Goal: Task Accomplishment & Management: Complete application form

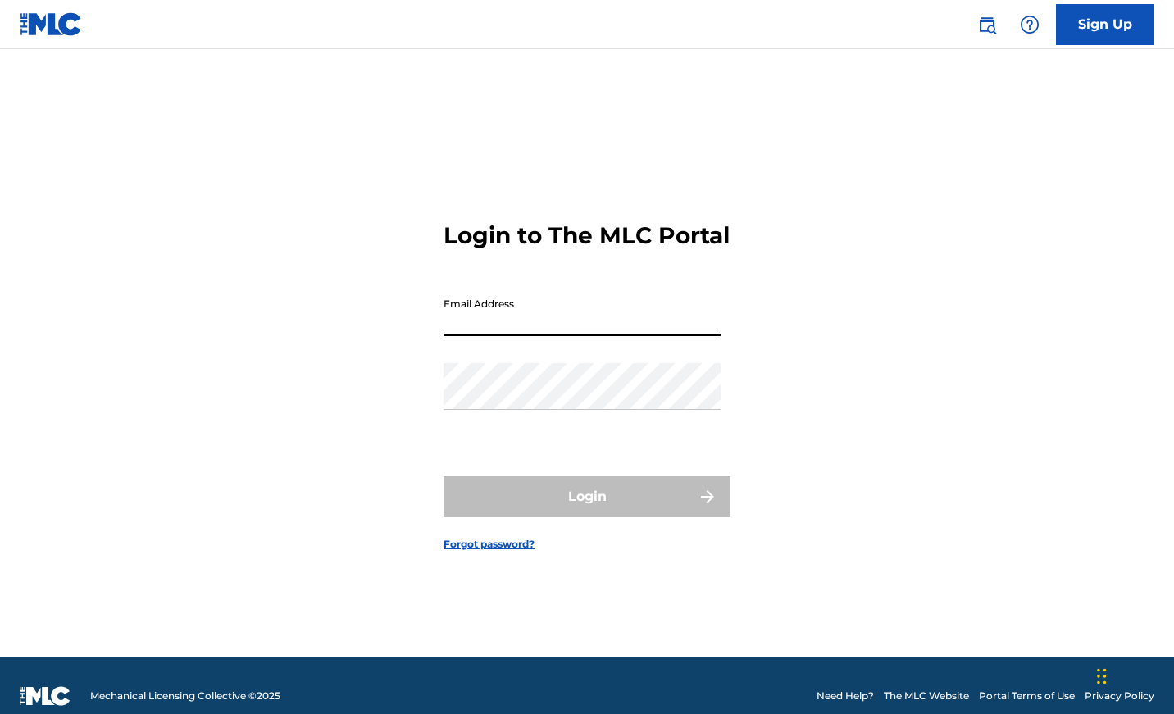
type input "[EMAIL_ADDRESS][DOMAIN_NAME]"
click at [587, 511] on button "Login" at bounding box center [587, 496] width 287 height 41
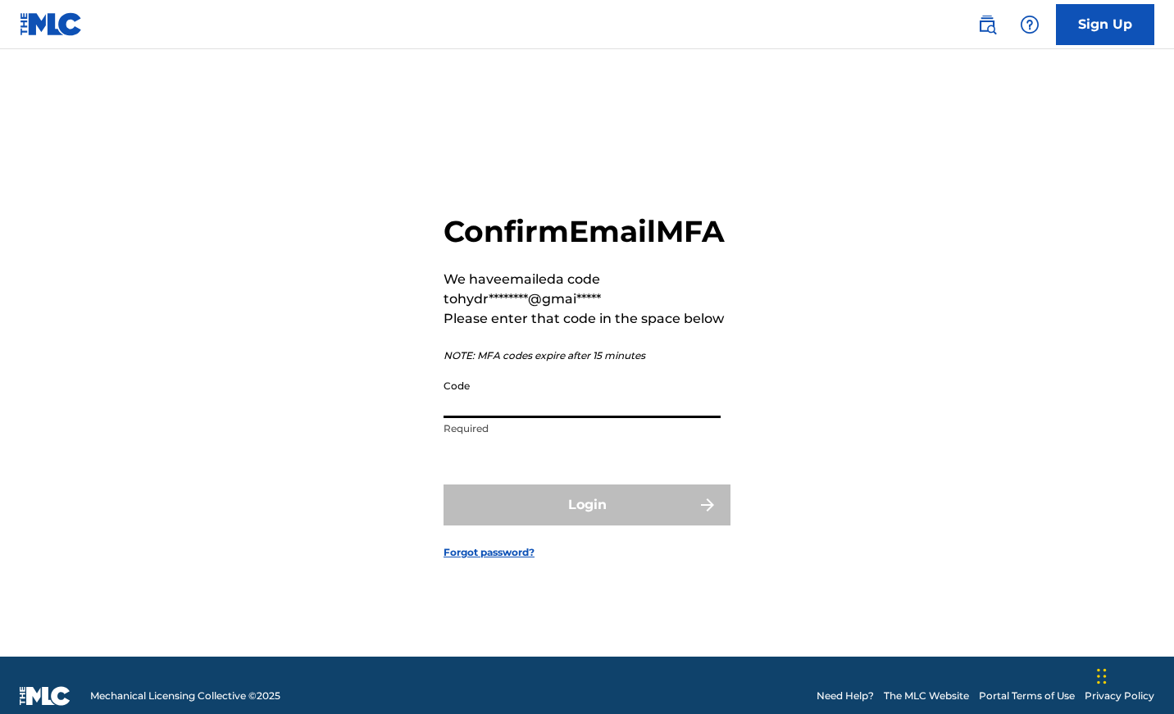
click at [492, 418] on input "Code" at bounding box center [582, 394] width 277 height 47
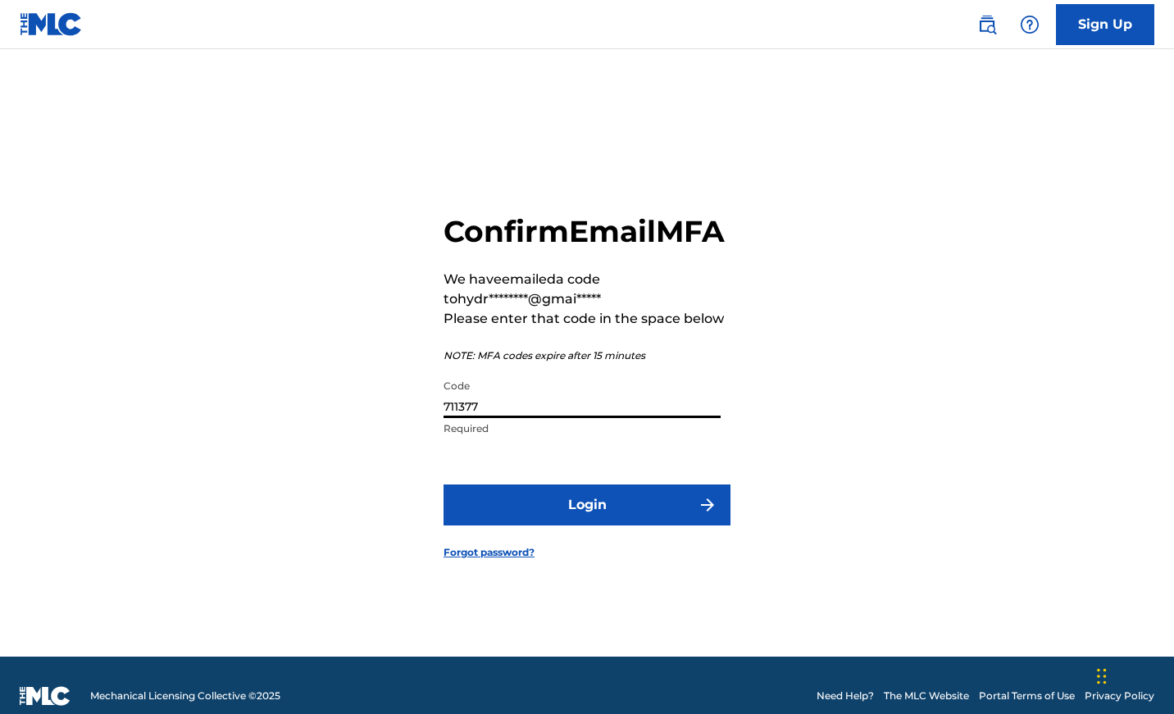
type input "711377"
click at [579, 517] on button "Login" at bounding box center [587, 505] width 287 height 41
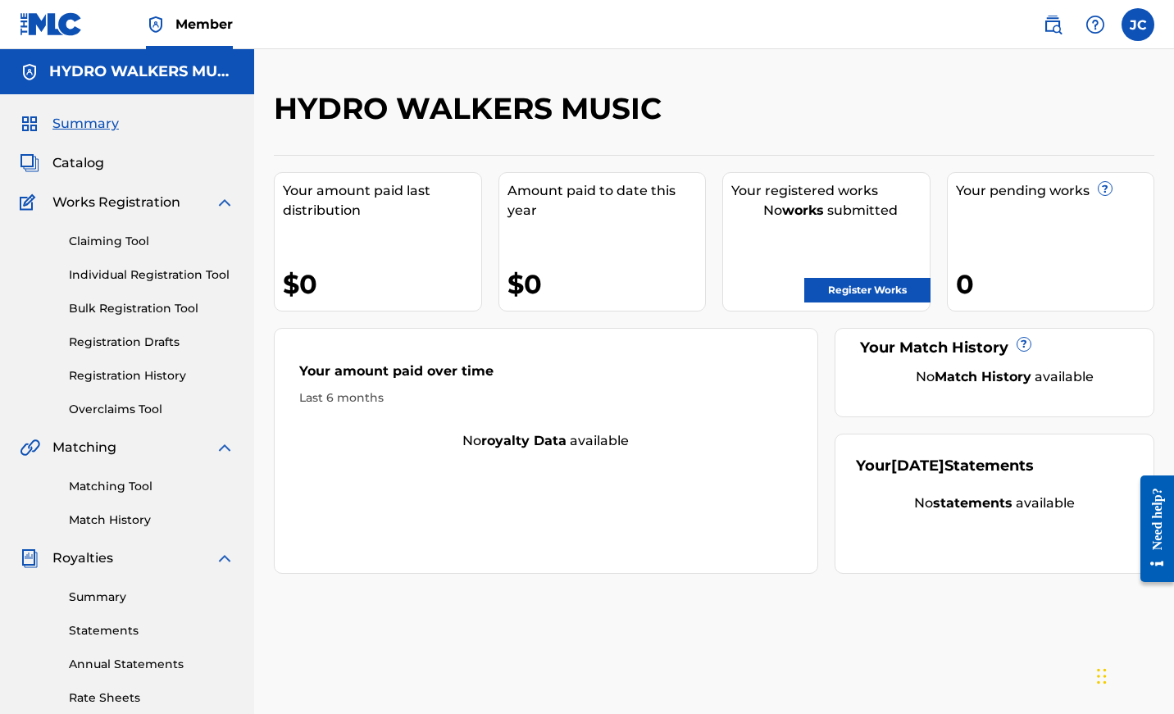
click at [855, 289] on link "Register Works" at bounding box center [867, 290] width 126 height 25
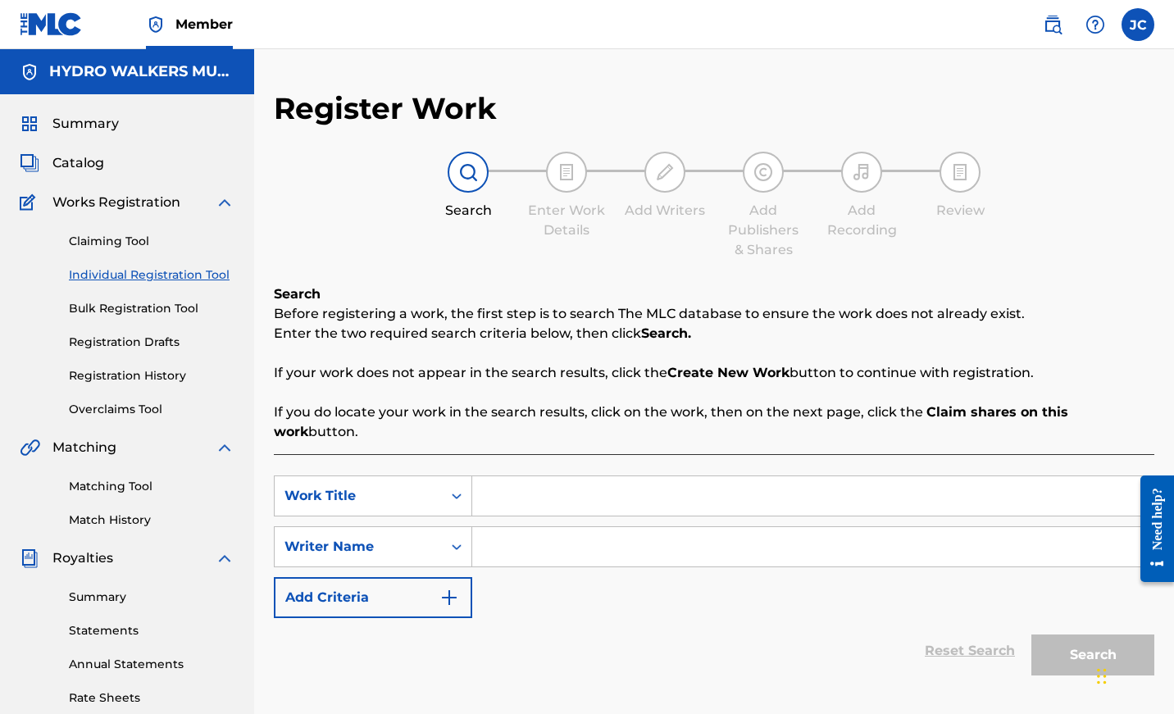
click at [509, 476] on input "Search Form" at bounding box center [812, 495] width 681 height 39
type input "[DEMOGRAPHIC_DATA] rave"
click at [522, 536] on input "Search Form" at bounding box center [812, 546] width 681 height 39
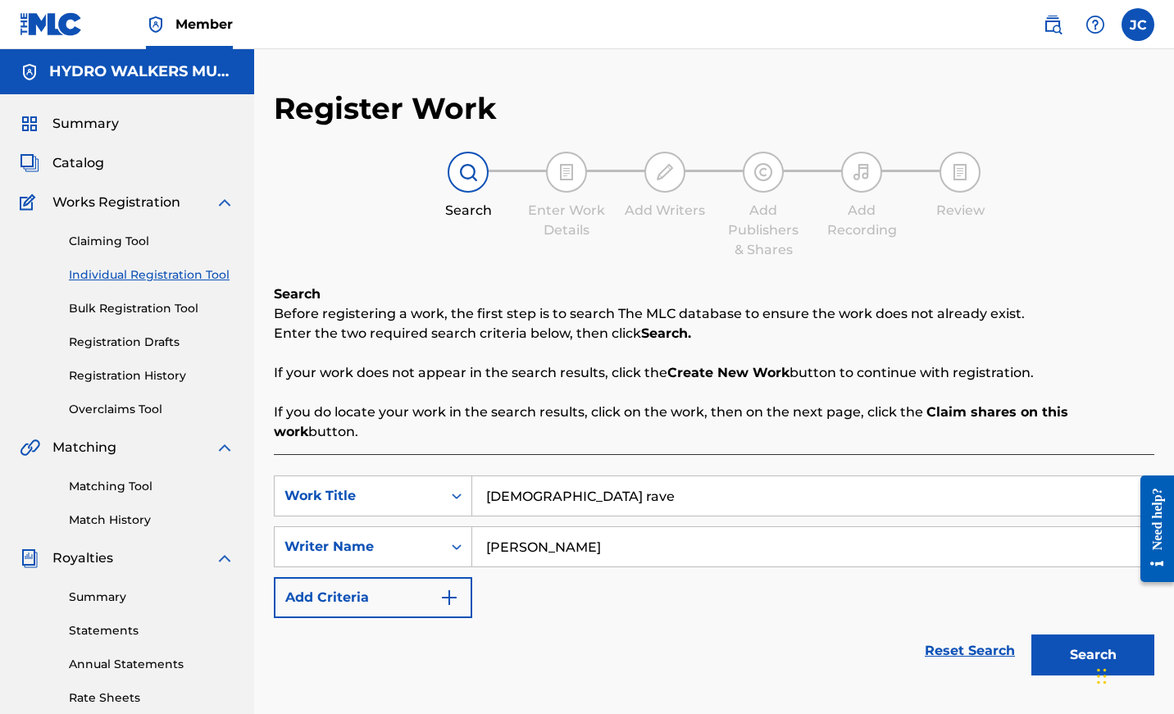
type input "[PERSON_NAME]"
click at [1064, 635] on button "Search" at bounding box center [1093, 655] width 123 height 41
click at [1081, 635] on button "Search" at bounding box center [1093, 655] width 123 height 41
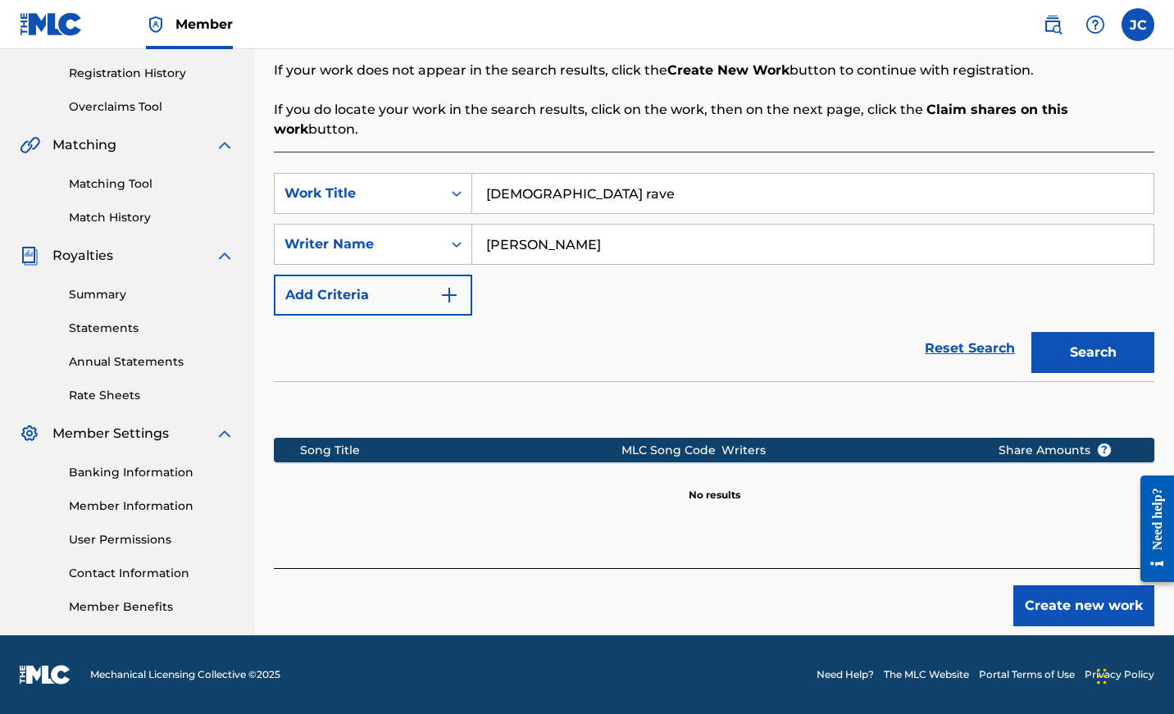
scroll to position [303, 0]
click at [1053, 586] on button "Create new work" at bounding box center [1084, 606] width 141 height 41
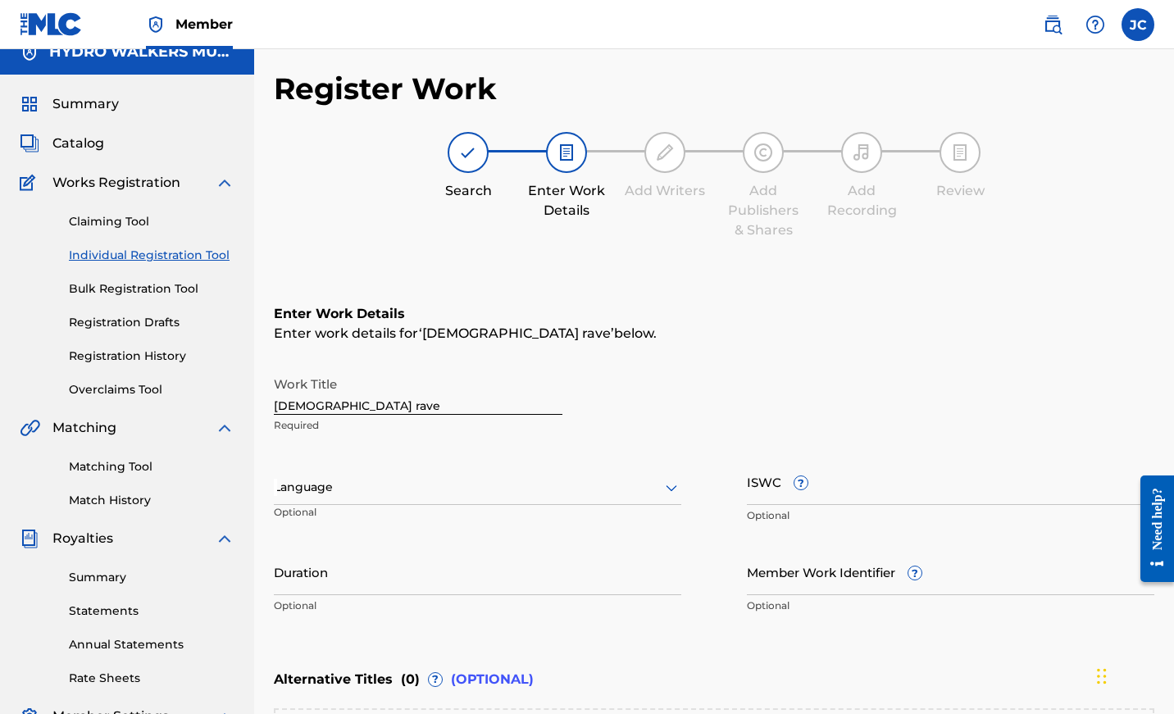
scroll to position [0, 0]
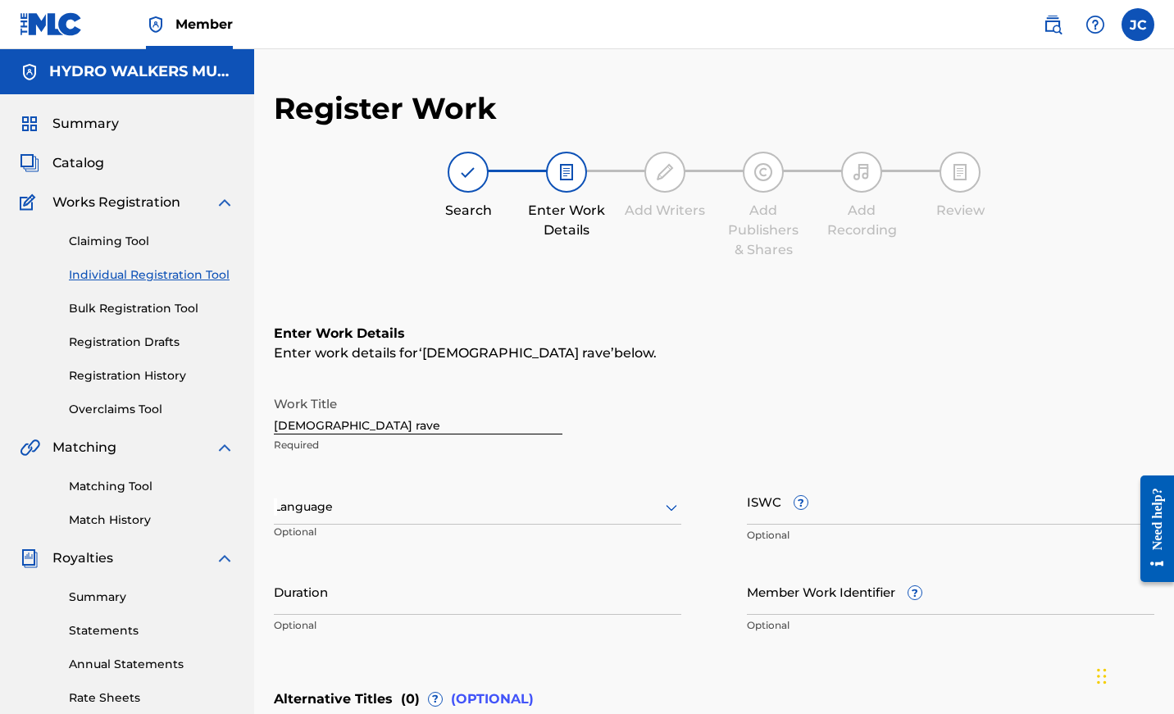
click at [165, 307] on link "Bulk Registration Tool" at bounding box center [152, 308] width 166 height 17
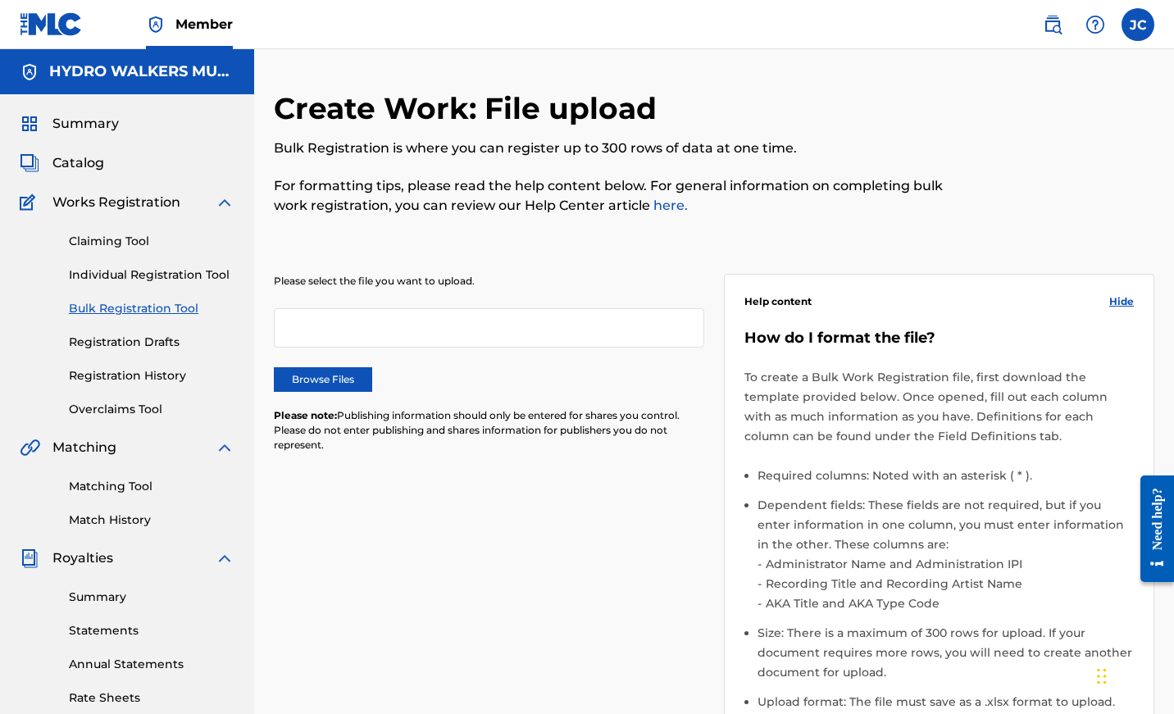
click at [323, 378] on label "Browse Files" at bounding box center [323, 379] width 98 height 25
click at [0, 0] on input "Browse Files" at bounding box center [0, 0] width 0 height 0
click at [1151, 19] on label at bounding box center [1138, 24] width 33 height 33
click at [1138, 25] on input "[PERSON_NAME] [EMAIL_ADDRESS][DOMAIN_NAME] Notification Preferences Profile Log…" at bounding box center [1138, 25] width 0 height 0
click at [982, 205] on link "Profile" at bounding box center [976, 204] width 33 height 15
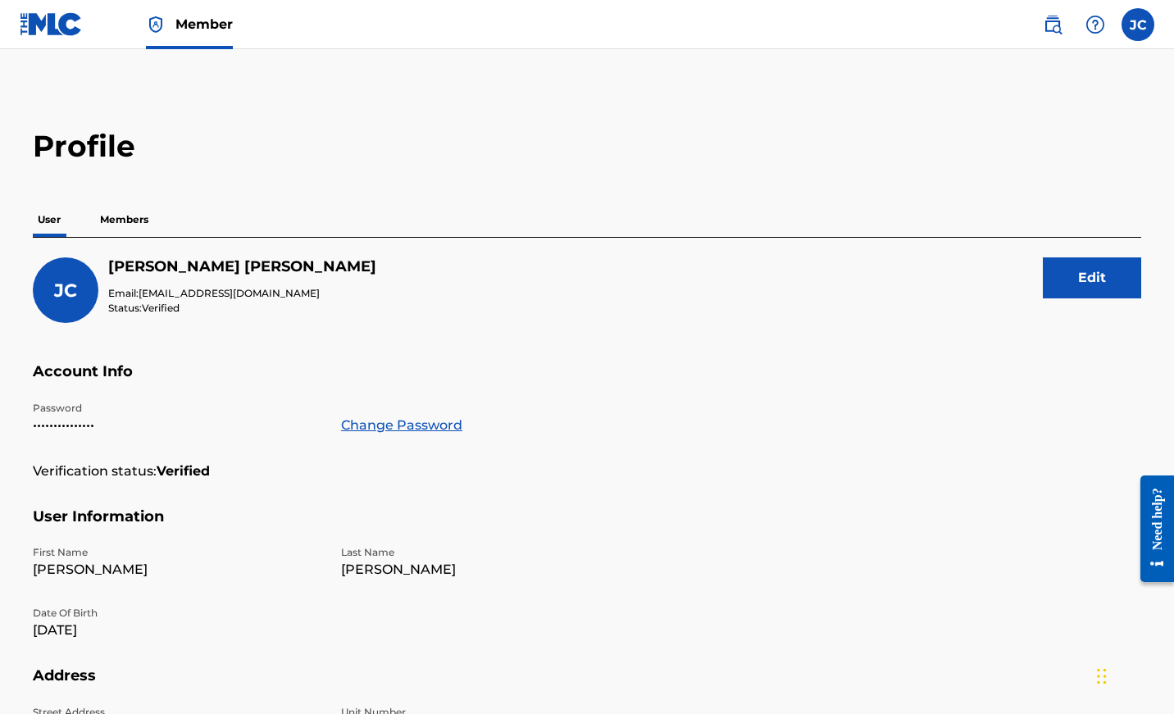
click at [130, 223] on p "Members" at bounding box center [124, 220] width 58 height 34
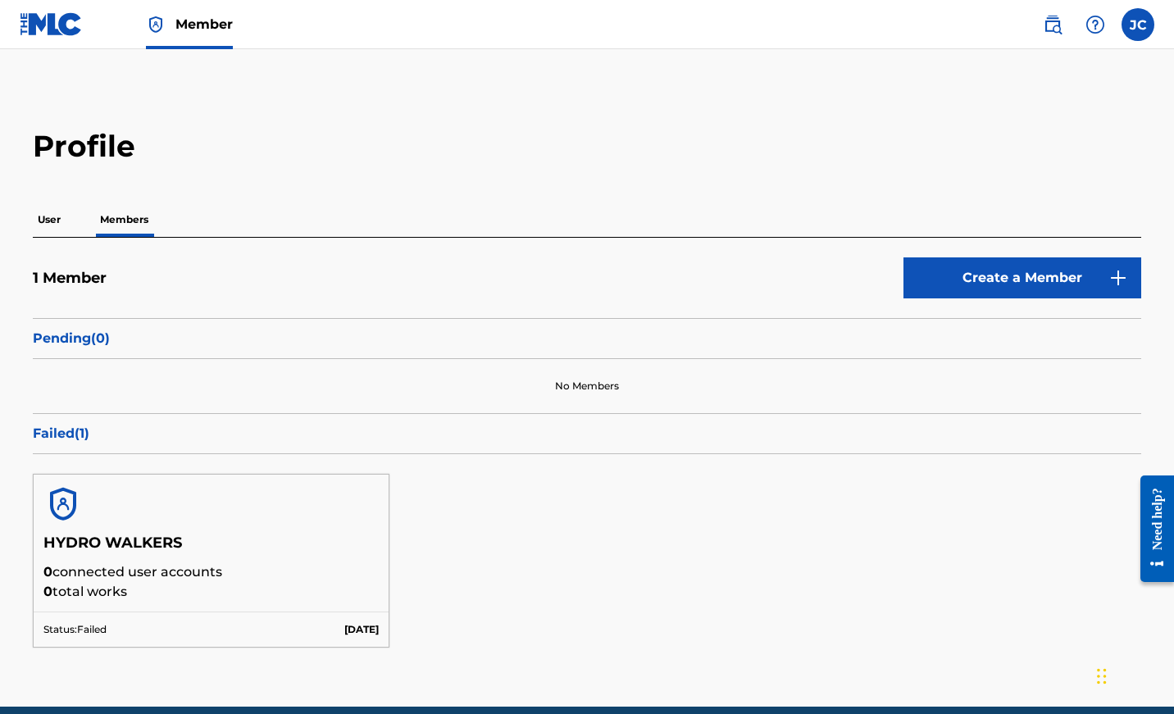
click at [1055, 29] on img at bounding box center [1053, 25] width 20 height 20
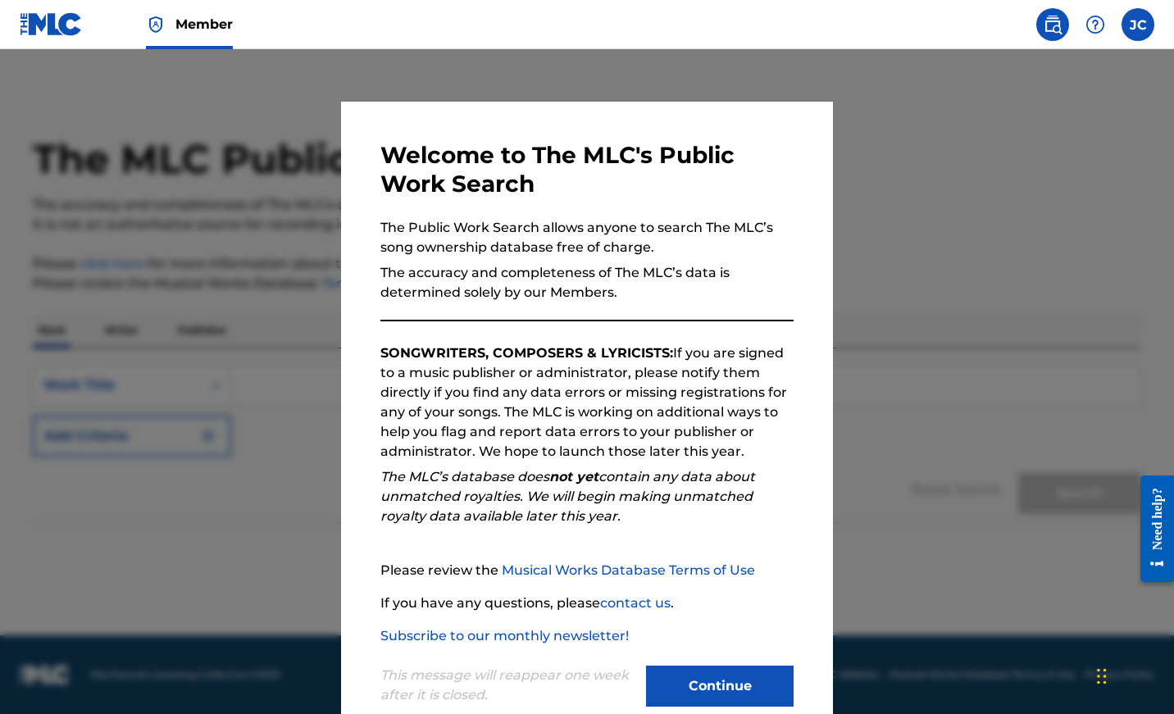
click at [1148, 34] on label at bounding box center [1138, 24] width 33 height 33
click at [1138, 25] on input "[PERSON_NAME] [EMAIL_ADDRESS][DOMAIN_NAME] Notification Preferences Profile Log…" at bounding box center [1138, 25] width 0 height 0
click at [1146, 32] on div "[PERSON_NAME] [PERSON_NAME] [EMAIL_ADDRESS][DOMAIN_NAME] Notification Preferenc…" at bounding box center [1138, 24] width 33 height 33
click at [722, 686] on button "Continue" at bounding box center [720, 686] width 148 height 41
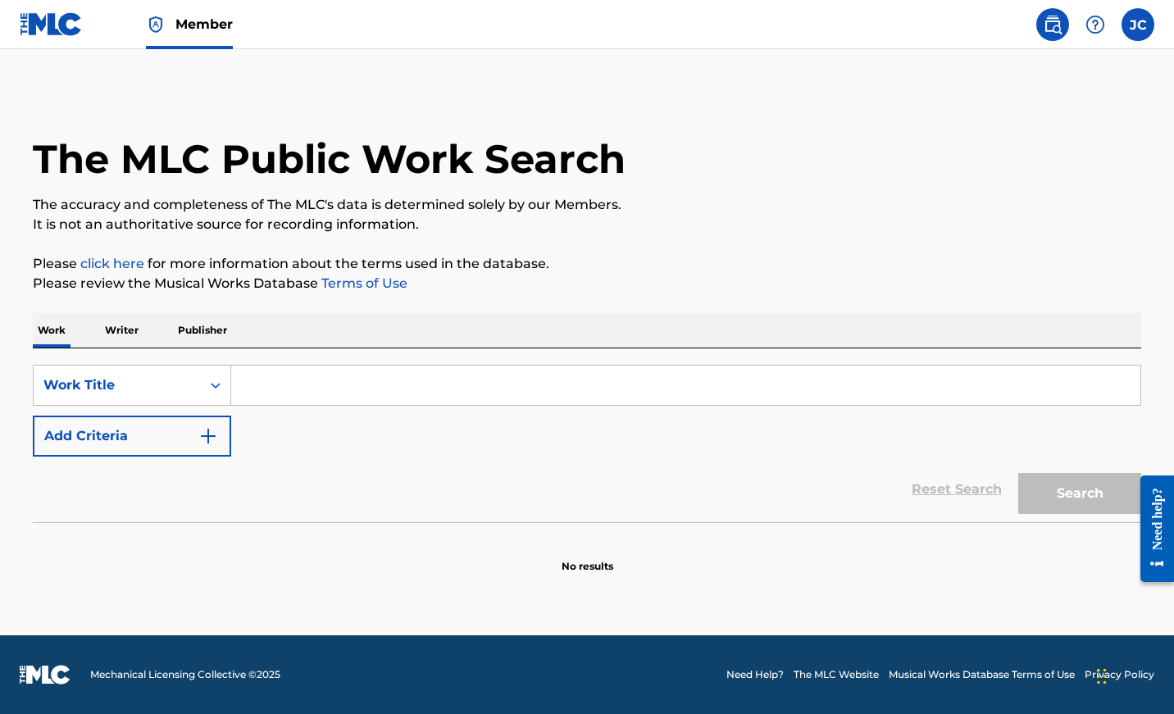
click at [121, 326] on p "Writer" at bounding box center [121, 330] width 43 height 34
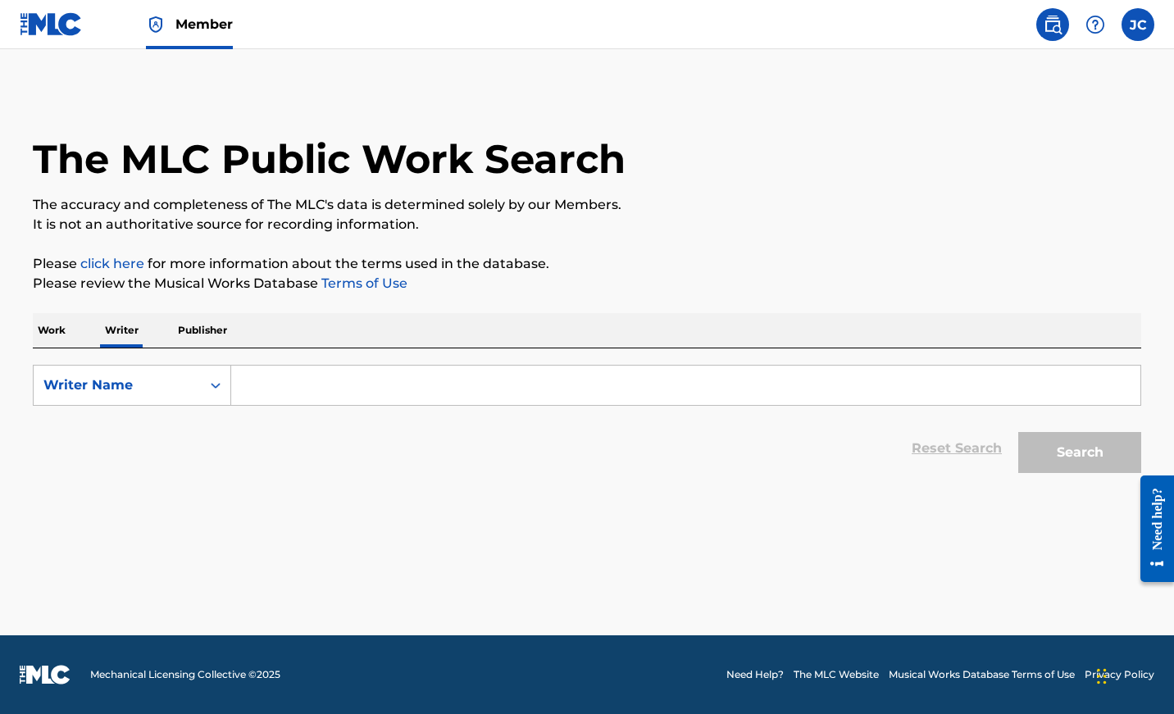
click at [198, 327] on p "Publisher" at bounding box center [202, 330] width 59 height 34
click at [285, 380] on input "Search Form" at bounding box center [685, 385] width 909 height 39
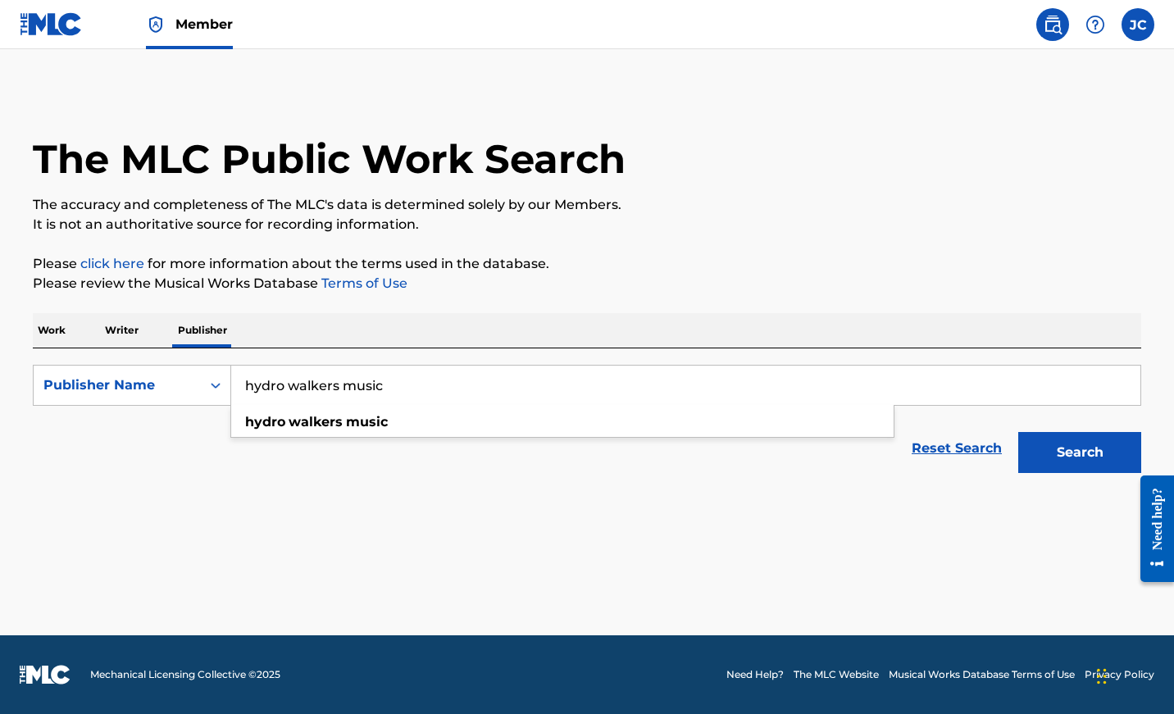
type input "hydro walkers music"
click at [1080, 453] on button "Search" at bounding box center [1079, 452] width 123 height 41
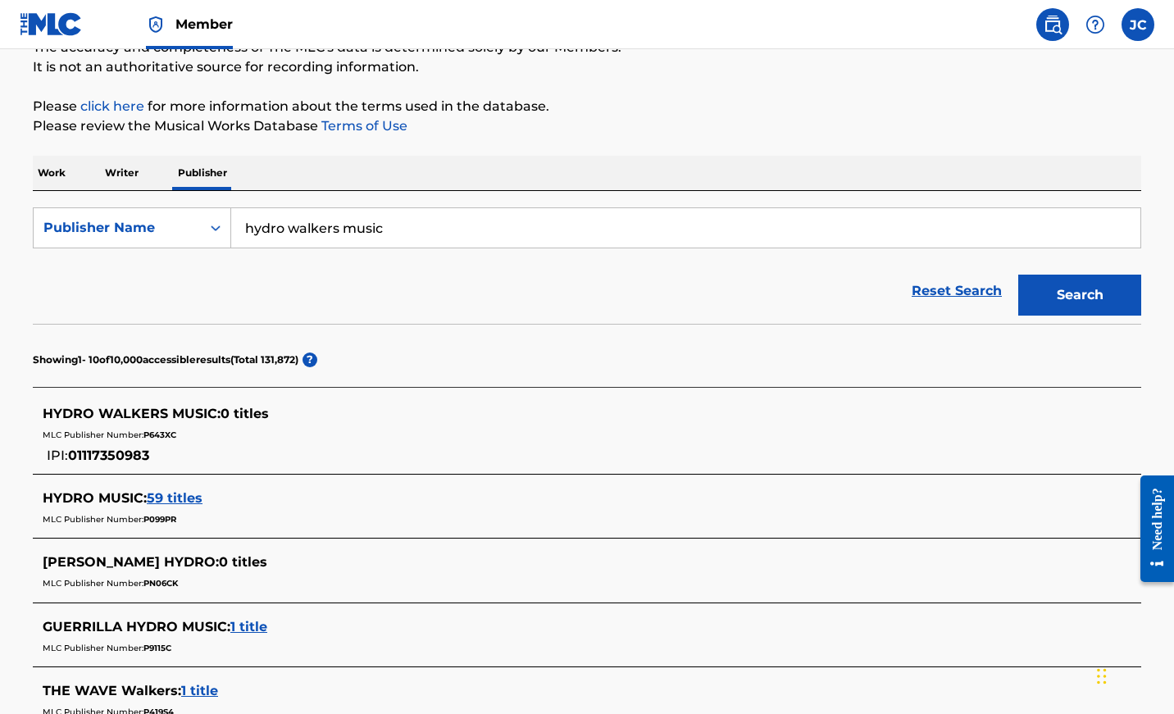
scroll to position [158, 0]
drag, startPoint x: 146, startPoint y: 435, endPoint x: 190, endPoint y: 438, distance: 44.3
click at [190, 438] on div "MLC Publisher Number: P643XC" at bounding box center [566, 433] width 1046 height 20
copy span "P643XC"
click at [132, 173] on p "Writer" at bounding box center [121, 172] width 43 height 34
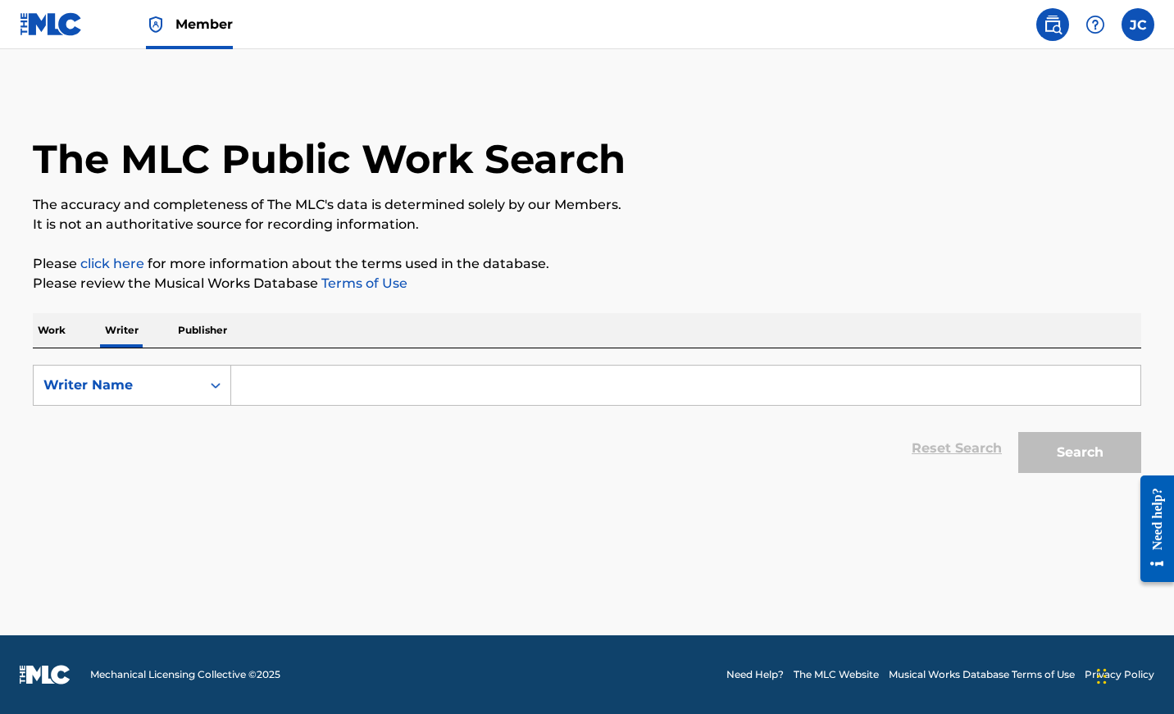
click at [288, 395] on input "Search Form" at bounding box center [685, 385] width 909 height 39
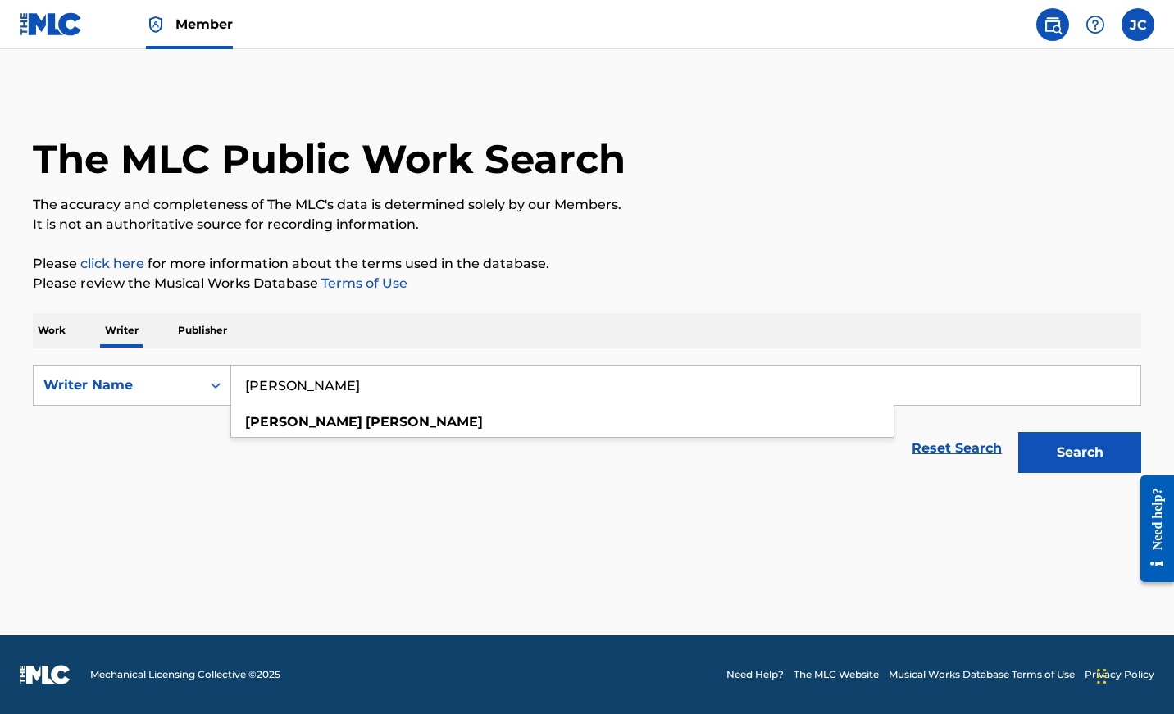
type input "[PERSON_NAME]"
click at [1080, 453] on button "Search" at bounding box center [1079, 452] width 123 height 41
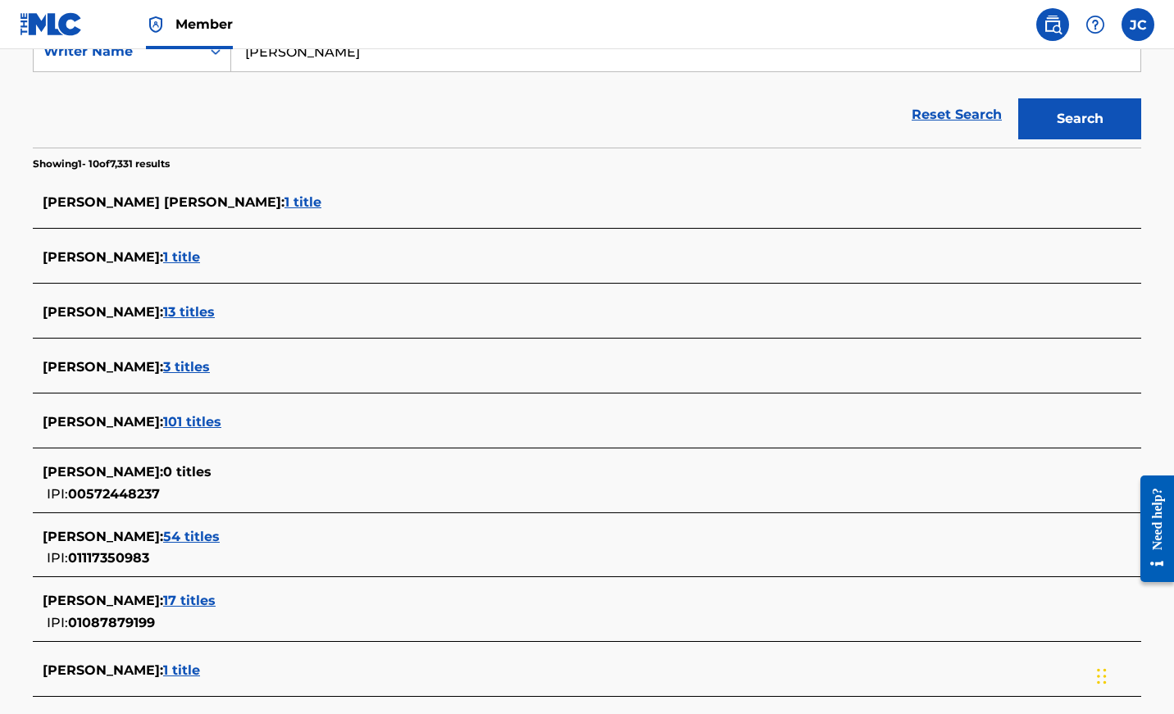
scroll to position [342, 0]
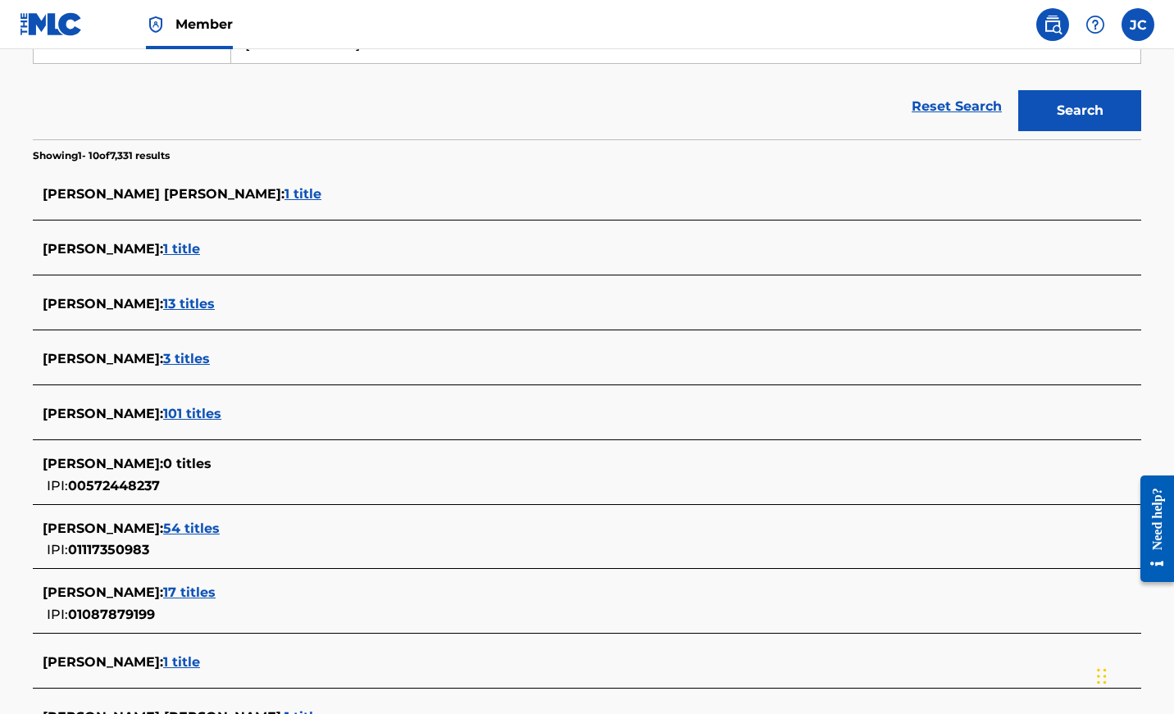
click at [199, 528] on span "54 titles" at bounding box center [191, 529] width 57 height 16
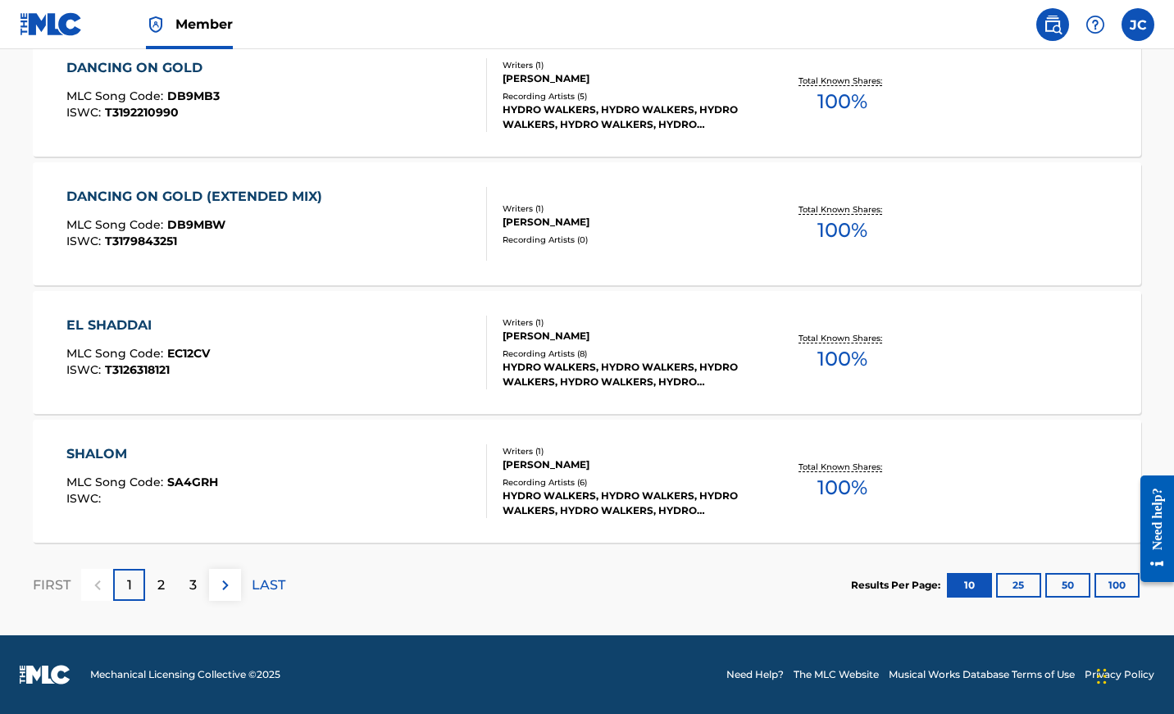
scroll to position [1293, 0]
click at [162, 580] on p "2" at bounding box center [160, 586] width 7 height 20
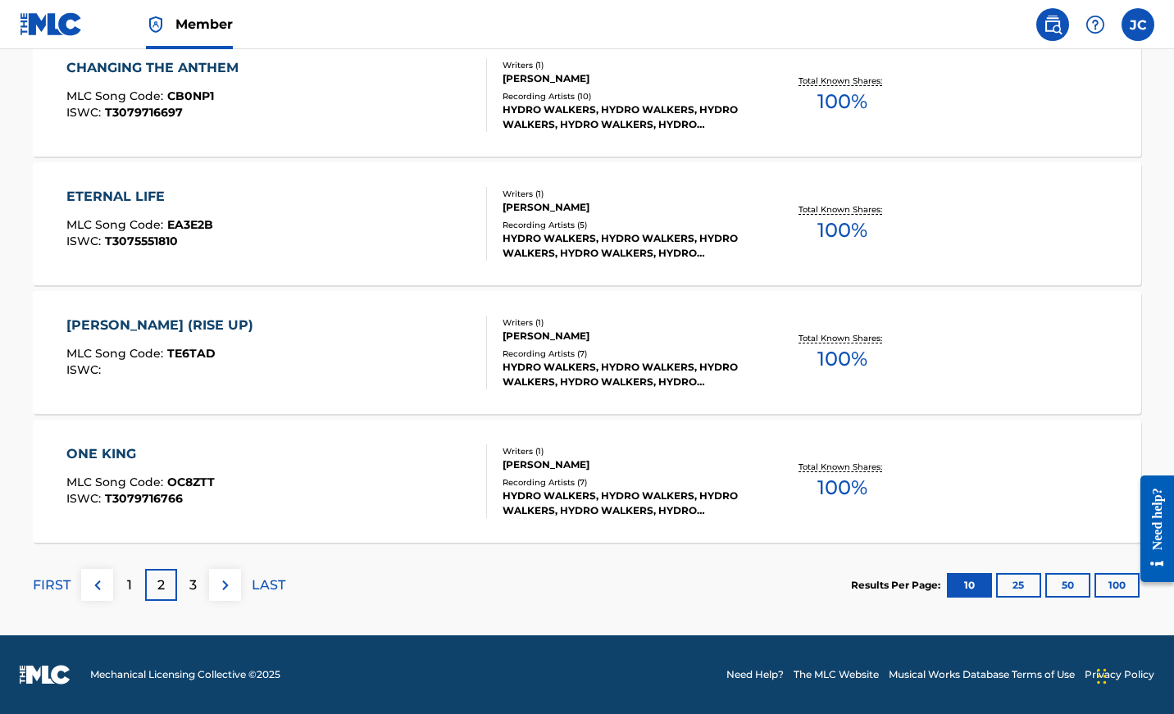
click at [186, 581] on div "3" at bounding box center [193, 585] width 32 height 32
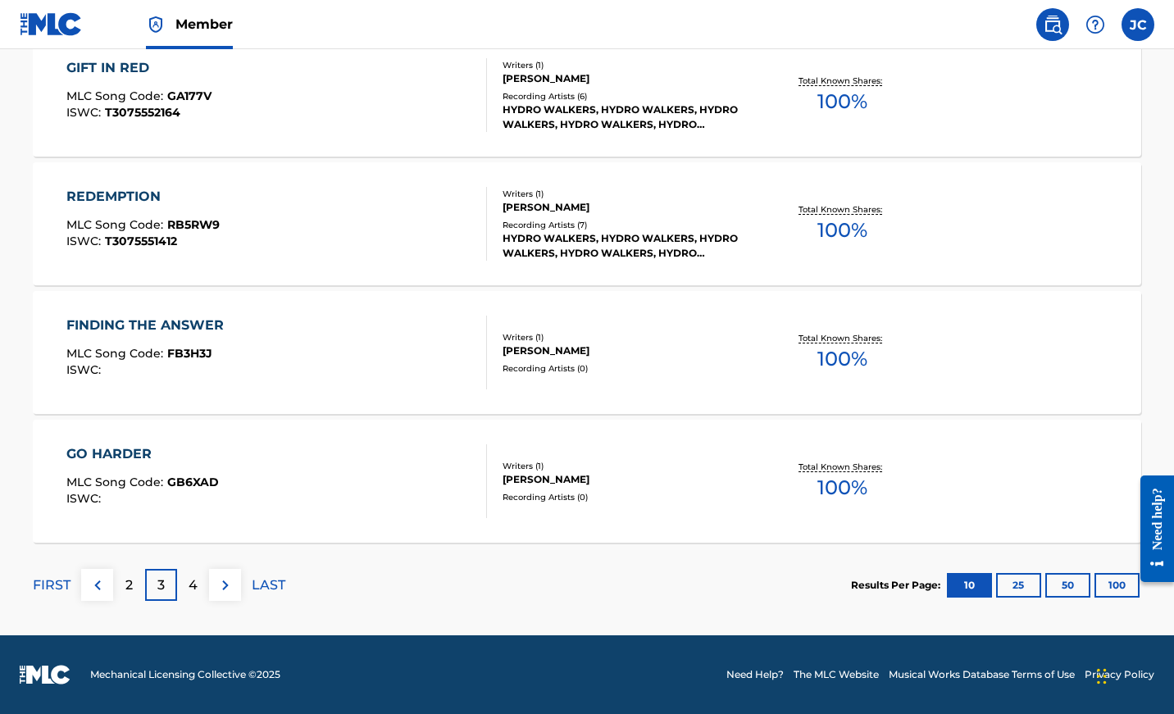
click at [196, 586] on p "4" at bounding box center [193, 586] width 9 height 20
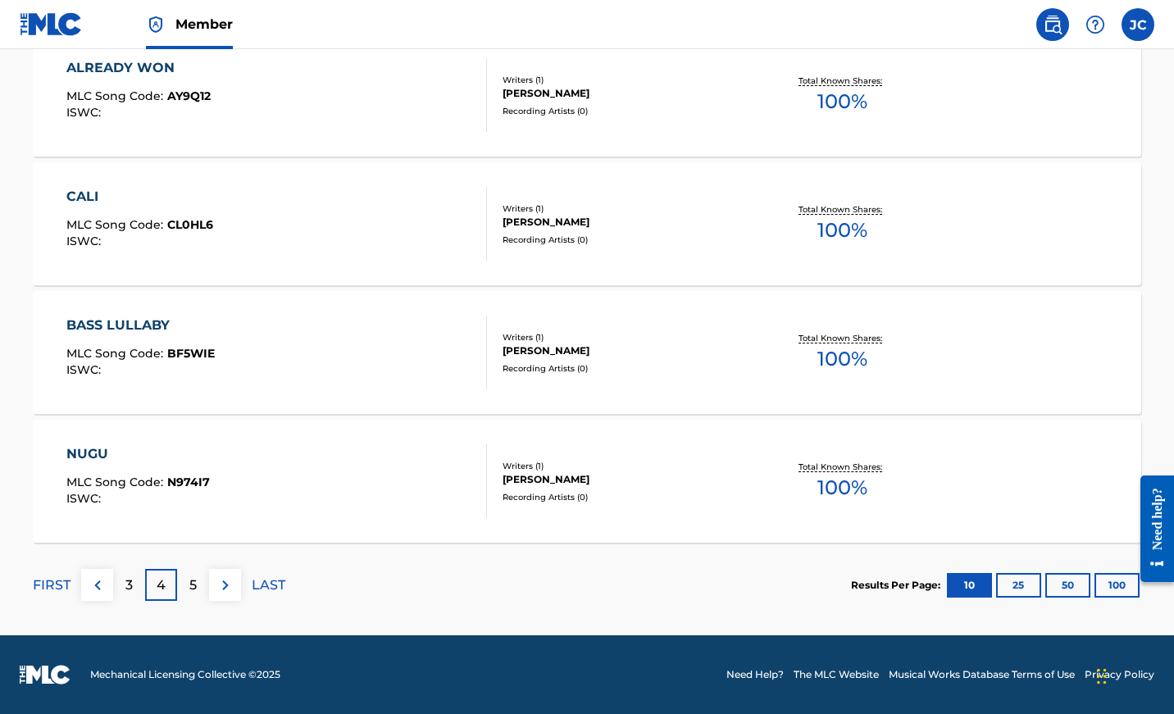
click at [185, 584] on div "5" at bounding box center [193, 585] width 32 height 32
click at [194, 589] on p "6" at bounding box center [193, 586] width 8 height 20
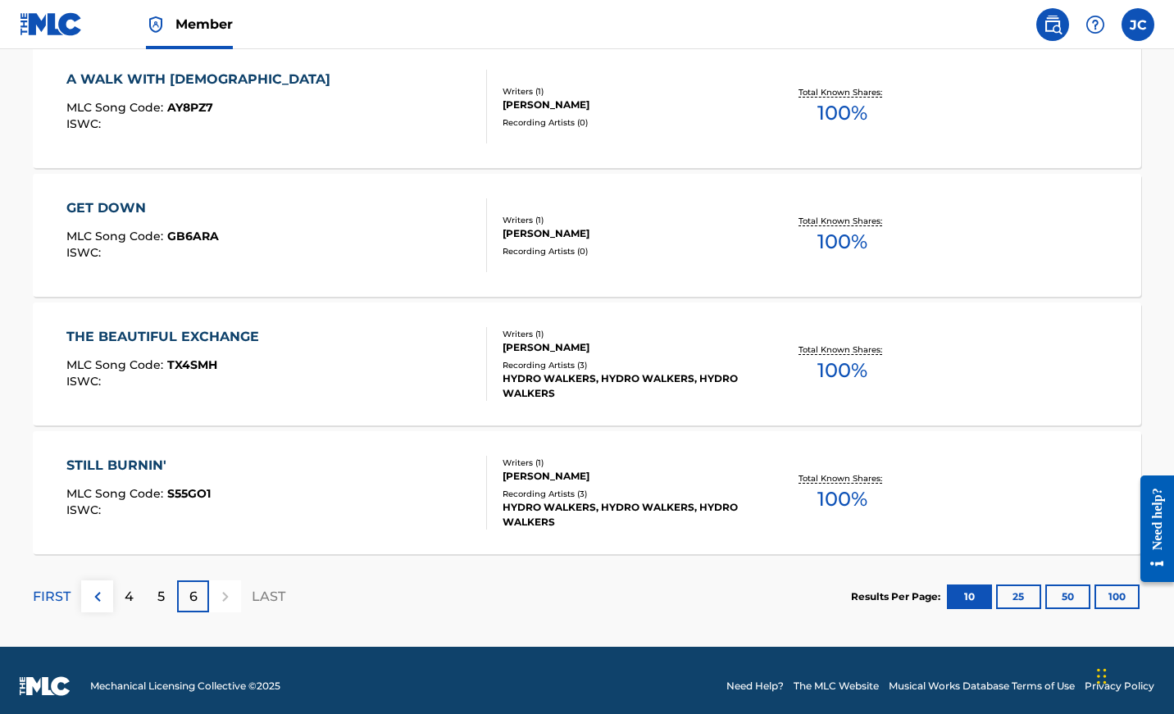
scroll to position [505, 0]
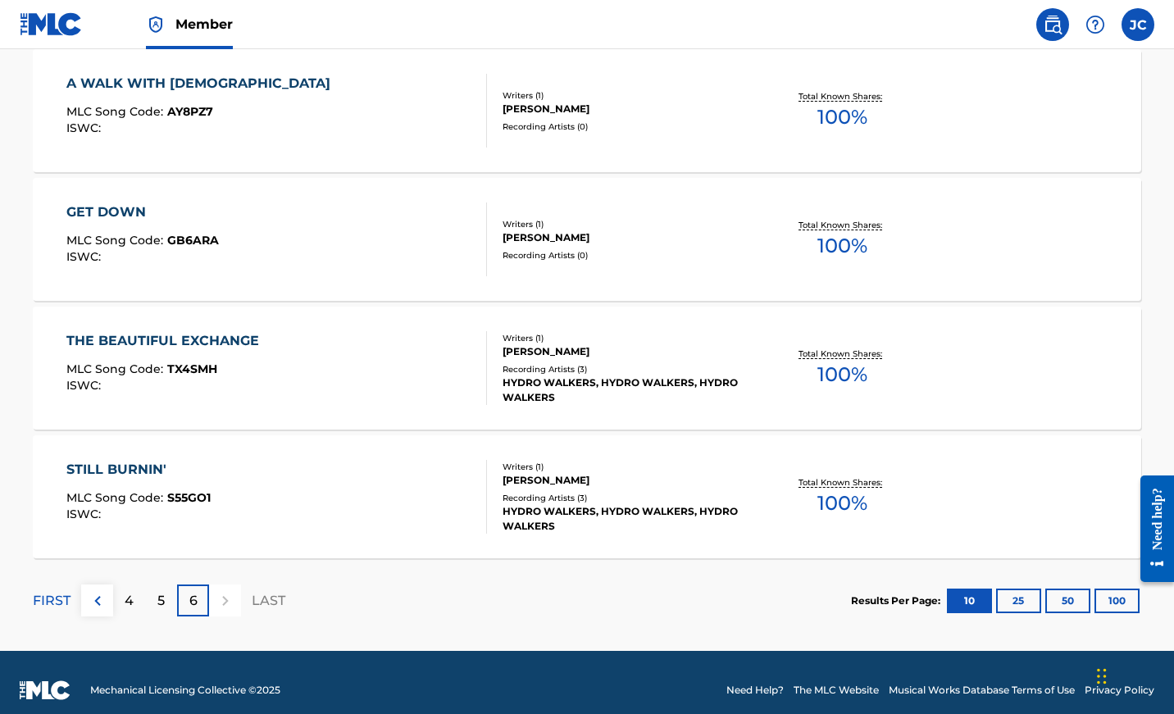
click at [98, 604] on img at bounding box center [98, 601] width 20 height 20
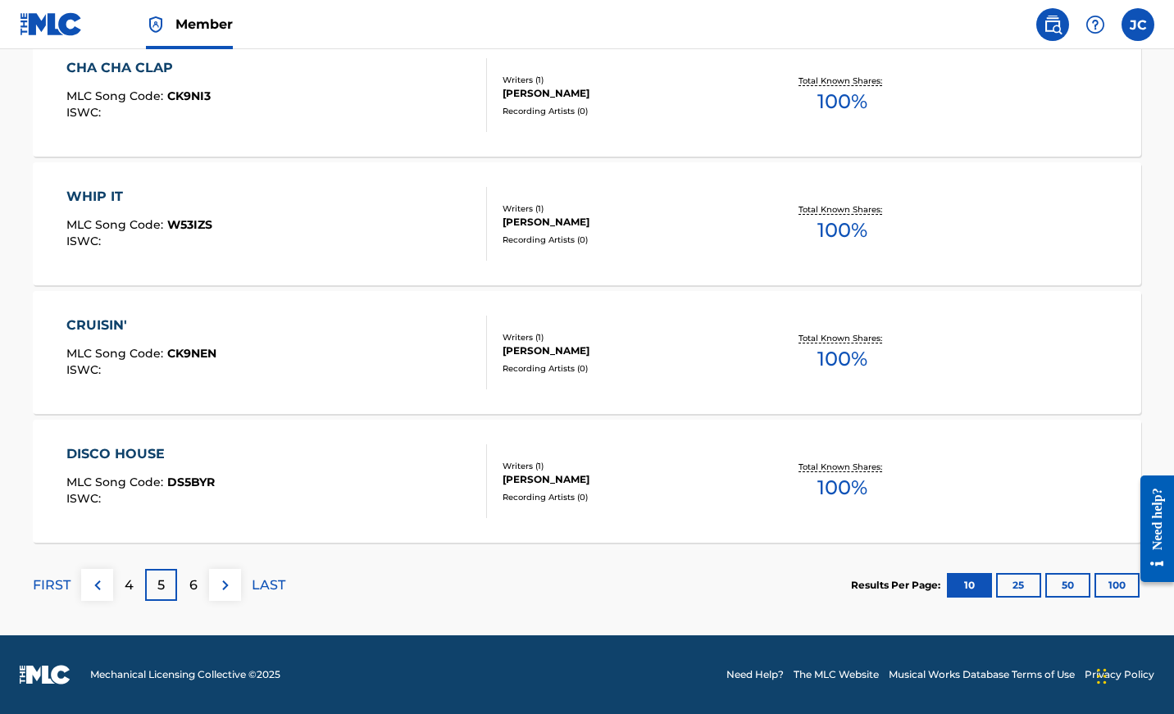
scroll to position [1293, 0]
click at [104, 584] on img at bounding box center [98, 586] width 20 height 20
click at [106, 589] on img at bounding box center [98, 586] width 20 height 20
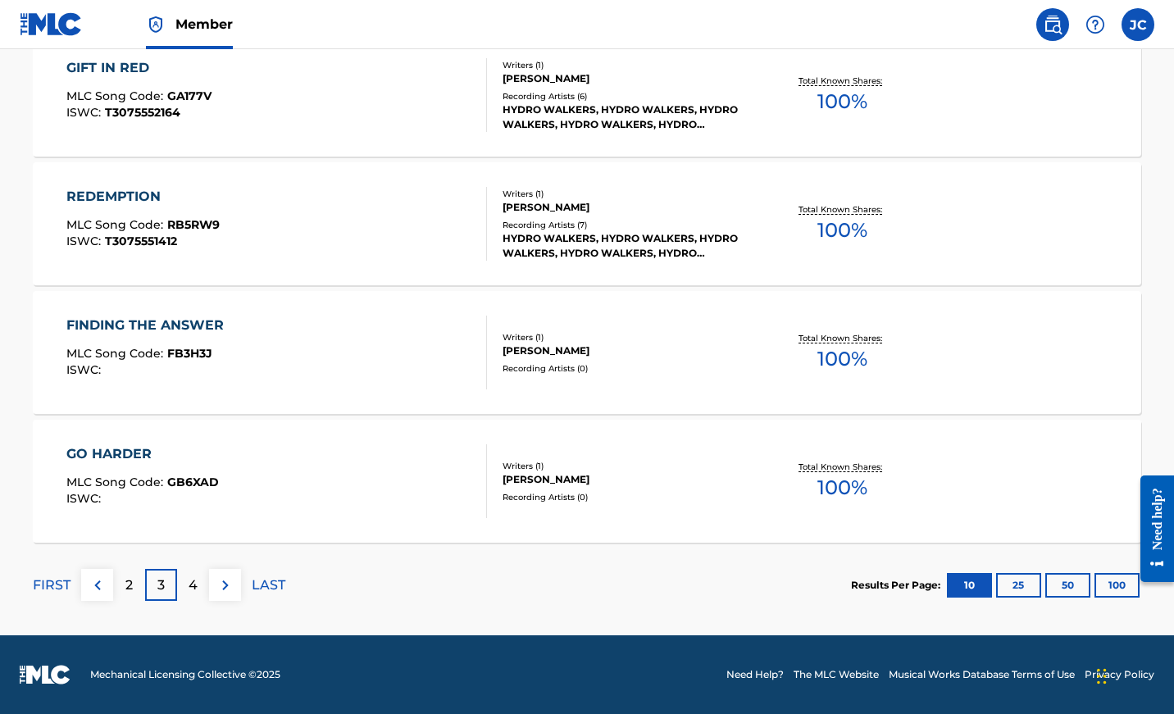
click at [98, 589] on img at bounding box center [98, 586] width 20 height 20
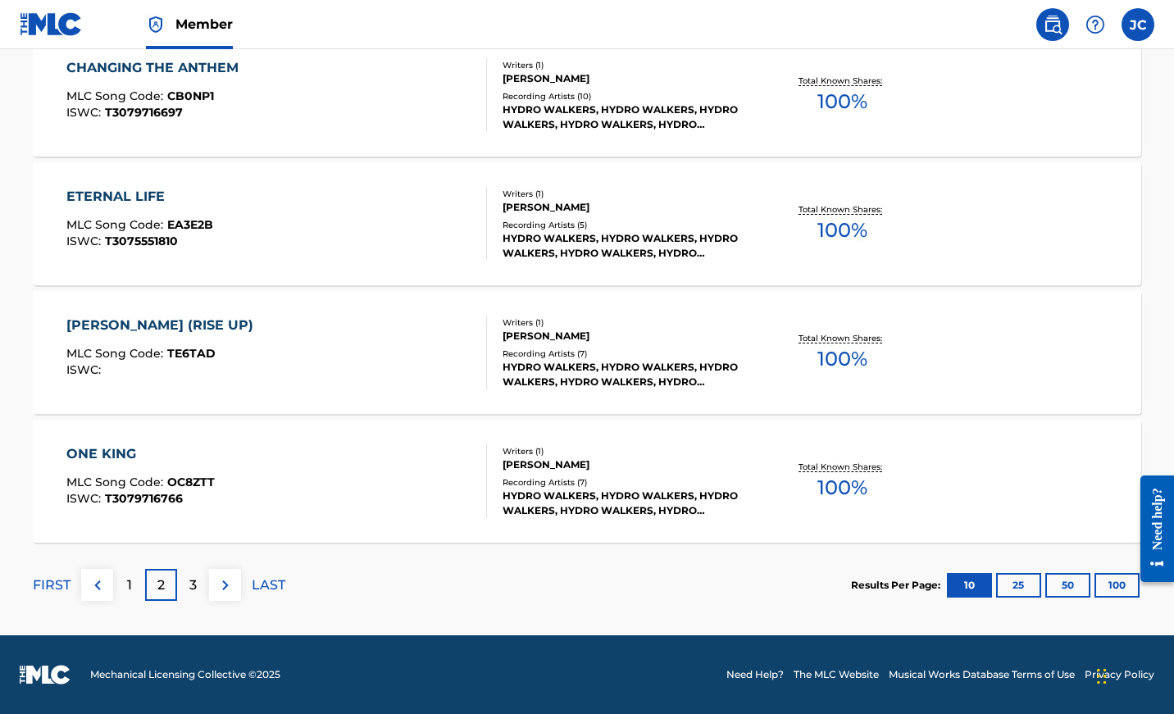
click at [98, 589] on img at bounding box center [98, 586] width 20 height 20
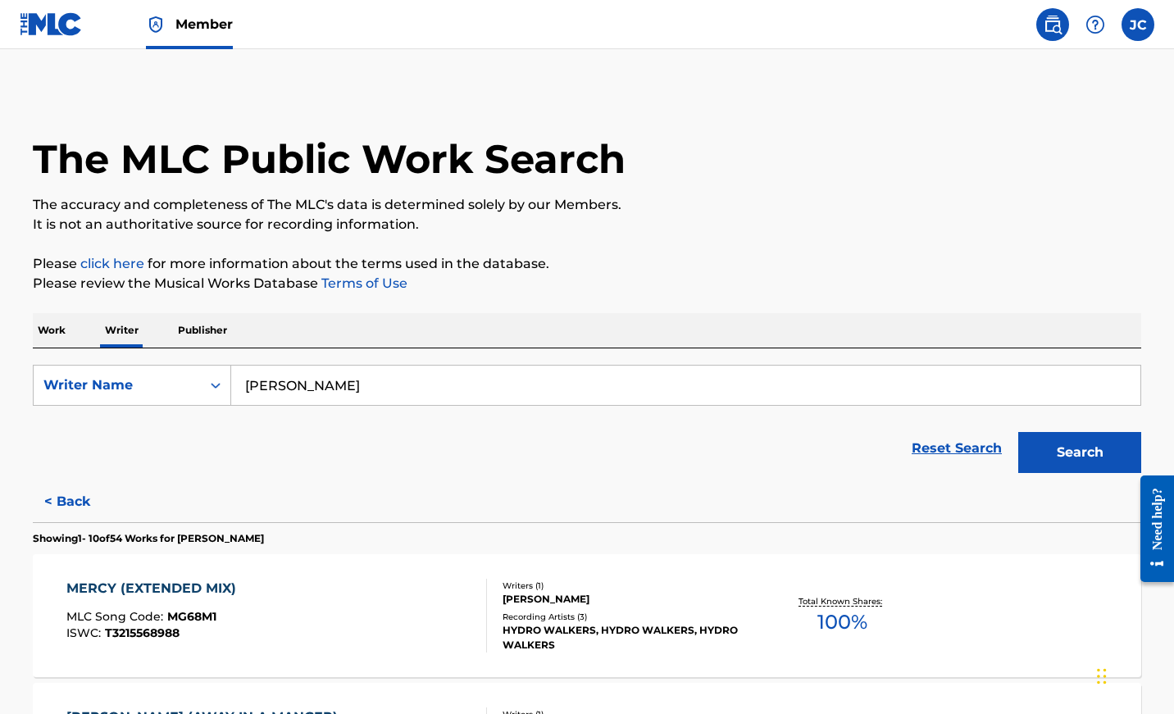
scroll to position [0, 0]
click at [53, 326] on p "Work" at bounding box center [52, 330] width 38 height 34
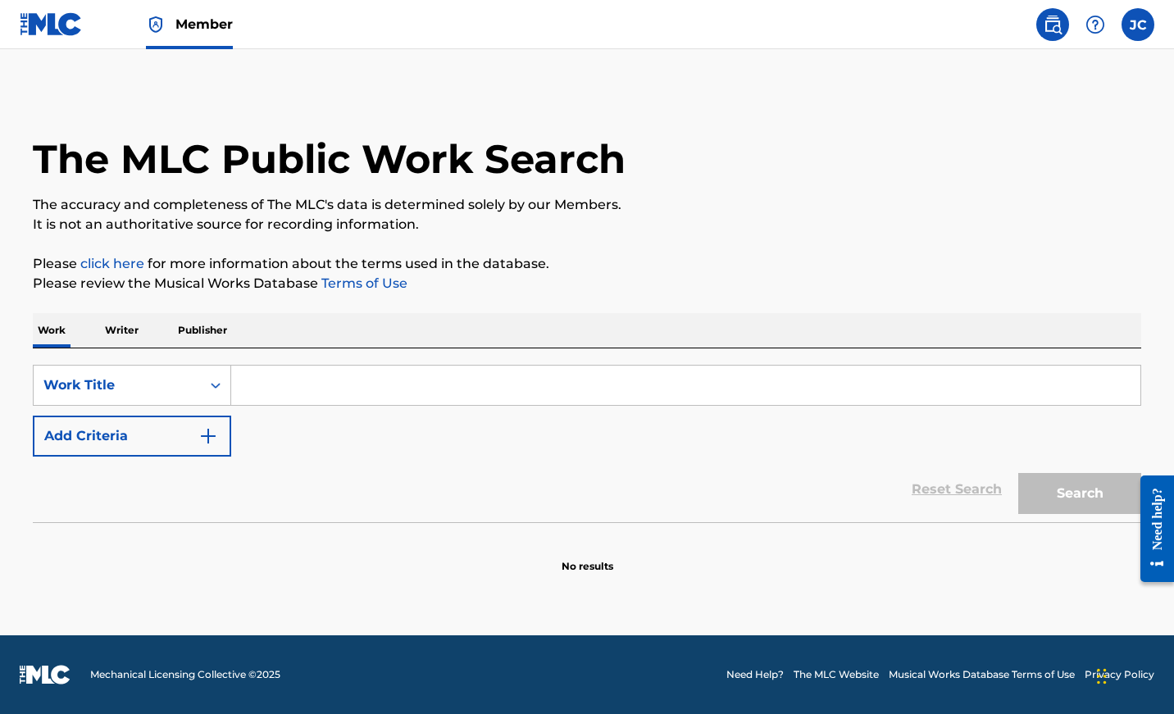
click at [197, 333] on p "Publisher" at bounding box center [202, 330] width 59 height 34
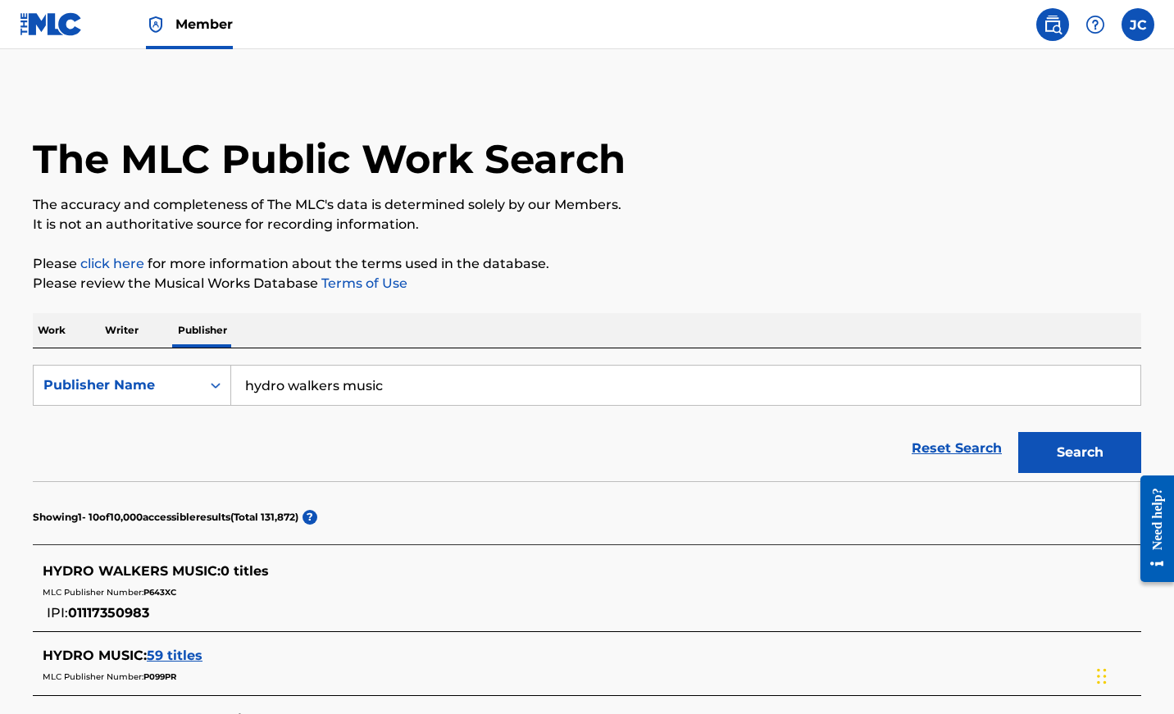
click at [52, 330] on p "Work" at bounding box center [52, 330] width 38 height 34
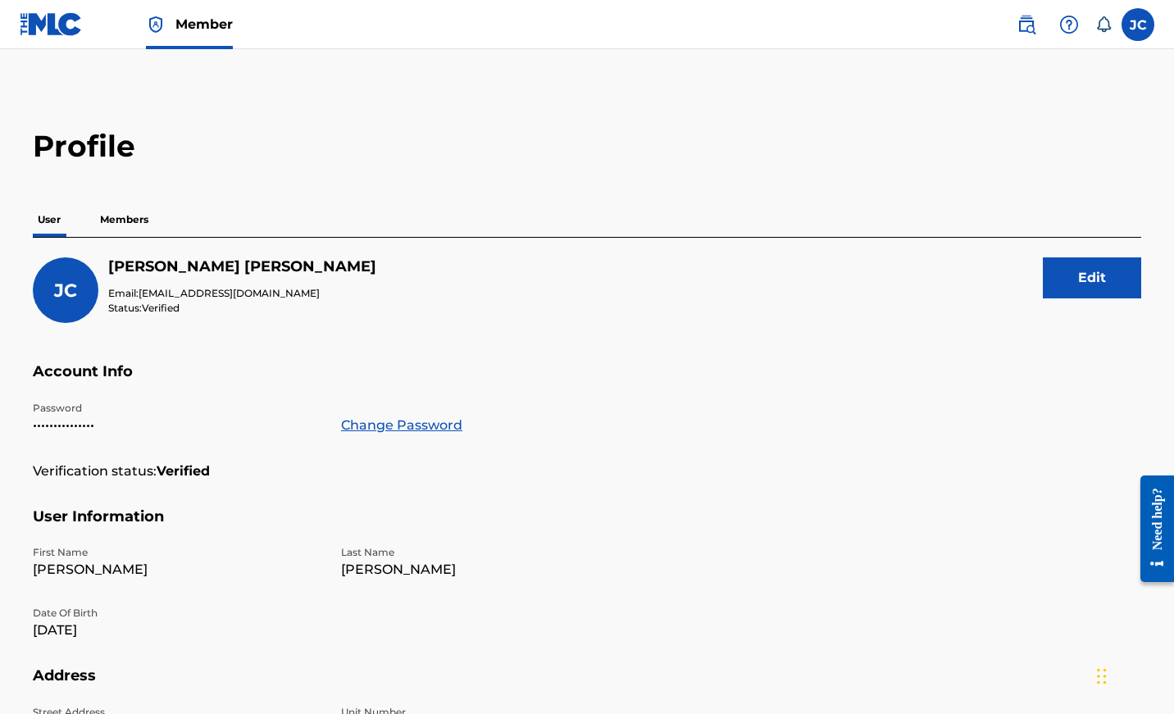
click at [125, 218] on p "Members" at bounding box center [124, 220] width 58 height 34
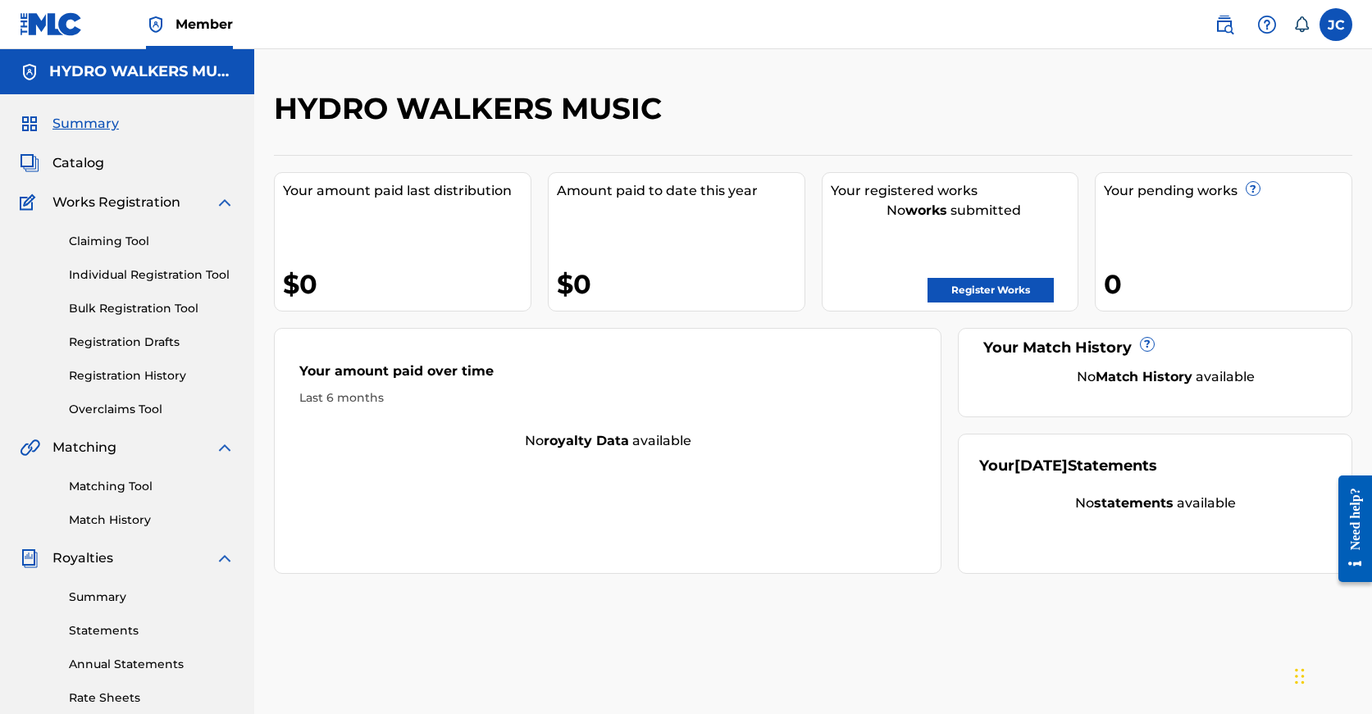
click at [988, 290] on link "Register Works" at bounding box center [990, 290] width 126 height 25
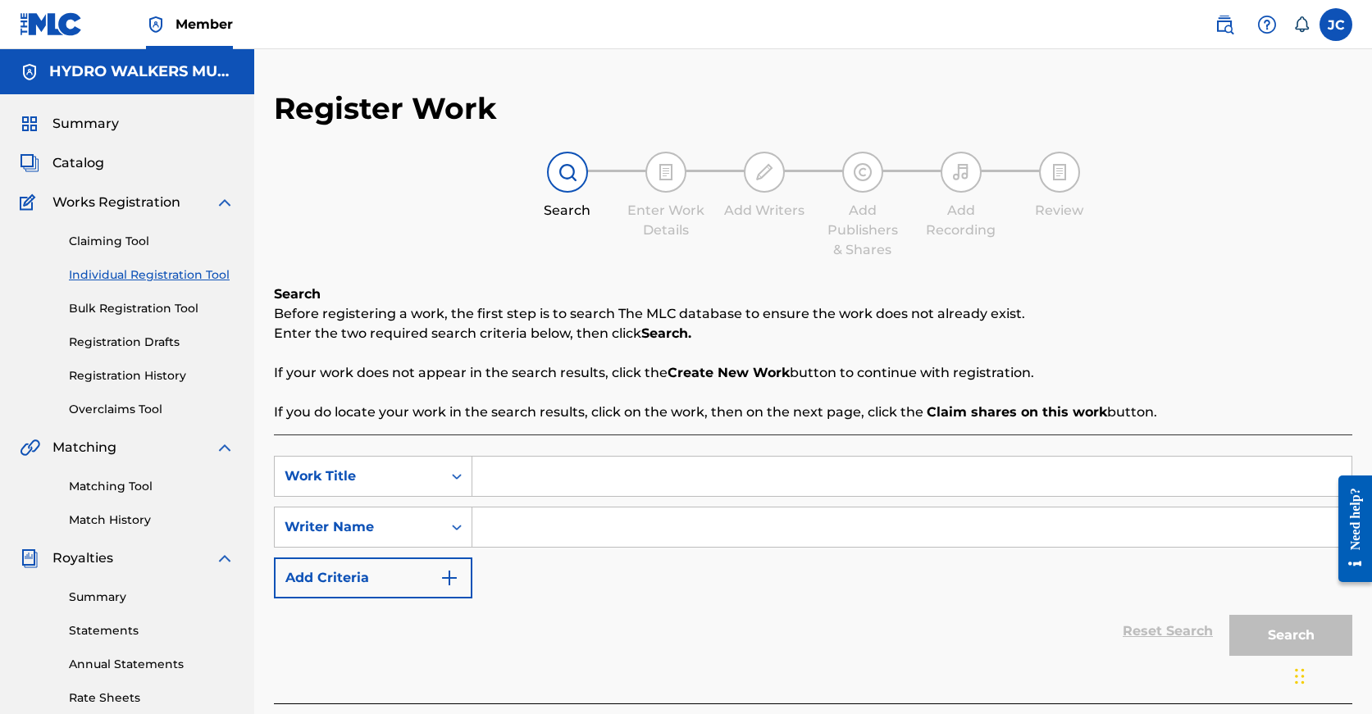
click at [144, 303] on link "Bulk Registration Tool" at bounding box center [152, 308] width 166 height 17
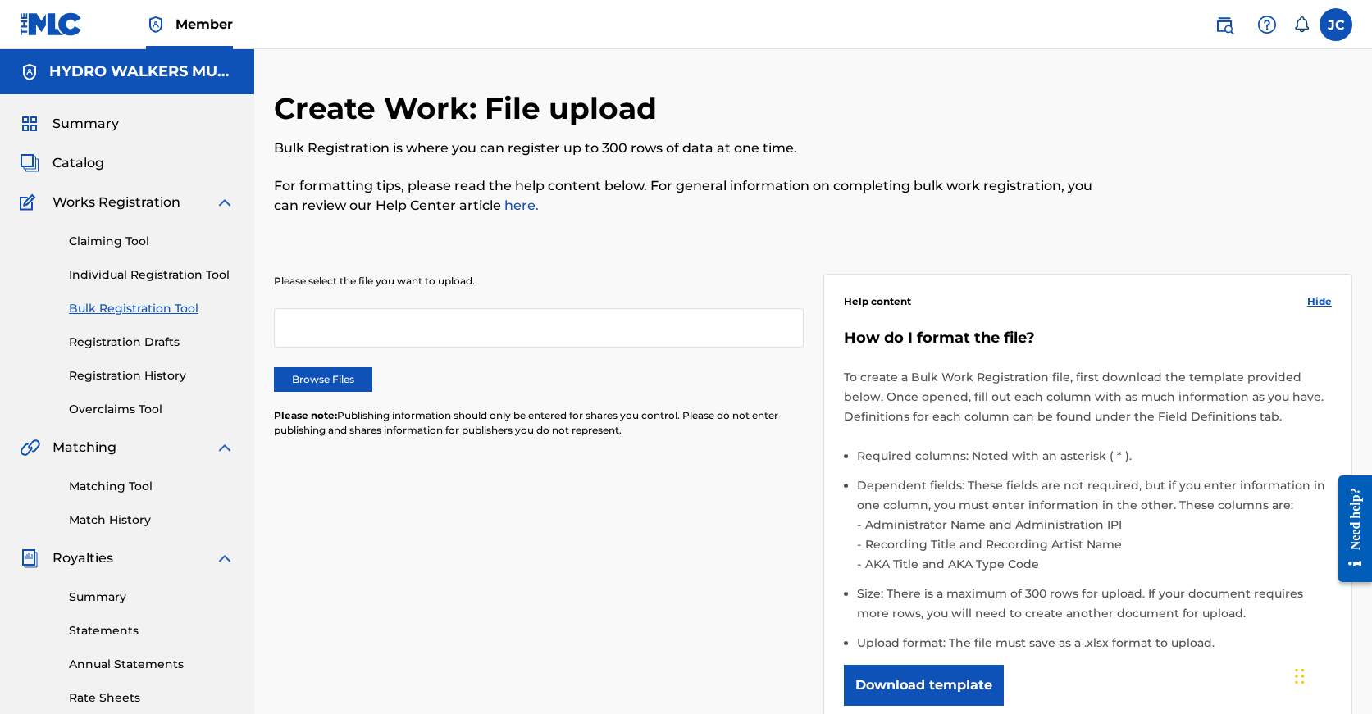
click at [327, 381] on label "Browse Files" at bounding box center [323, 379] width 98 height 25
click at [0, 0] on input "Browse Files" at bounding box center [0, 0] width 0 height 0
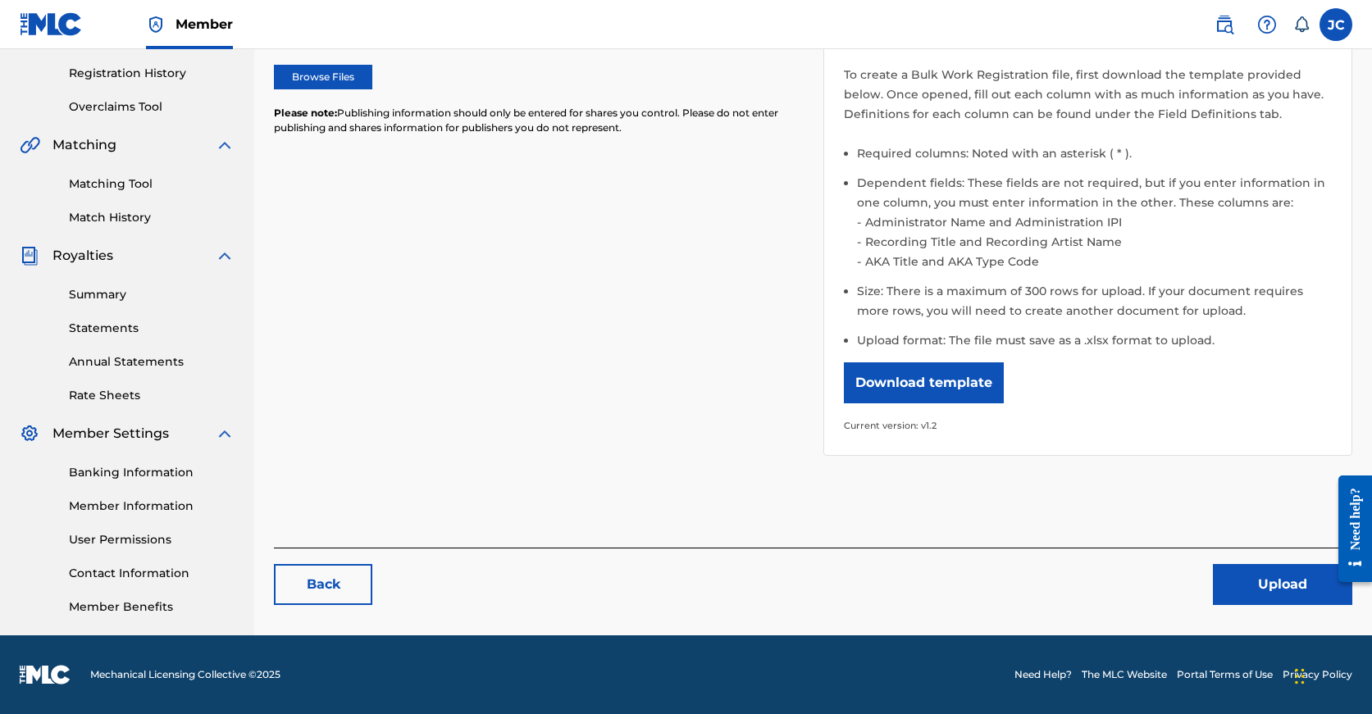
scroll to position [296, 0]
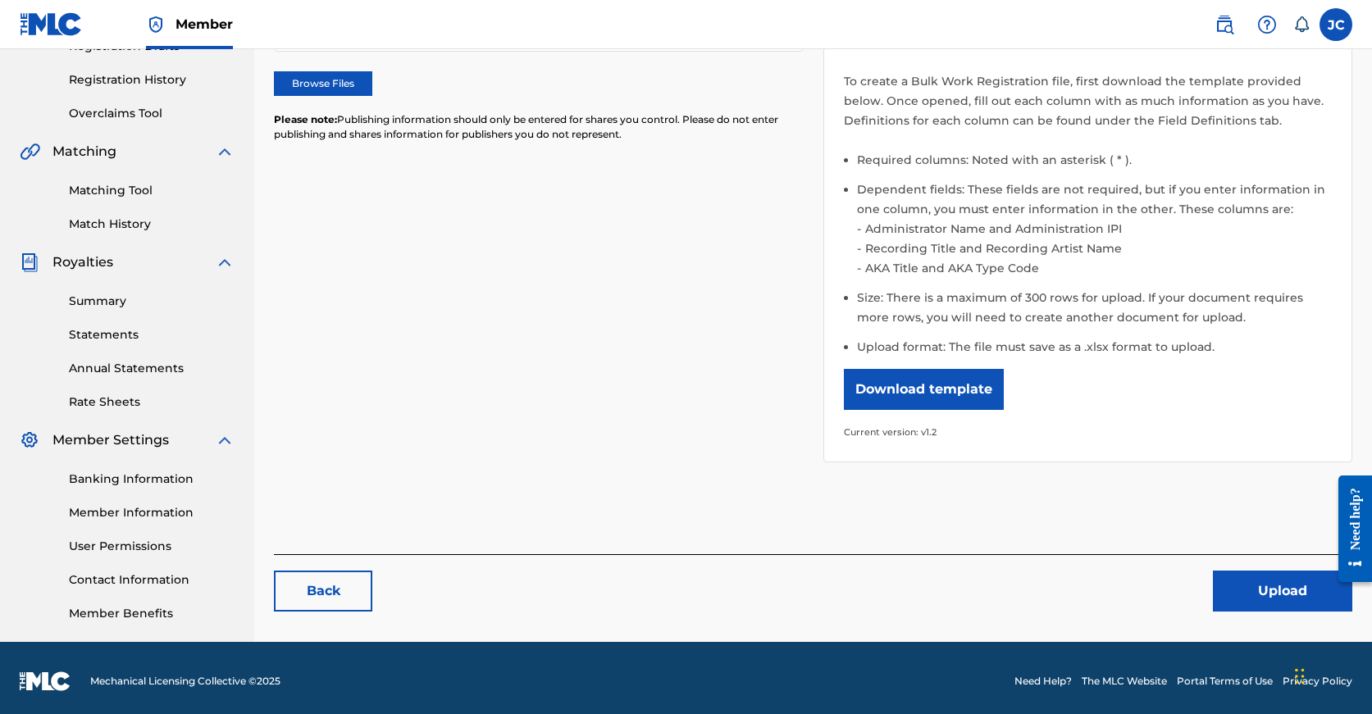
click at [1261, 602] on button "Upload" at bounding box center [1282, 591] width 139 height 41
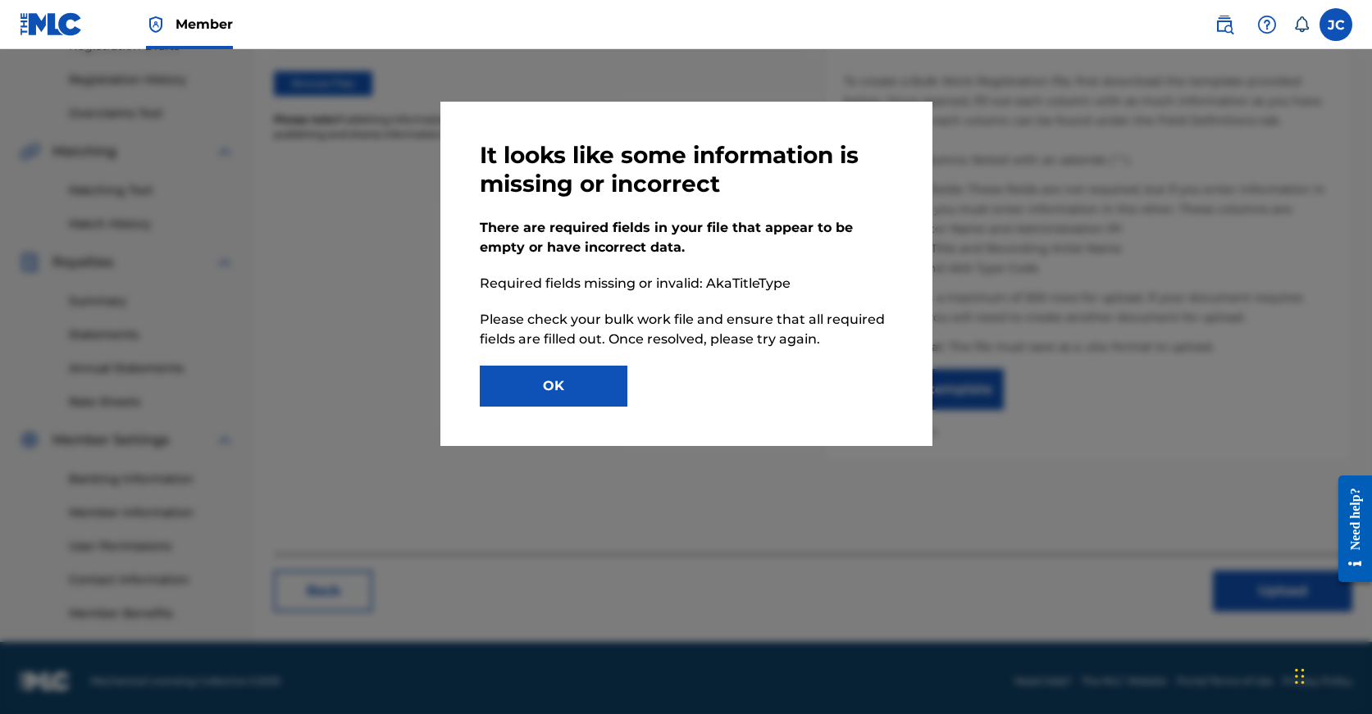
click at [582, 383] on button "OK" at bounding box center [554, 386] width 148 height 41
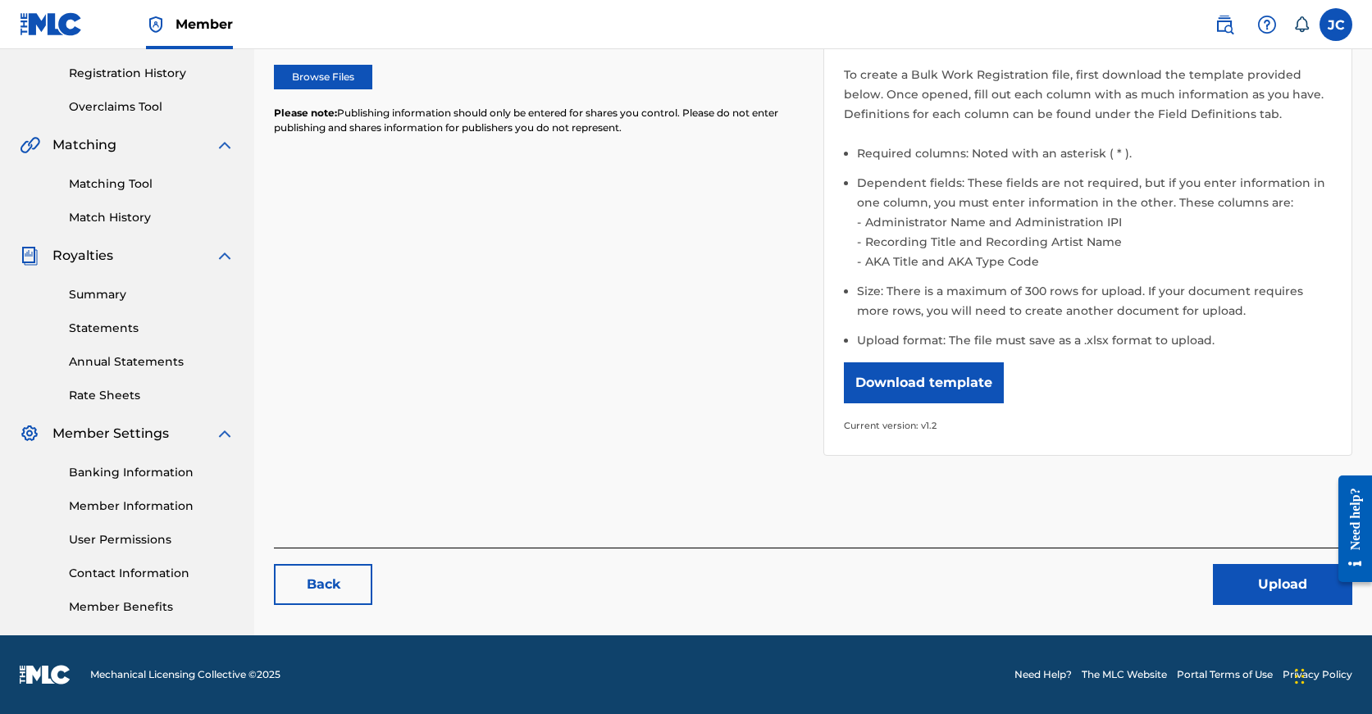
scroll to position [303, 0]
click at [1260, 593] on button "Upload" at bounding box center [1282, 584] width 139 height 41
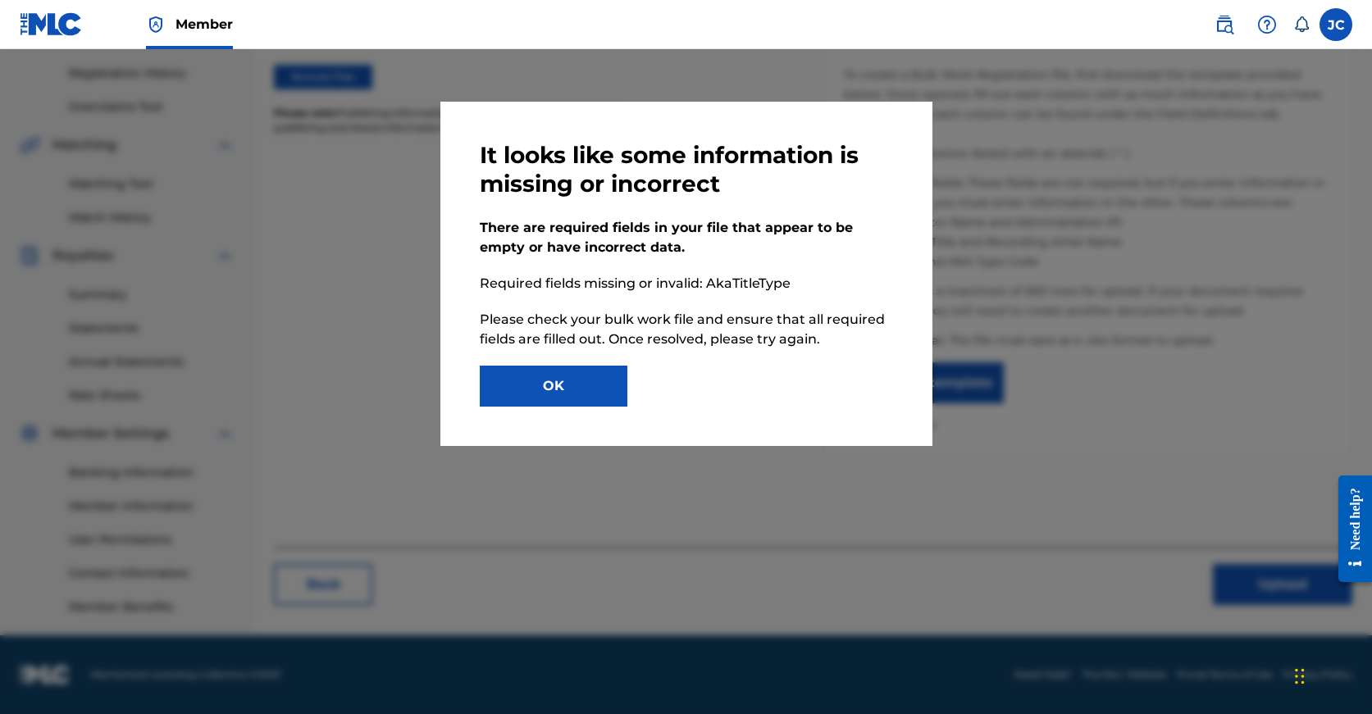
click at [581, 379] on button "OK" at bounding box center [554, 386] width 148 height 41
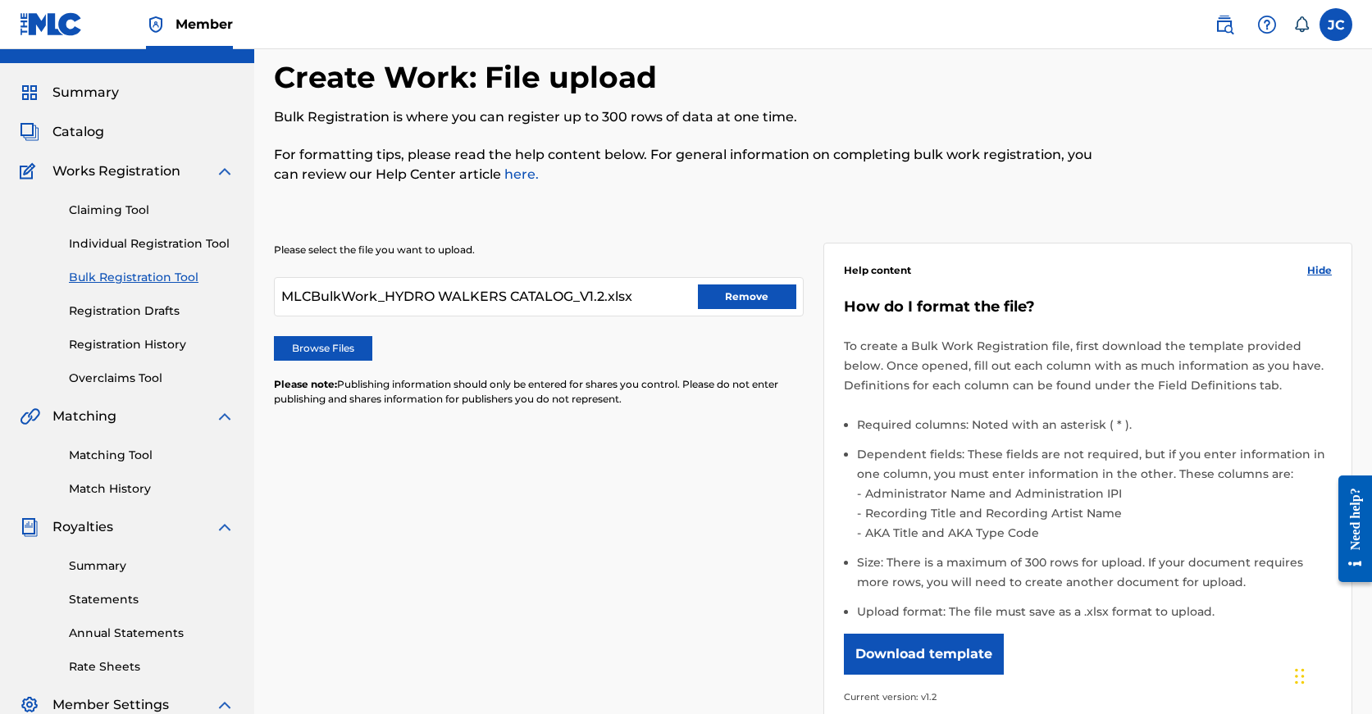
scroll to position [0, 0]
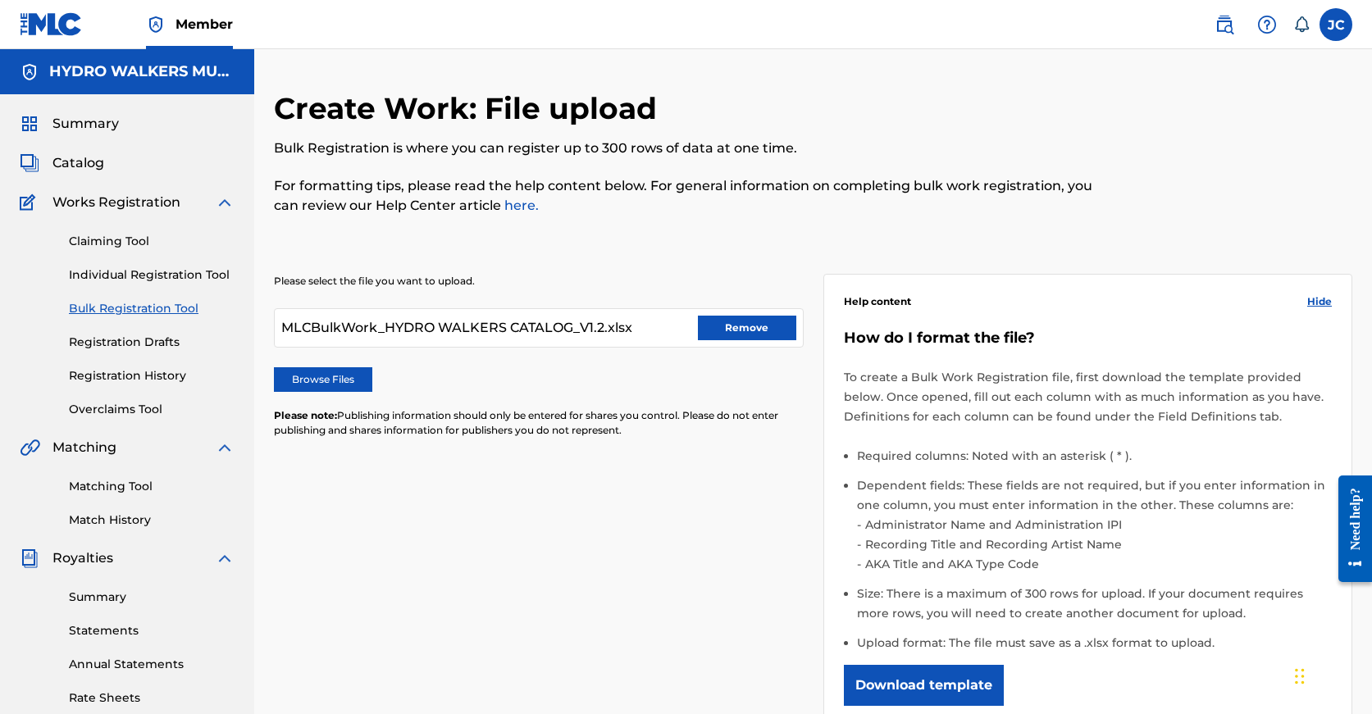
click at [727, 328] on button "Remove" at bounding box center [747, 328] width 98 height 25
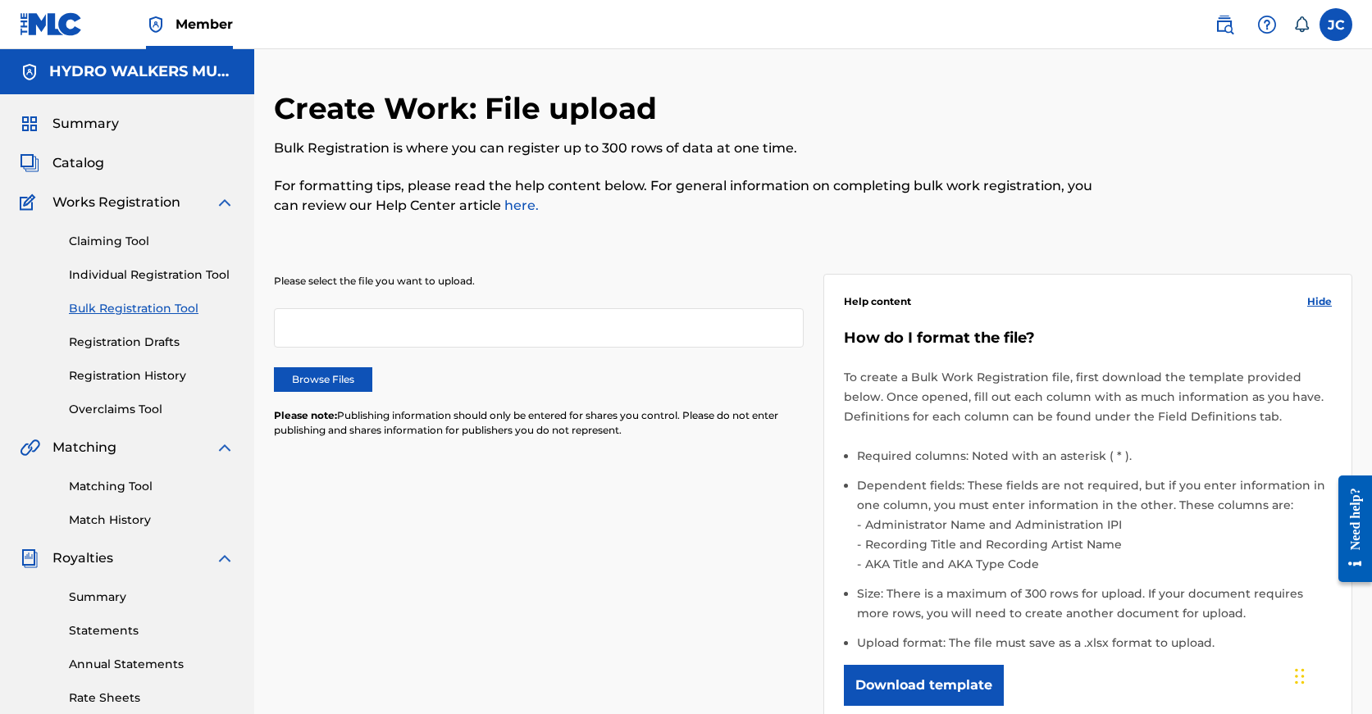
click at [326, 383] on label "Browse Files" at bounding box center [323, 379] width 98 height 25
click at [0, 0] on input "Browse Files" at bounding box center [0, 0] width 0 height 0
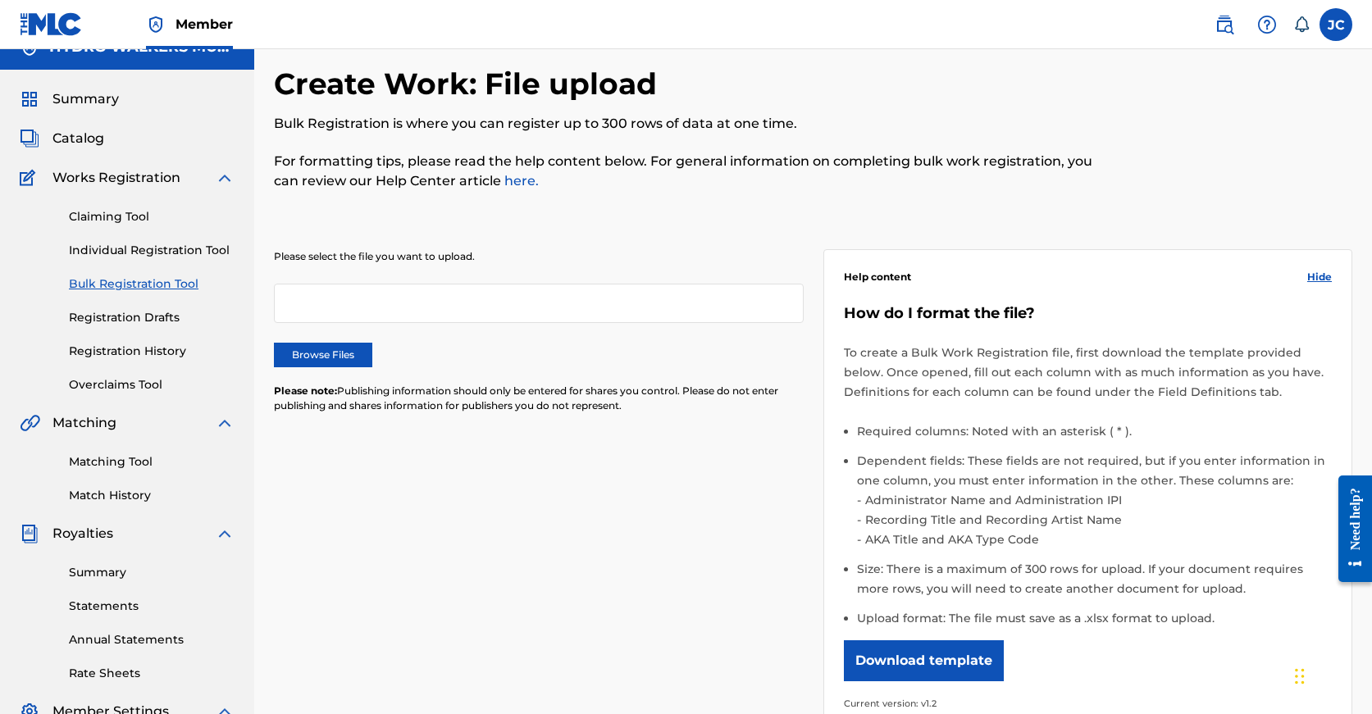
scroll to position [34, 0]
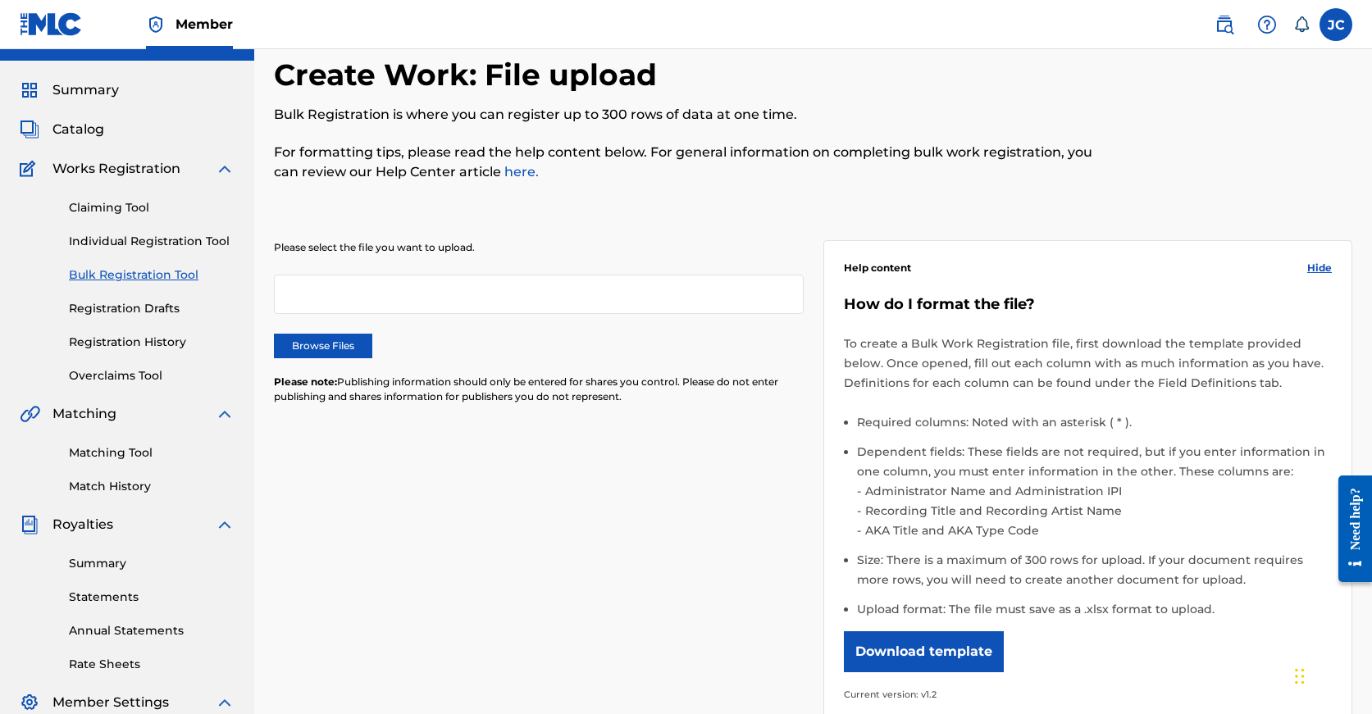
click at [340, 341] on label "Browse Files" at bounding box center [323, 346] width 98 height 25
click at [0, 0] on input "Browse Files" at bounding box center [0, 0] width 0 height 0
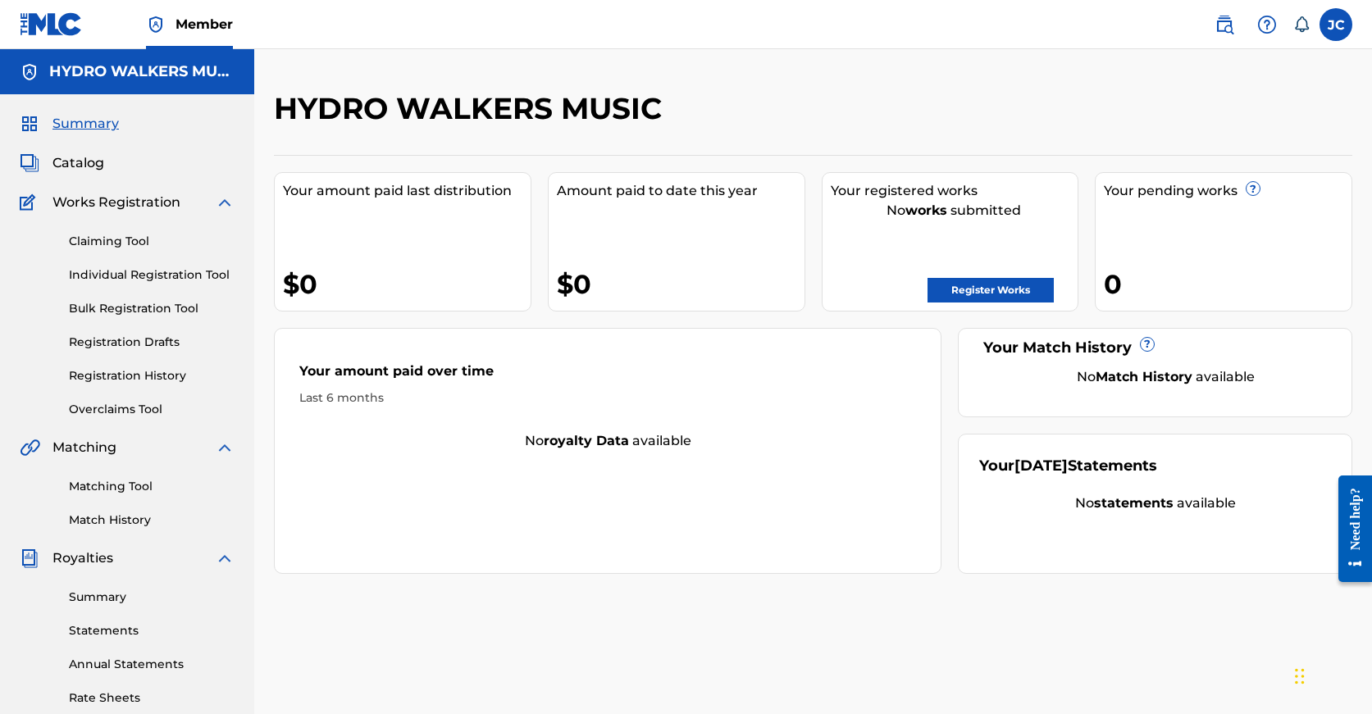
click at [129, 307] on link "Bulk Registration Tool" at bounding box center [152, 308] width 166 height 17
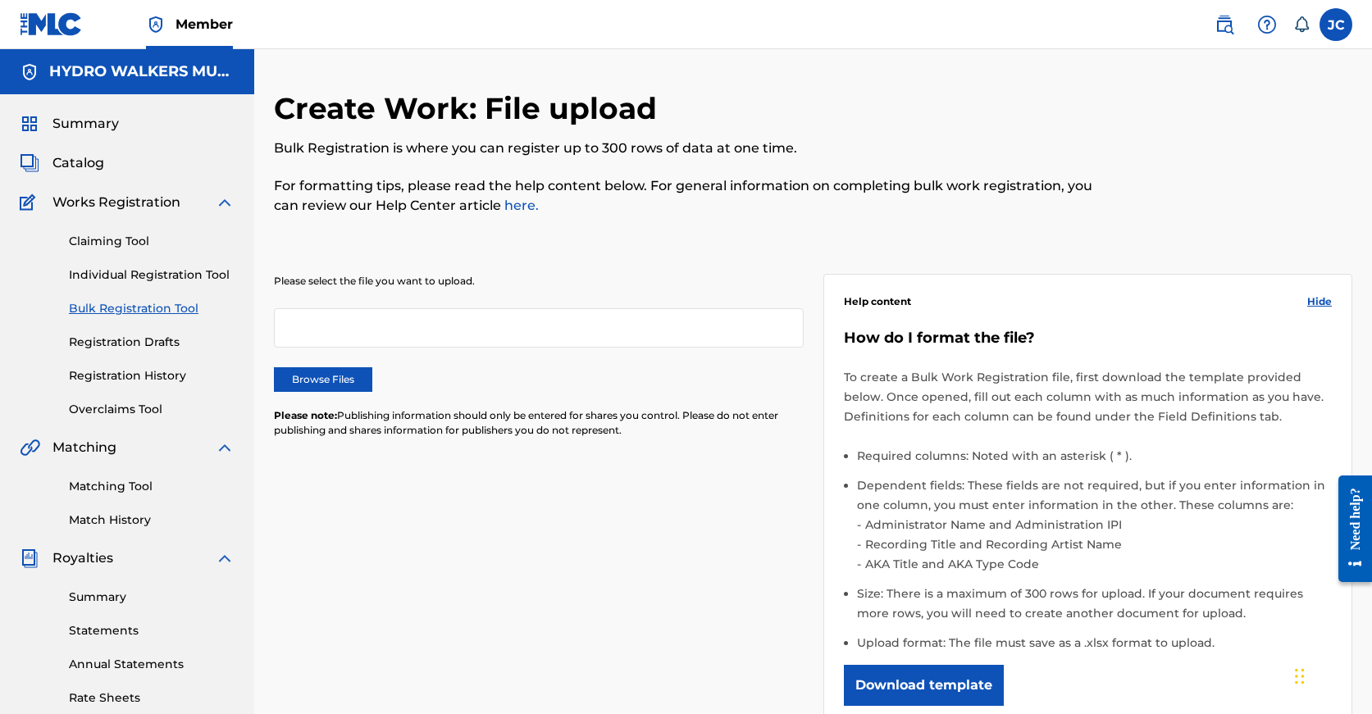
click at [320, 382] on label "Browse Files" at bounding box center [323, 379] width 98 height 25
click at [0, 0] on input "Browse Files" at bounding box center [0, 0] width 0 height 0
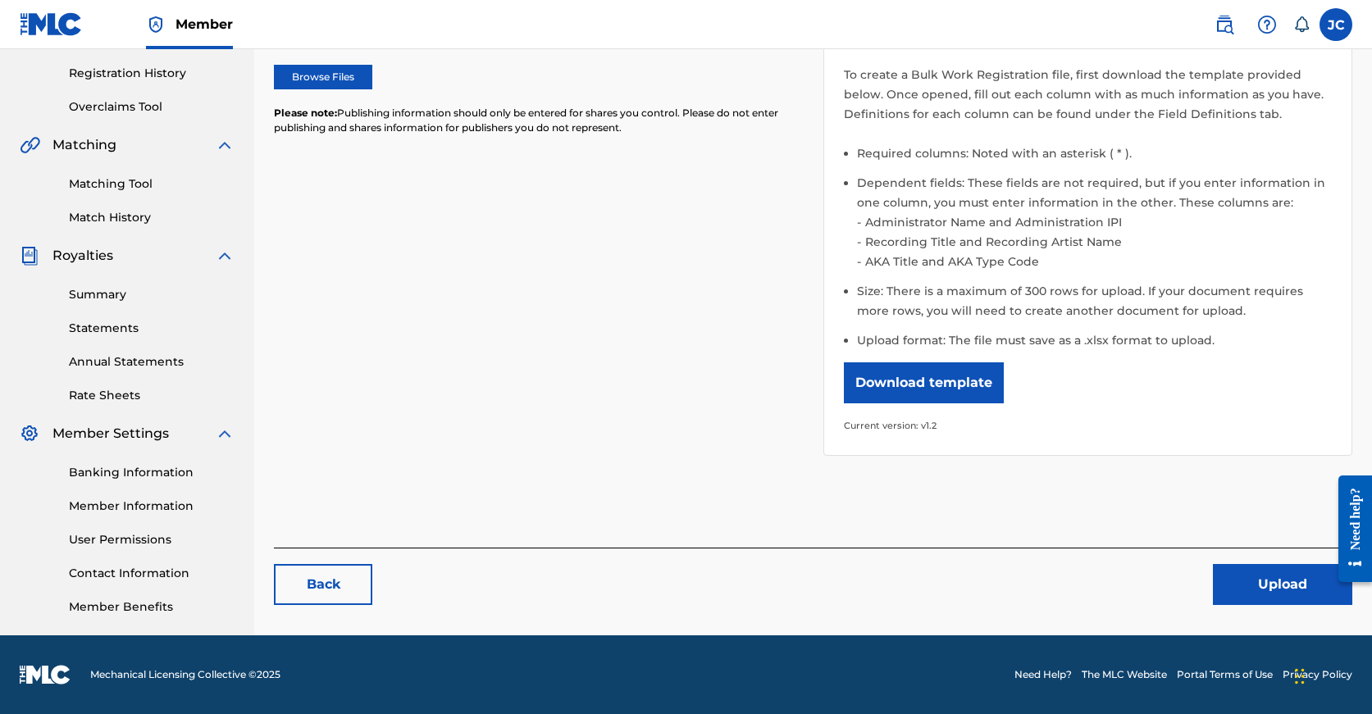
scroll to position [303, 0]
click at [1296, 567] on button "Upload" at bounding box center [1282, 584] width 139 height 41
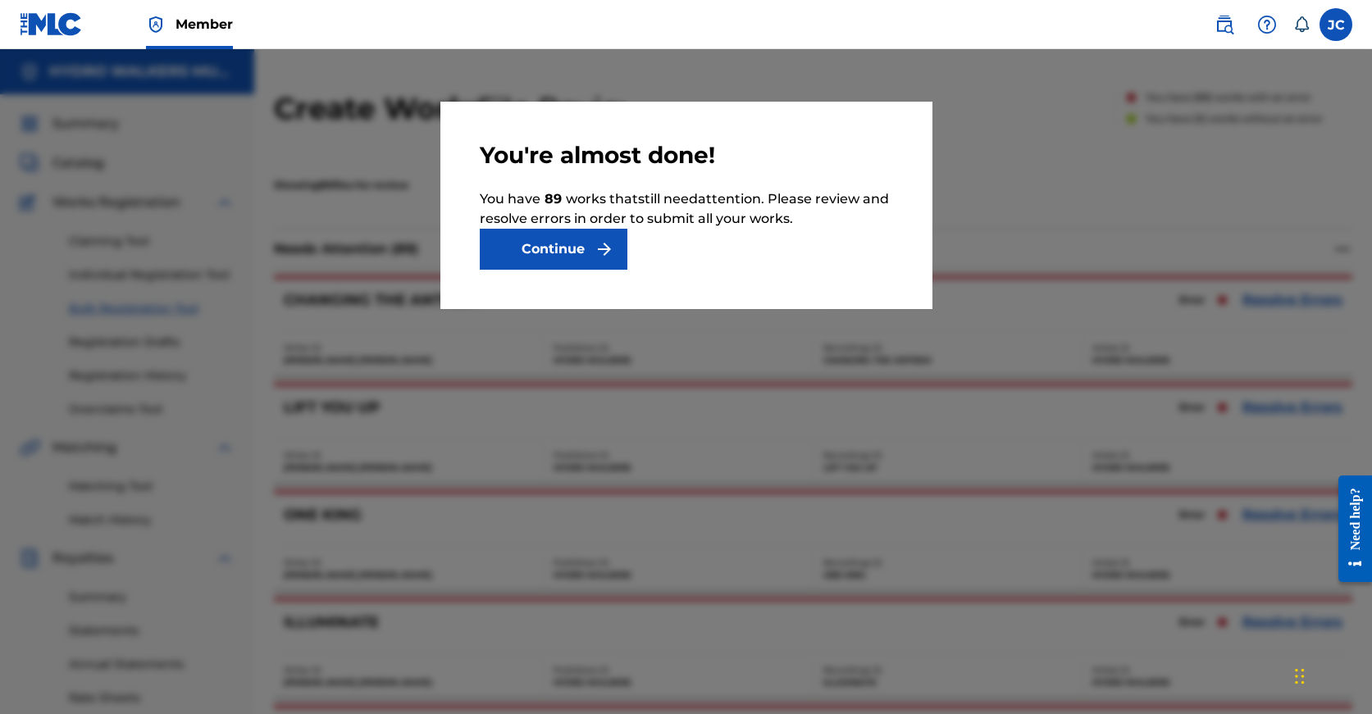
click at [590, 247] on button "Continue" at bounding box center [554, 249] width 148 height 41
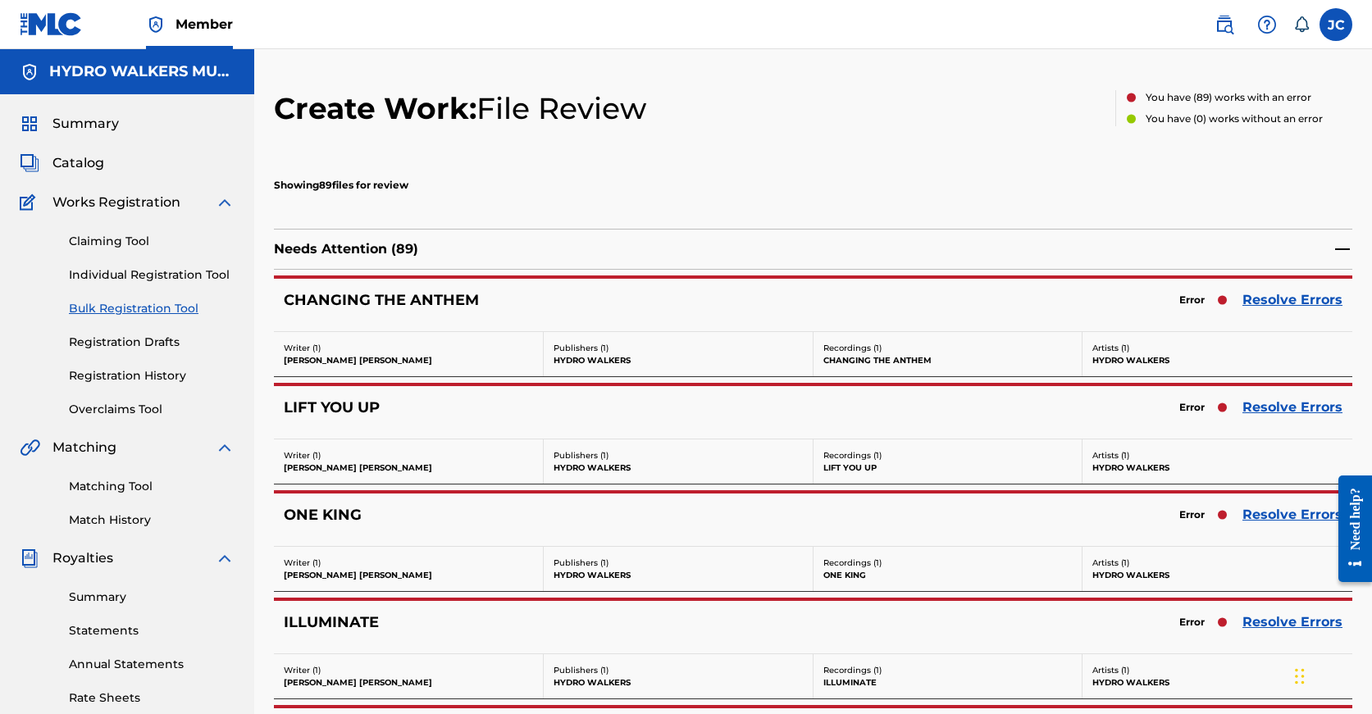
click at [1273, 299] on link "Resolve Errors" at bounding box center [1292, 300] width 100 height 20
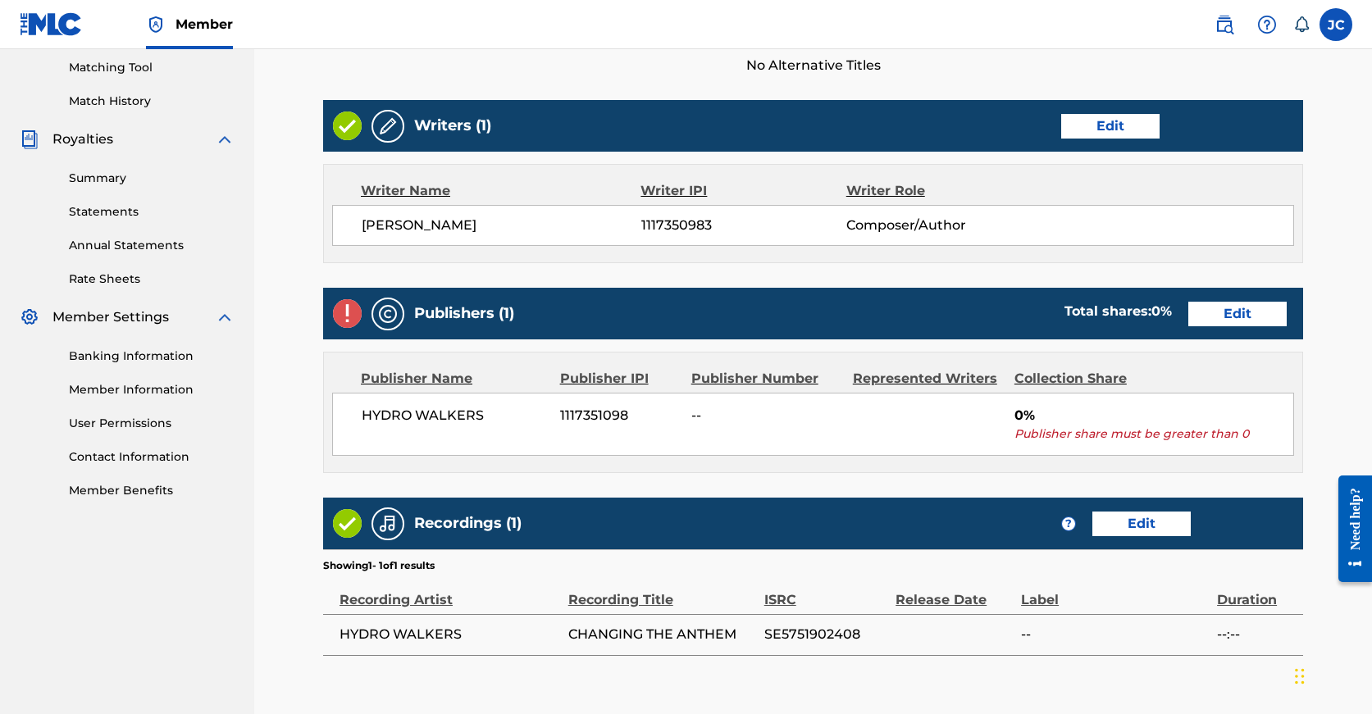
scroll to position [554, 0]
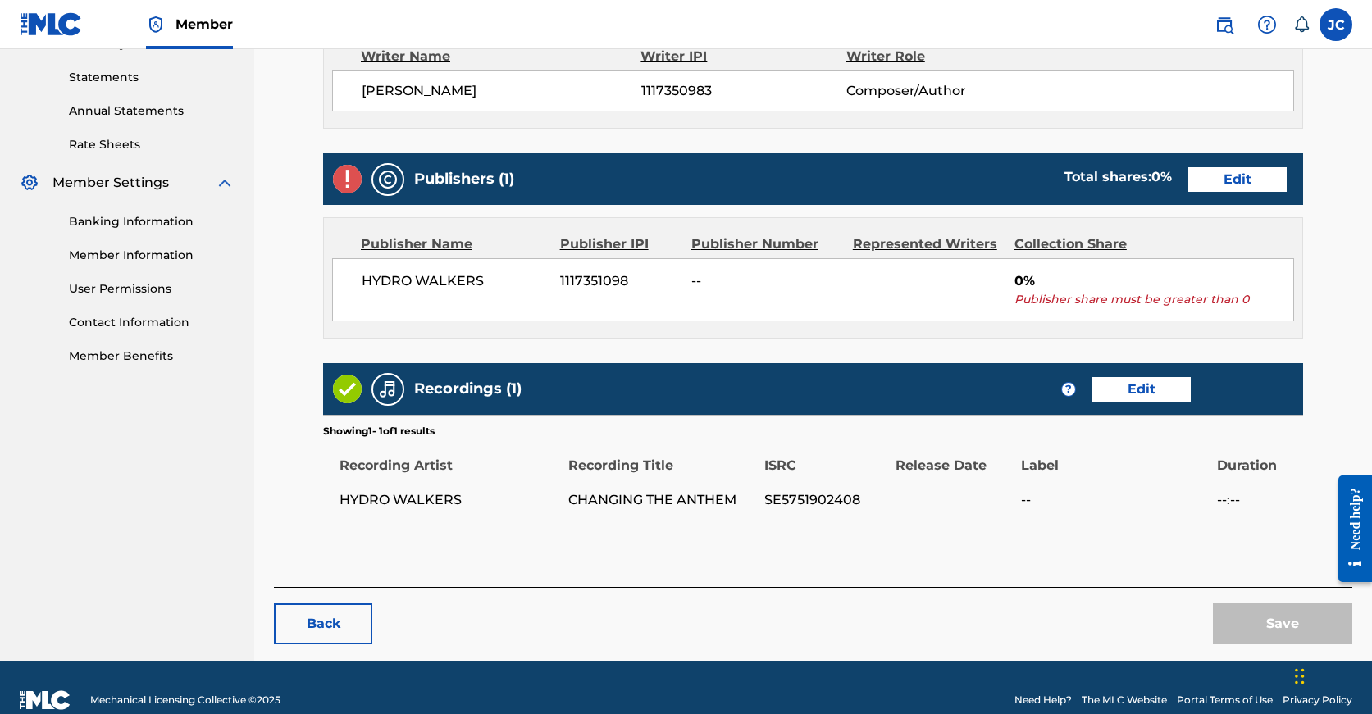
click at [1188, 181] on link "Edit" at bounding box center [1237, 179] width 98 height 25
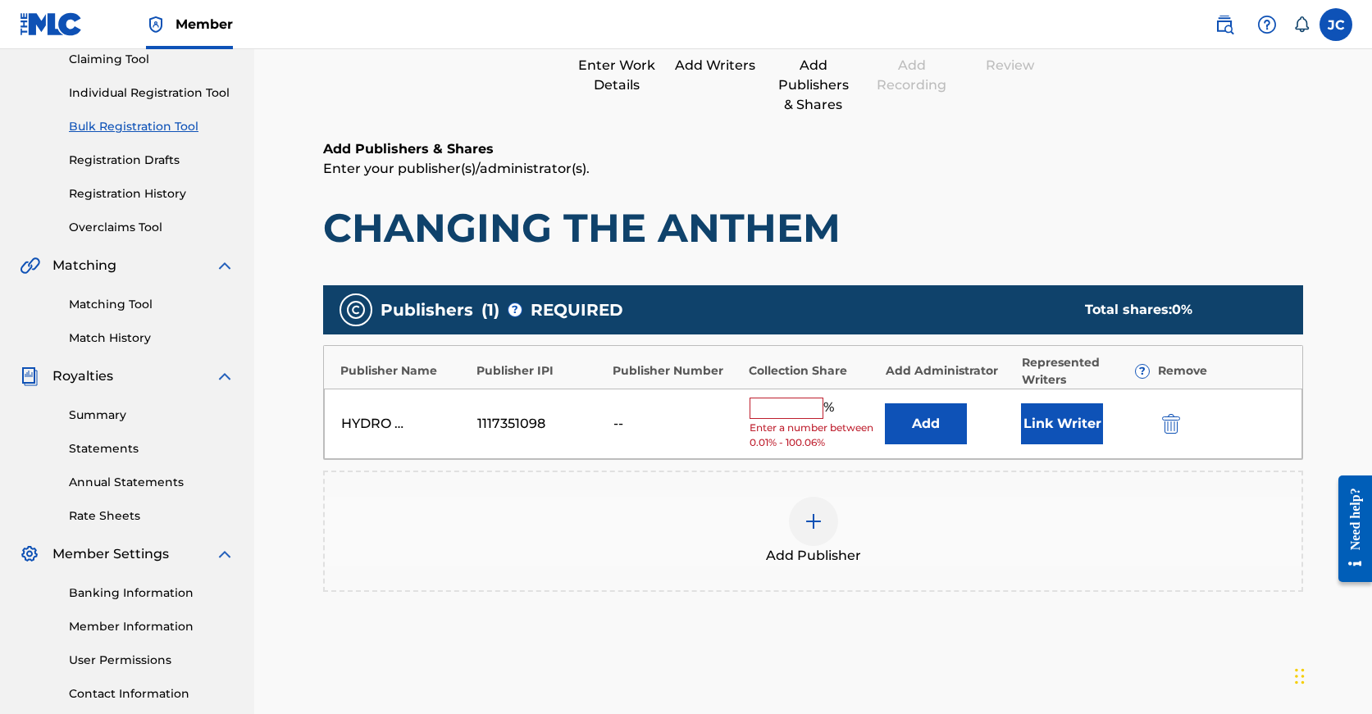
scroll to position [192, 0]
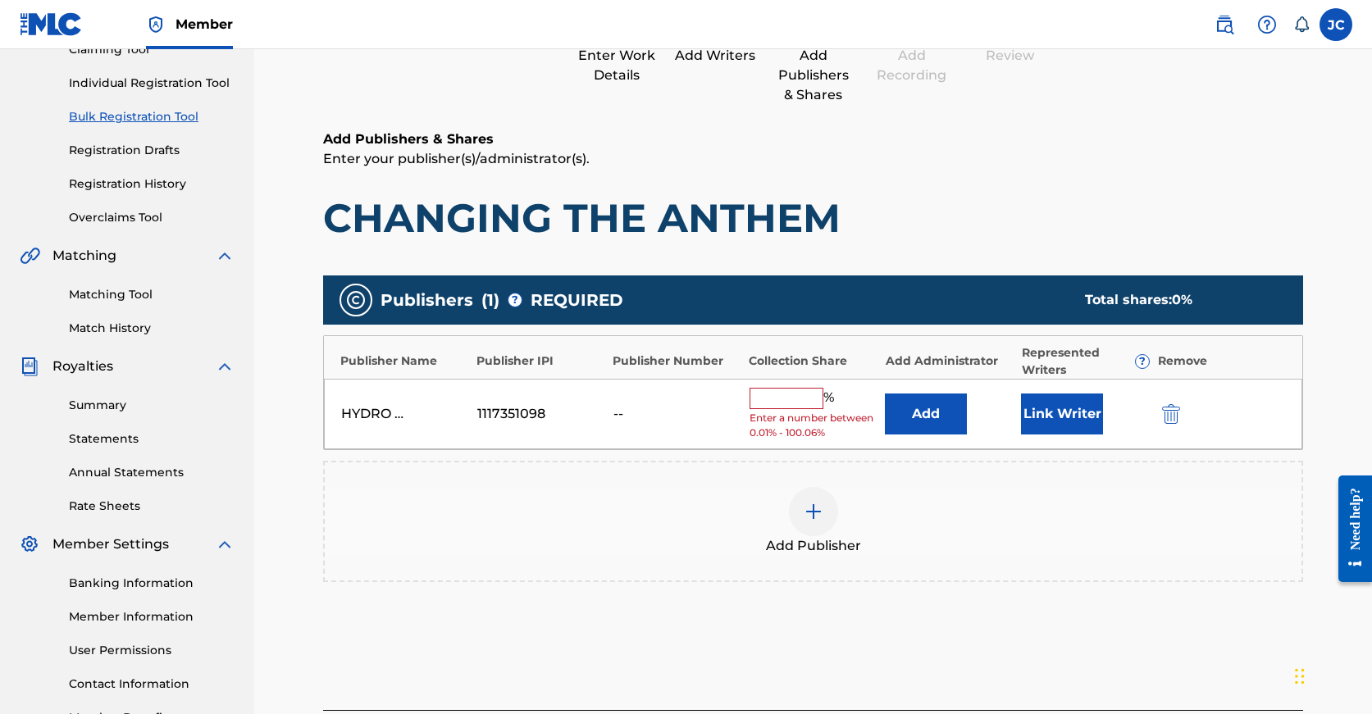
click at [794, 398] on input "text" at bounding box center [787, 398] width 74 height 21
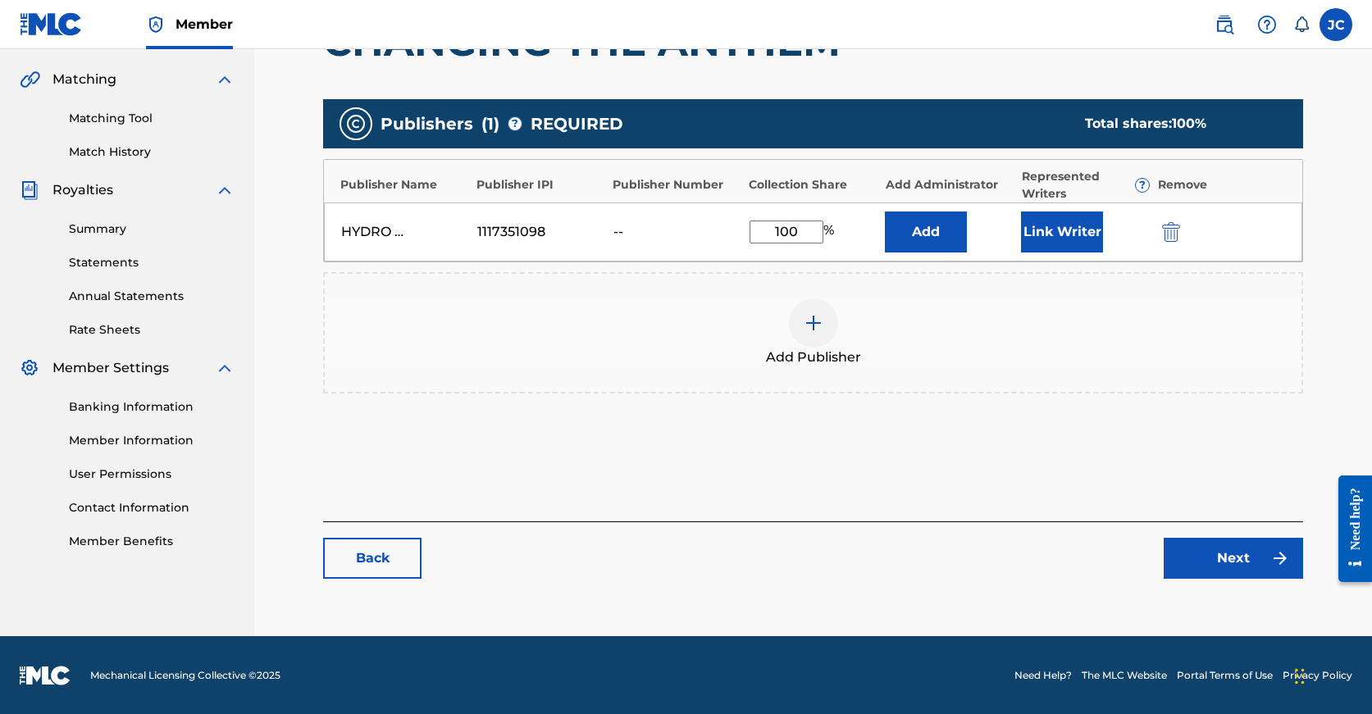
scroll to position [369, 0]
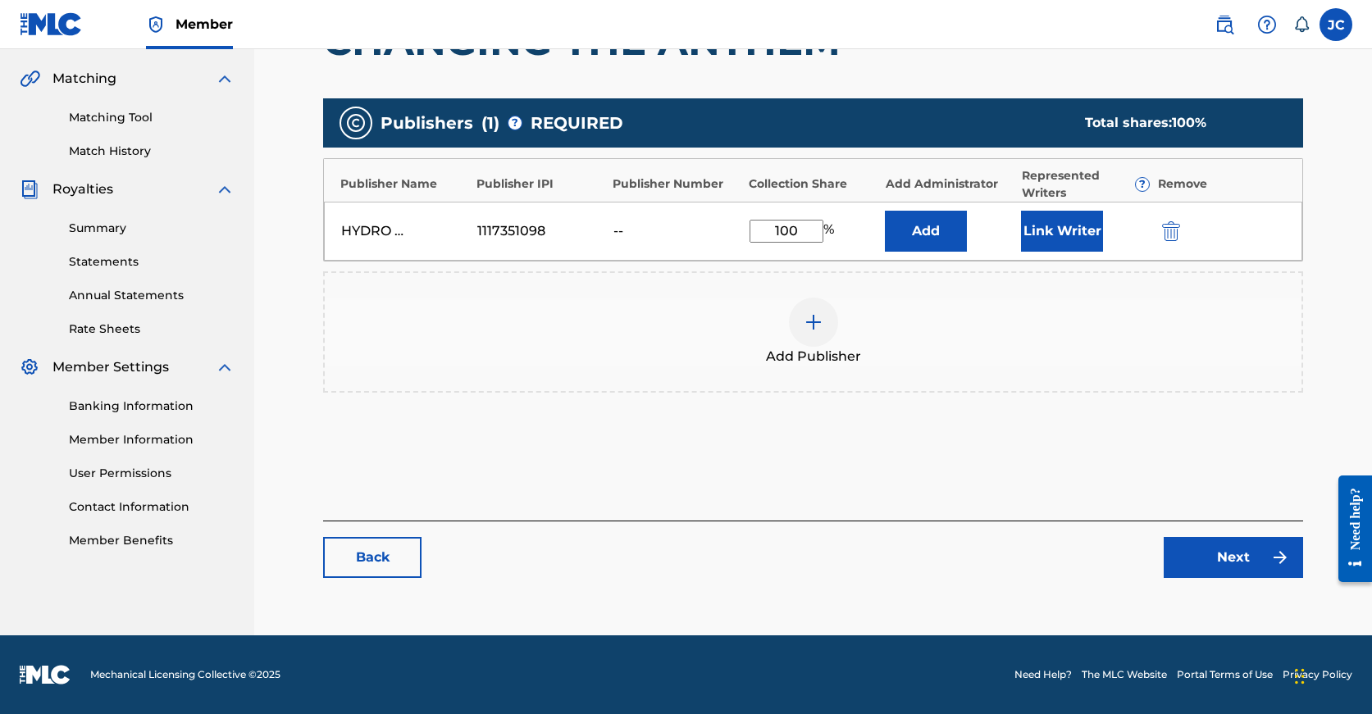
type input "100"
click at [1214, 548] on link "Next" at bounding box center [1233, 557] width 139 height 41
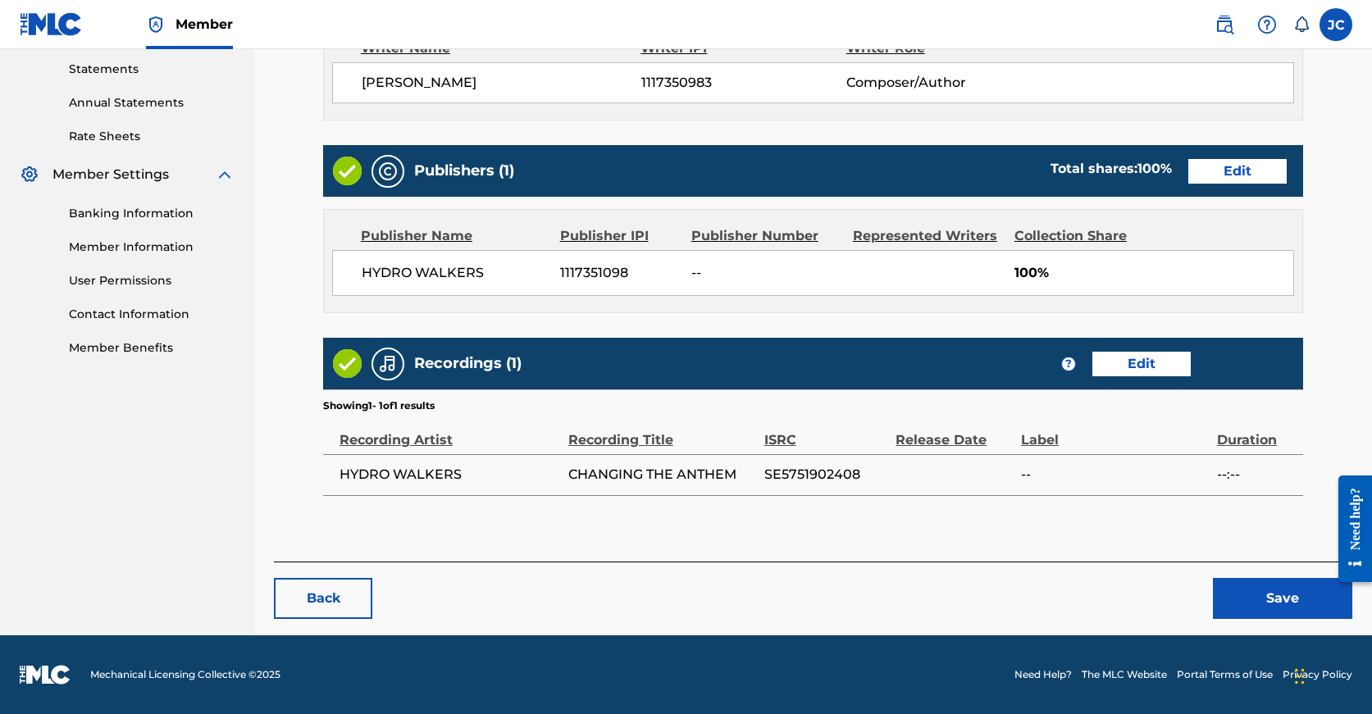
scroll to position [561, 0]
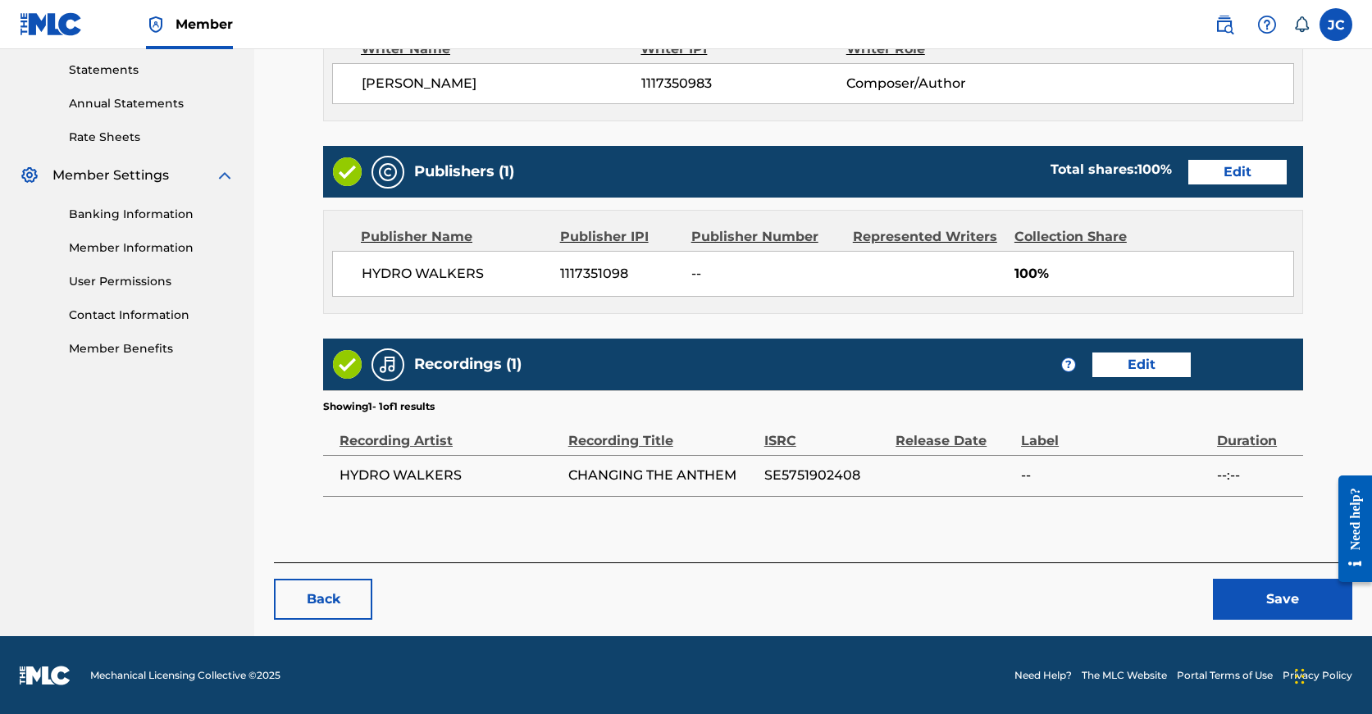
click at [1243, 595] on button "Save" at bounding box center [1282, 599] width 139 height 41
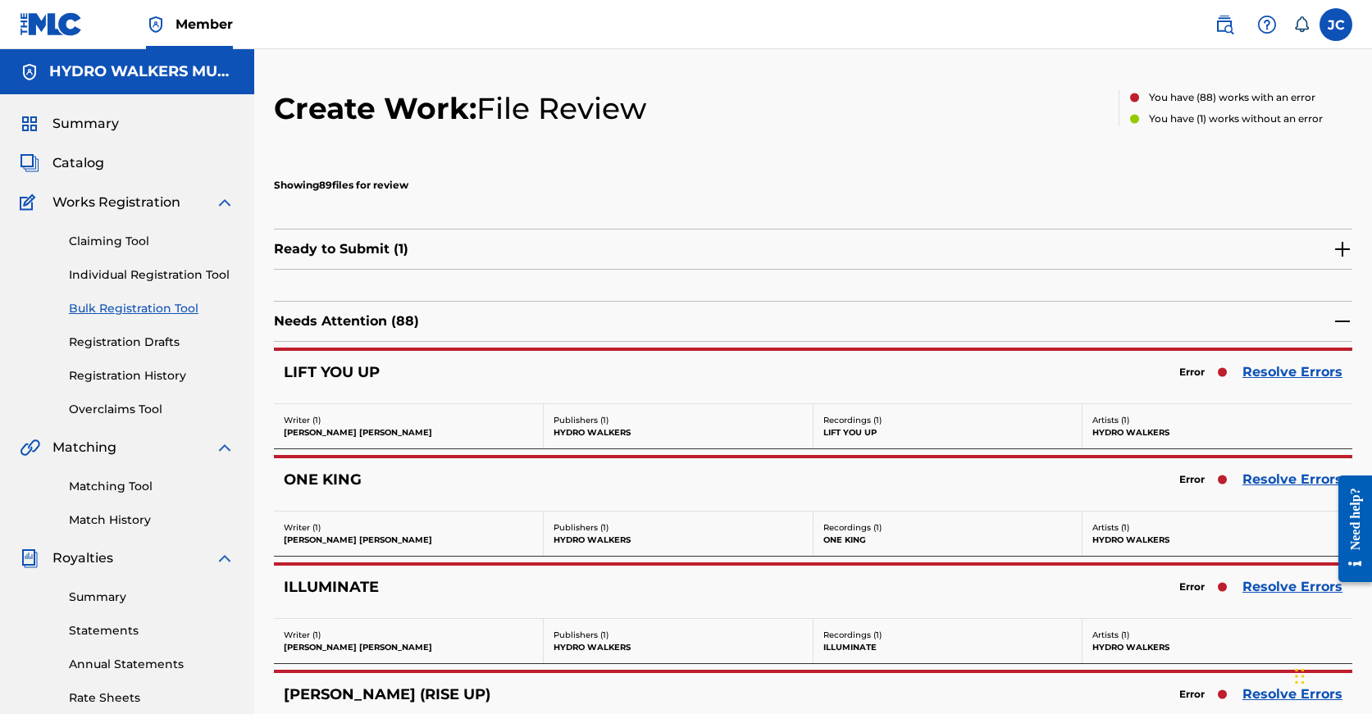
click at [1271, 371] on link "Resolve Errors" at bounding box center [1292, 372] width 100 height 20
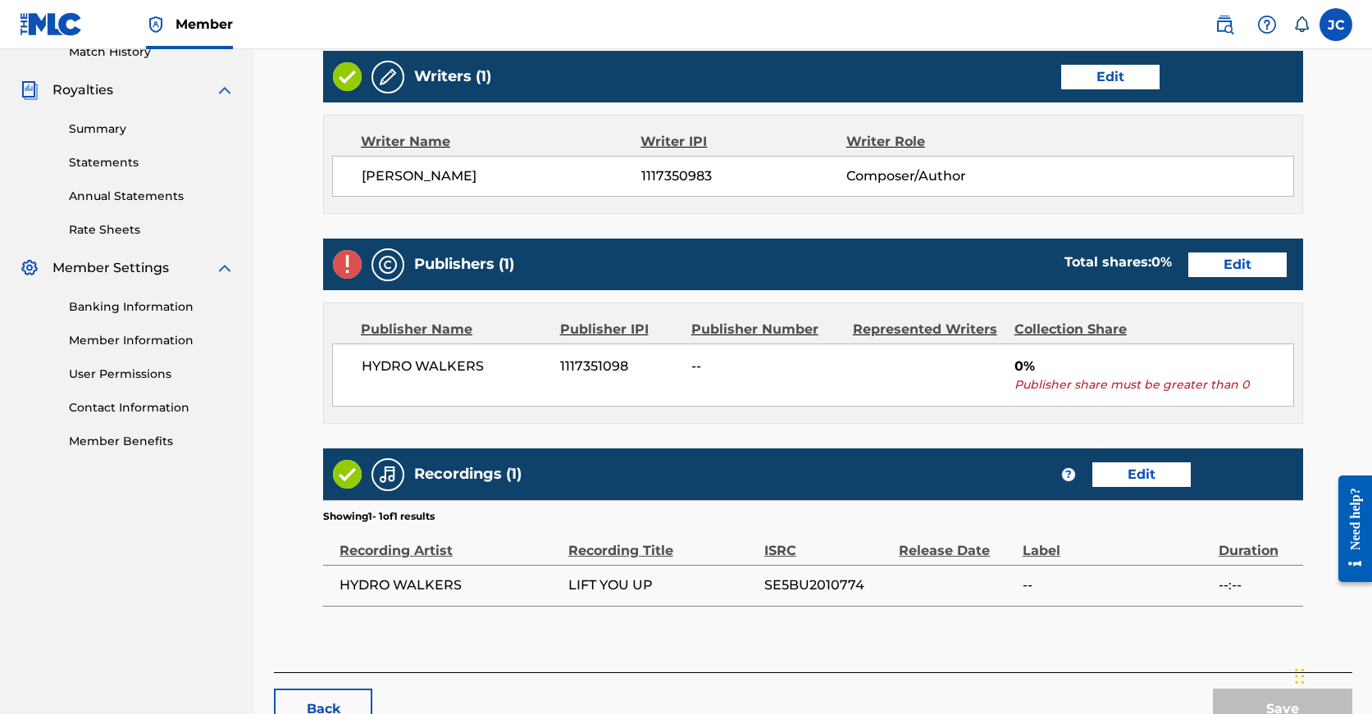
scroll to position [472, 0]
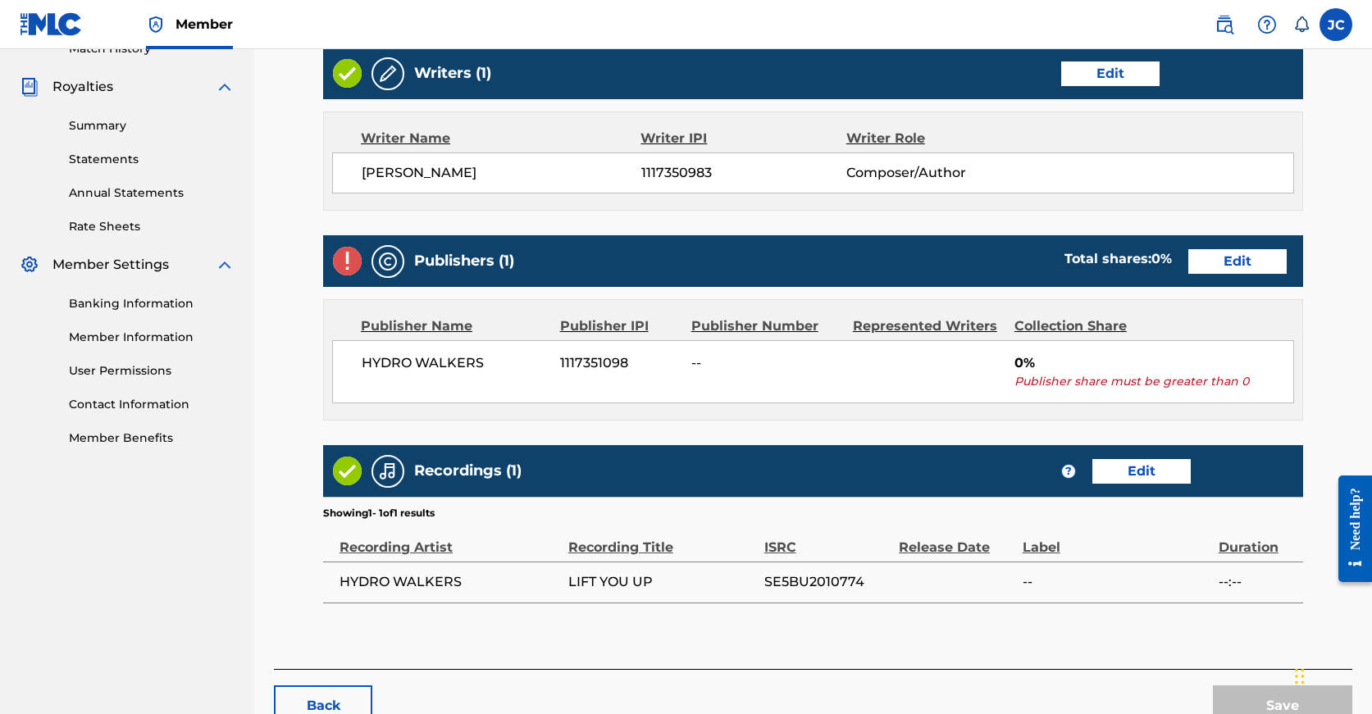
click at [1188, 261] on link "Edit" at bounding box center [1237, 261] width 98 height 25
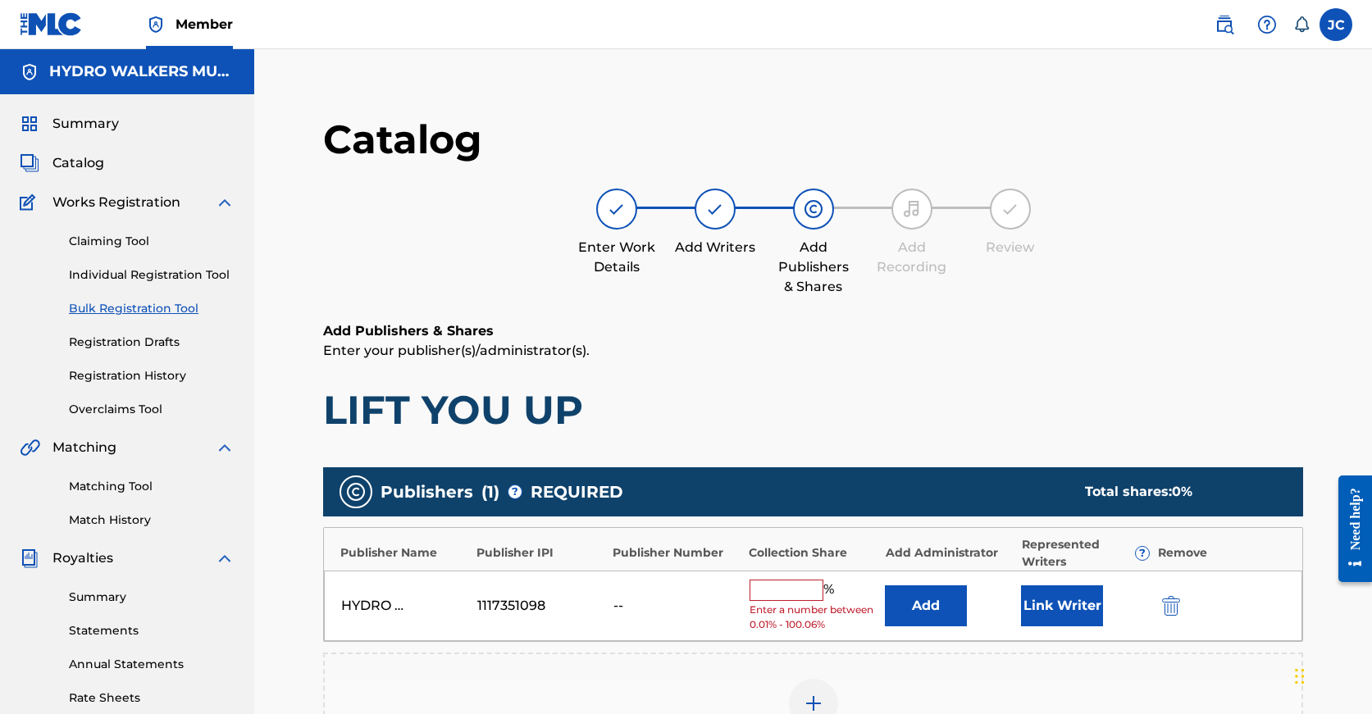
click at [779, 586] on input "text" at bounding box center [787, 590] width 74 height 21
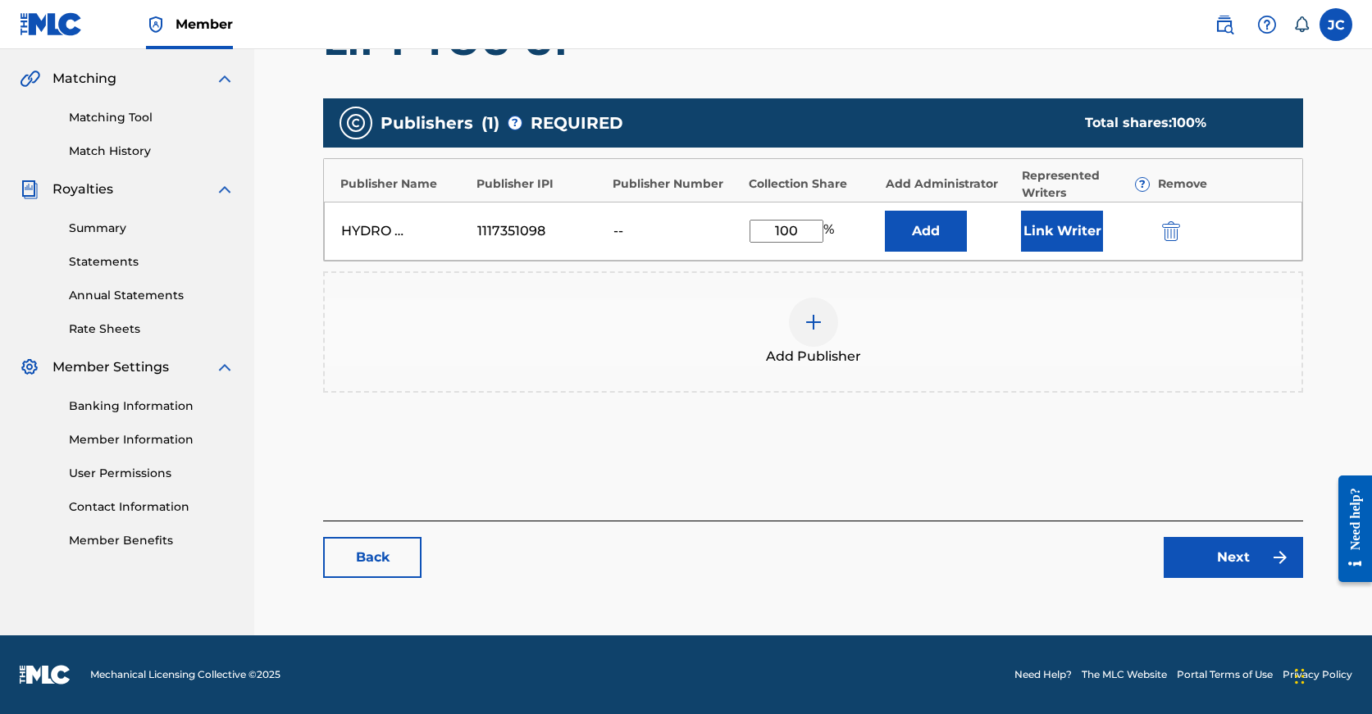
scroll to position [369, 0]
type input "100"
click at [1201, 573] on link "Next" at bounding box center [1233, 557] width 139 height 41
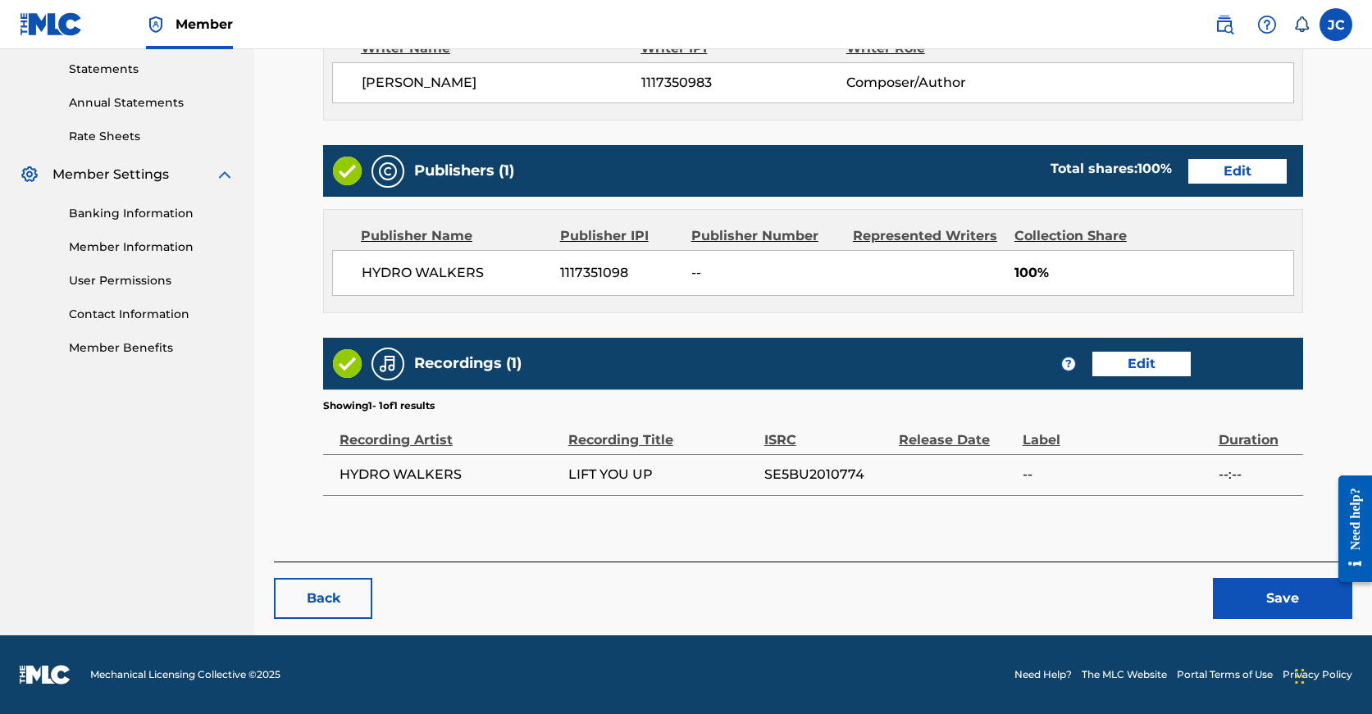
scroll to position [561, 0]
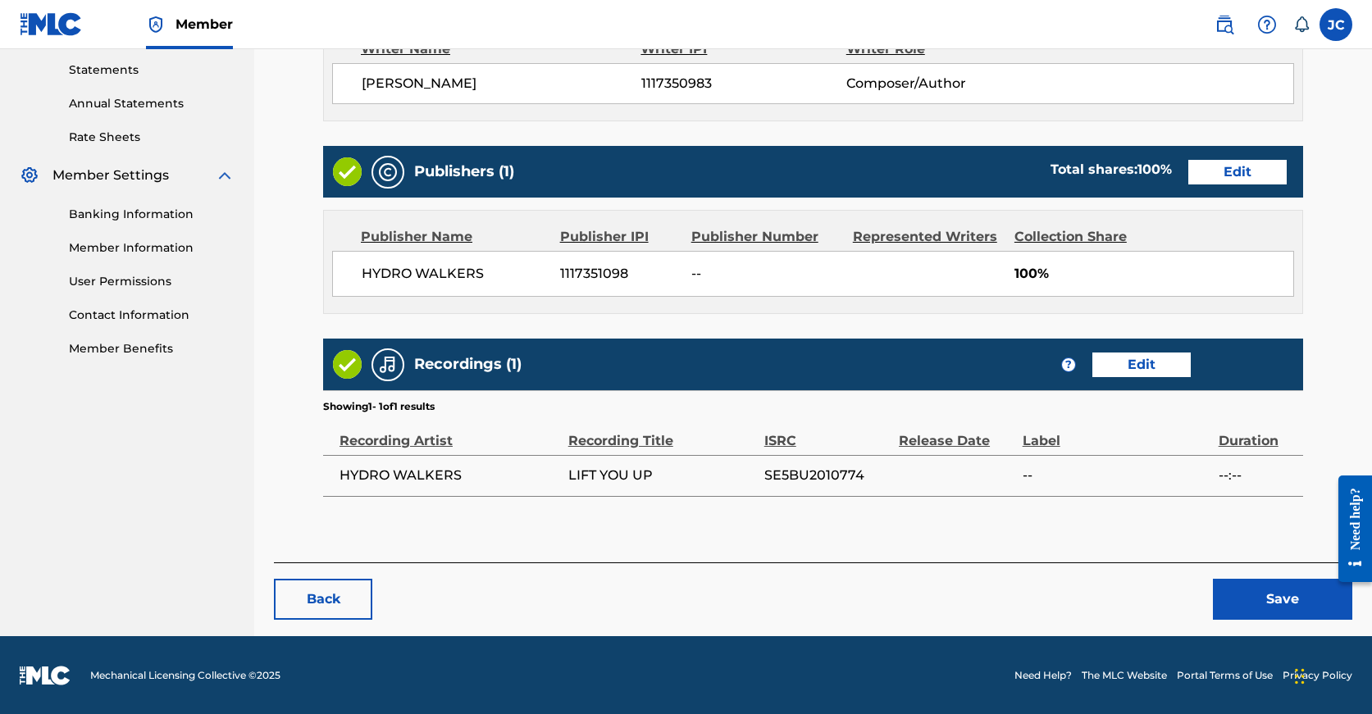
click at [1266, 608] on button "Save" at bounding box center [1282, 599] width 139 height 41
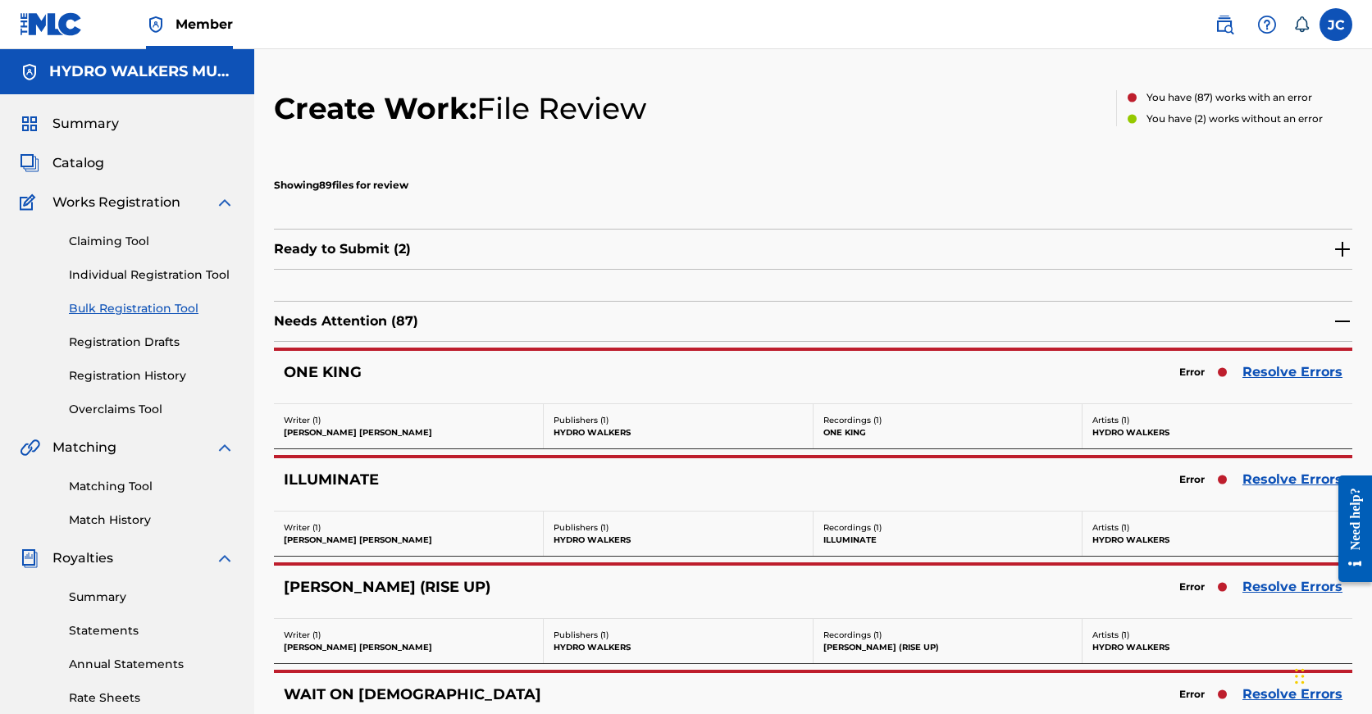
click at [1290, 373] on link "Resolve Errors" at bounding box center [1292, 372] width 100 height 20
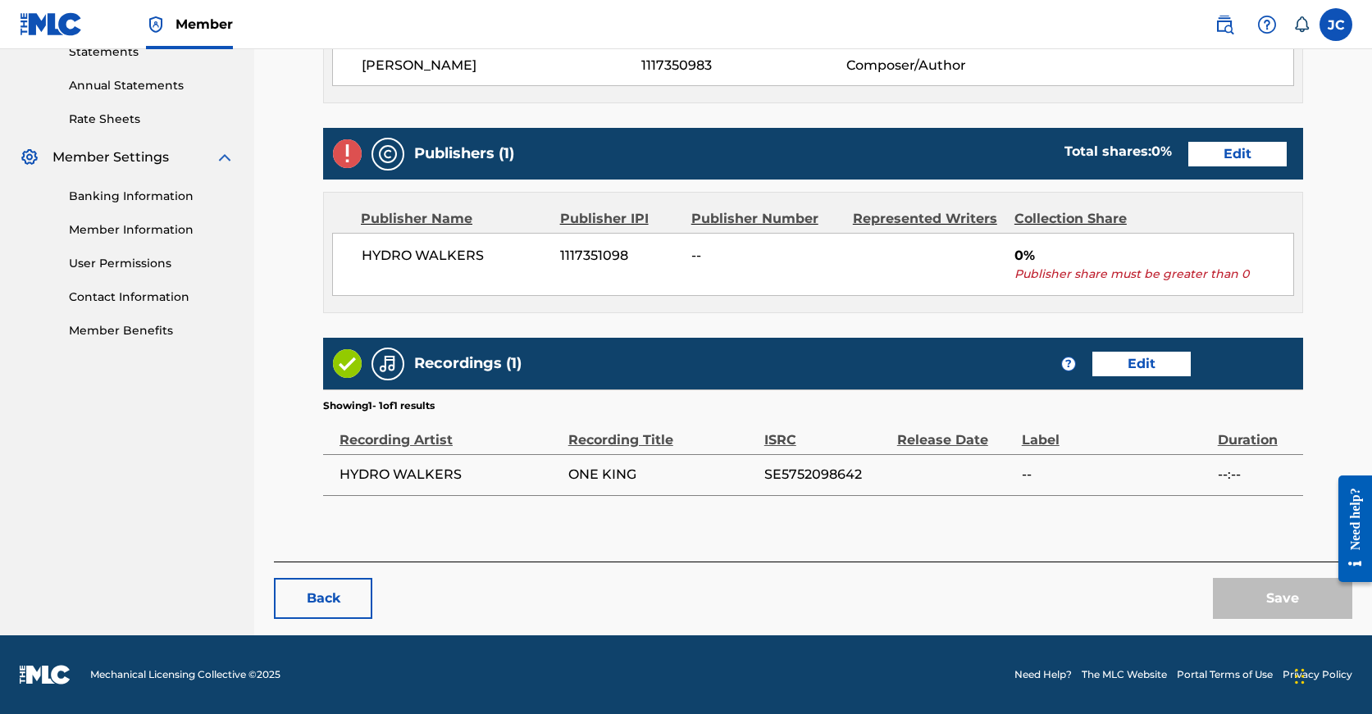
scroll to position [593, 0]
click at [1101, 153] on div "Publishers (1) Total shares: 0 % Edit" at bounding box center [813, 154] width 980 height 52
click at [1188, 143] on link "Edit" at bounding box center [1237, 154] width 98 height 25
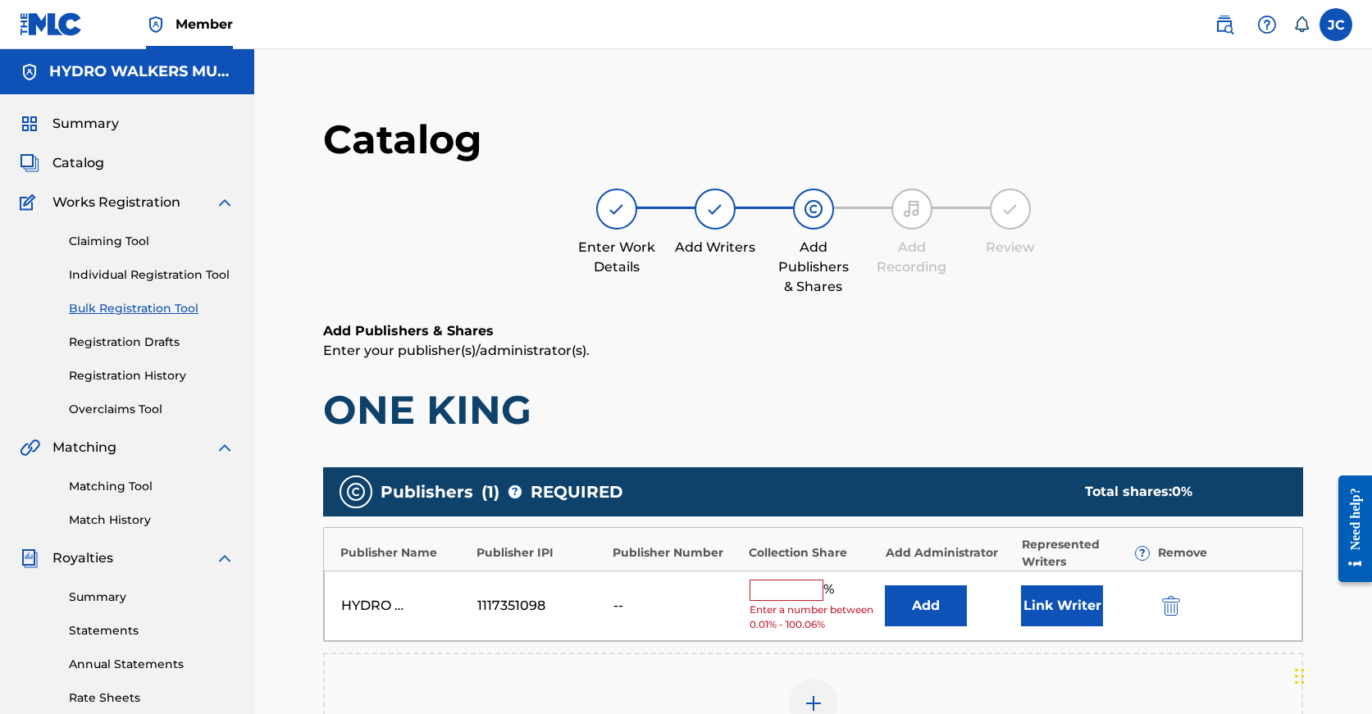
click at [773, 591] on input "text" at bounding box center [787, 590] width 74 height 21
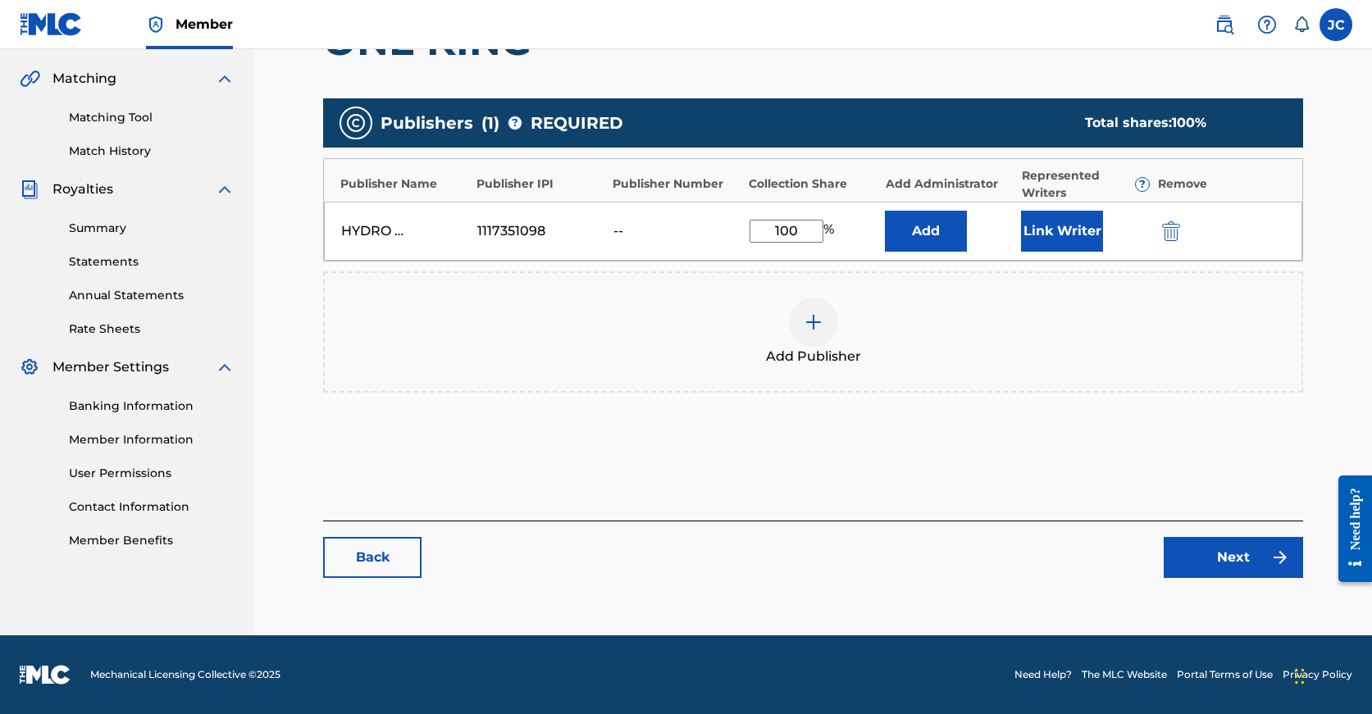
scroll to position [369, 0]
type input "100"
click at [1210, 562] on link "Next" at bounding box center [1233, 557] width 139 height 41
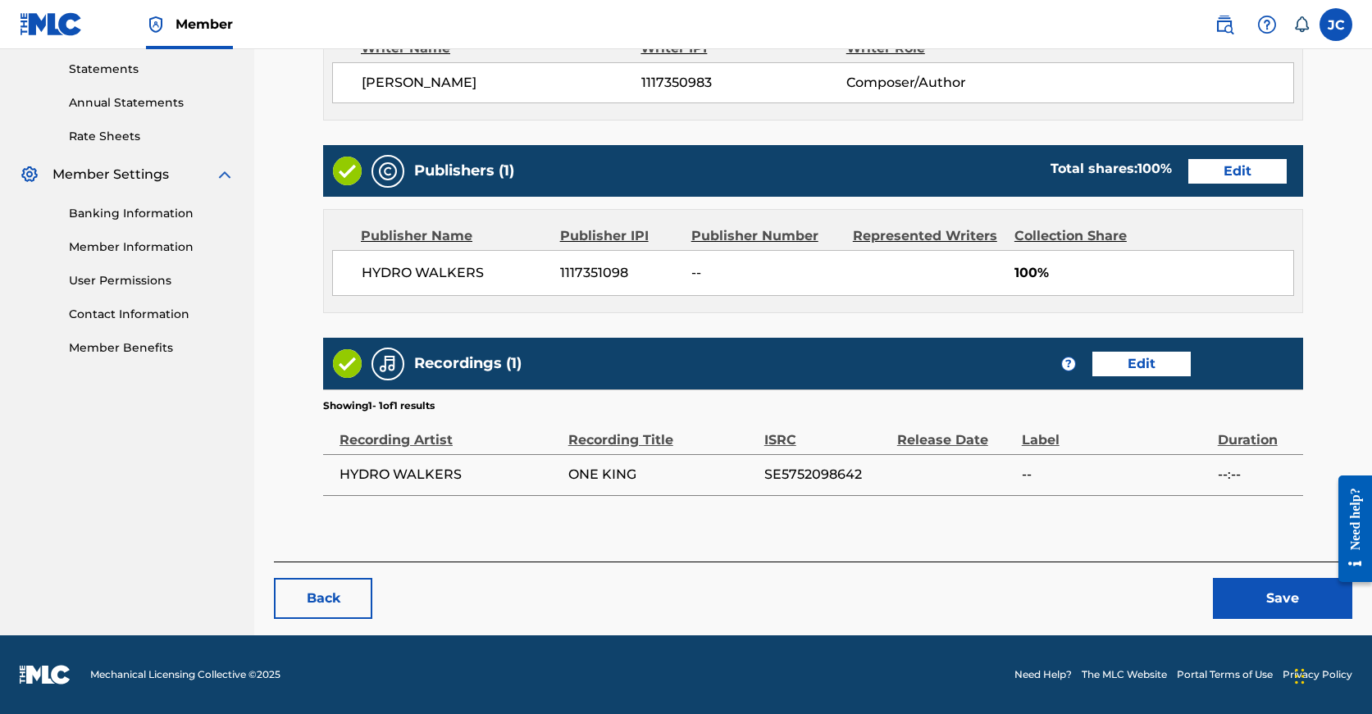
scroll to position [561, 0]
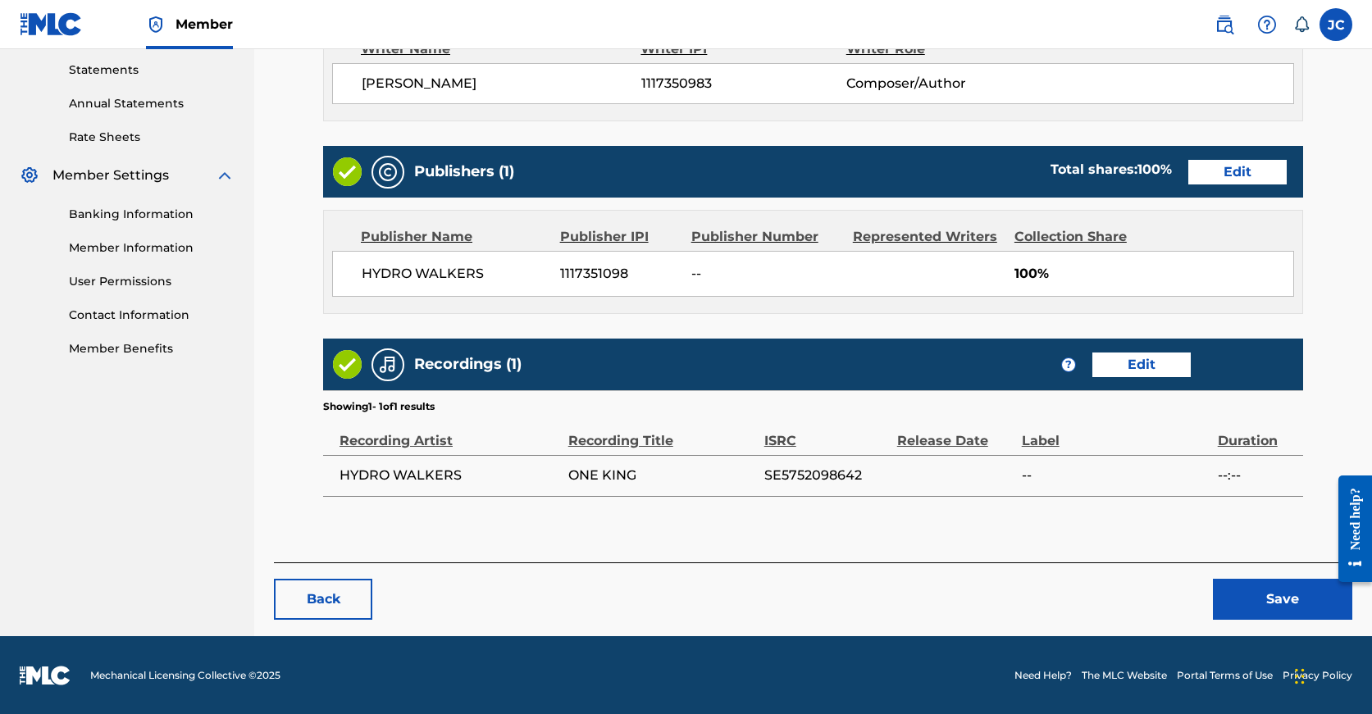
click at [1237, 608] on button "Save" at bounding box center [1282, 599] width 139 height 41
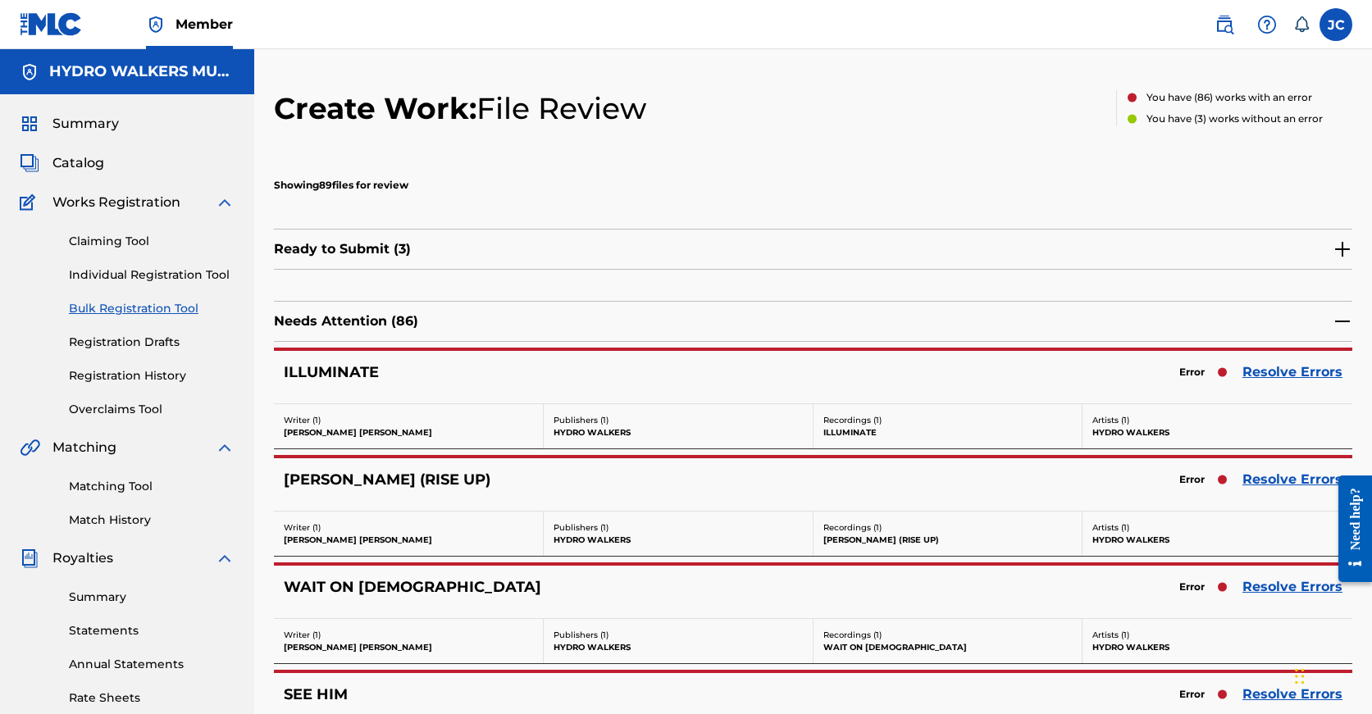
click at [1278, 371] on link "Resolve Errors" at bounding box center [1292, 372] width 100 height 20
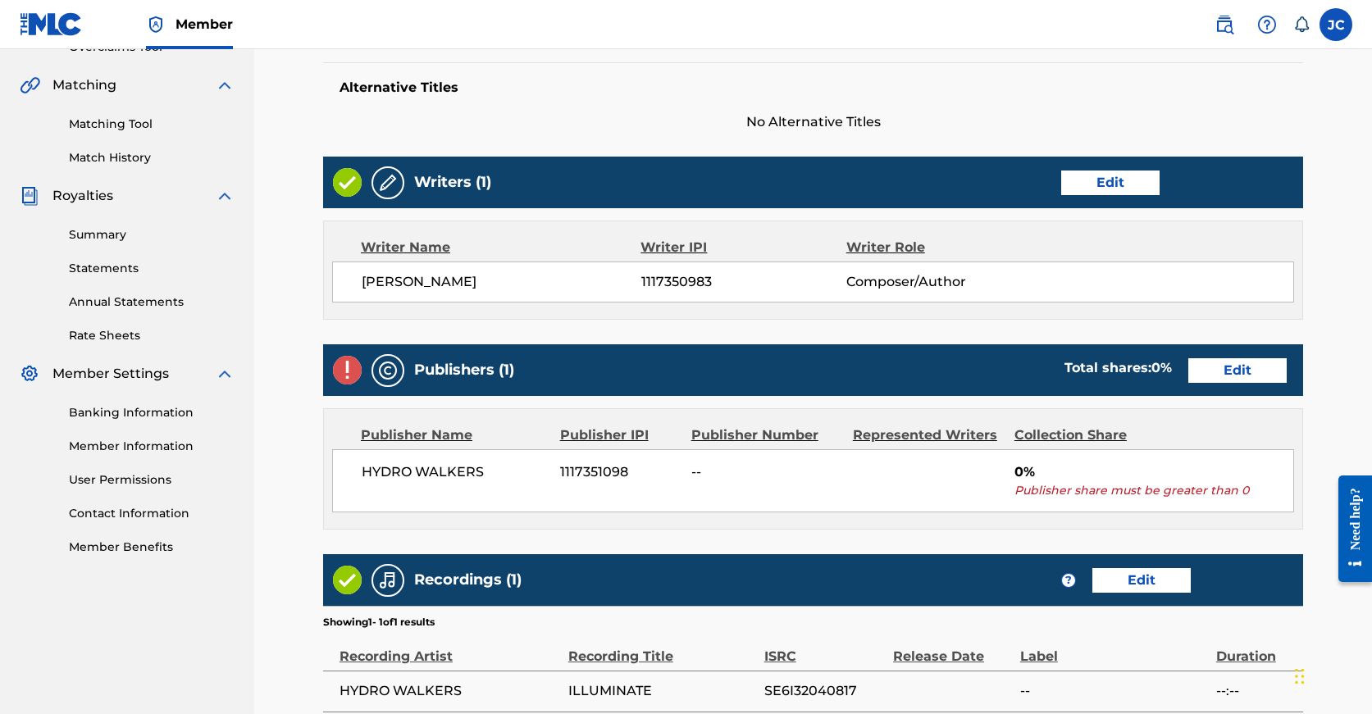
scroll to position [371, 0]
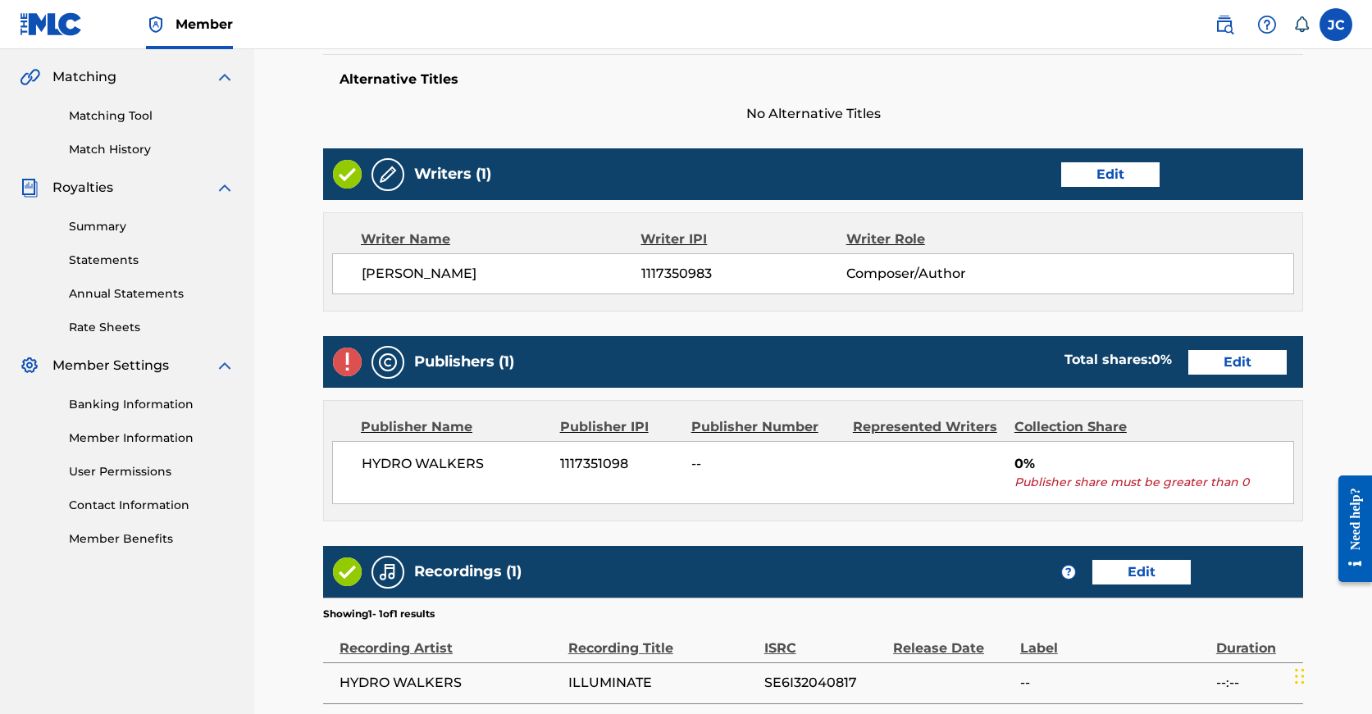
click at [1188, 361] on link "Edit" at bounding box center [1237, 362] width 98 height 25
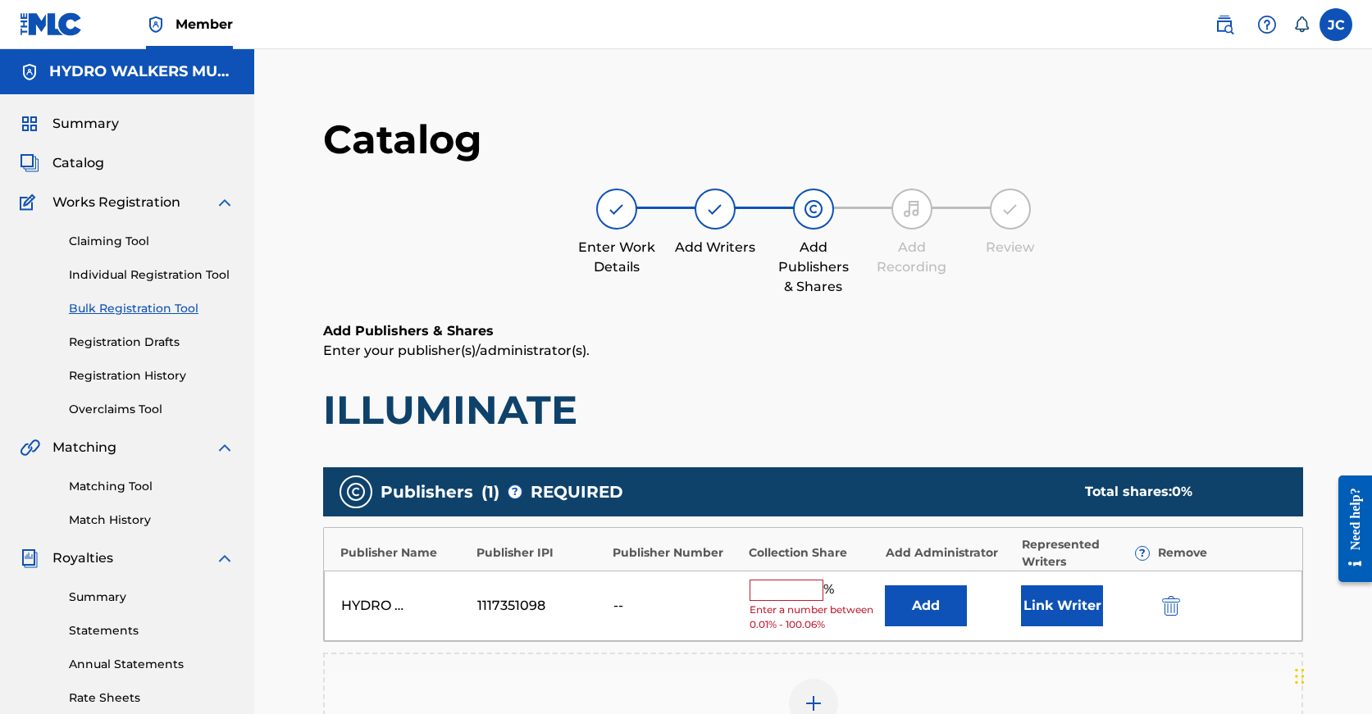
click at [803, 589] on input "text" at bounding box center [787, 590] width 74 height 21
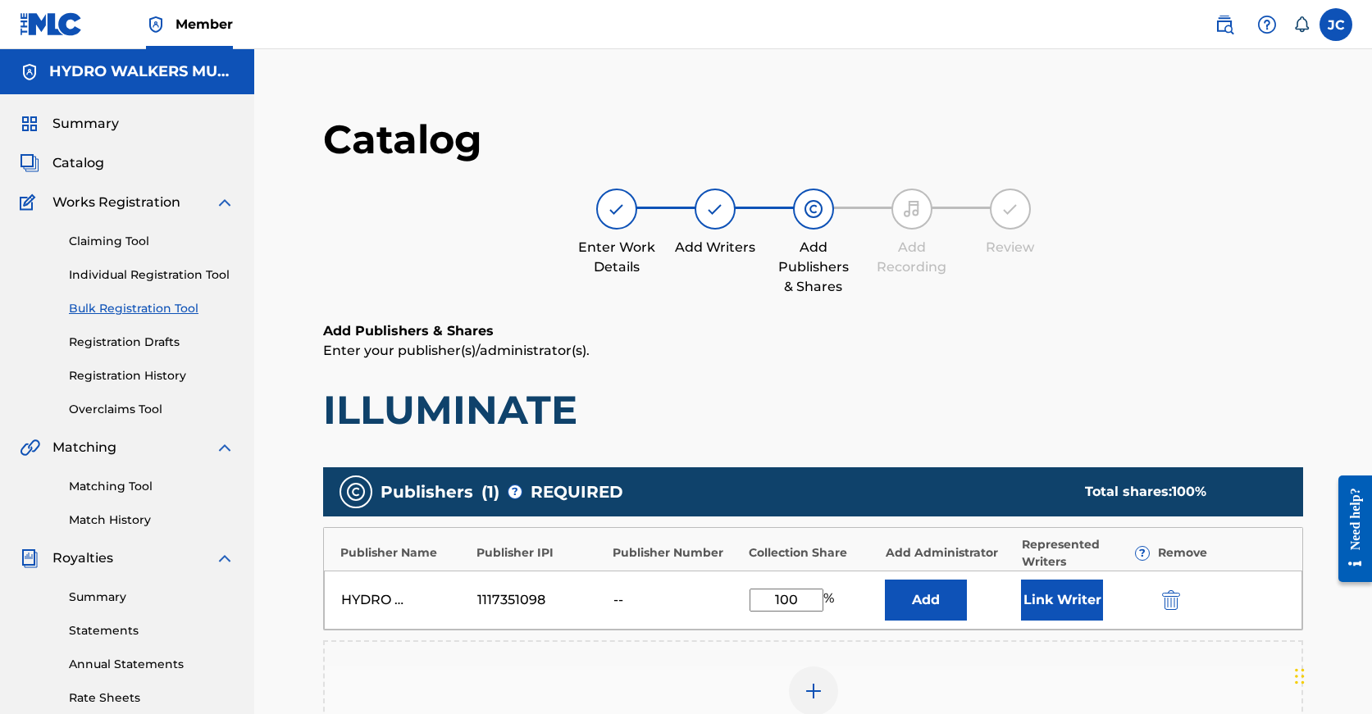
drag, startPoint x: 800, startPoint y: 596, endPoint x: 713, endPoint y: 596, distance: 87.7
click at [713, 596] on div "HYDRO WALKERS 1117351098 -- 100 % Add Link Writer" at bounding box center [813, 600] width 978 height 59
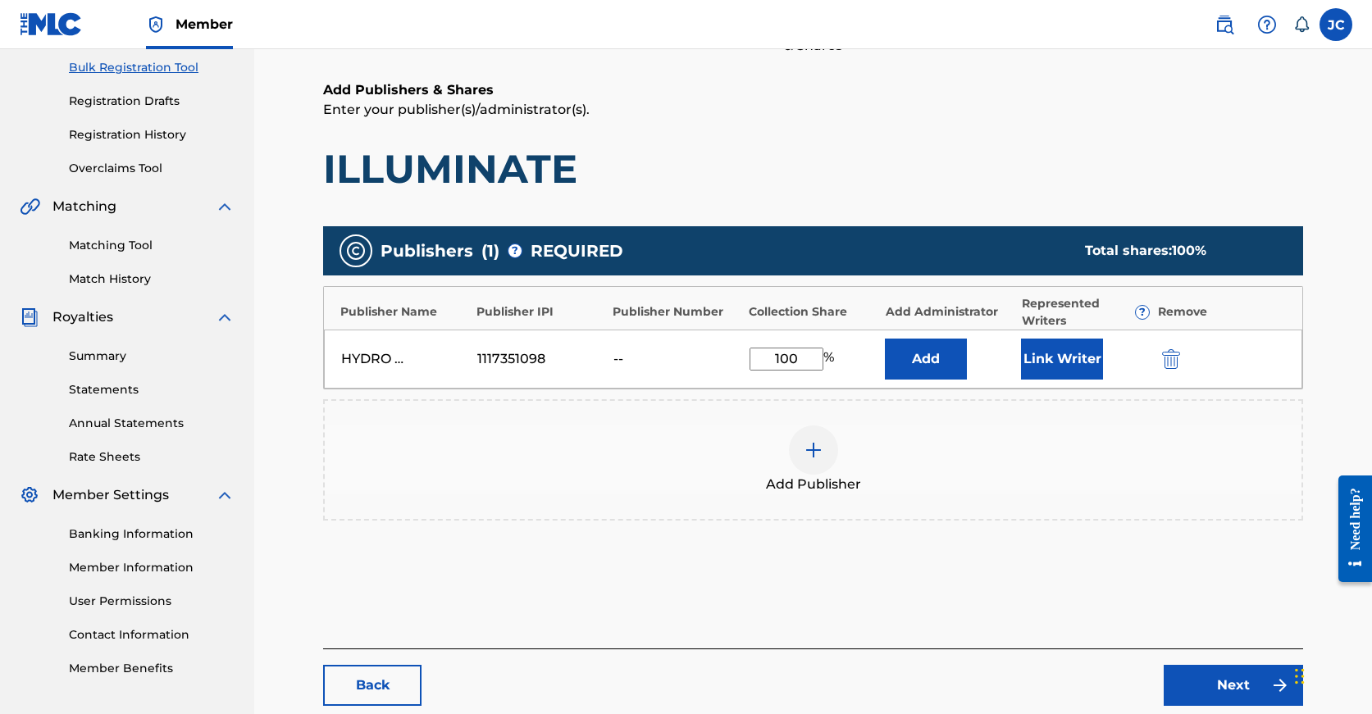
scroll to position [363, 0]
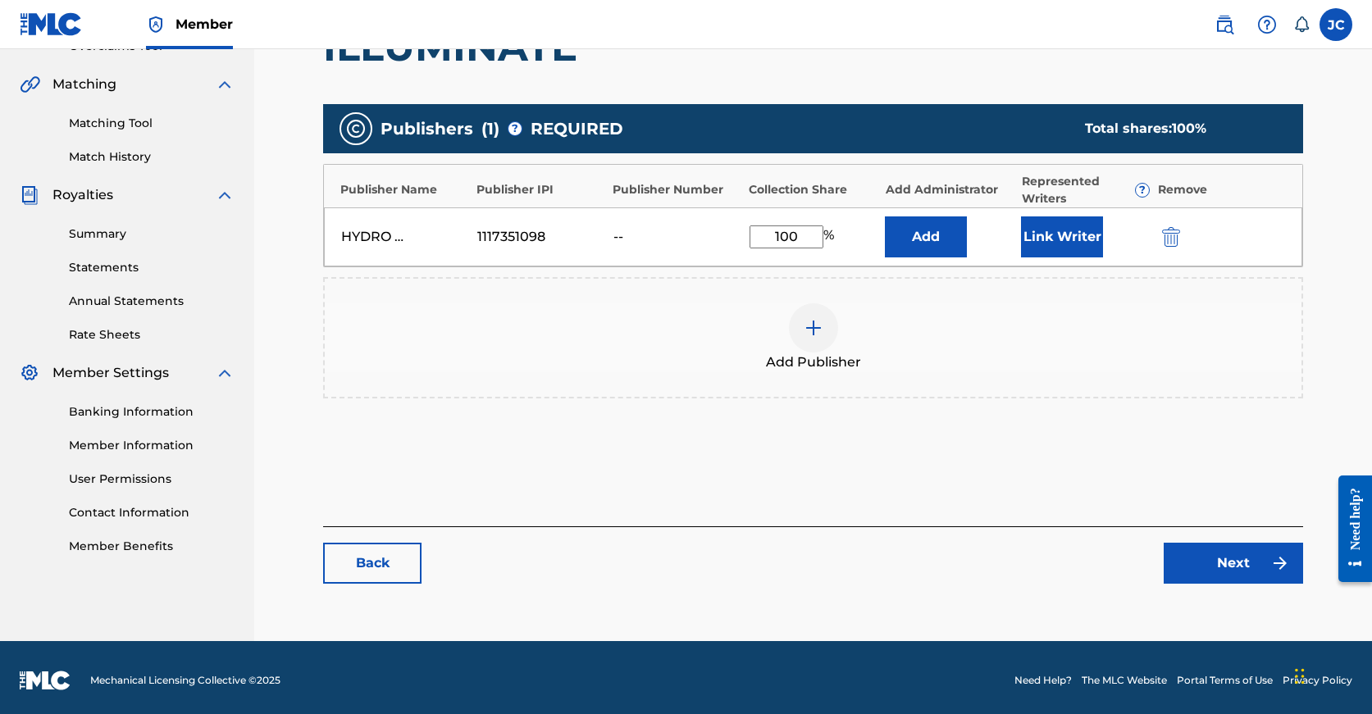
type input "100"
click at [1242, 567] on link "Next" at bounding box center [1233, 563] width 139 height 41
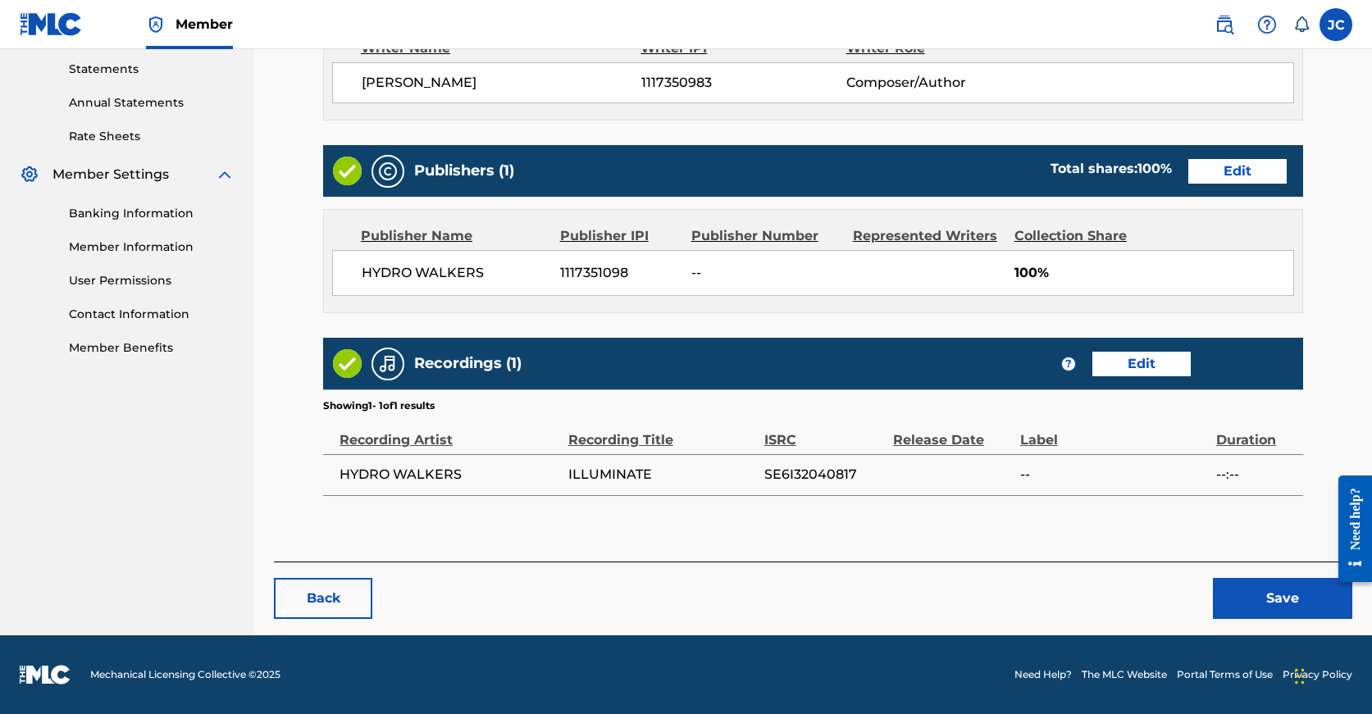
scroll to position [561, 0]
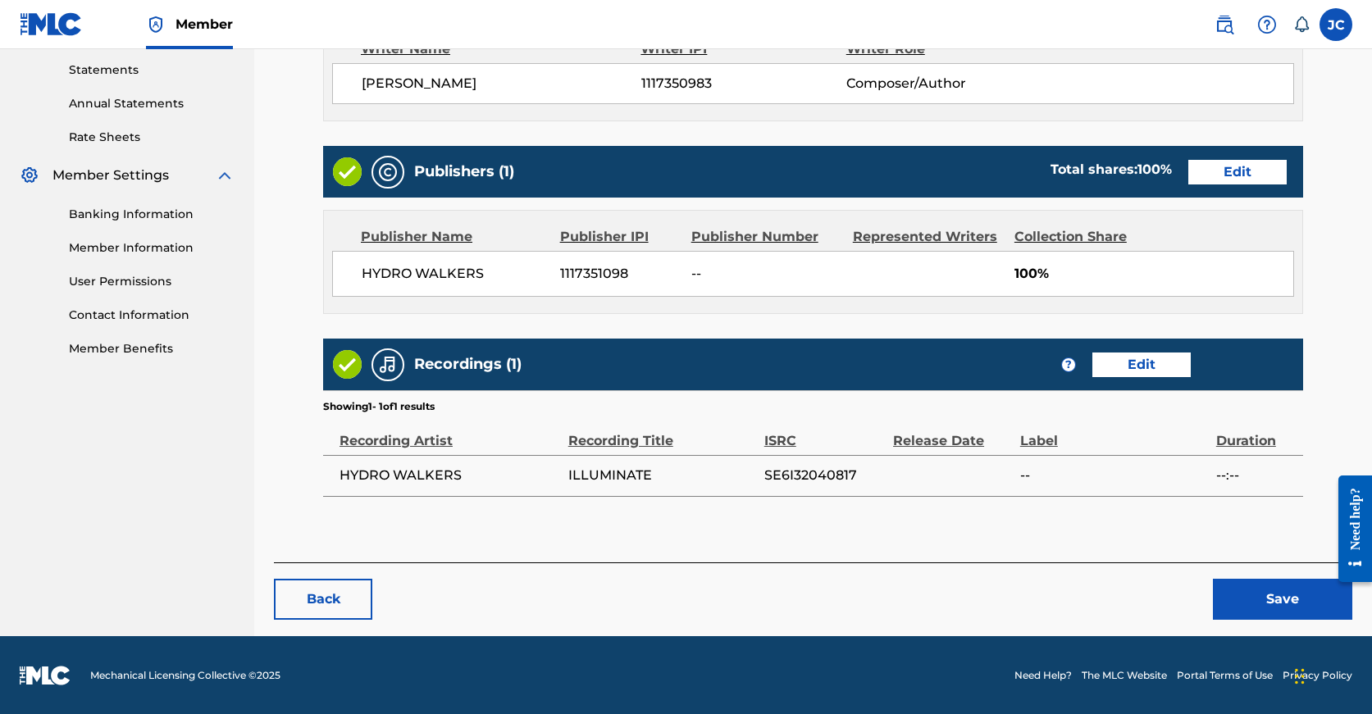
click at [1258, 603] on button "Save" at bounding box center [1282, 599] width 139 height 41
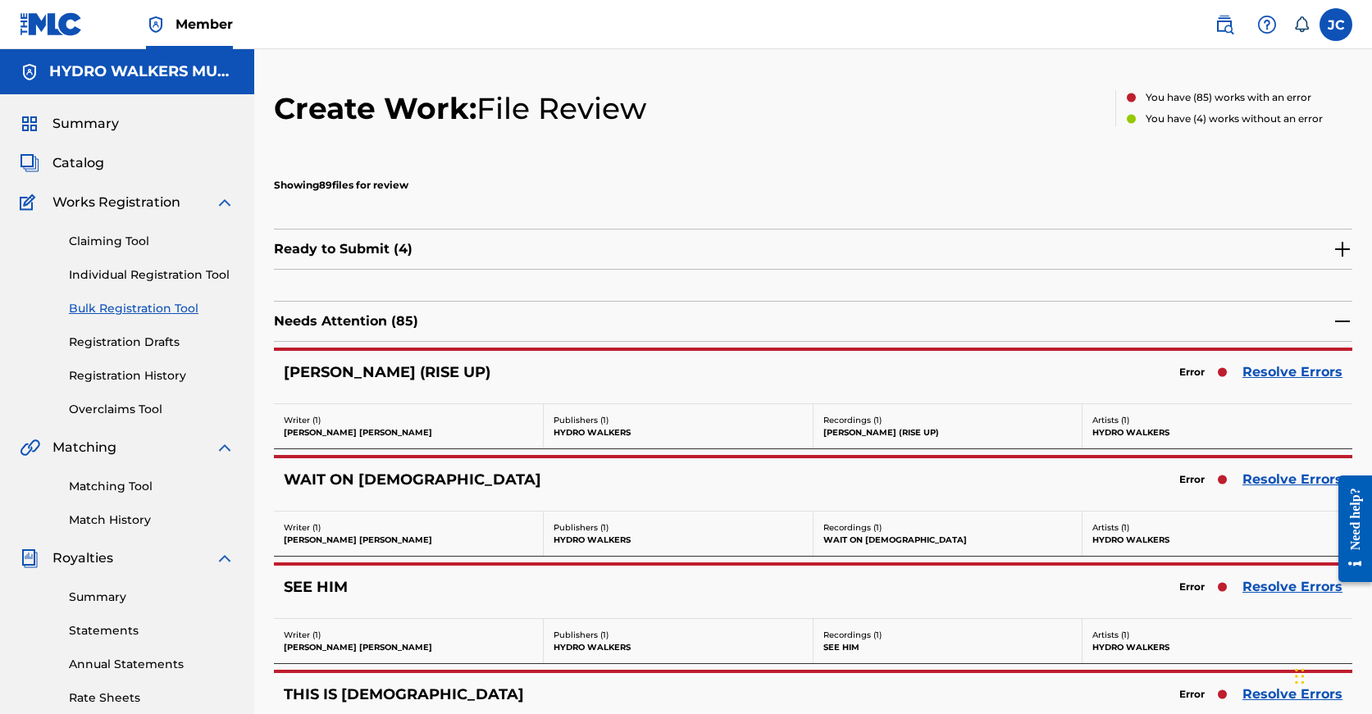
click at [1274, 371] on link "Resolve Errors" at bounding box center [1292, 372] width 100 height 20
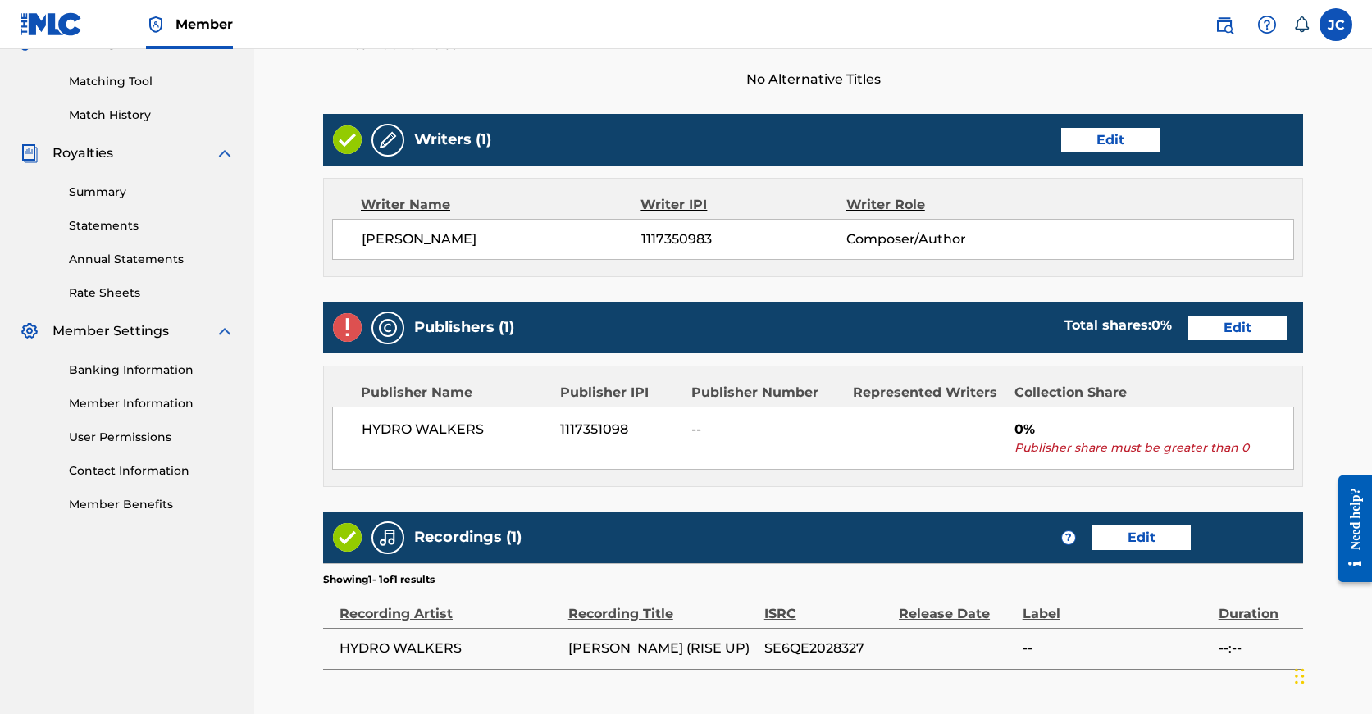
scroll to position [432, 0]
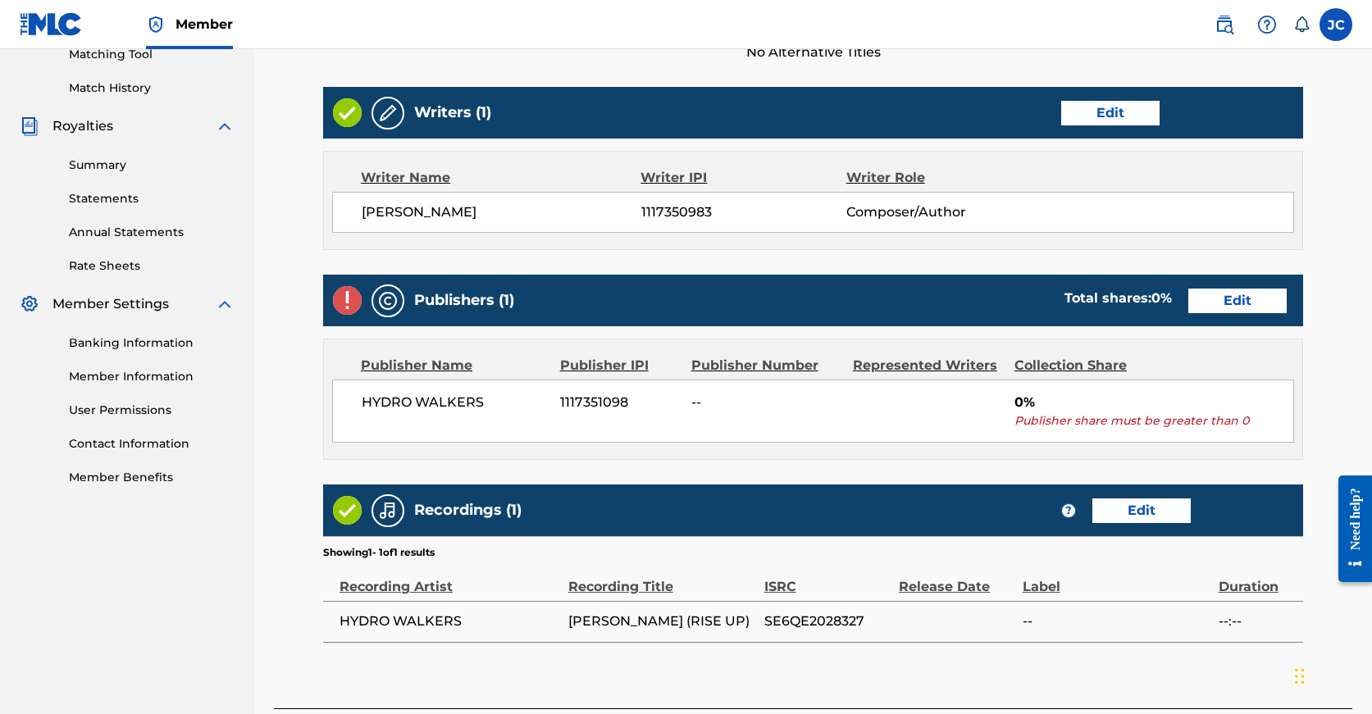
click at [1188, 309] on link "Edit" at bounding box center [1237, 301] width 98 height 25
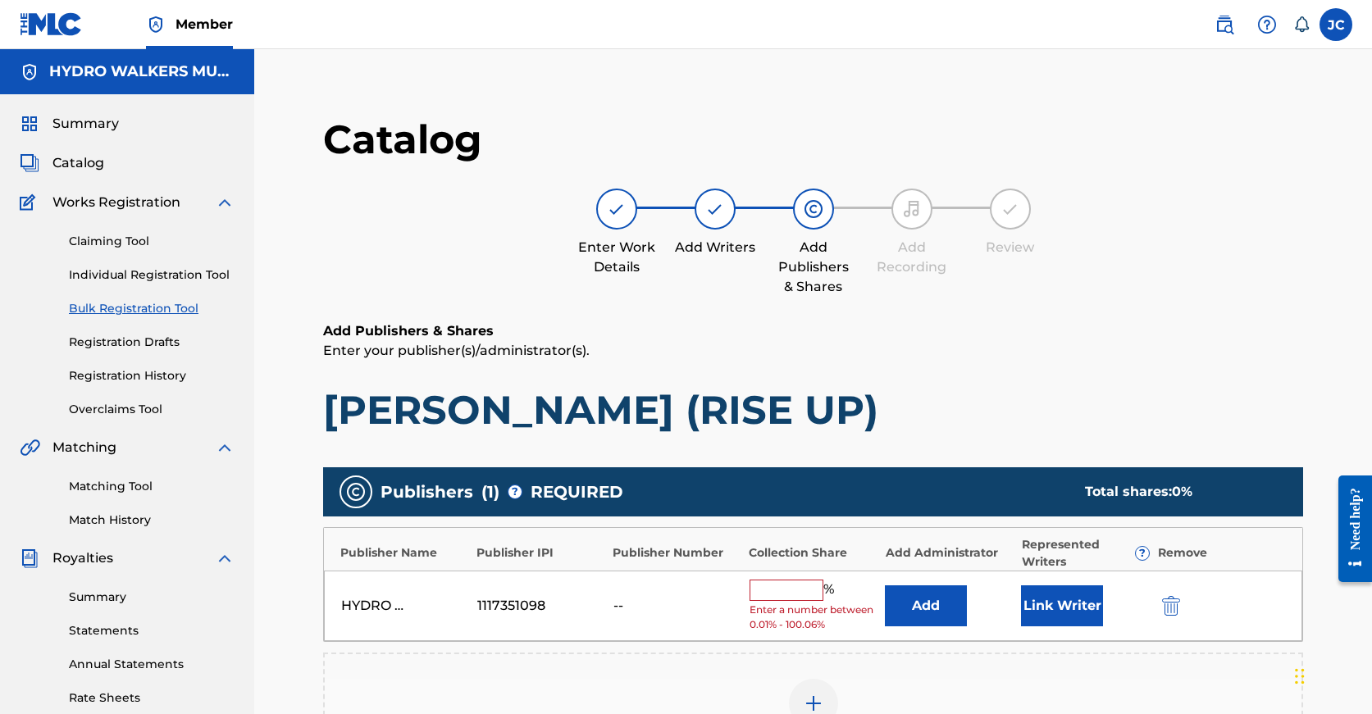
click at [781, 589] on input "text" at bounding box center [787, 590] width 74 height 21
paste input "100"
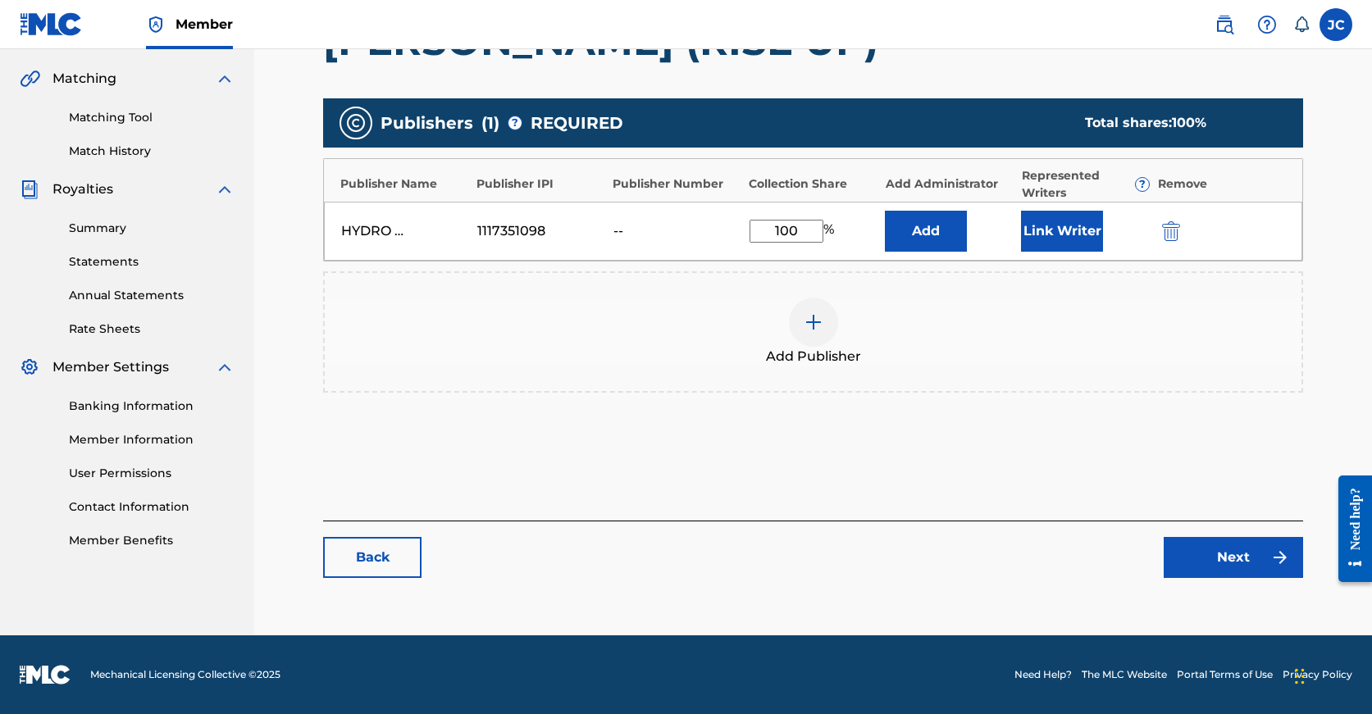
scroll to position [369, 0]
type input "100"
click at [1251, 562] on link "Next" at bounding box center [1233, 557] width 139 height 41
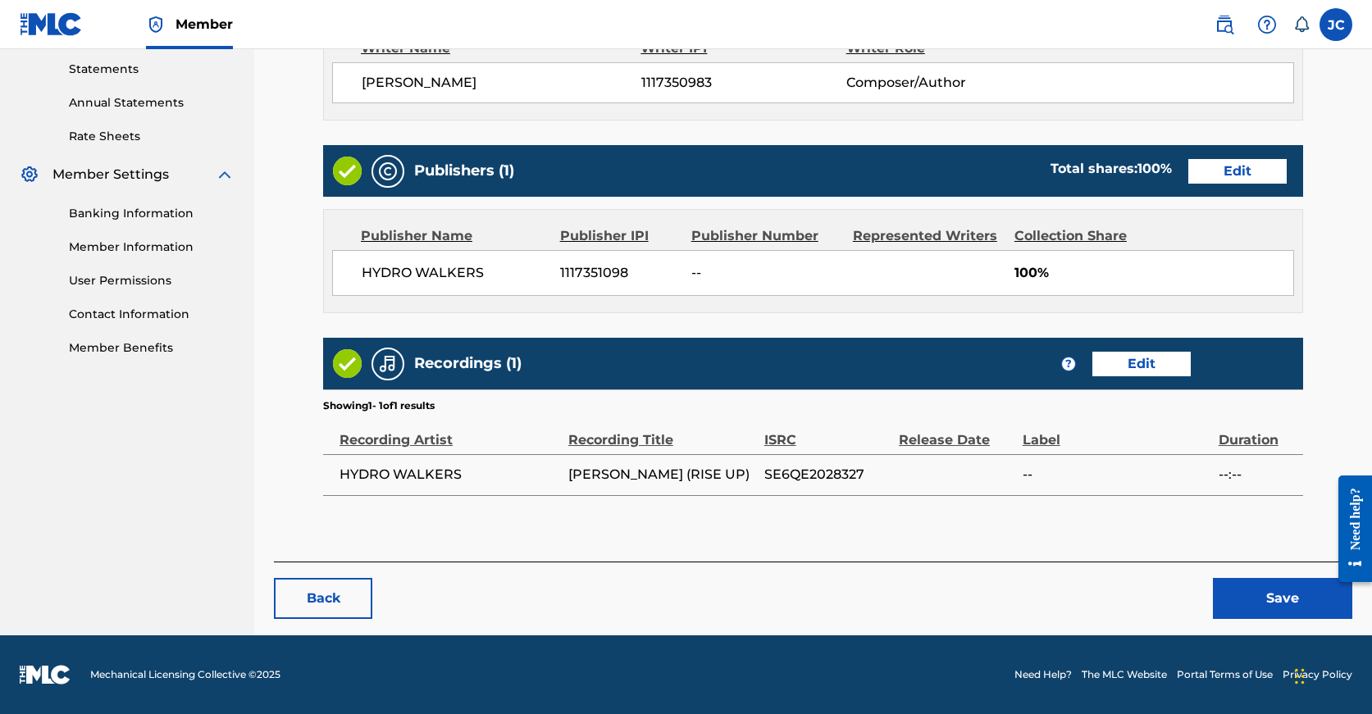
scroll to position [561, 0]
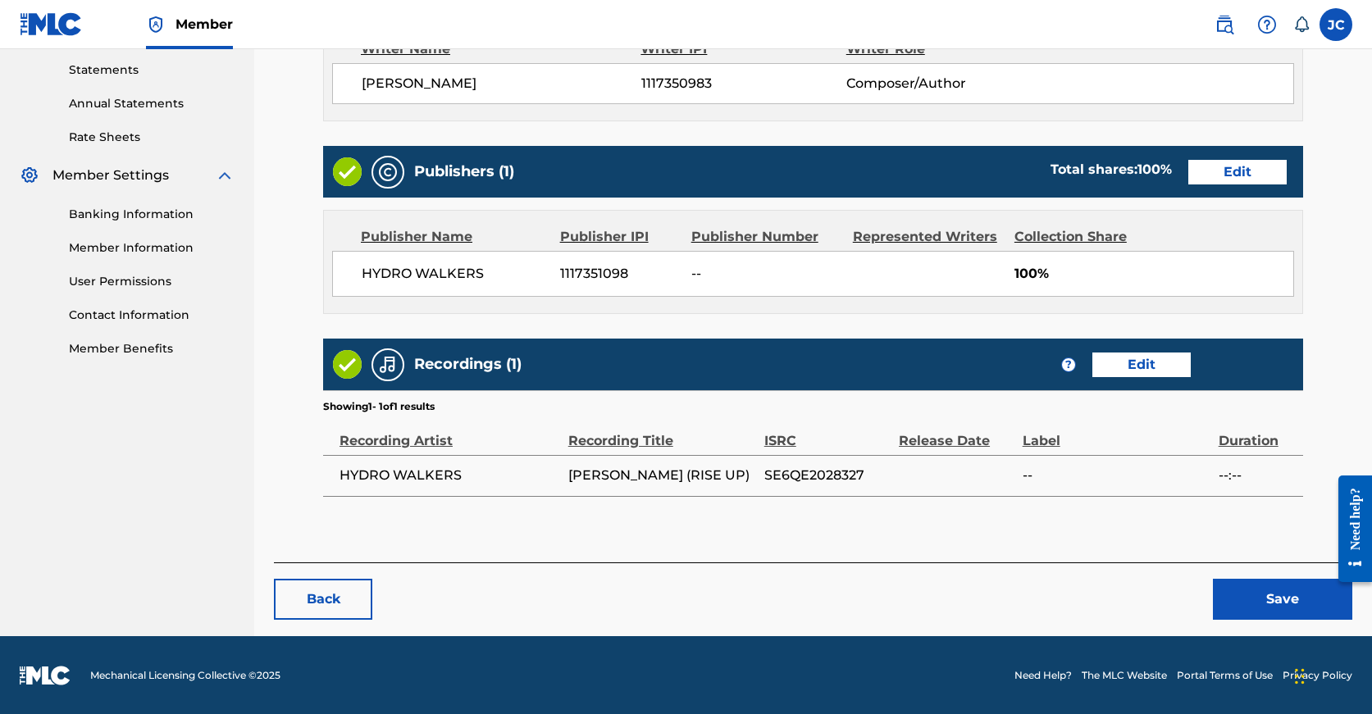
click at [1253, 597] on button "Save" at bounding box center [1282, 599] width 139 height 41
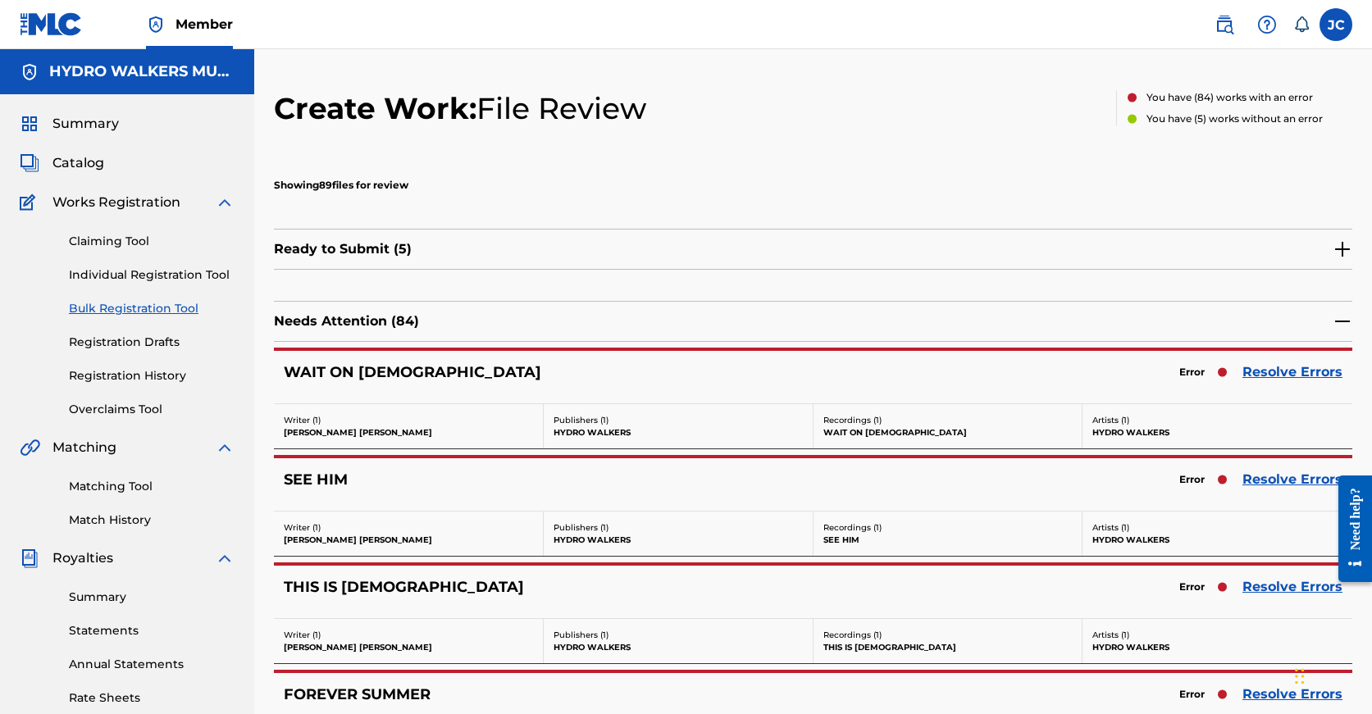
click at [1272, 374] on link "Resolve Errors" at bounding box center [1292, 372] width 100 height 20
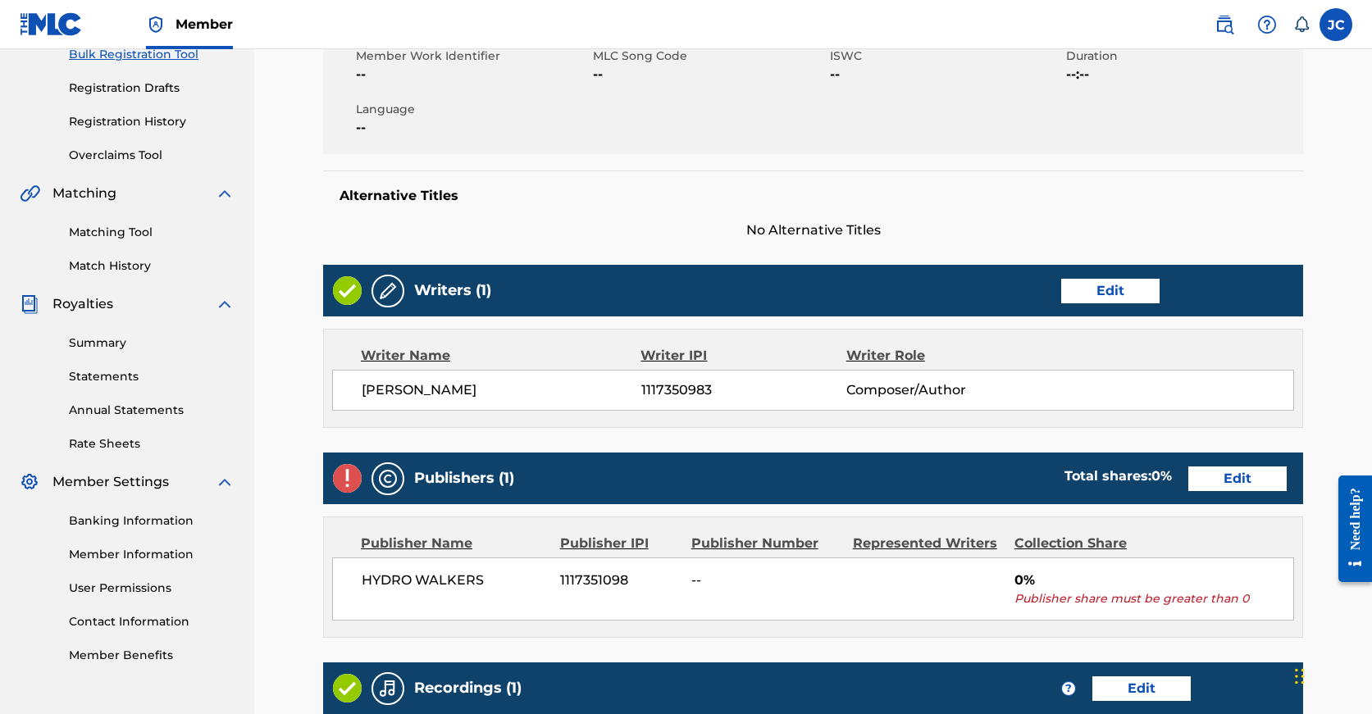
scroll to position [391, 0]
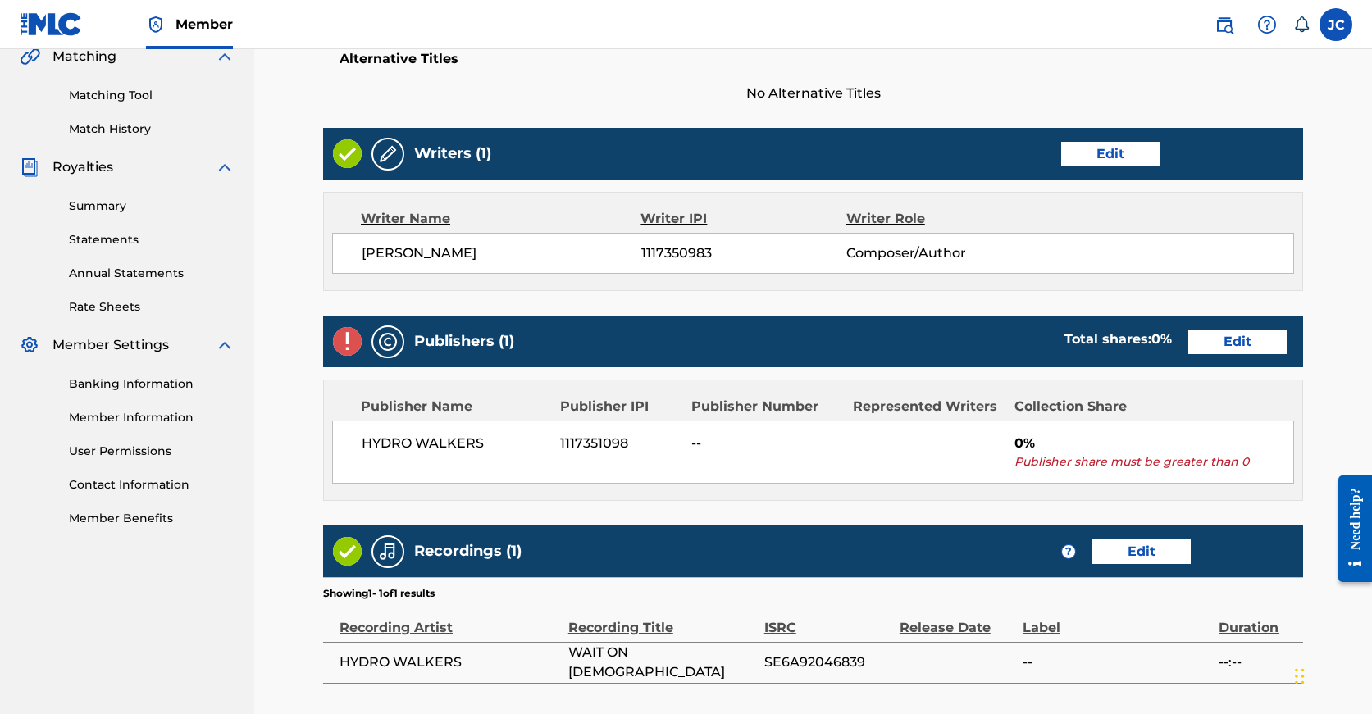
click at [1113, 324] on div "Publishers (1) Total shares: 0 % Edit" at bounding box center [813, 342] width 980 height 52
click at [1188, 339] on link "Edit" at bounding box center [1237, 342] width 98 height 25
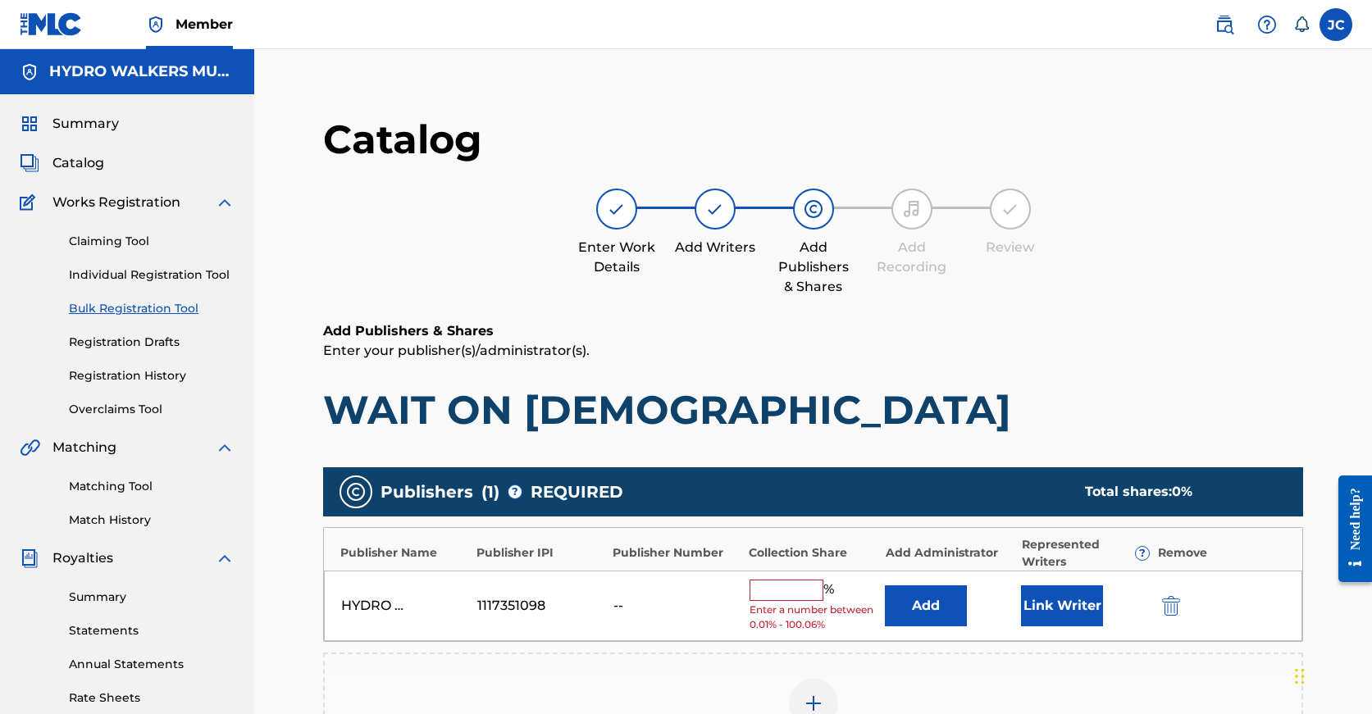
click at [776, 599] on input "text" at bounding box center [787, 590] width 74 height 21
paste input "100"
type input "100"
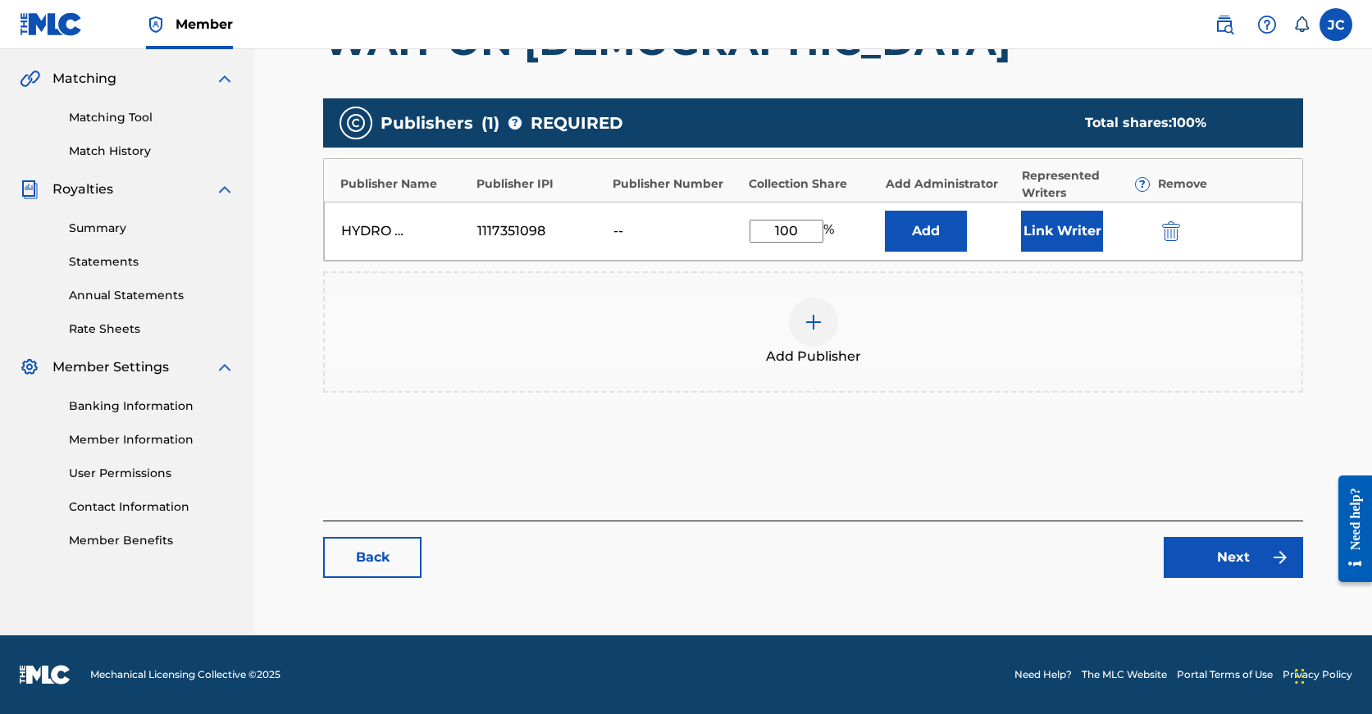
scroll to position [369, 0]
click at [1251, 570] on link "Next" at bounding box center [1233, 557] width 139 height 41
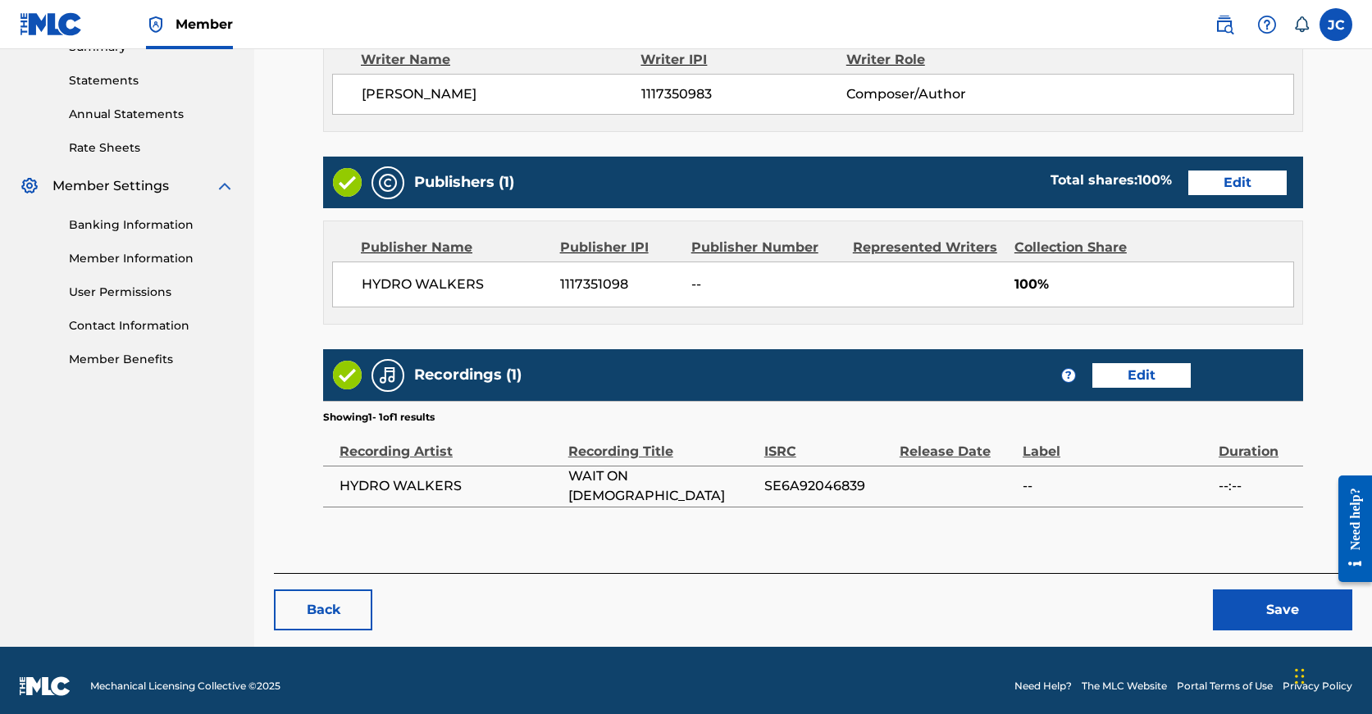
scroll to position [561, 0]
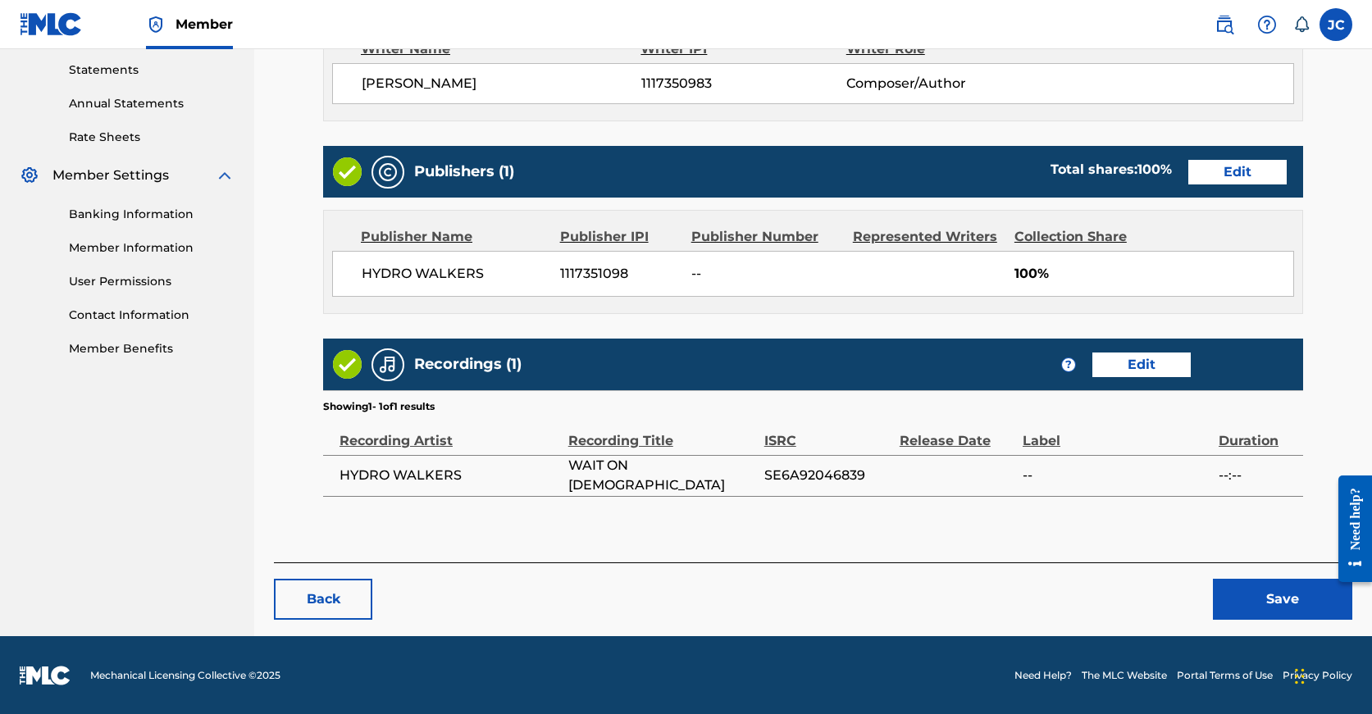
click at [1255, 595] on button "Save" at bounding box center [1282, 599] width 139 height 41
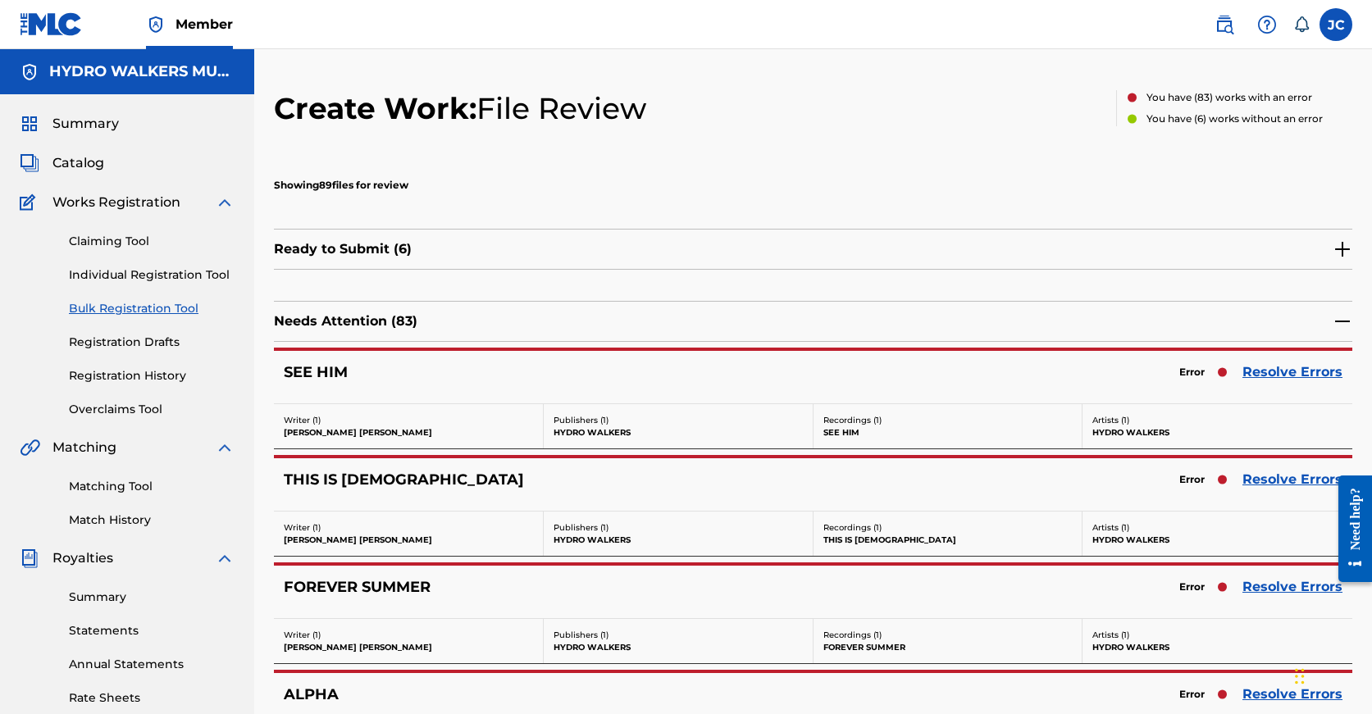
click at [1301, 376] on link "Resolve Errors" at bounding box center [1292, 372] width 100 height 20
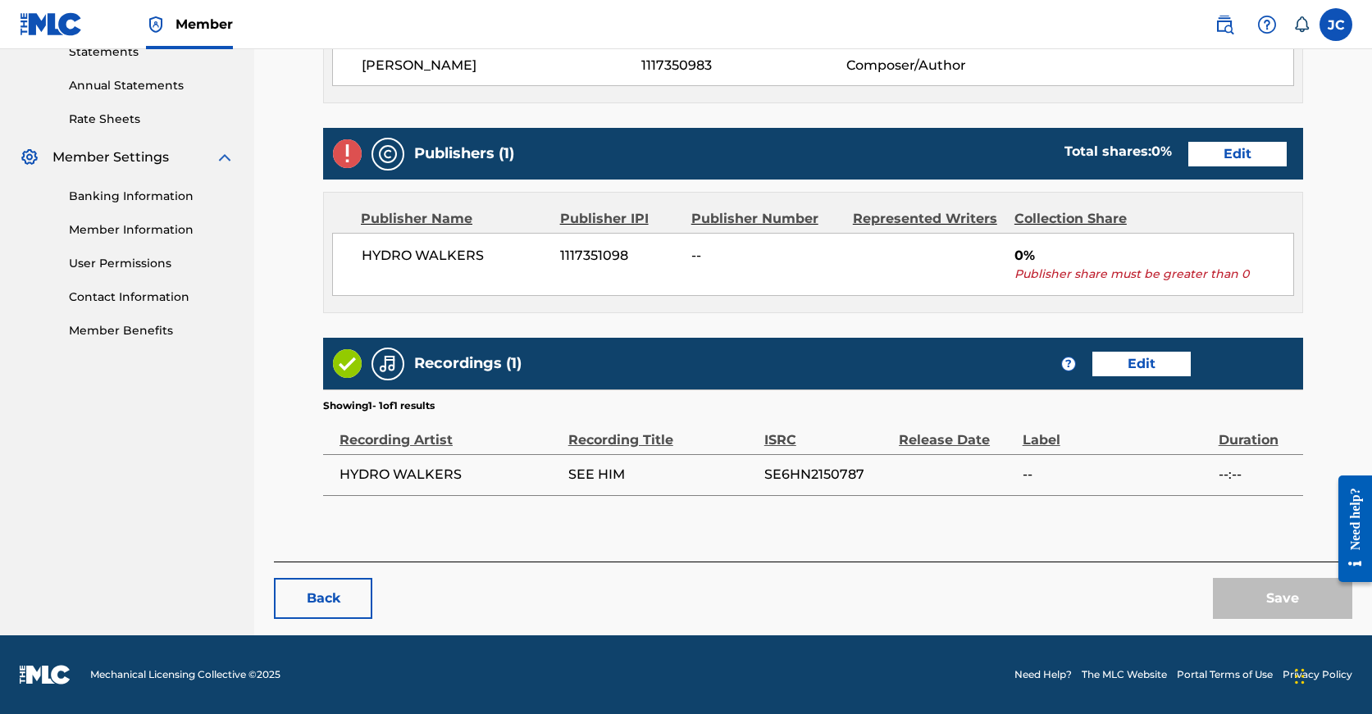
scroll to position [593, 0]
click at [1188, 142] on link "Edit" at bounding box center [1237, 154] width 98 height 25
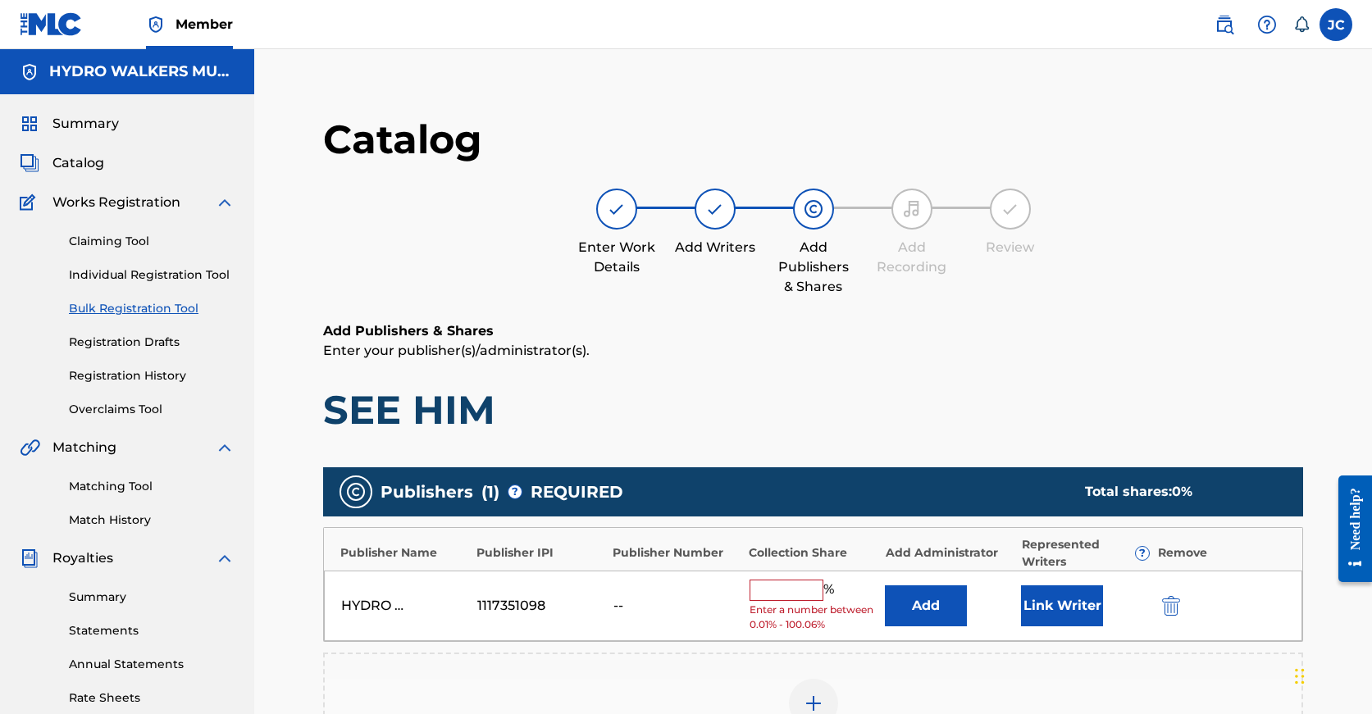
click at [792, 596] on input "text" at bounding box center [787, 590] width 74 height 21
paste input "100"
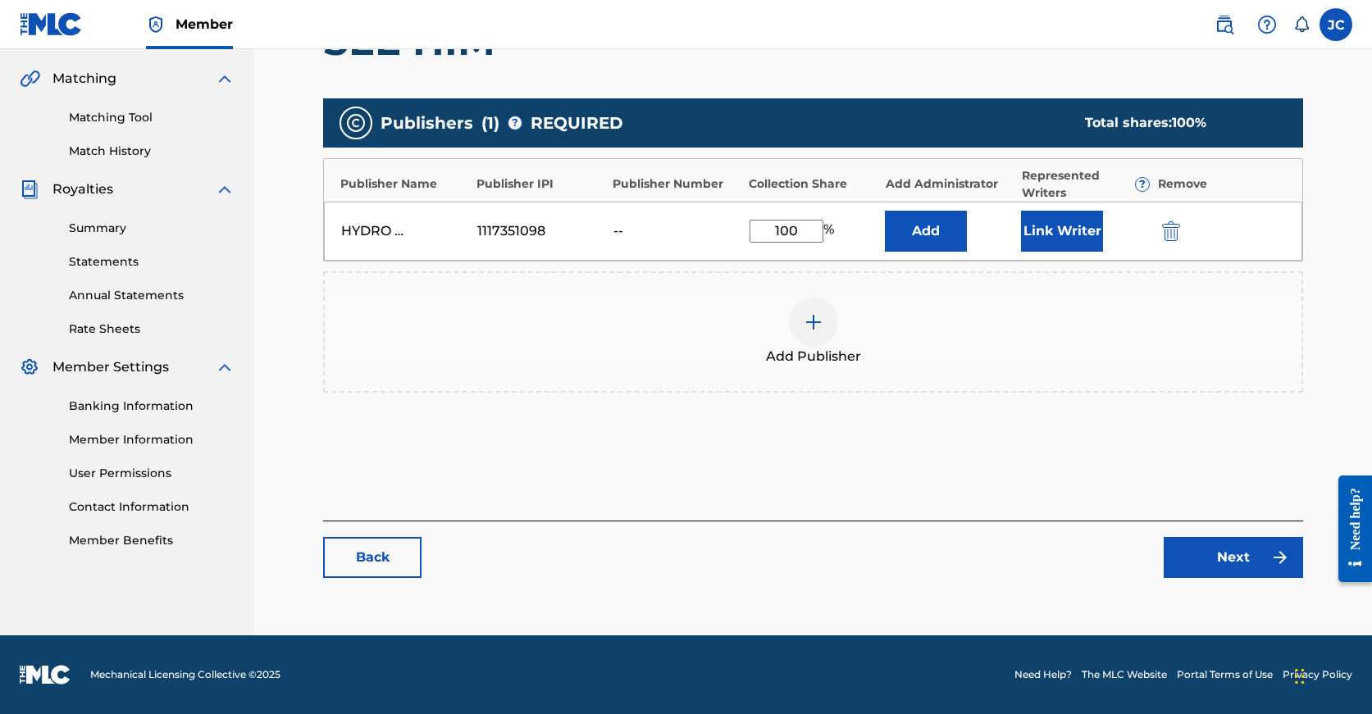
type input "100"
click at [1228, 573] on link "Next" at bounding box center [1233, 557] width 139 height 41
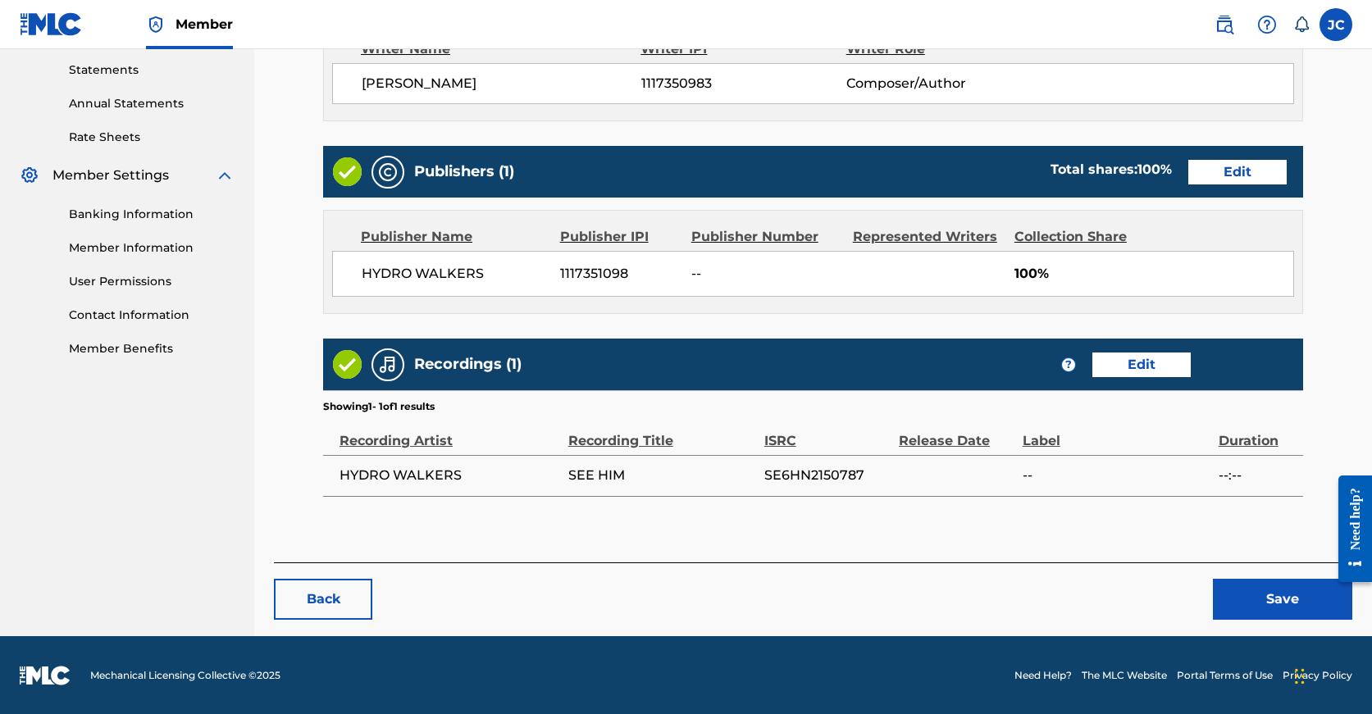
click at [1264, 597] on button "Save" at bounding box center [1282, 599] width 139 height 41
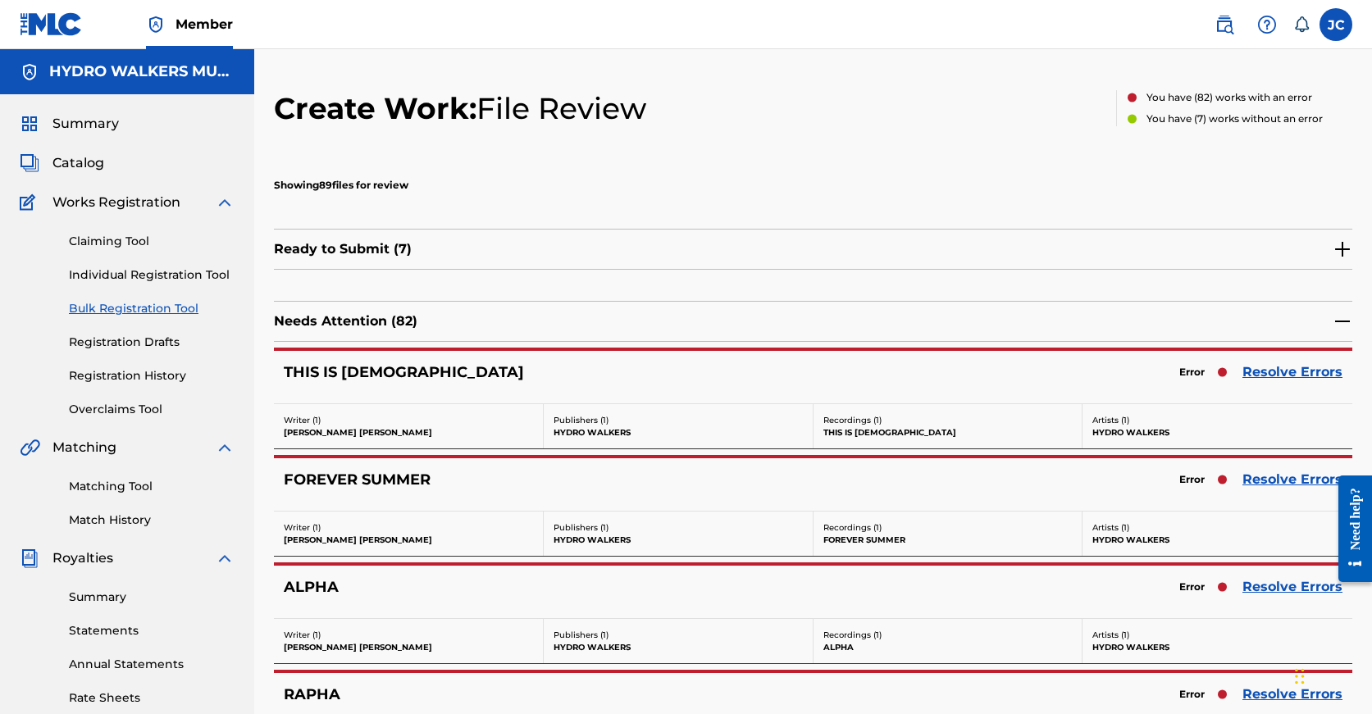
click at [1282, 373] on link "Resolve Errors" at bounding box center [1292, 372] width 100 height 20
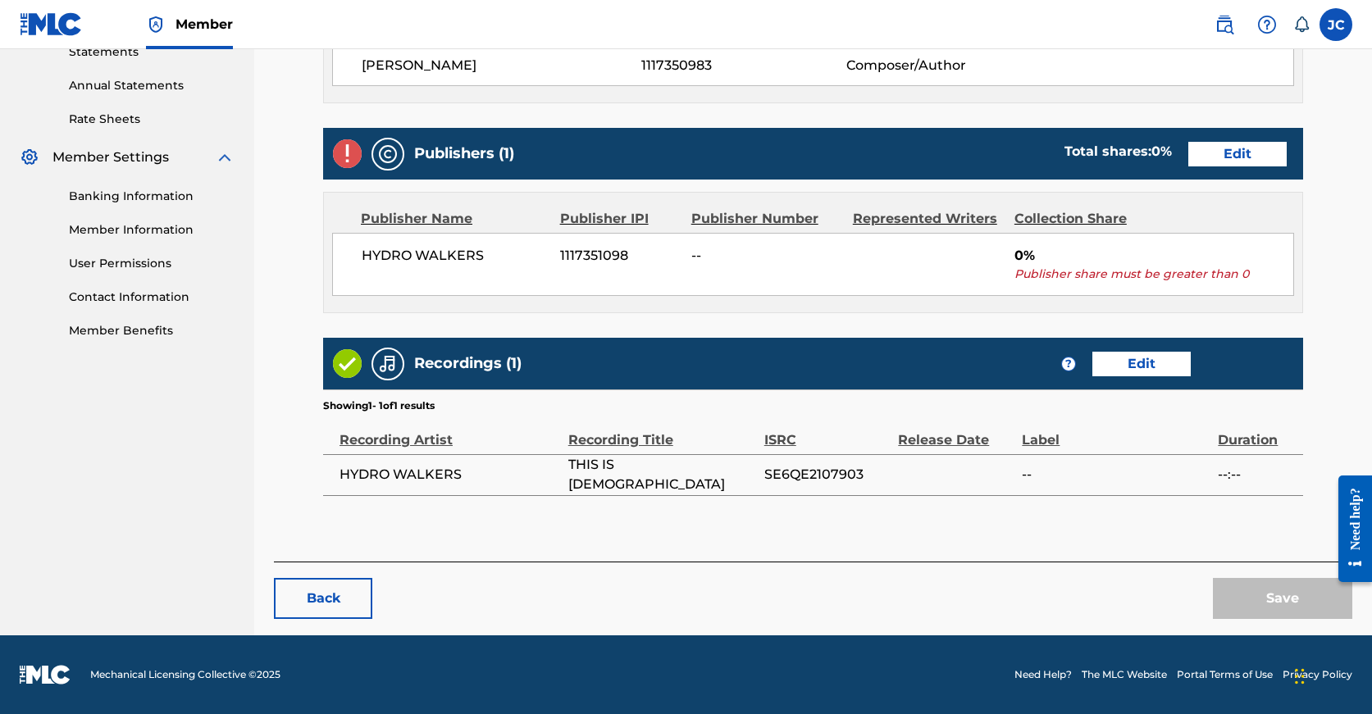
click at [1188, 142] on link "Edit" at bounding box center [1237, 154] width 98 height 25
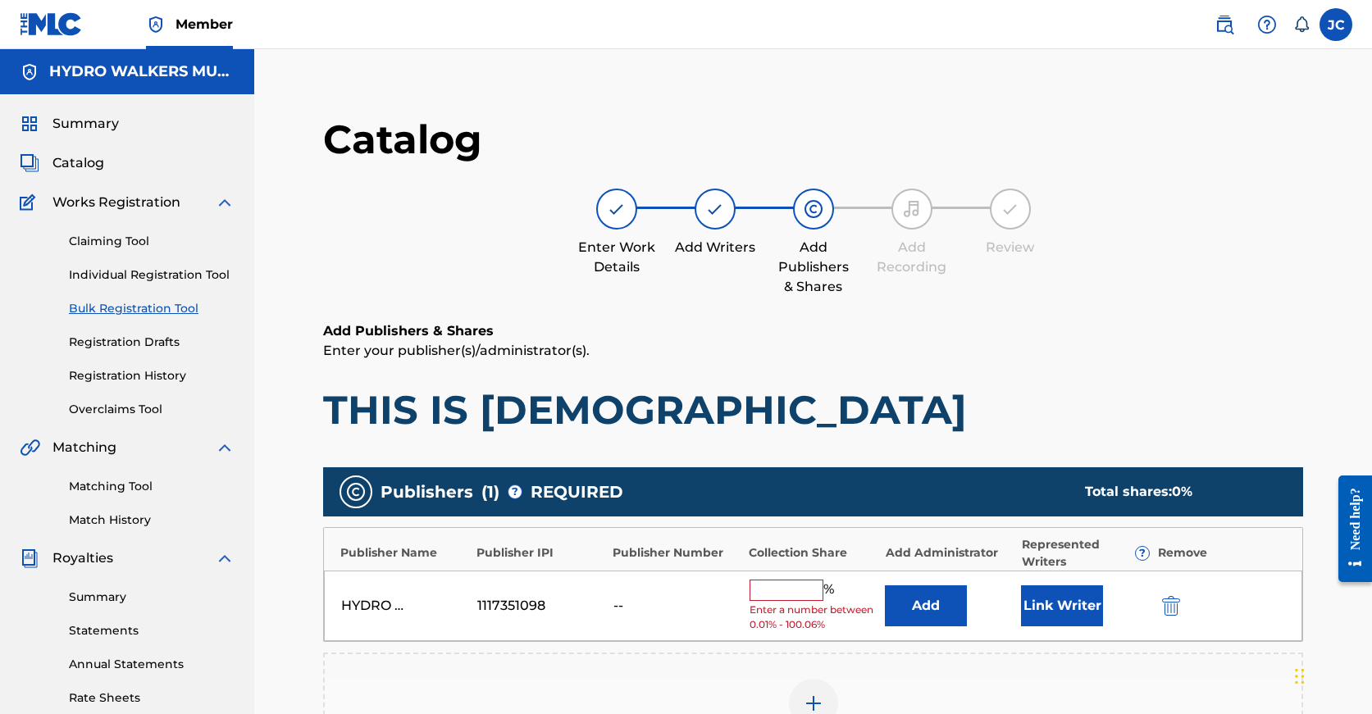
click at [778, 585] on input "text" at bounding box center [787, 590] width 74 height 21
paste input "100"
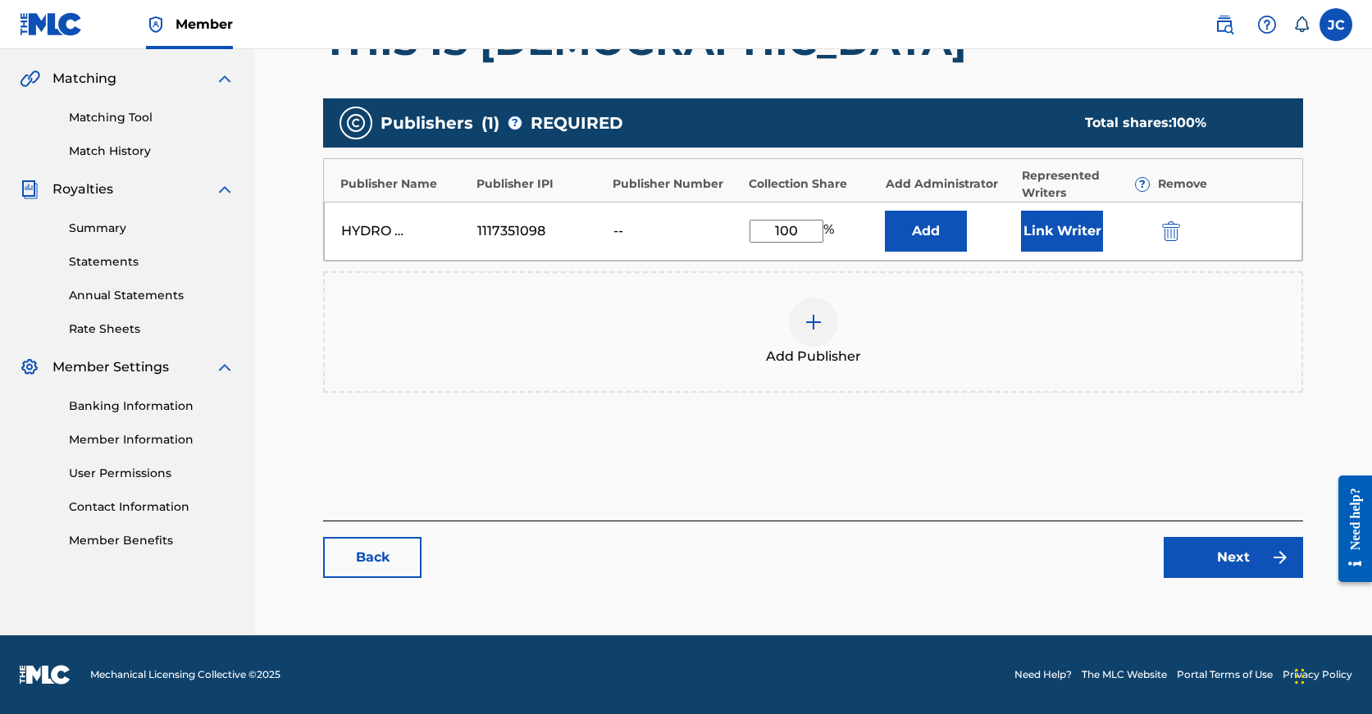
type input "100"
click at [1174, 563] on link "Next" at bounding box center [1233, 557] width 139 height 41
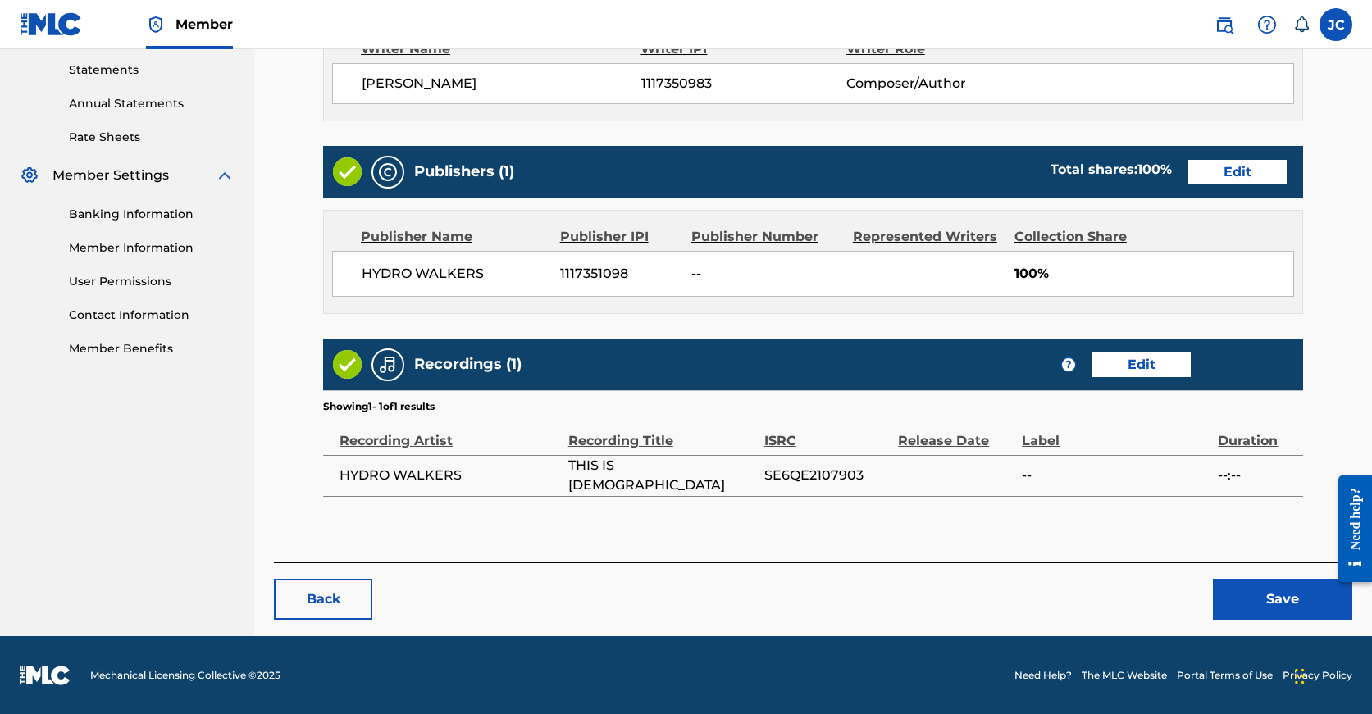
click at [1260, 599] on button "Save" at bounding box center [1282, 599] width 139 height 41
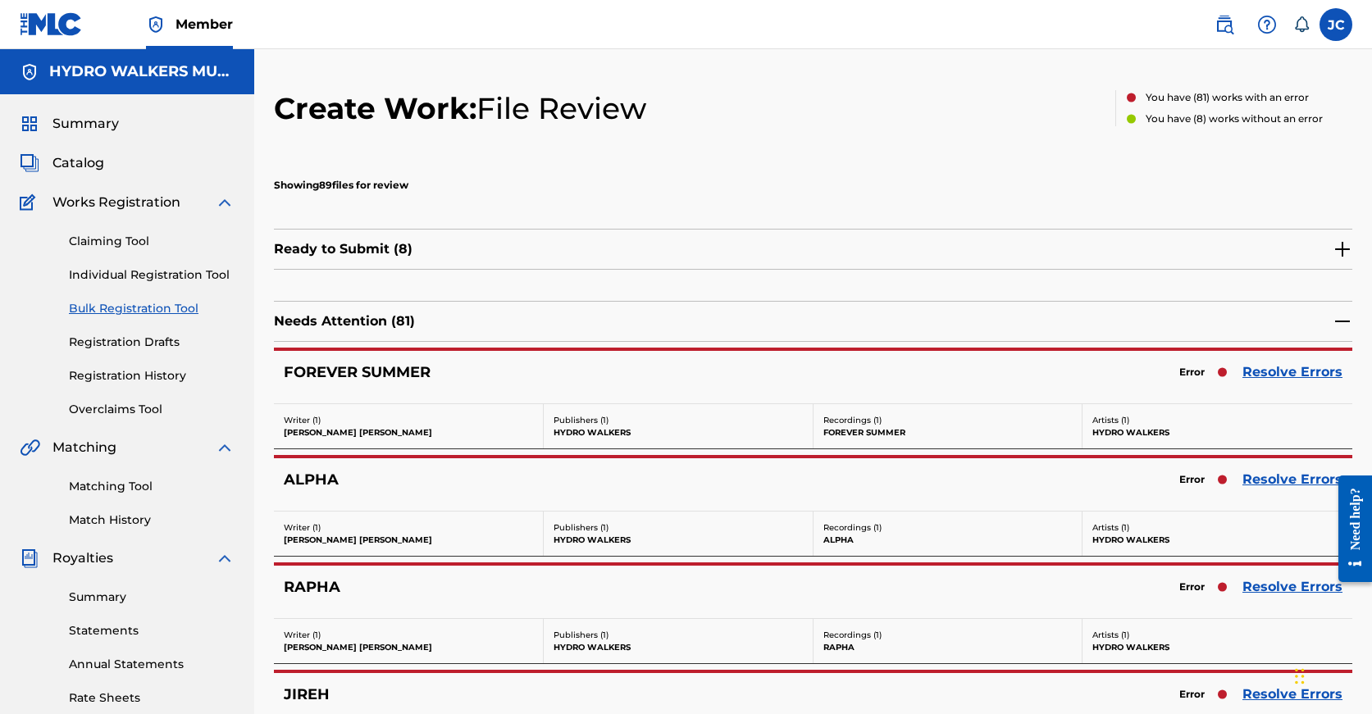
click at [1264, 582] on link "Resolve Errors" at bounding box center [1292, 587] width 100 height 20
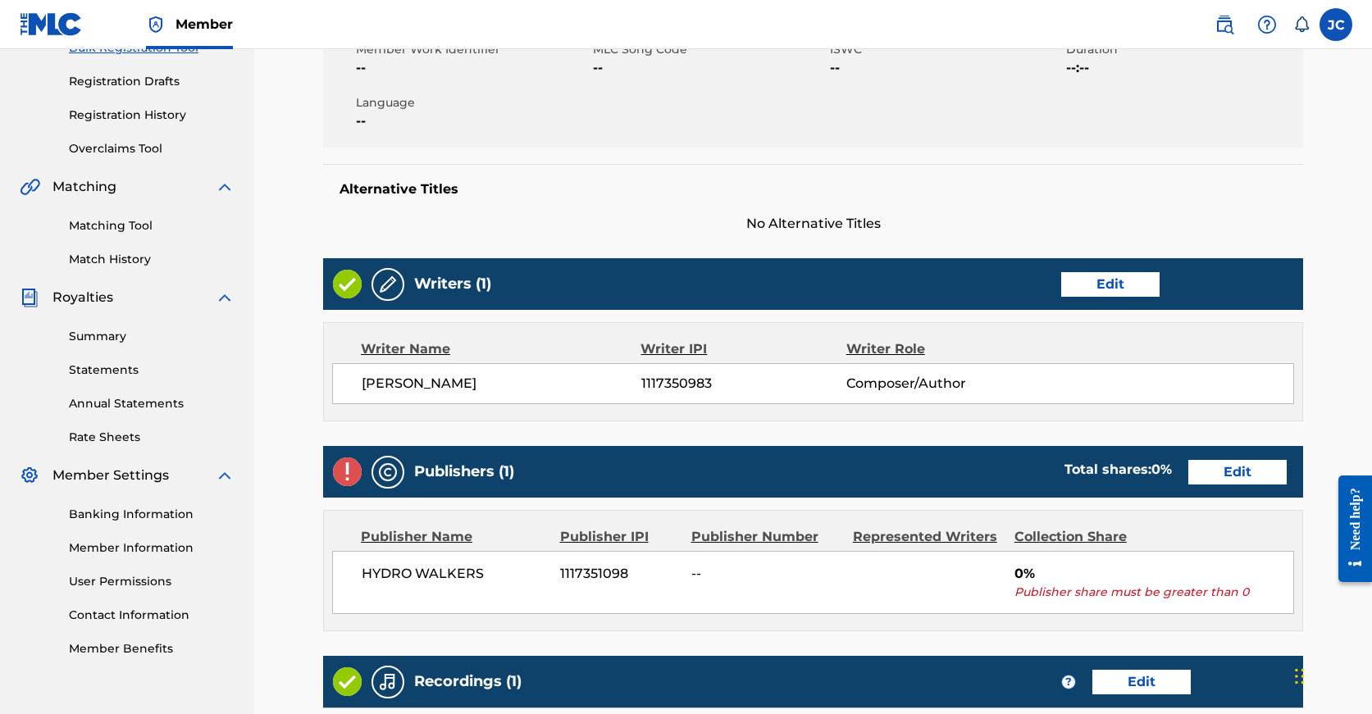
click at [1188, 472] on link "Edit" at bounding box center [1237, 472] width 98 height 25
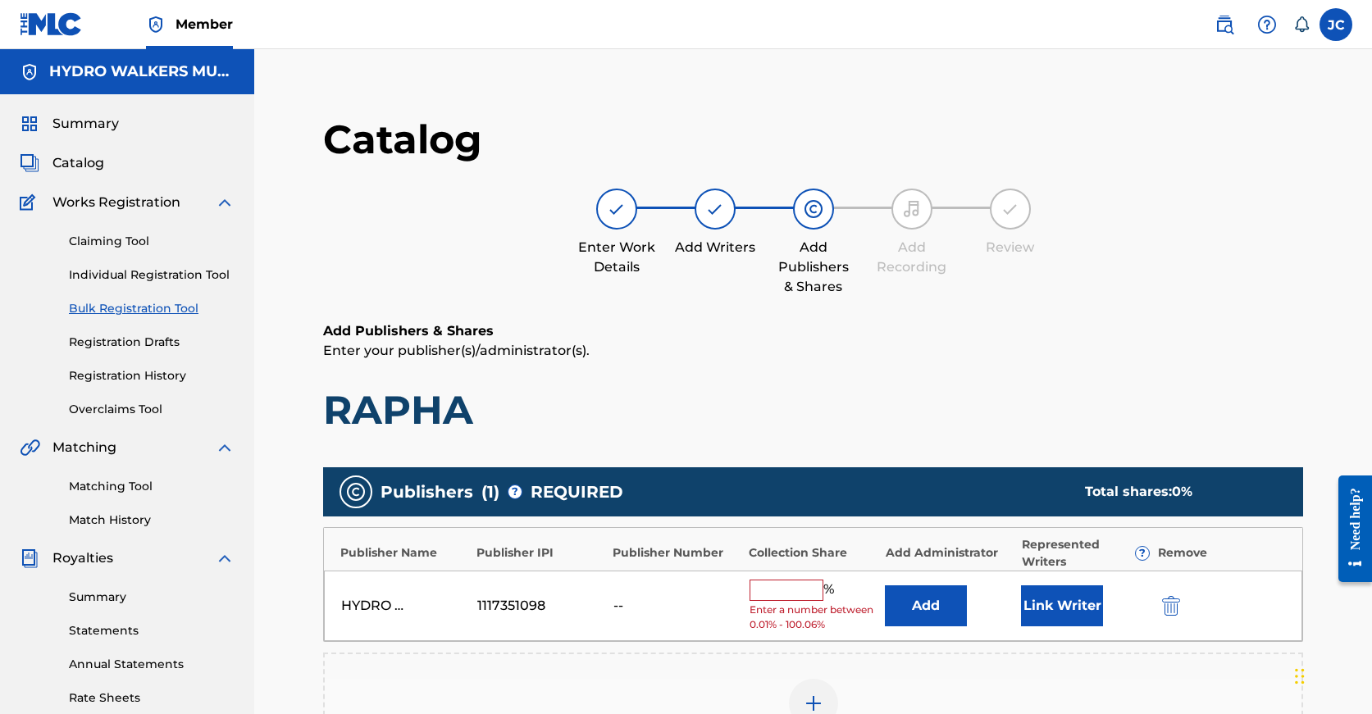
click at [792, 580] on input "text" at bounding box center [787, 590] width 74 height 21
paste input "100"
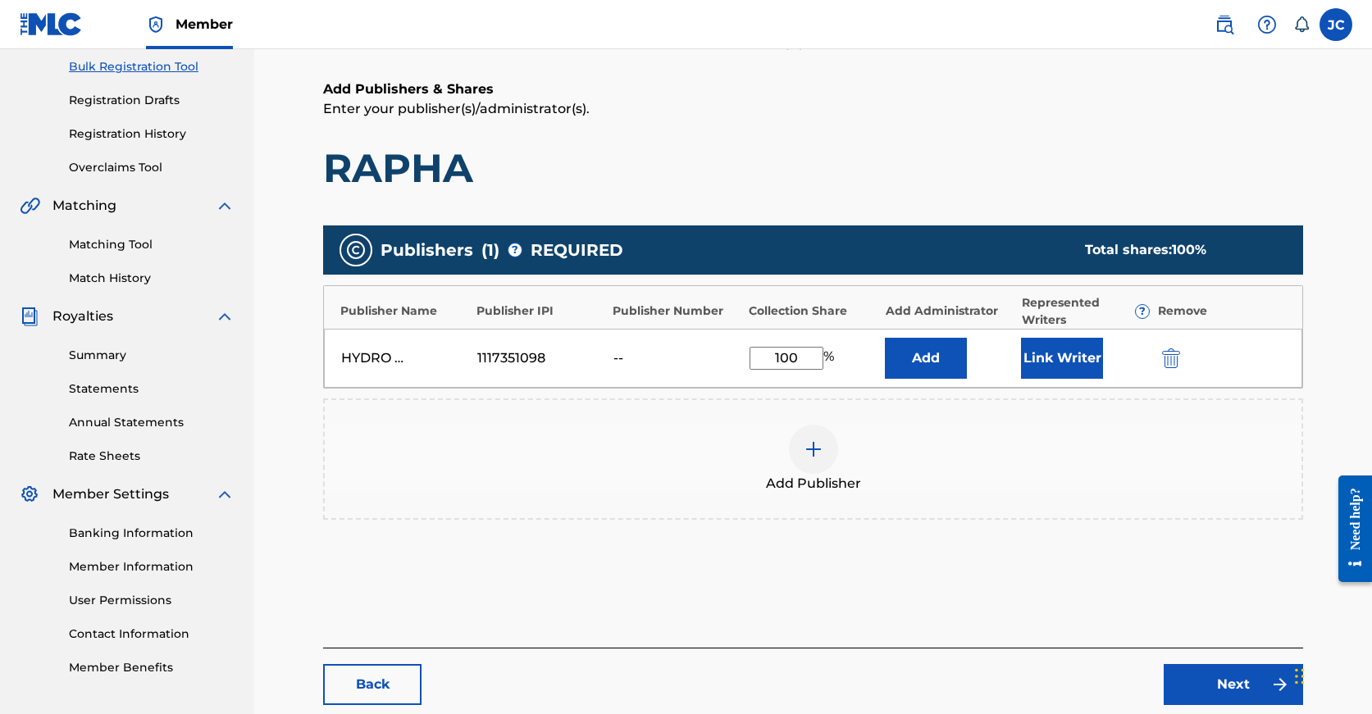
type input "100"
click at [1229, 666] on link "Next" at bounding box center [1233, 684] width 139 height 41
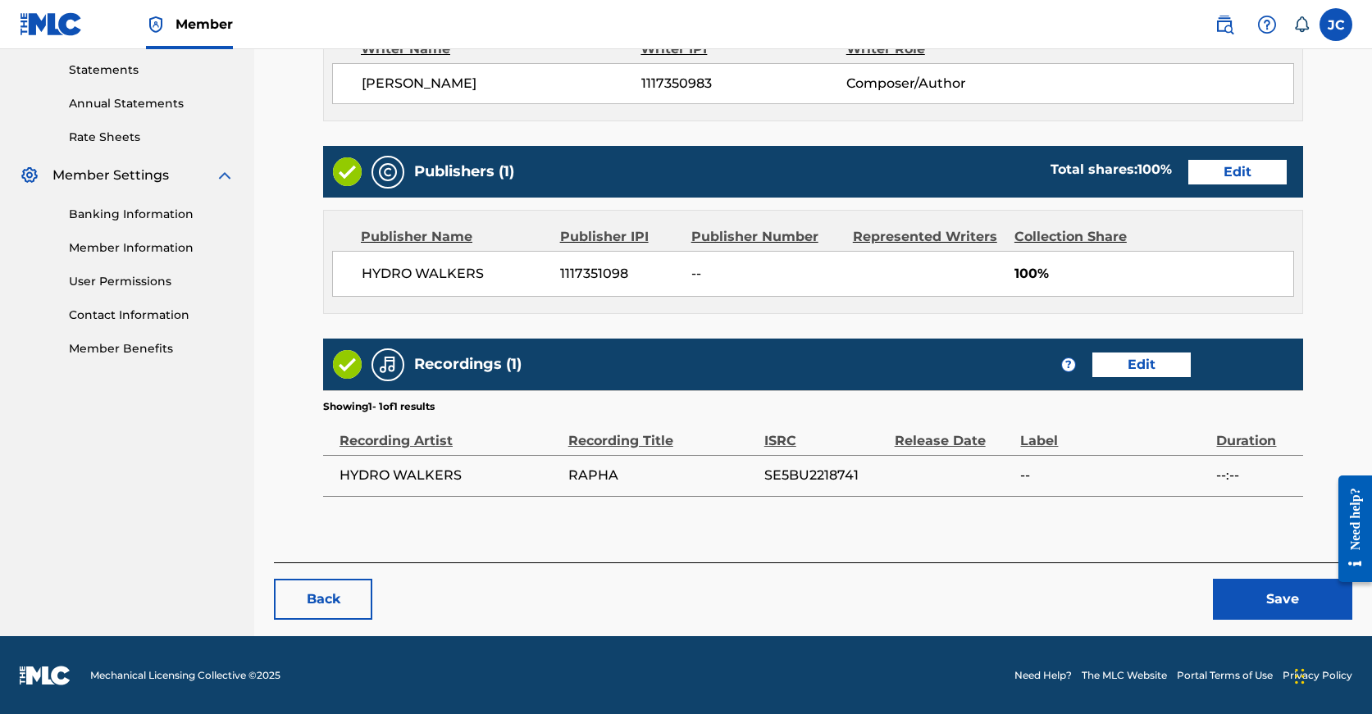
click at [1247, 608] on button "Save" at bounding box center [1282, 599] width 139 height 41
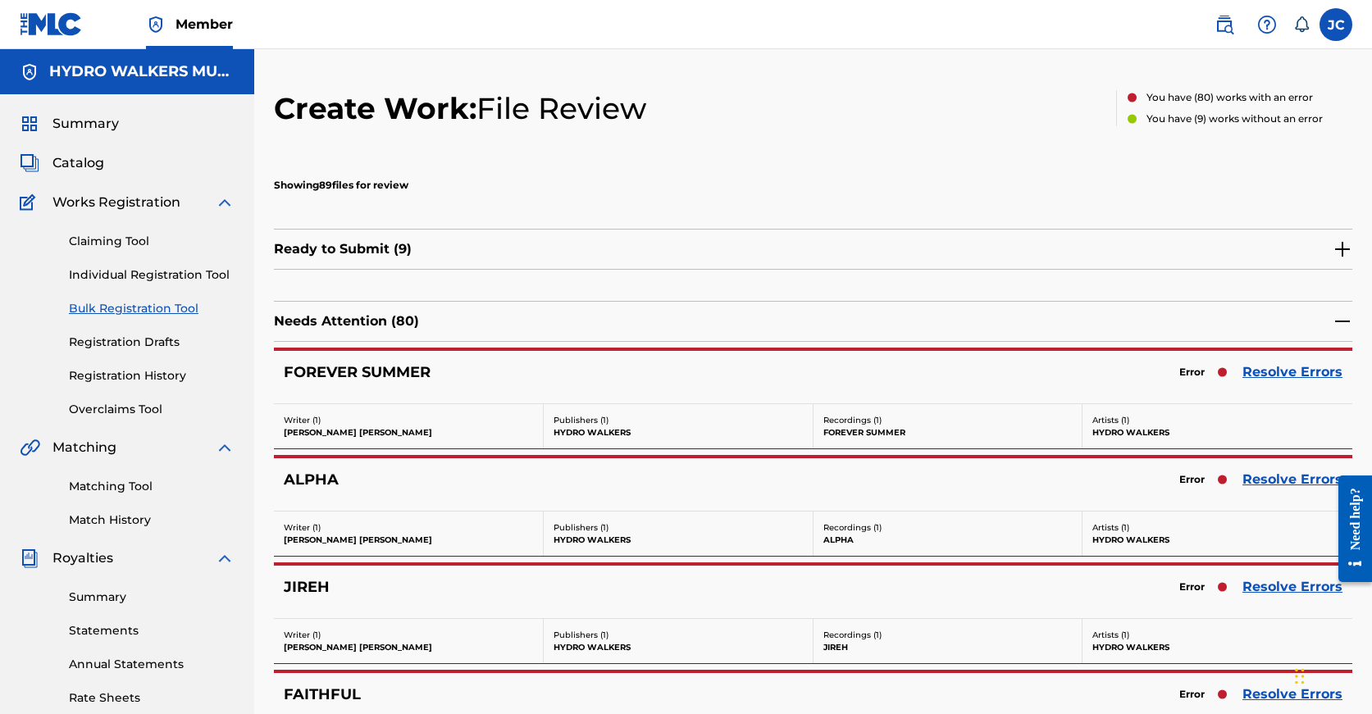
click at [1283, 375] on link "Resolve Errors" at bounding box center [1292, 372] width 100 height 20
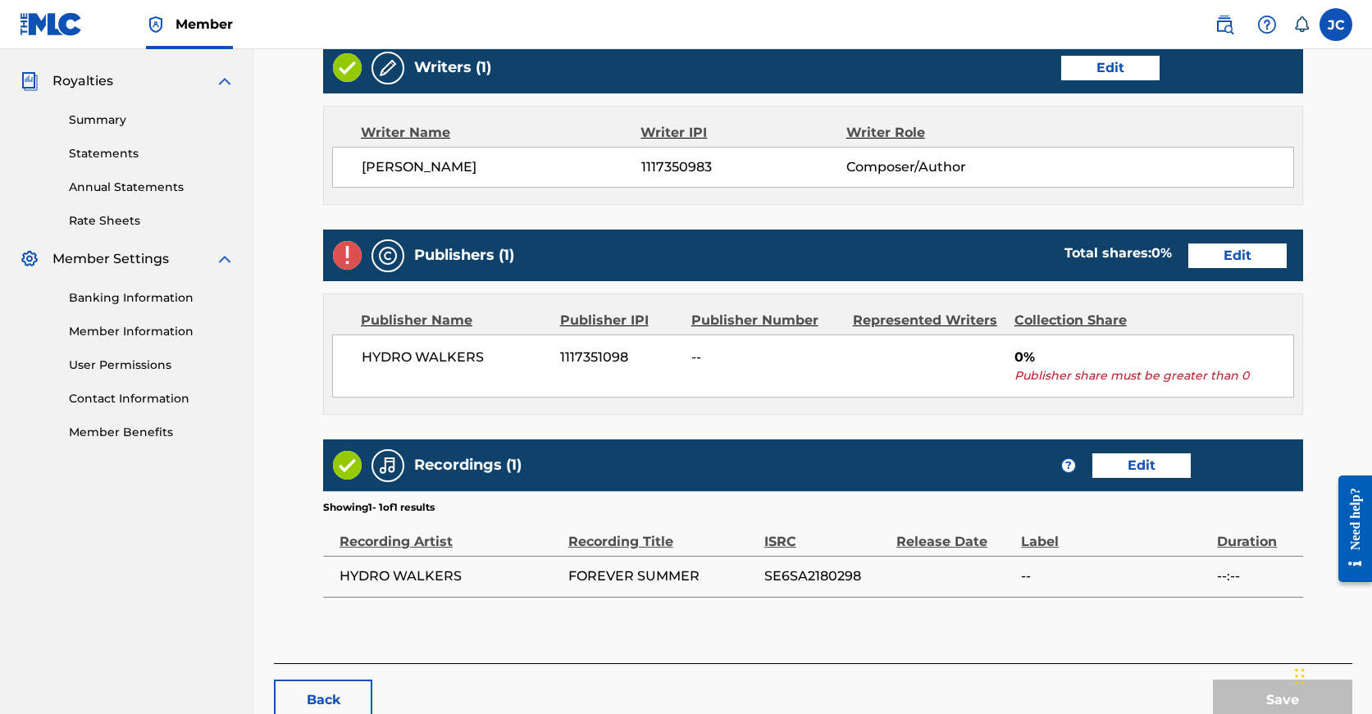
click at [1188, 267] on link "Edit" at bounding box center [1237, 256] width 98 height 25
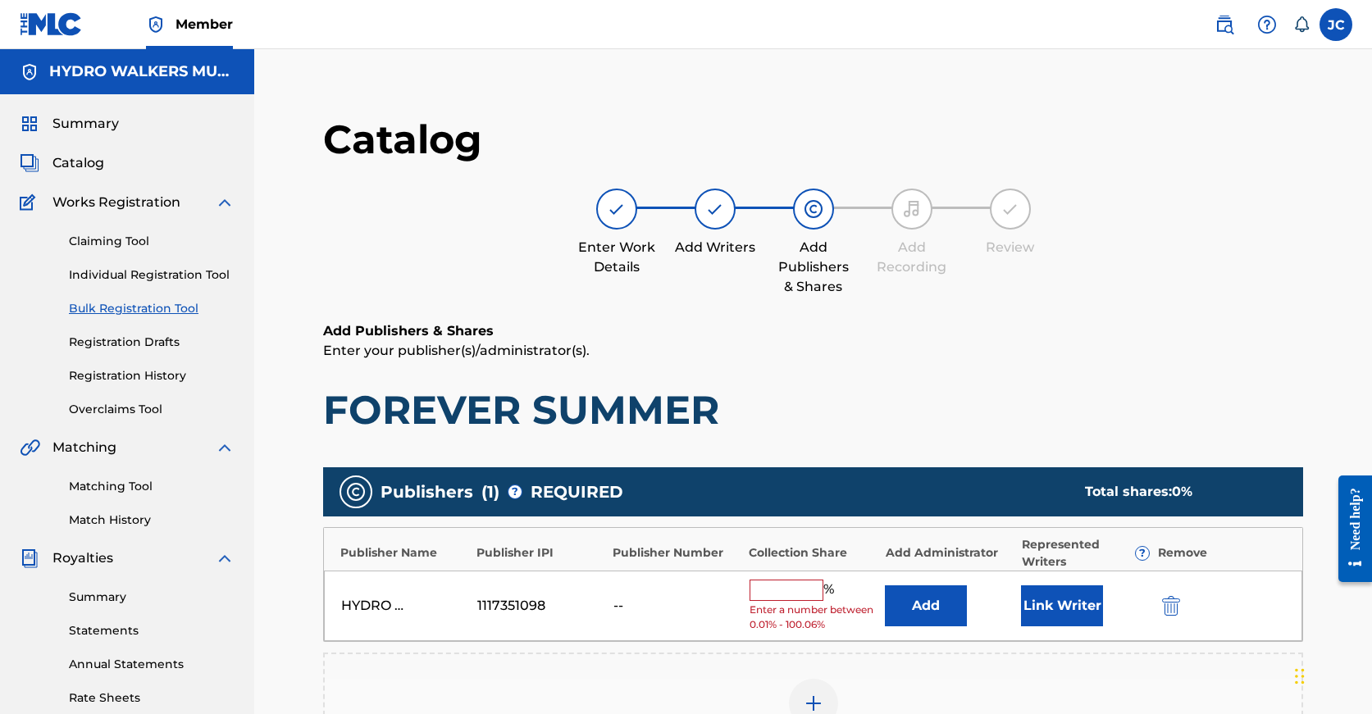
click at [781, 590] on input "text" at bounding box center [787, 590] width 74 height 21
paste input "100"
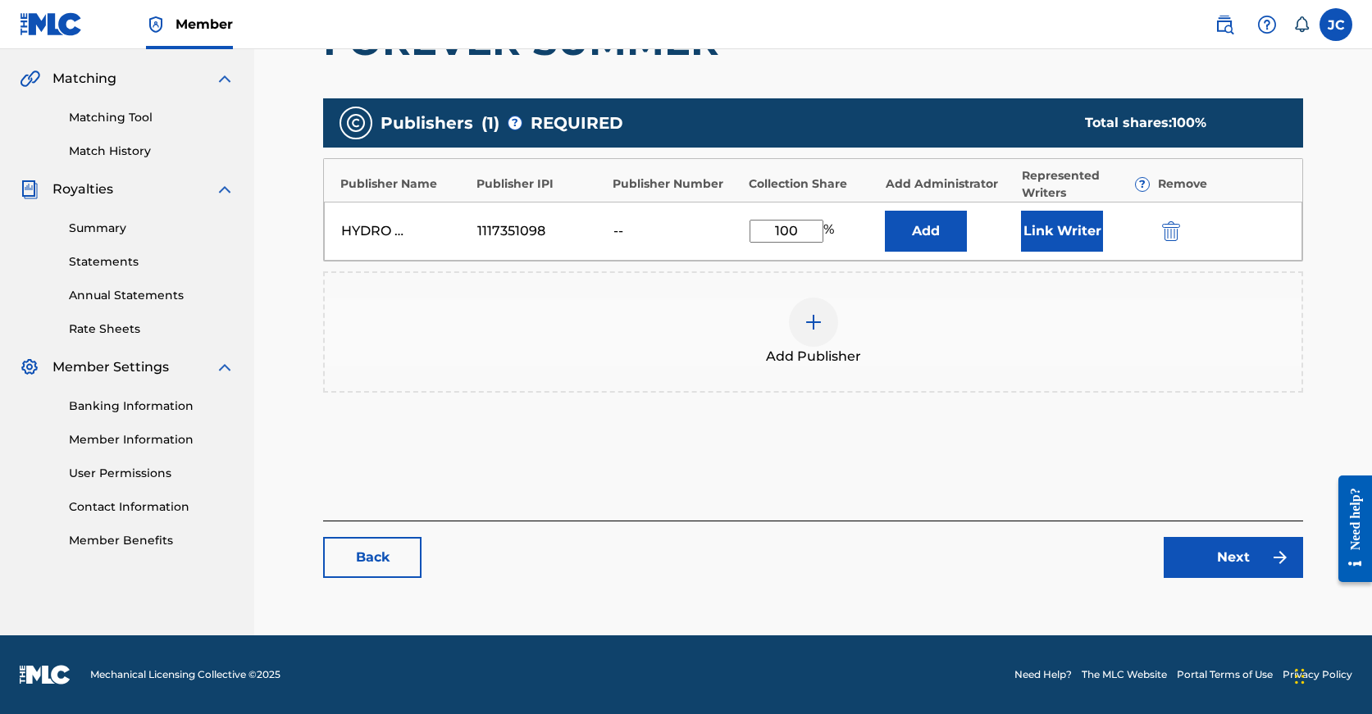
type input "100"
click at [1194, 562] on link "Next" at bounding box center [1233, 557] width 139 height 41
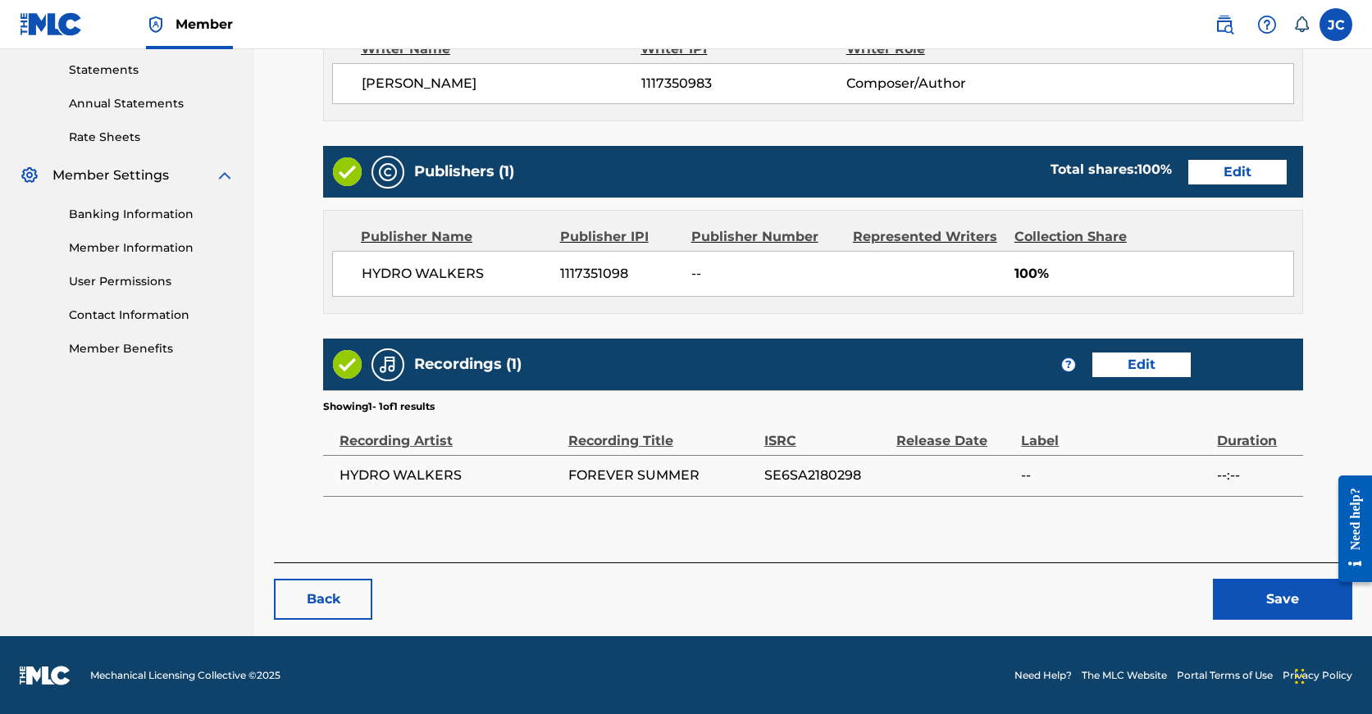
click at [1252, 596] on button "Save" at bounding box center [1282, 599] width 139 height 41
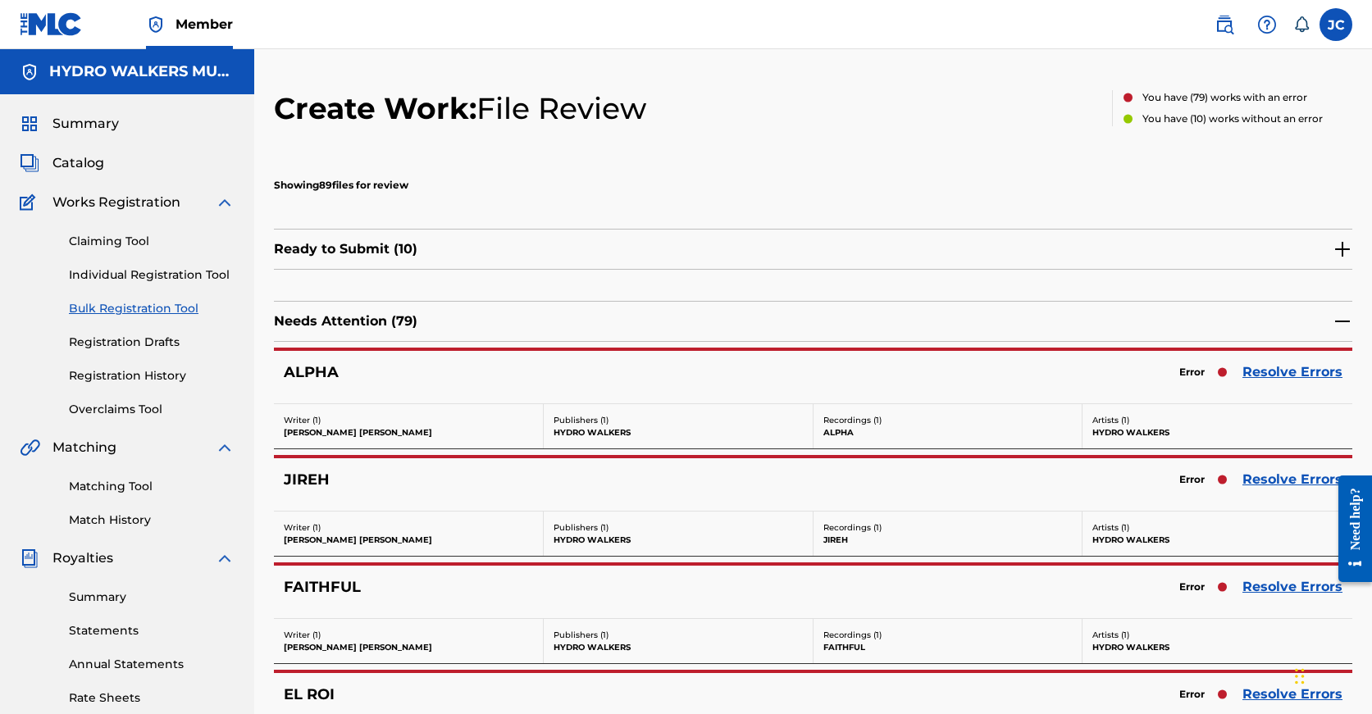
click at [1263, 371] on link "Resolve Errors" at bounding box center [1292, 372] width 100 height 20
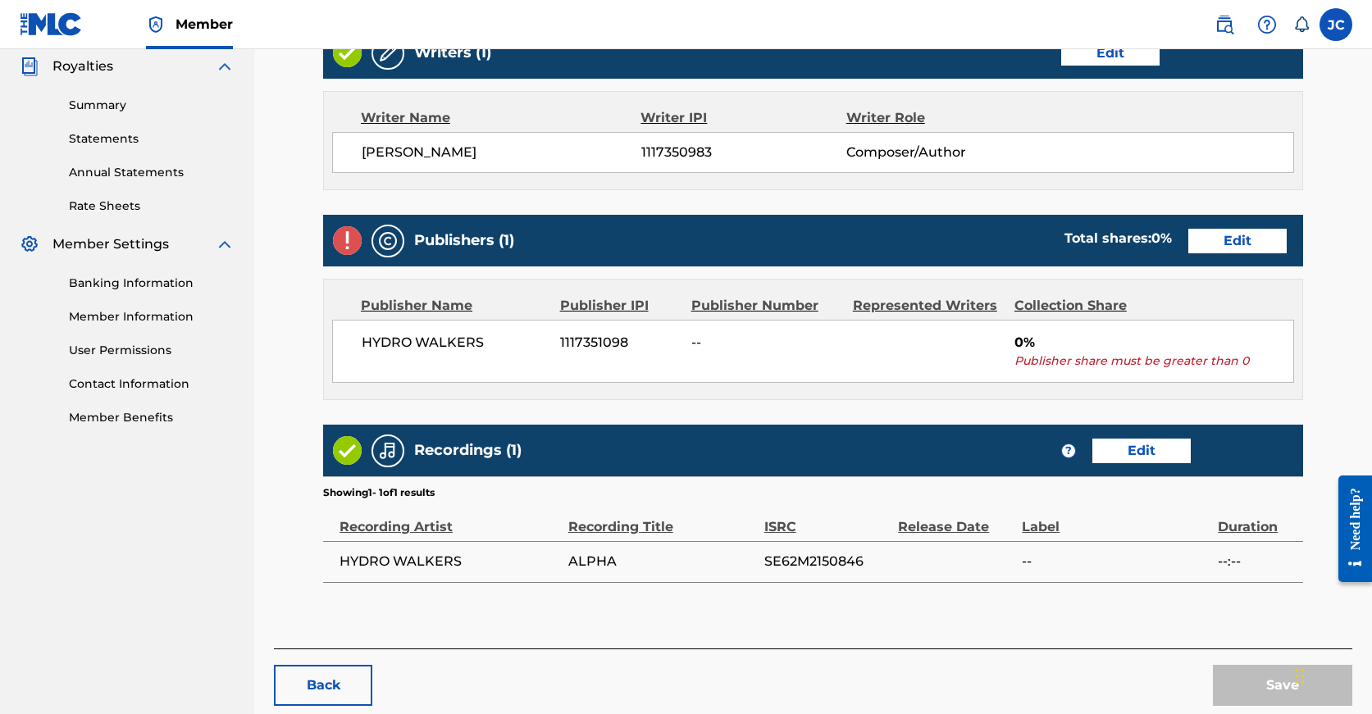
click at [1188, 250] on link "Edit" at bounding box center [1237, 241] width 98 height 25
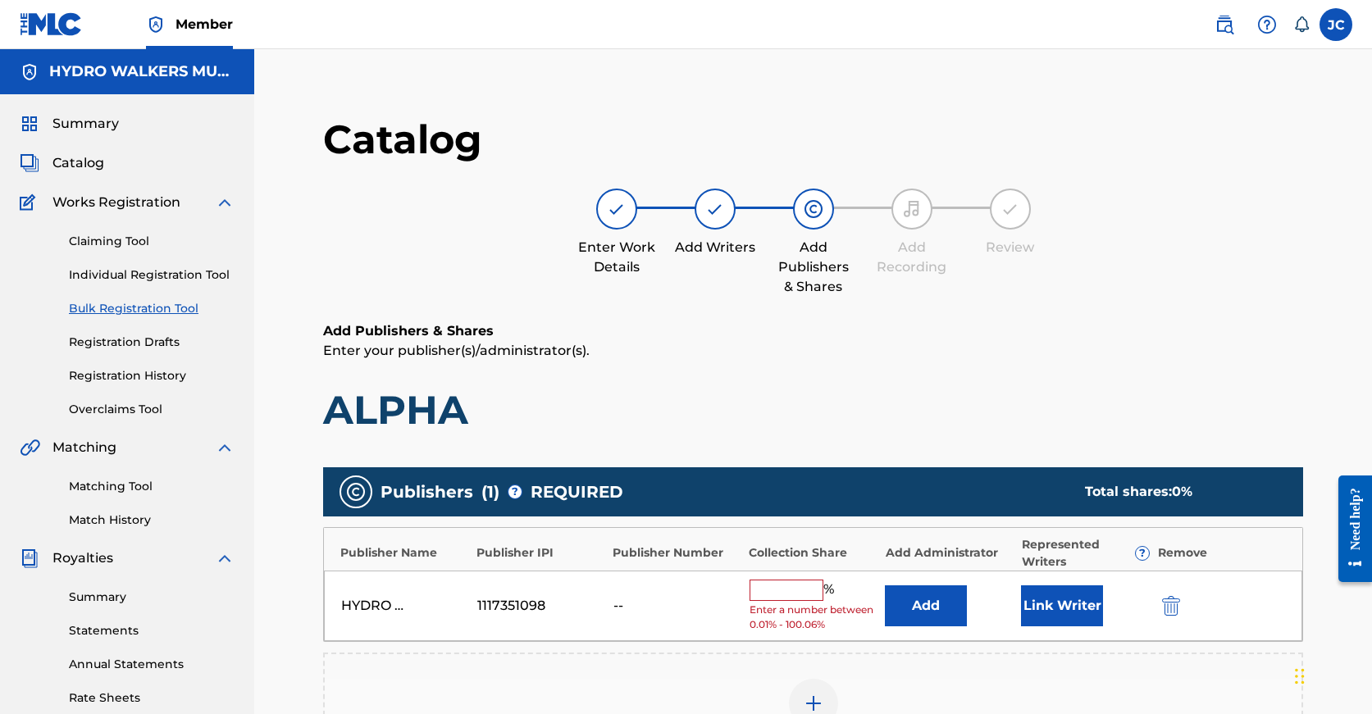
click at [791, 590] on input "text" at bounding box center [787, 590] width 74 height 21
paste input "100"
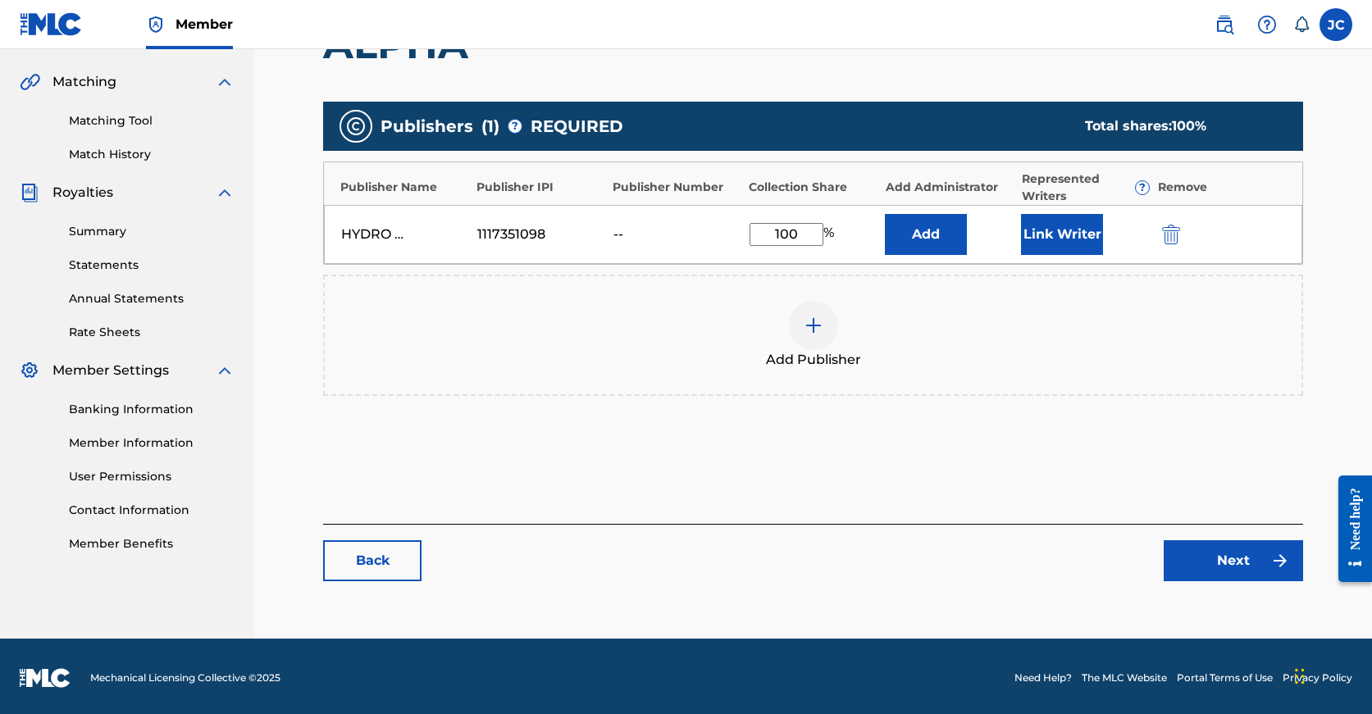
type input "100"
click at [1268, 552] on link "Next" at bounding box center [1233, 560] width 139 height 41
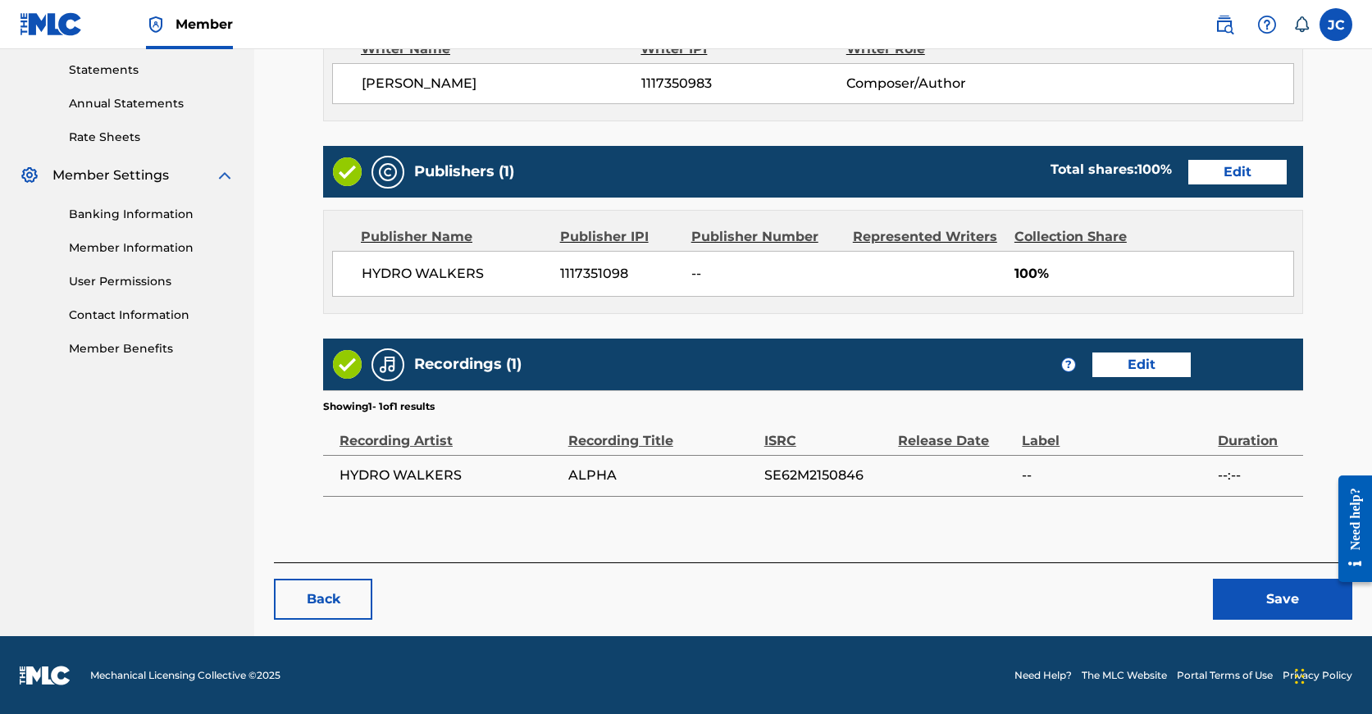
click at [1260, 588] on button "Save" at bounding box center [1282, 599] width 139 height 41
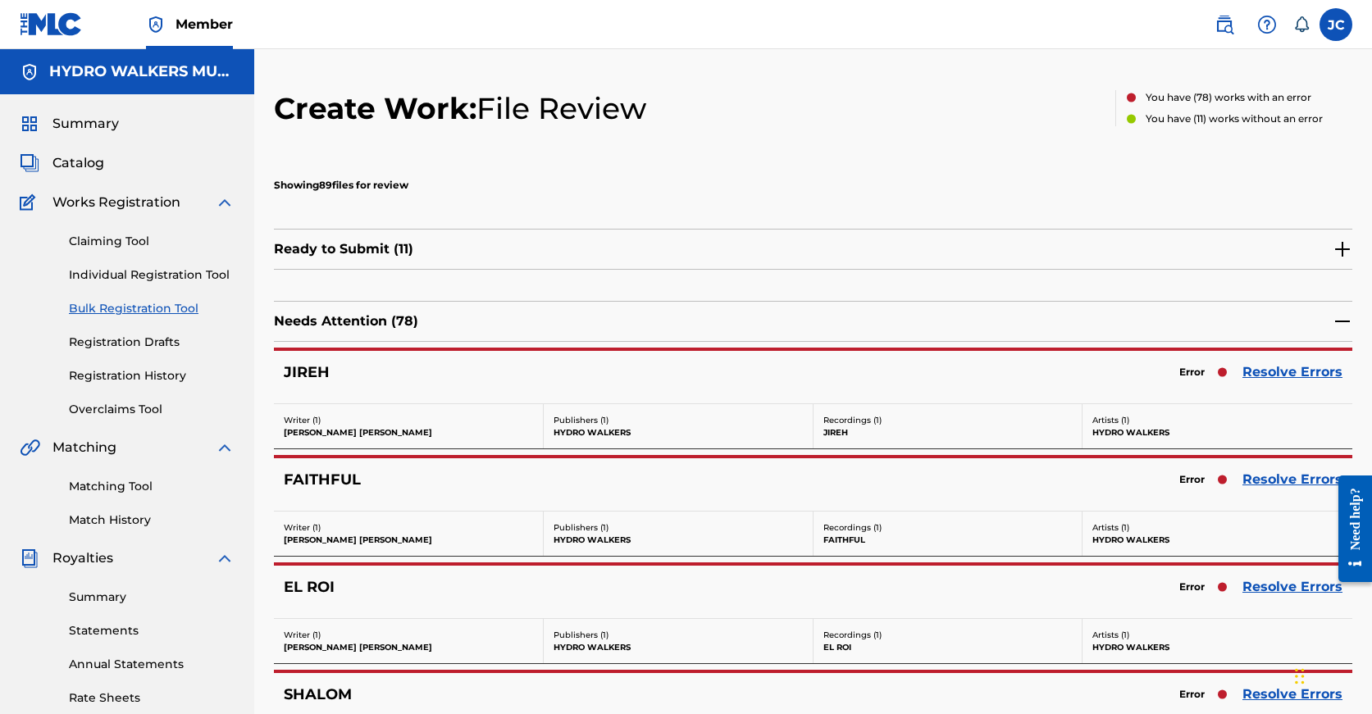
click at [1304, 361] on div "Error Resolve Errors" at bounding box center [1256, 372] width 171 height 23
click at [1296, 370] on link "Resolve Errors" at bounding box center [1292, 372] width 100 height 20
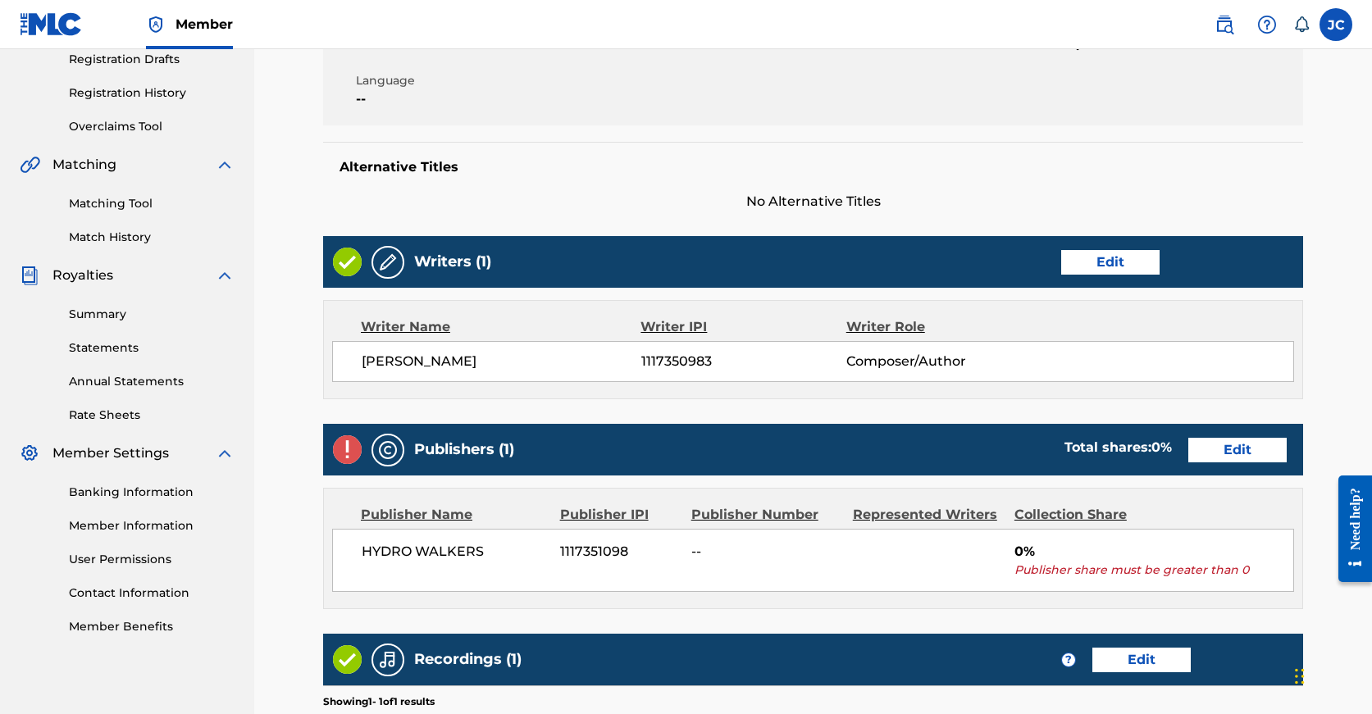
click at [1188, 453] on link "Edit" at bounding box center [1237, 450] width 98 height 25
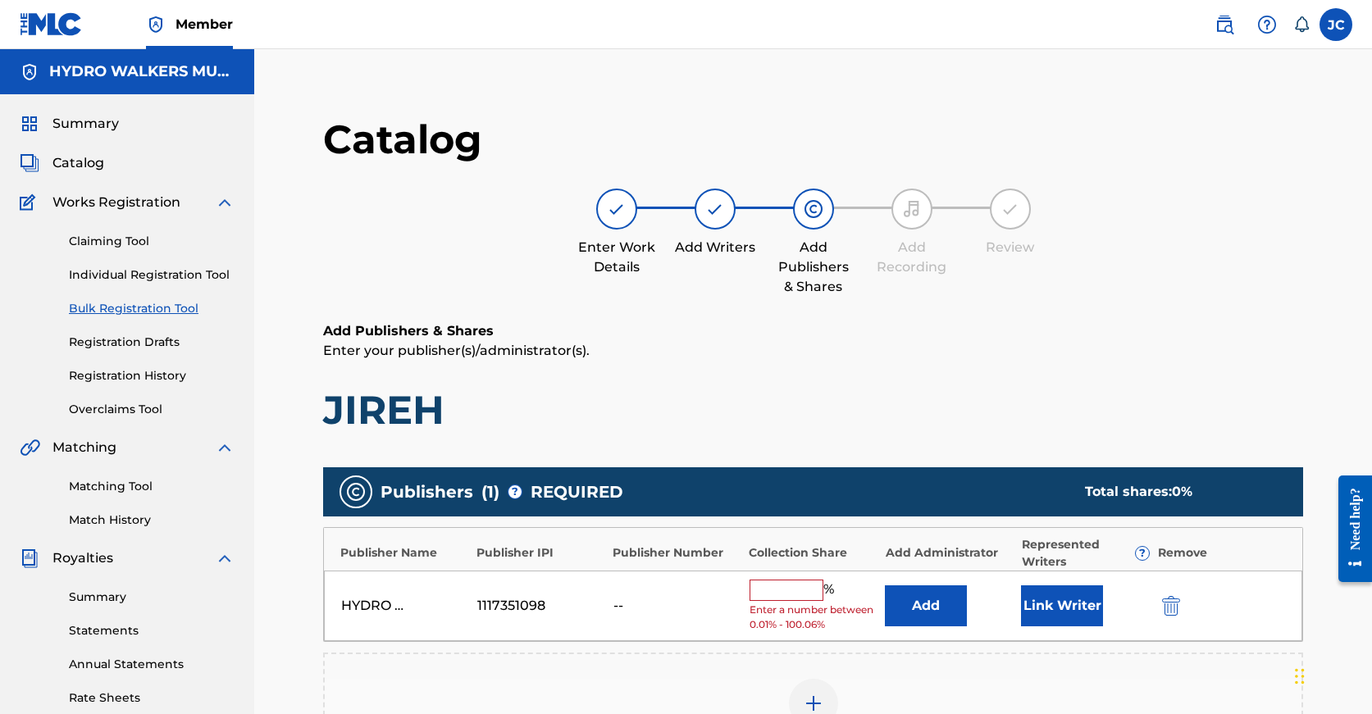
click at [778, 580] on input "text" at bounding box center [787, 590] width 74 height 21
paste input "100"
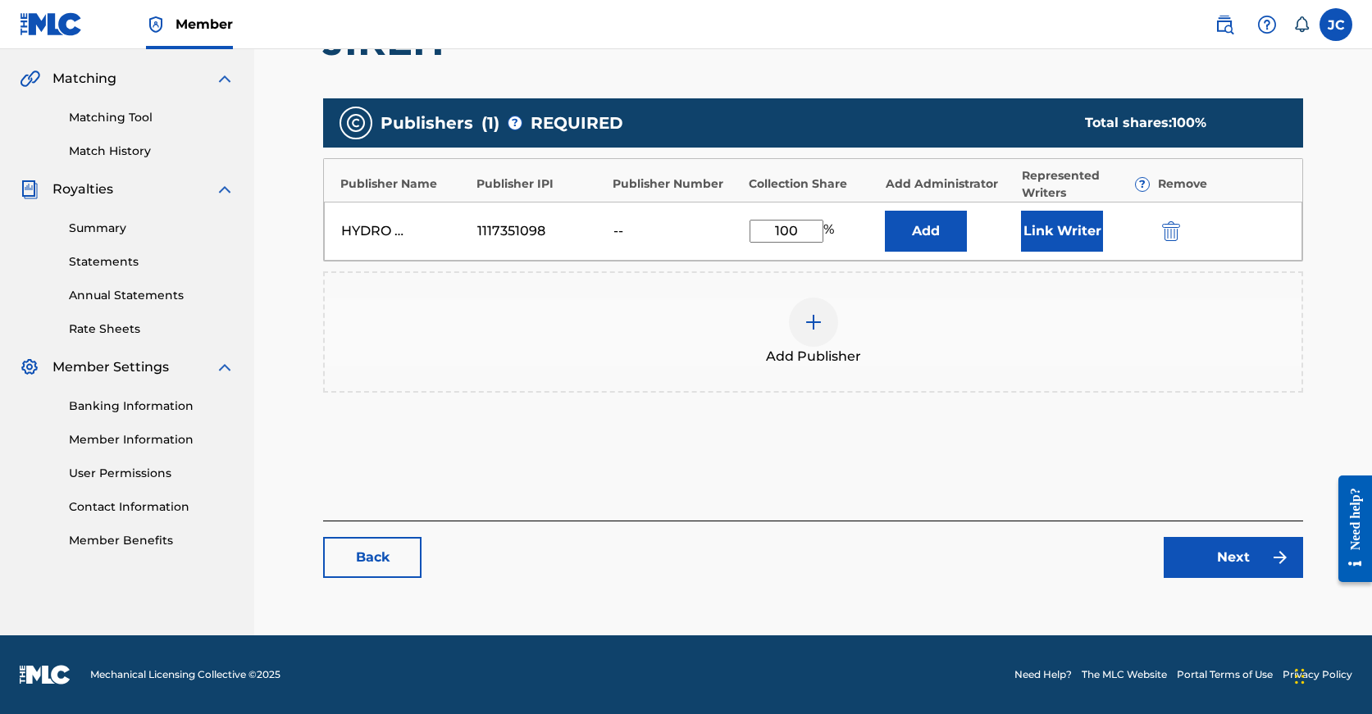
type input "100"
click at [1185, 561] on link "Next" at bounding box center [1233, 557] width 139 height 41
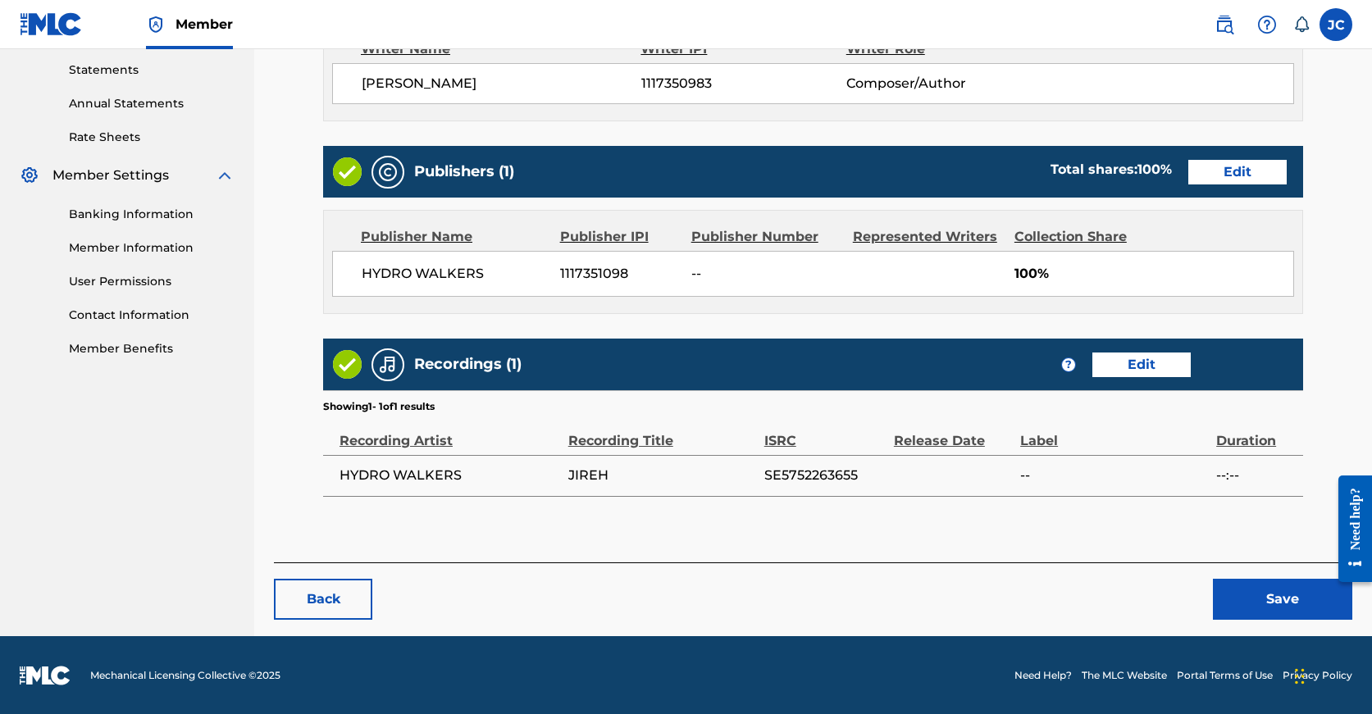
click at [1263, 575] on div "Back Save" at bounding box center [813, 591] width 1078 height 57
click at [1262, 584] on button "Save" at bounding box center [1282, 599] width 139 height 41
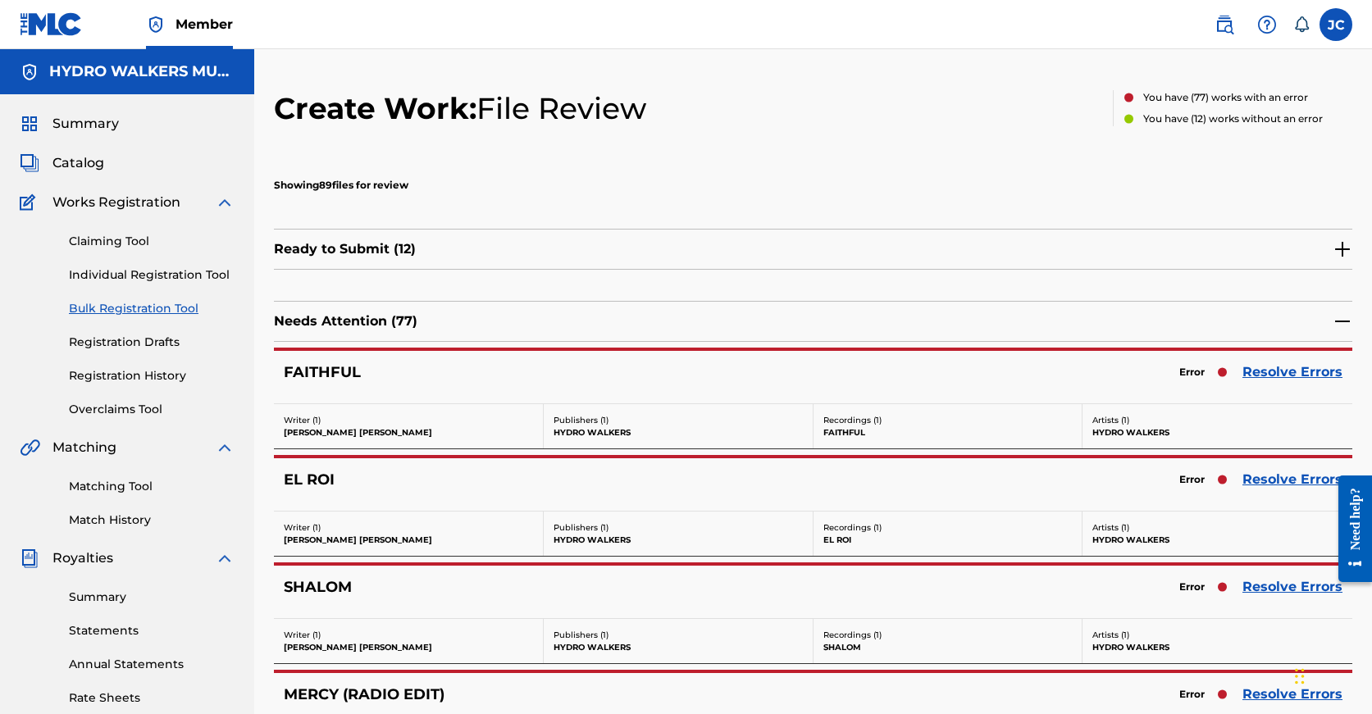
click at [1274, 476] on link "Resolve Errors" at bounding box center [1292, 480] width 100 height 20
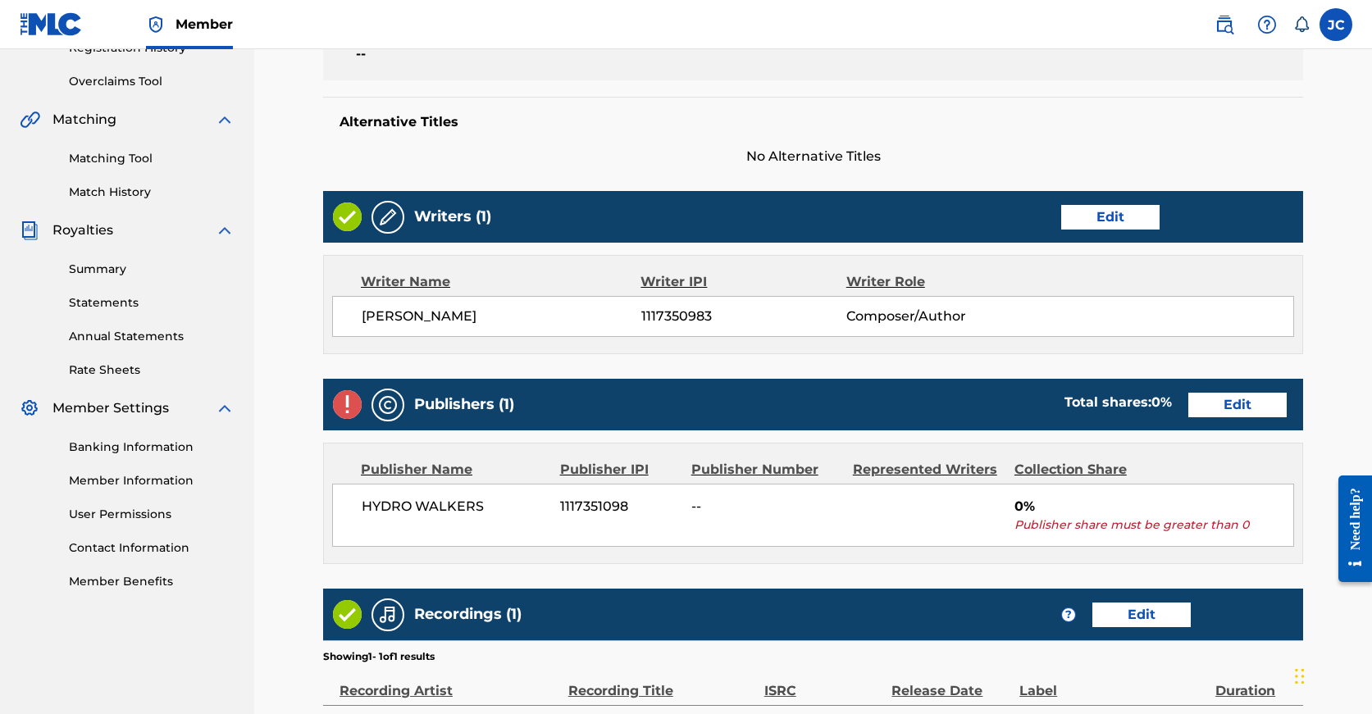
click at [1188, 404] on link "Edit" at bounding box center [1237, 405] width 98 height 25
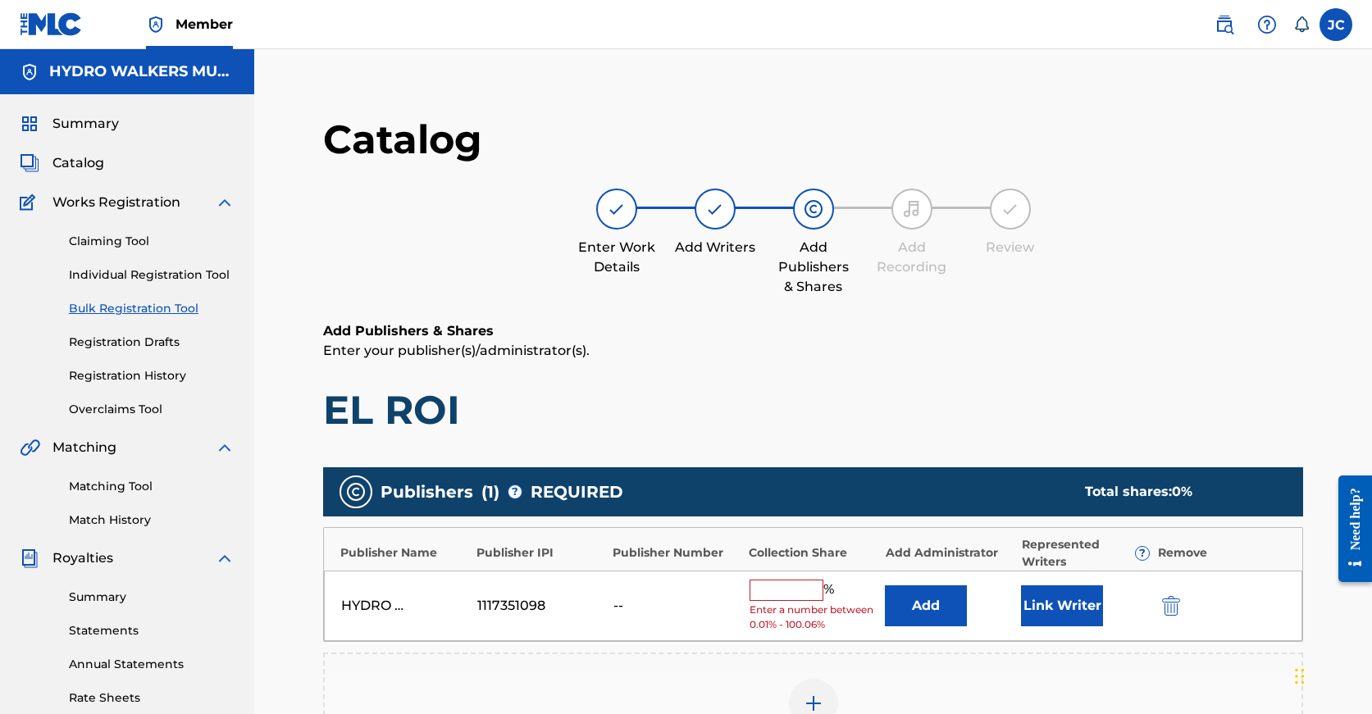
click at [763, 598] on input "text" at bounding box center [787, 590] width 74 height 21
paste input "100"
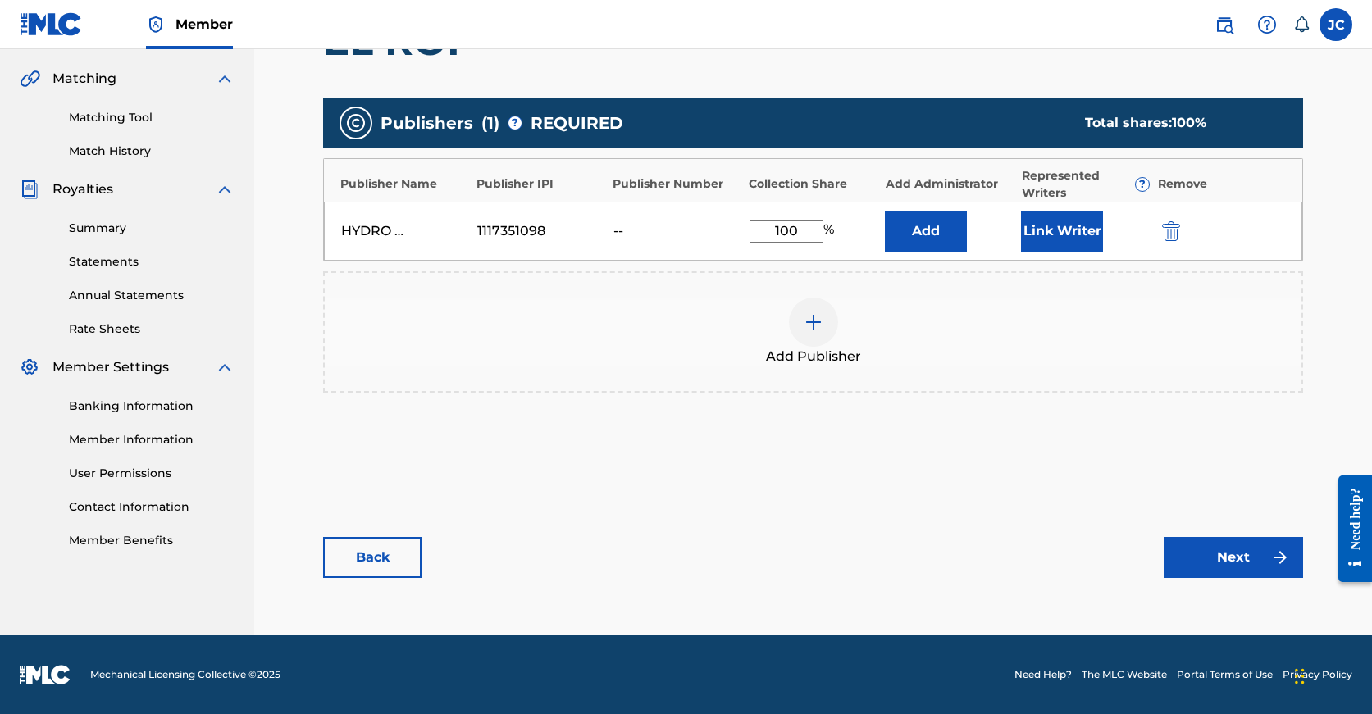
type input "100"
click at [1217, 555] on link "Next" at bounding box center [1233, 557] width 139 height 41
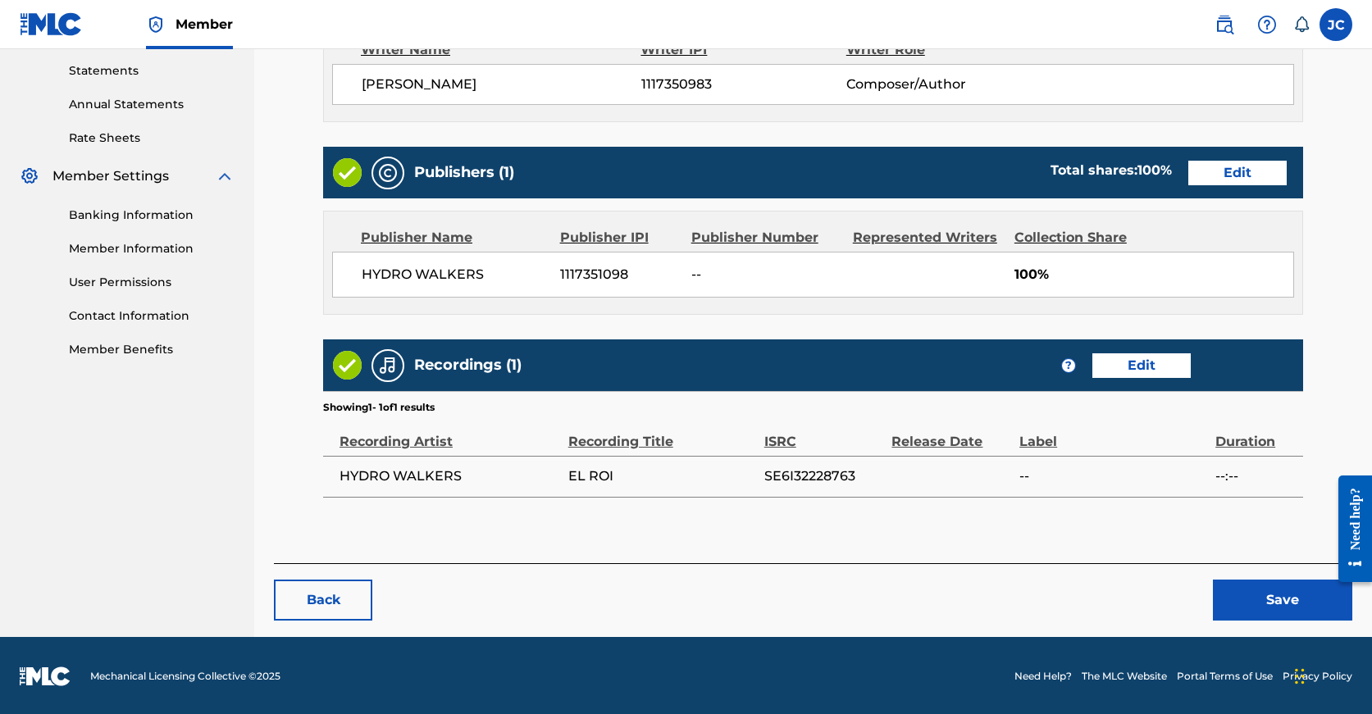
click at [1255, 616] on button "Save" at bounding box center [1282, 600] width 139 height 41
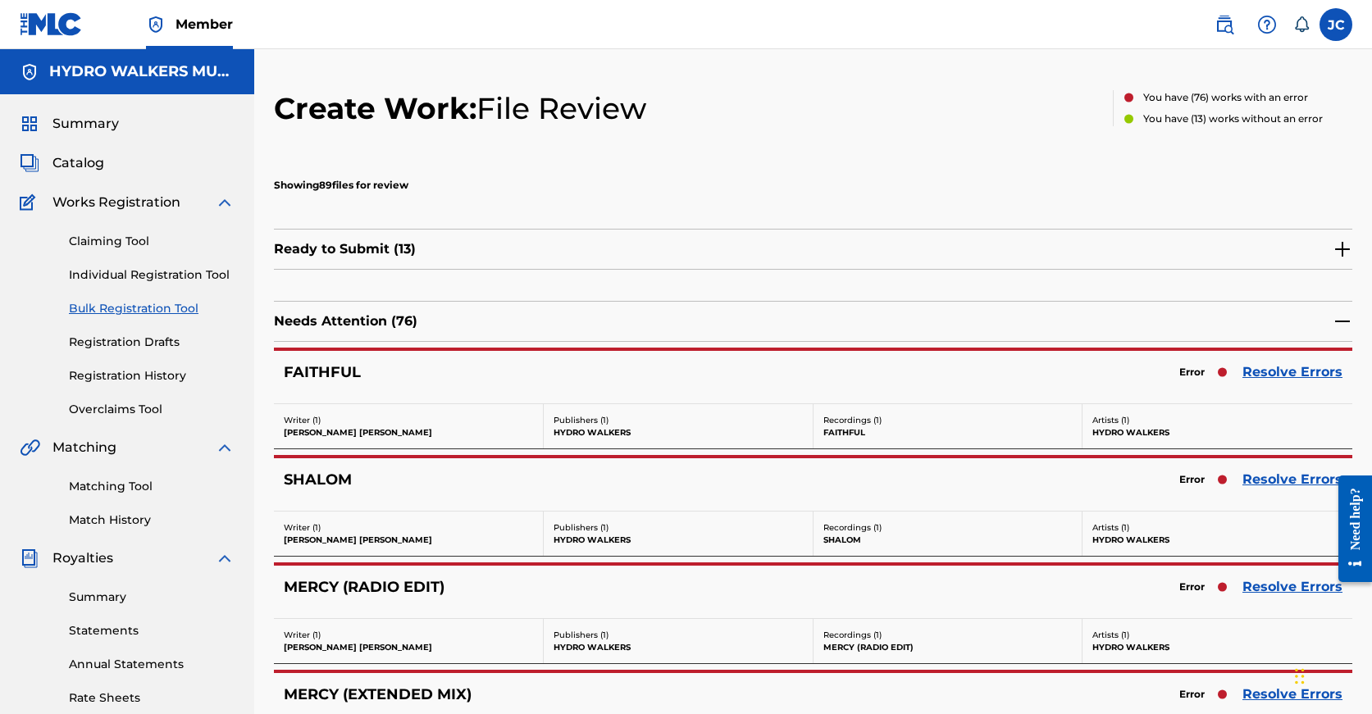
click at [1282, 370] on link "Resolve Errors" at bounding box center [1292, 372] width 100 height 20
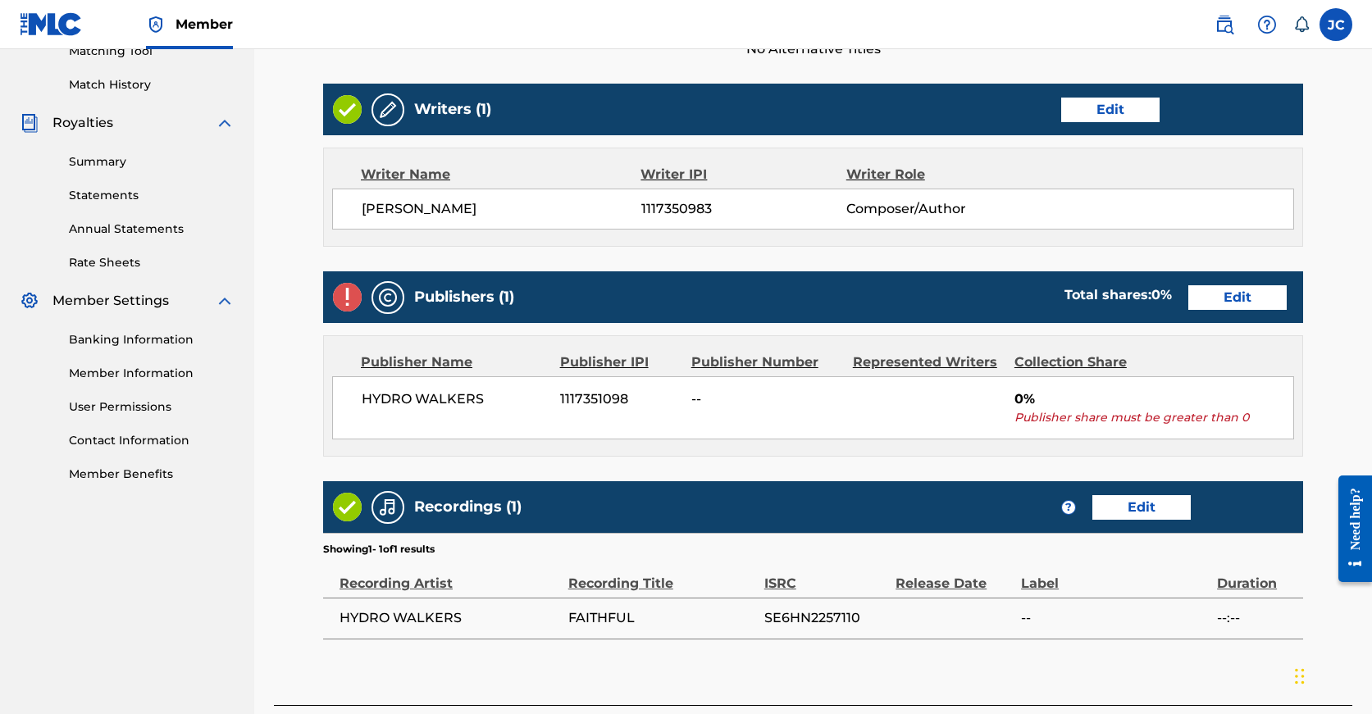
click at [1188, 293] on link "Edit" at bounding box center [1237, 297] width 98 height 25
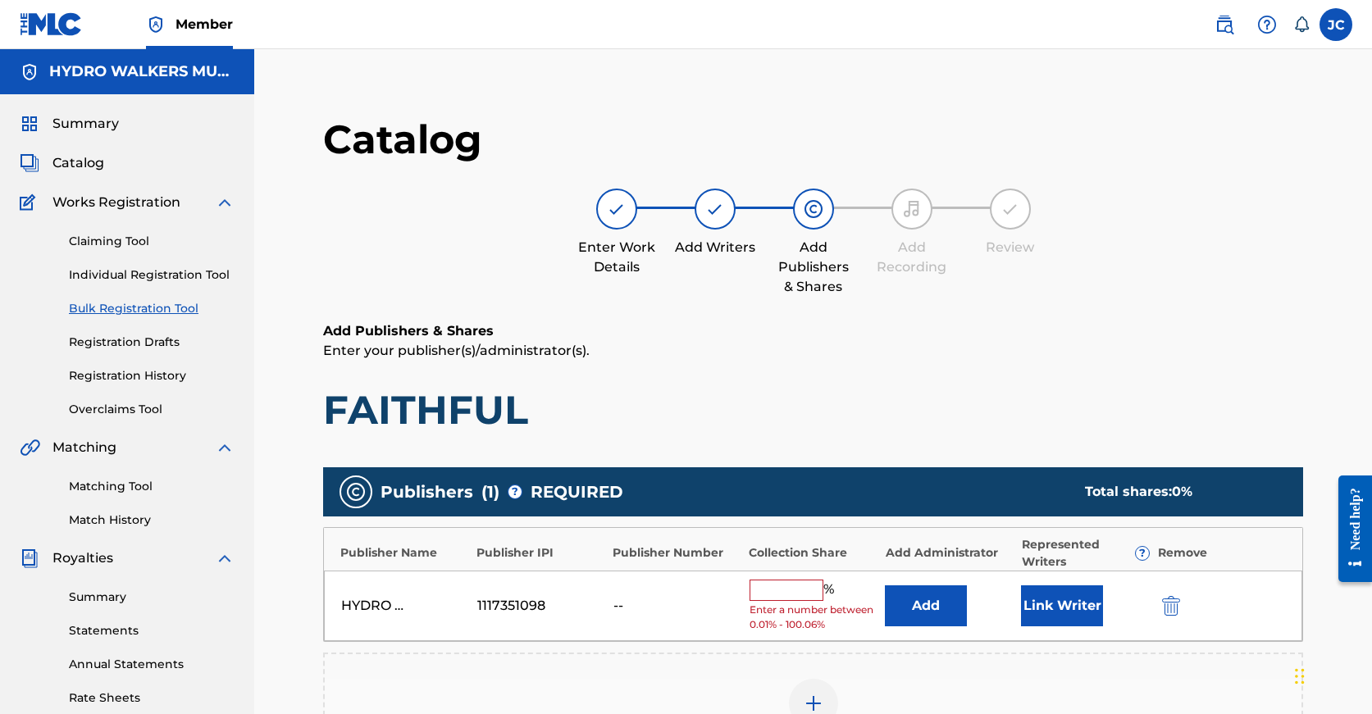
click at [804, 583] on input "text" at bounding box center [787, 590] width 74 height 21
paste input "100"
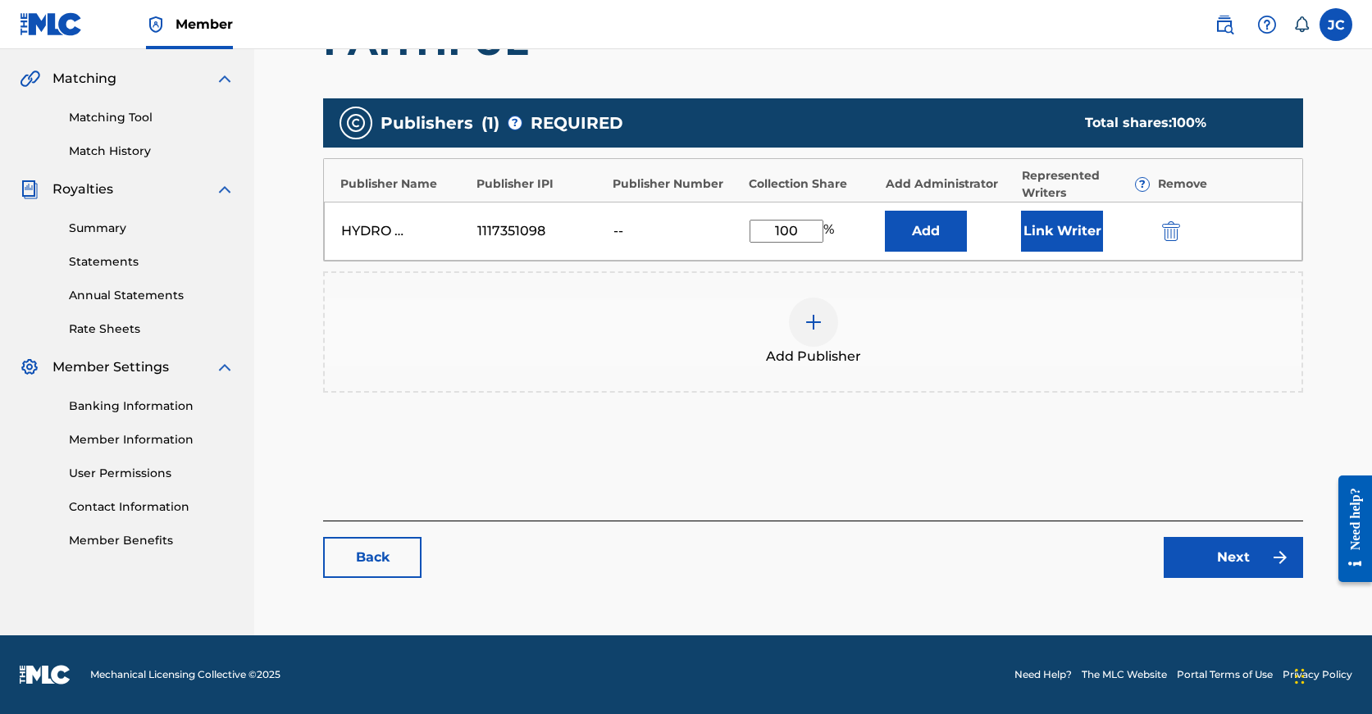
type input "100"
click at [1214, 558] on link "Next" at bounding box center [1233, 557] width 139 height 41
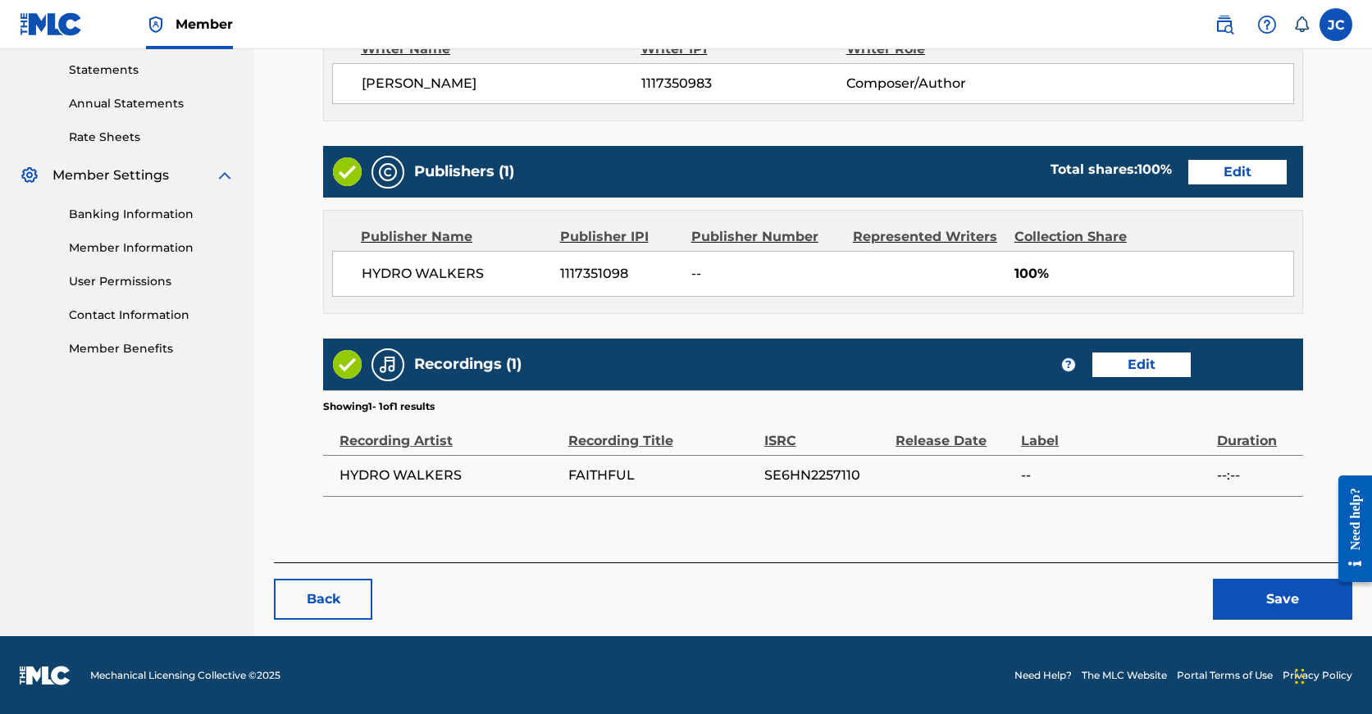
click at [1243, 604] on button "Save" at bounding box center [1282, 599] width 139 height 41
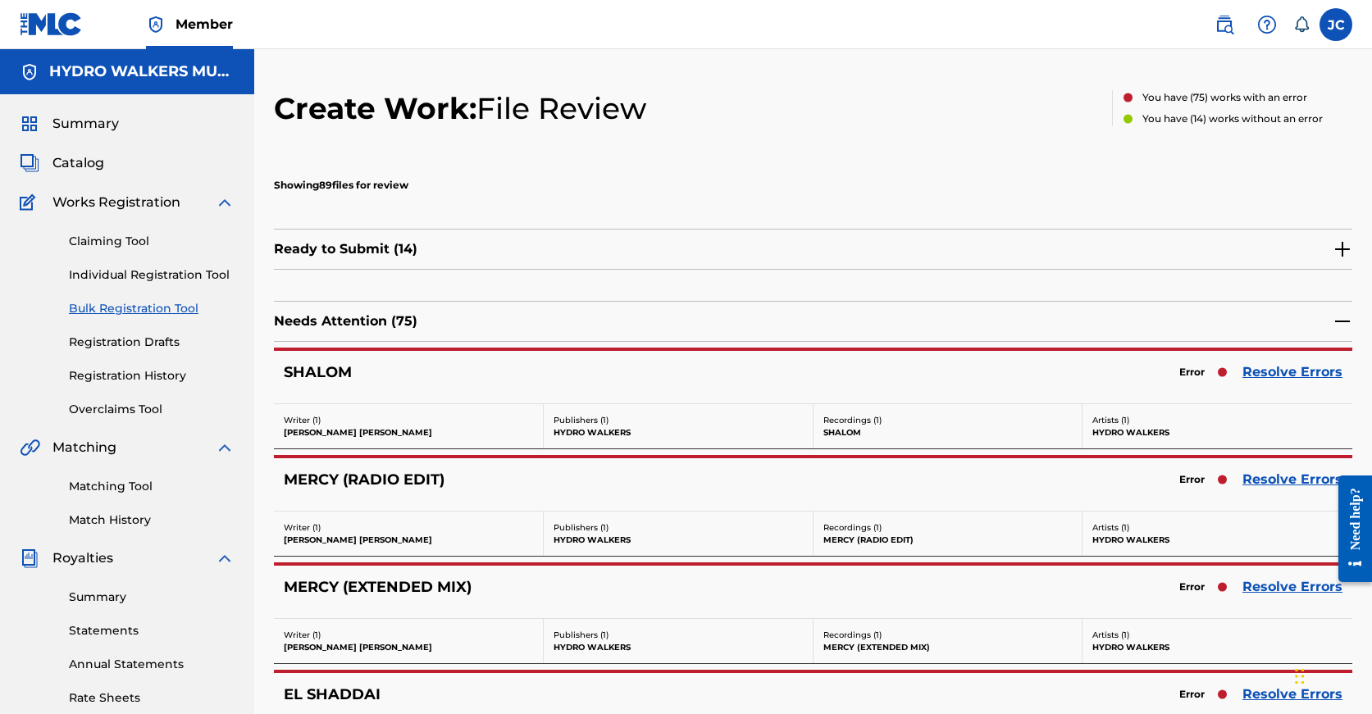
click at [1268, 581] on link "Resolve Errors" at bounding box center [1292, 587] width 100 height 20
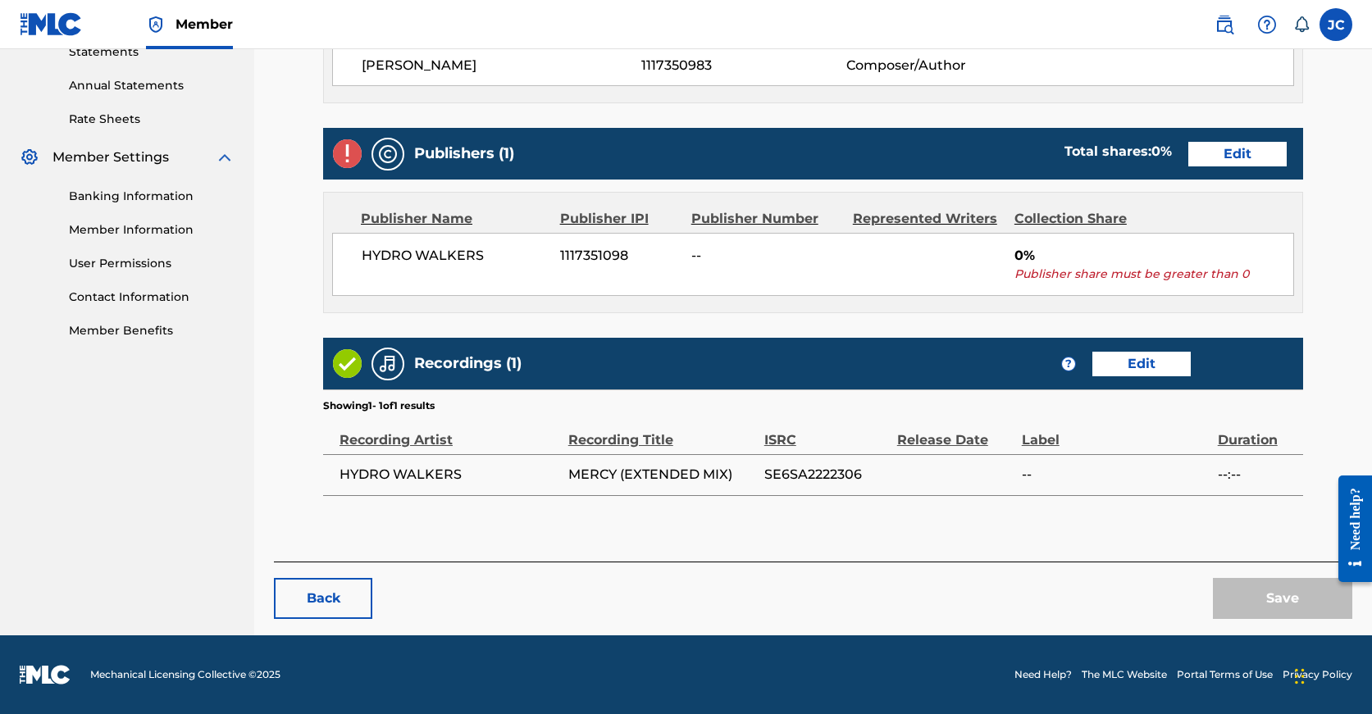
click at [1188, 142] on link "Edit" at bounding box center [1237, 154] width 98 height 25
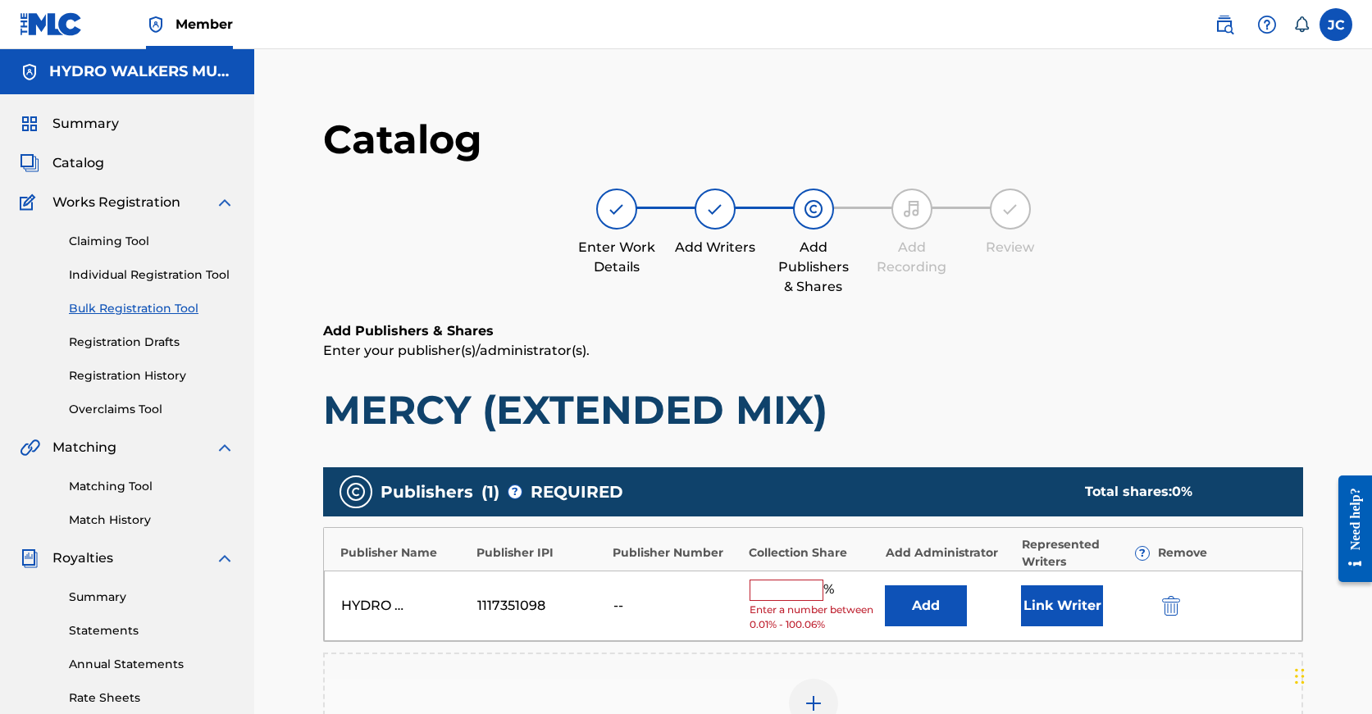
click at [781, 580] on input "text" at bounding box center [787, 590] width 74 height 21
type input "v"
paste input "100"
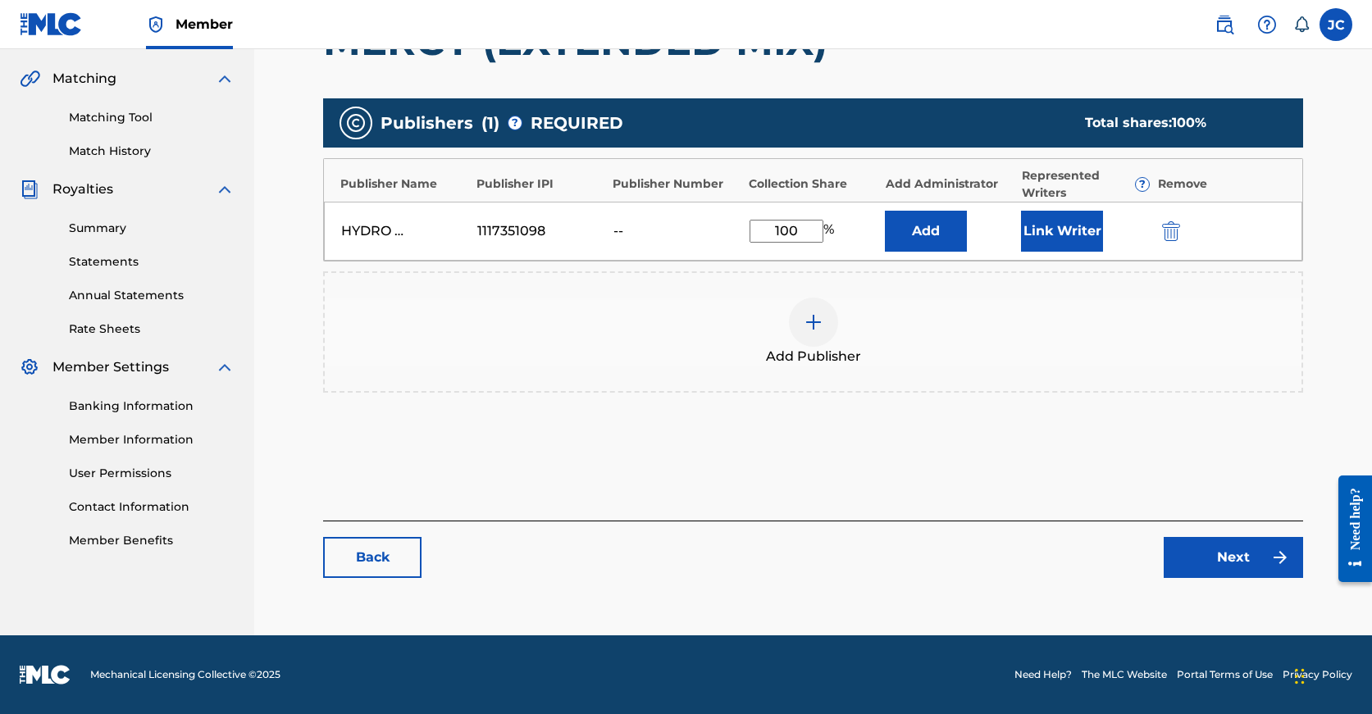
type input "100"
click at [1175, 547] on link "Next" at bounding box center [1233, 557] width 139 height 41
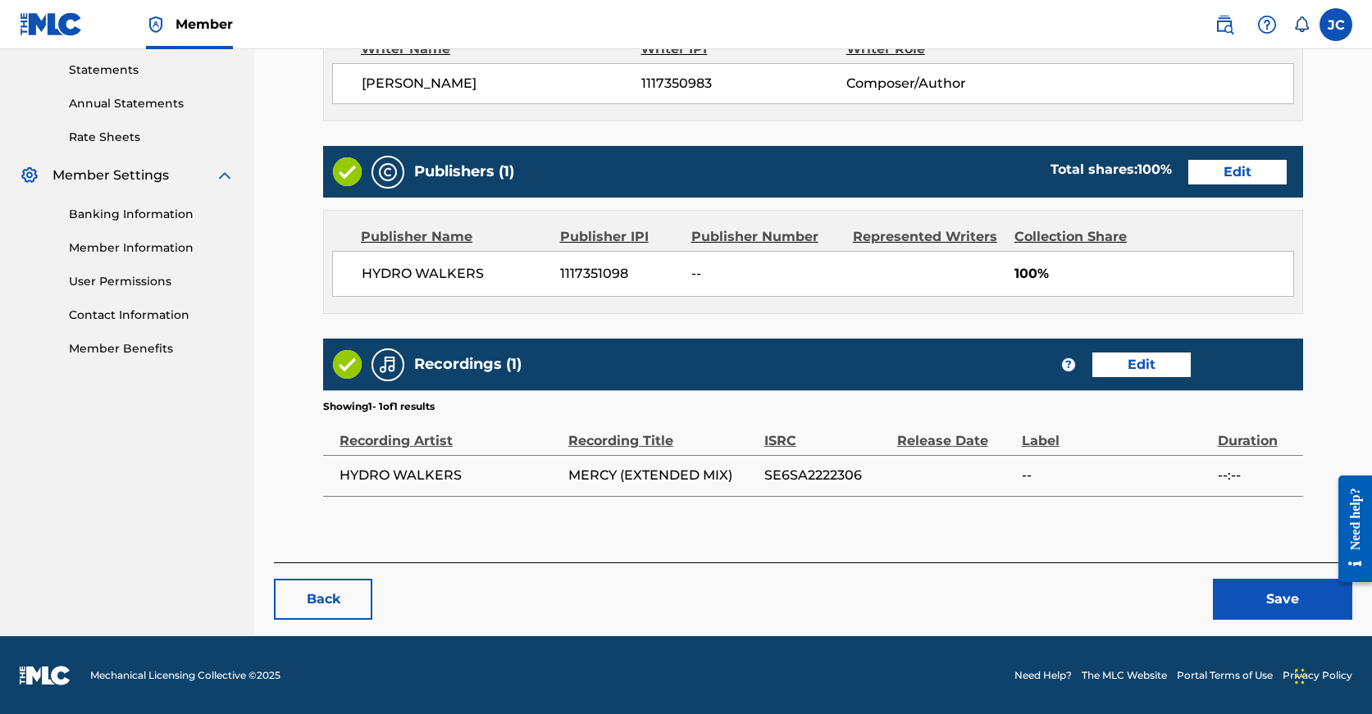
click at [1248, 595] on button "Save" at bounding box center [1282, 599] width 139 height 41
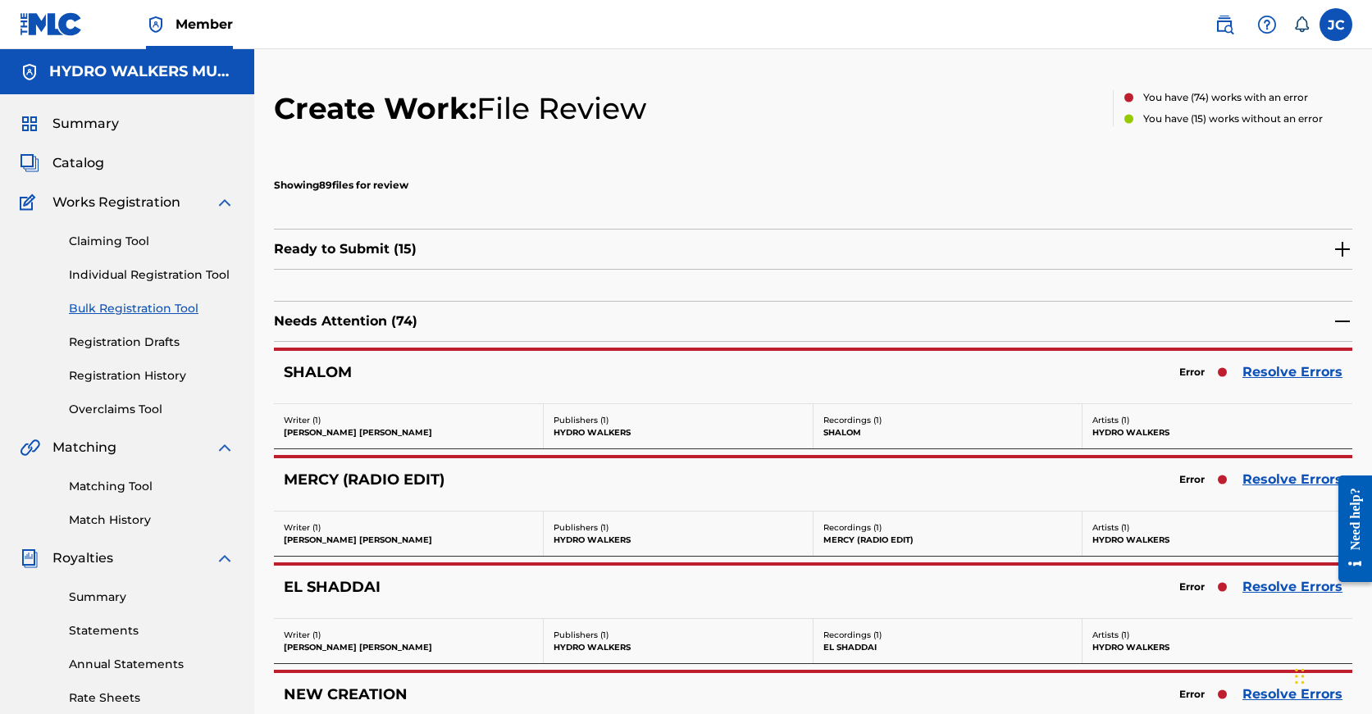
click at [1278, 488] on link "Resolve Errors" at bounding box center [1292, 480] width 100 height 20
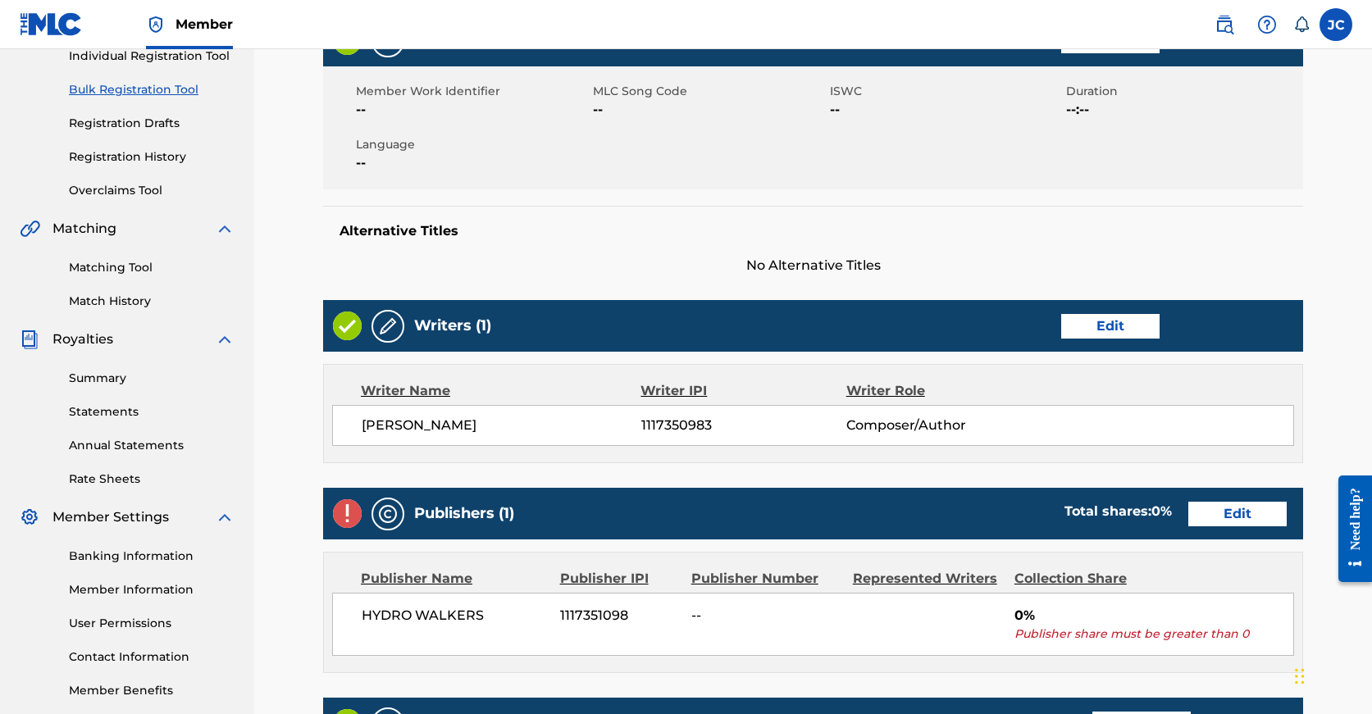
click at [1188, 510] on link "Edit" at bounding box center [1237, 514] width 98 height 25
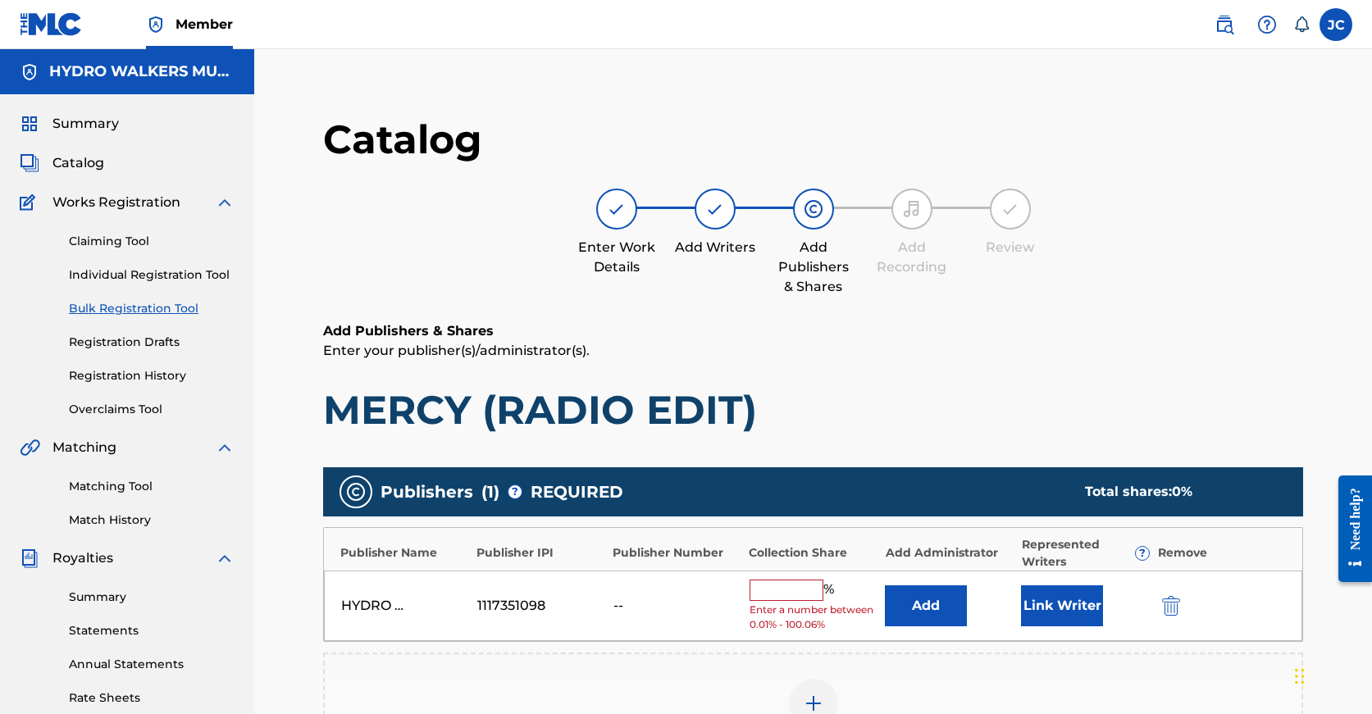
click at [796, 594] on input "text" at bounding box center [787, 590] width 74 height 21
paste input "100"
type input "100"
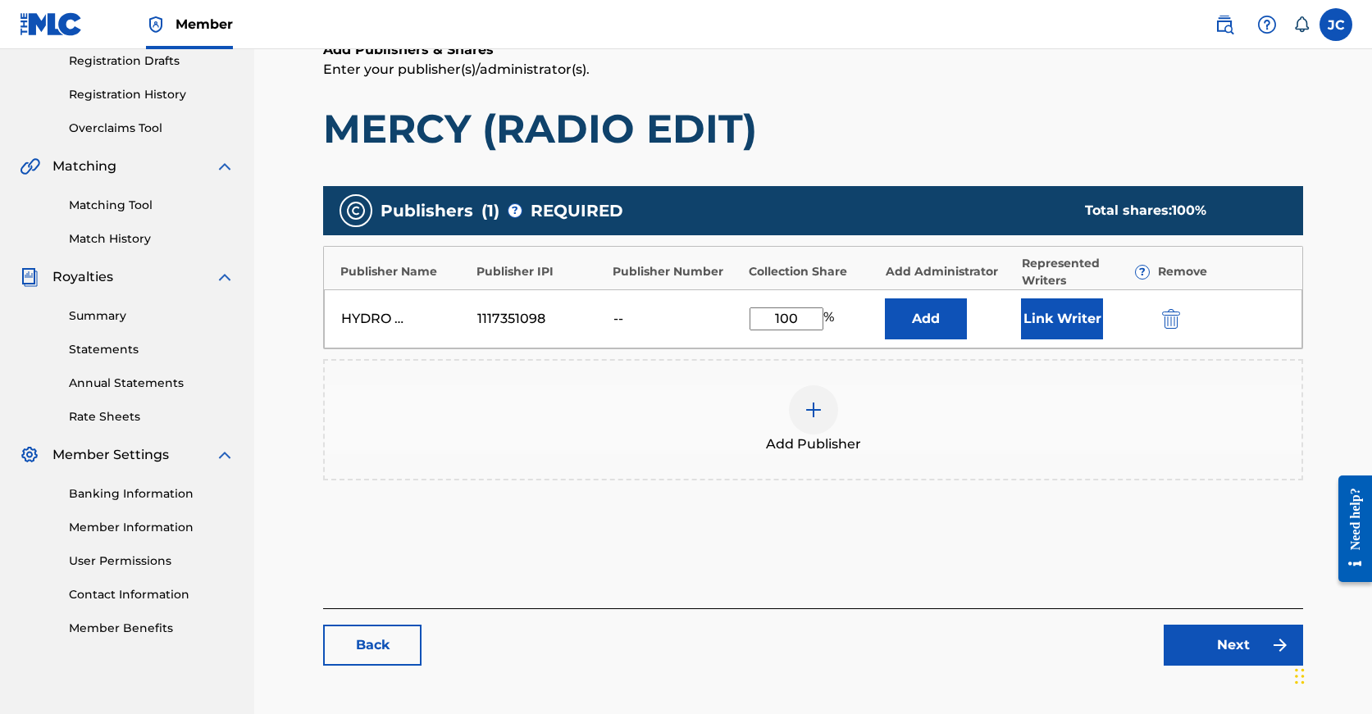
click at [1234, 643] on link "Next" at bounding box center [1233, 645] width 139 height 41
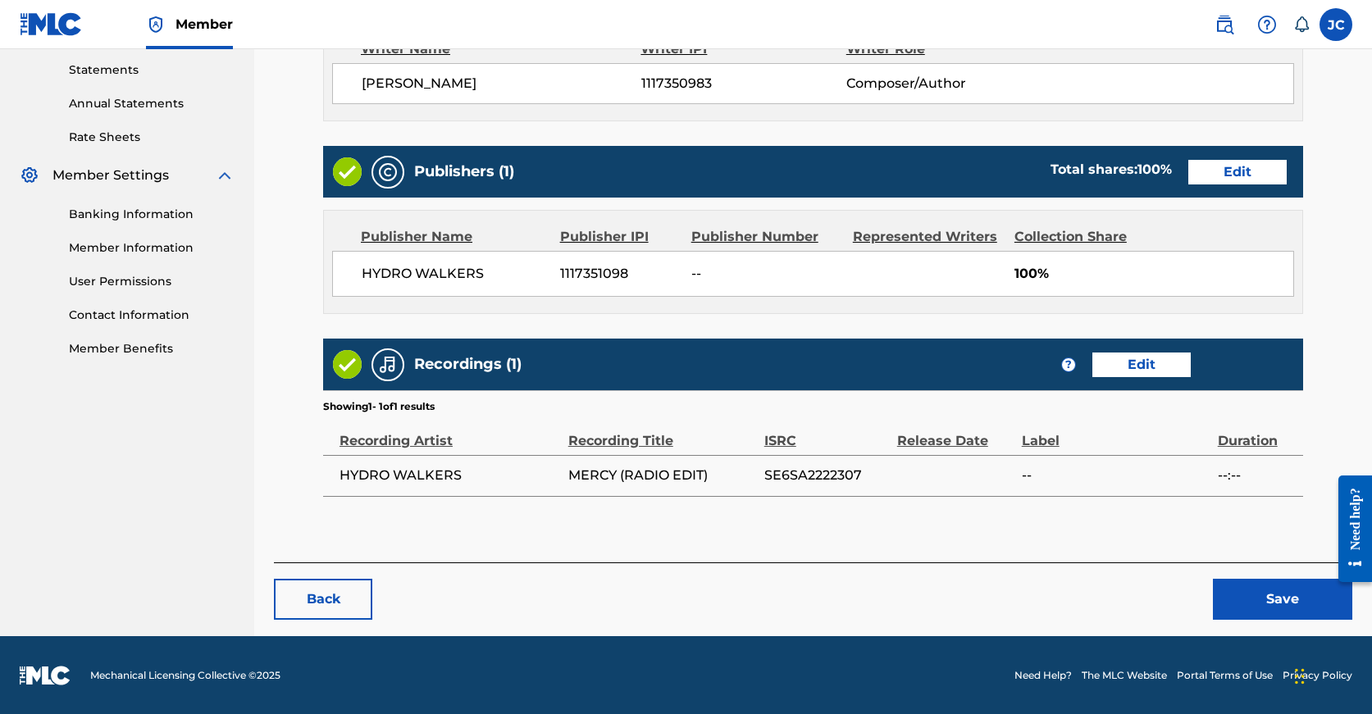
click at [1242, 604] on button "Save" at bounding box center [1282, 599] width 139 height 41
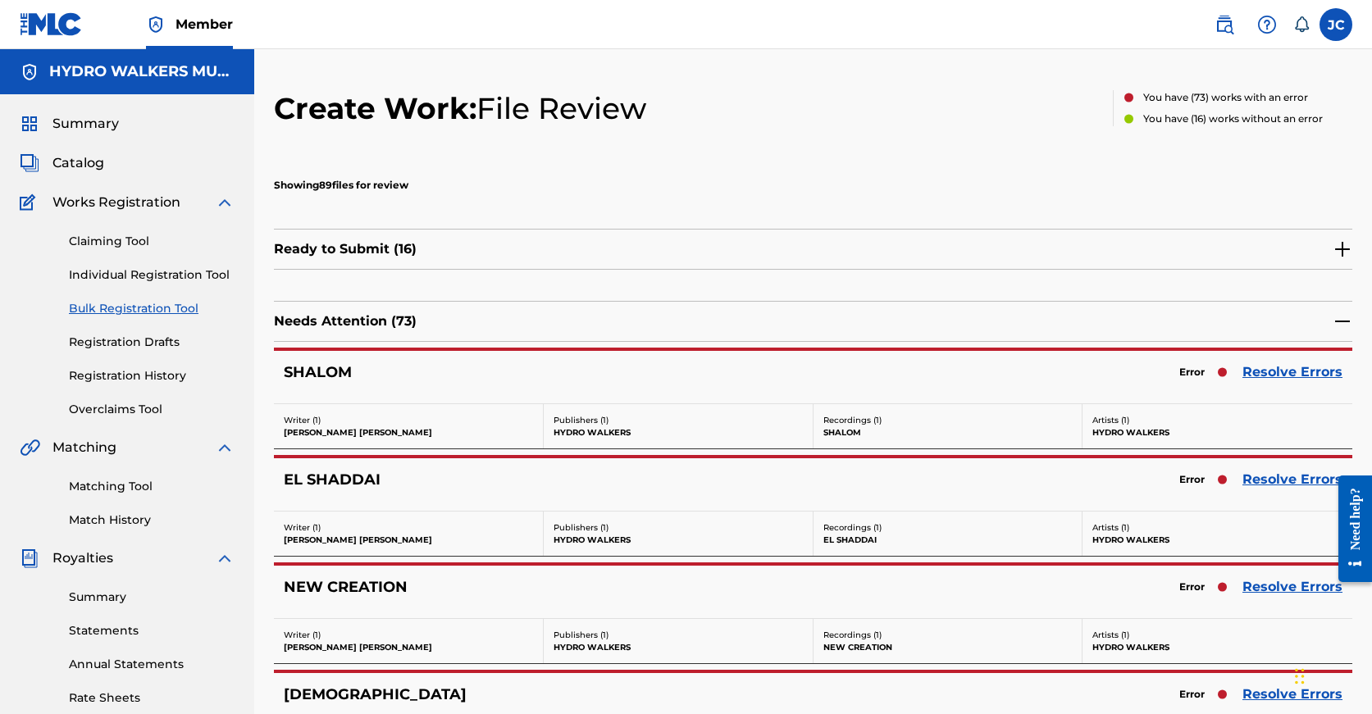
click at [1270, 588] on link "Resolve Errors" at bounding box center [1292, 587] width 100 height 20
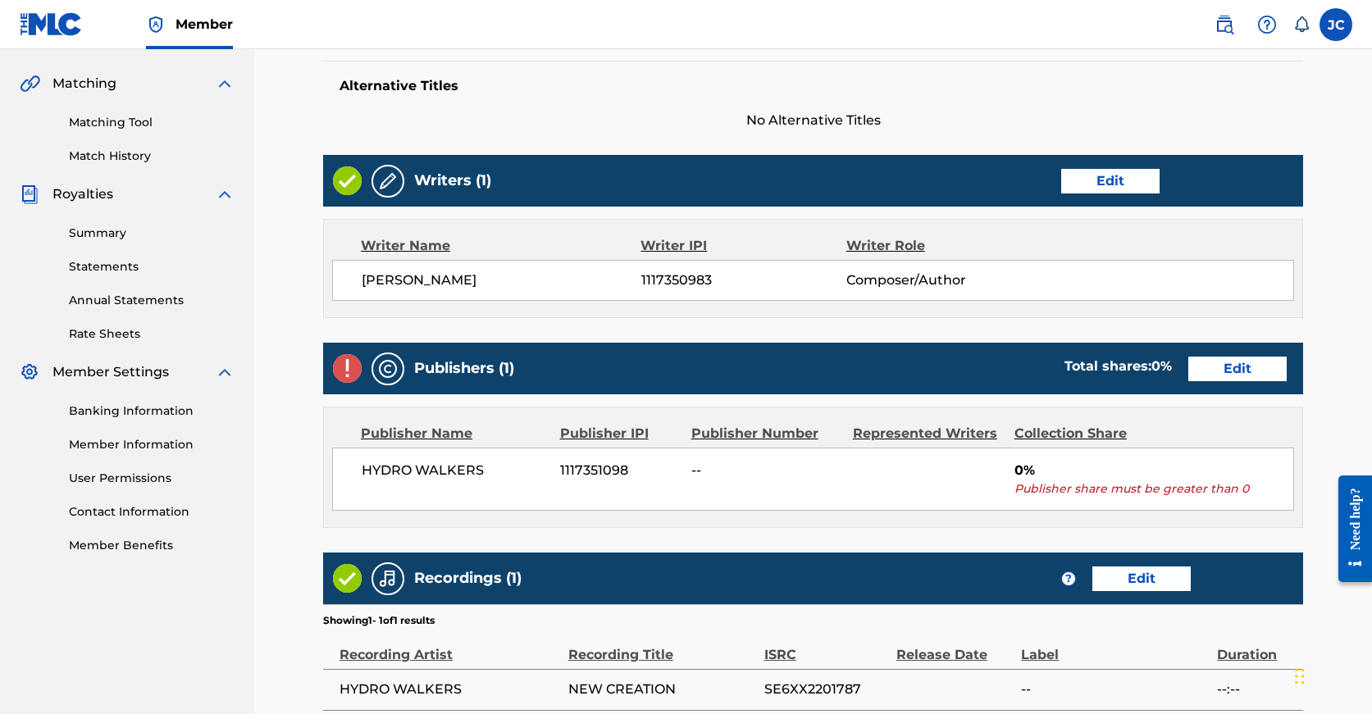
click at [1188, 370] on link "Edit" at bounding box center [1237, 369] width 98 height 25
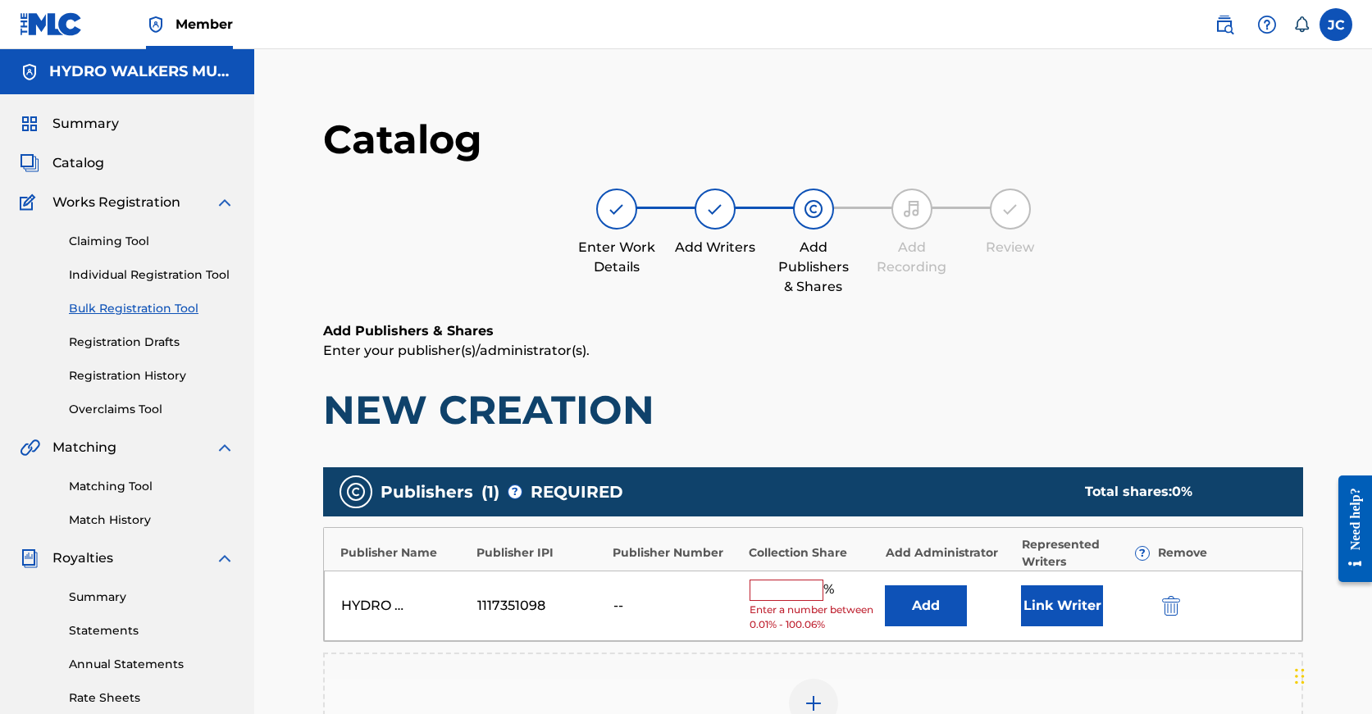
click at [787, 580] on input "text" at bounding box center [787, 590] width 74 height 21
paste input "100"
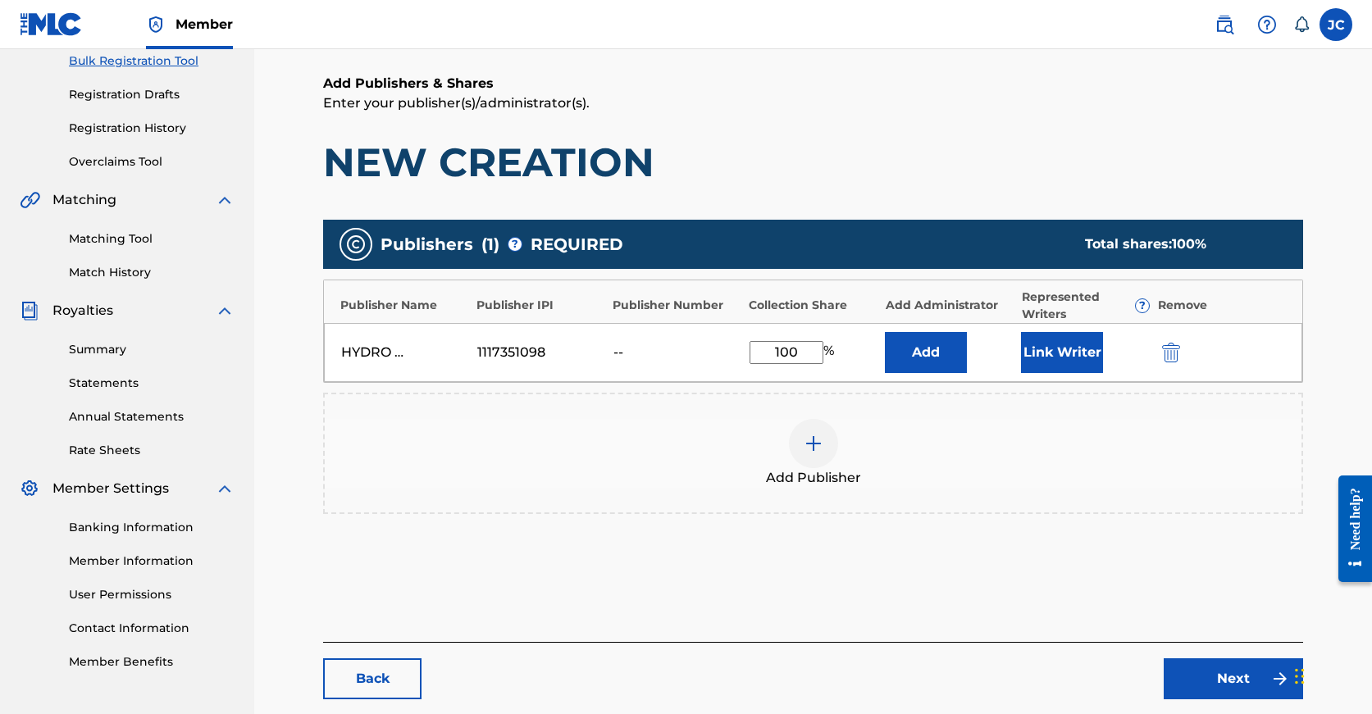
type input "100"
click at [1252, 668] on link "Next" at bounding box center [1233, 678] width 139 height 41
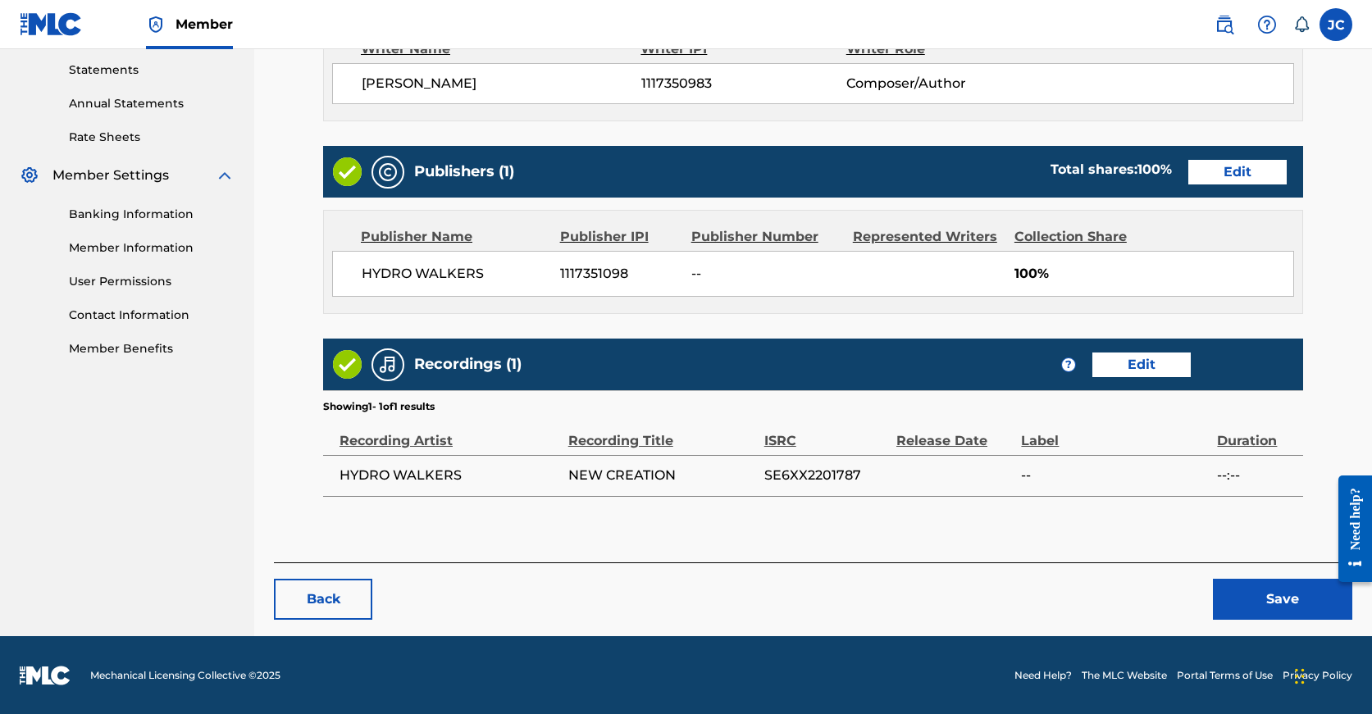
click at [1244, 607] on button "Save" at bounding box center [1282, 599] width 139 height 41
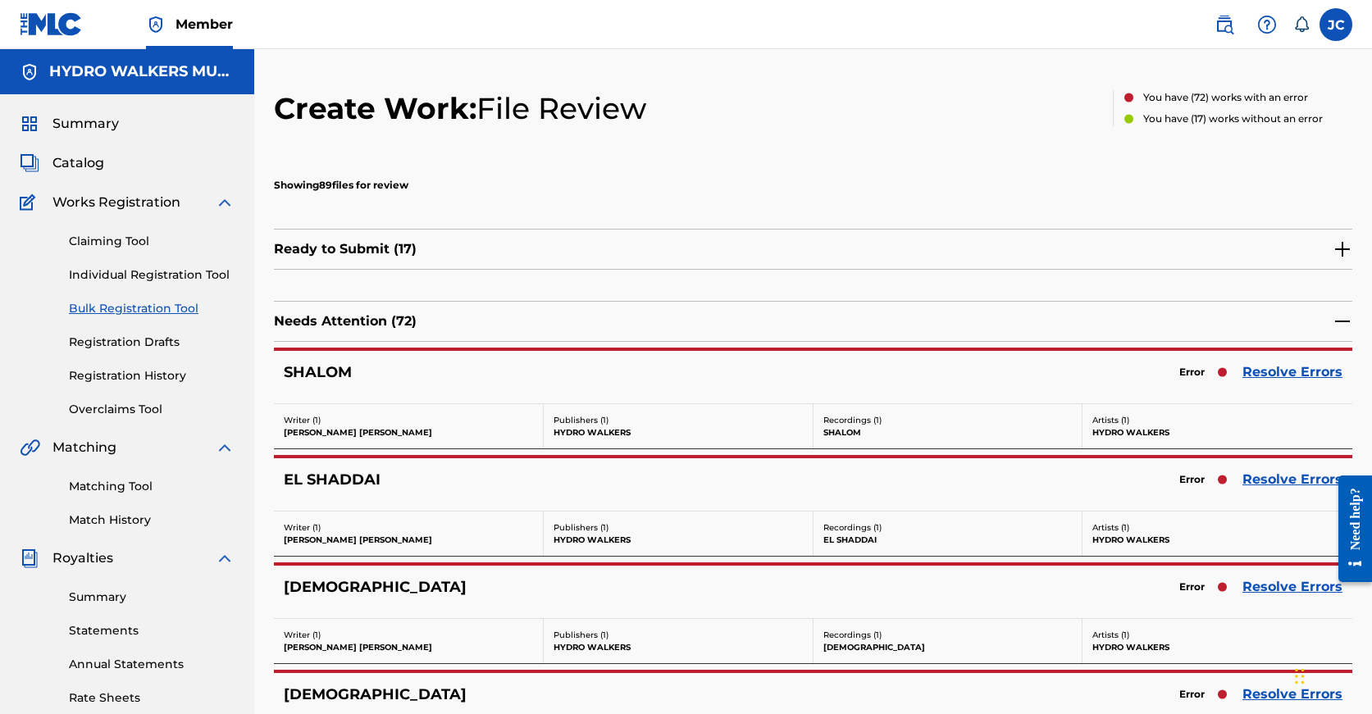
click at [1282, 363] on link "Resolve Errors" at bounding box center [1292, 372] width 100 height 20
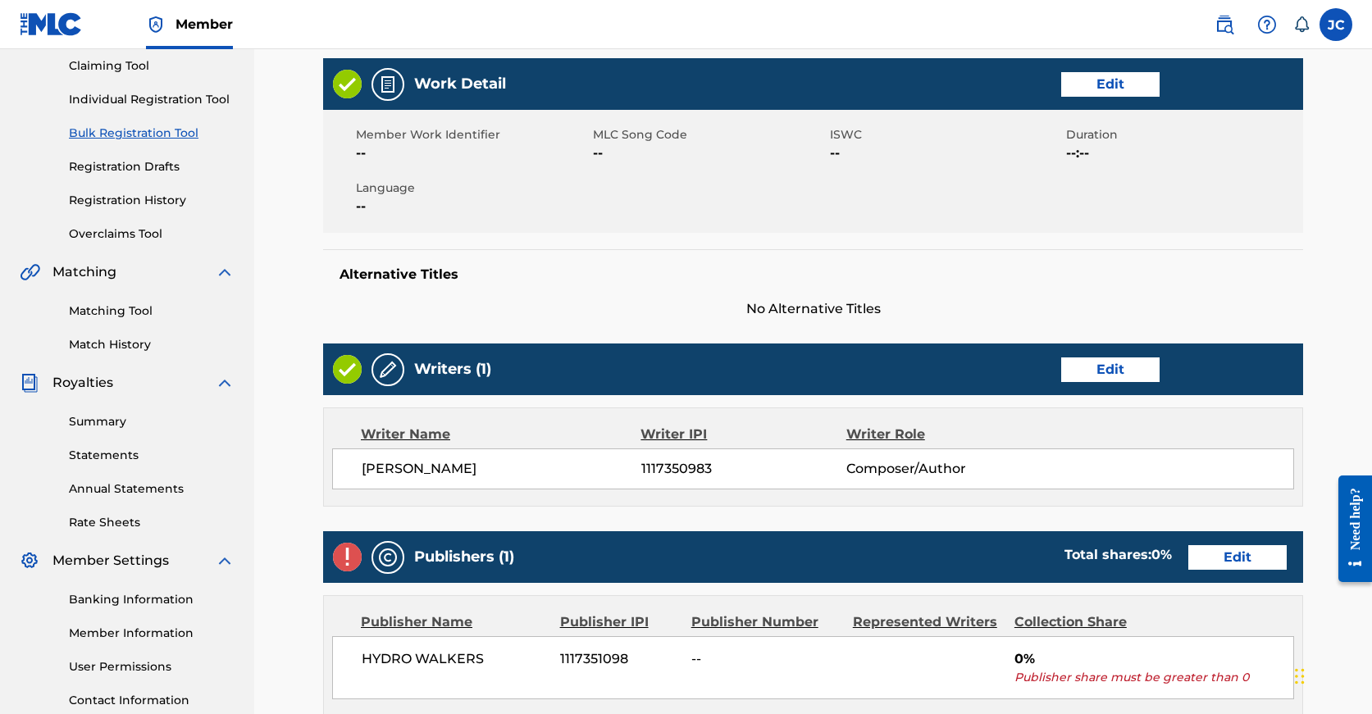
click at [1188, 563] on link "Edit" at bounding box center [1237, 557] width 98 height 25
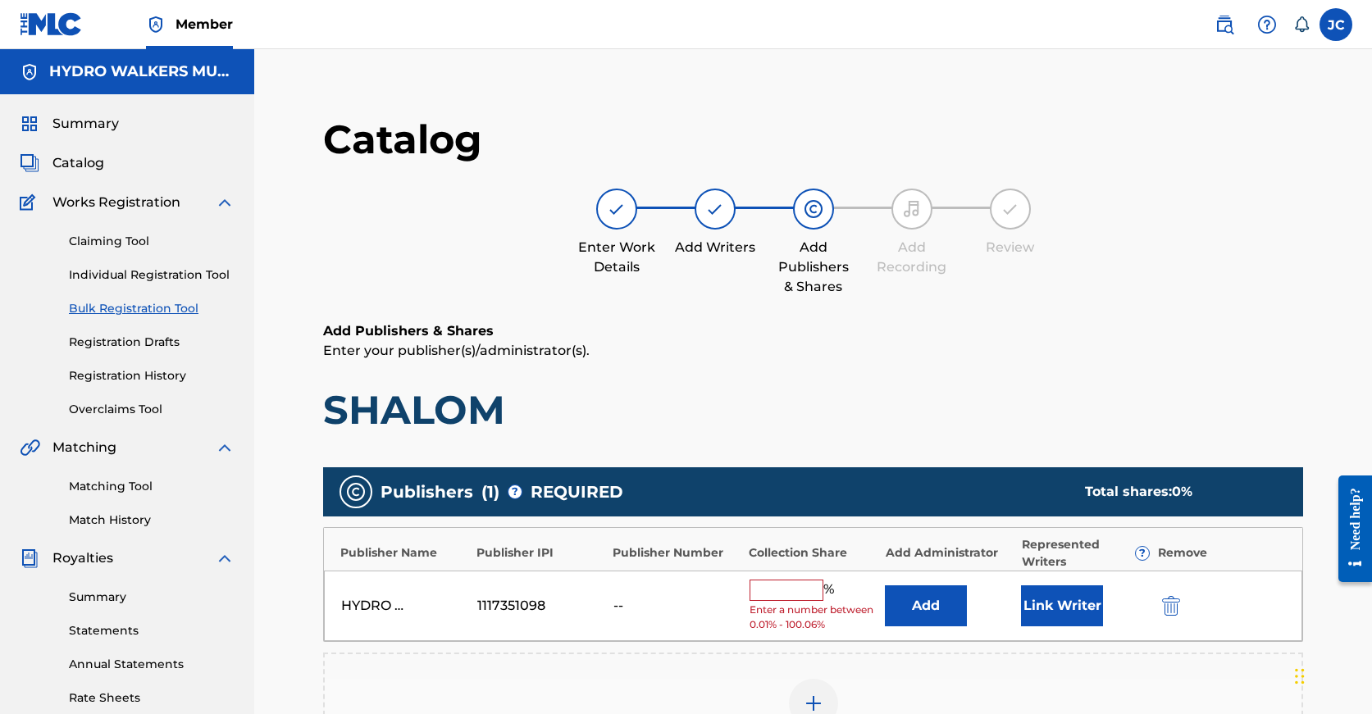
click at [812, 581] on input "text" at bounding box center [787, 590] width 74 height 21
paste input "100"
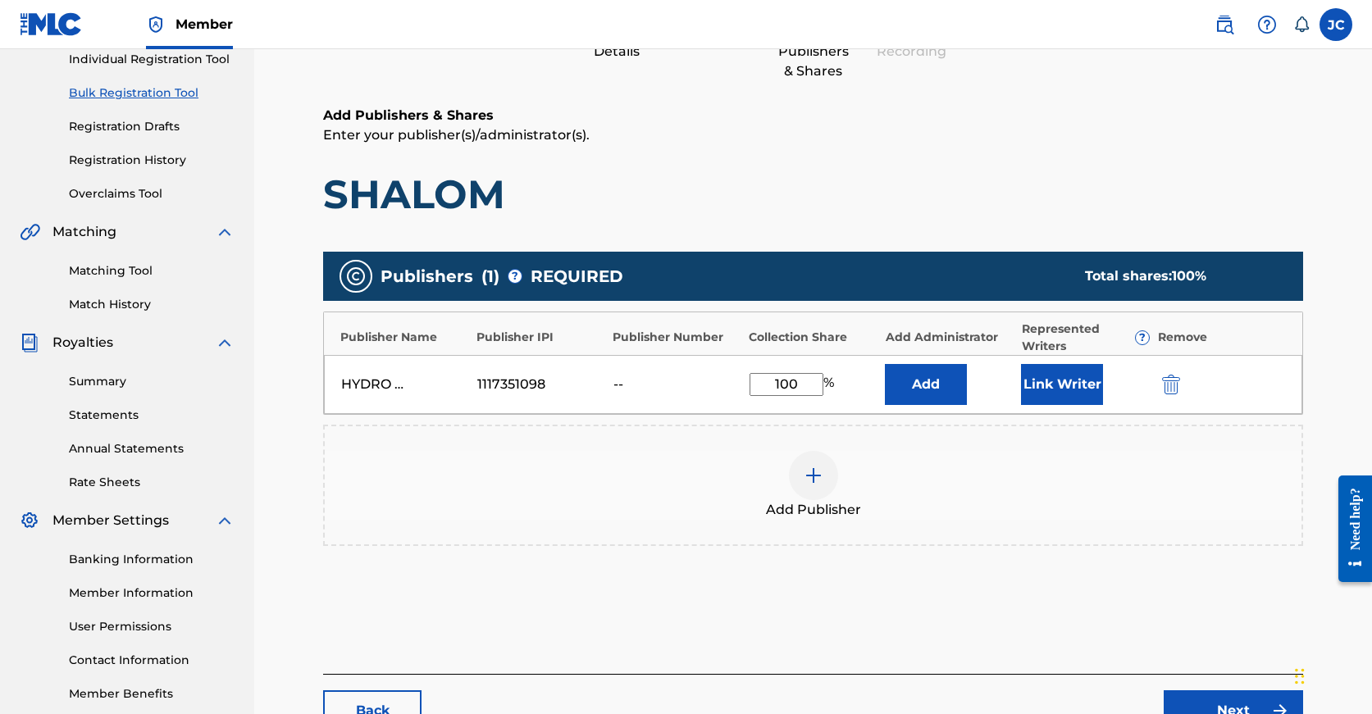
type input "100"
click at [1202, 699] on link "Next" at bounding box center [1233, 710] width 139 height 41
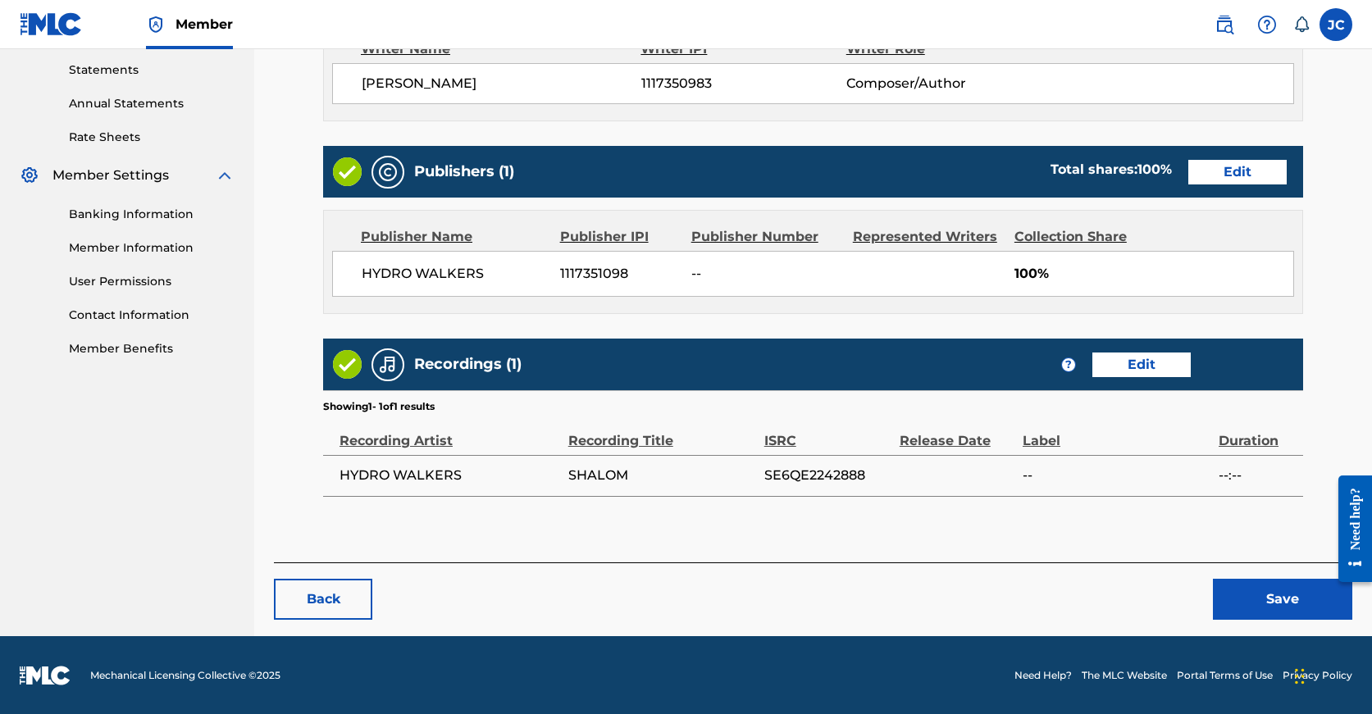
click at [1275, 599] on button "Save" at bounding box center [1282, 599] width 139 height 41
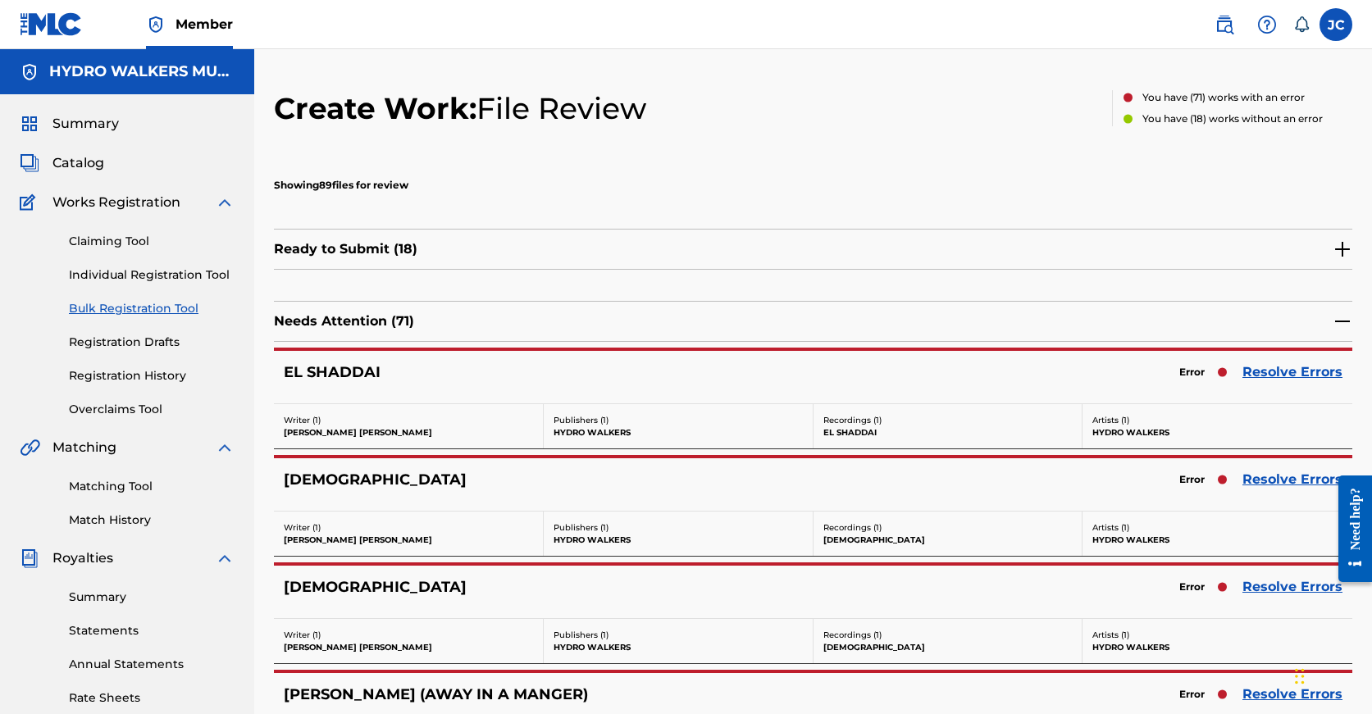
click at [1271, 469] on div "Error Resolve Errors" at bounding box center [1256, 479] width 171 height 23
click at [1271, 478] on link "Resolve Errors" at bounding box center [1292, 480] width 100 height 20
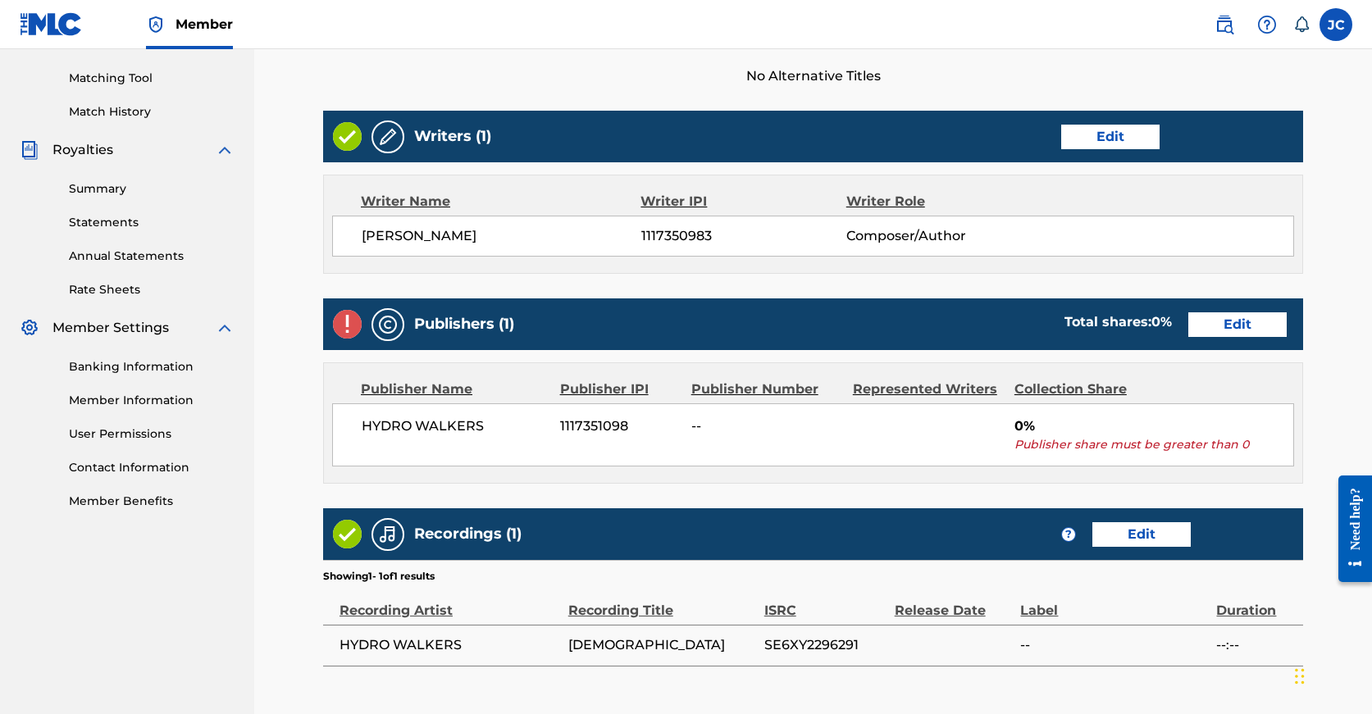
click at [1188, 324] on link "Edit" at bounding box center [1237, 324] width 98 height 25
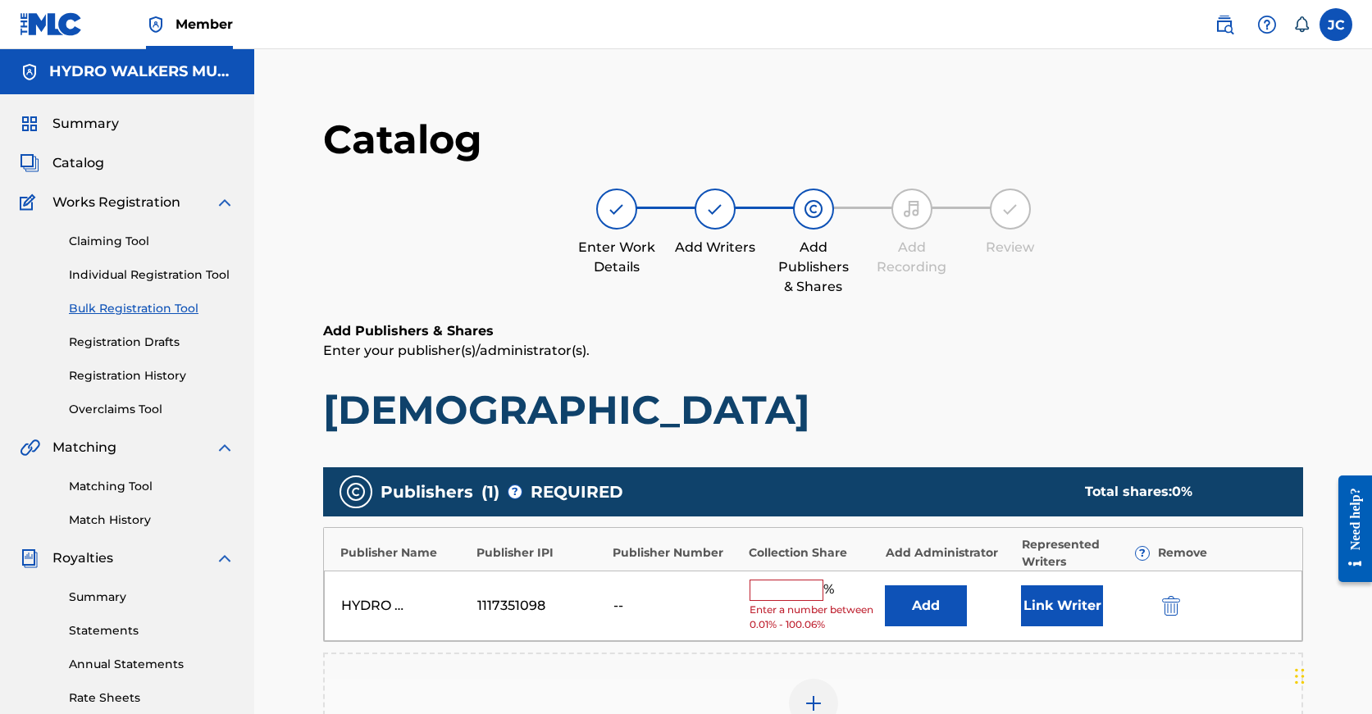
click at [781, 581] on input "text" at bounding box center [787, 590] width 74 height 21
paste input "100"
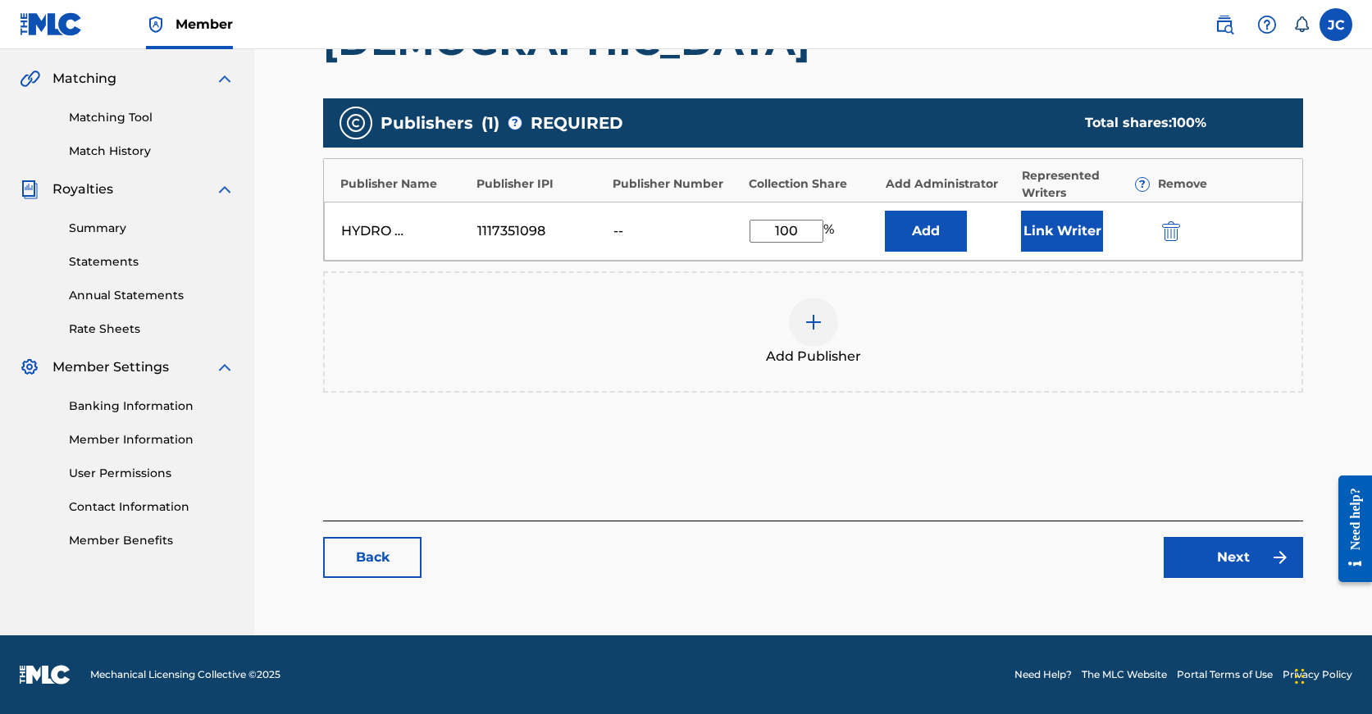
type input "100"
click at [1255, 555] on link "Next" at bounding box center [1233, 557] width 139 height 41
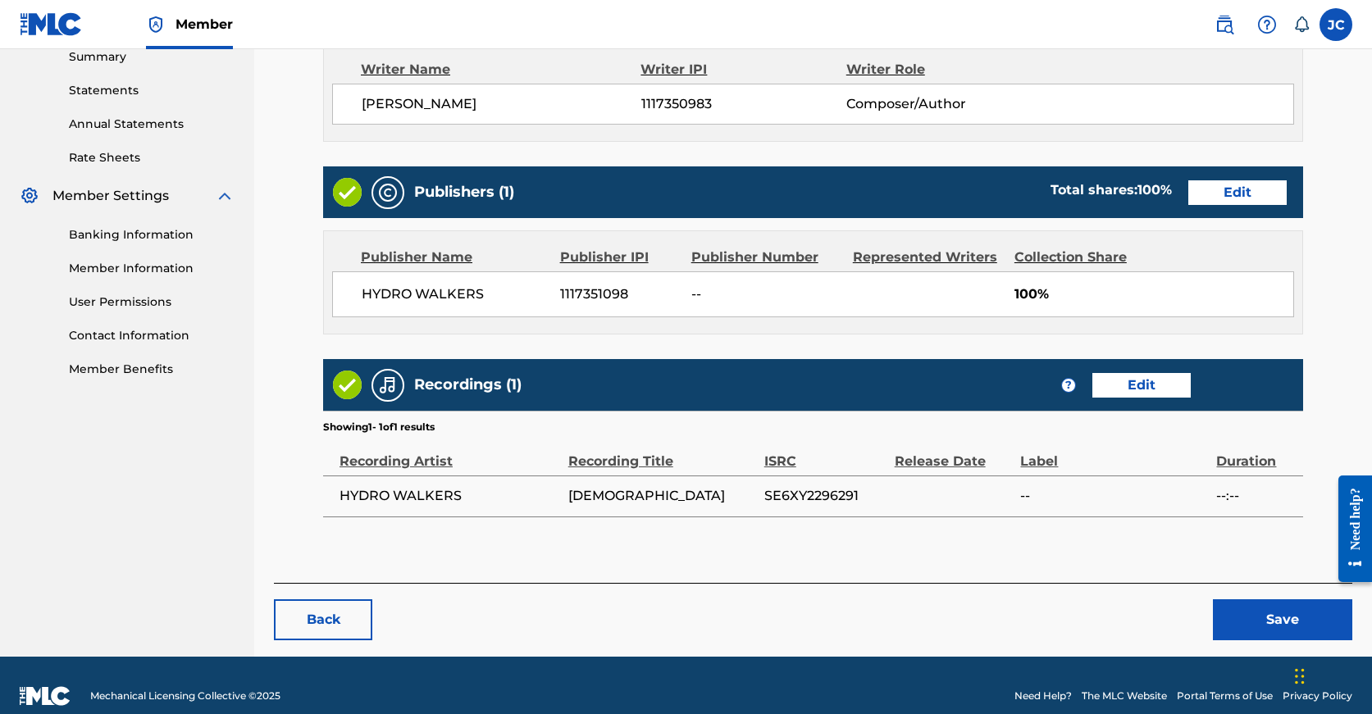
click at [1255, 600] on button "Save" at bounding box center [1282, 619] width 139 height 41
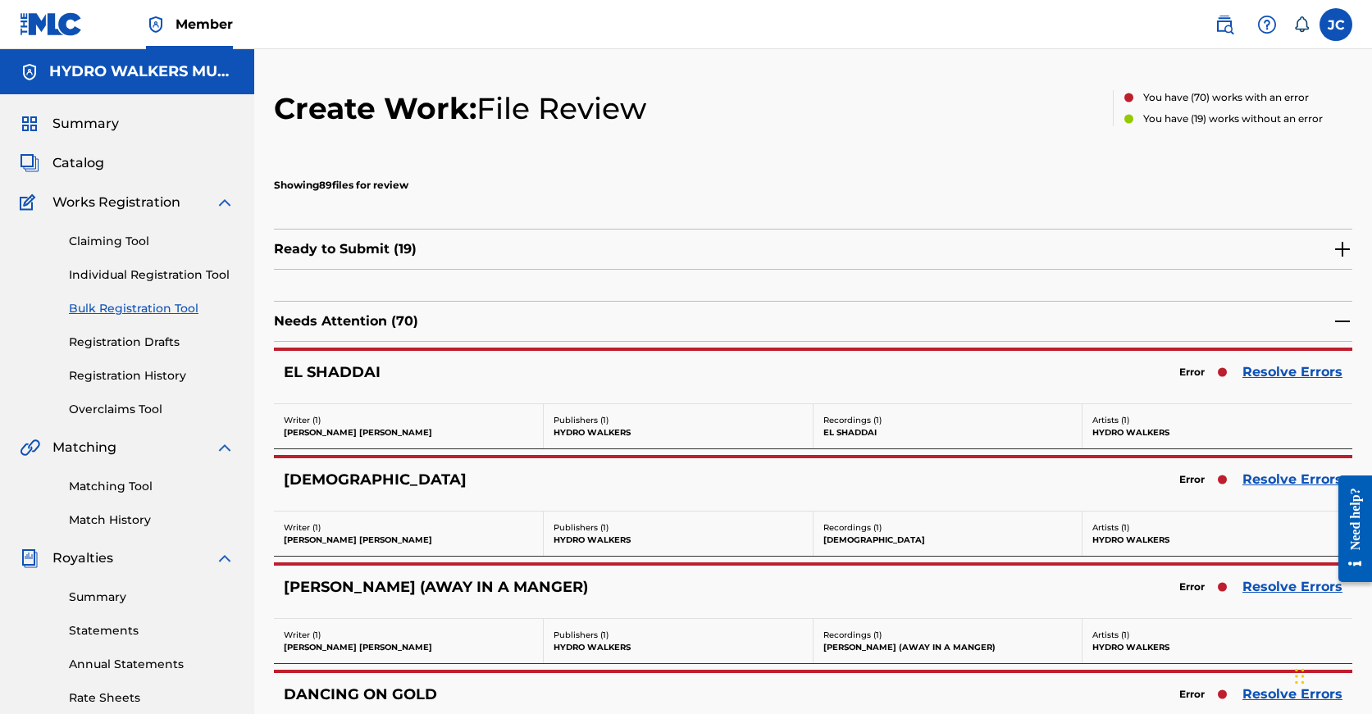
click at [1264, 589] on link "Resolve Errors" at bounding box center [1292, 587] width 100 height 20
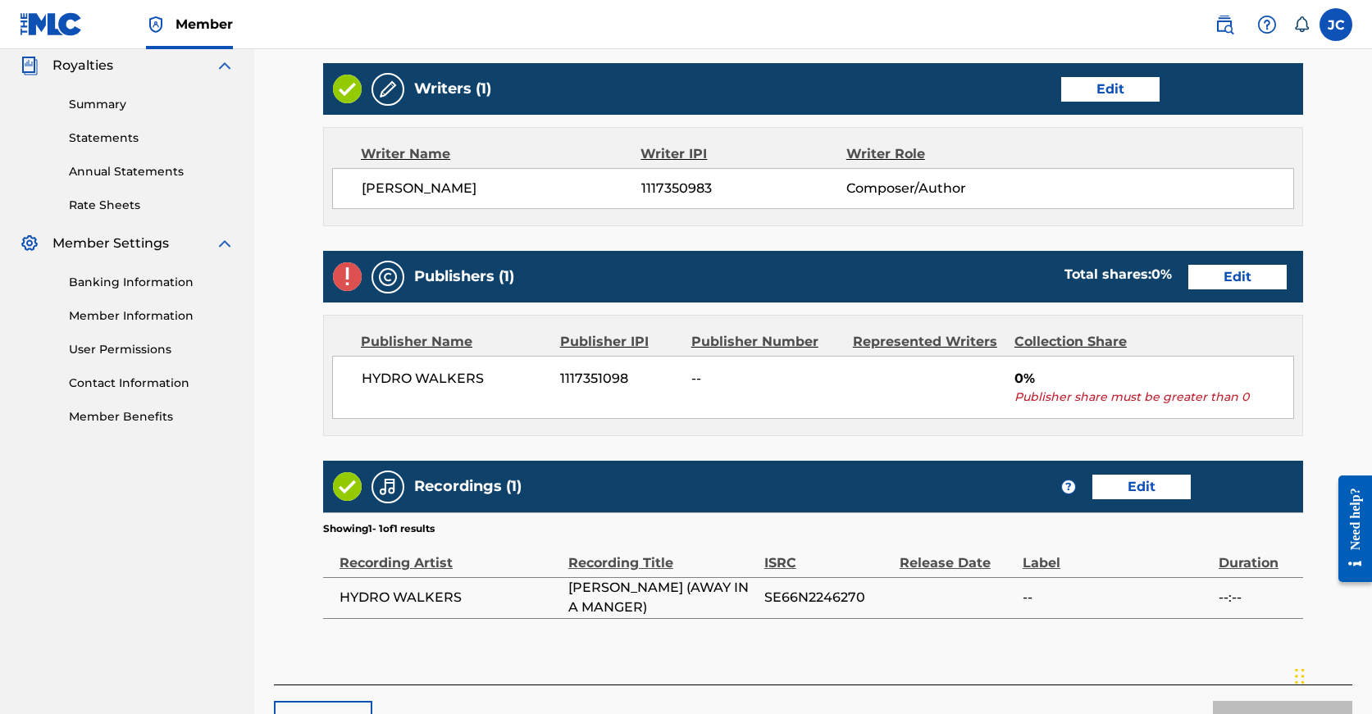
click at [1188, 265] on link "Edit" at bounding box center [1237, 277] width 98 height 25
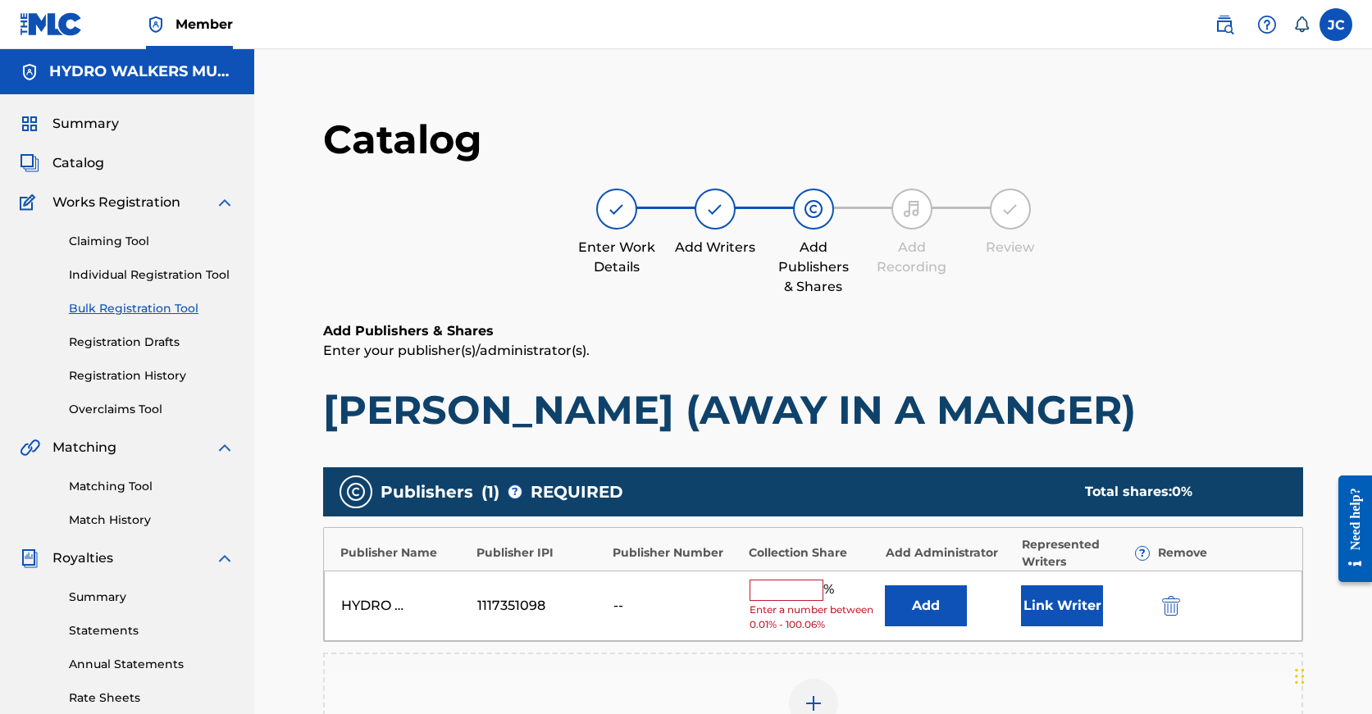
click at [781, 591] on input "text" at bounding box center [787, 590] width 74 height 21
paste input "100"
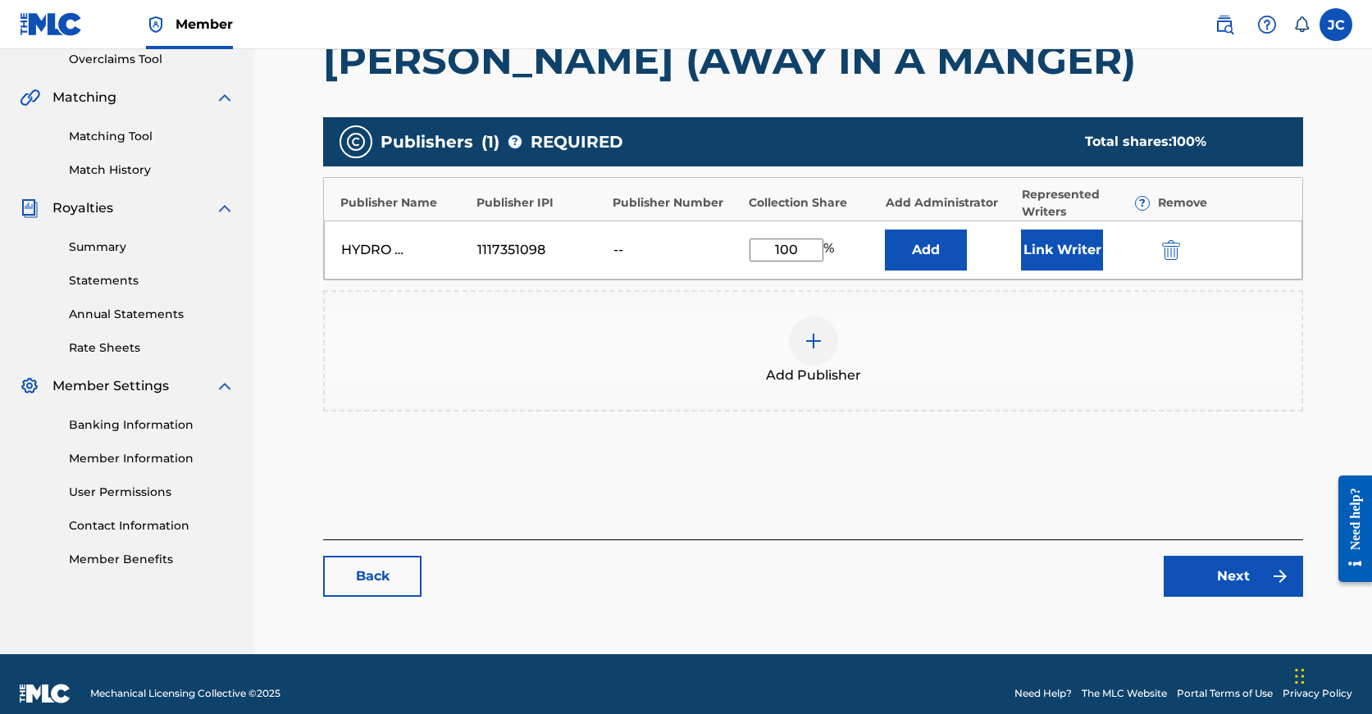
type input "100"
click at [1162, 590] on div "Next" at bounding box center [1223, 576] width 159 height 41
click at [1205, 587] on link "Next" at bounding box center [1233, 576] width 139 height 41
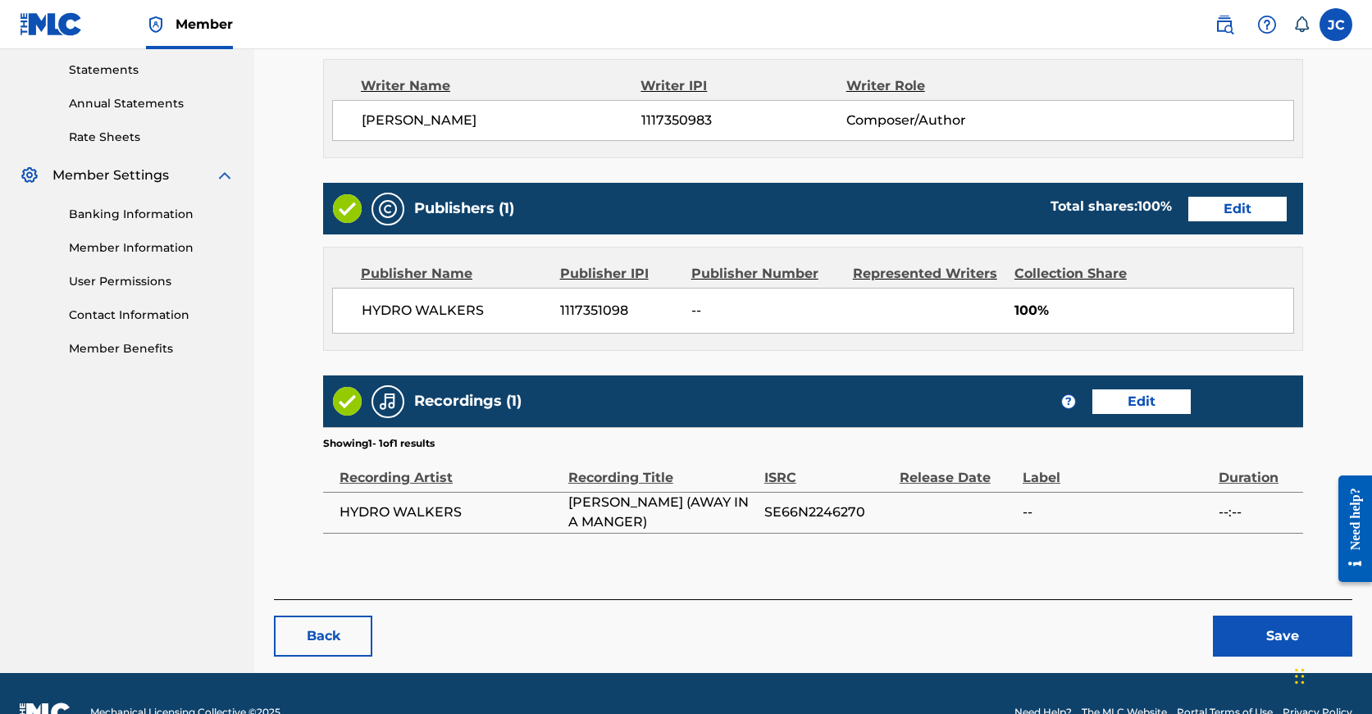
click at [1249, 616] on button "Save" at bounding box center [1282, 636] width 139 height 41
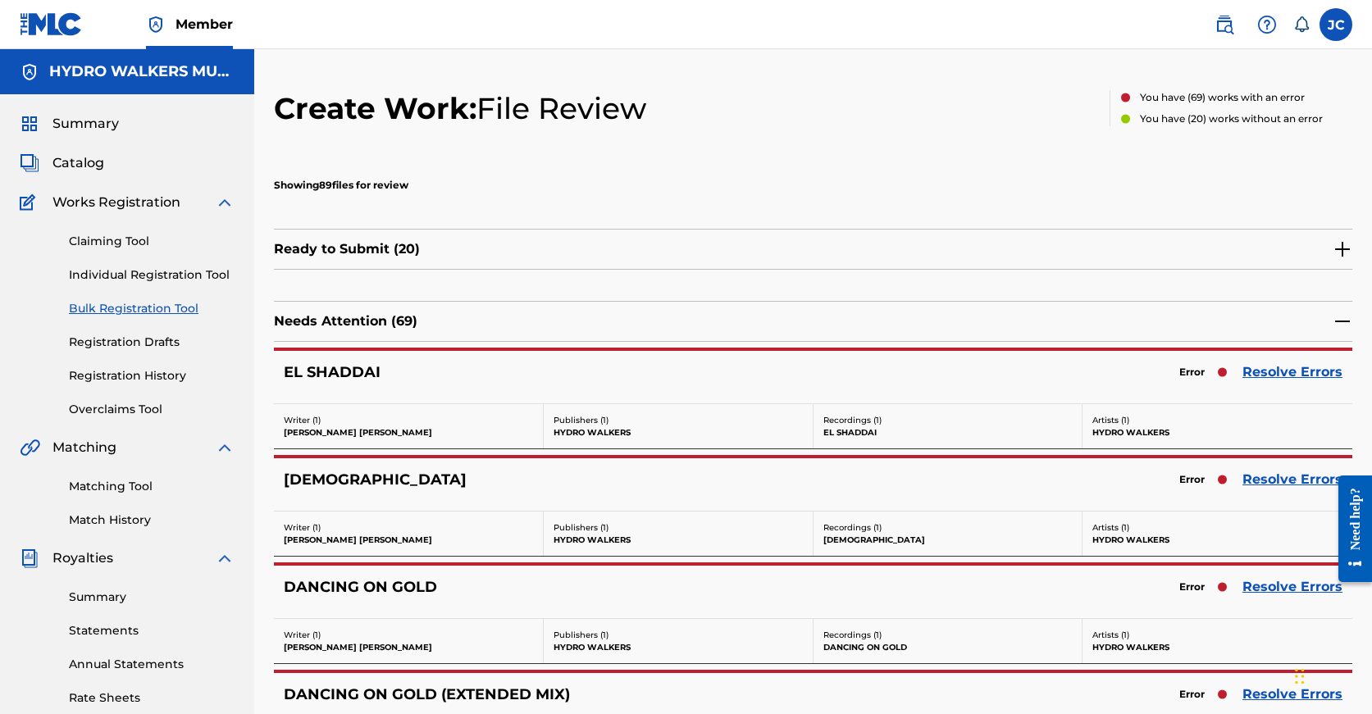
click at [1301, 487] on link "Resolve Errors" at bounding box center [1292, 480] width 100 height 20
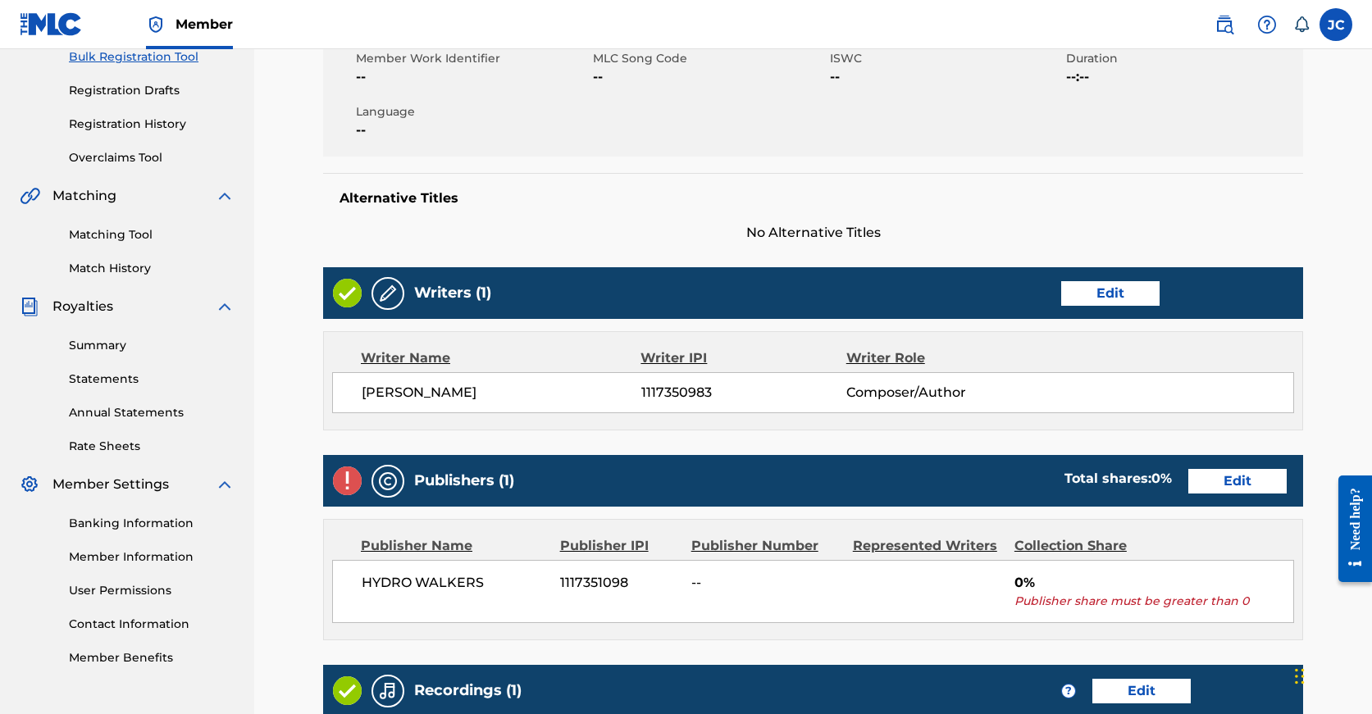
click at [1188, 485] on link "Edit" at bounding box center [1237, 481] width 98 height 25
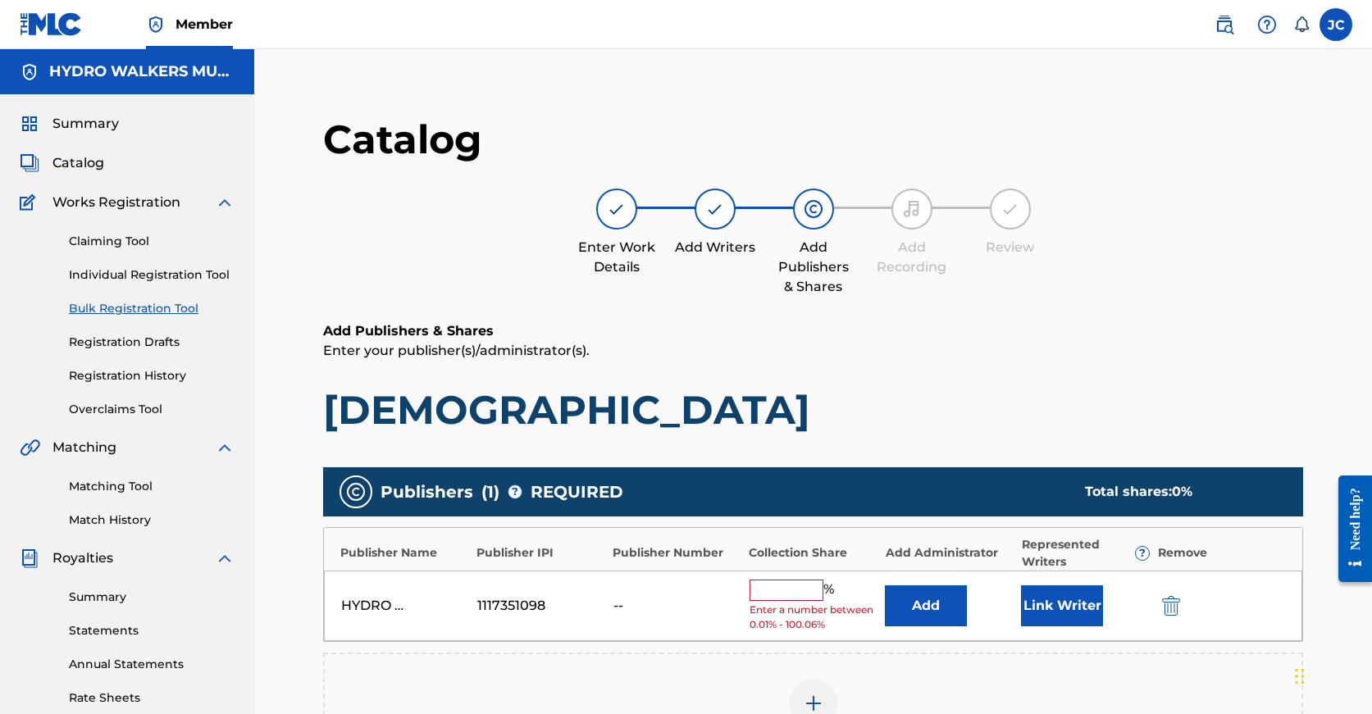
click at [797, 582] on input "text" at bounding box center [787, 590] width 74 height 21
paste input "100"
type input "100"
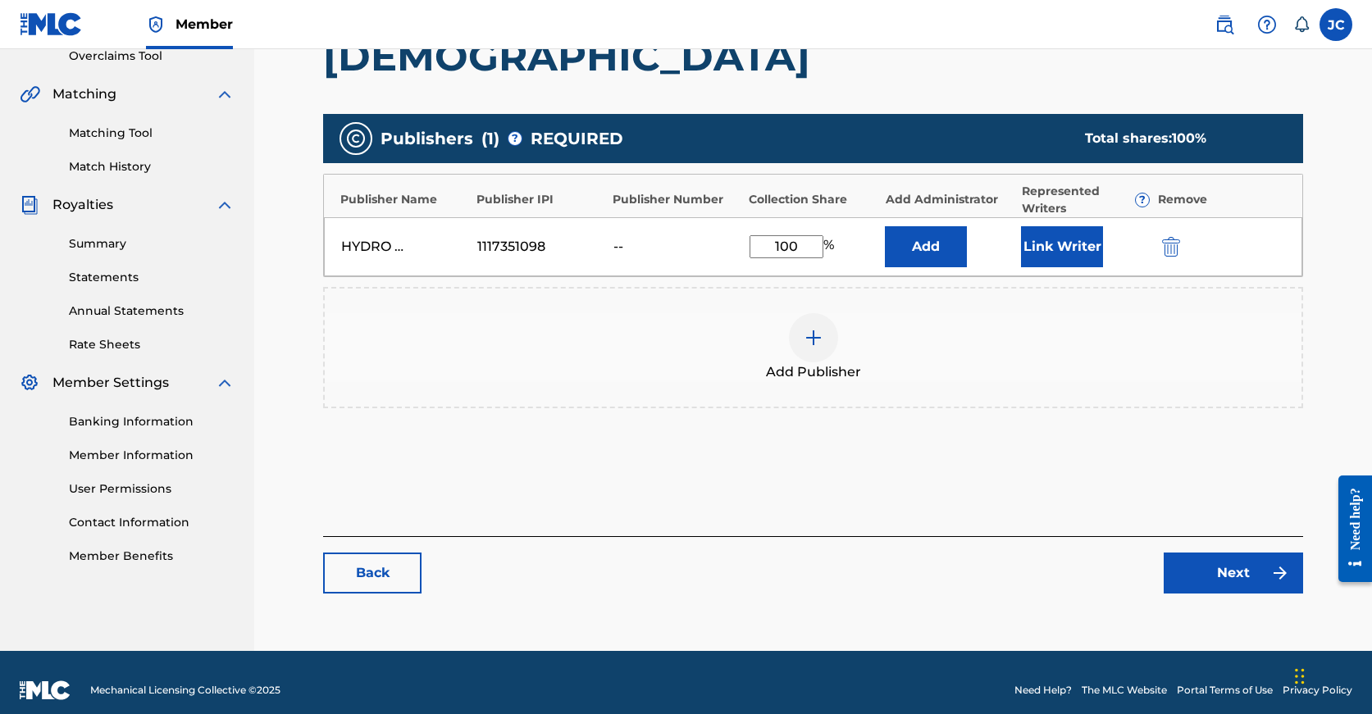
click at [1237, 574] on link "Next" at bounding box center [1233, 573] width 139 height 41
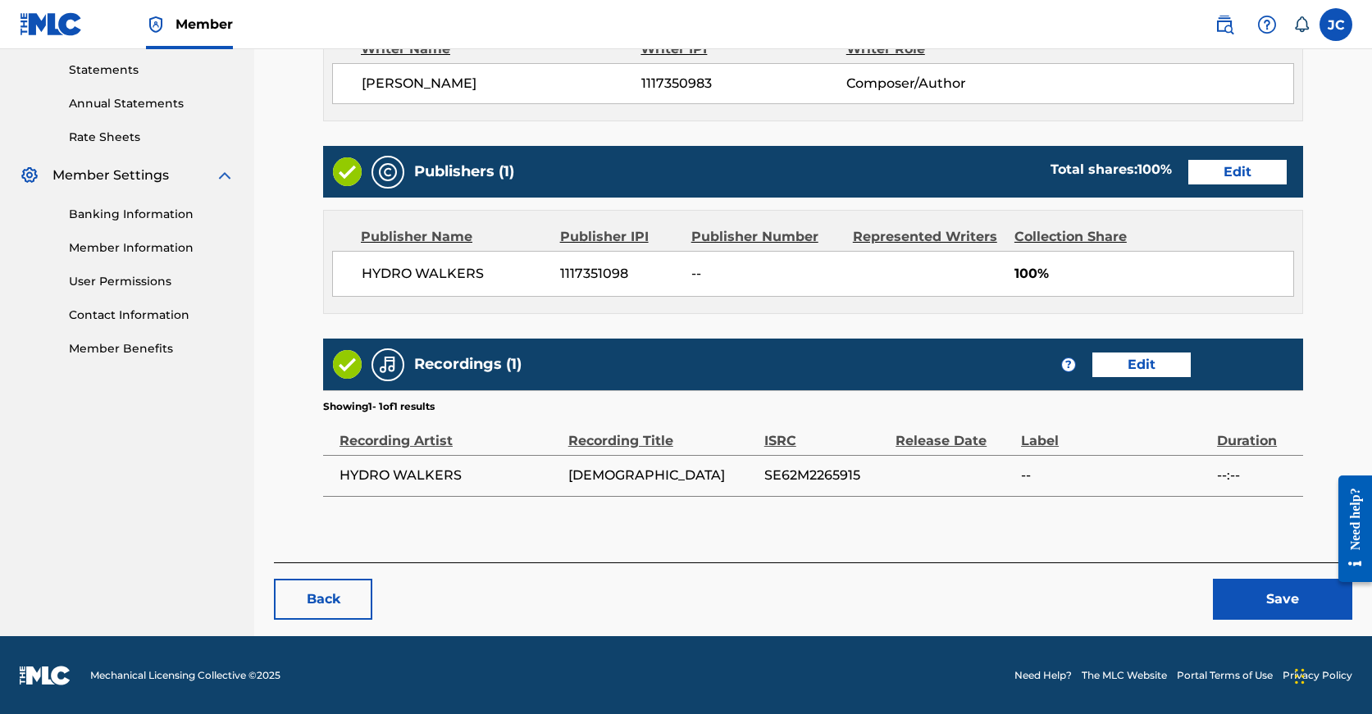
click at [1243, 595] on button "Save" at bounding box center [1282, 599] width 139 height 41
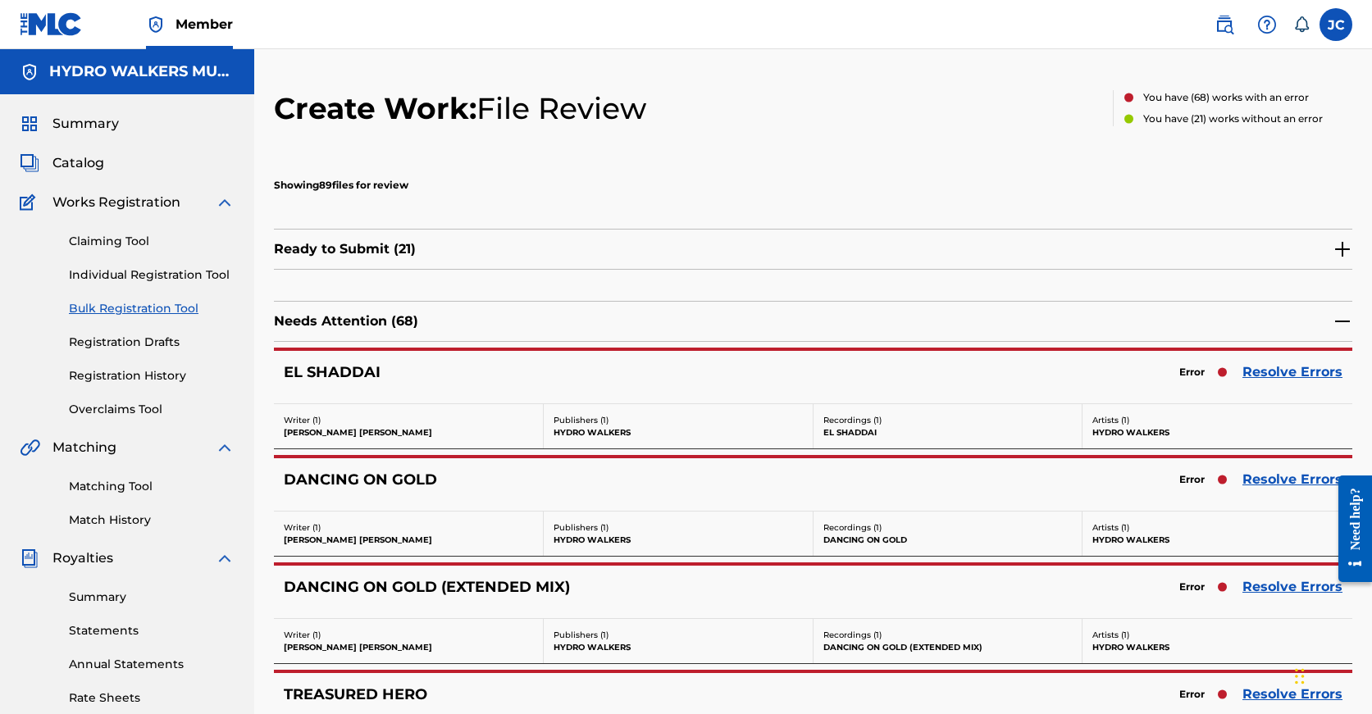
click at [1292, 476] on link "Resolve Errors" at bounding box center [1292, 480] width 100 height 20
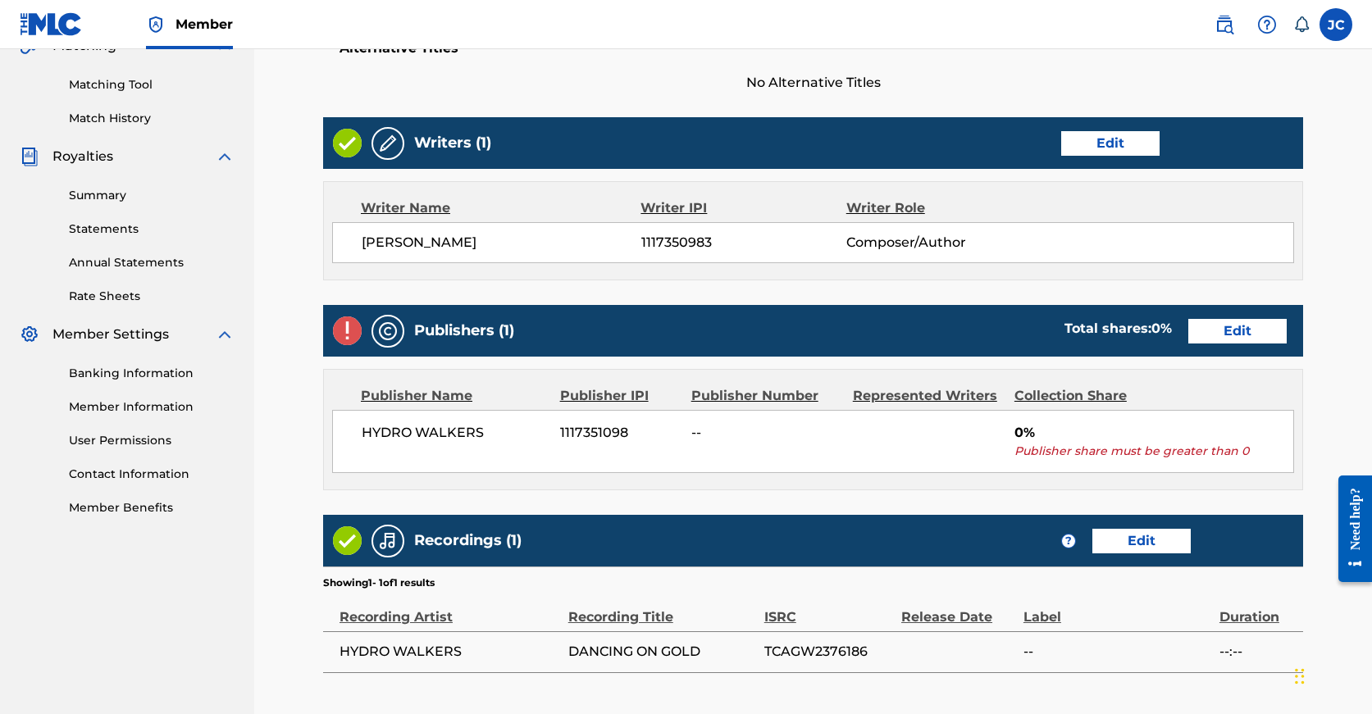
click at [1188, 335] on link "Edit" at bounding box center [1237, 331] width 98 height 25
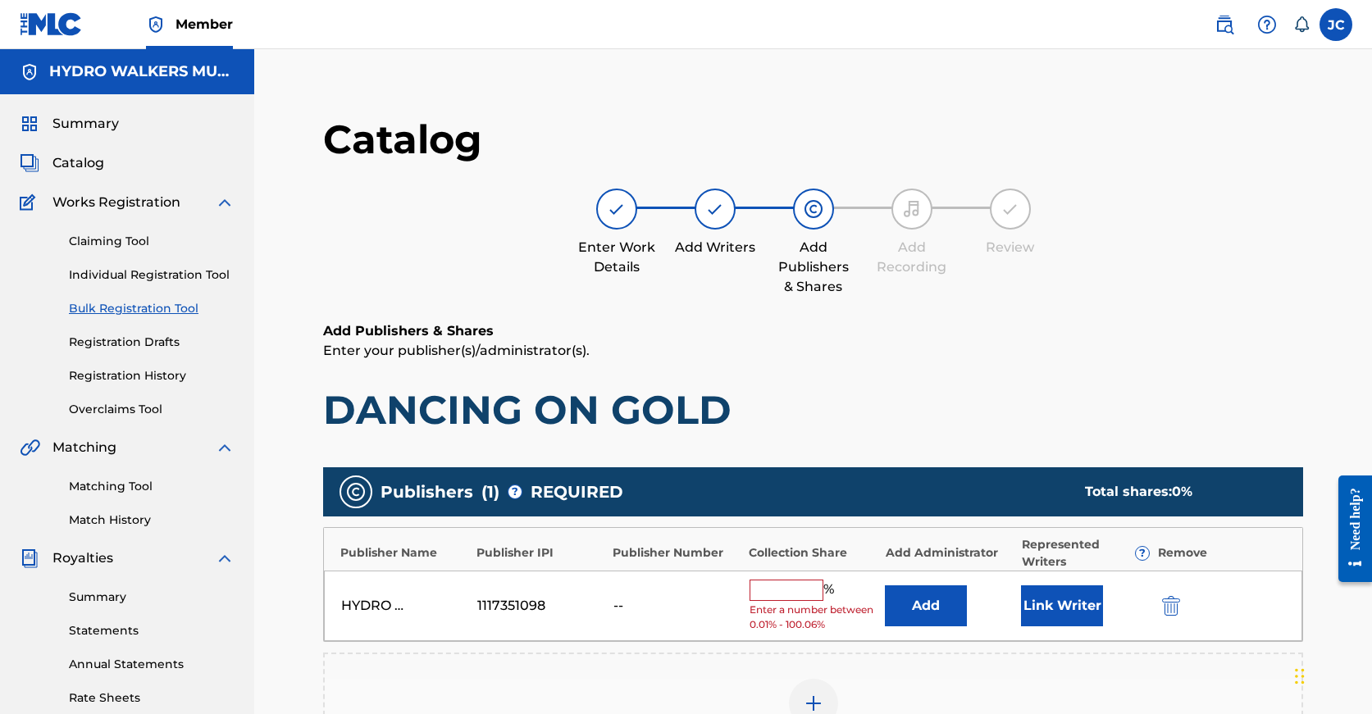
click at [788, 589] on input "text" at bounding box center [787, 590] width 74 height 21
paste input "100"
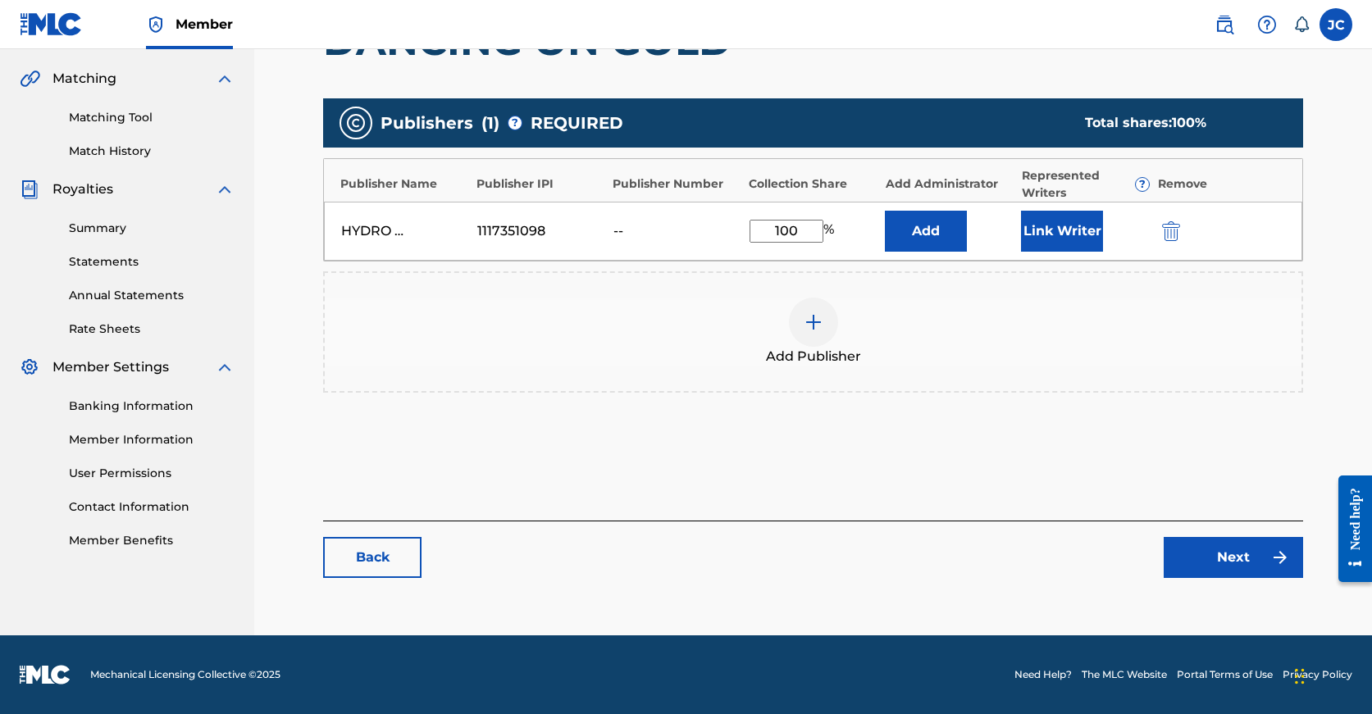
type input "100"
click at [1196, 555] on link "Next" at bounding box center [1233, 557] width 139 height 41
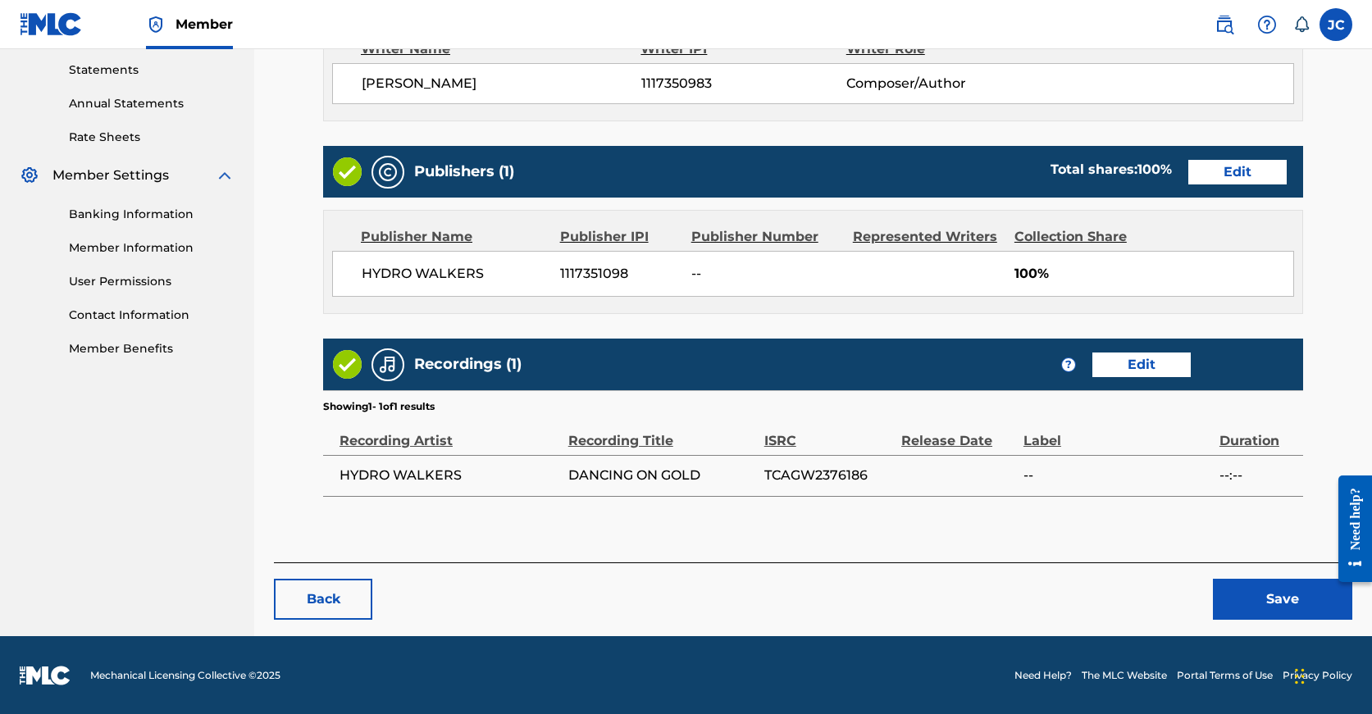
click at [1258, 607] on button "Save" at bounding box center [1282, 599] width 139 height 41
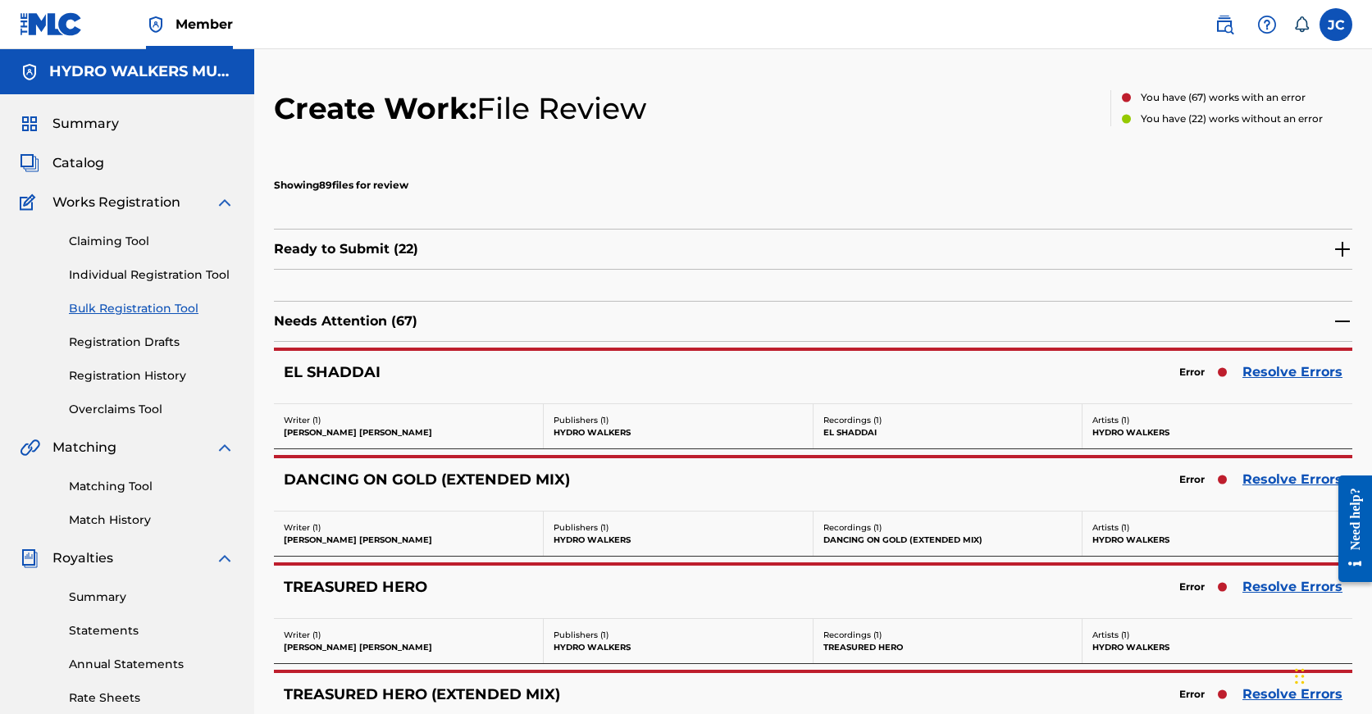
click at [1269, 589] on link "Resolve Errors" at bounding box center [1292, 587] width 100 height 20
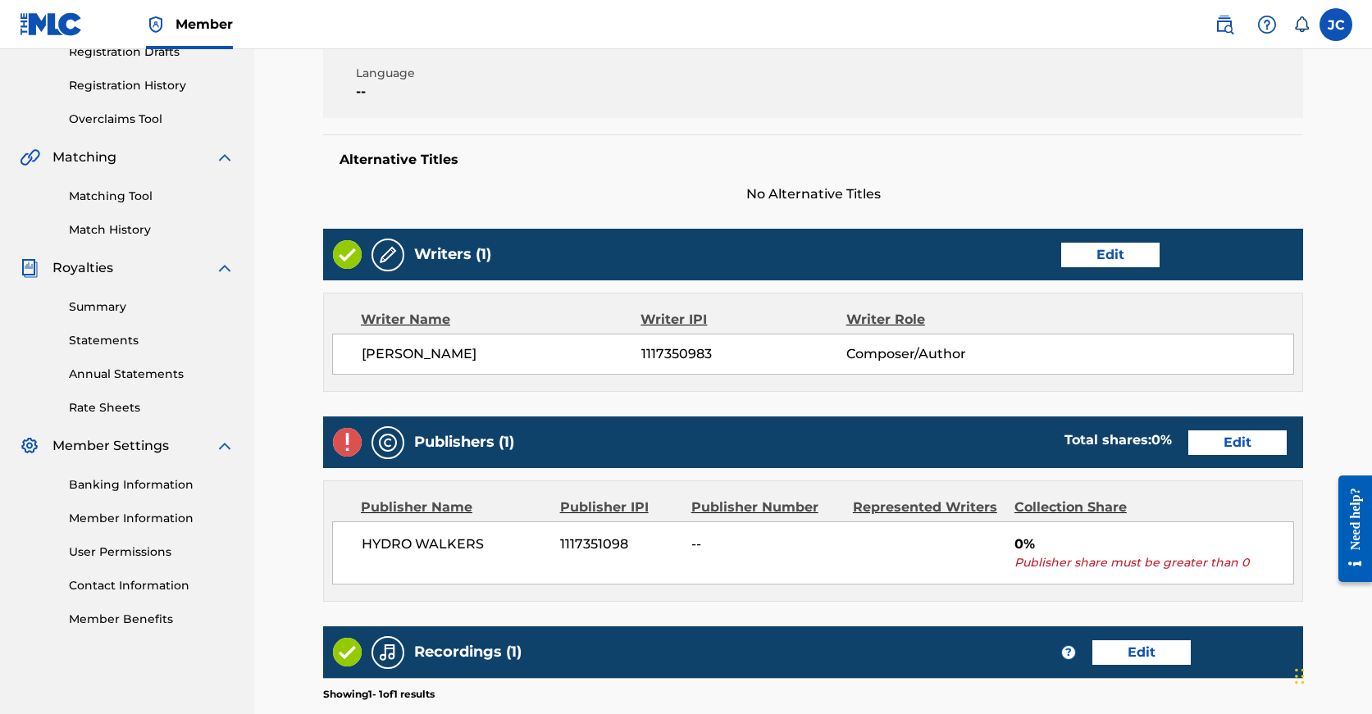
click at [1188, 439] on link "Edit" at bounding box center [1237, 443] width 98 height 25
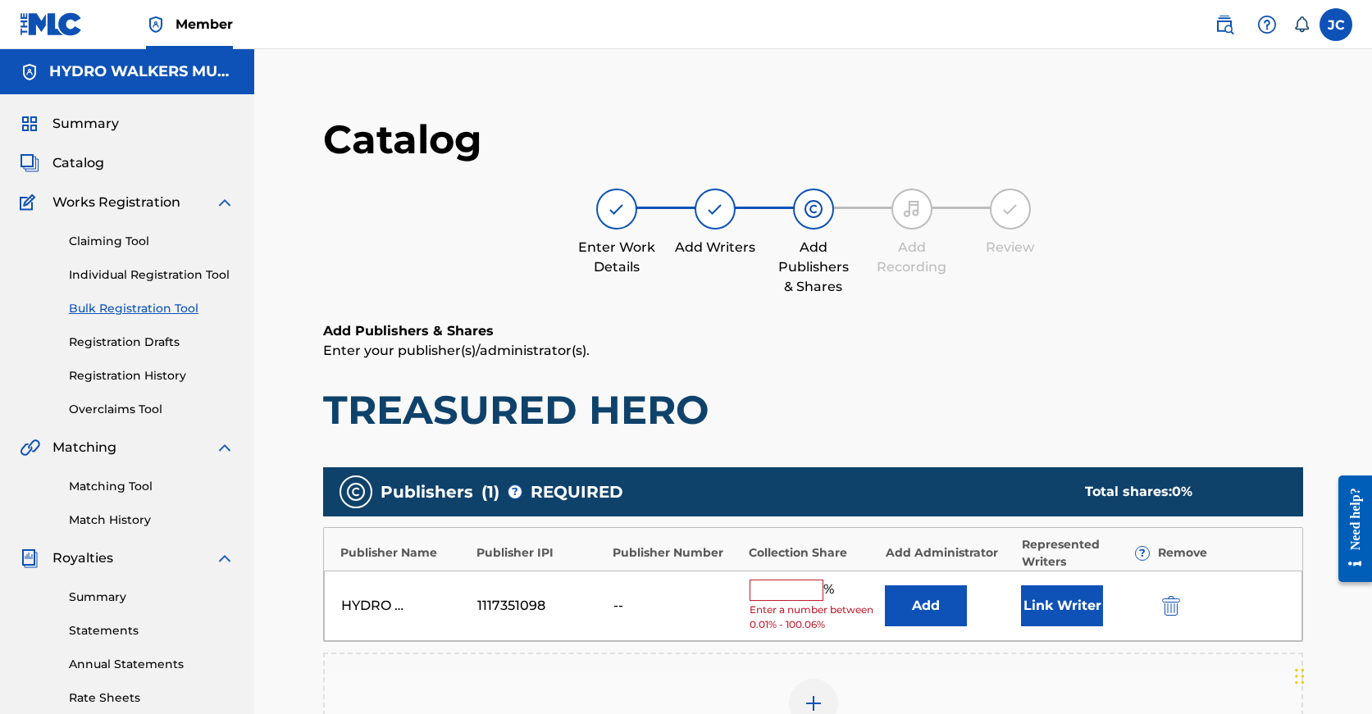
click at [794, 587] on input "text" at bounding box center [787, 590] width 74 height 21
paste input "100"
type input "100"
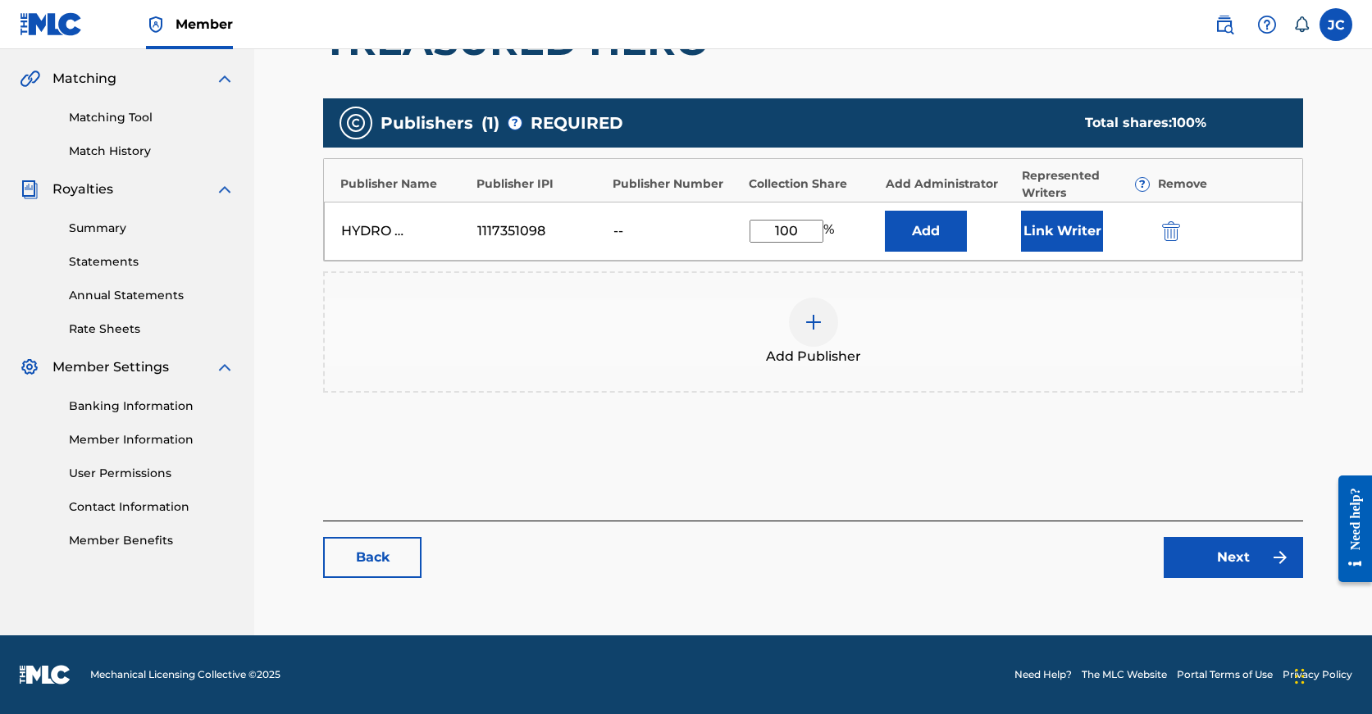
click at [1237, 563] on link "Next" at bounding box center [1233, 557] width 139 height 41
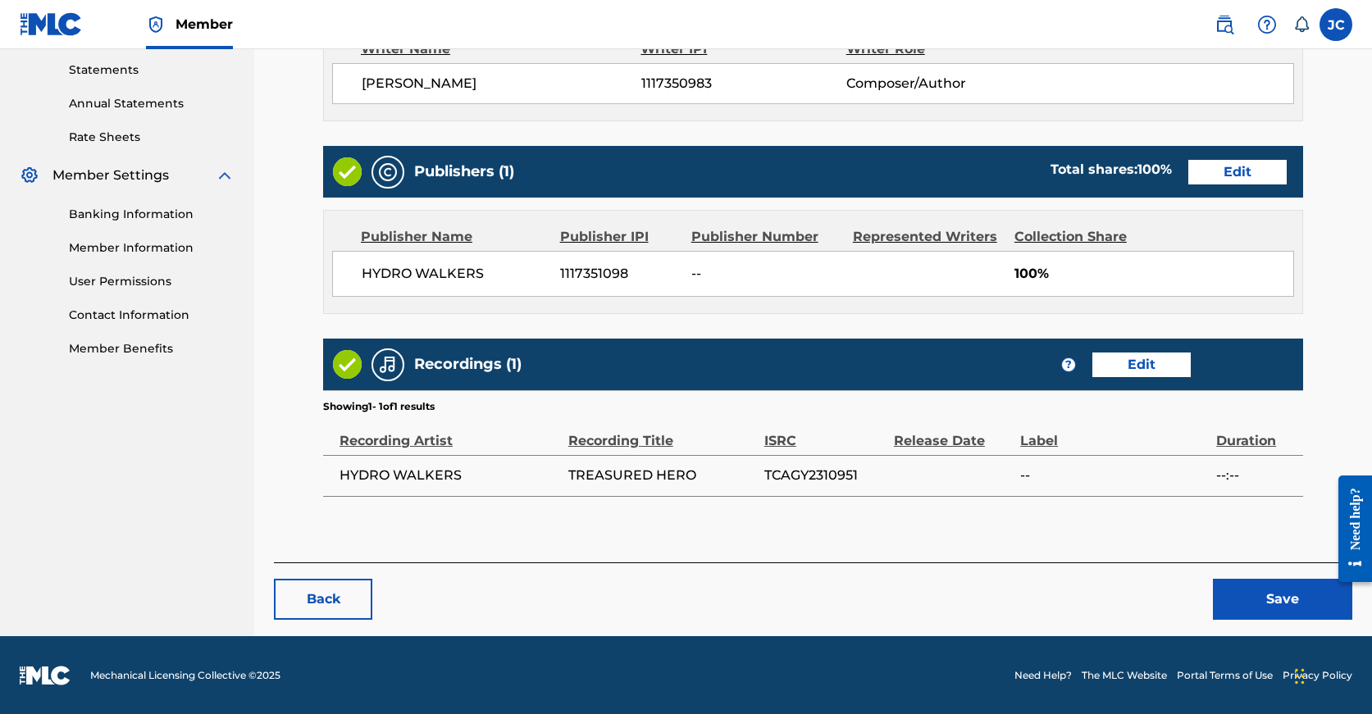
click at [1248, 605] on button "Save" at bounding box center [1282, 599] width 139 height 41
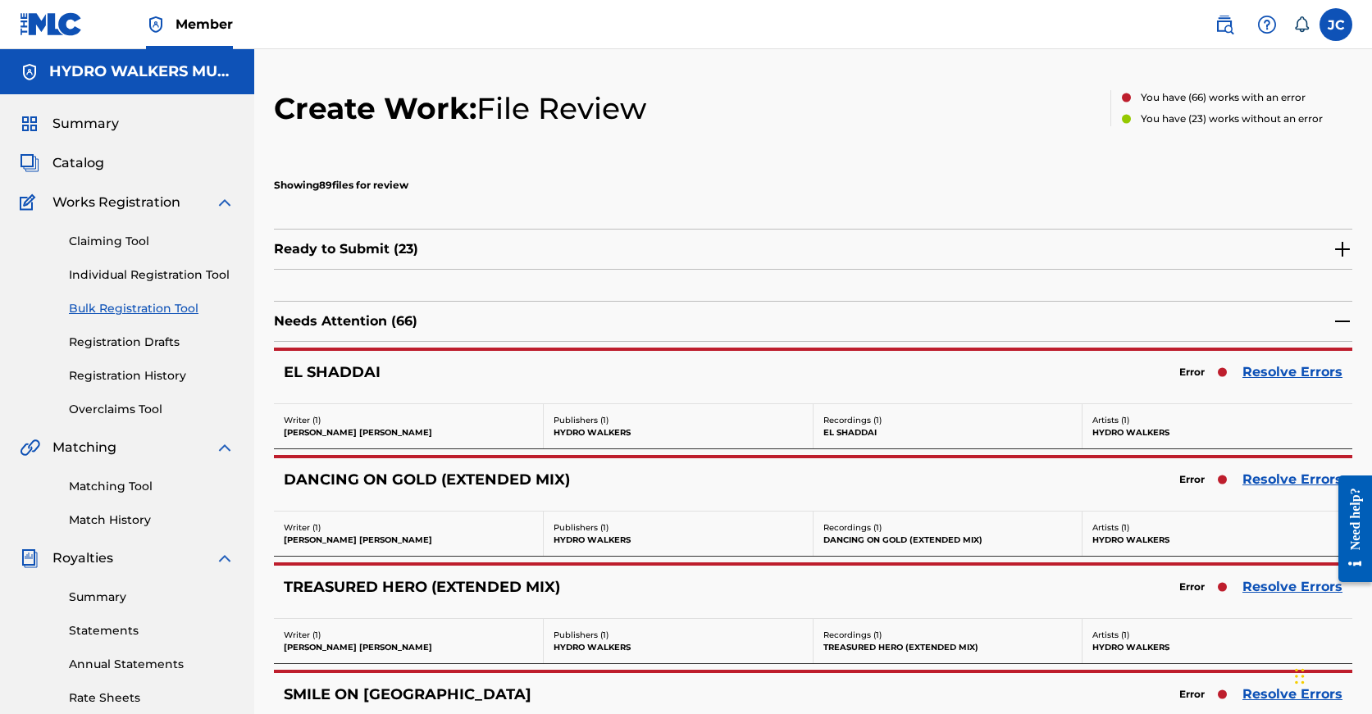
click at [1268, 579] on link "Resolve Errors" at bounding box center [1292, 587] width 100 height 20
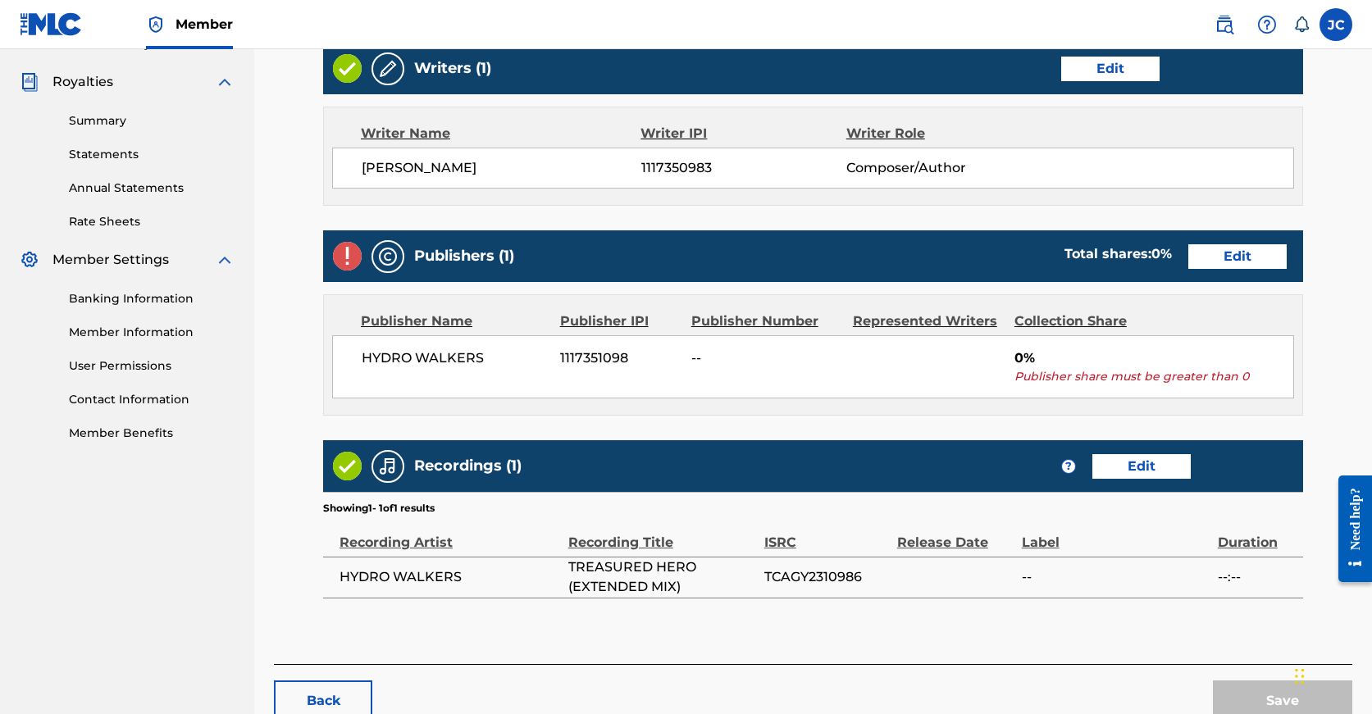
click at [1188, 262] on link "Edit" at bounding box center [1237, 256] width 98 height 25
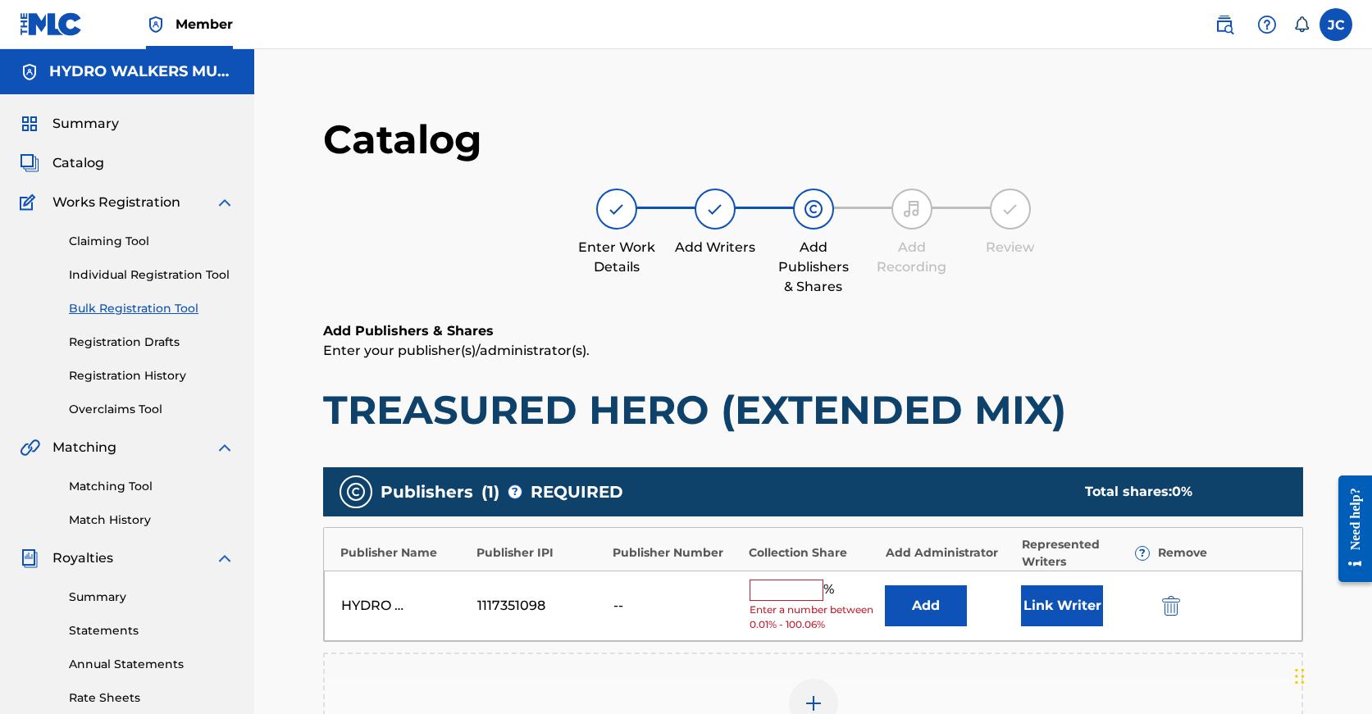
click at [783, 584] on input "text" at bounding box center [787, 590] width 74 height 21
paste input "100"
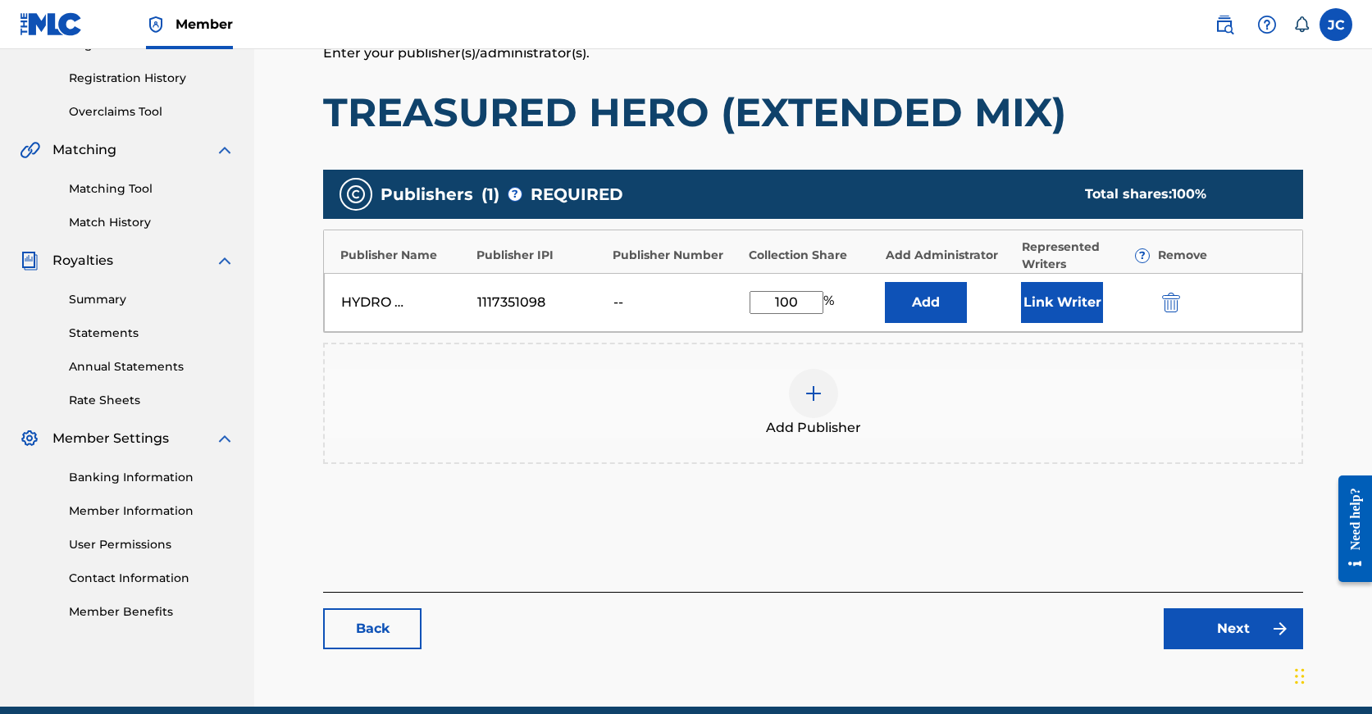
type input "100"
click at [1193, 615] on link "Next" at bounding box center [1233, 628] width 139 height 41
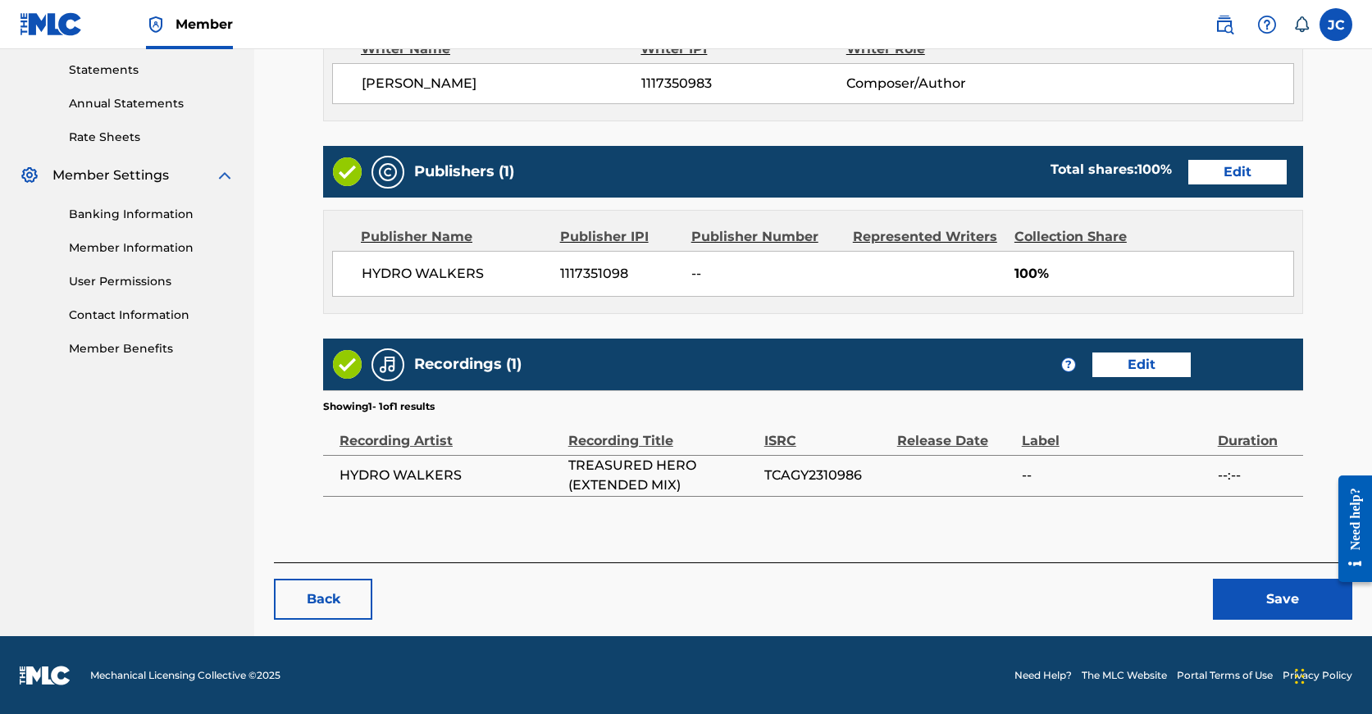
click at [1240, 596] on button "Save" at bounding box center [1282, 599] width 139 height 41
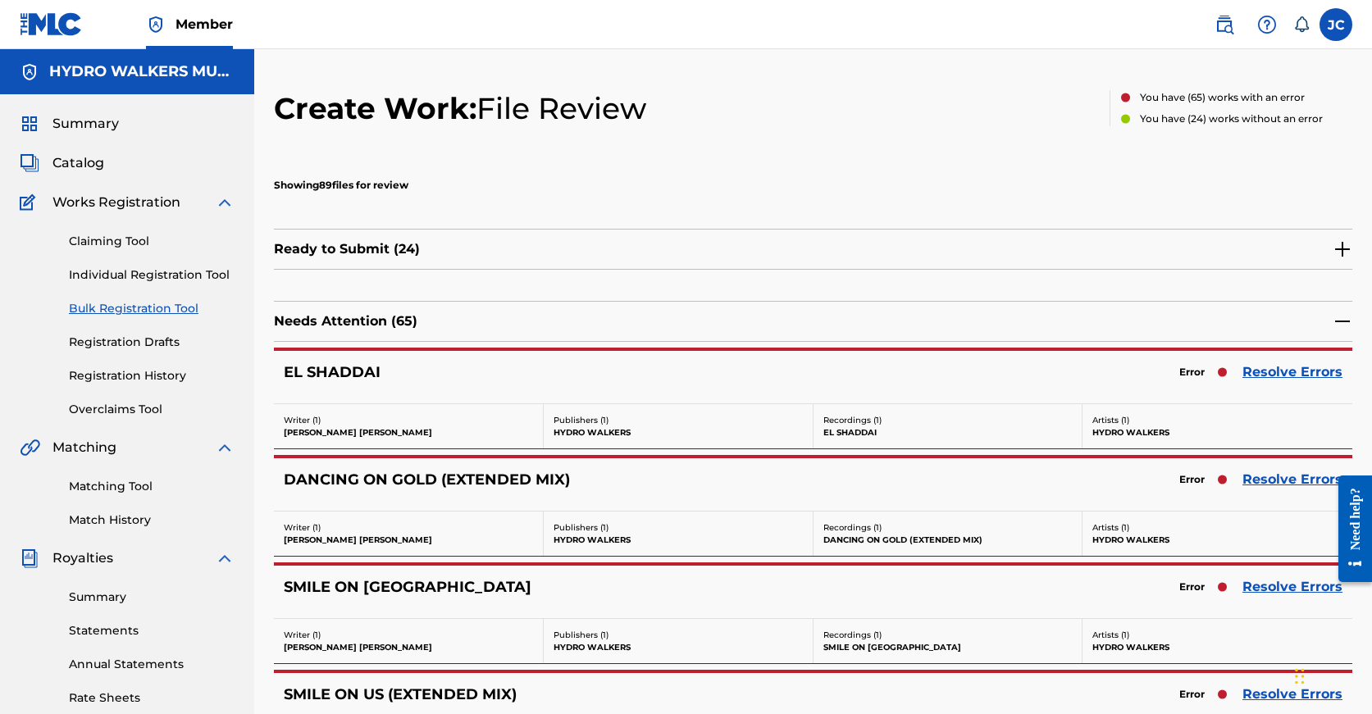
click at [1299, 371] on link "Resolve Errors" at bounding box center [1292, 372] width 100 height 20
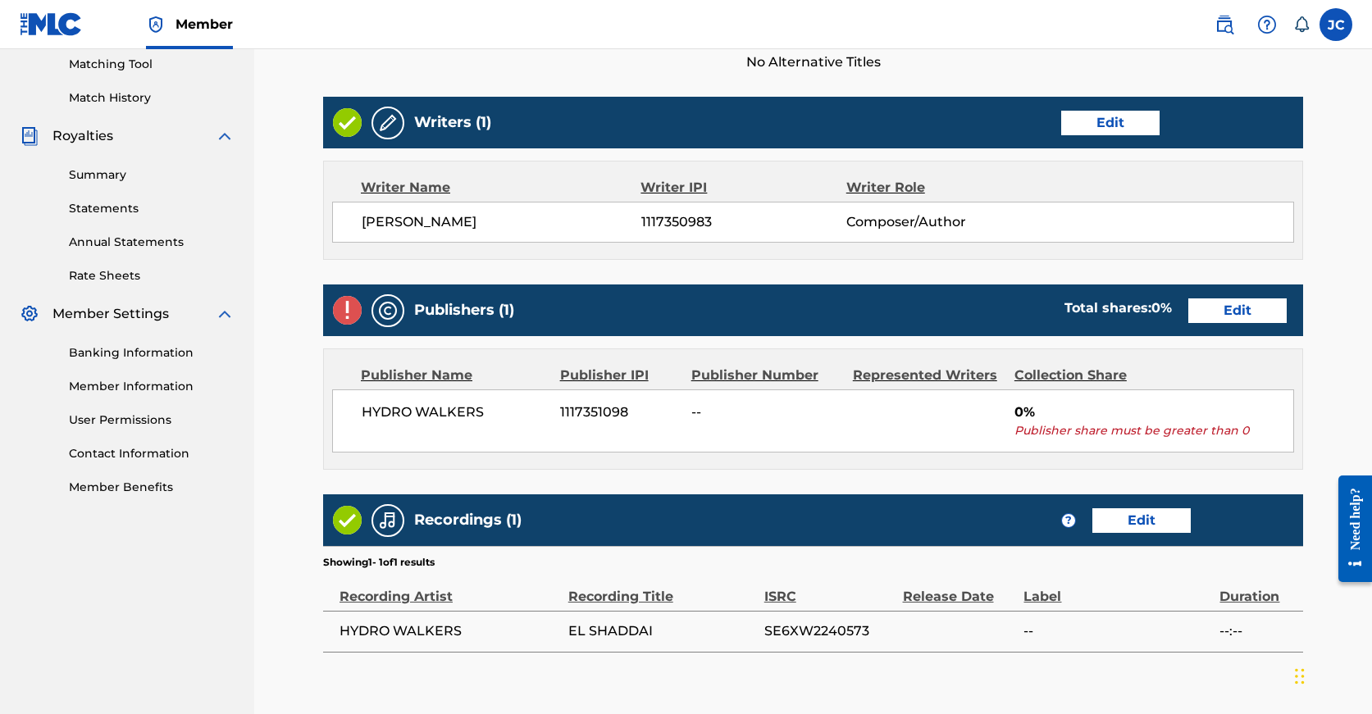
click at [1188, 314] on link "Edit" at bounding box center [1237, 310] width 98 height 25
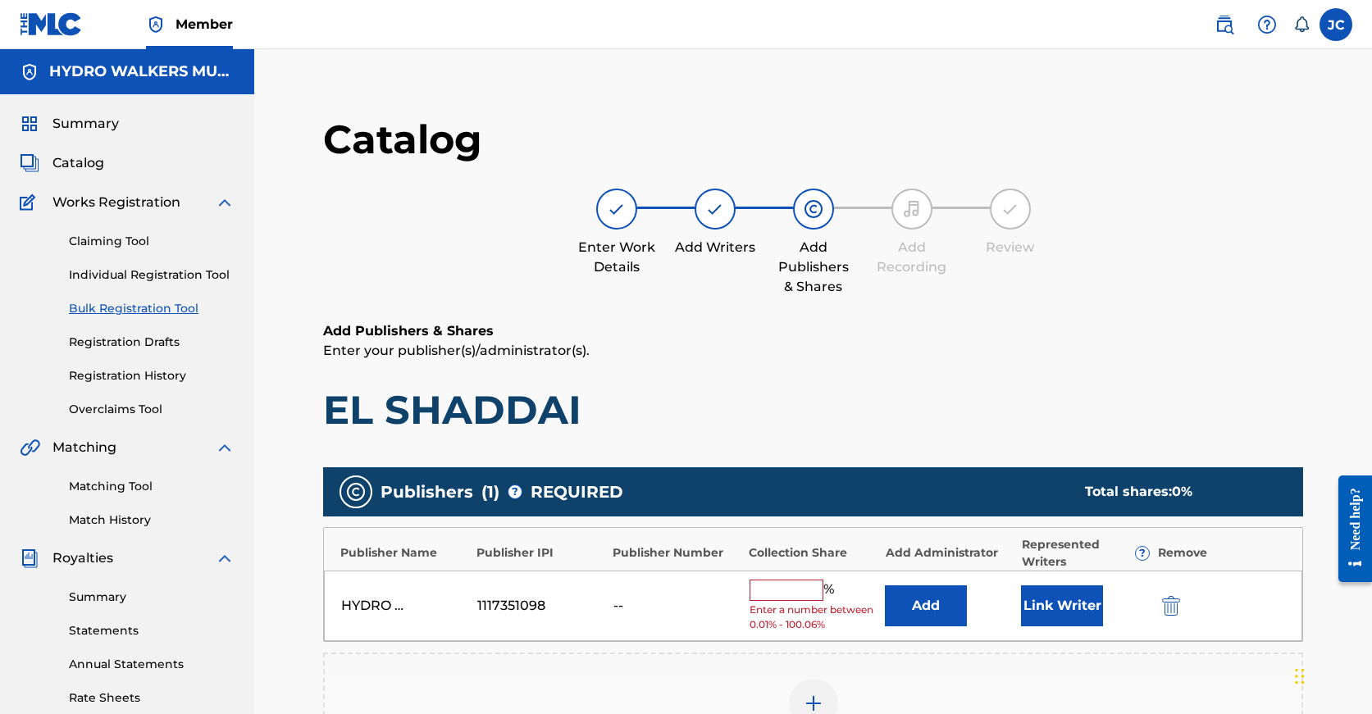
click at [800, 581] on input "text" at bounding box center [787, 590] width 74 height 21
paste input "100"
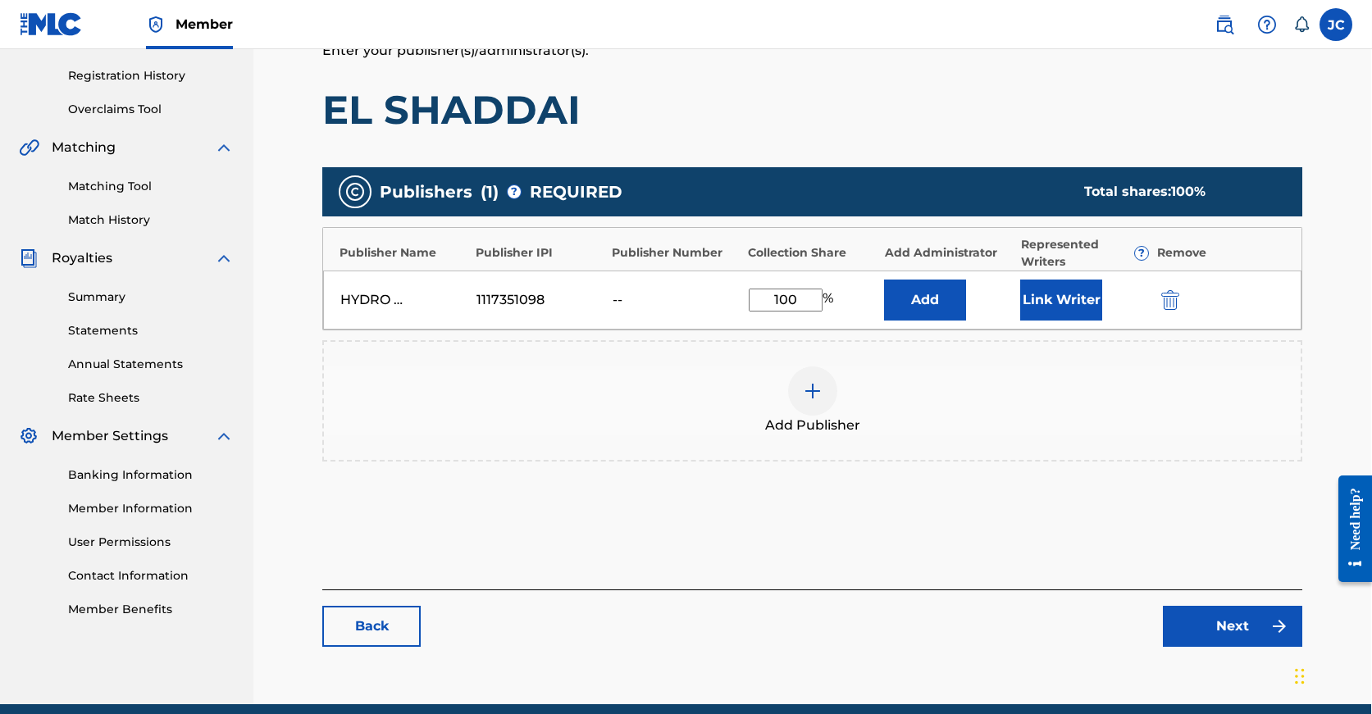
type input "100"
click at [1202, 630] on link "Next" at bounding box center [1232, 626] width 139 height 41
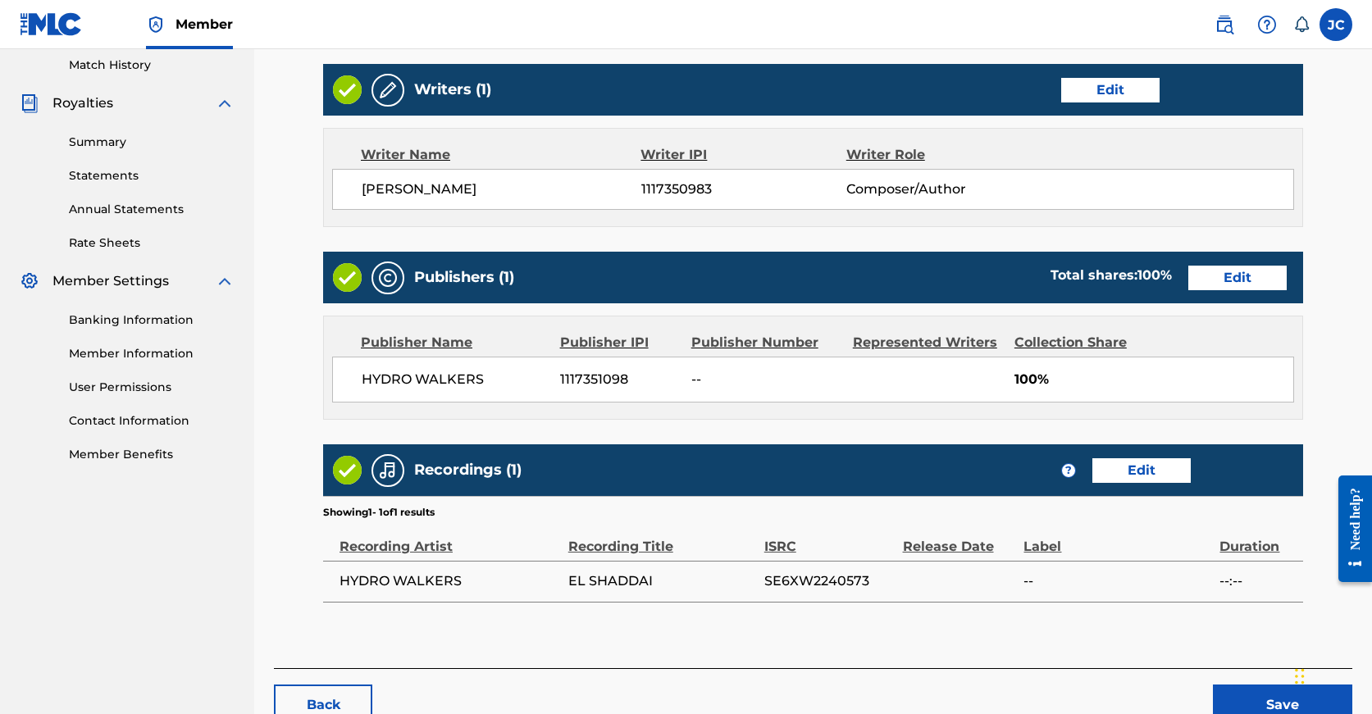
click at [1235, 689] on button "Save" at bounding box center [1282, 705] width 139 height 41
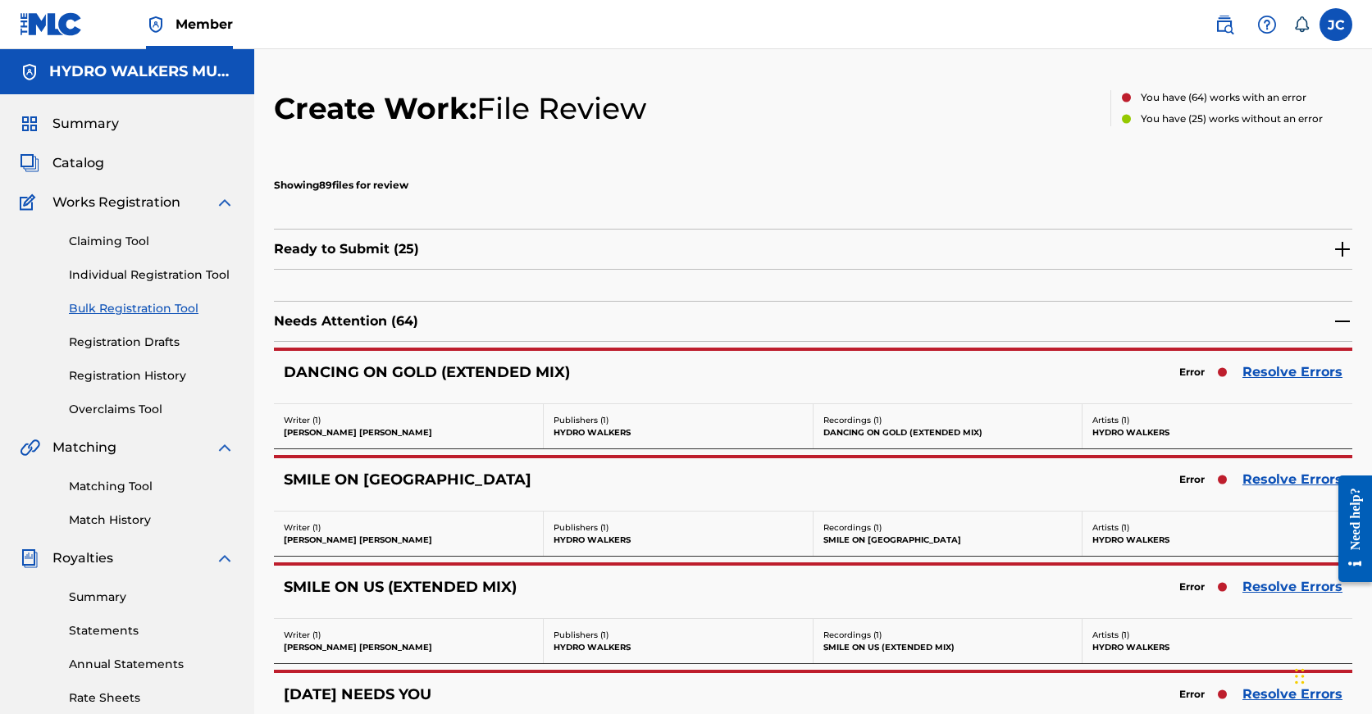
click at [1292, 376] on link "Resolve Errors" at bounding box center [1292, 372] width 100 height 20
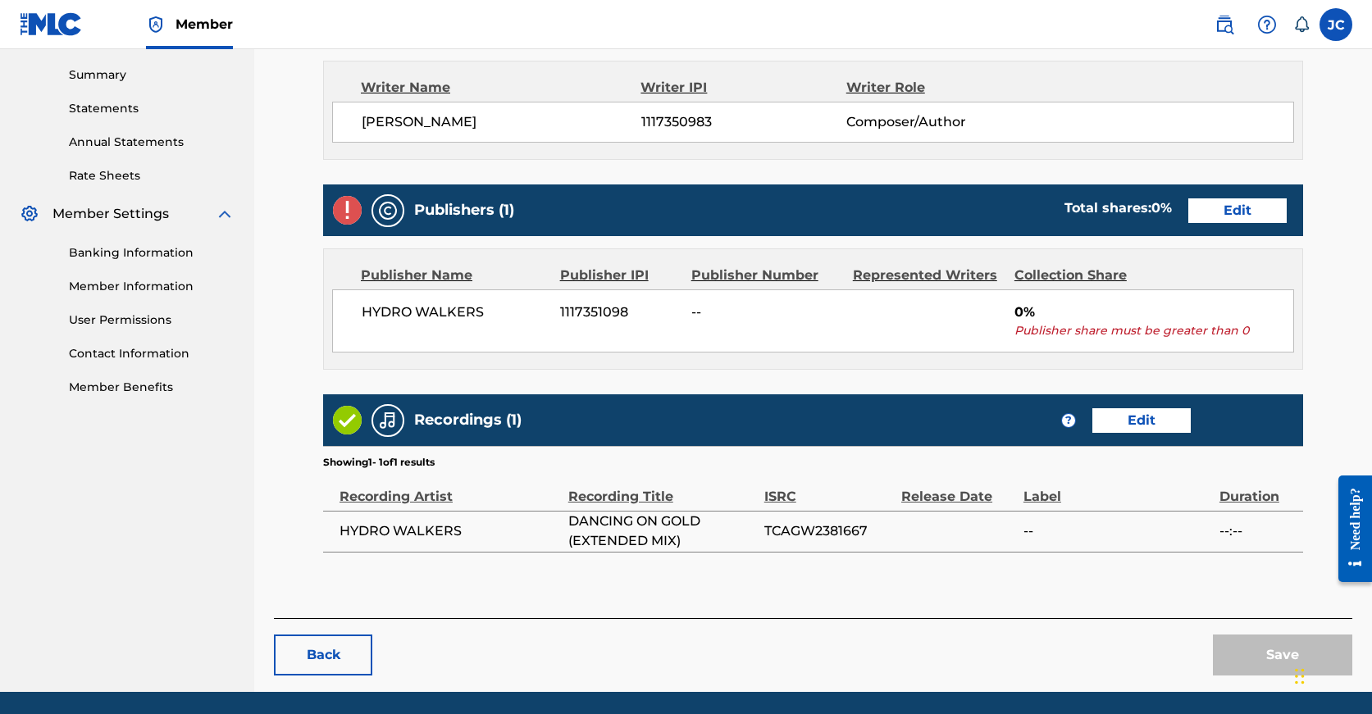
click at [1099, 189] on div "Publishers (1) Total shares: 0 % Edit" at bounding box center [813, 211] width 980 height 52
click at [1188, 204] on link "Edit" at bounding box center [1237, 210] width 98 height 25
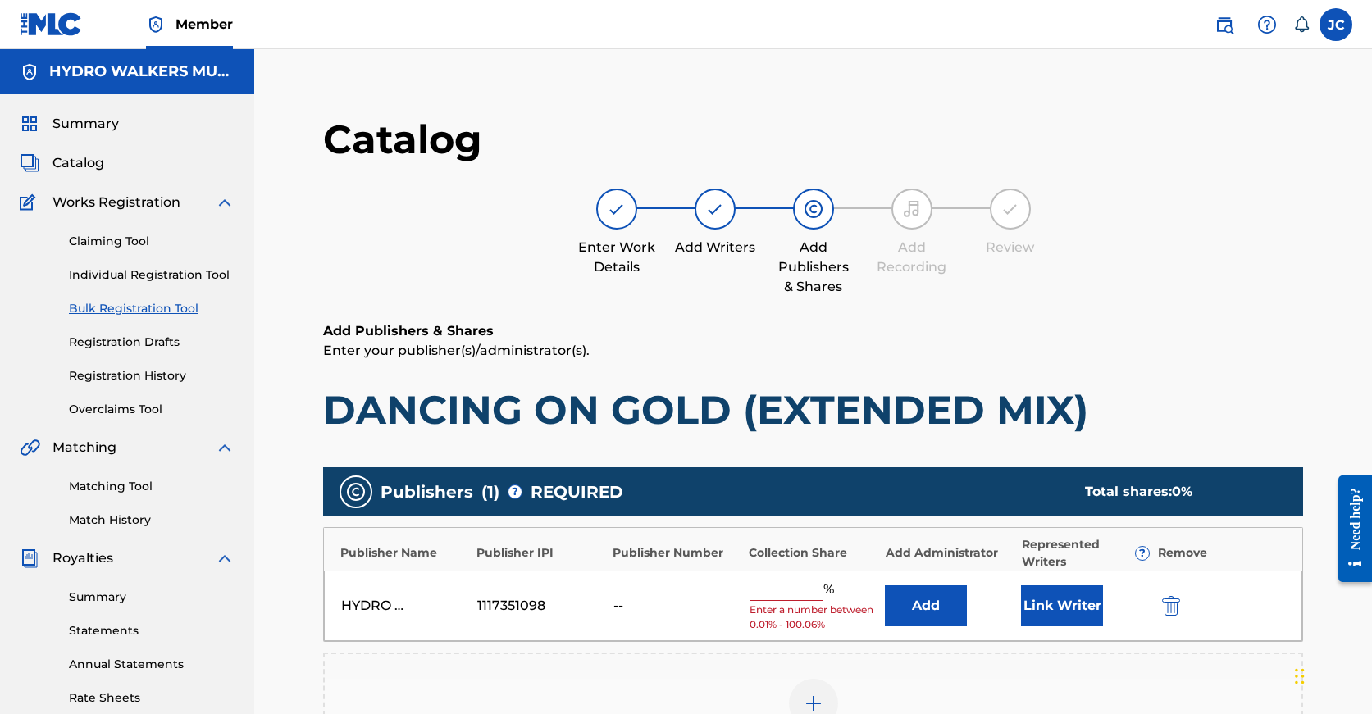
click at [770, 571] on div "HYDRO WALKERS 1117351098 -- % Enter a number between 0.01% - 100.06% Add Link W…" at bounding box center [813, 606] width 978 height 71
click at [771, 581] on input "text" at bounding box center [787, 590] width 74 height 21
paste input "100"
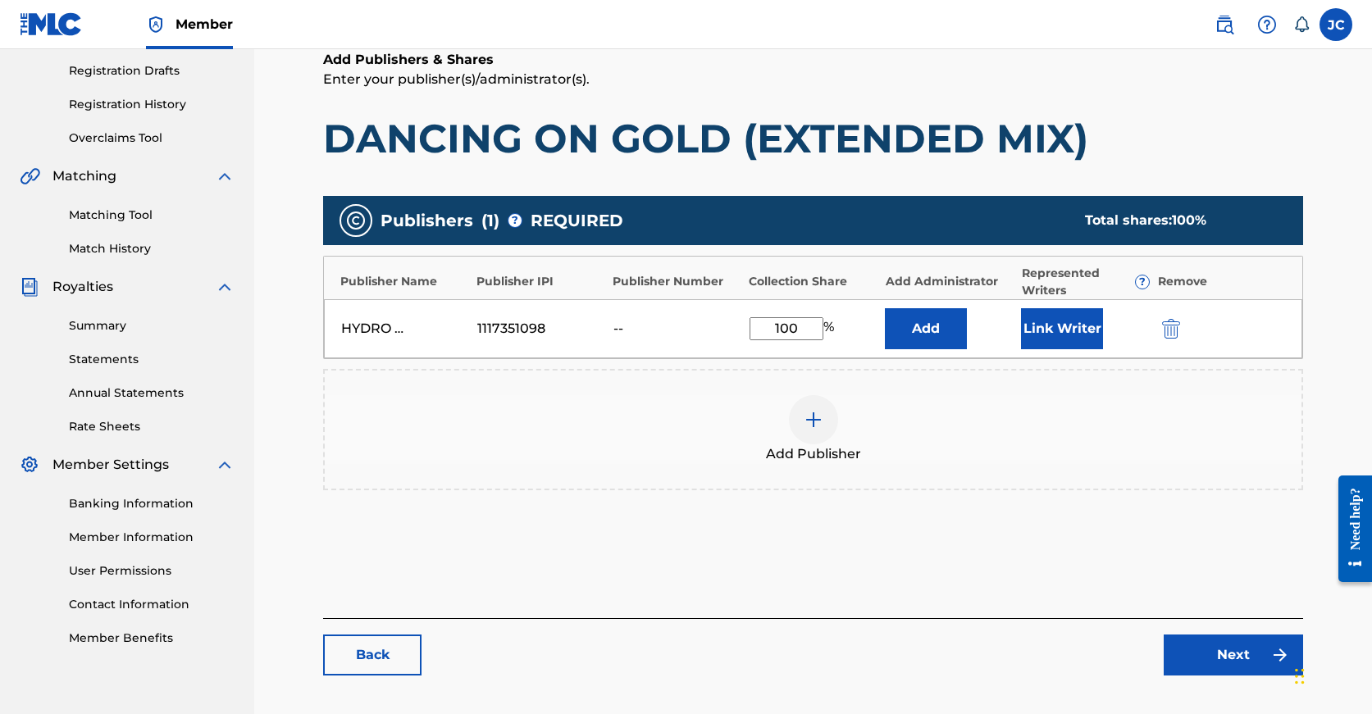
type input "100"
click at [1265, 649] on link "Next" at bounding box center [1233, 655] width 139 height 41
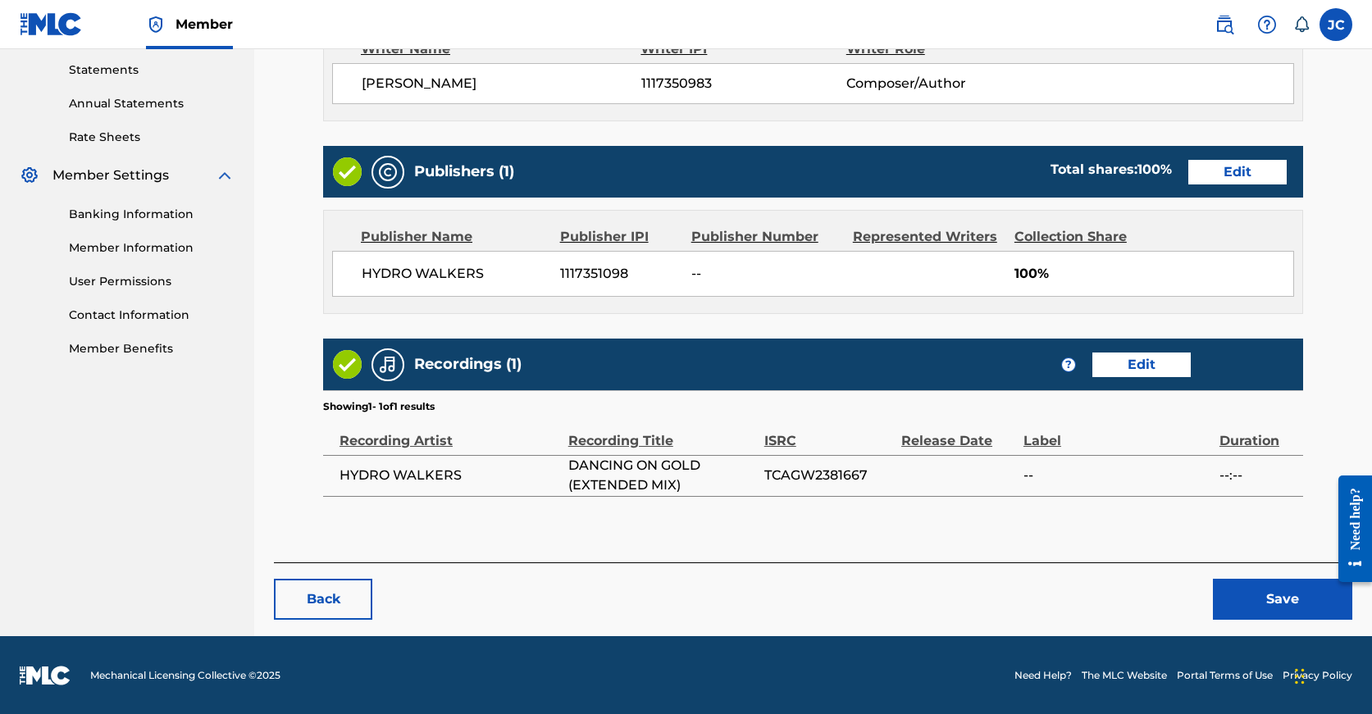
click at [1266, 608] on button "Save" at bounding box center [1282, 599] width 139 height 41
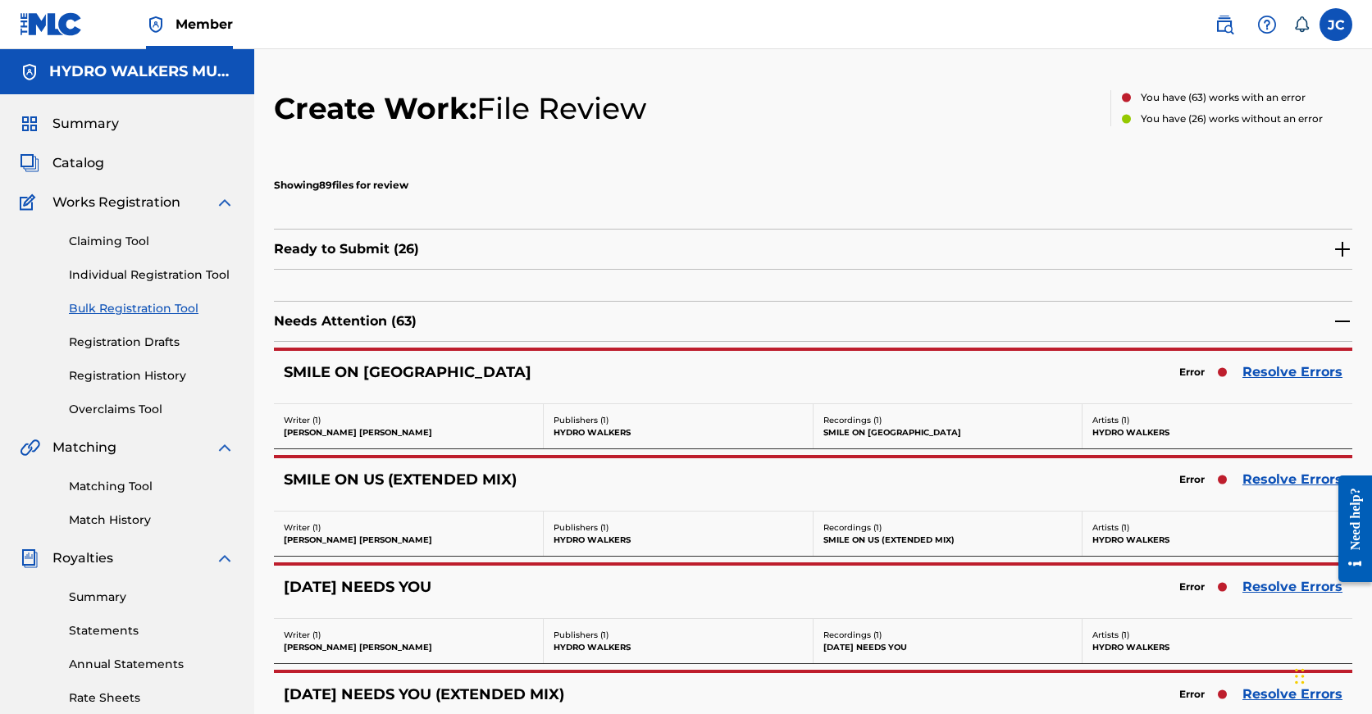
click at [1286, 376] on link "Resolve Errors" at bounding box center [1292, 372] width 100 height 20
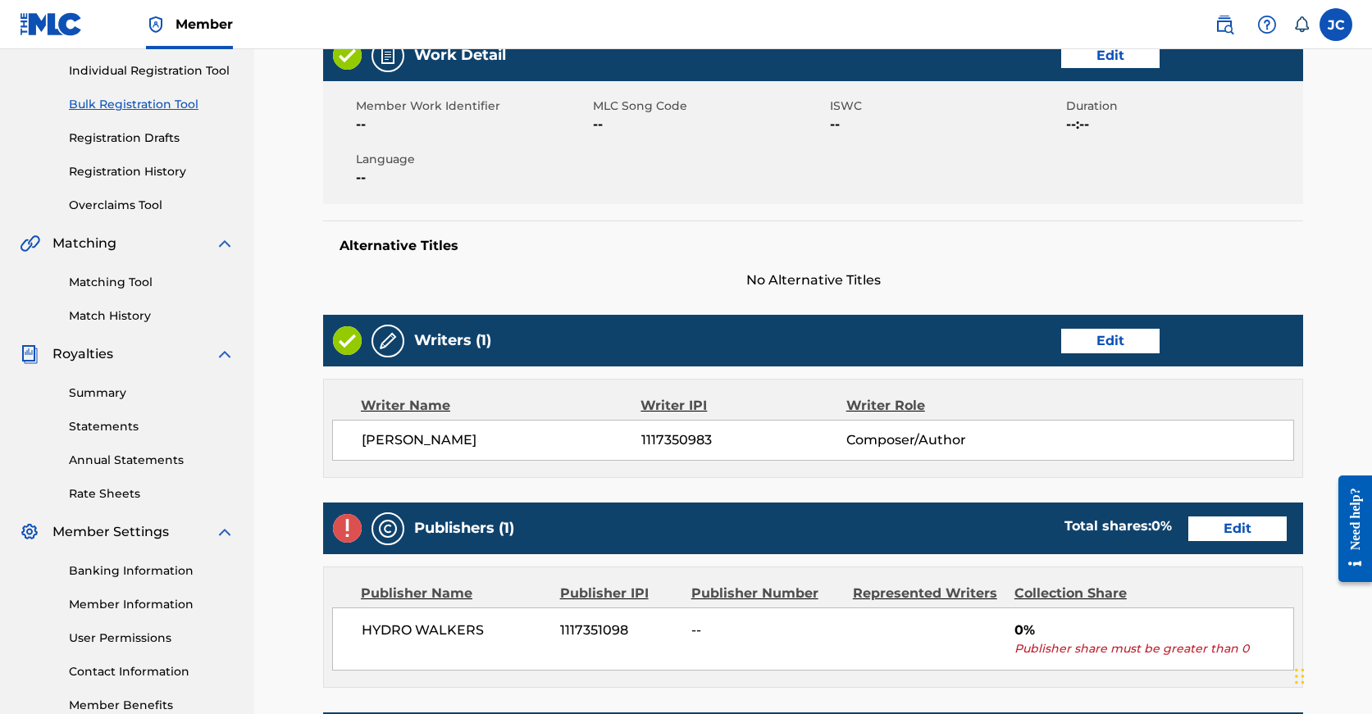
click at [1188, 517] on link "Edit" at bounding box center [1237, 529] width 98 height 25
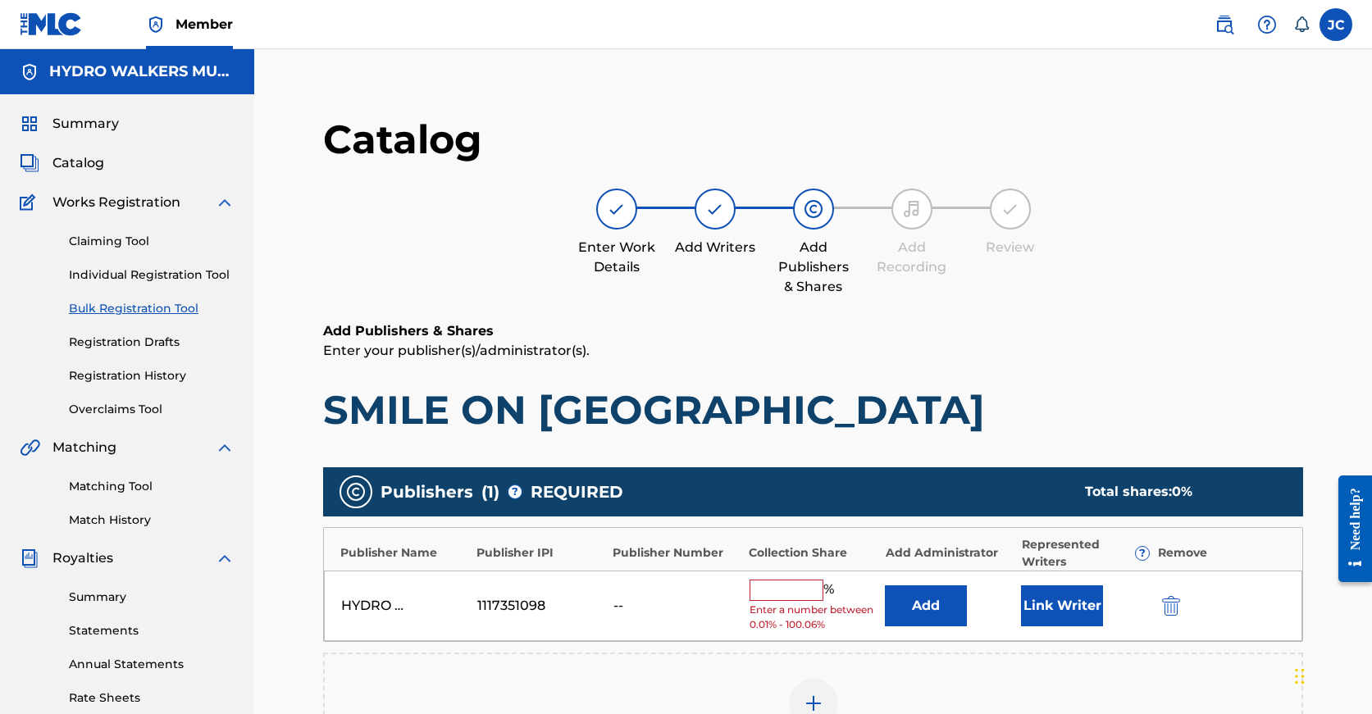
click at [789, 590] on input "text" at bounding box center [787, 590] width 74 height 21
paste input "100"
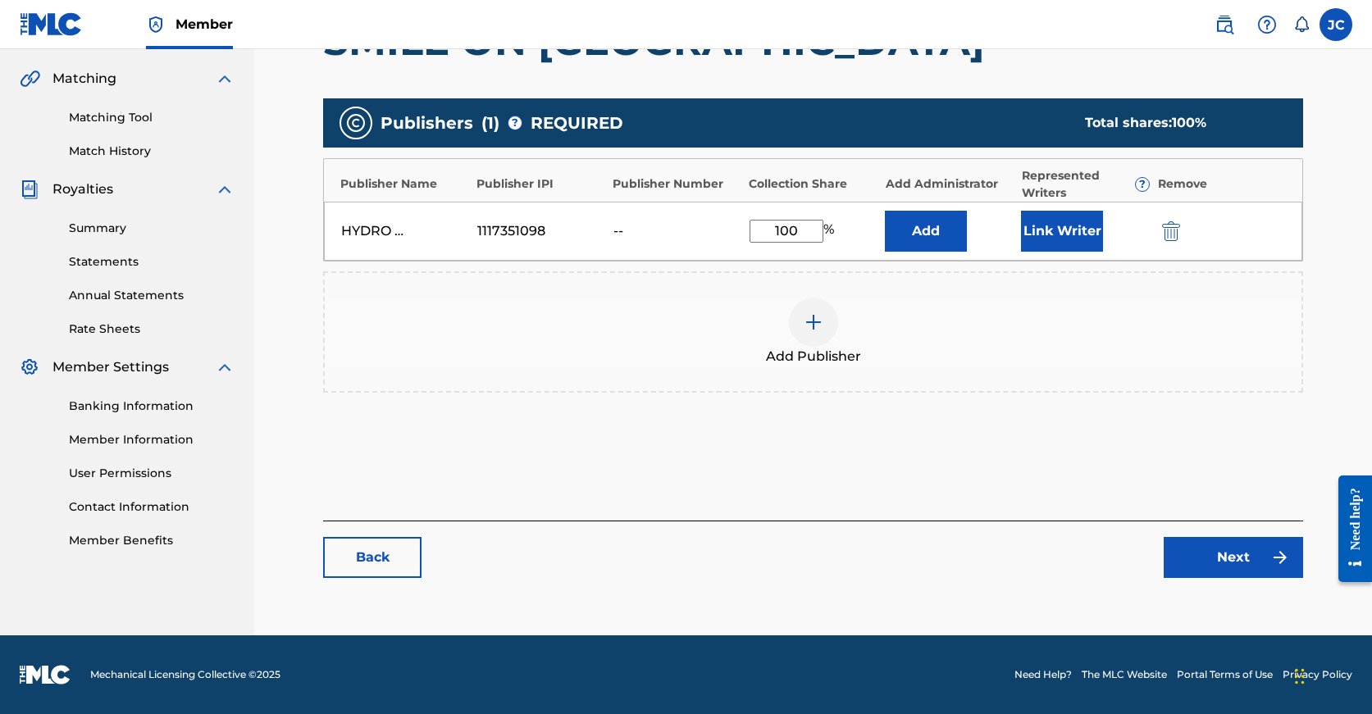
type input "100"
click at [1175, 567] on link "Next" at bounding box center [1233, 557] width 139 height 41
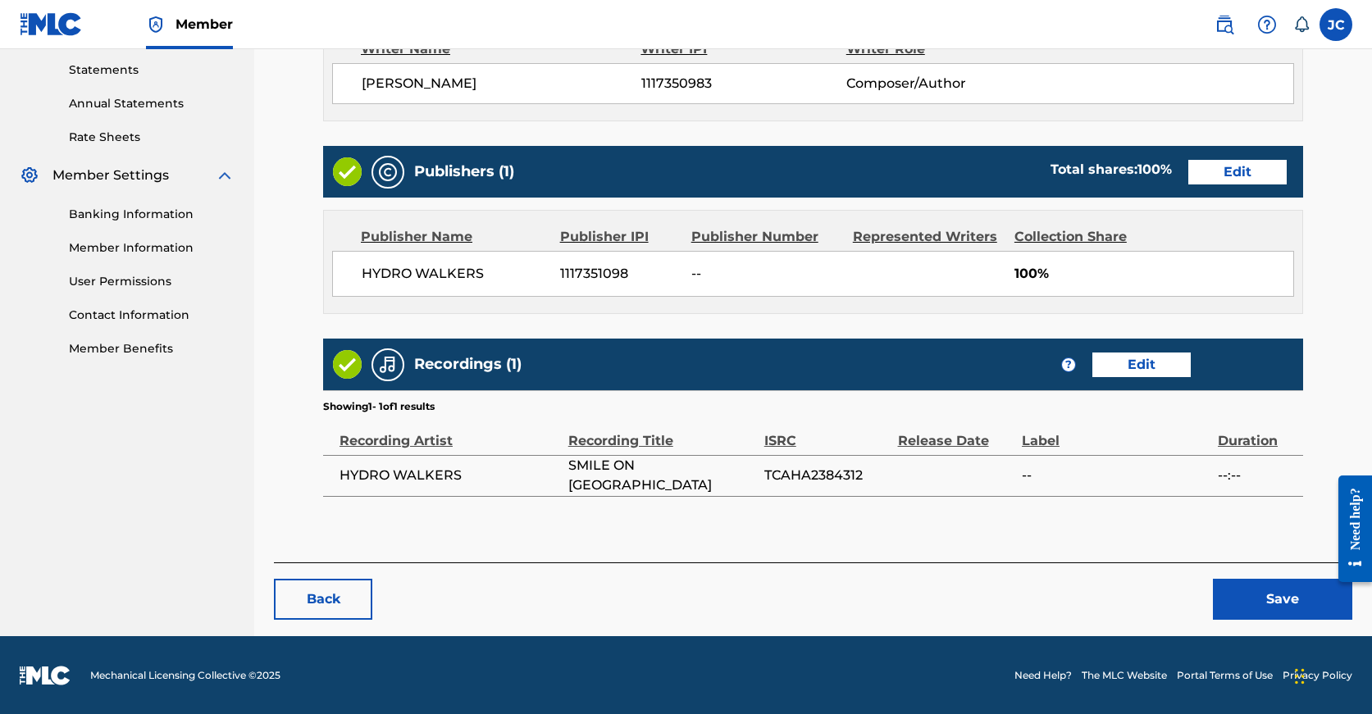
click at [1255, 591] on button "Save" at bounding box center [1282, 599] width 139 height 41
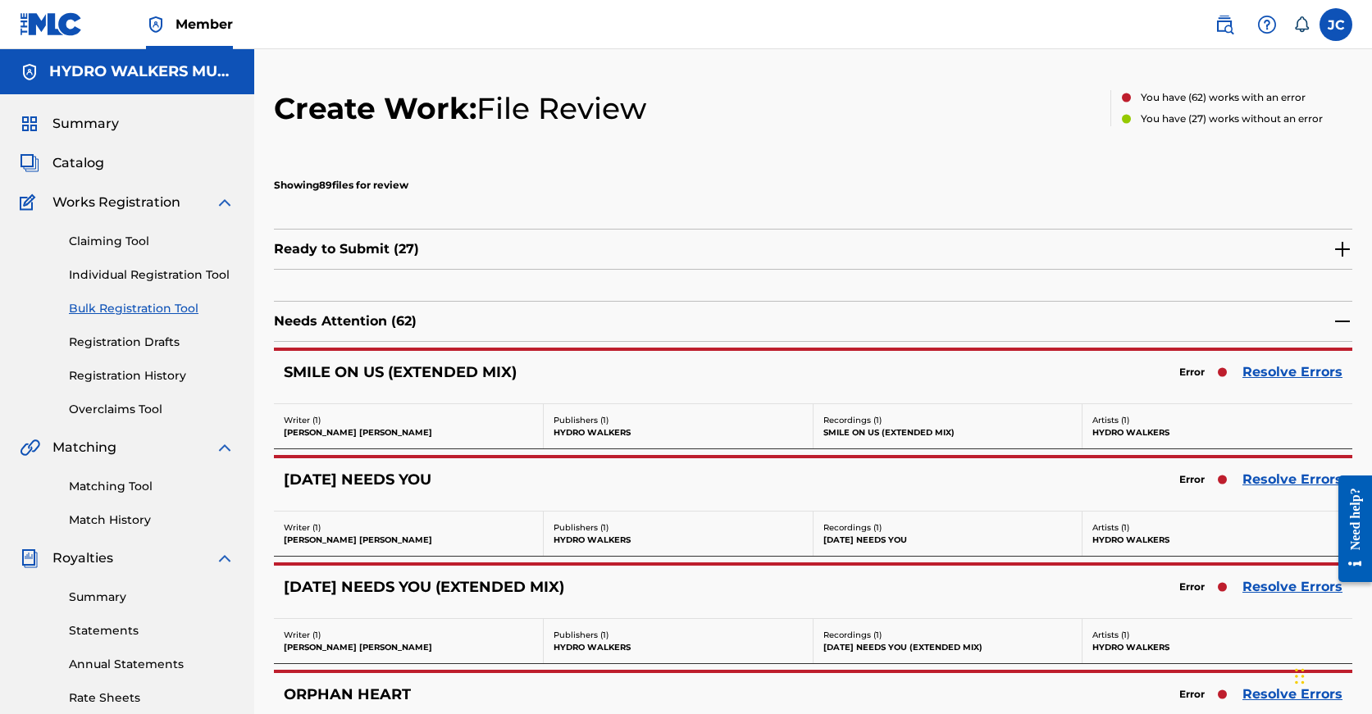
click at [1302, 383] on div "Error Resolve Errors" at bounding box center [1256, 372] width 171 height 23
click at [1302, 374] on link "Resolve Errors" at bounding box center [1292, 372] width 100 height 20
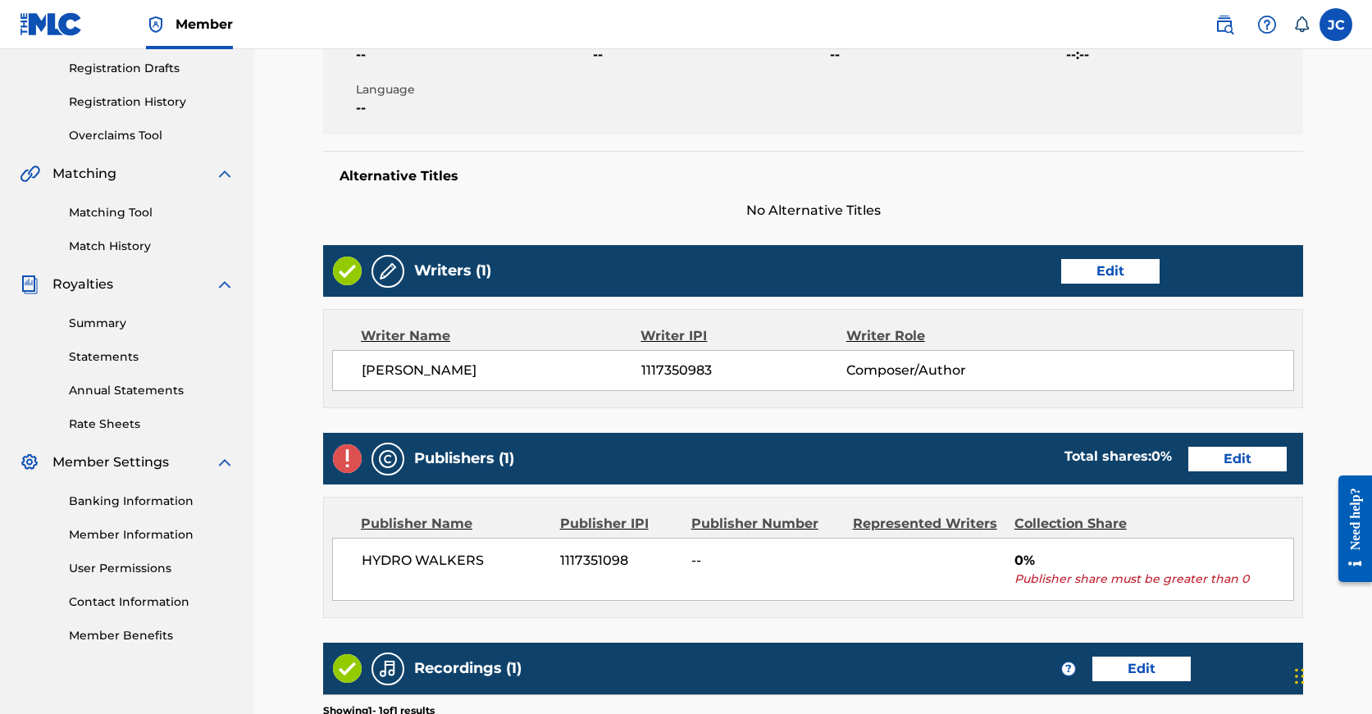
click at [1188, 461] on link "Edit" at bounding box center [1237, 459] width 98 height 25
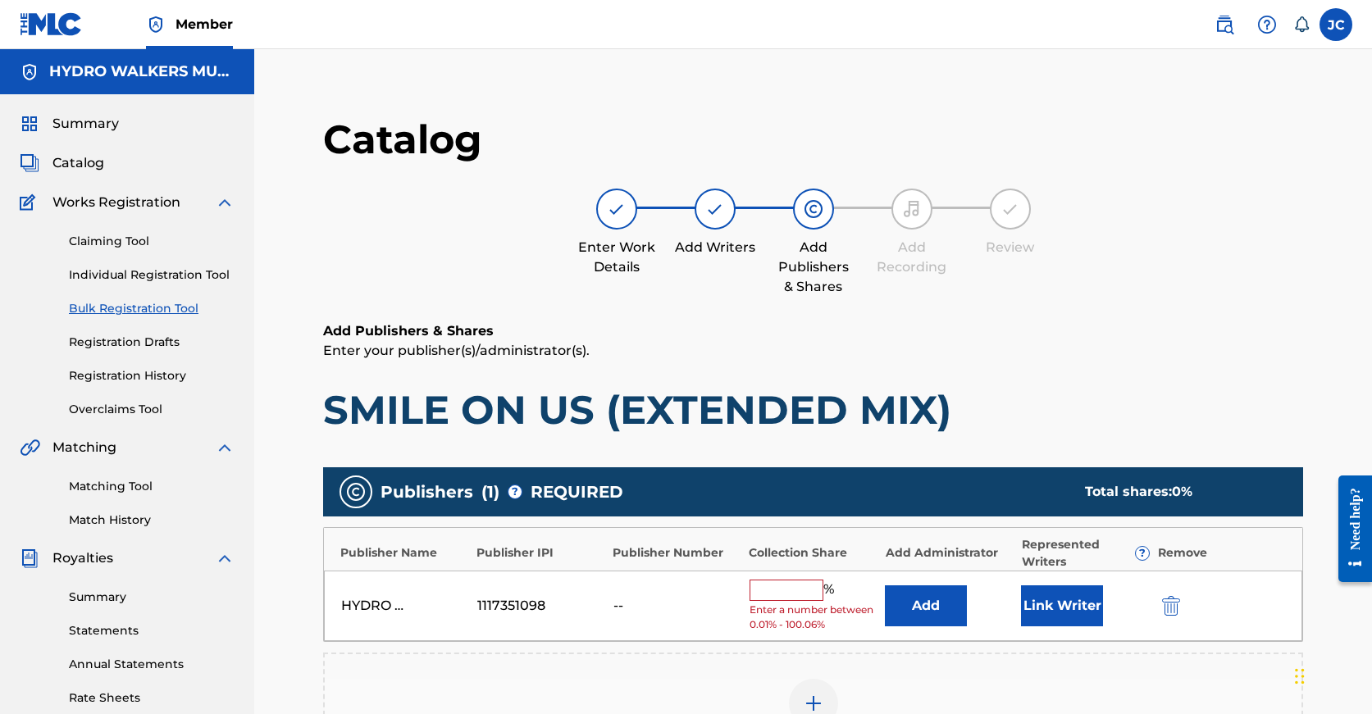
click at [759, 598] on input "text" at bounding box center [787, 590] width 74 height 21
paste input "100"
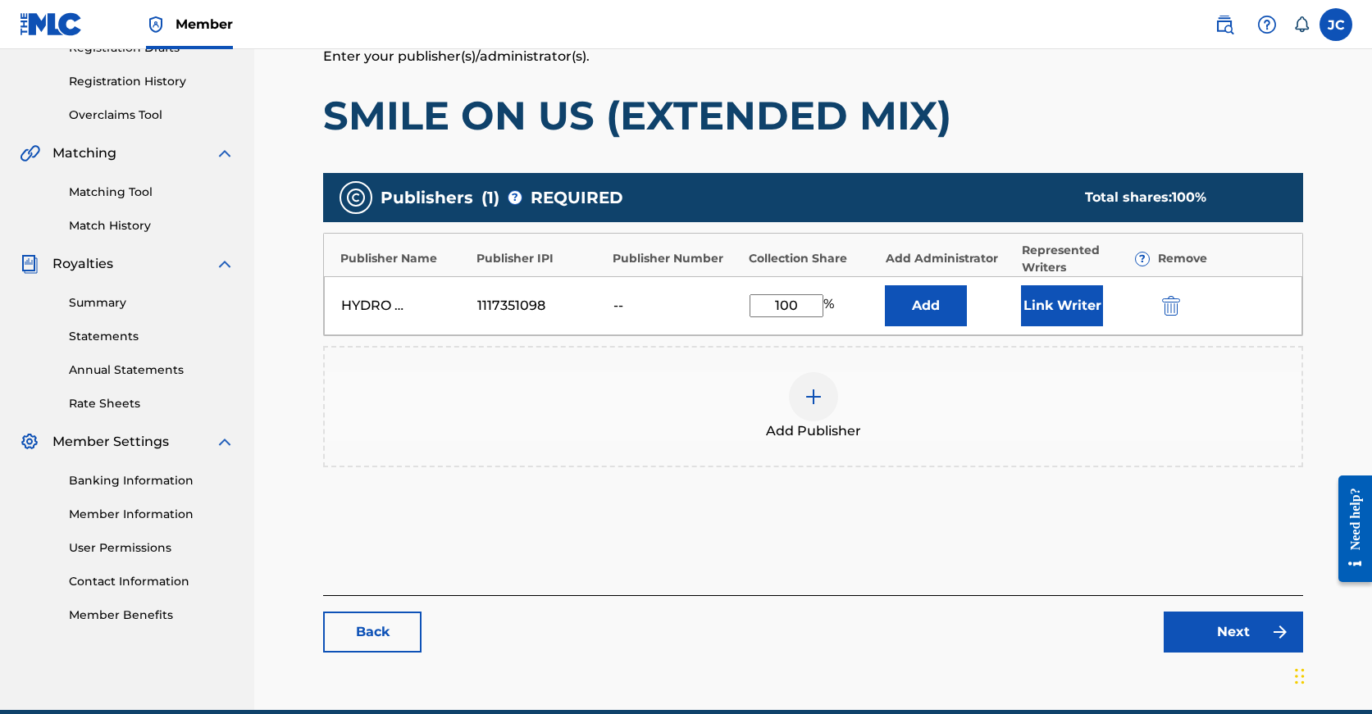
type input "100"
click at [1228, 622] on link "Next" at bounding box center [1233, 632] width 139 height 41
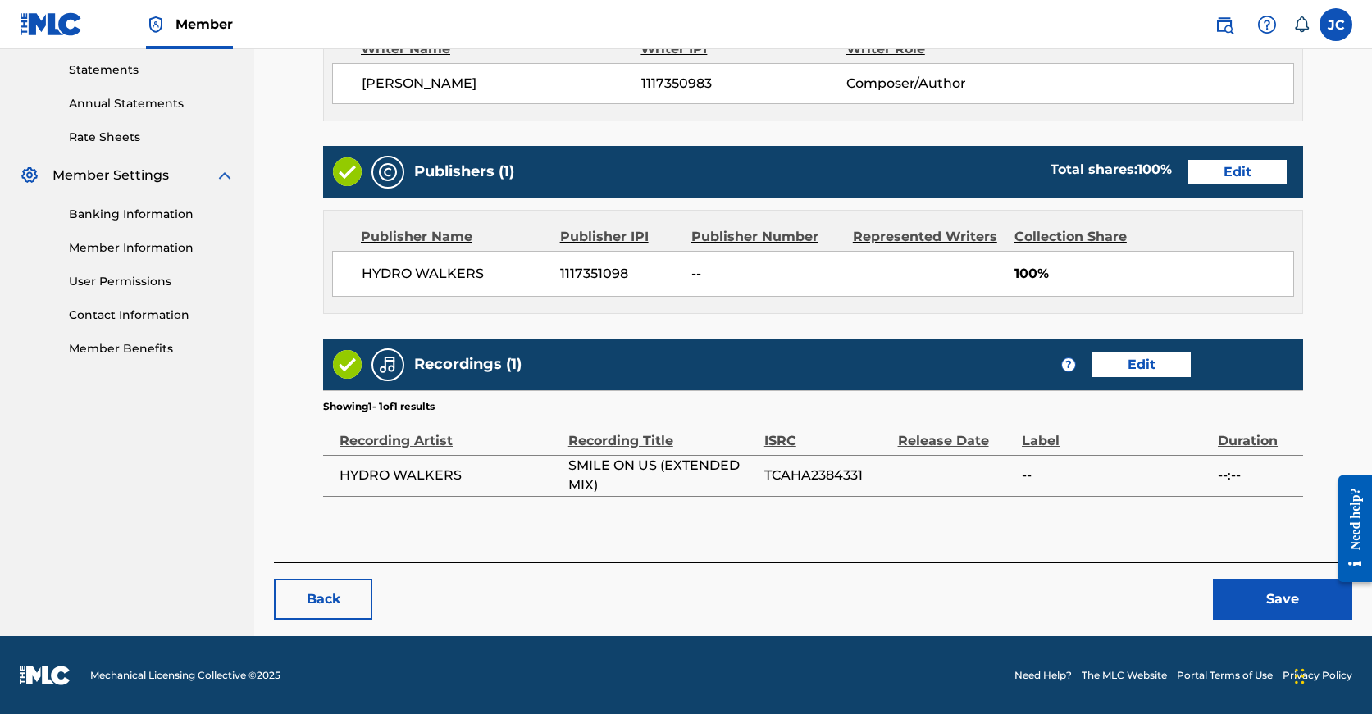
click at [1273, 586] on button "Save" at bounding box center [1282, 599] width 139 height 41
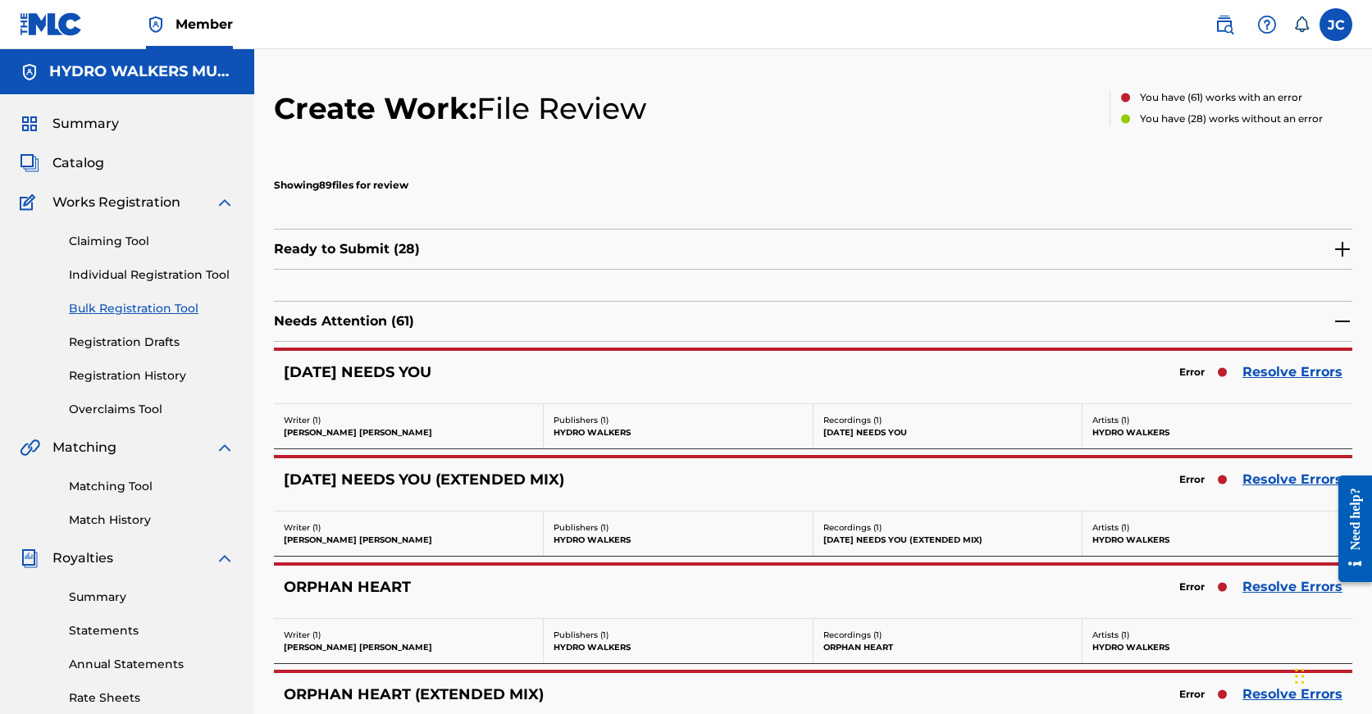
click at [1261, 482] on link "Resolve Errors" at bounding box center [1292, 480] width 100 height 20
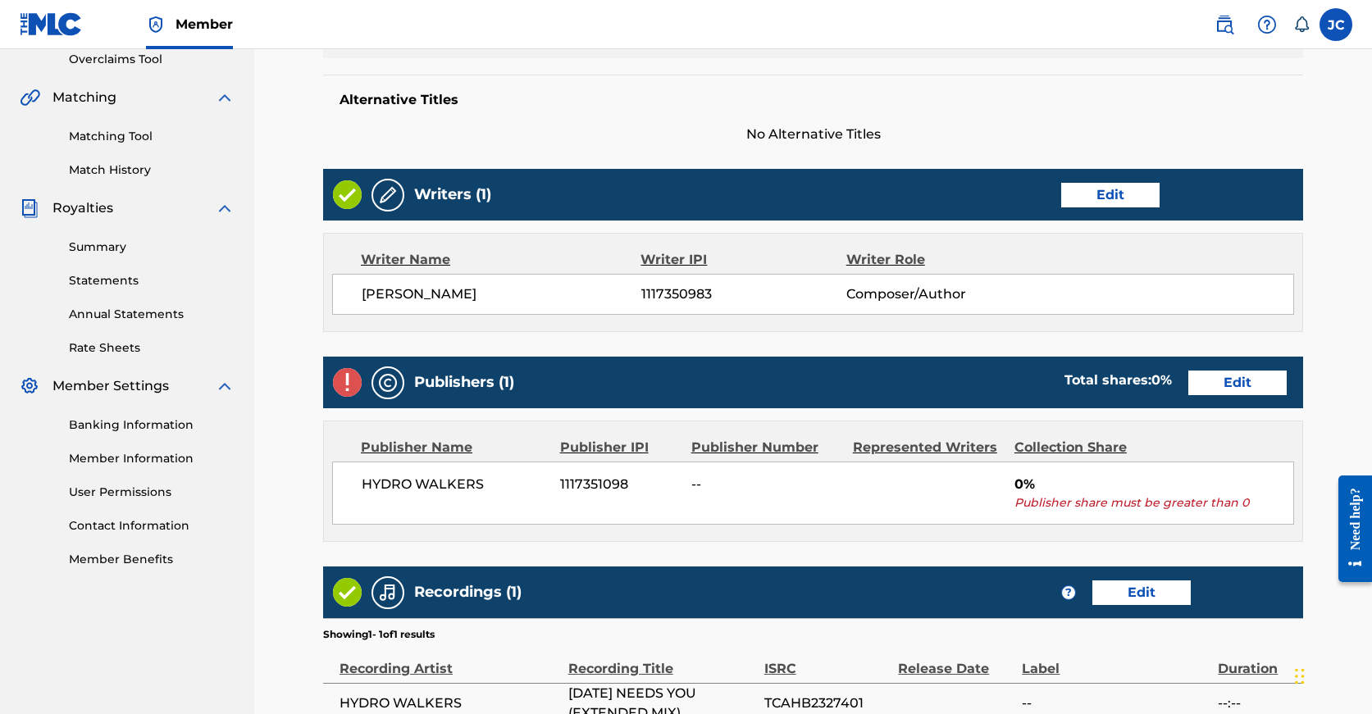
click at [1188, 395] on link "Edit" at bounding box center [1237, 383] width 98 height 25
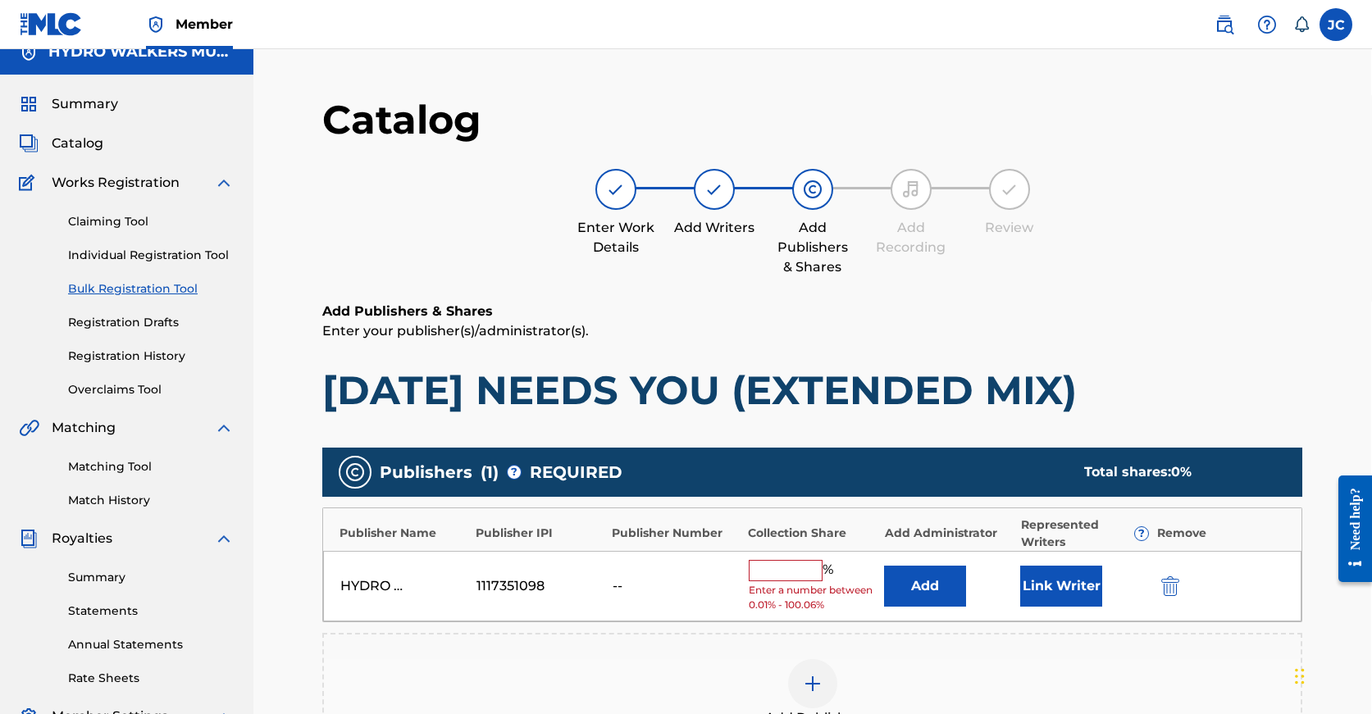
click at [1096, 408] on h1 "TOMORROW NEEDS YOU (EXTENDED MIX)" at bounding box center [812, 390] width 980 height 49
click at [780, 571] on input "text" at bounding box center [786, 570] width 74 height 21
paste input "100"
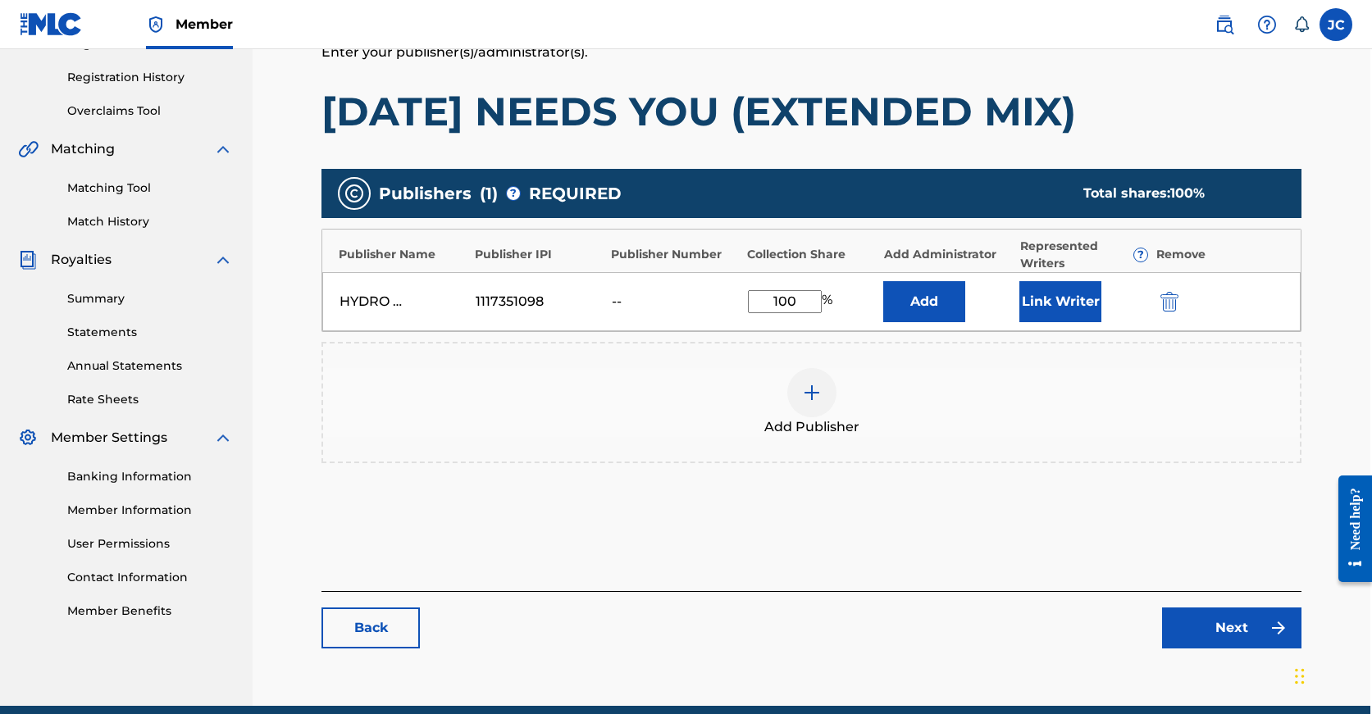
type input "100"
click at [1233, 631] on link "Next" at bounding box center [1231, 628] width 139 height 41
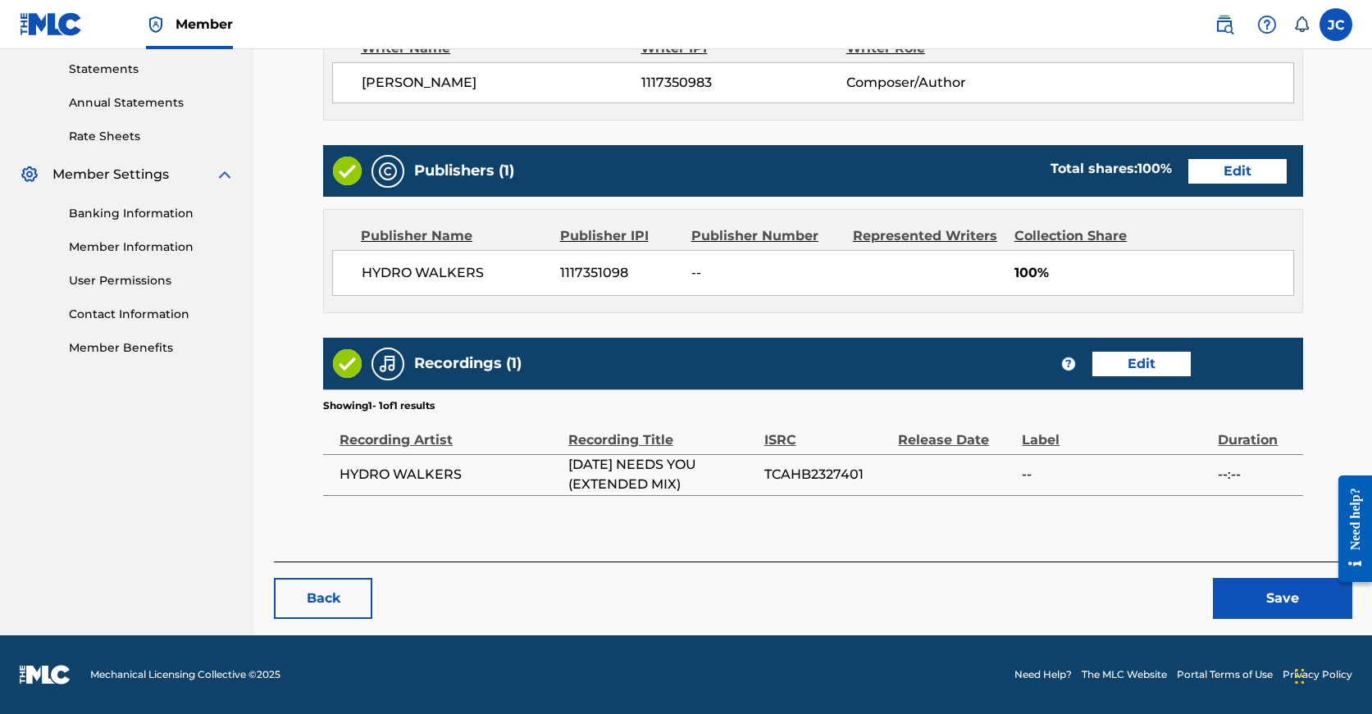
click at [1251, 596] on button "Save" at bounding box center [1282, 598] width 139 height 41
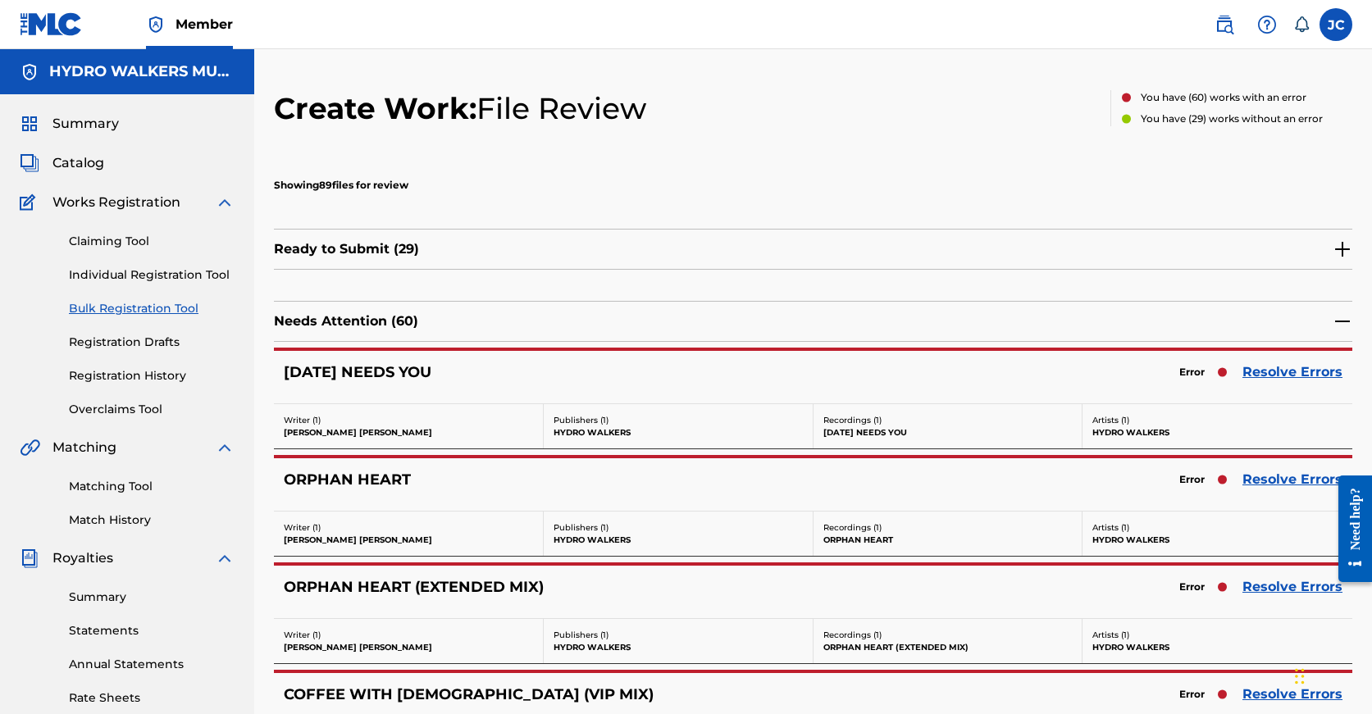
click at [1263, 581] on link "Resolve Errors" at bounding box center [1292, 587] width 100 height 20
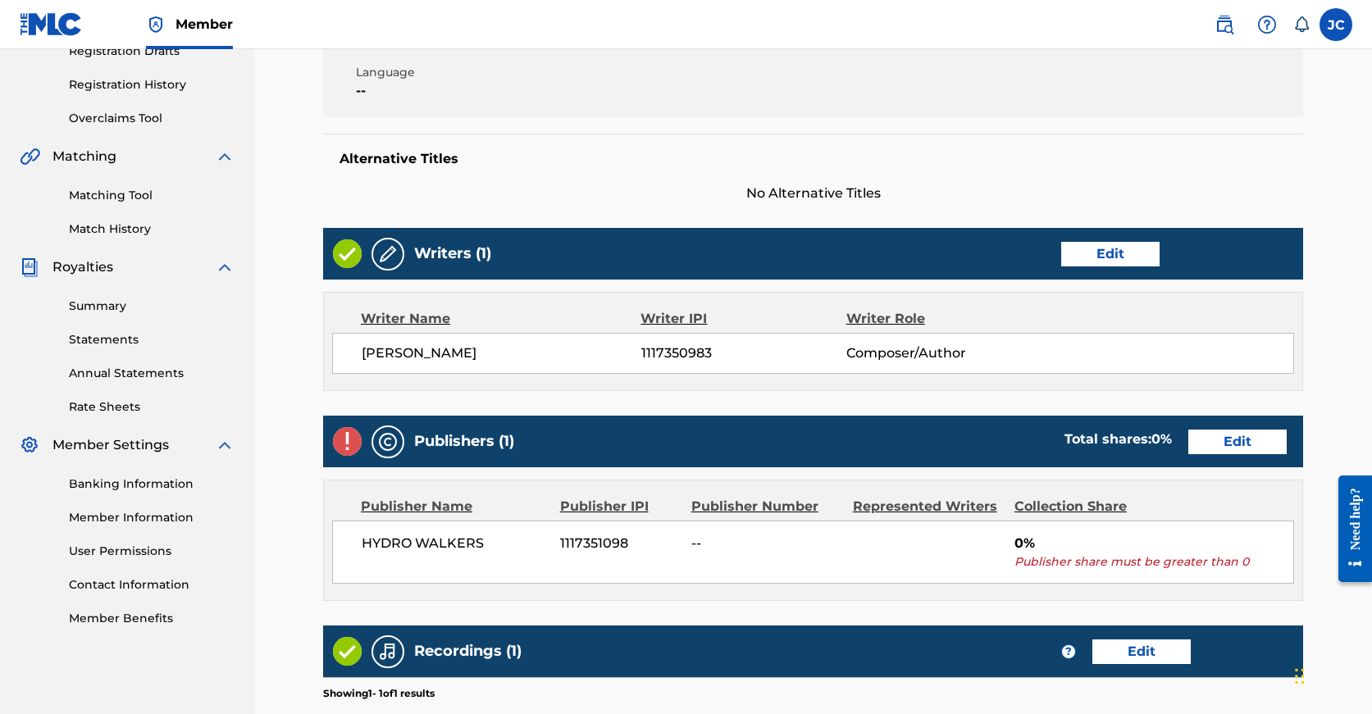
click at [1188, 435] on link "Edit" at bounding box center [1237, 442] width 98 height 25
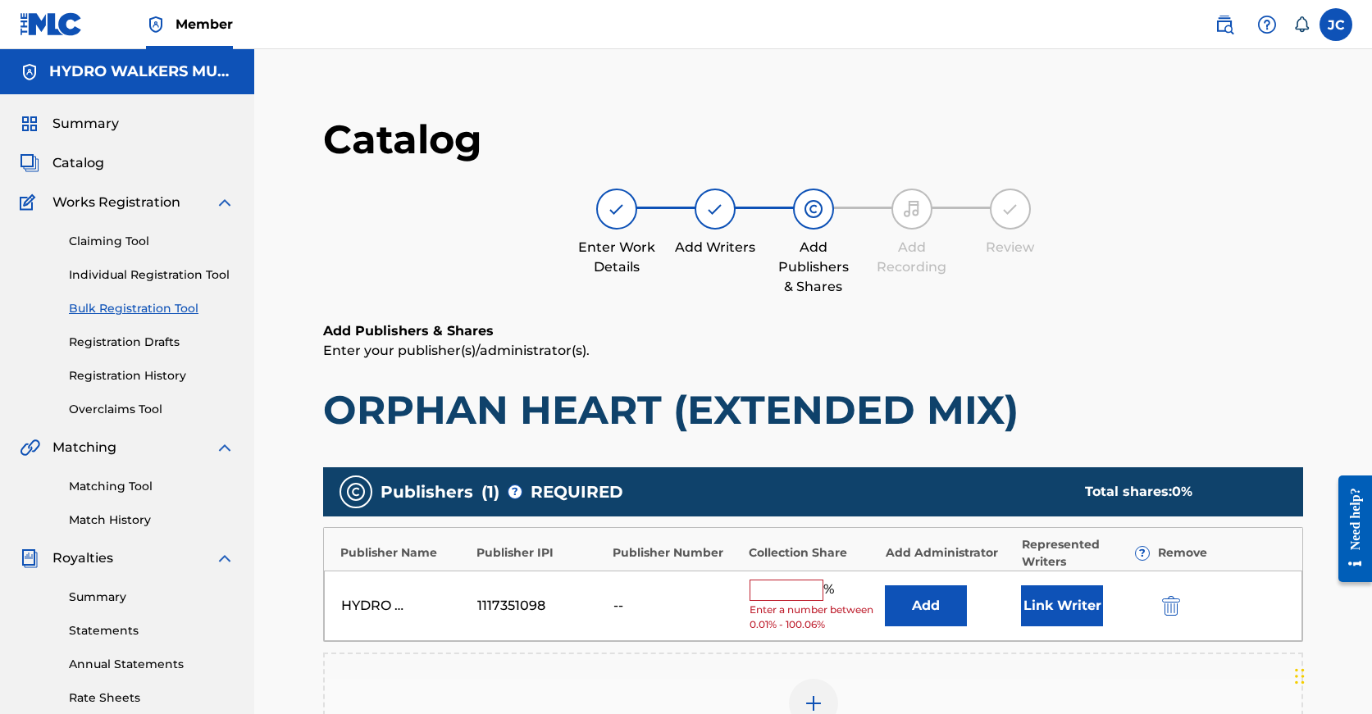
click at [785, 604] on span "Enter a number between 0.01% - 100.06%" at bounding box center [814, 618] width 128 height 30
click at [786, 592] on input "text" at bounding box center [787, 590] width 74 height 21
paste input "100"
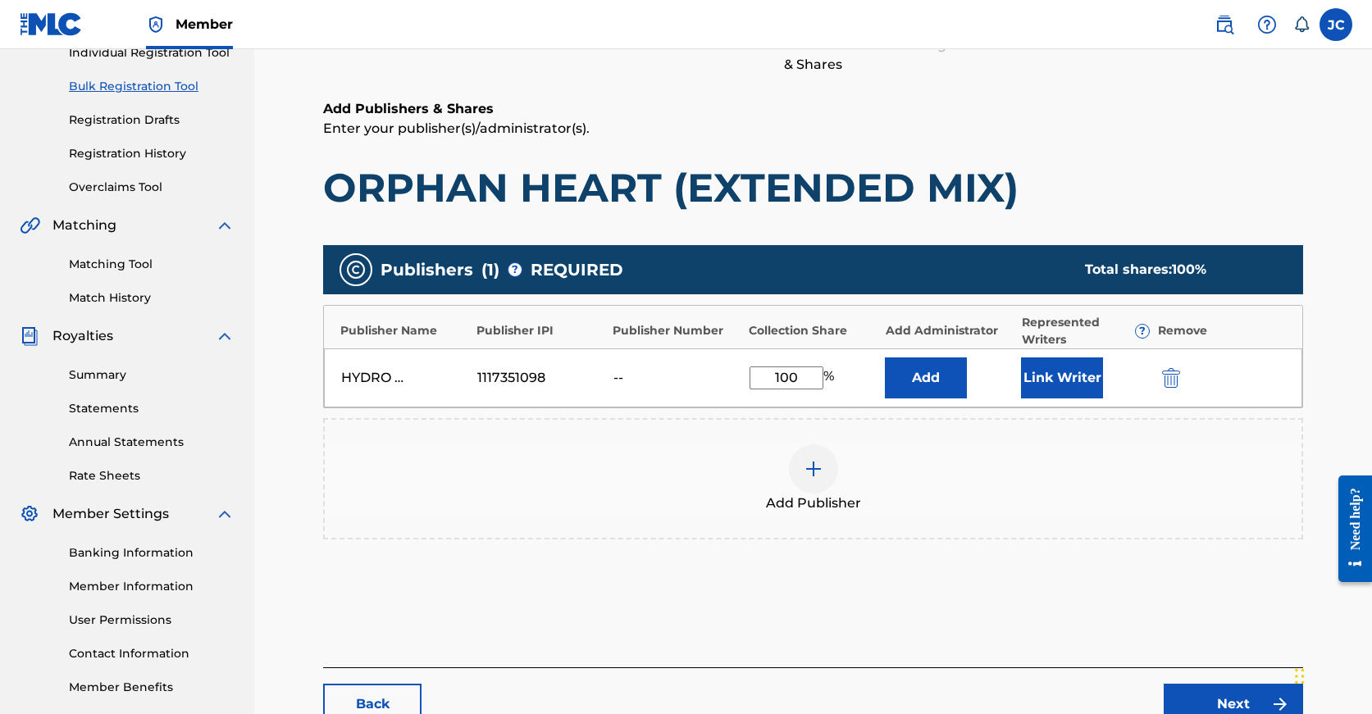
type input "100"
click at [1238, 686] on link "Next" at bounding box center [1233, 704] width 139 height 41
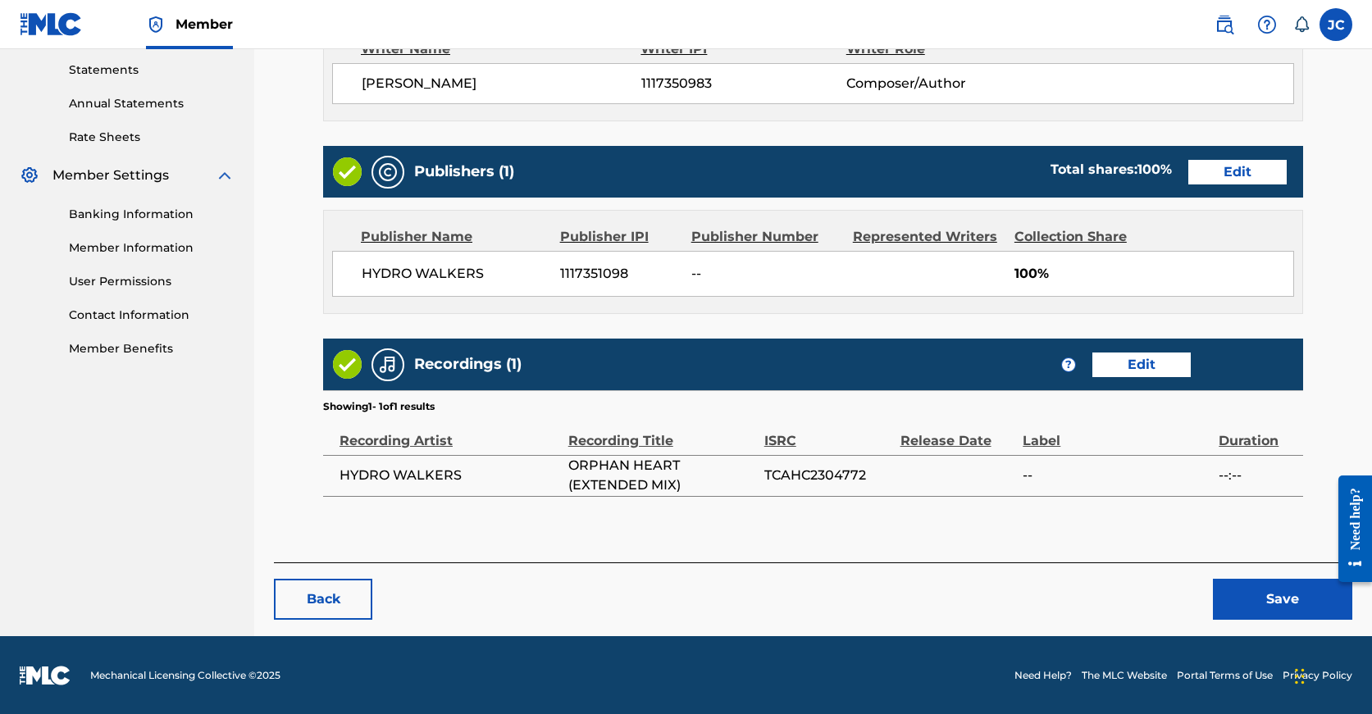
click at [1253, 603] on button "Save" at bounding box center [1282, 599] width 139 height 41
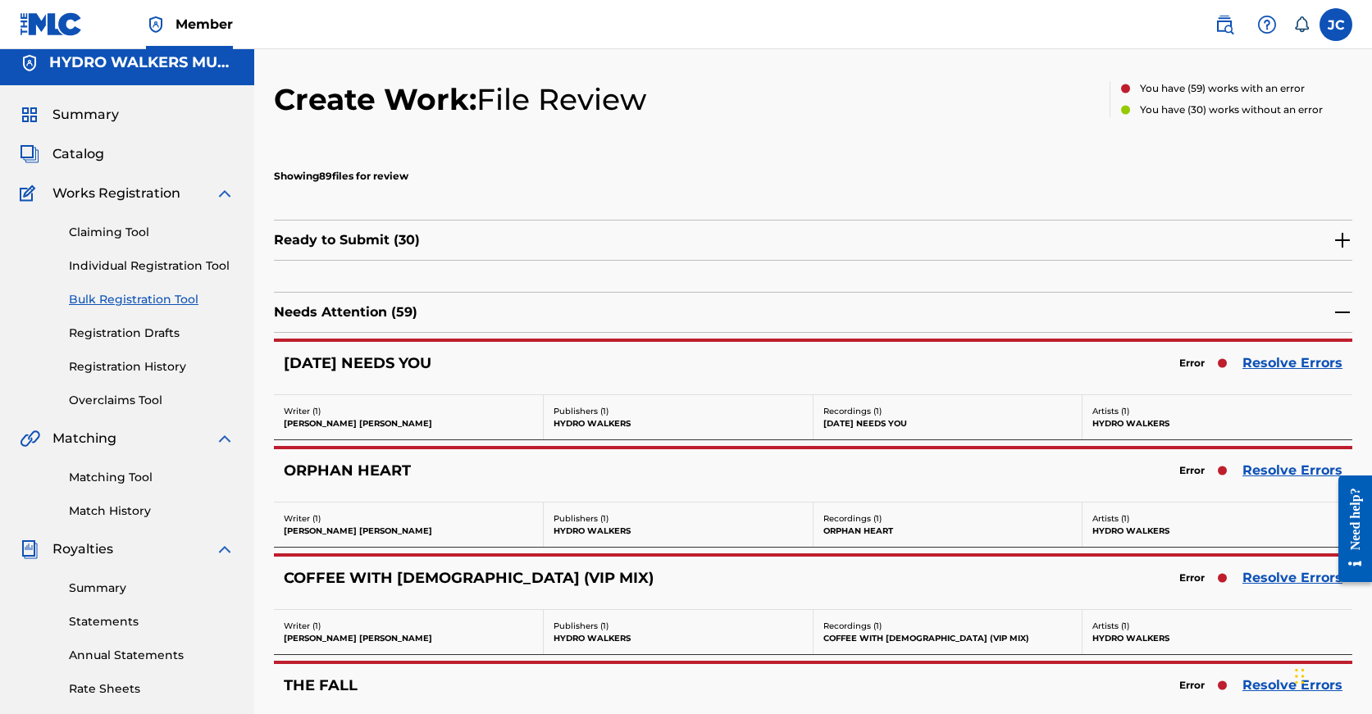
click at [1278, 584] on link "Resolve Errors" at bounding box center [1292, 578] width 100 height 20
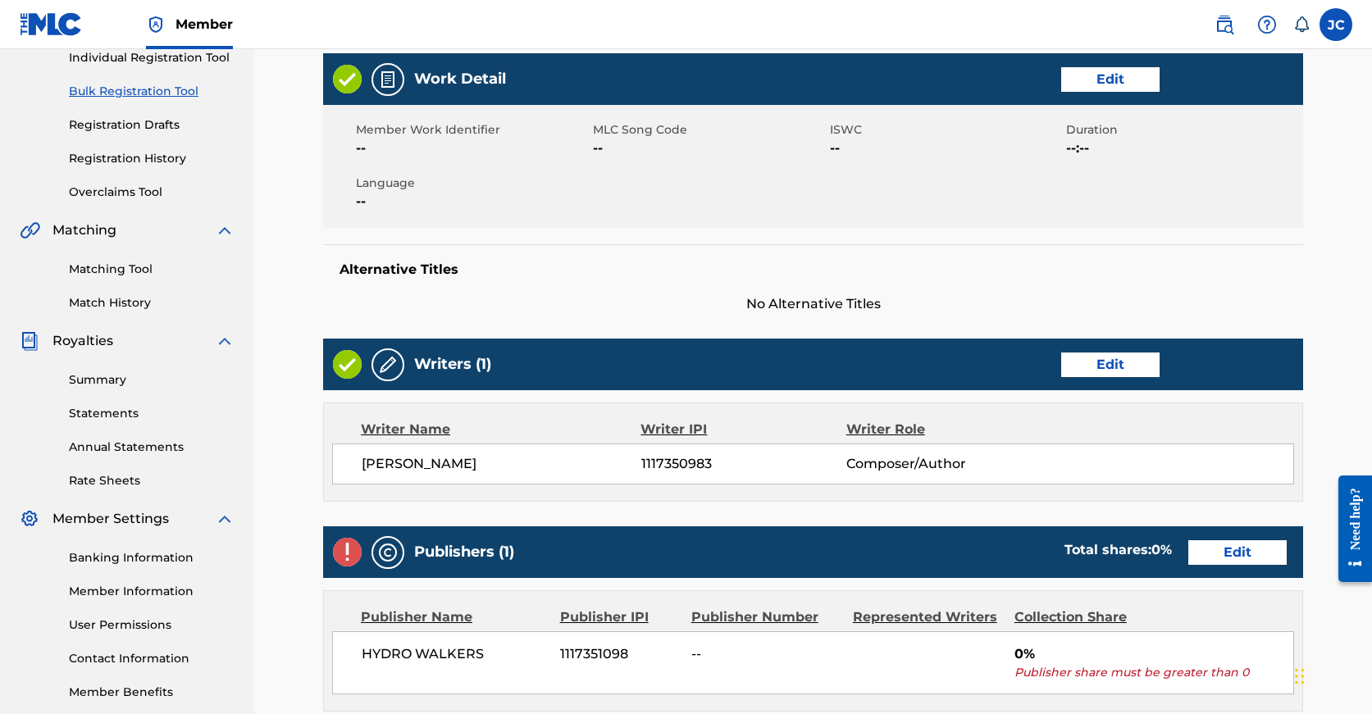
click at [1188, 540] on link "Edit" at bounding box center [1237, 552] width 98 height 25
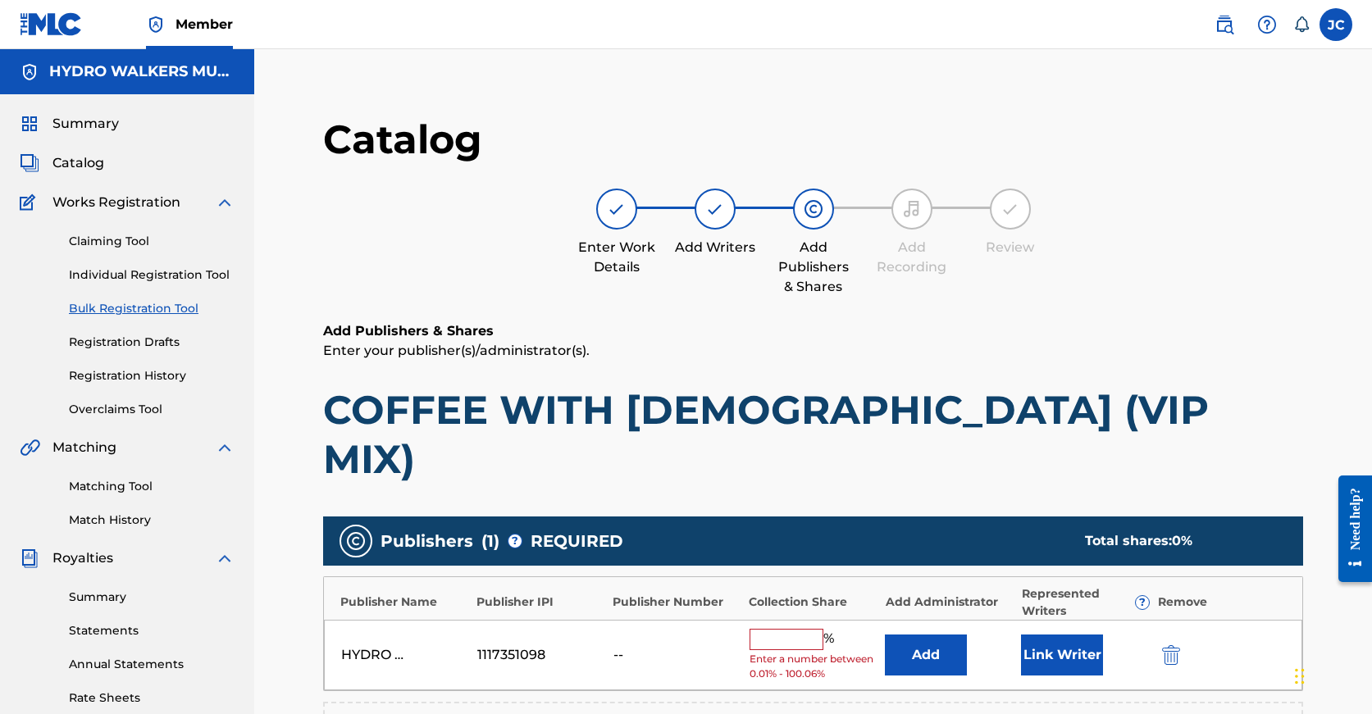
click at [779, 629] on input "text" at bounding box center [787, 639] width 74 height 21
paste input "100"
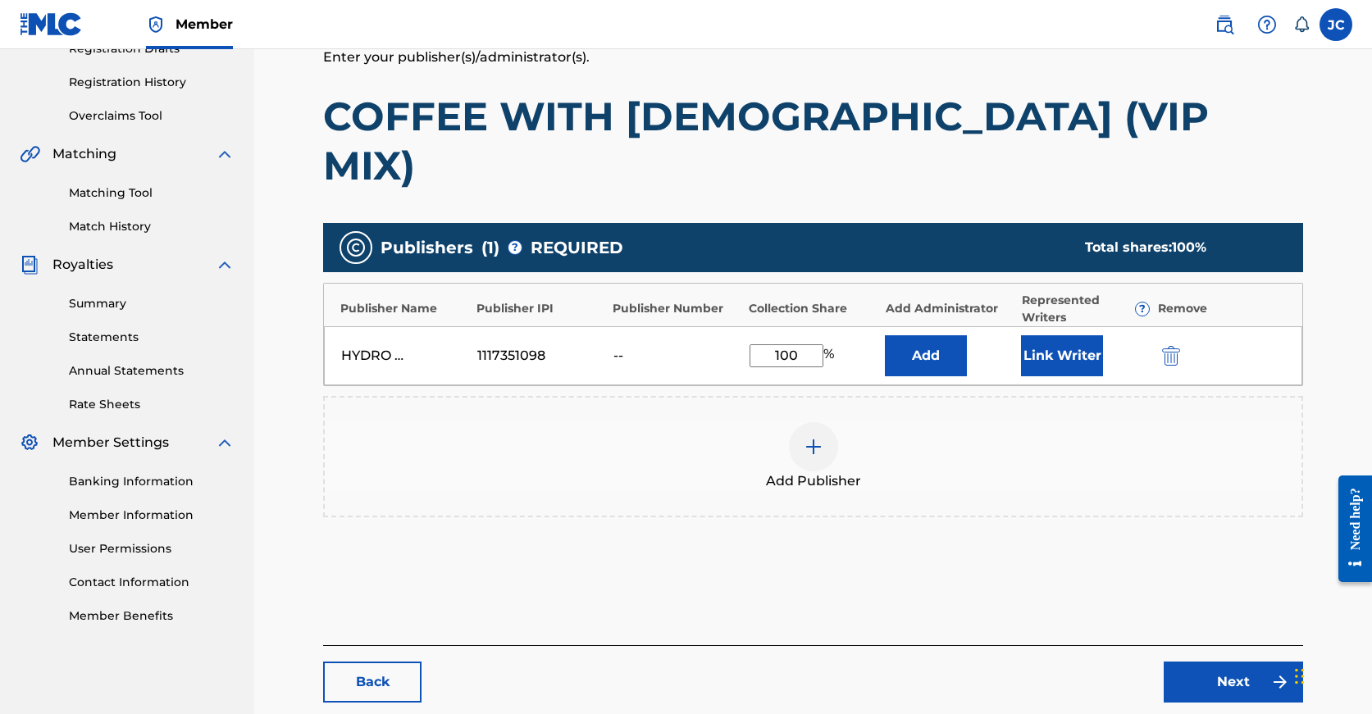
type input "100"
click at [1257, 662] on link "Next" at bounding box center [1233, 682] width 139 height 41
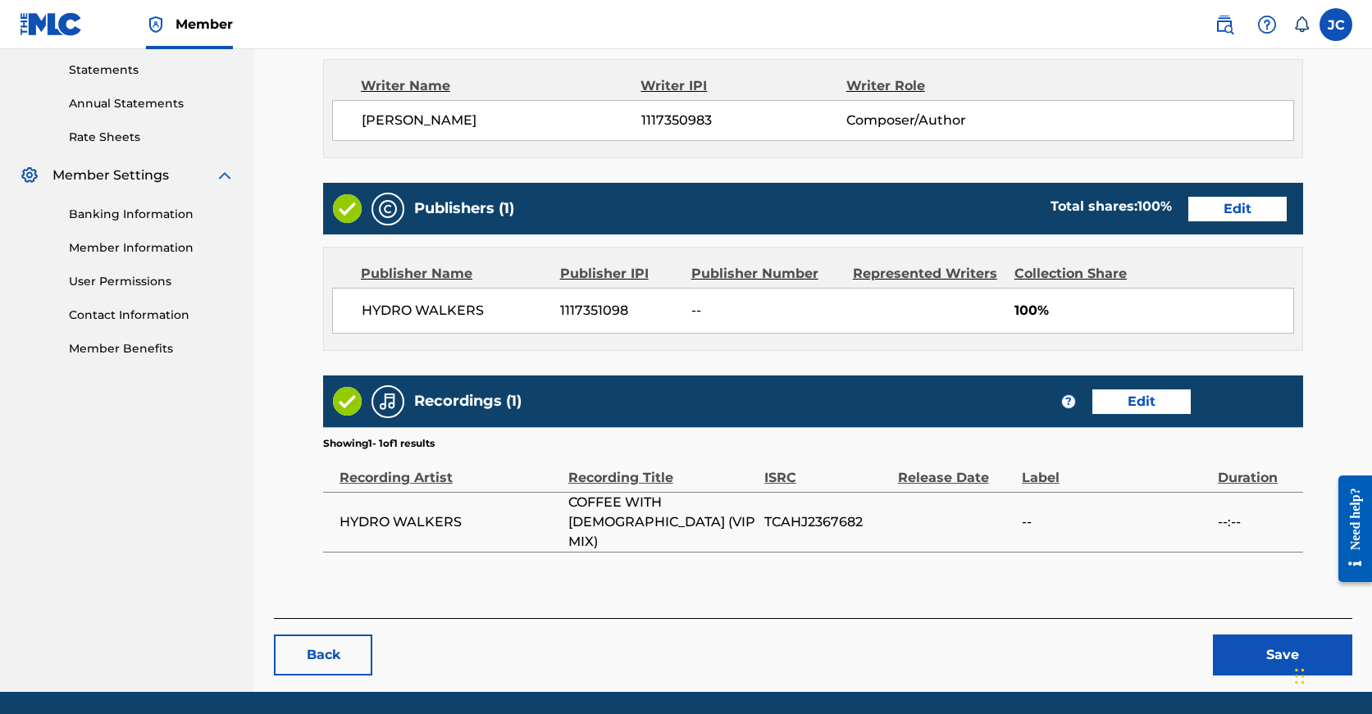
click at [1257, 627] on div "< Back COFFEE WITH JESUS (VIP MIX) Draft Work Detail Edit Member Work Identifie…" at bounding box center [813, 110] width 1078 height 1163
click at [1257, 635] on button "Save" at bounding box center [1282, 655] width 139 height 41
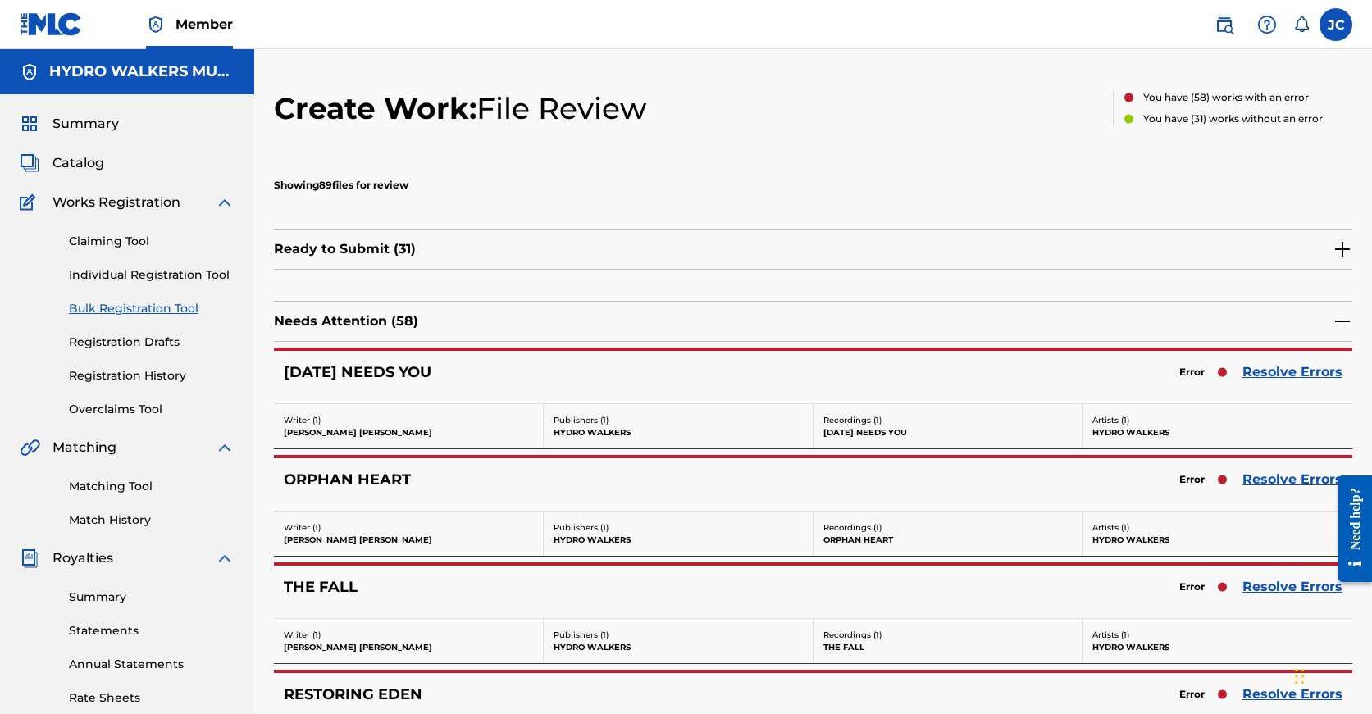
click at [1265, 582] on link "Resolve Errors" at bounding box center [1292, 587] width 100 height 20
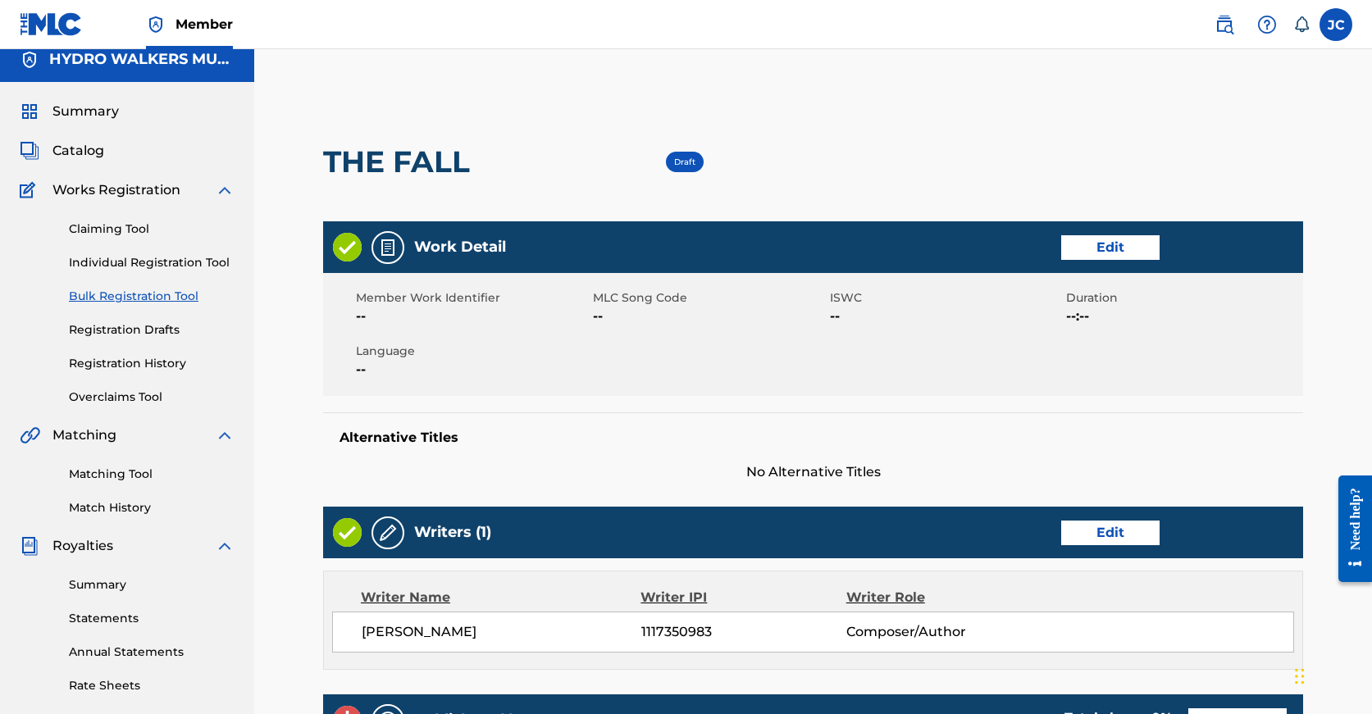
click at [1124, 532] on link "Edit" at bounding box center [1110, 533] width 98 height 25
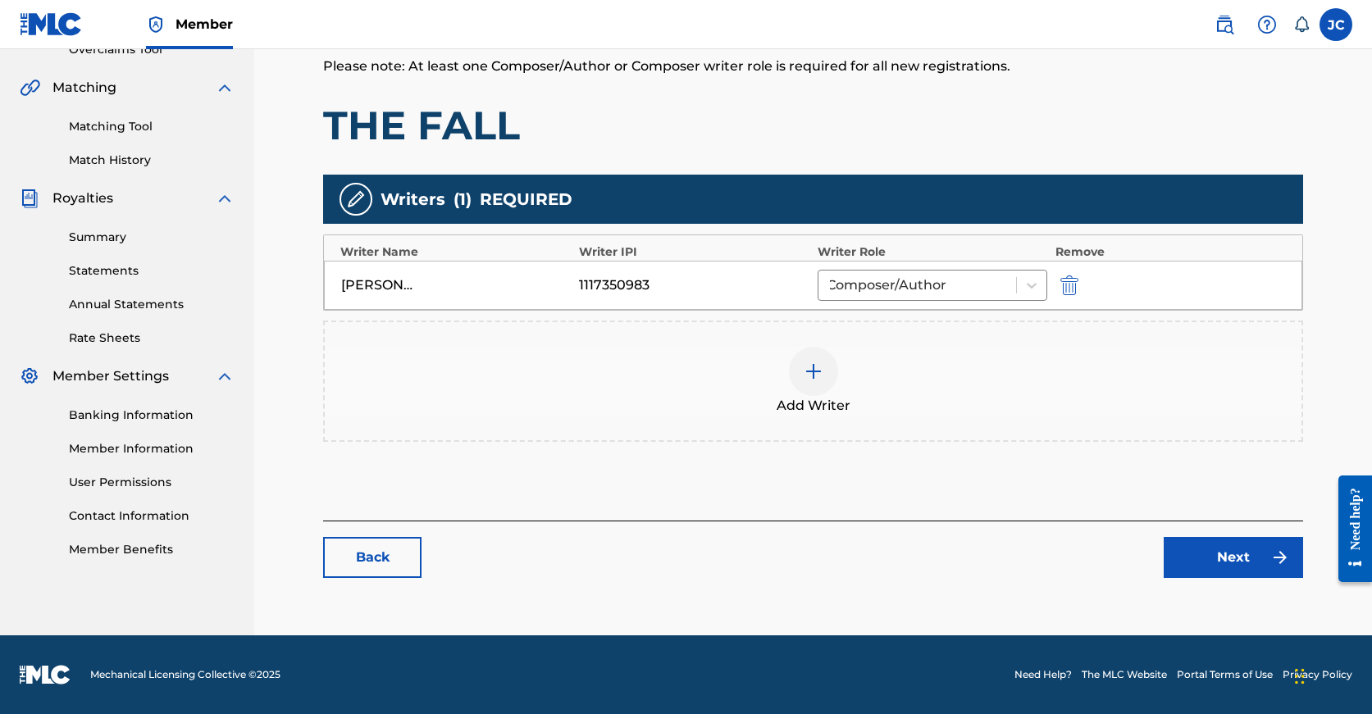
click at [404, 545] on link "Back" at bounding box center [372, 557] width 98 height 41
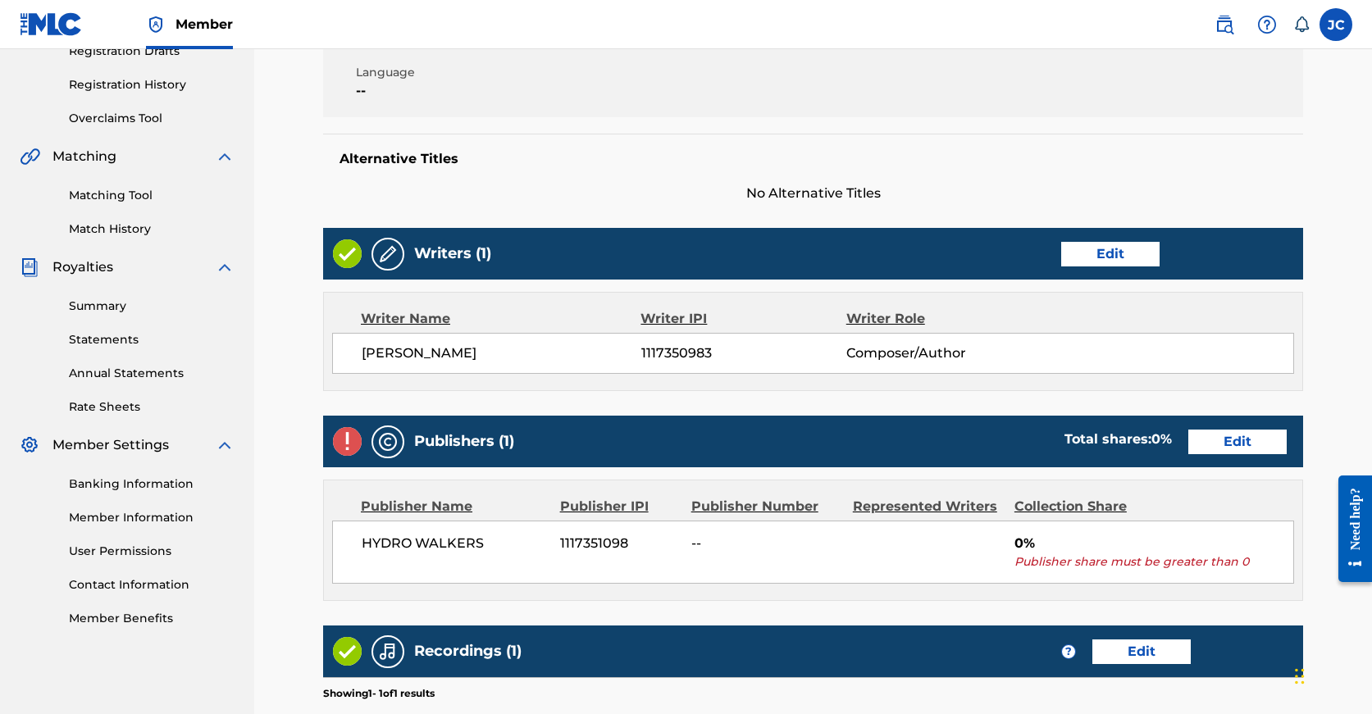
click at [1188, 446] on link "Edit" at bounding box center [1237, 442] width 98 height 25
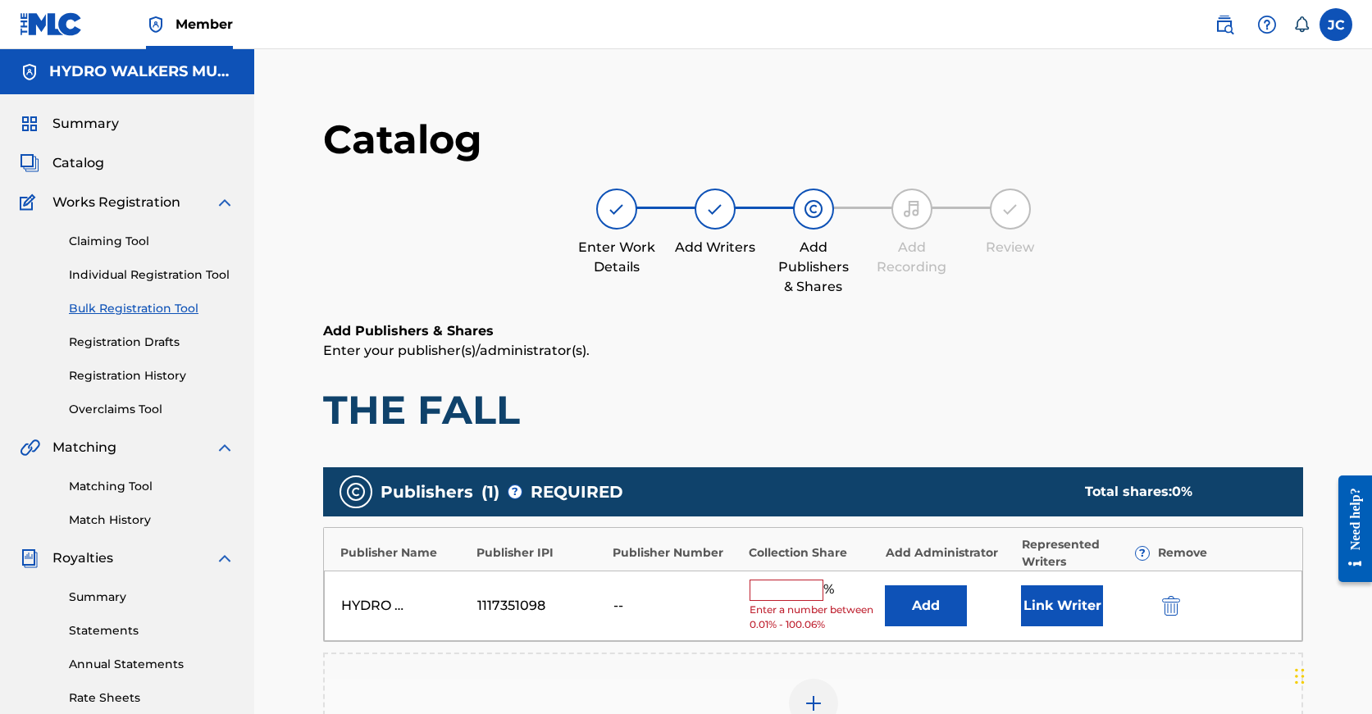
click at [793, 569] on div "Publisher Name Publisher IPI Publisher Number Collection Share Add Administrato…" at bounding box center [813, 549] width 978 height 43
click at [790, 586] on input "text" at bounding box center [787, 590] width 74 height 21
paste input "100"
type input "100"
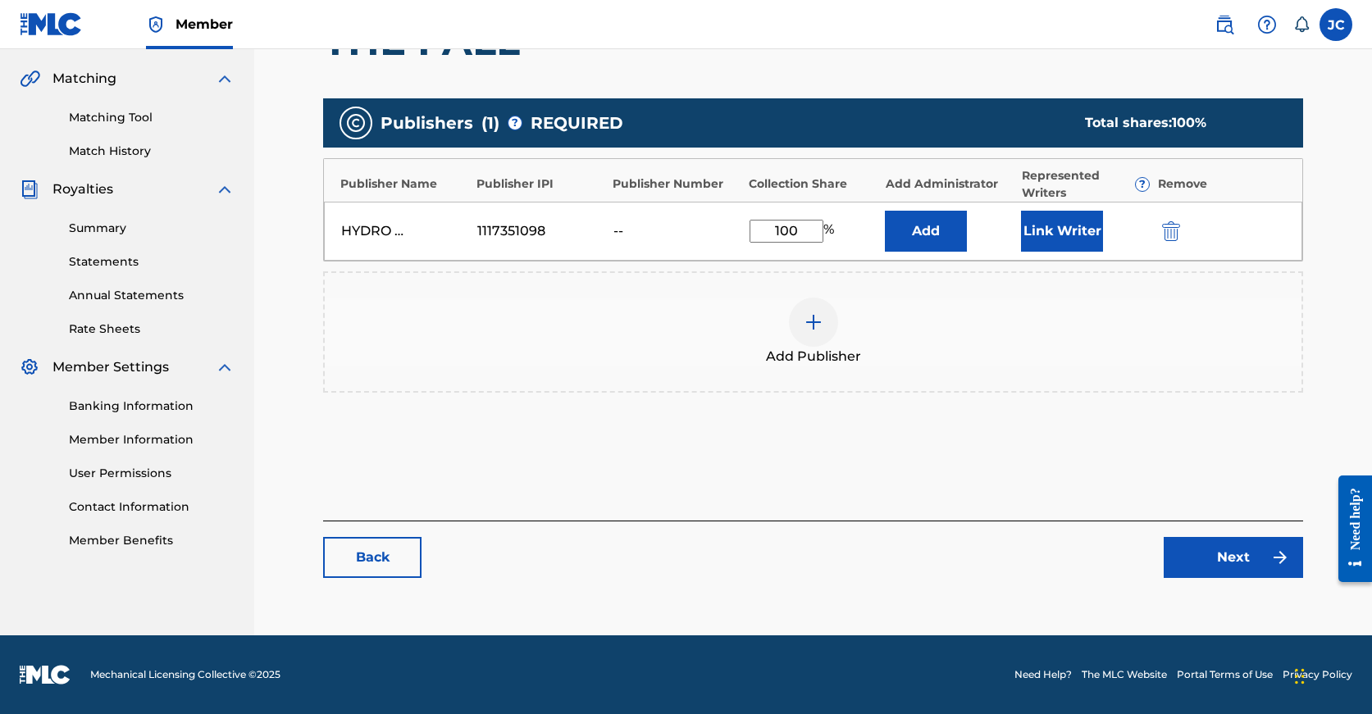
click at [1227, 559] on link "Next" at bounding box center [1233, 557] width 139 height 41
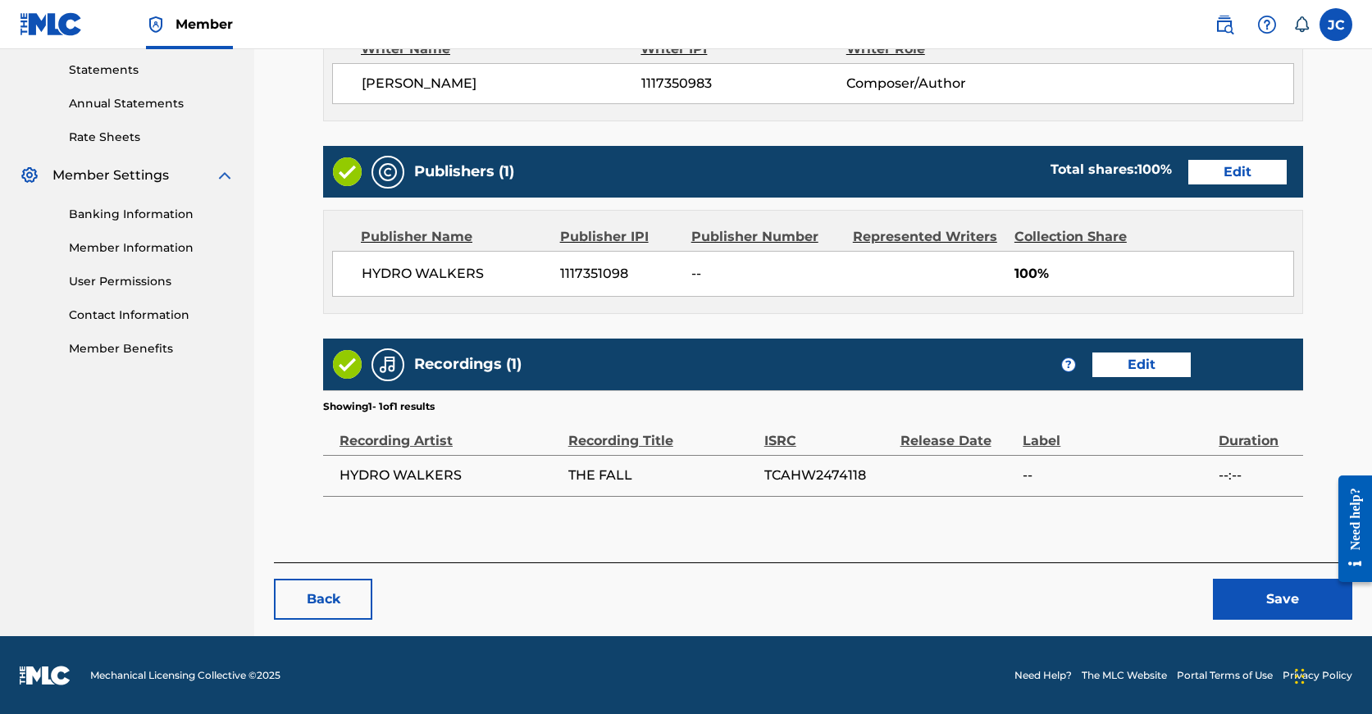
click at [1237, 608] on button "Save" at bounding box center [1282, 599] width 139 height 41
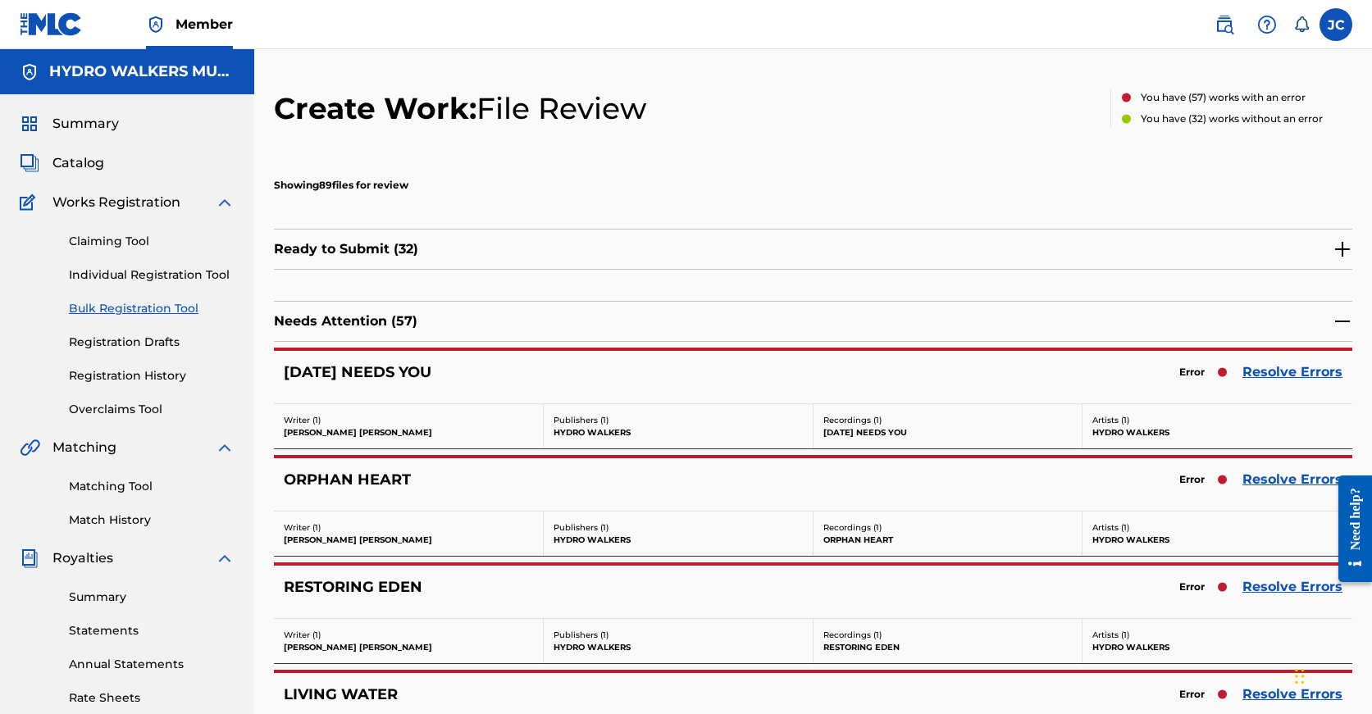
click at [1269, 474] on link "Resolve Errors" at bounding box center [1292, 480] width 100 height 20
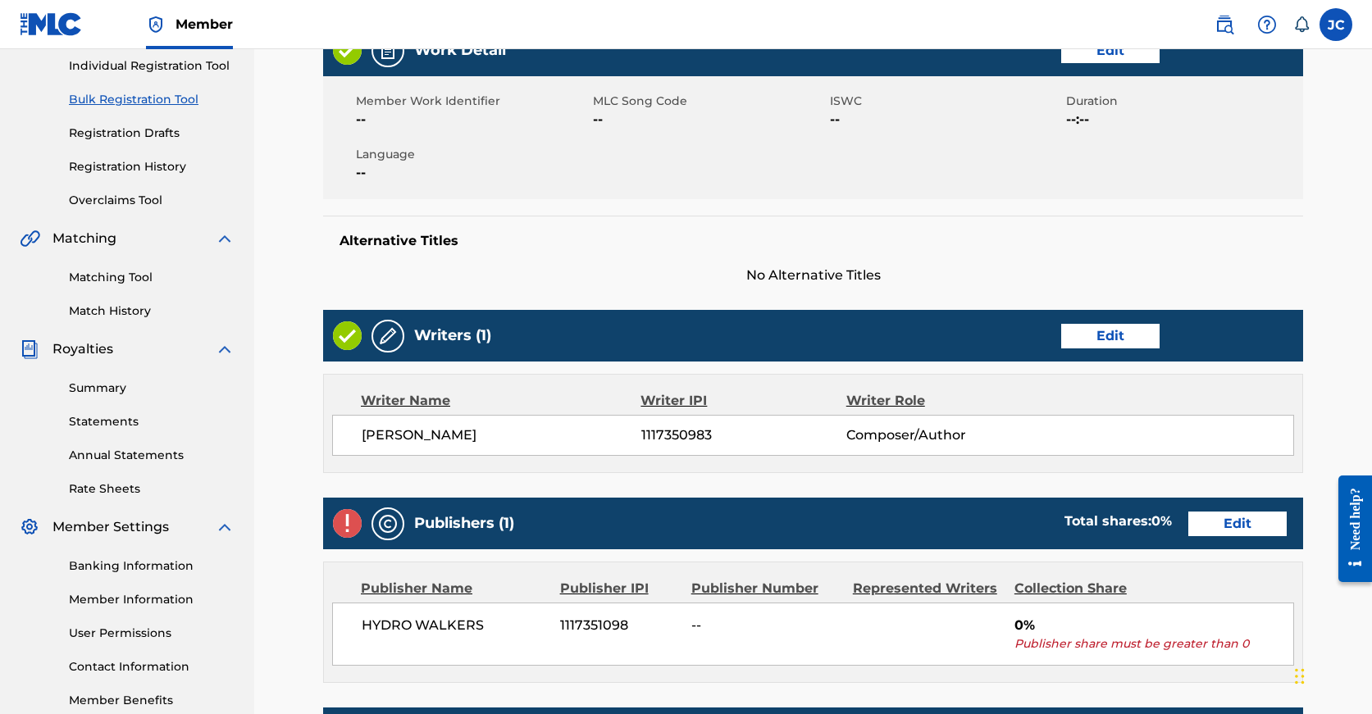
click at [1188, 524] on link "Edit" at bounding box center [1237, 524] width 98 height 25
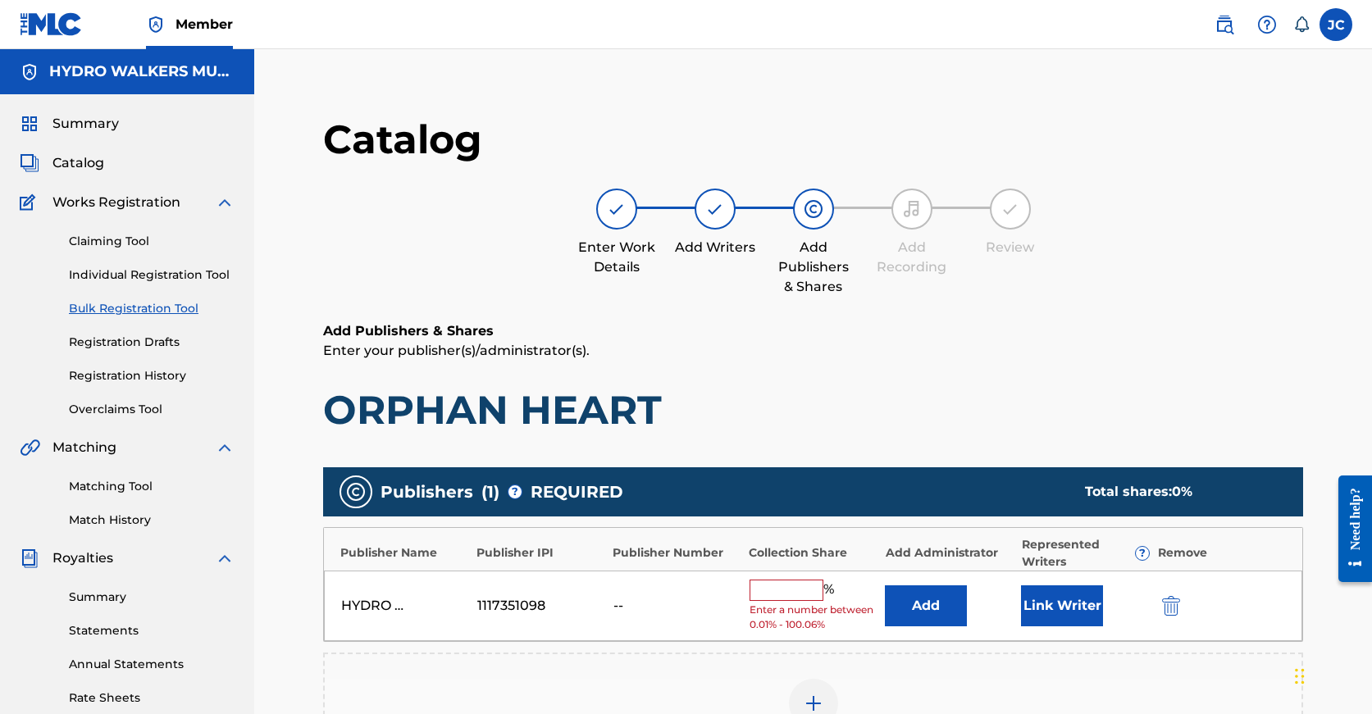
click at [800, 580] on input "text" at bounding box center [787, 590] width 74 height 21
paste input "100"
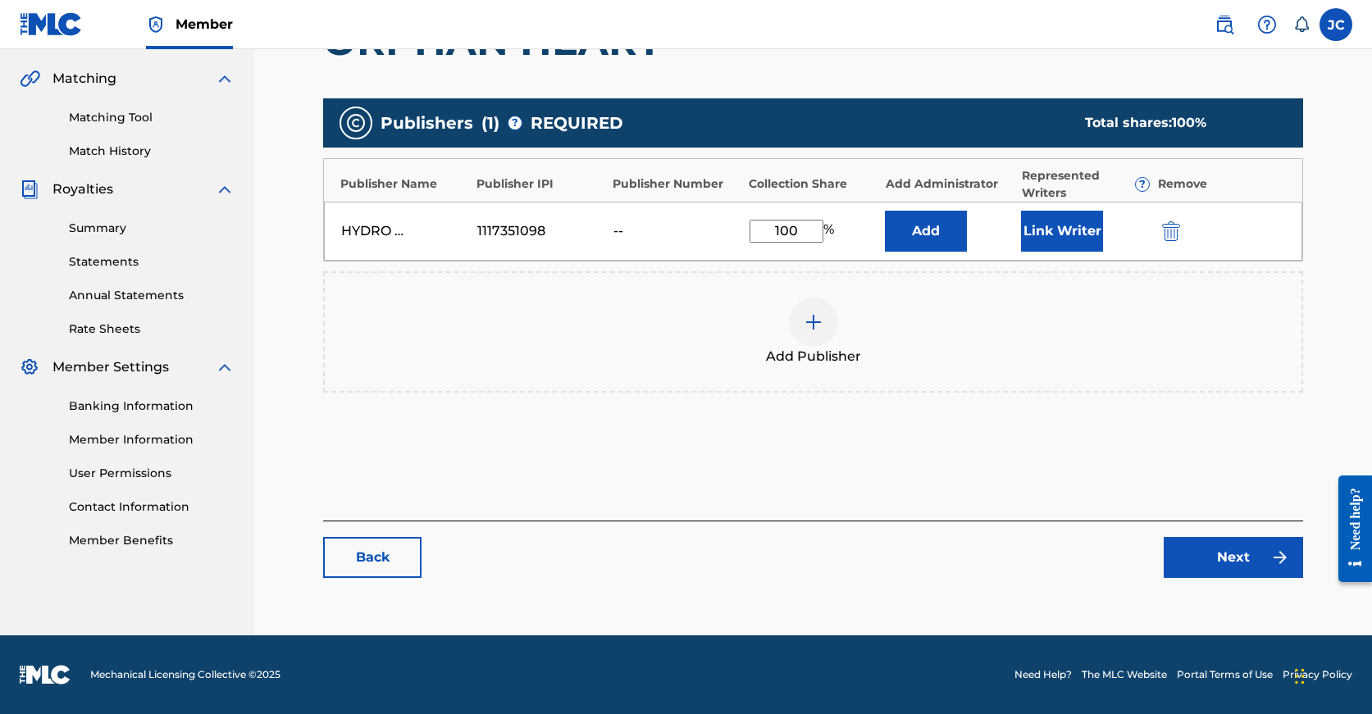
type input "100"
click at [1242, 540] on link "Next" at bounding box center [1233, 557] width 139 height 41
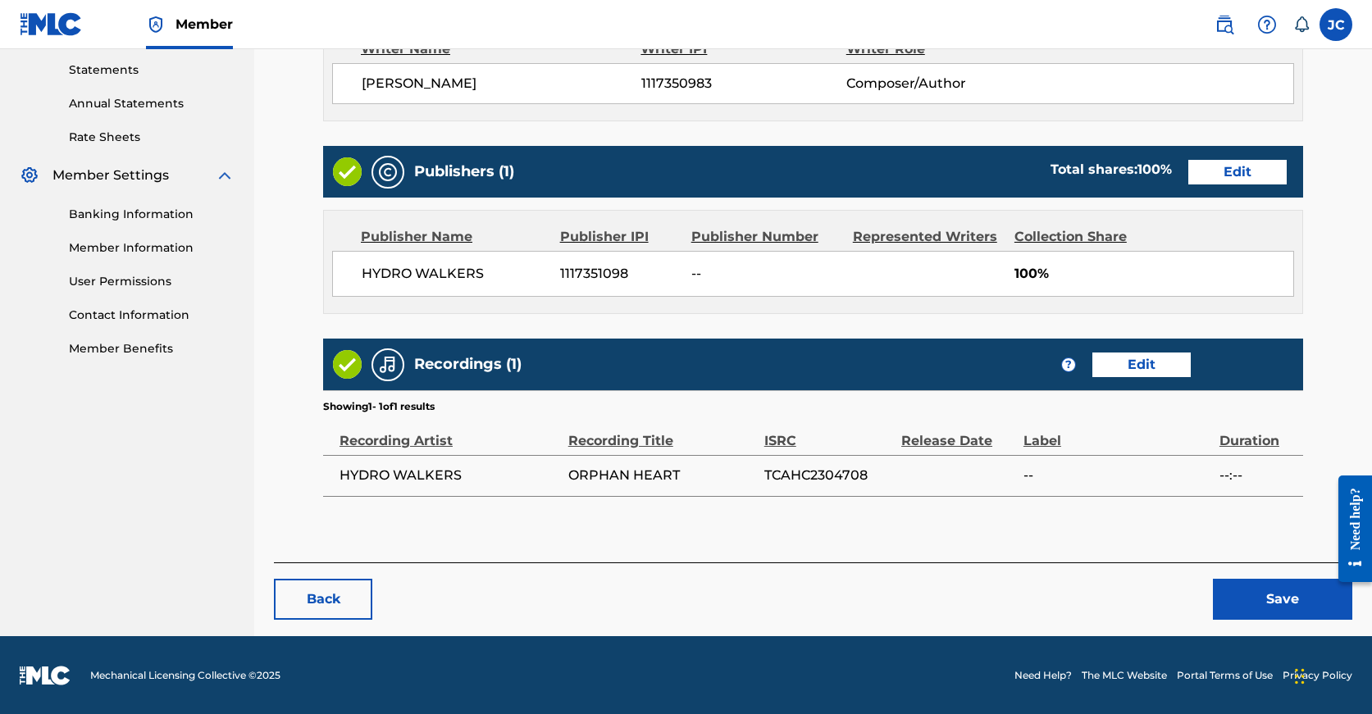
click at [1244, 604] on button "Save" at bounding box center [1282, 599] width 139 height 41
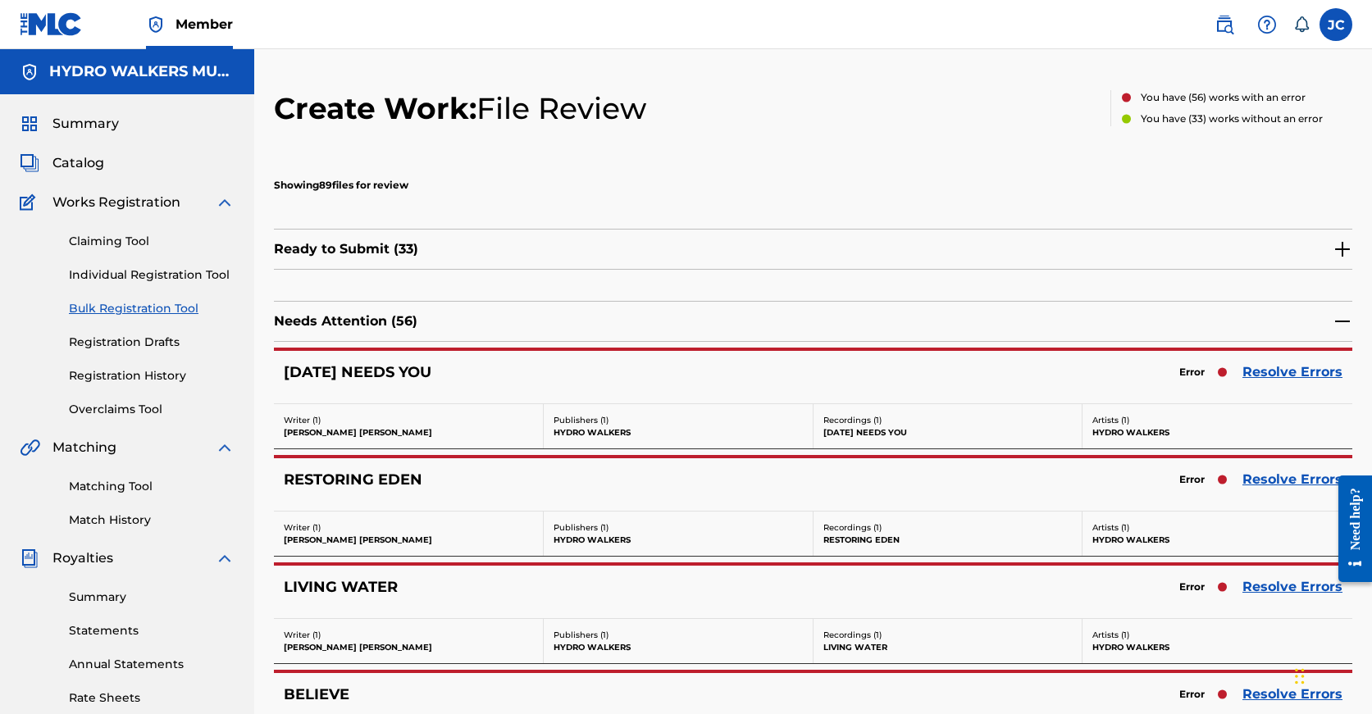
click at [1263, 591] on link "Resolve Errors" at bounding box center [1292, 587] width 100 height 20
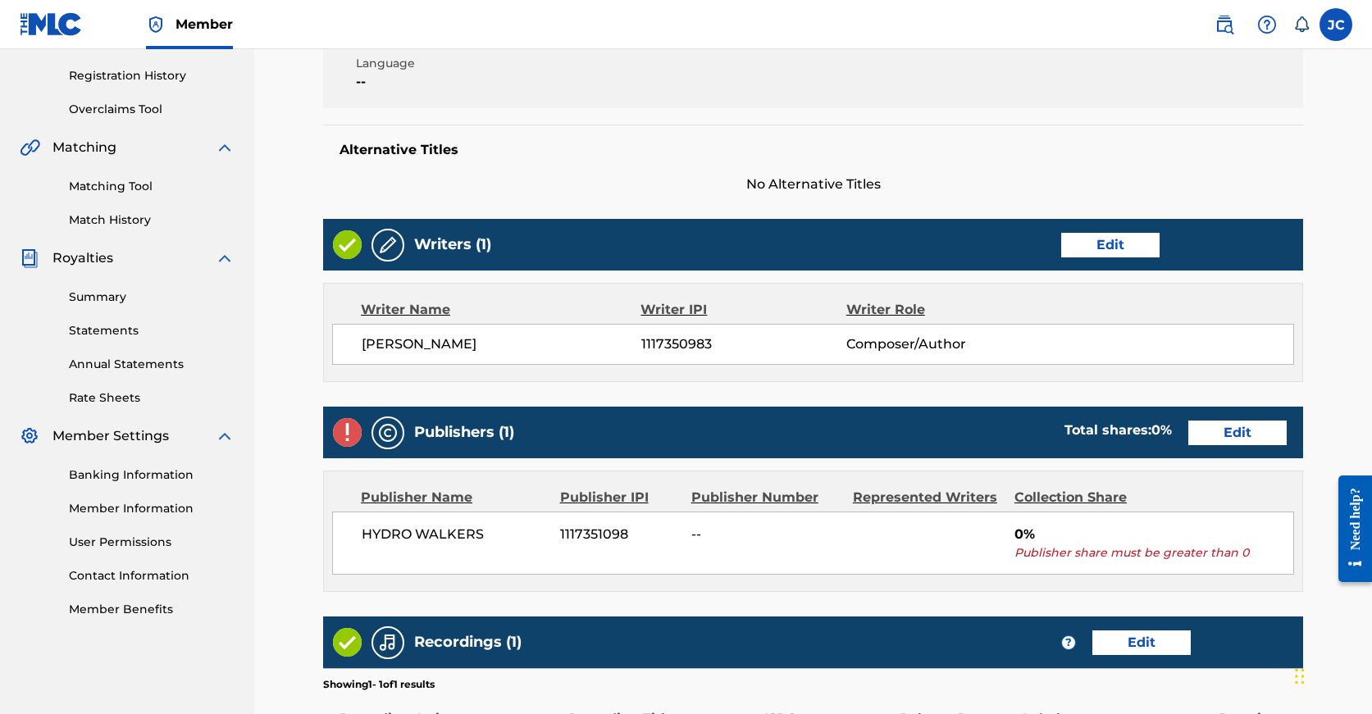
click at [1188, 426] on link "Edit" at bounding box center [1237, 433] width 98 height 25
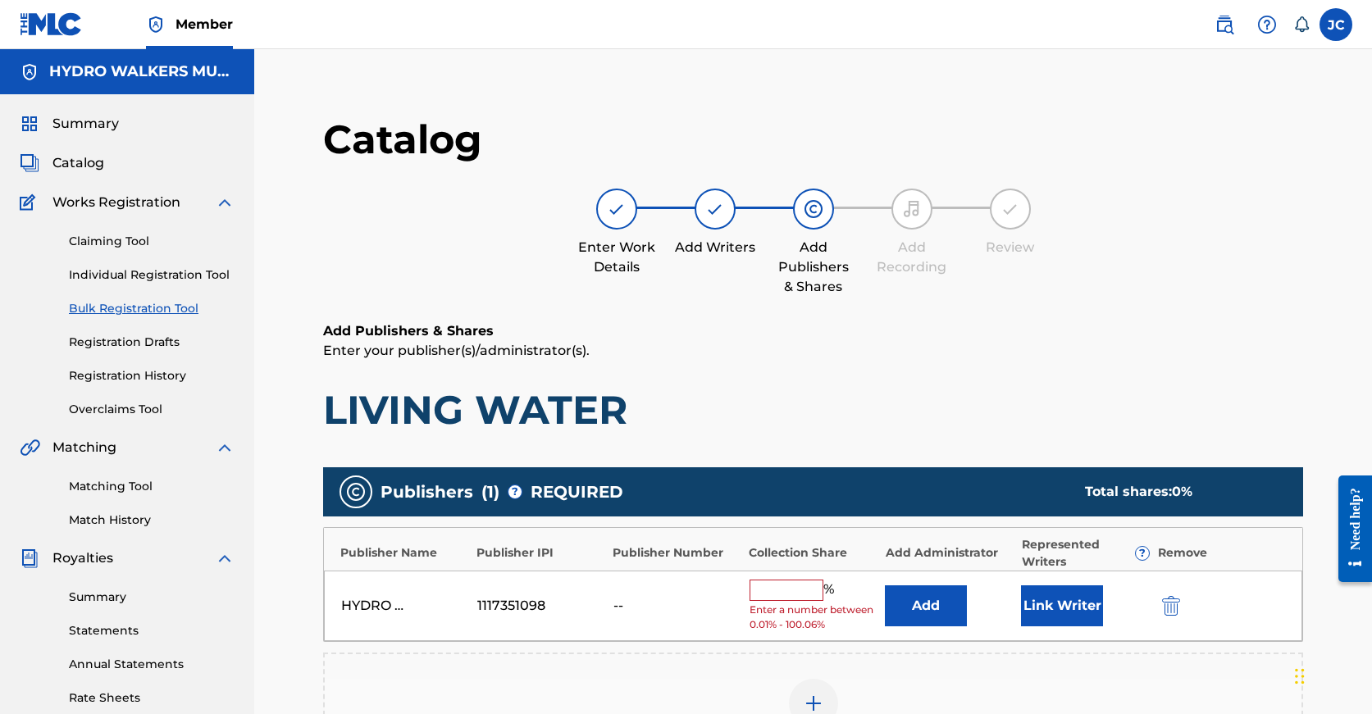
click at [792, 589] on input "text" at bounding box center [787, 590] width 74 height 21
paste input "100"
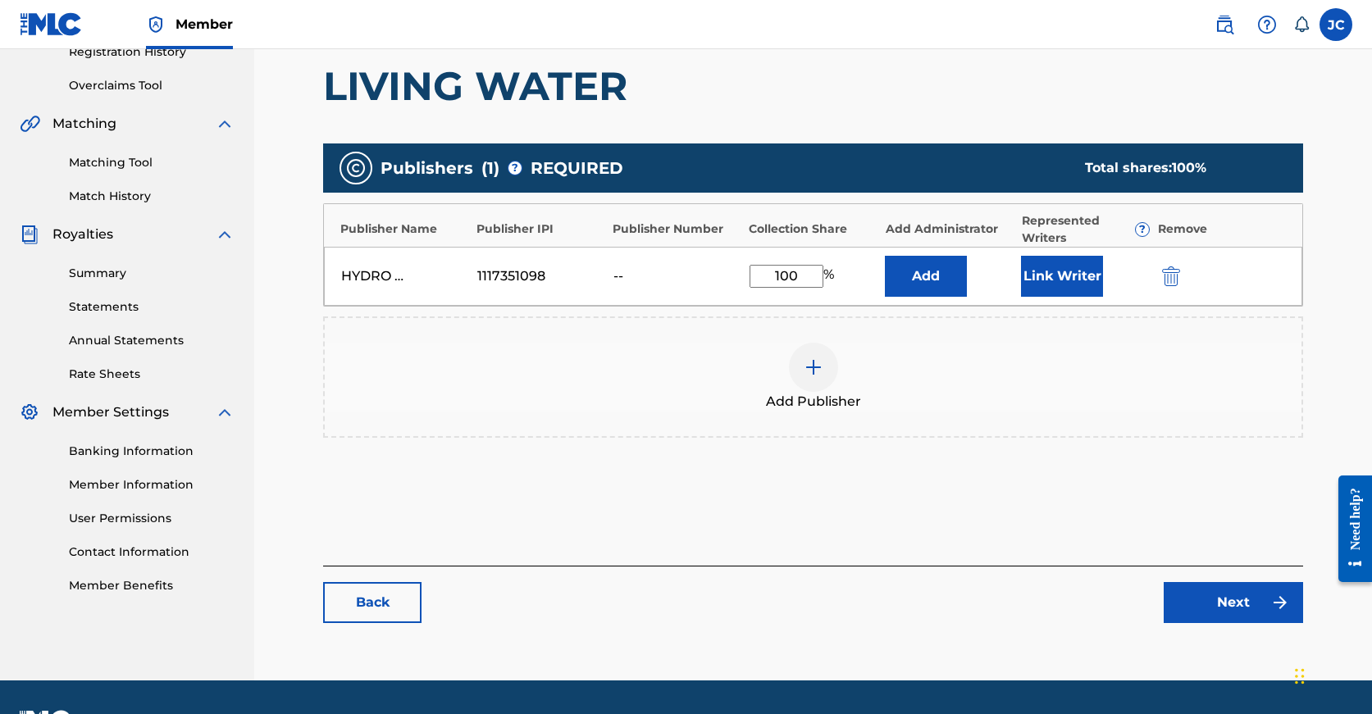
type input "100"
click at [1209, 589] on link "Next" at bounding box center [1233, 602] width 139 height 41
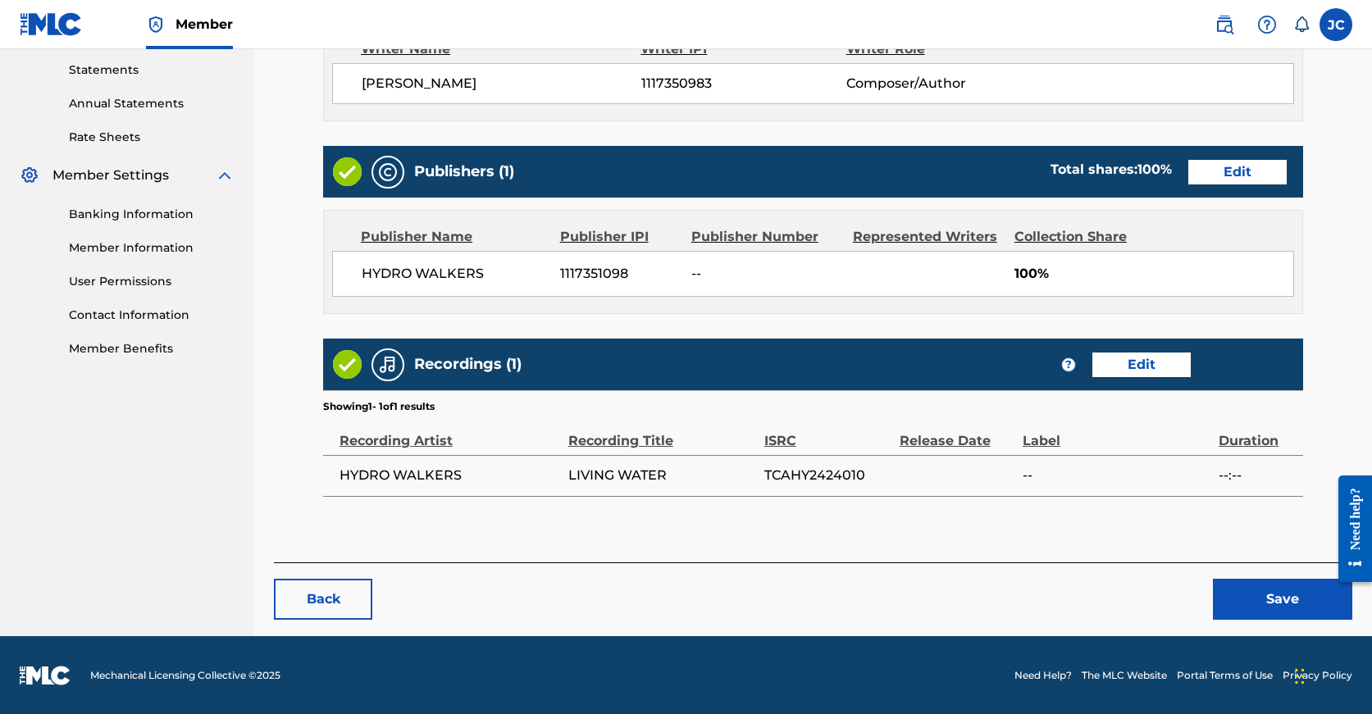
click at [1250, 599] on button "Save" at bounding box center [1282, 599] width 139 height 41
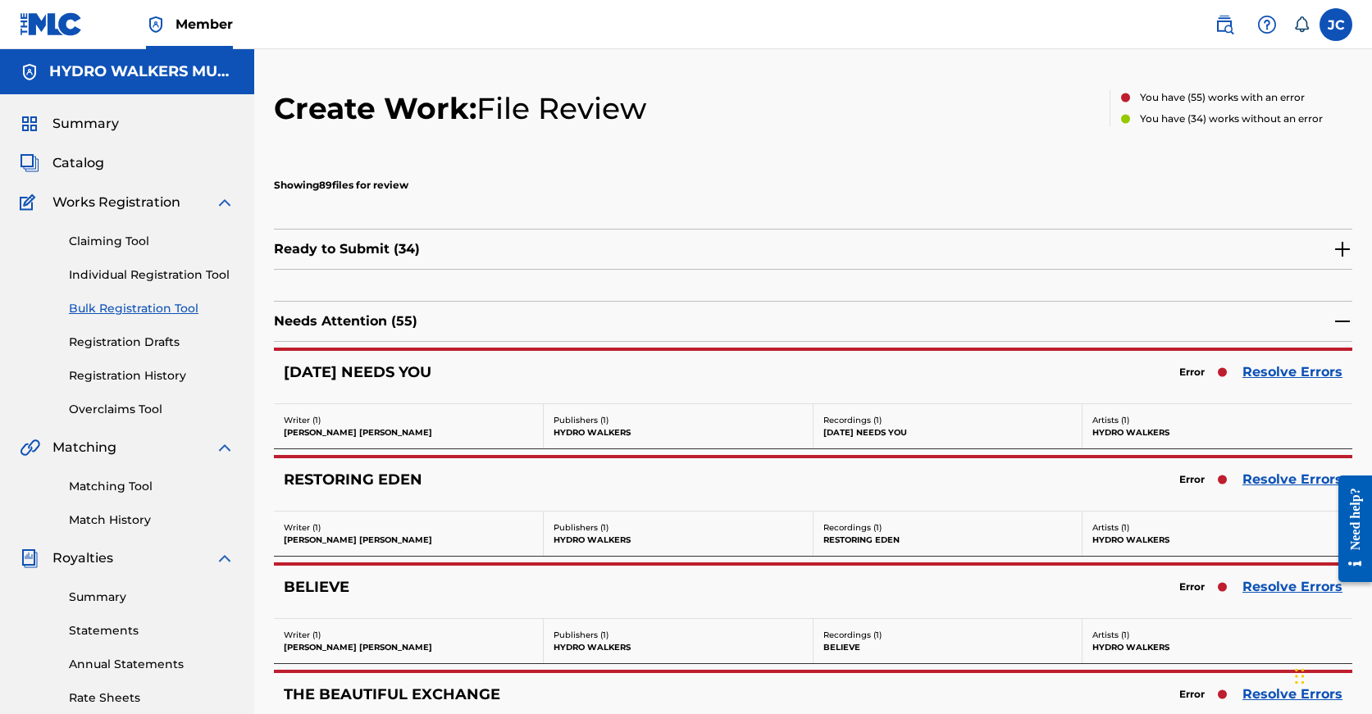
click at [1250, 565] on div "BELIEVE Error Resolve Errors Writer ( 1 ) JOEL COLLISHAW Publishers ( 1 ) HYDRO…" at bounding box center [813, 614] width 1078 height 102
click at [1255, 580] on link "Resolve Errors" at bounding box center [1292, 587] width 100 height 20
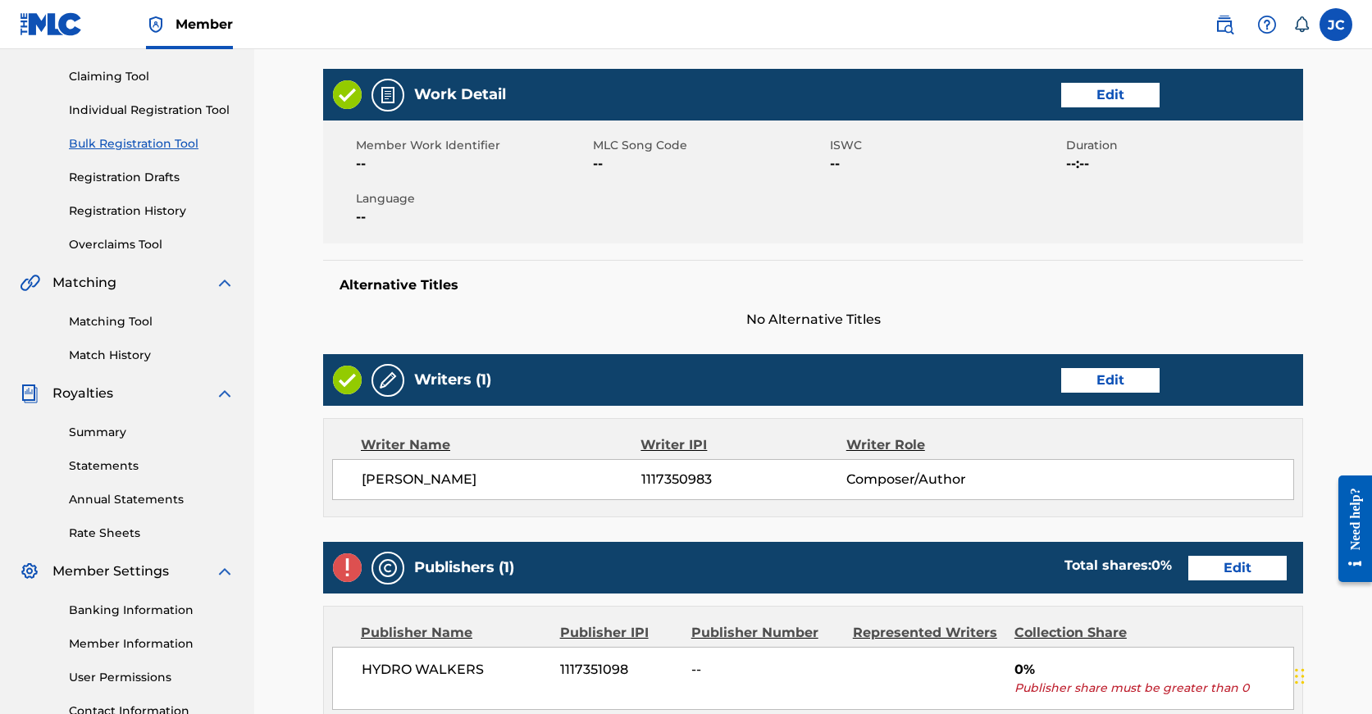
click at [1188, 559] on link "Edit" at bounding box center [1237, 568] width 98 height 25
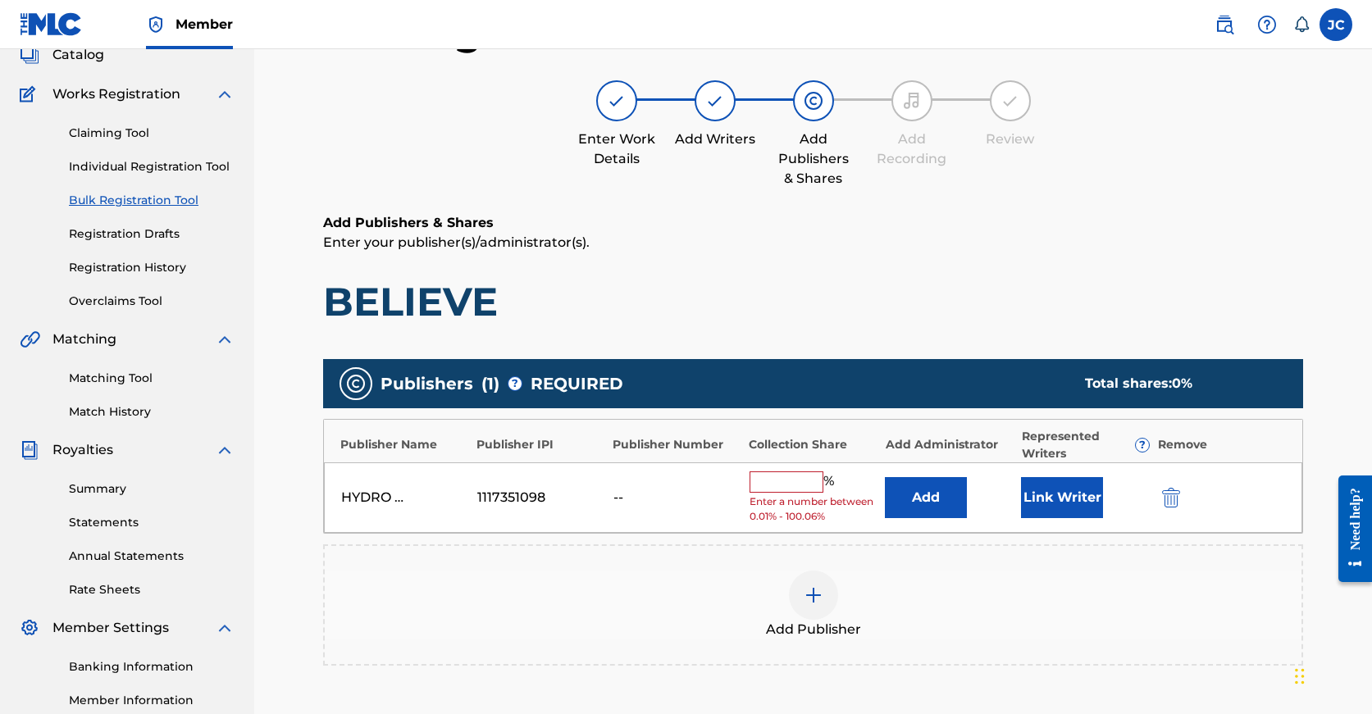
click at [779, 461] on div "Publisher Name Publisher IPI Publisher Number Collection Share Add Administrato…" at bounding box center [813, 441] width 978 height 43
click at [779, 470] on div "HYDRO WALKERS 1117351098 -- % Enter a number between 0.01% - 100.06% Add Link W…" at bounding box center [813, 497] width 978 height 71
click at [779, 472] on input "text" at bounding box center [787, 482] width 74 height 21
paste input "100"
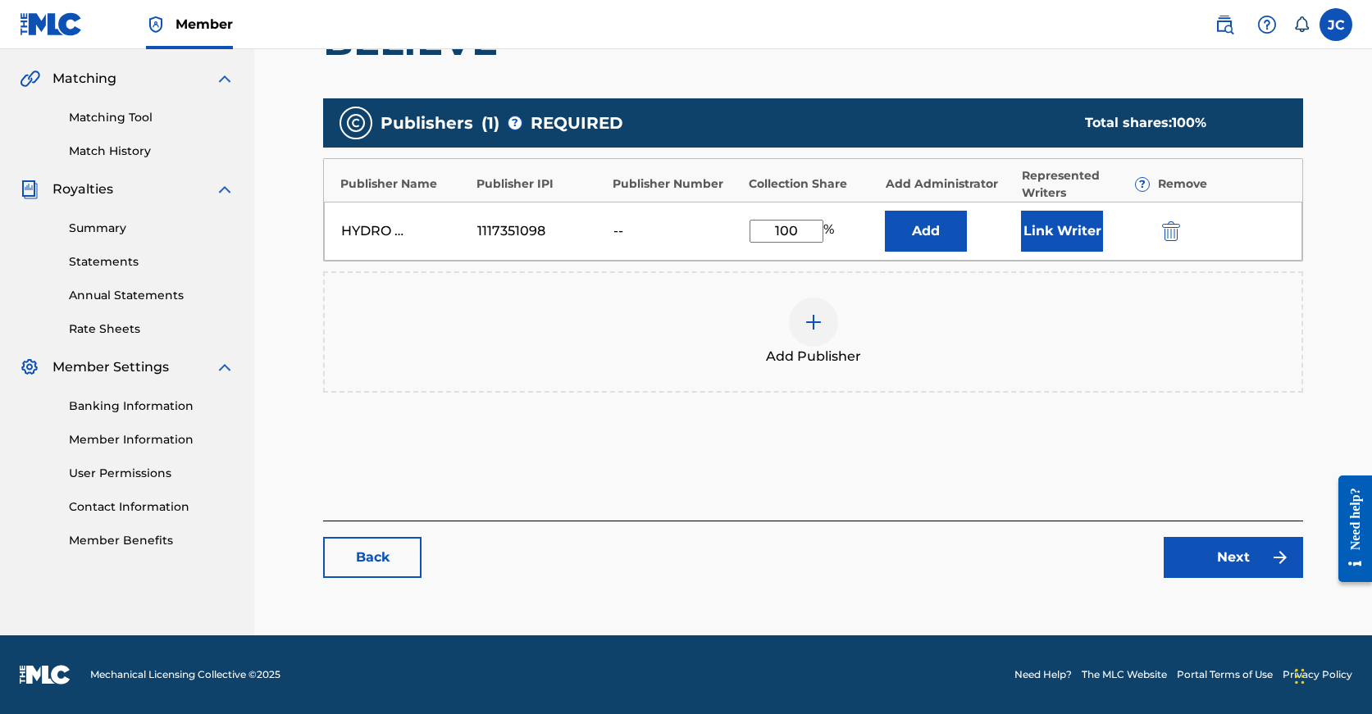
type input "100"
click at [1225, 563] on link "Next" at bounding box center [1233, 557] width 139 height 41
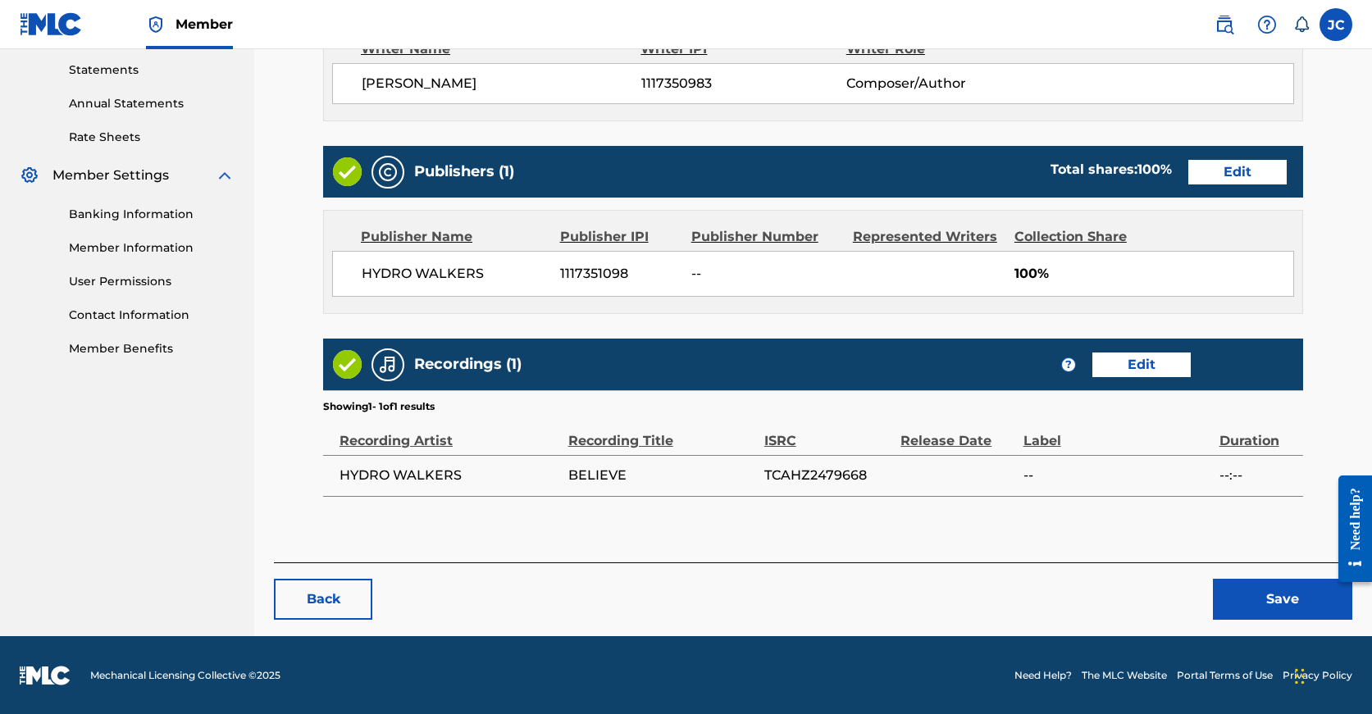
click at [1241, 586] on button "Save" at bounding box center [1282, 599] width 139 height 41
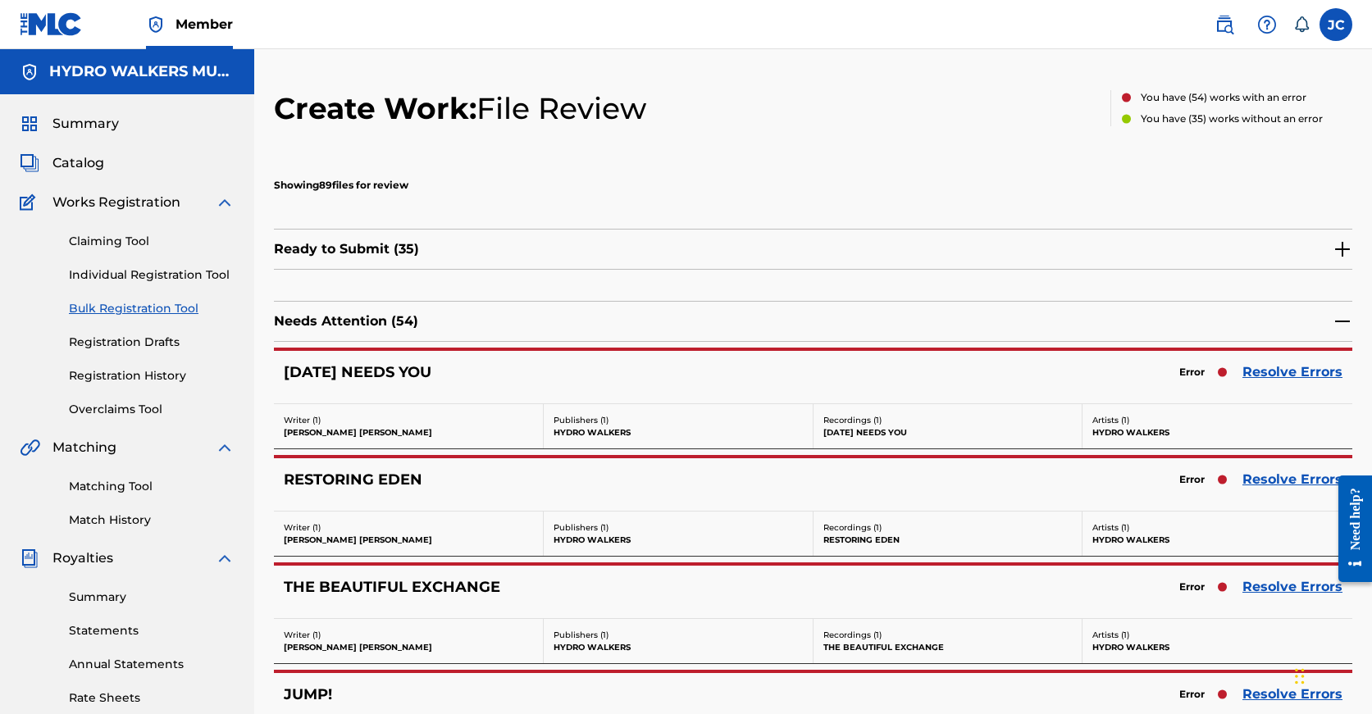
click at [1248, 572] on div "THE BEAUTIFUL EXCHANGE Error Resolve Errors" at bounding box center [813, 592] width 1078 height 52
click at [1260, 581] on link "Resolve Errors" at bounding box center [1292, 587] width 100 height 20
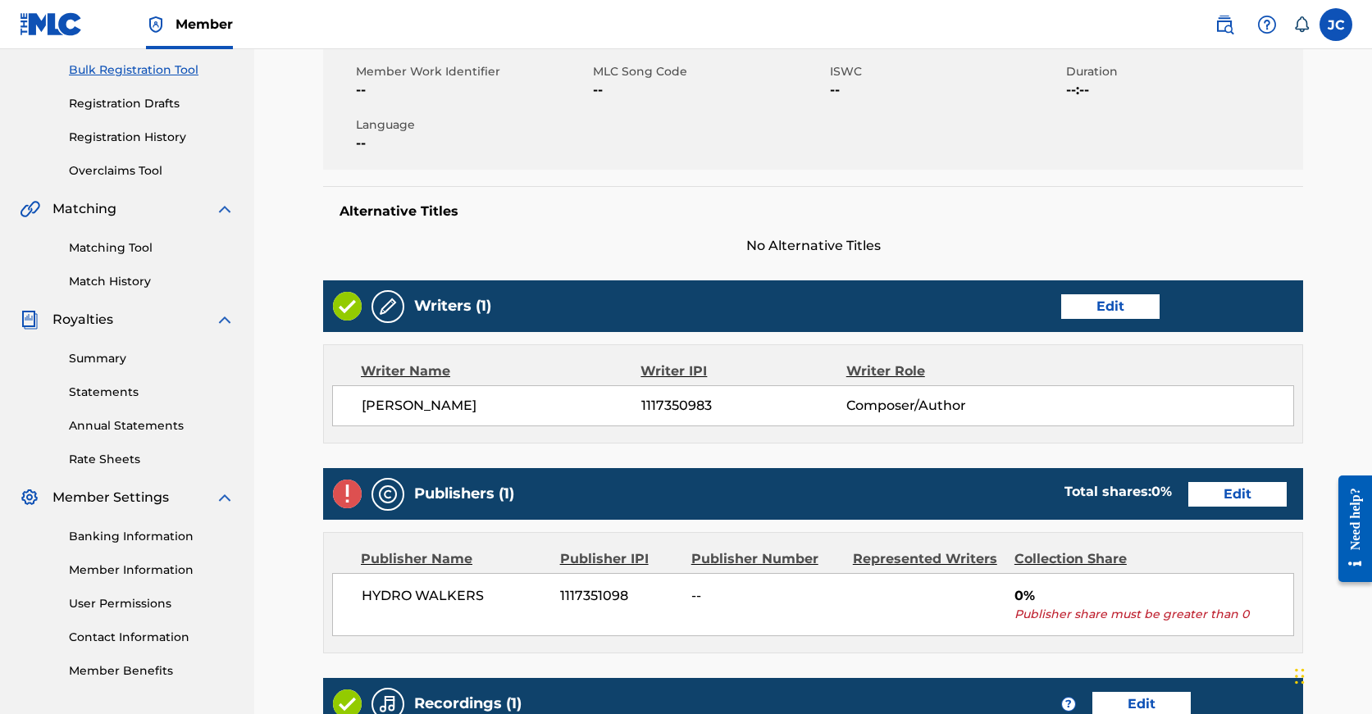
click at [1188, 482] on link "Edit" at bounding box center [1237, 494] width 98 height 25
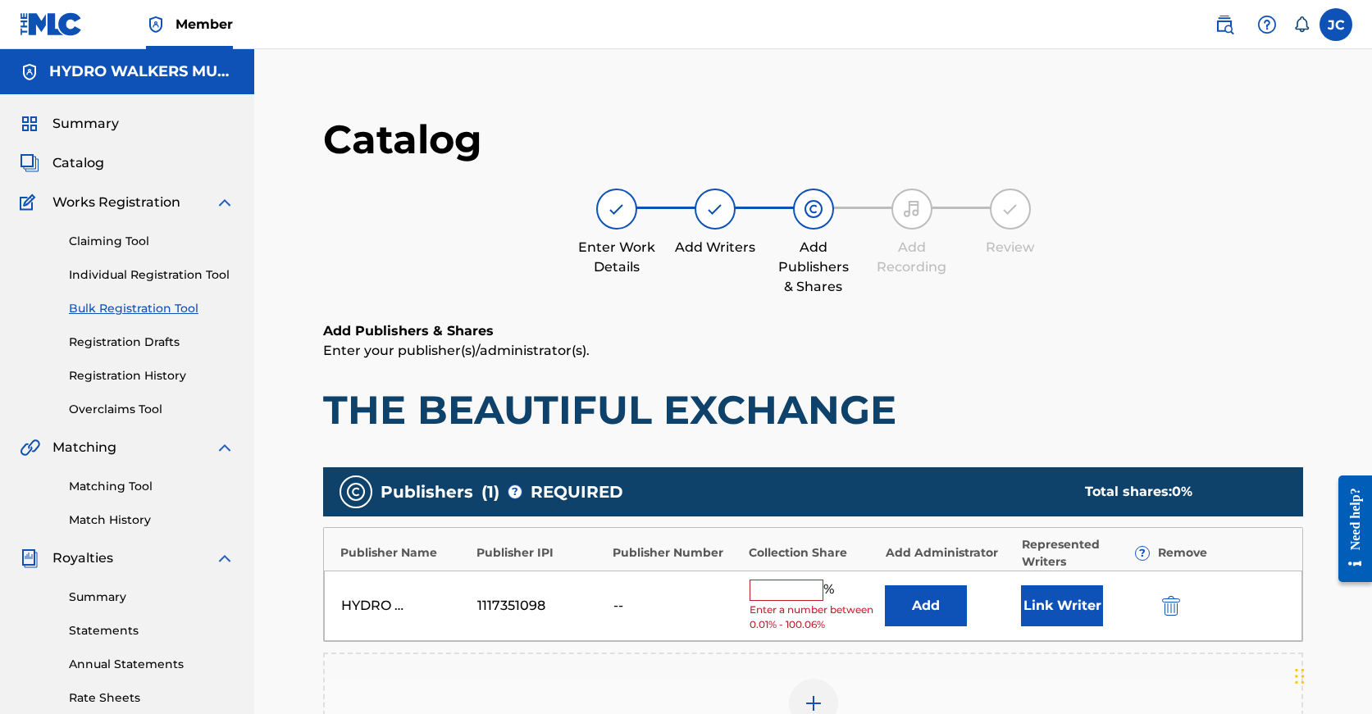
click at [793, 577] on div "HYDRO WALKERS 1117351098 -- % Enter a number between 0.01% - 100.06% Add Link W…" at bounding box center [813, 606] width 978 height 71
click at [793, 582] on input "text" at bounding box center [787, 590] width 74 height 21
paste input "100"
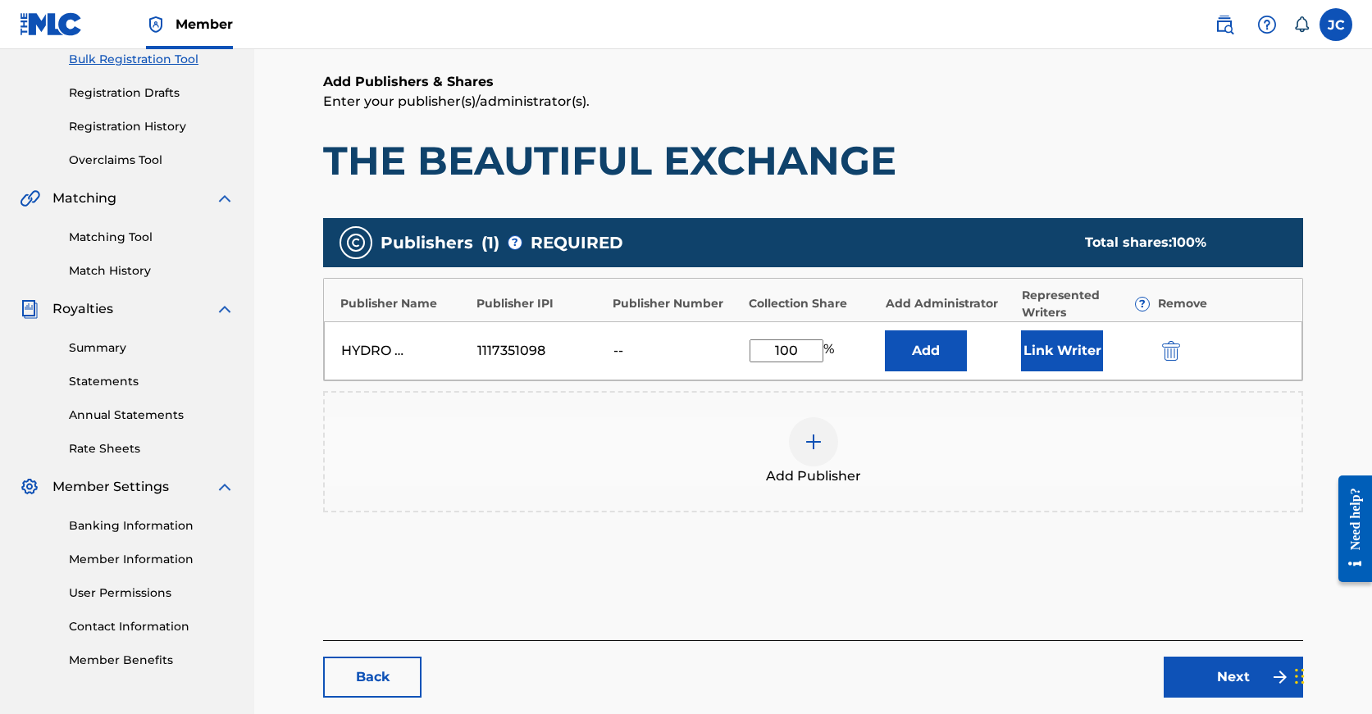
type input "100"
click at [1165, 663] on link "Next" at bounding box center [1233, 677] width 139 height 41
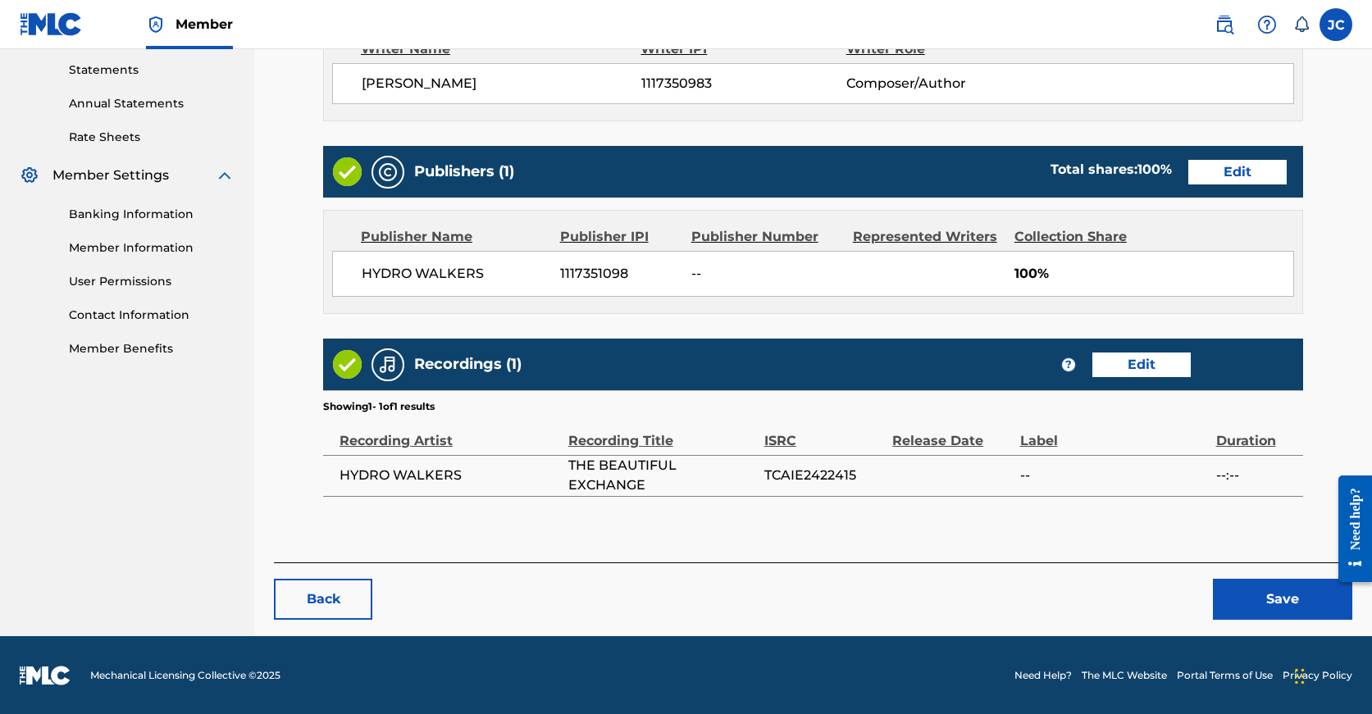
click at [1269, 624] on div "< Back THE BEAUTIFUL EXCHANGE Draft Work Detail Edit Member Work Identifier -- …" at bounding box center [813, 82] width 1078 height 1107
click at [1267, 608] on button "Save" at bounding box center [1282, 599] width 139 height 41
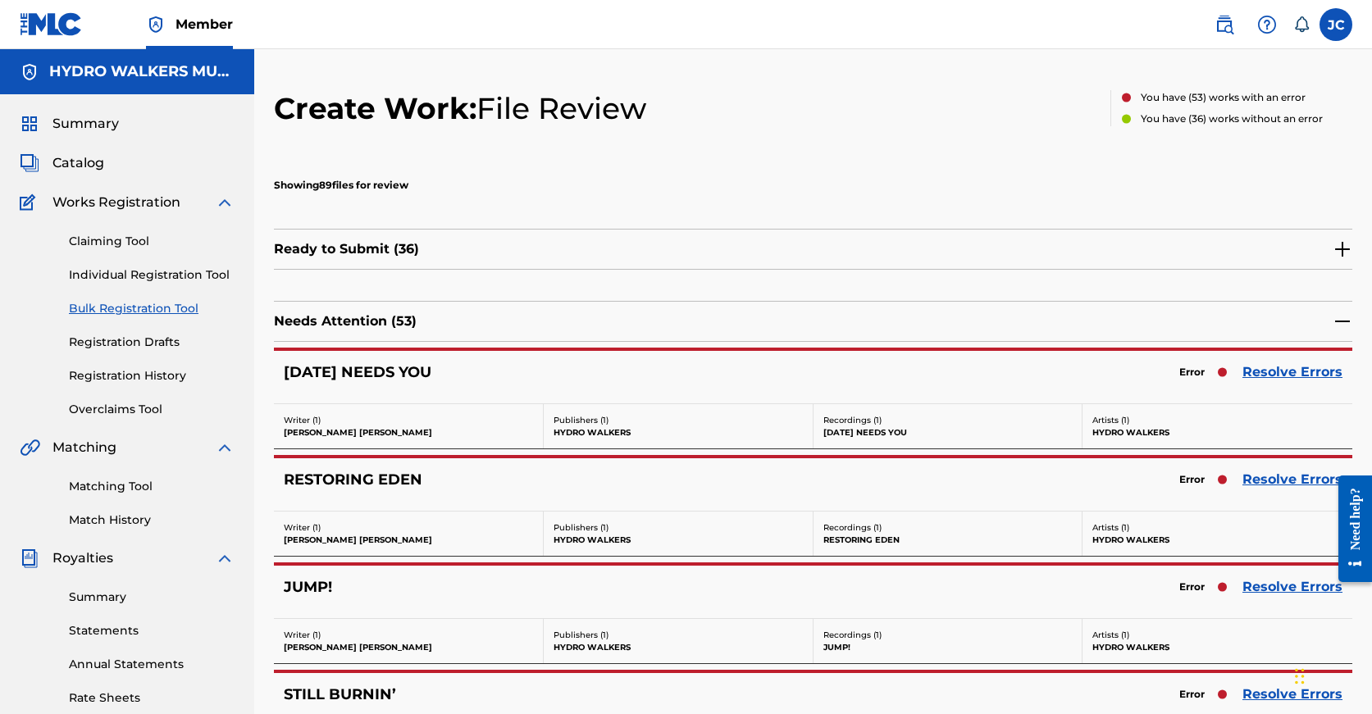
click at [1273, 584] on link "Resolve Errors" at bounding box center [1292, 587] width 100 height 20
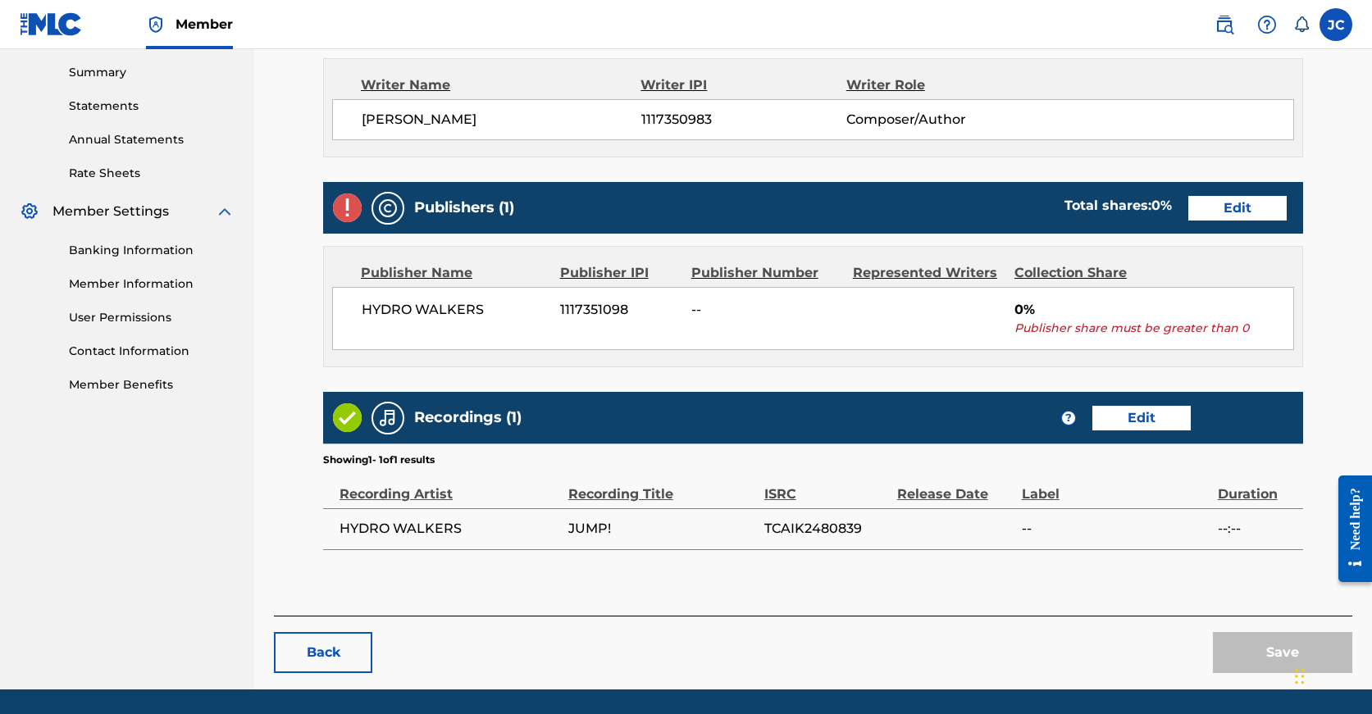
click at [1119, 236] on div "Publishers (1) Total shares: 0 % Edit Publisher Name Publisher IPI Publisher Nu…" at bounding box center [813, 274] width 980 height 185
click at [1188, 214] on link "Edit" at bounding box center [1237, 208] width 98 height 25
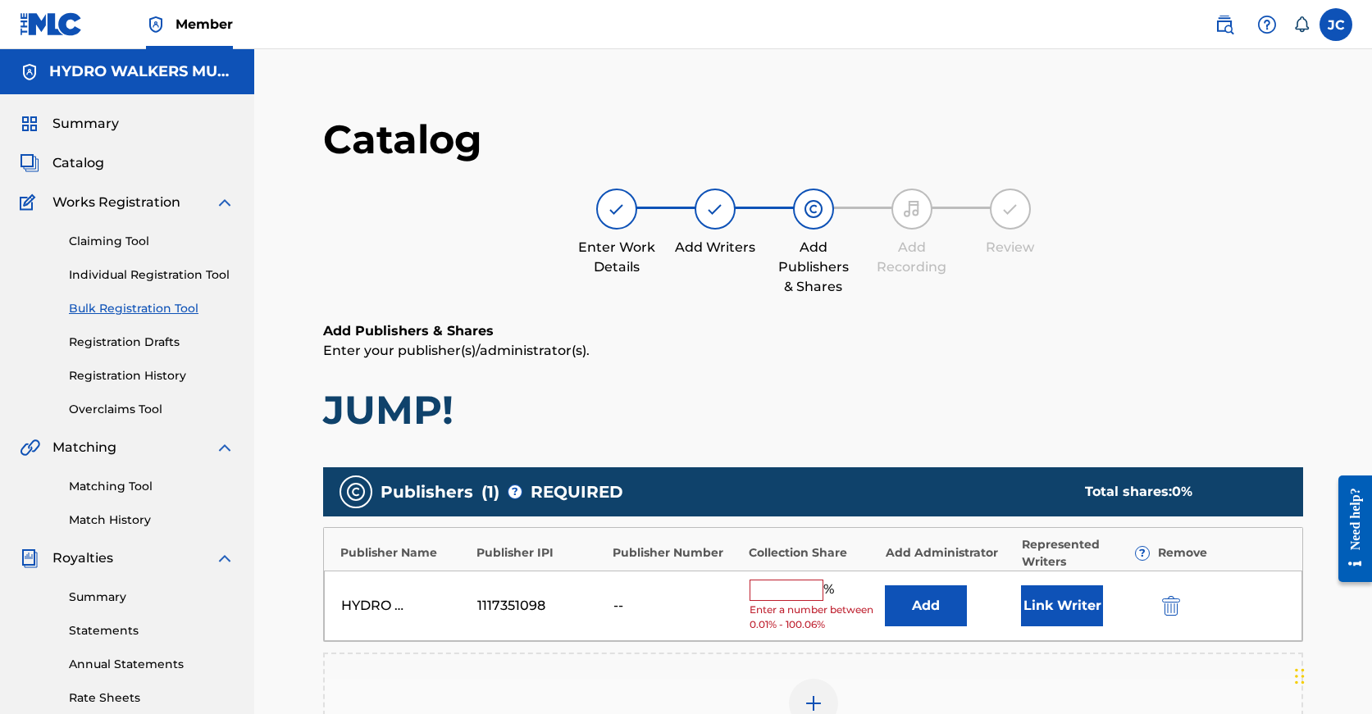
click at [785, 586] on input "text" at bounding box center [787, 590] width 74 height 21
paste input "100"
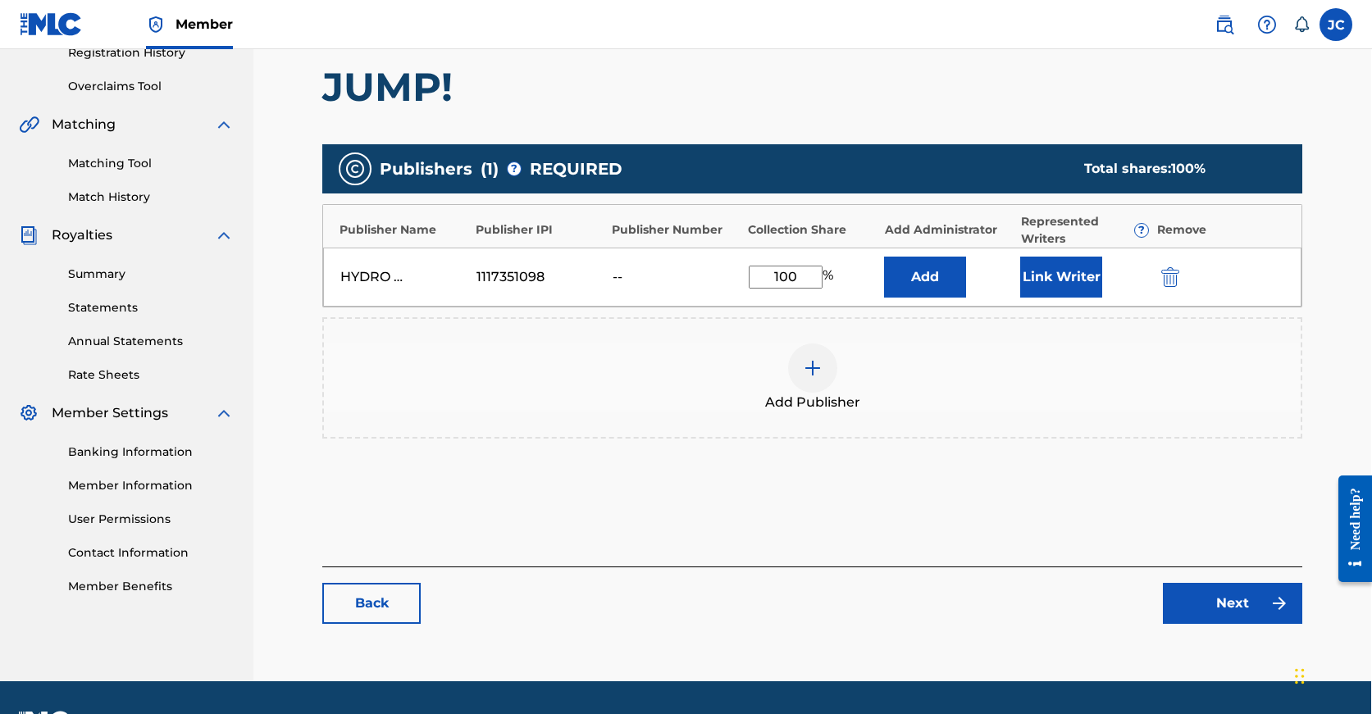
type input "100"
click at [1196, 599] on link "Next" at bounding box center [1232, 603] width 139 height 41
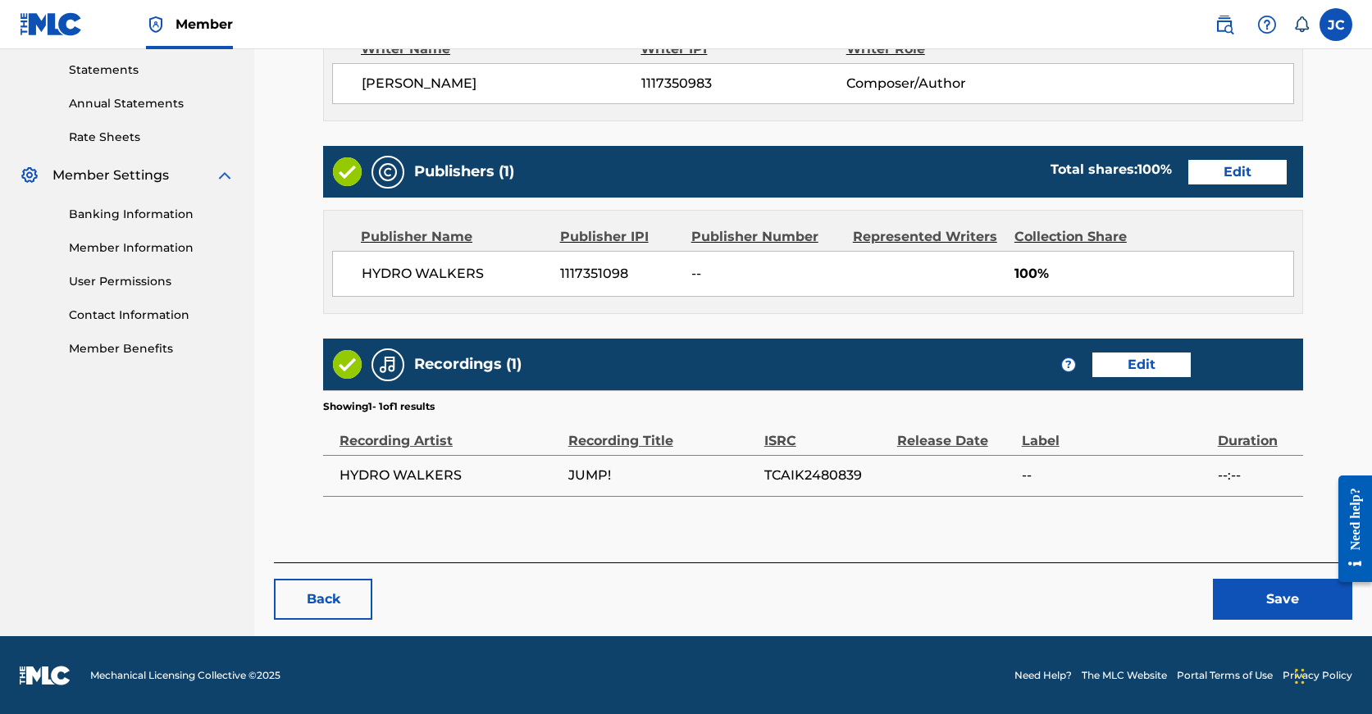
click at [1281, 617] on button "Save" at bounding box center [1282, 599] width 139 height 41
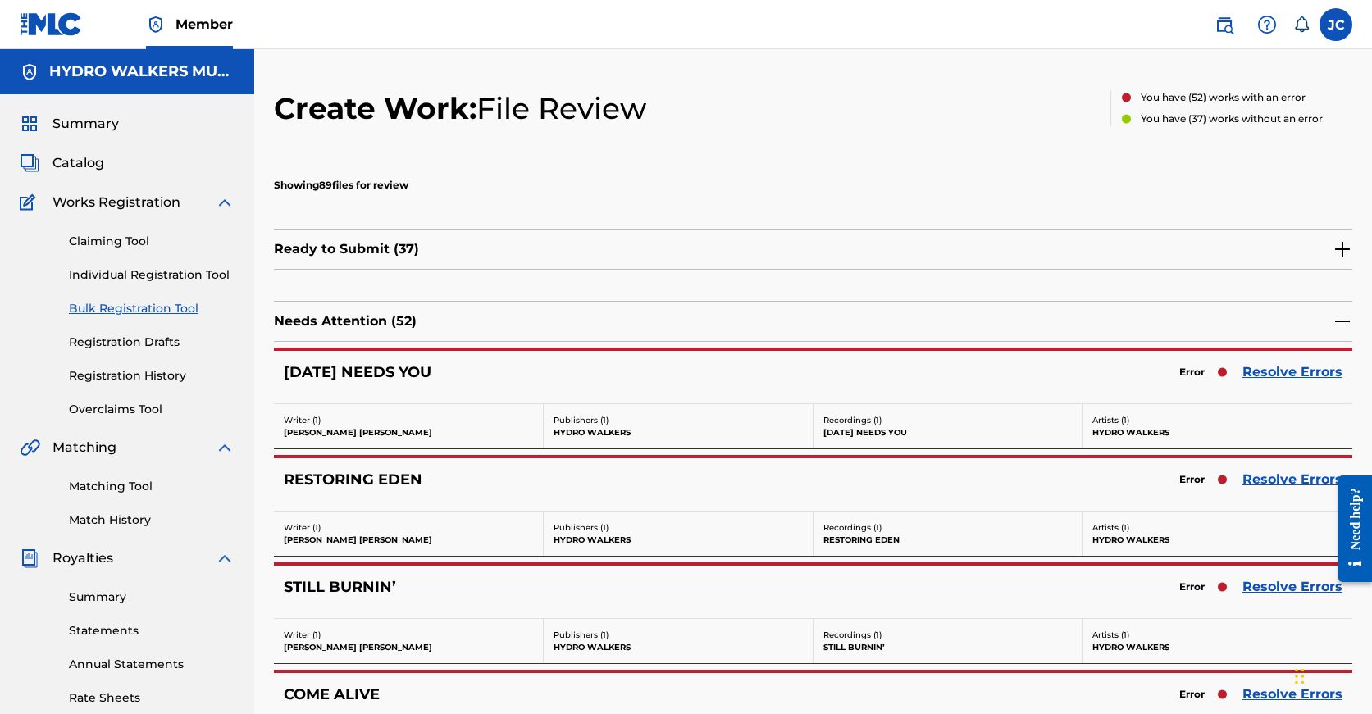
click at [1283, 476] on link "Resolve Errors" at bounding box center [1292, 480] width 100 height 20
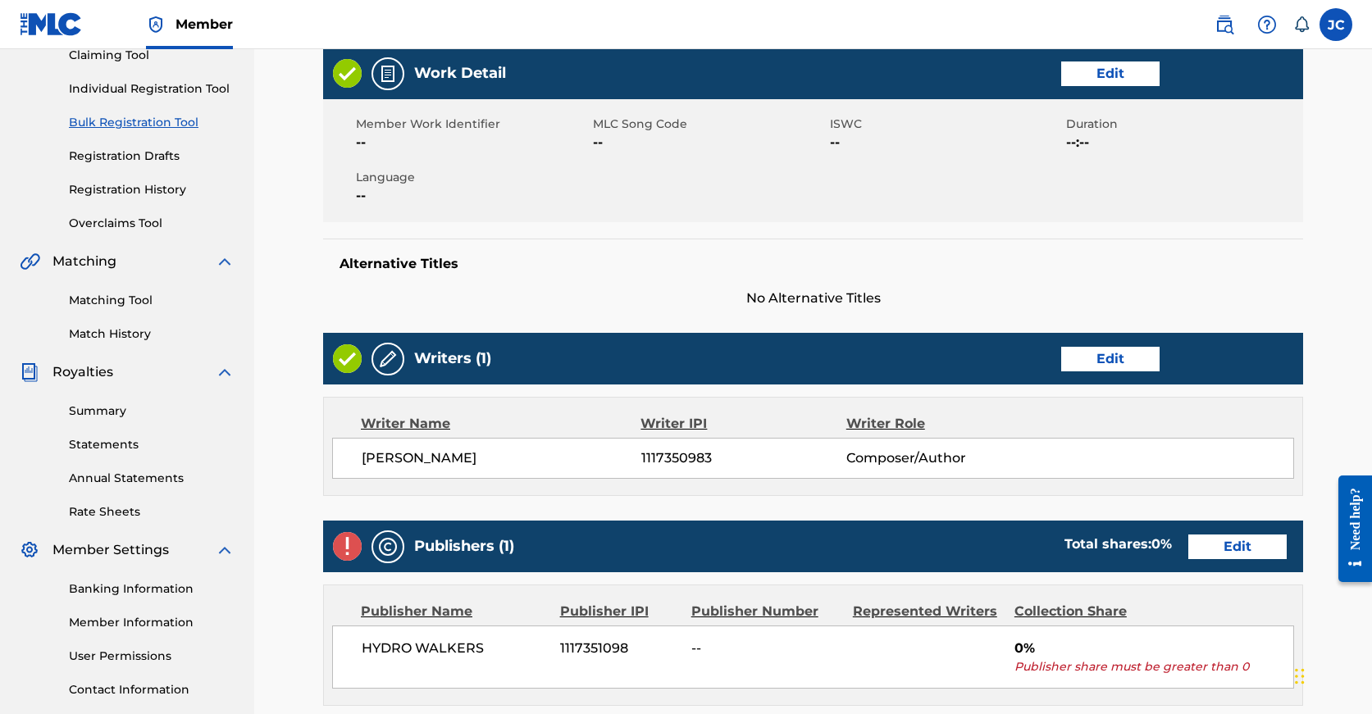
click at [1188, 541] on link "Edit" at bounding box center [1237, 547] width 98 height 25
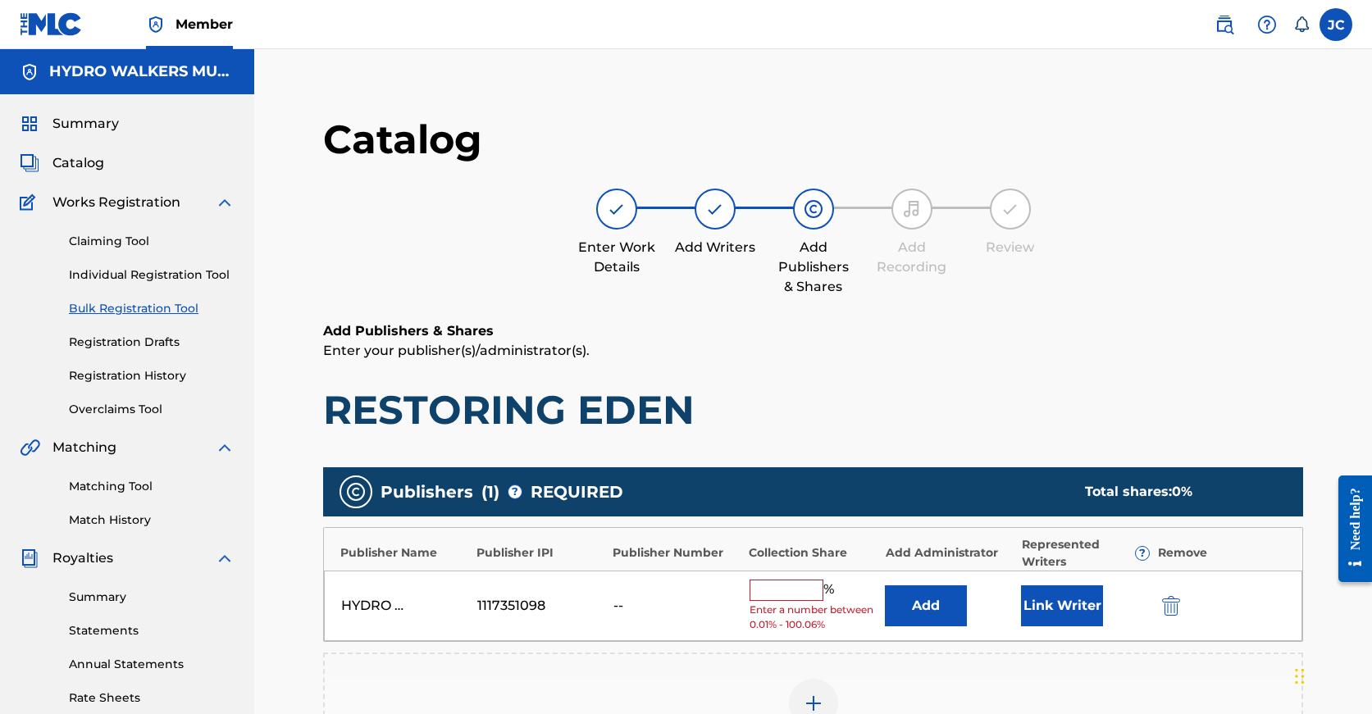
click at [783, 588] on input "text" at bounding box center [787, 590] width 74 height 21
paste input "100"
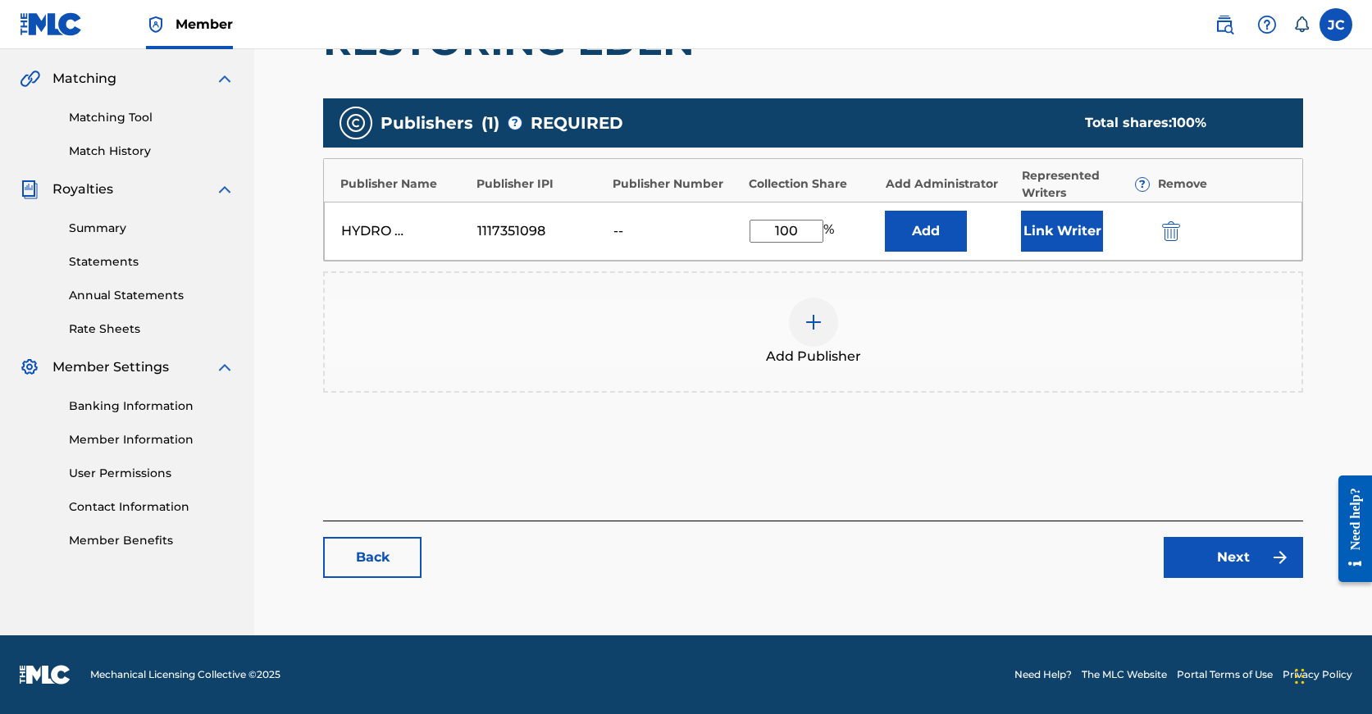
type input "100"
click at [1229, 555] on link "Next" at bounding box center [1233, 557] width 139 height 41
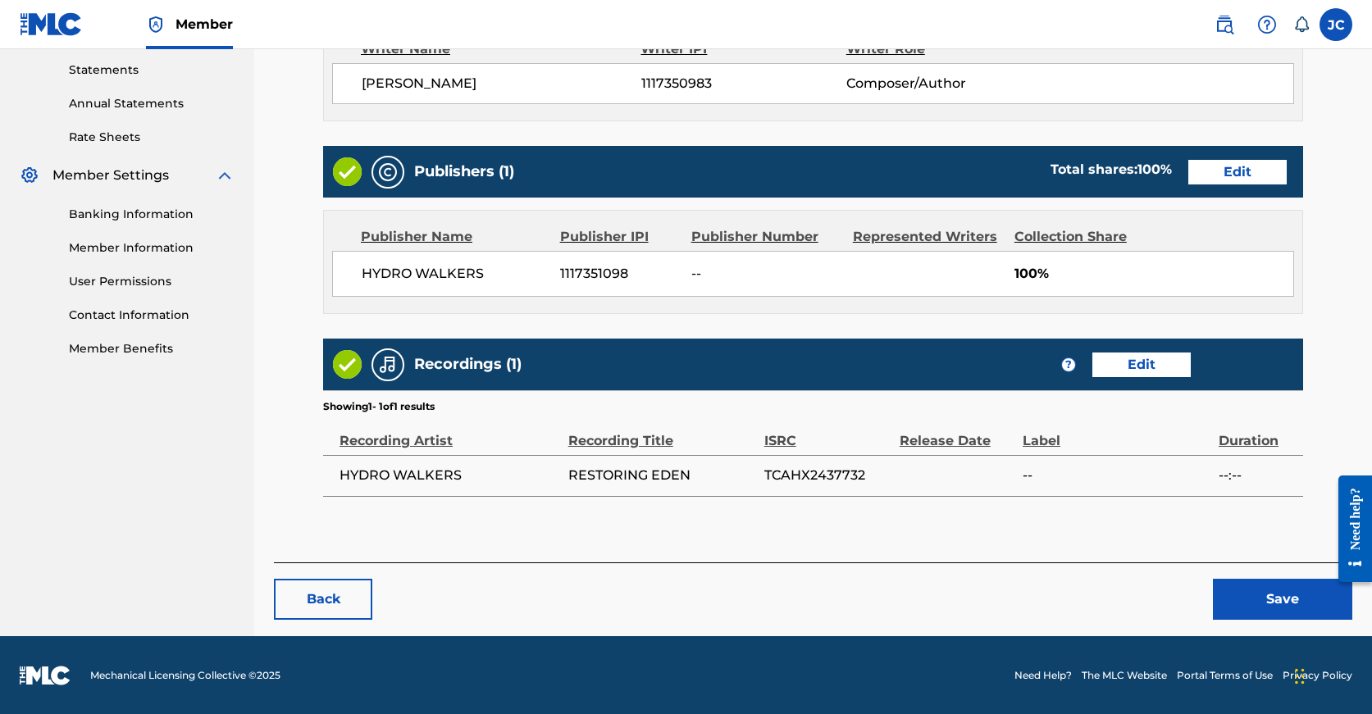
click at [1251, 585] on button "Save" at bounding box center [1282, 599] width 139 height 41
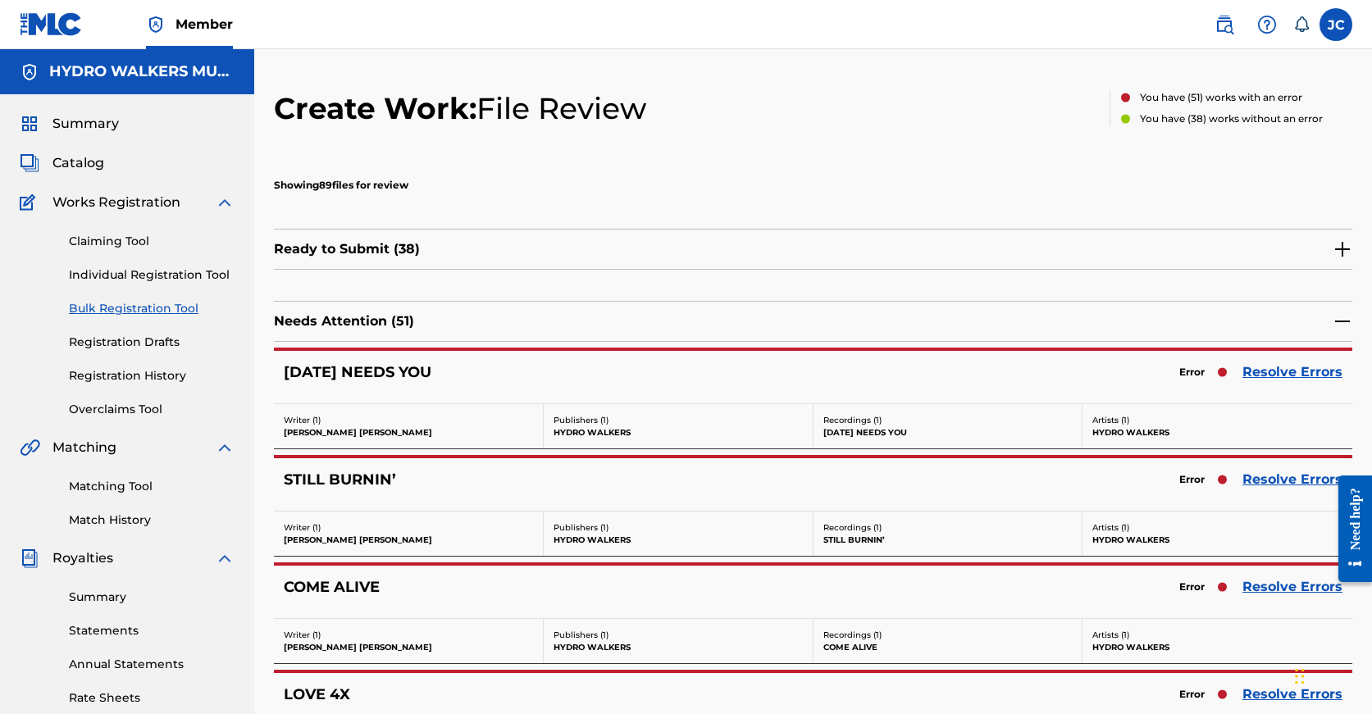
click at [1260, 586] on link "Resolve Errors" at bounding box center [1292, 587] width 100 height 20
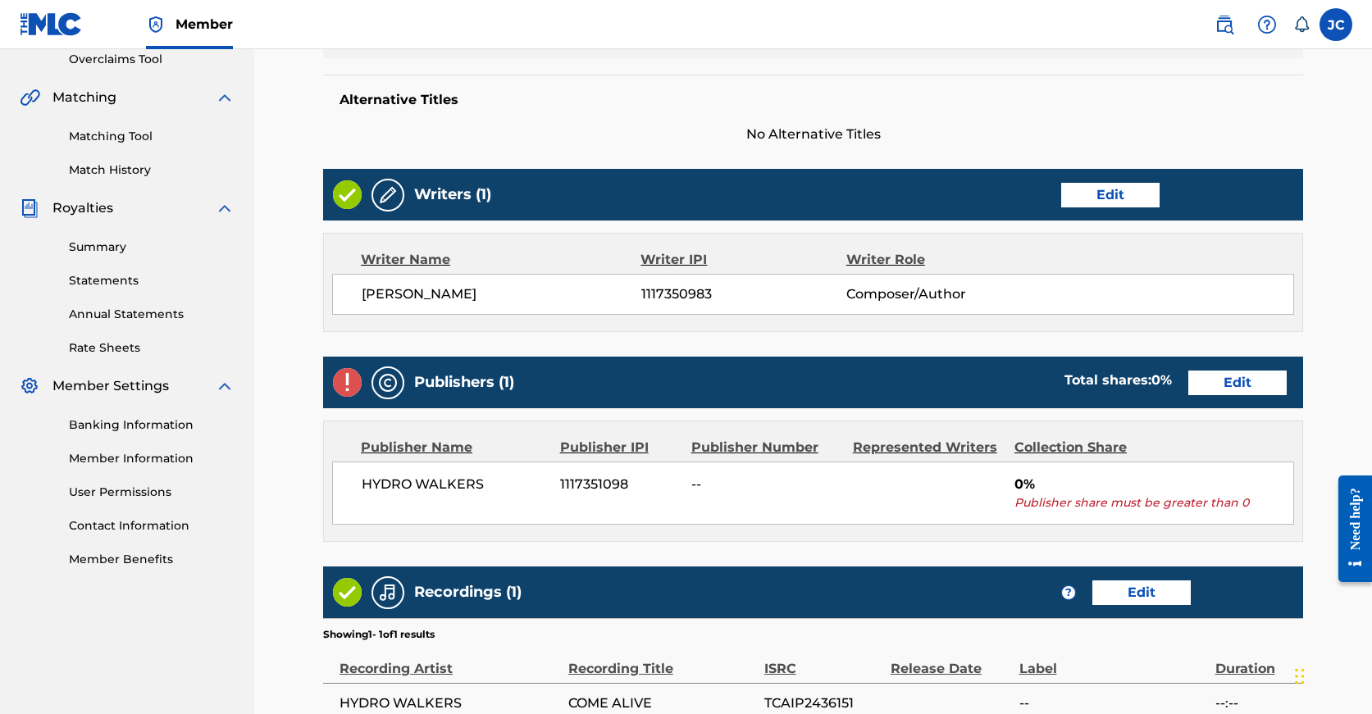
click at [1188, 376] on link "Edit" at bounding box center [1237, 383] width 98 height 25
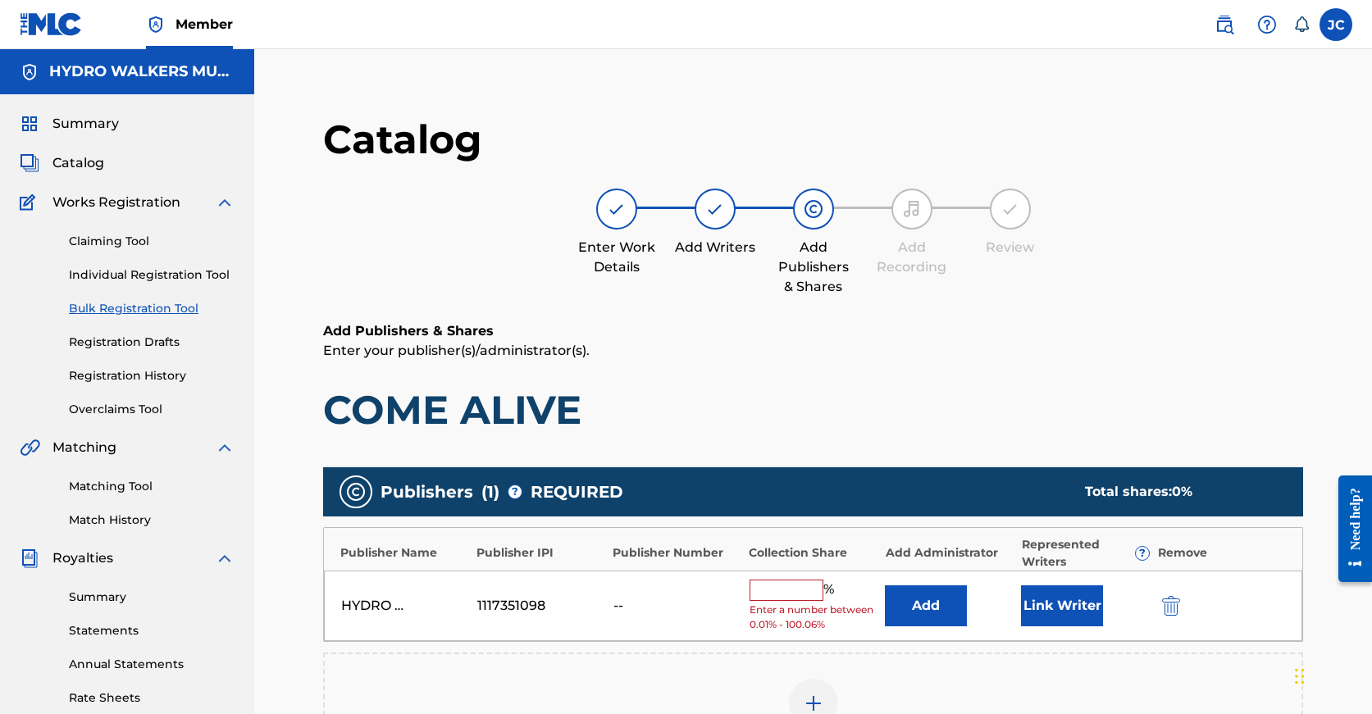
click at [803, 587] on input "text" at bounding box center [787, 590] width 74 height 21
paste input "100"
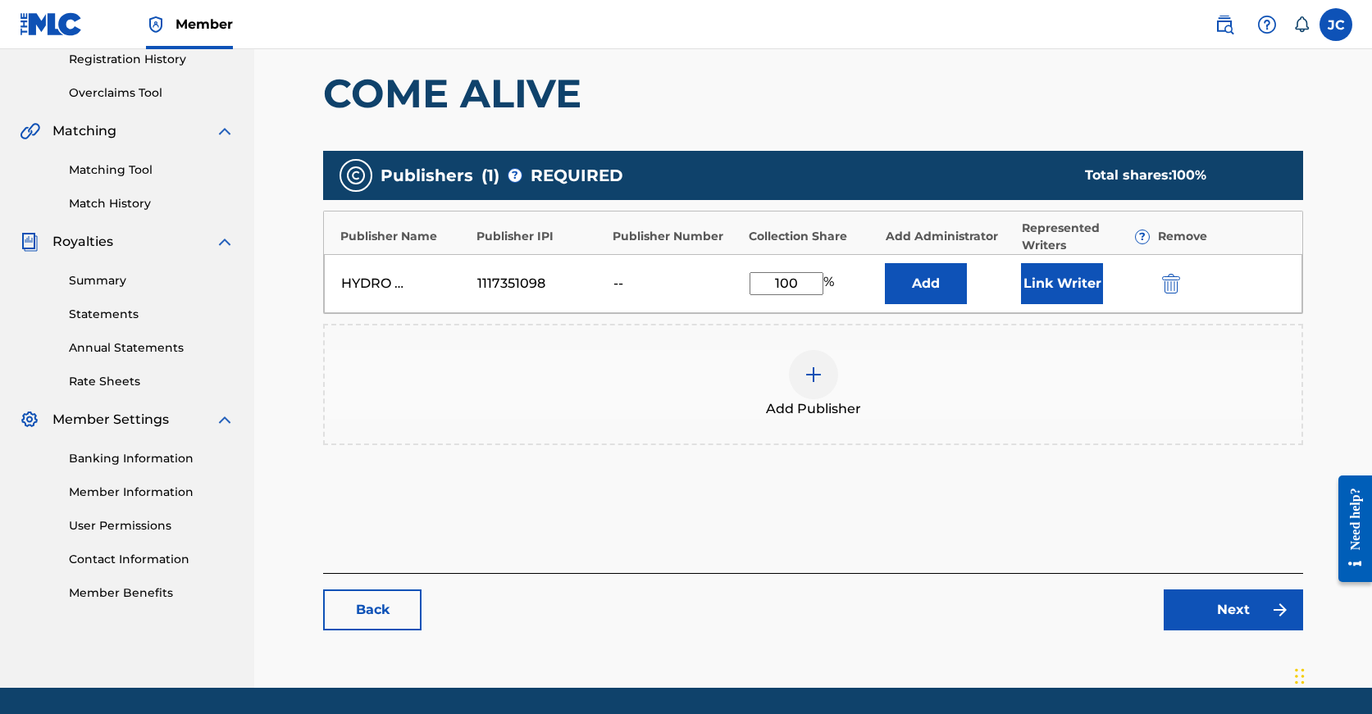
type input "100"
click at [1222, 616] on link "Next" at bounding box center [1233, 610] width 139 height 41
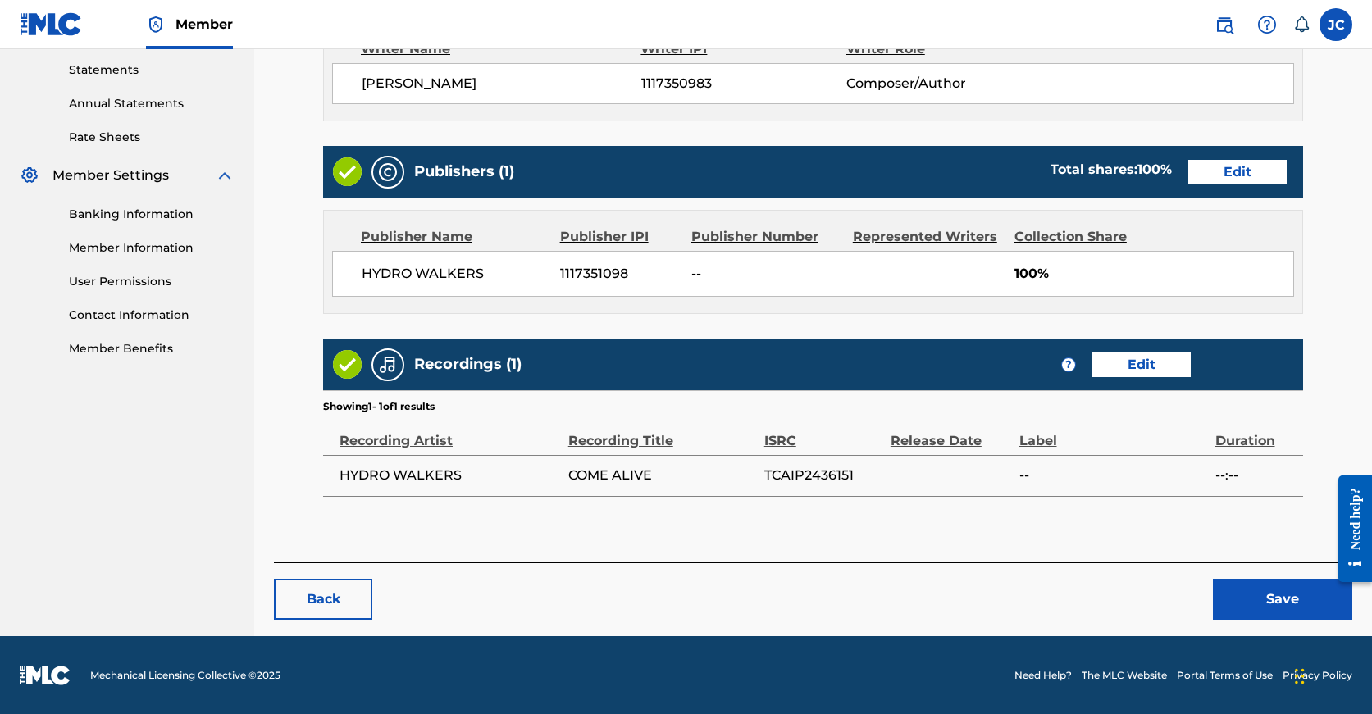
click at [1240, 604] on button "Save" at bounding box center [1282, 599] width 139 height 41
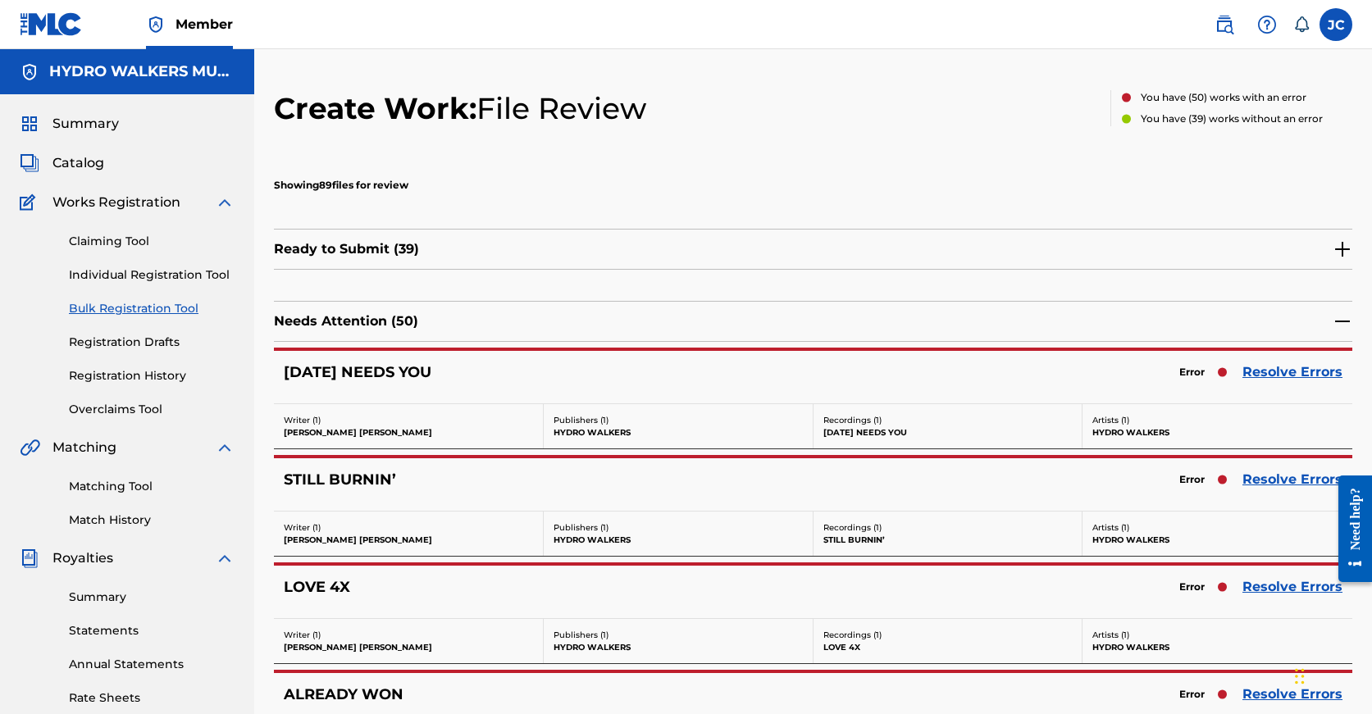
click at [1269, 574] on div "LOVE 4X Error Resolve Errors" at bounding box center [813, 592] width 1078 height 52
click at [1269, 584] on link "Resolve Errors" at bounding box center [1292, 587] width 100 height 20
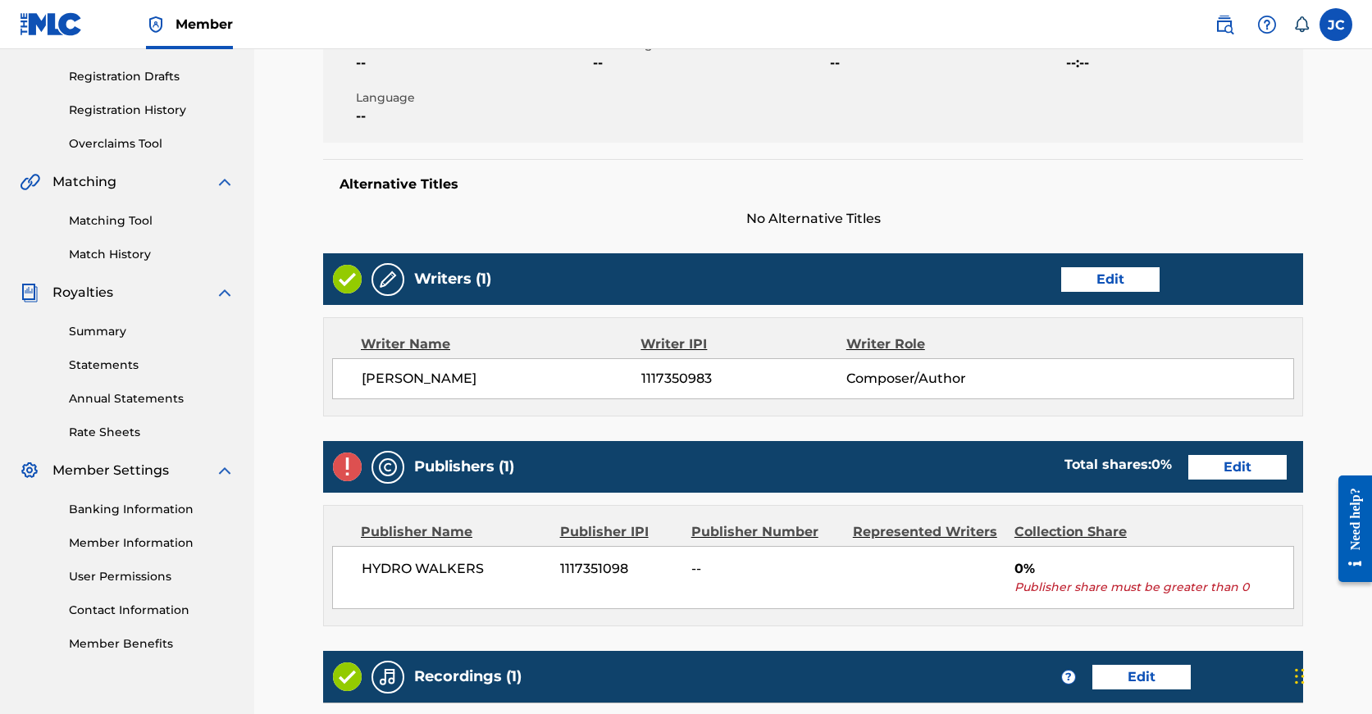
click at [1188, 462] on link "Edit" at bounding box center [1237, 467] width 98 height 25
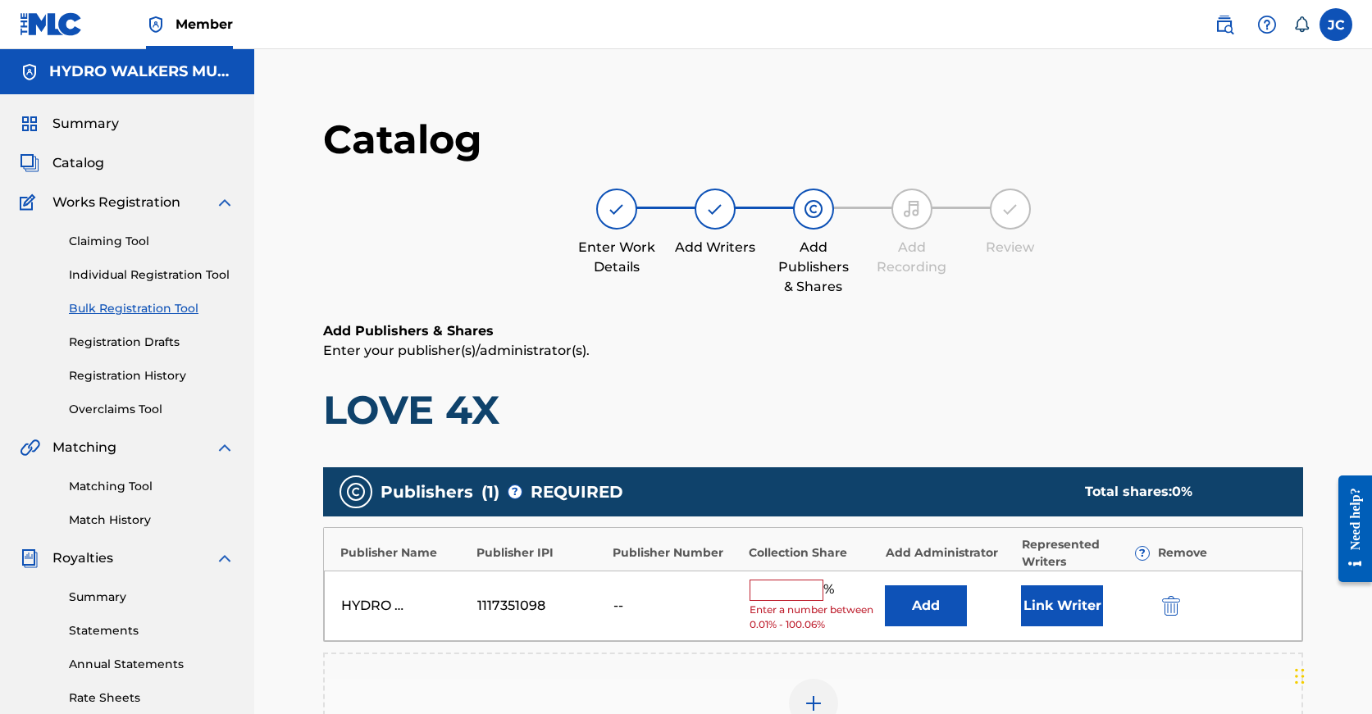
click at [809, 584] on input "text" at bounding box center [787, 590] width 74 height 21
paste input "100"
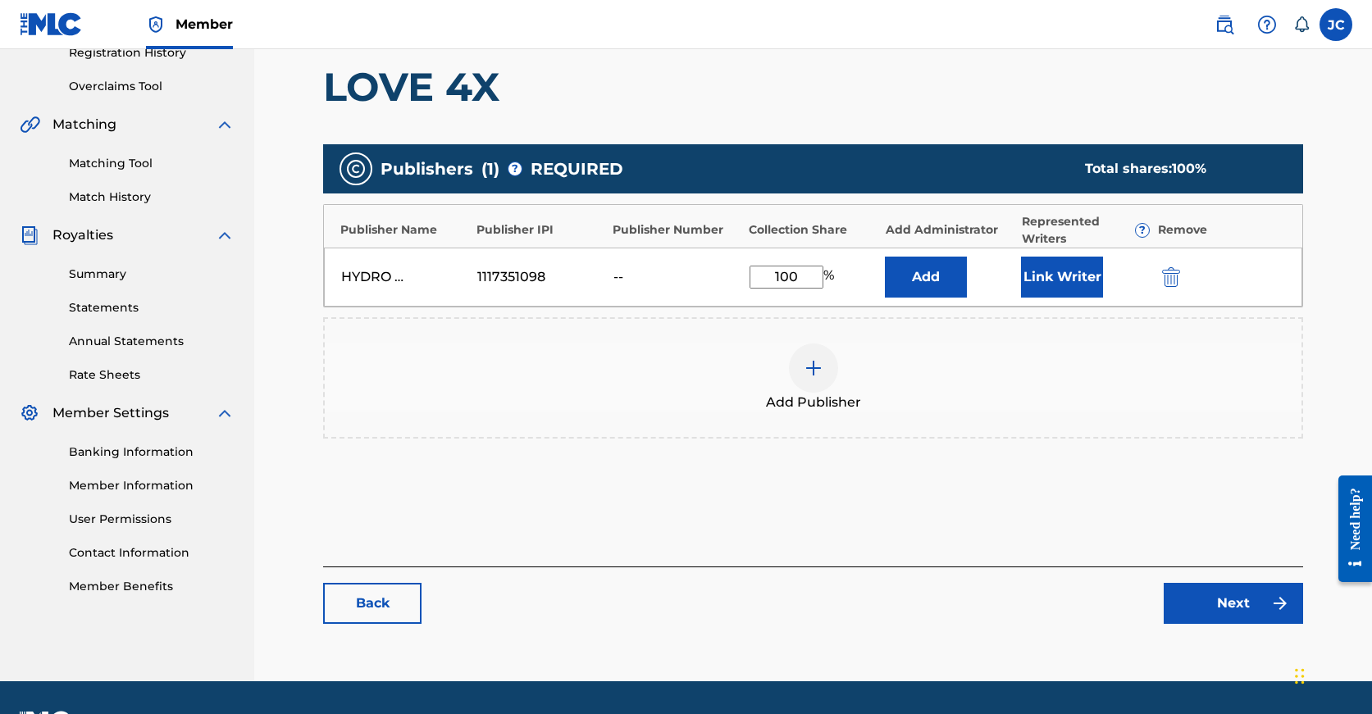
type input "100"
click at [1216, 607] on link "Next" at bounding box center [1233, 603] width 139 height 41
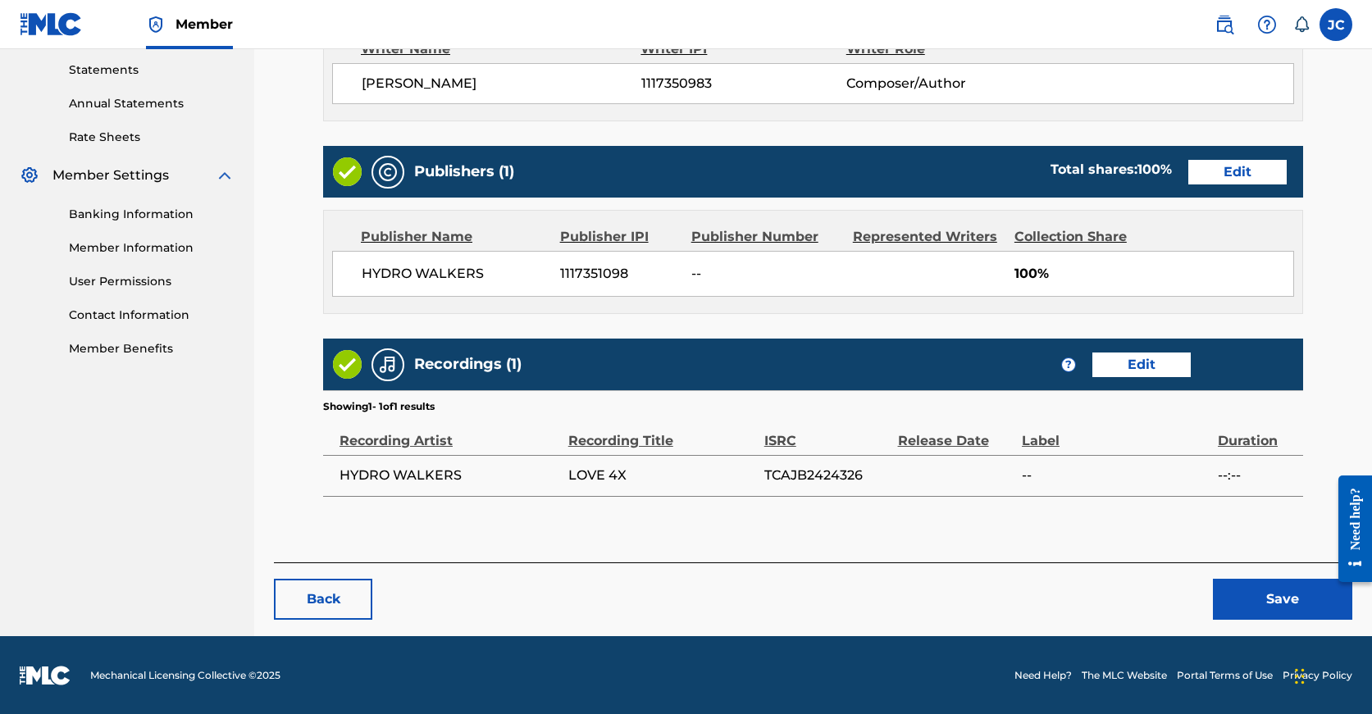
click at [1251, 616] on button "Save" at bounding box center [1282, 599] width 139 height 41
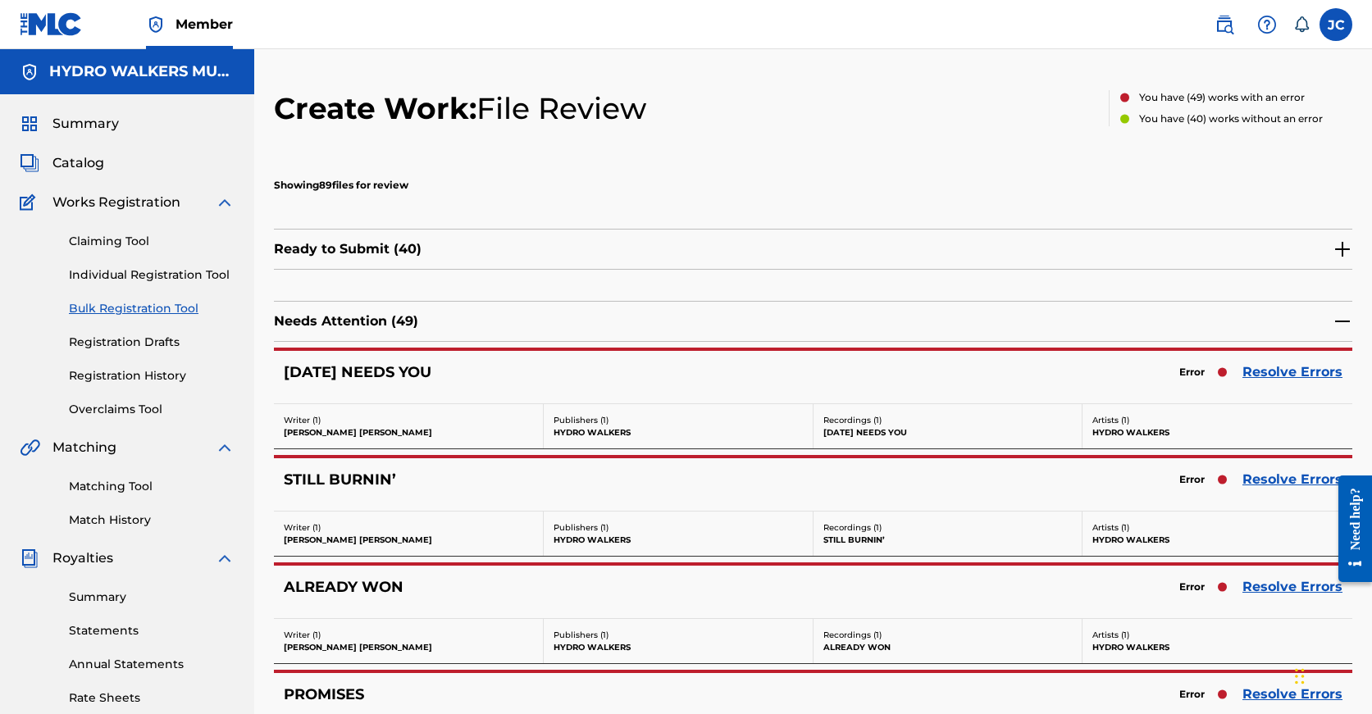
click at [1278, 595] on link "Resolve Errors" at bounding box center [1292, 587] width 100 height 20
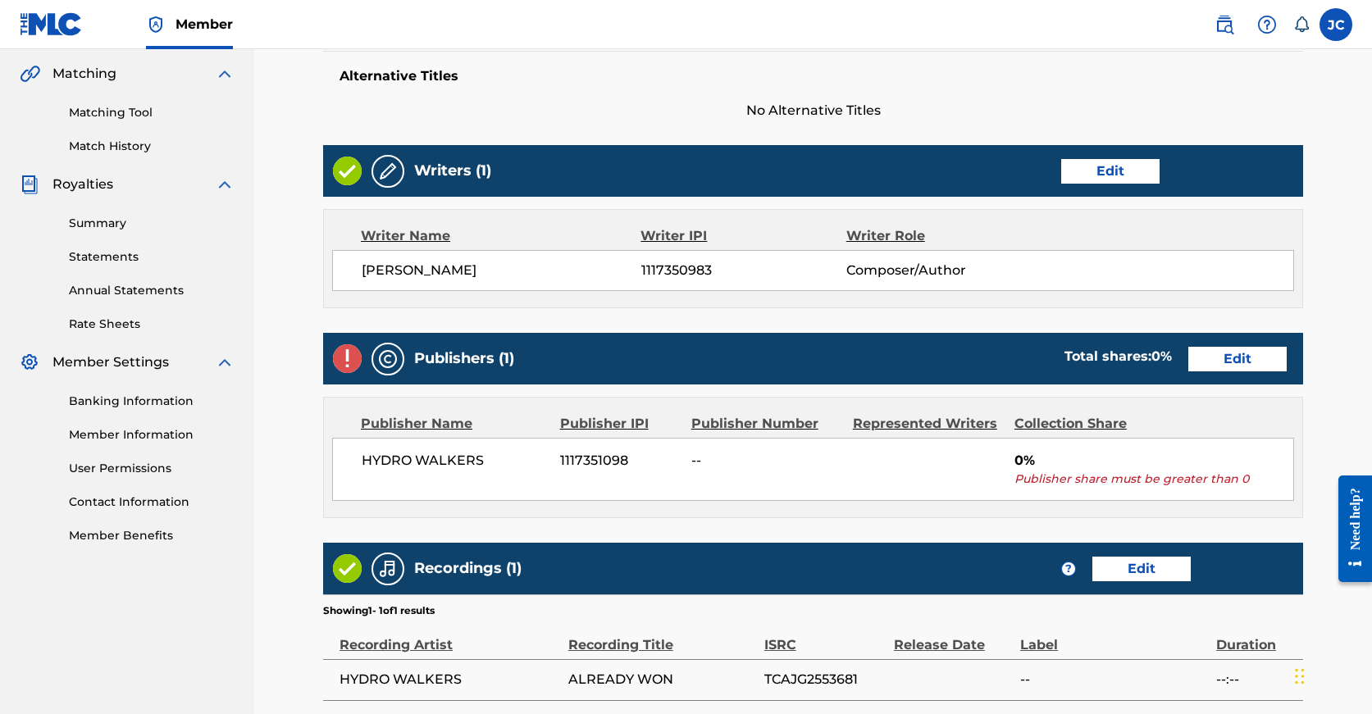
click at [1188, 363] on link "Edit" at bounding box center [1237, 359] width 98 height 25
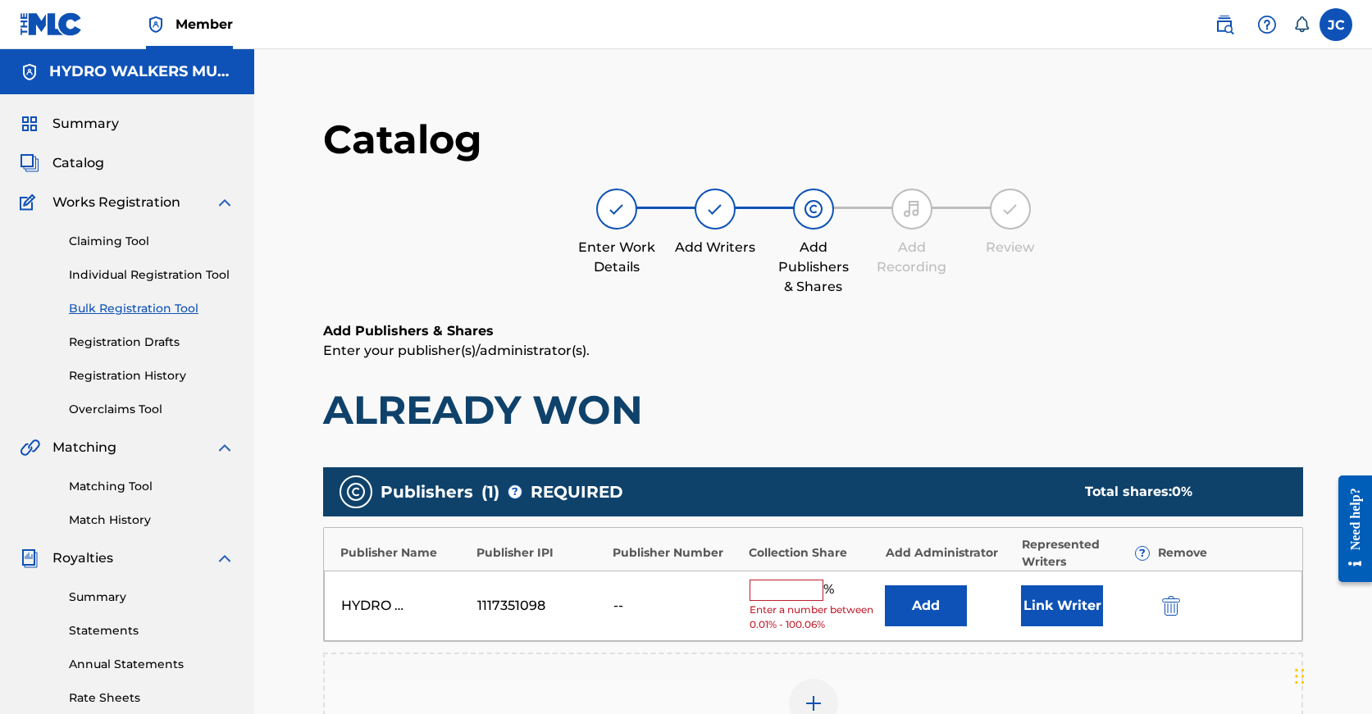
click at [757, 605] on span "Enter a number between 0.01% - 100.06%" at bounding box center [814, 618] width 128 height 30
click at [772, 594] on input "text" at bounding box center [787, 590] width 74 height 21
paste input "100"
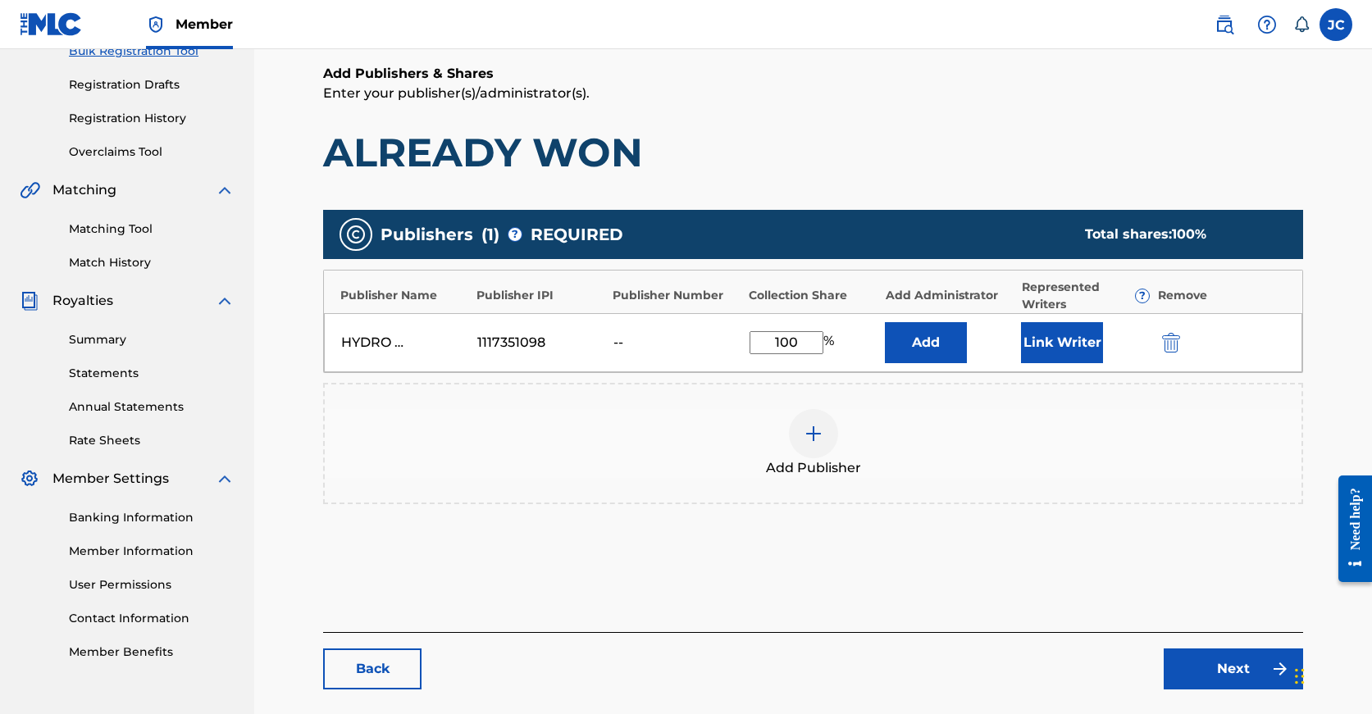
type input "100"
click at [1216, 680] on link "Next" at bounding box center [1233, 669] width 139 height 41
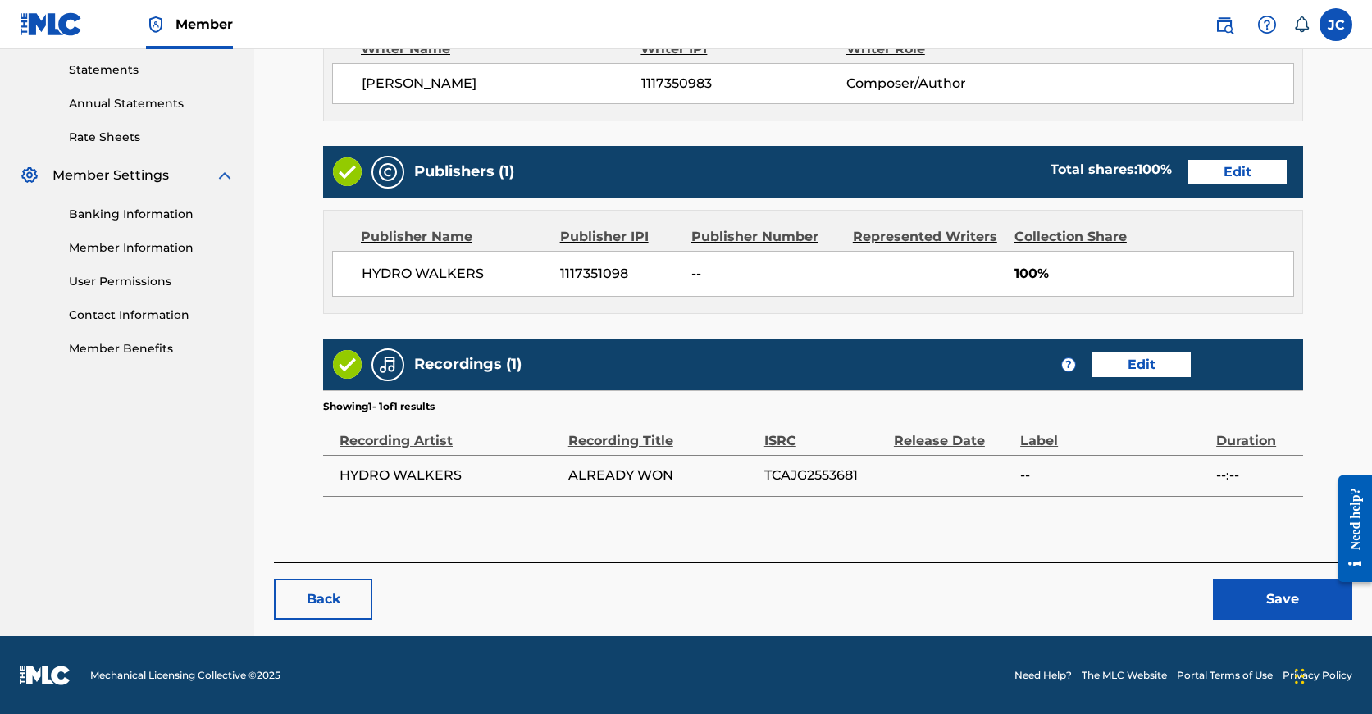
click at [1245, 612] on button "Save" at bounding box center [1282, 599] width 139 height 41
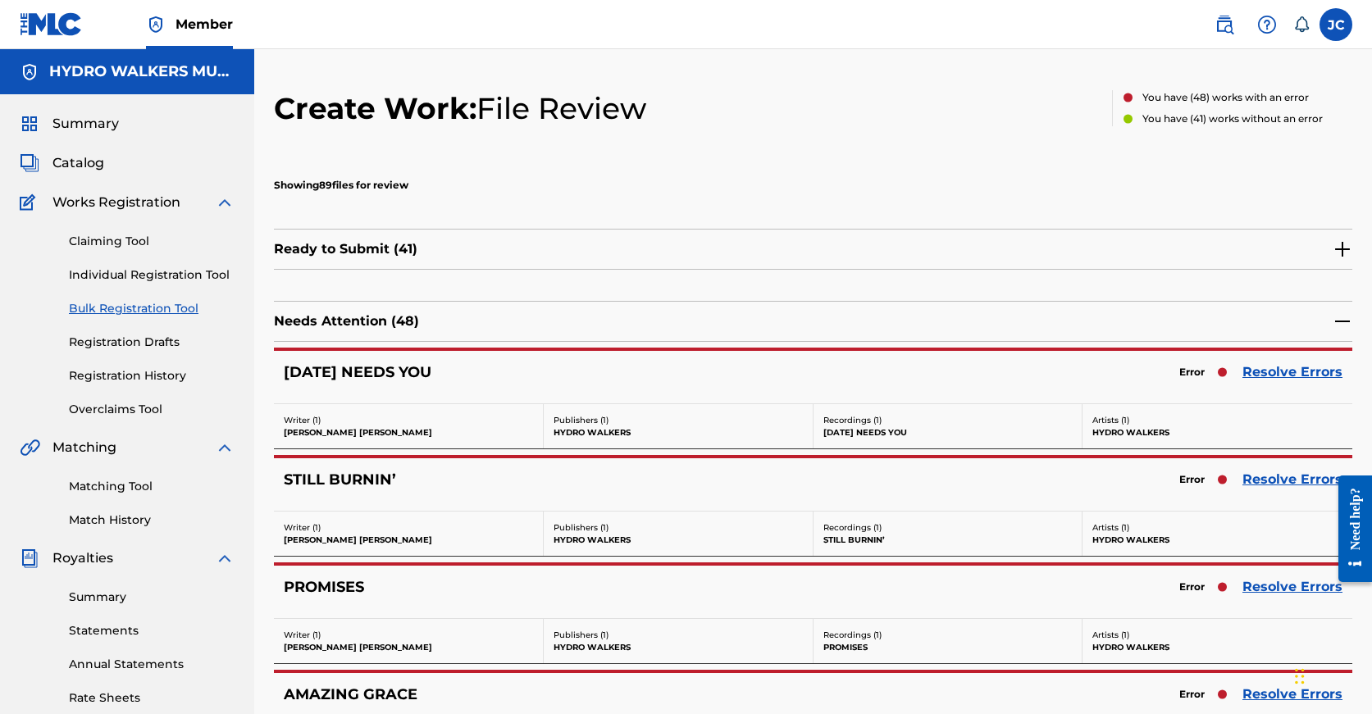
click at [1257, 584] on link "Resolve Errors" at bounding box center [1292, 587] width 100 height 20
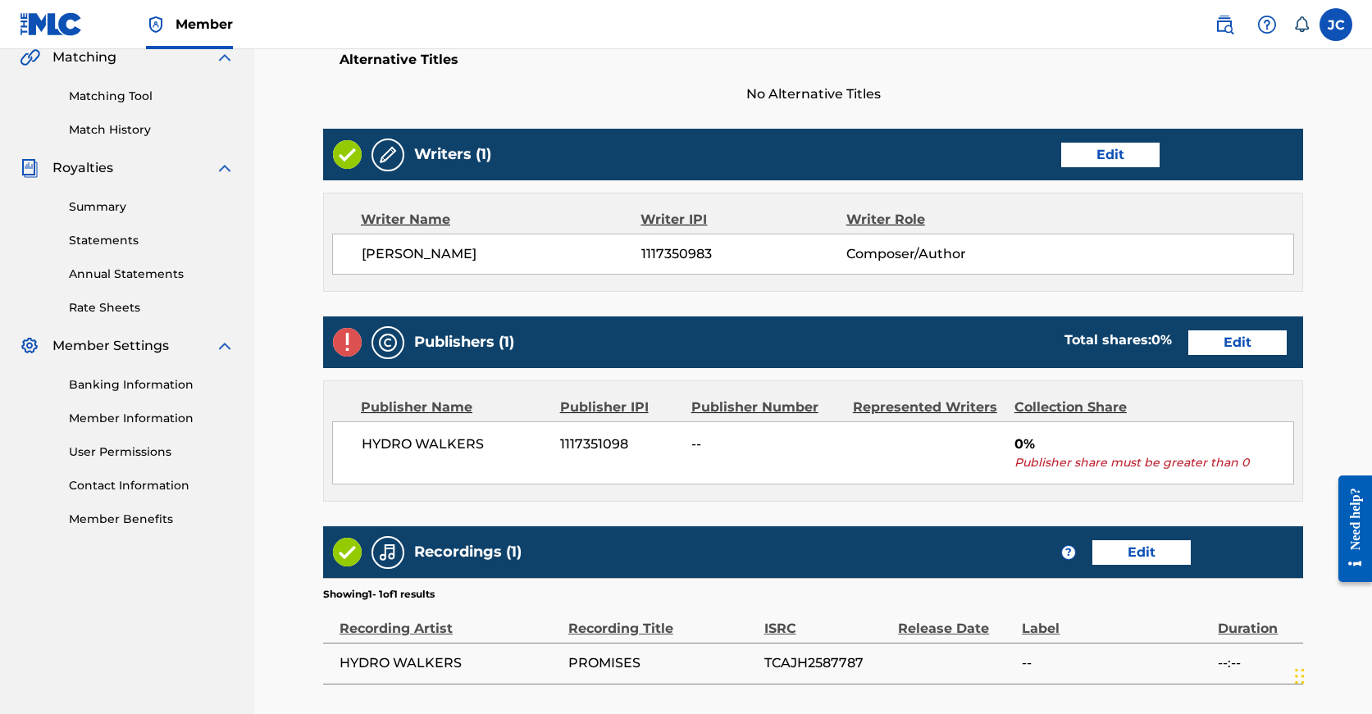
click at [1188, 333] on link "Edit" at bounding box center [1237, 342] width 98 height 25
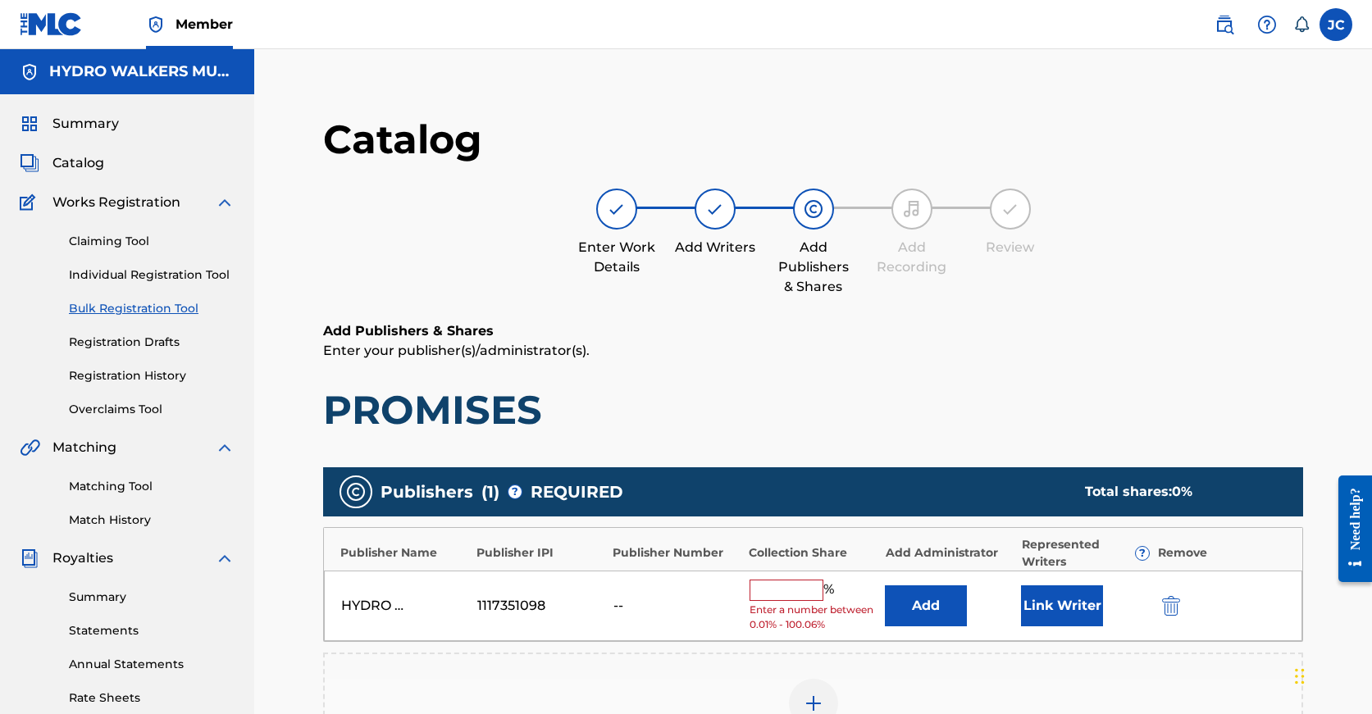
click at [784, 599] on input "text" at bounding box center [787, 590] width 74 height 21
paste input "100"
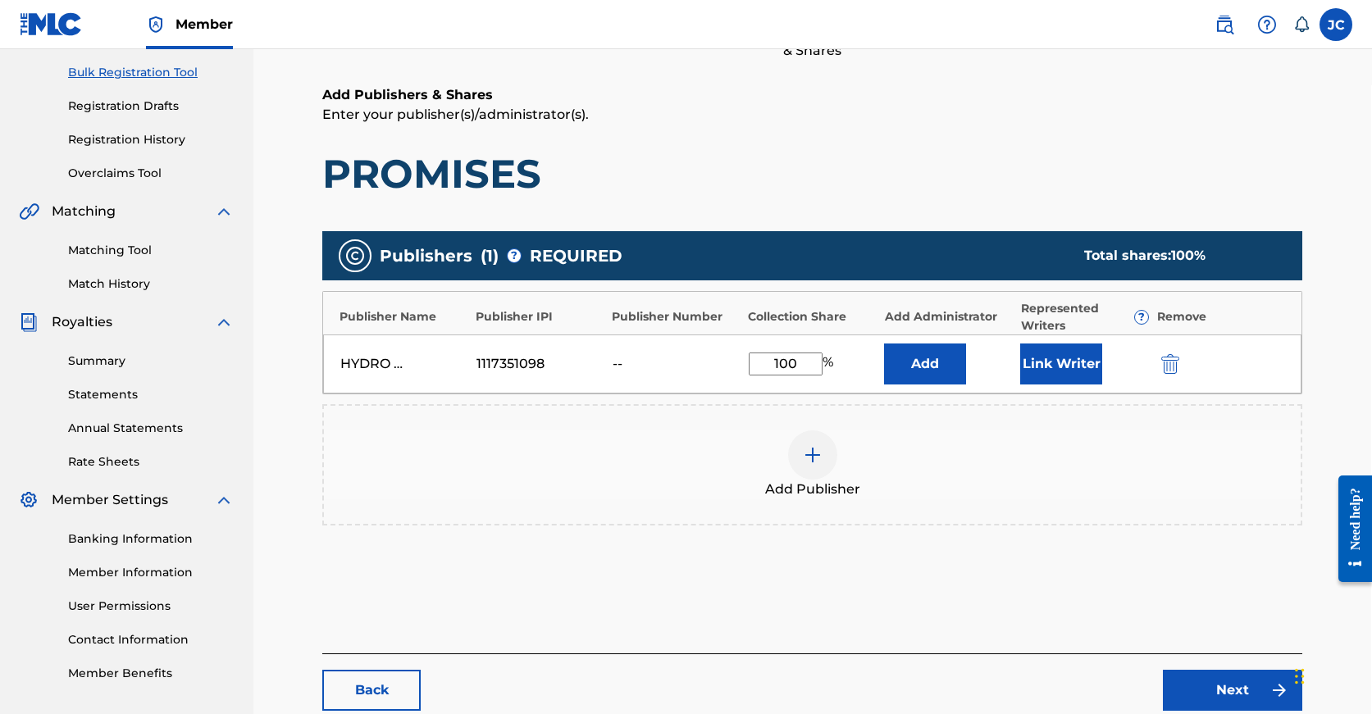
type input "100"
click at [1206, 661] on div "Back Next" at bounding box center [812, 682] width 980 height 57
click at [1206, 680] on link "Next" at bounding box center [1232, 690] width 139 height 41
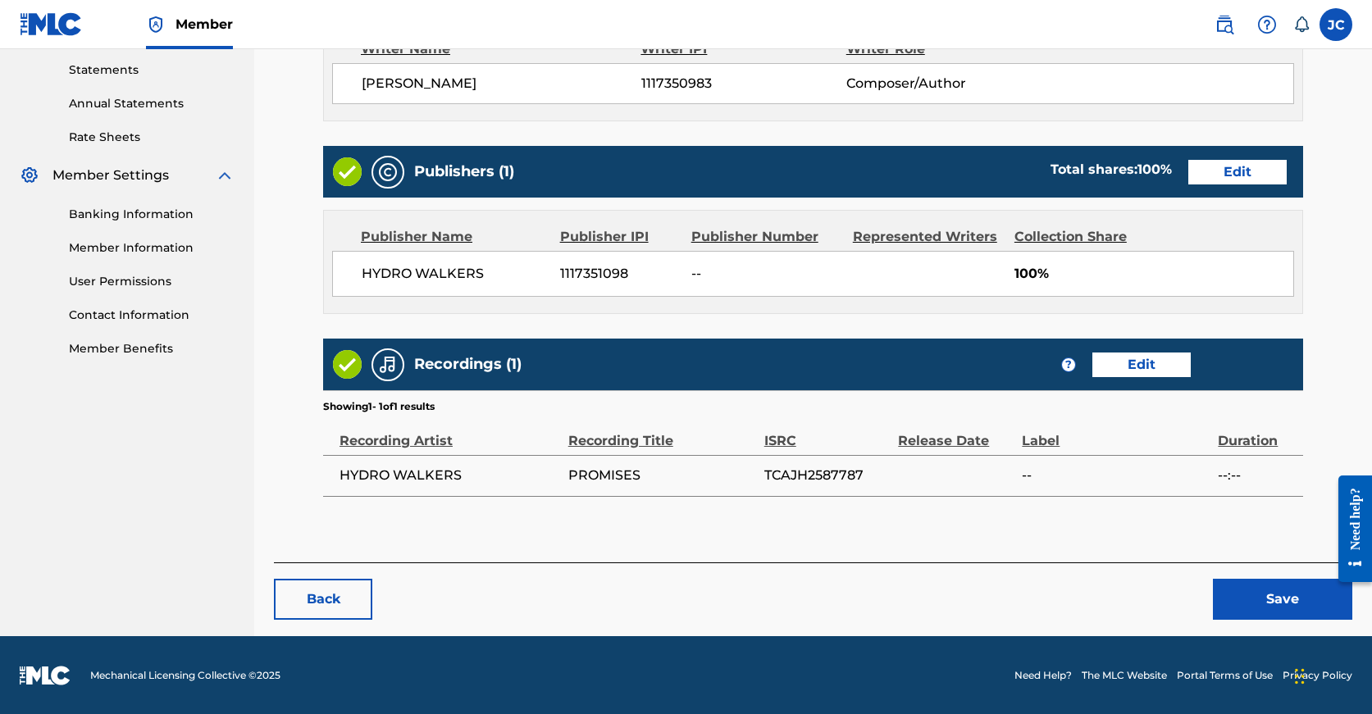
click at [1245, 612] on button "Save" at bounding box center [1282, 599] width 139 height 41
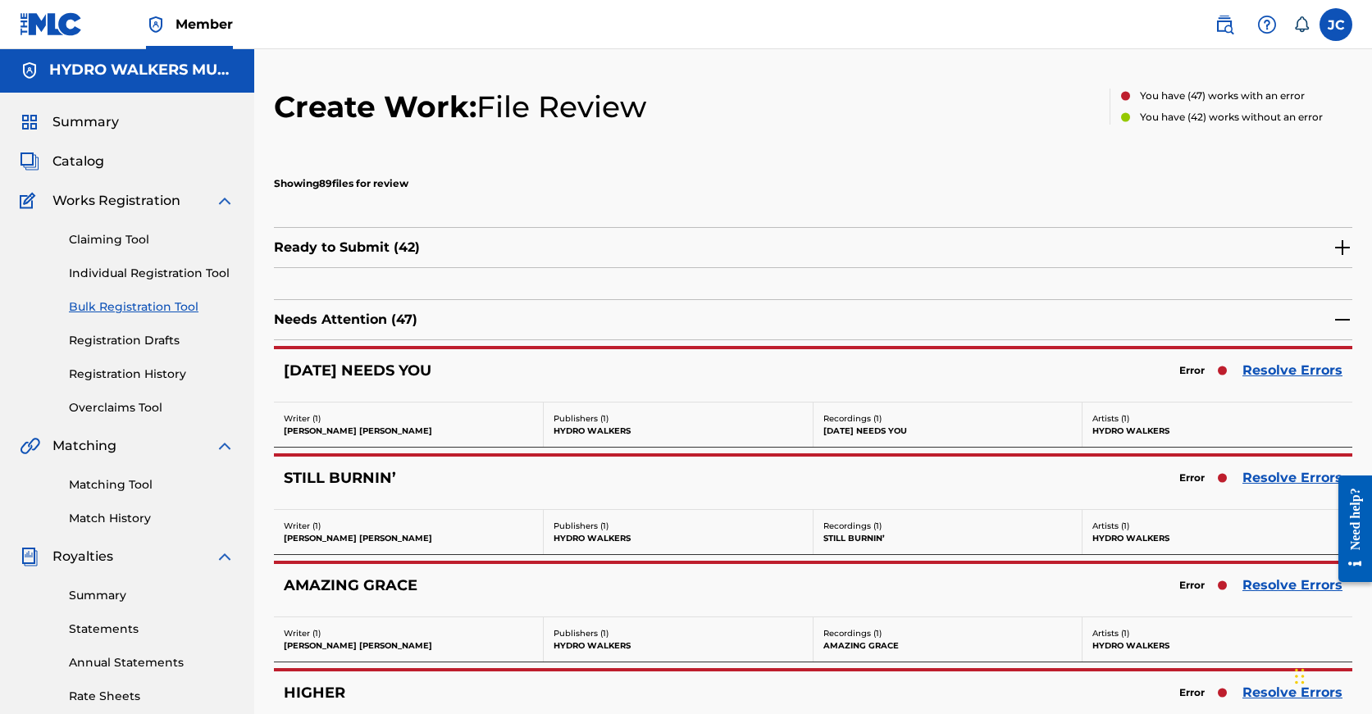
click at [1260, 587] on link "Resolve Errors" at bounding box center [1292, 586] width 100 height 20
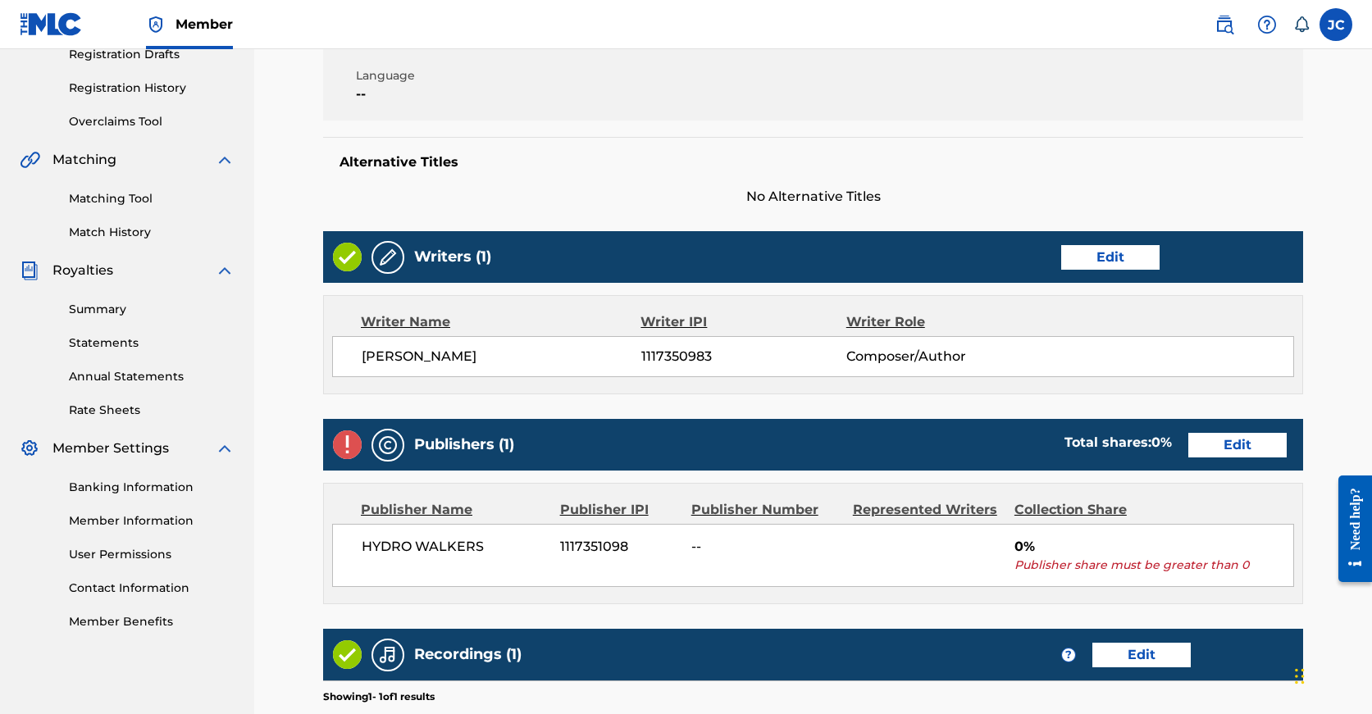
click at [1188, 446] on link "Edit" at bounding box center [1237, 445] width 98 height 25
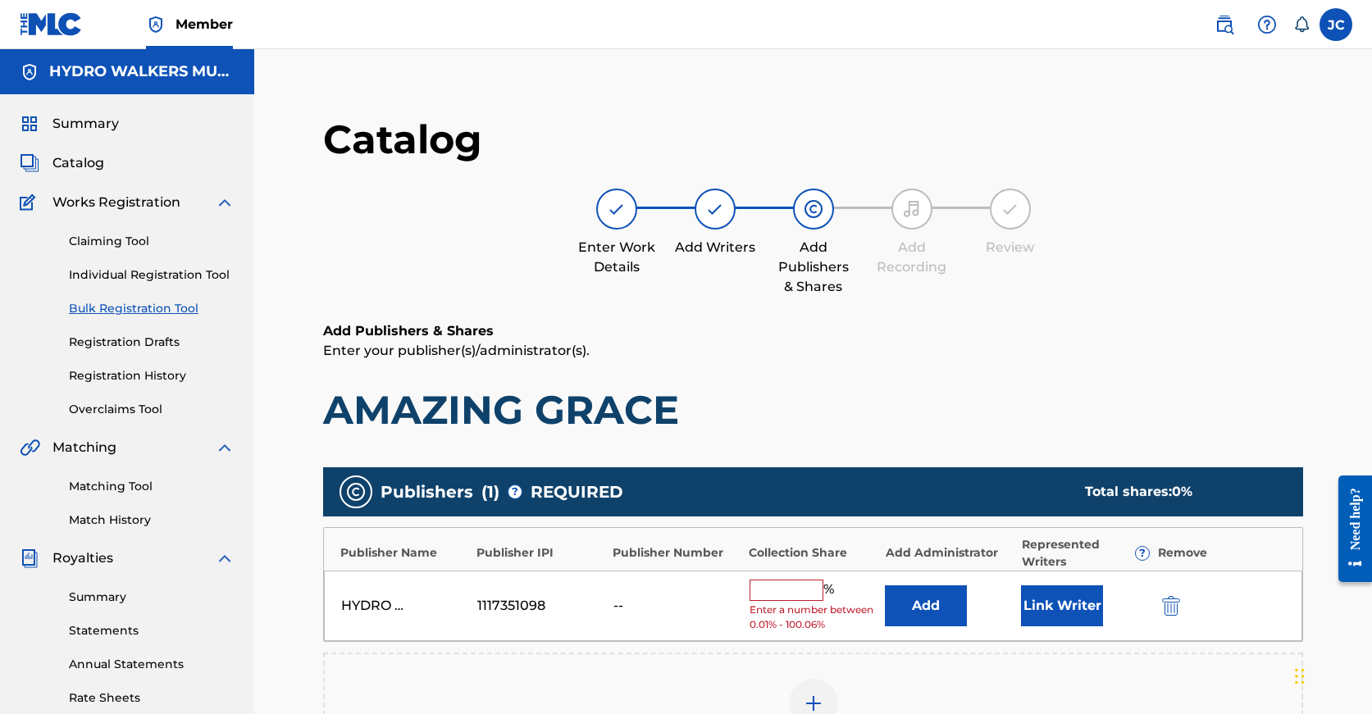
click at [781, 594] on input "text" at bounding box center [787, 590] width 74 height 21
paste input "100"
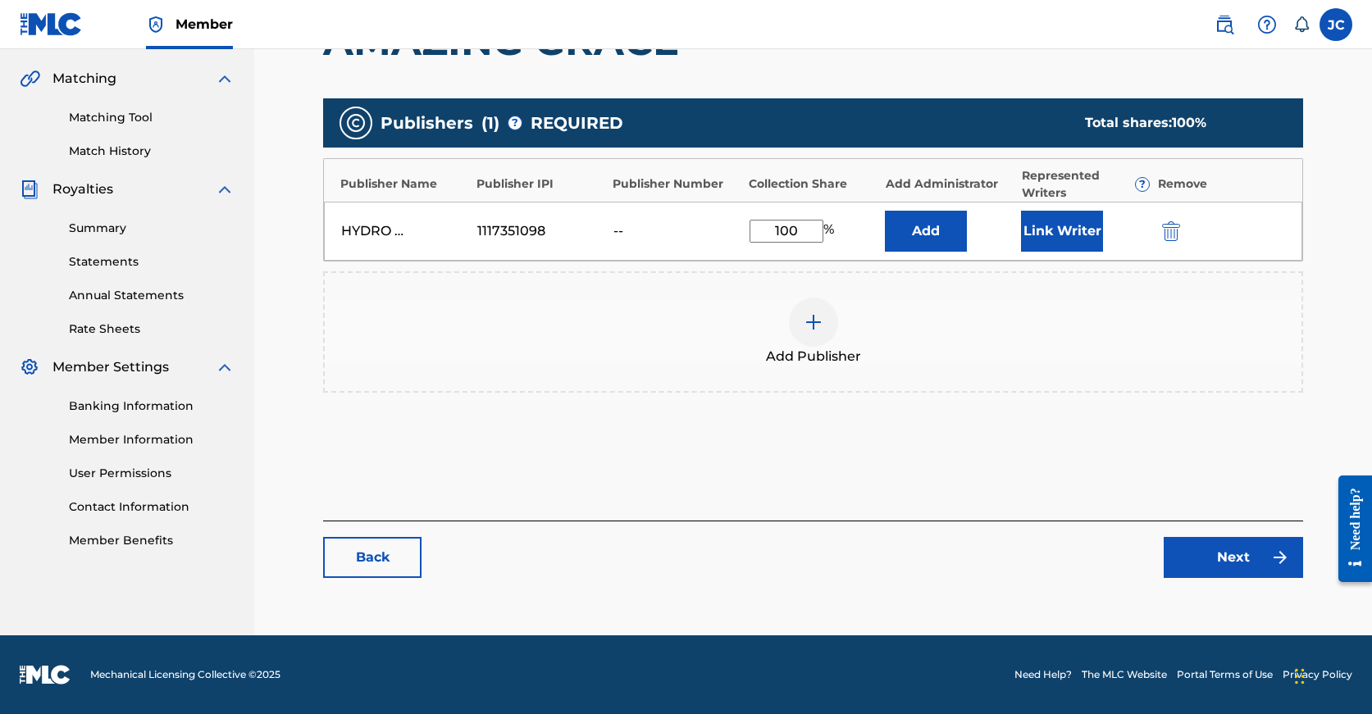
type input "100"
click at [1216, 572] on link "Next" at bounding box center [1233, 557] width 139 height 41
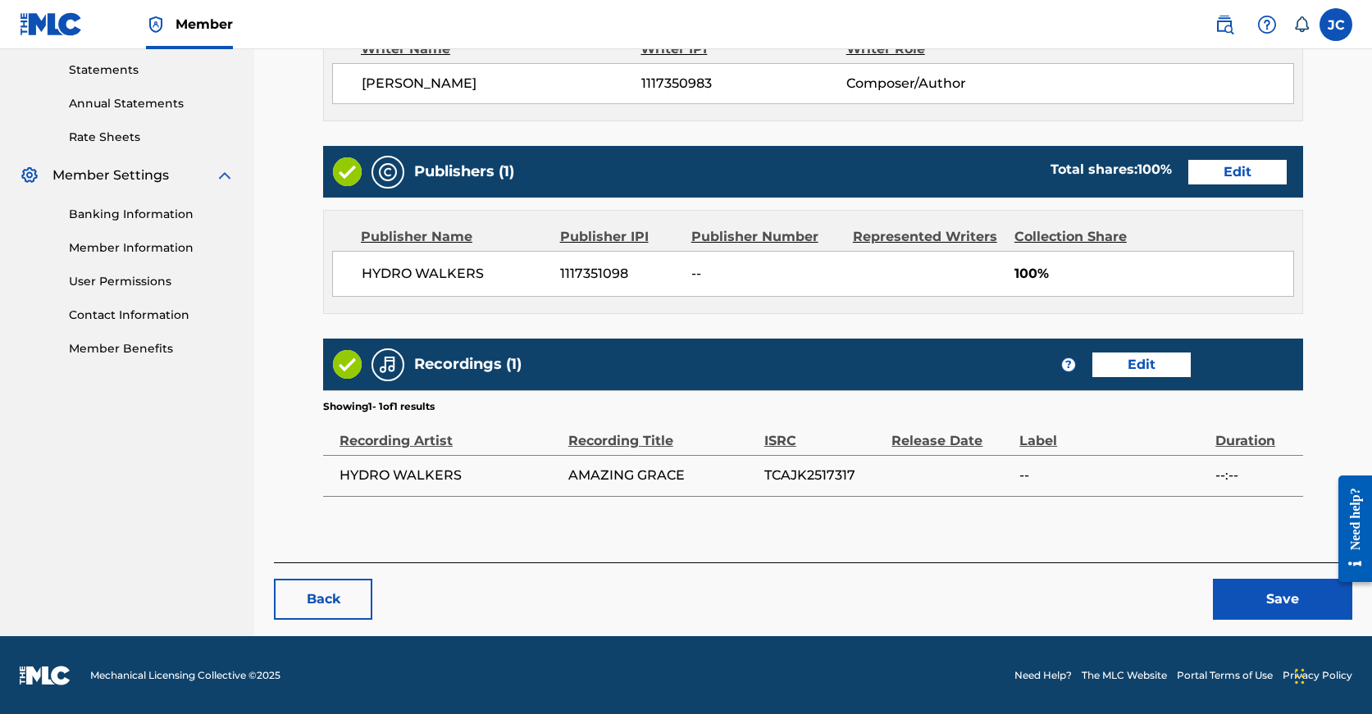
click at [1246, 594] on button "Save" at bounding box center [1282, 599] width 139 height 41
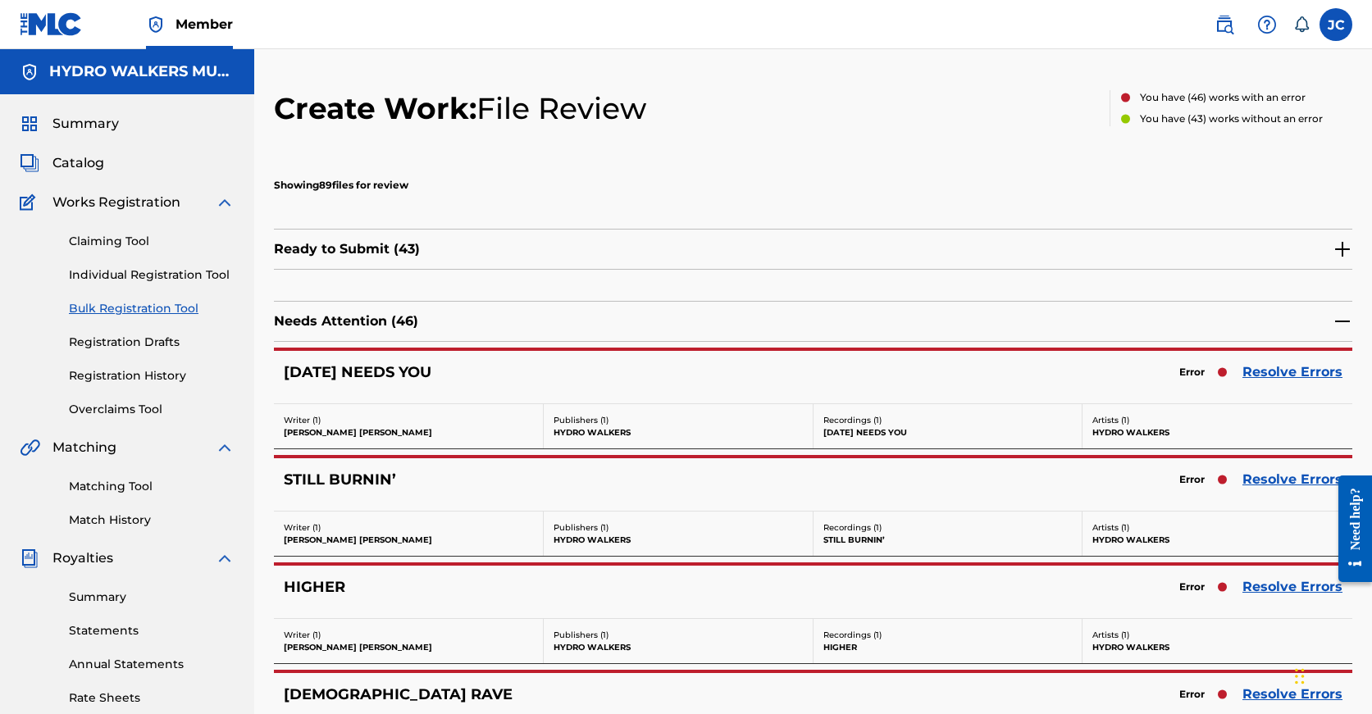
click at [1262, 581] on link "Resolve Errors" at bounding box center [1292, 587] width 100 height 20
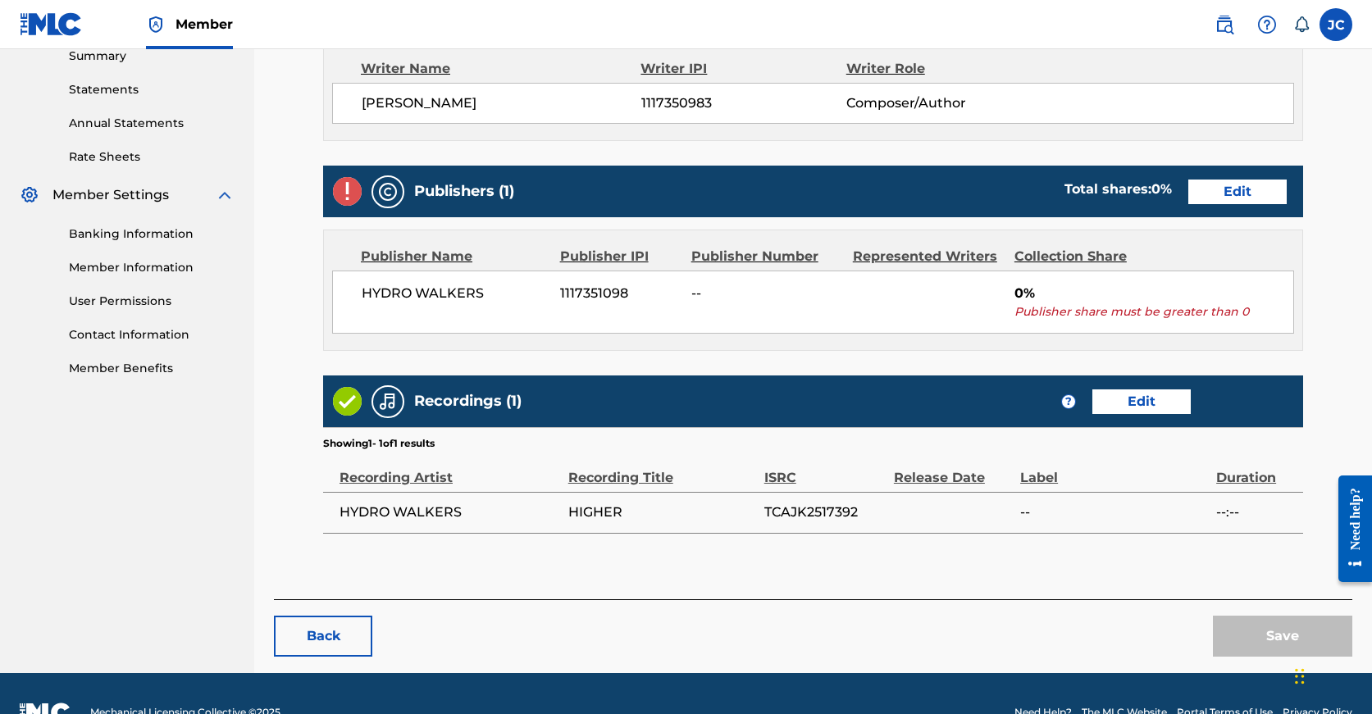
click at [1122, 226] on div "Publishers (1) Total shares: 0 % Edit Publisher Name Publisher IPI Publisher Nu…" at bounding box center [813, 258] width 980 height 185
click at [1188, 198] on link "Edit" at bounding box center [1237, 192] width 98 height 25
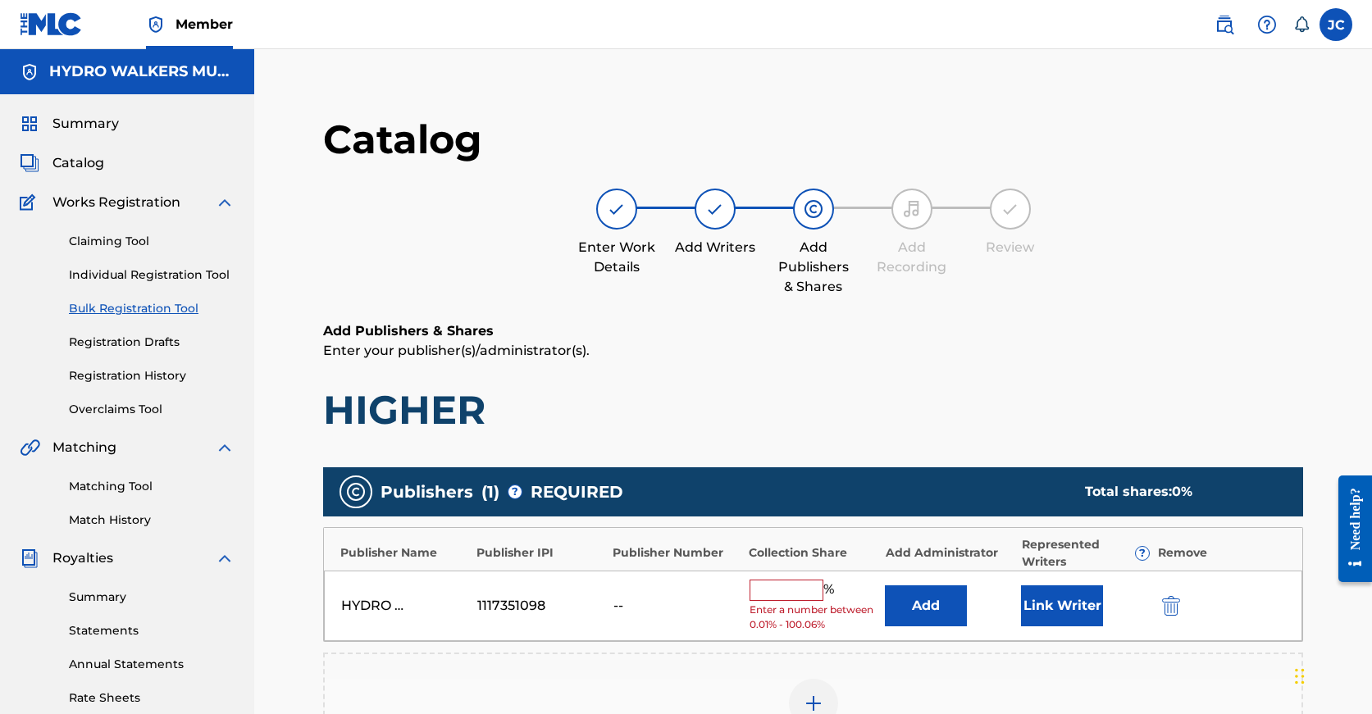
click at [792, 590] on input "text" at bounding box center [787, 590] width 74 height 21
paste input "100"
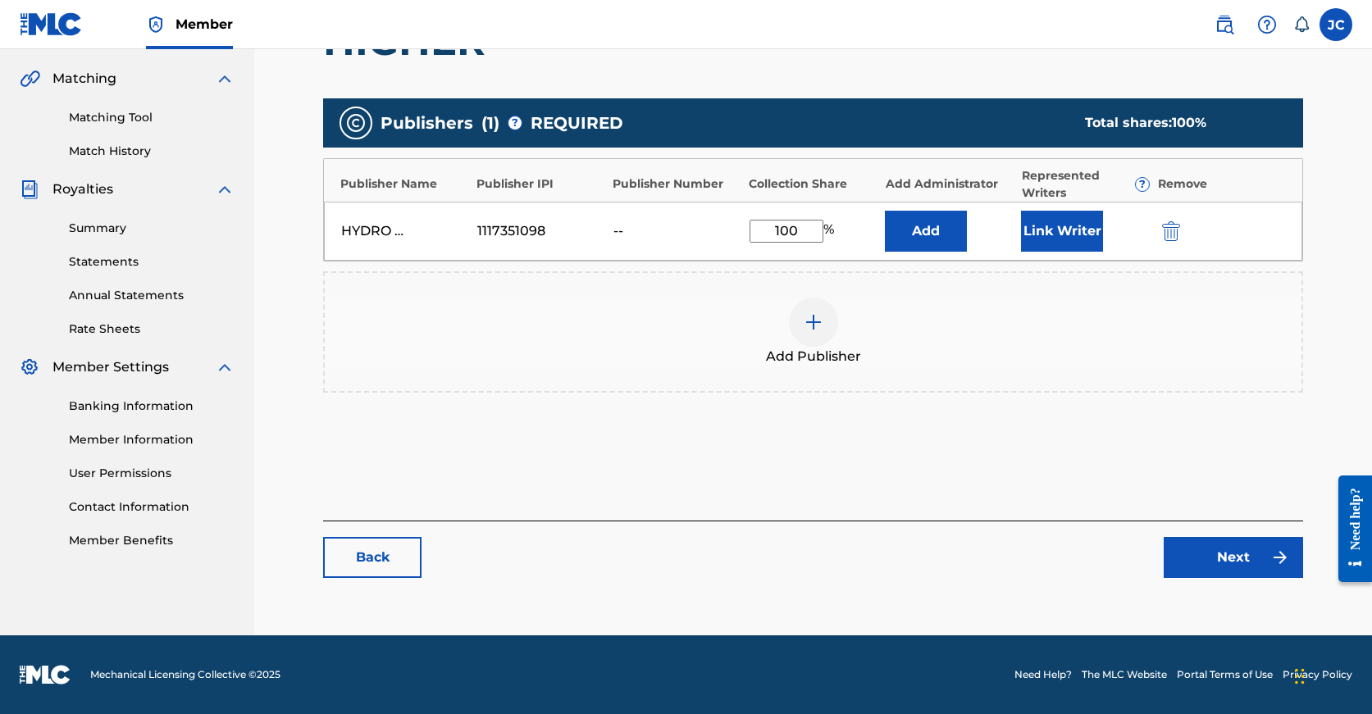
type input "100"
click at [1215, 561] on link "Next" at bounding box center [1233, 557] width 139 height 41
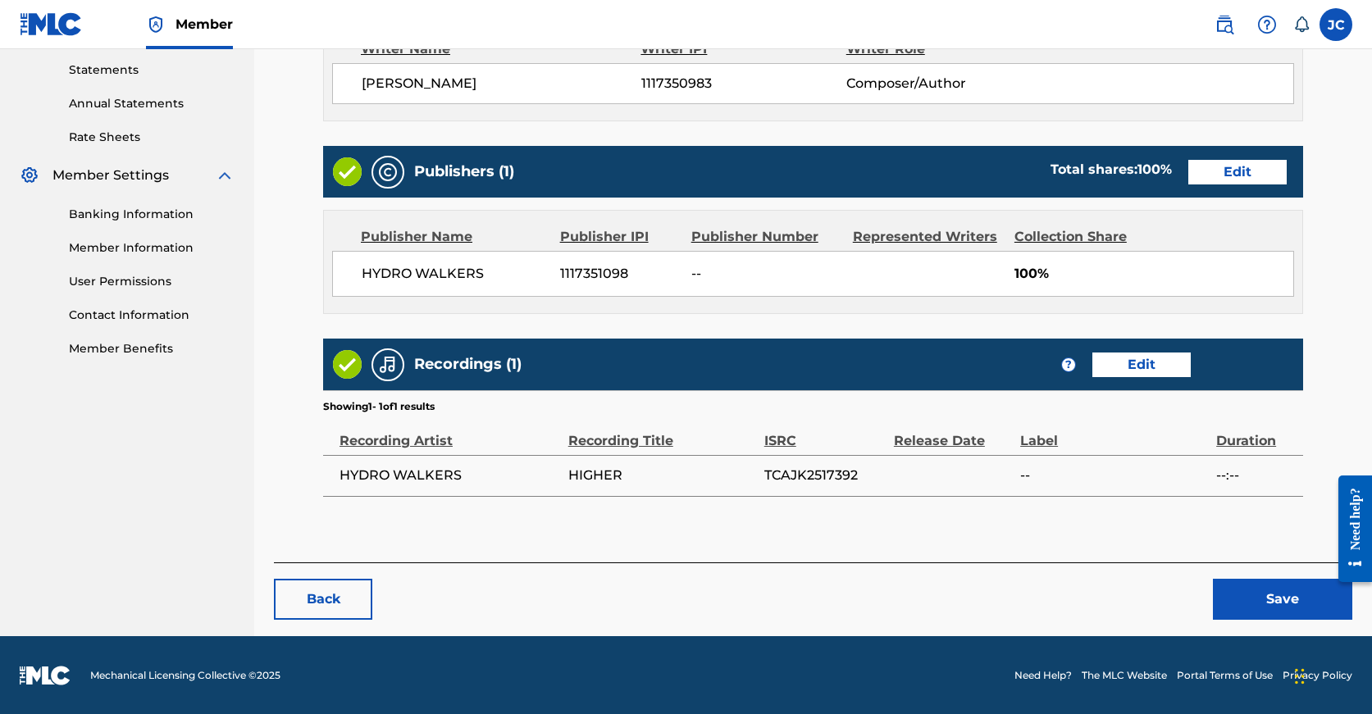
click at [1260, 584] on button "Save" at bounding box center [1282, 599] width 139 height 41
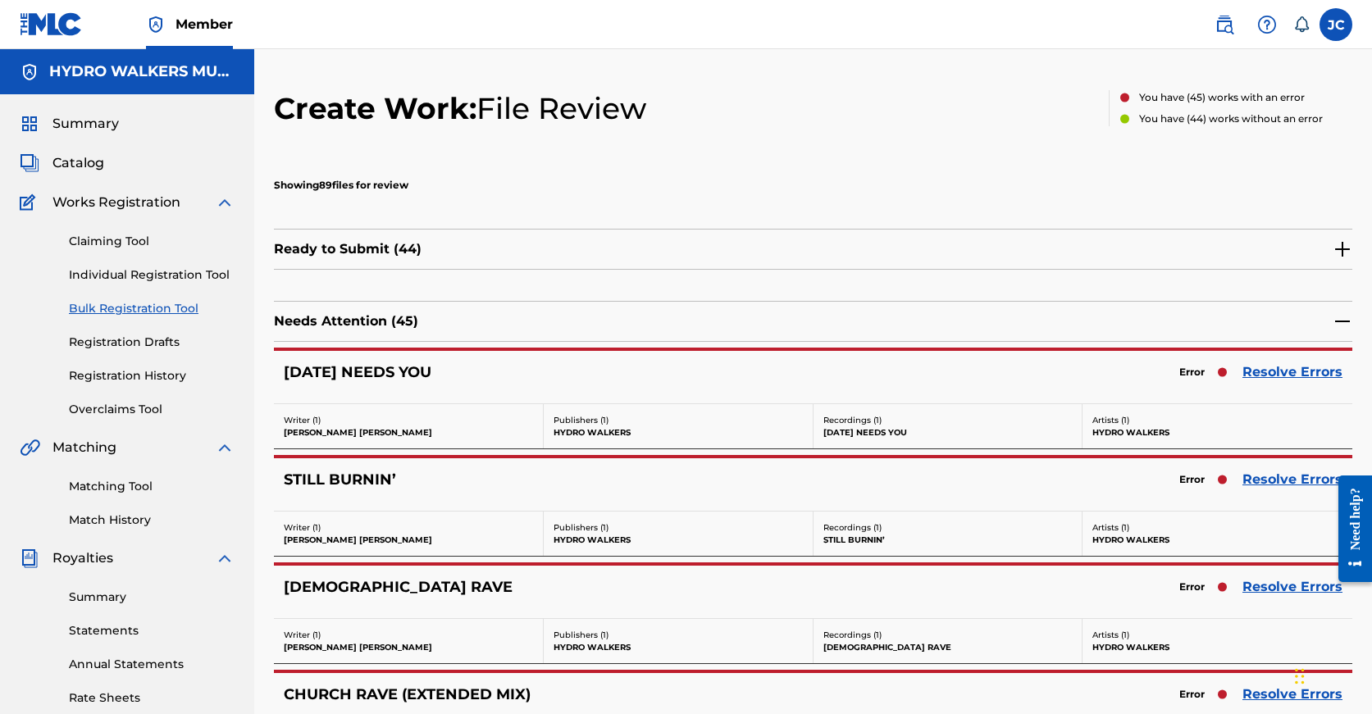
click at [1264, 563] on div "CHURCH RAVE Error Resolve Errors Writer ( 1 ) JOEL COLLISHAW Publishers ( 1 ) H…" at bounding box center [813, 614] width 1078 height 102
click at [1264, 580] on link "Resolve Errors" at bounding box center [1292, 587] width 100 height 20
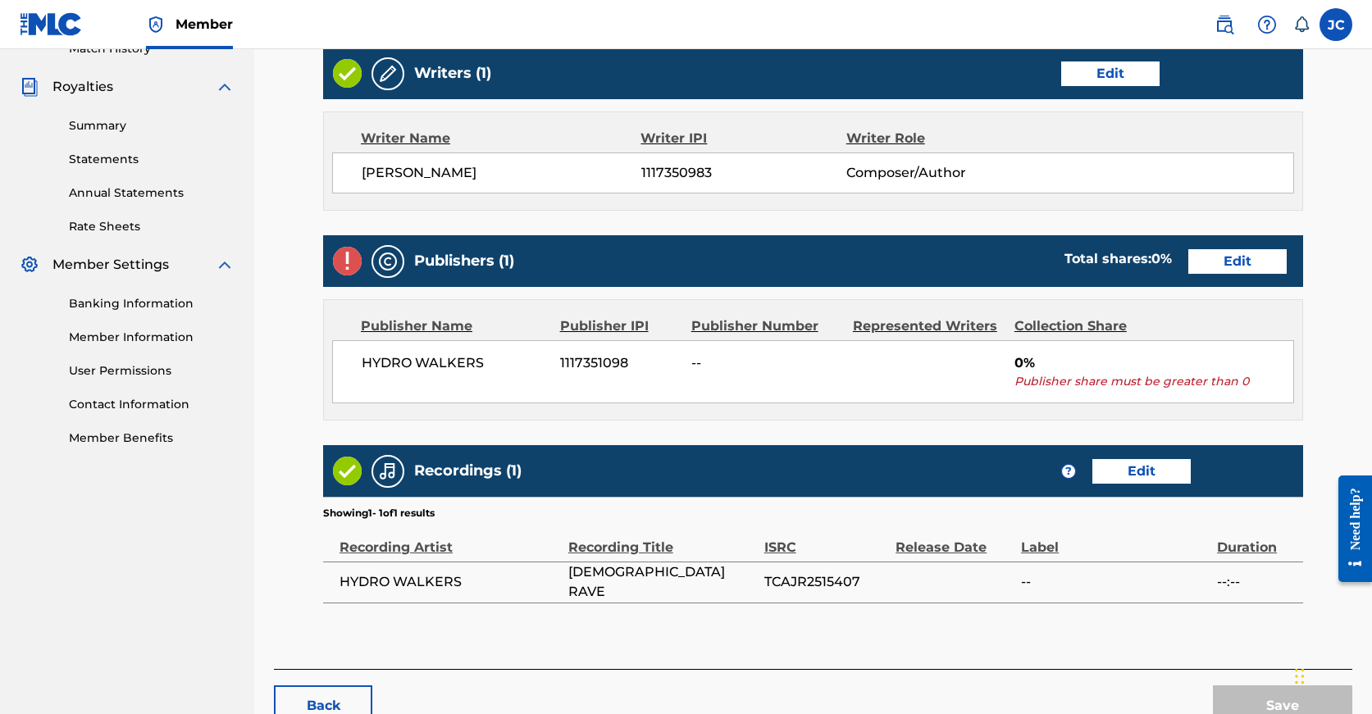
click at [1188, 266] on link "Edit" at bounding box center [1237, 261] width 98 height 25
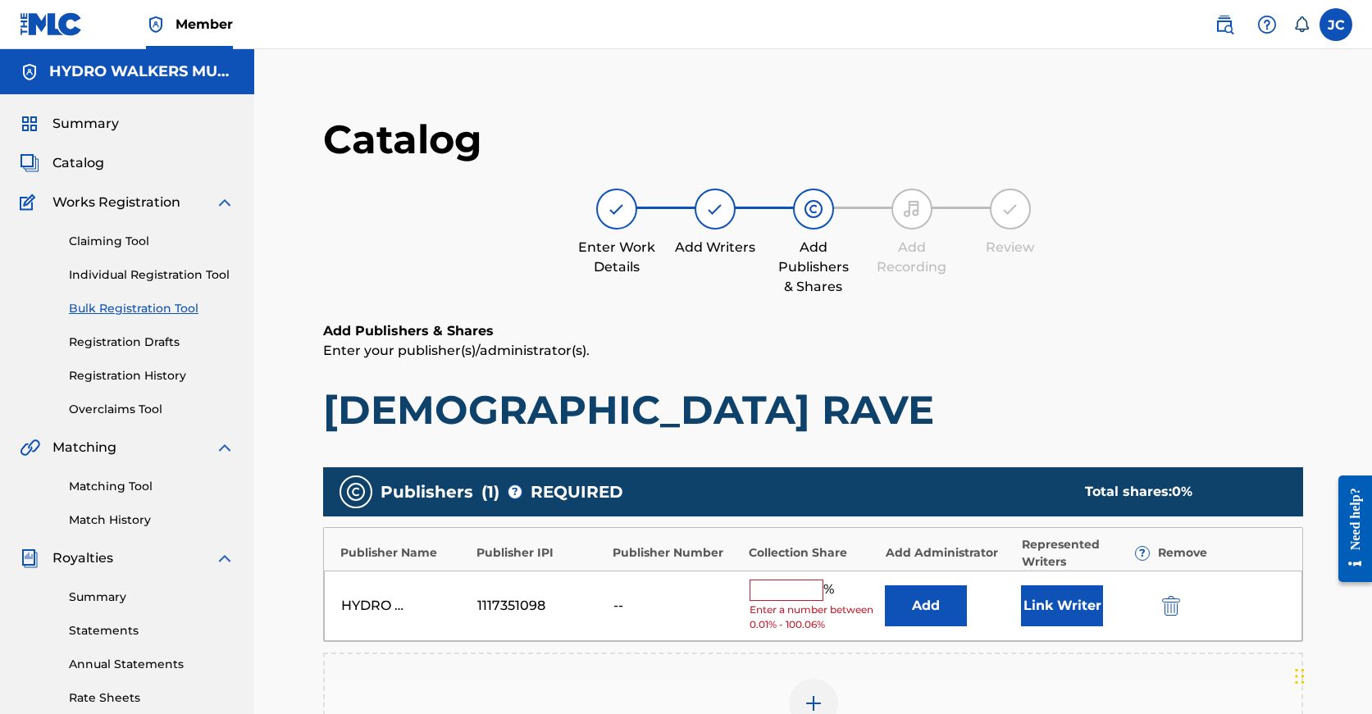
click at [785, 585] on input "text" at bounding box center [787, 590] width 74 height 21
paste input "100"
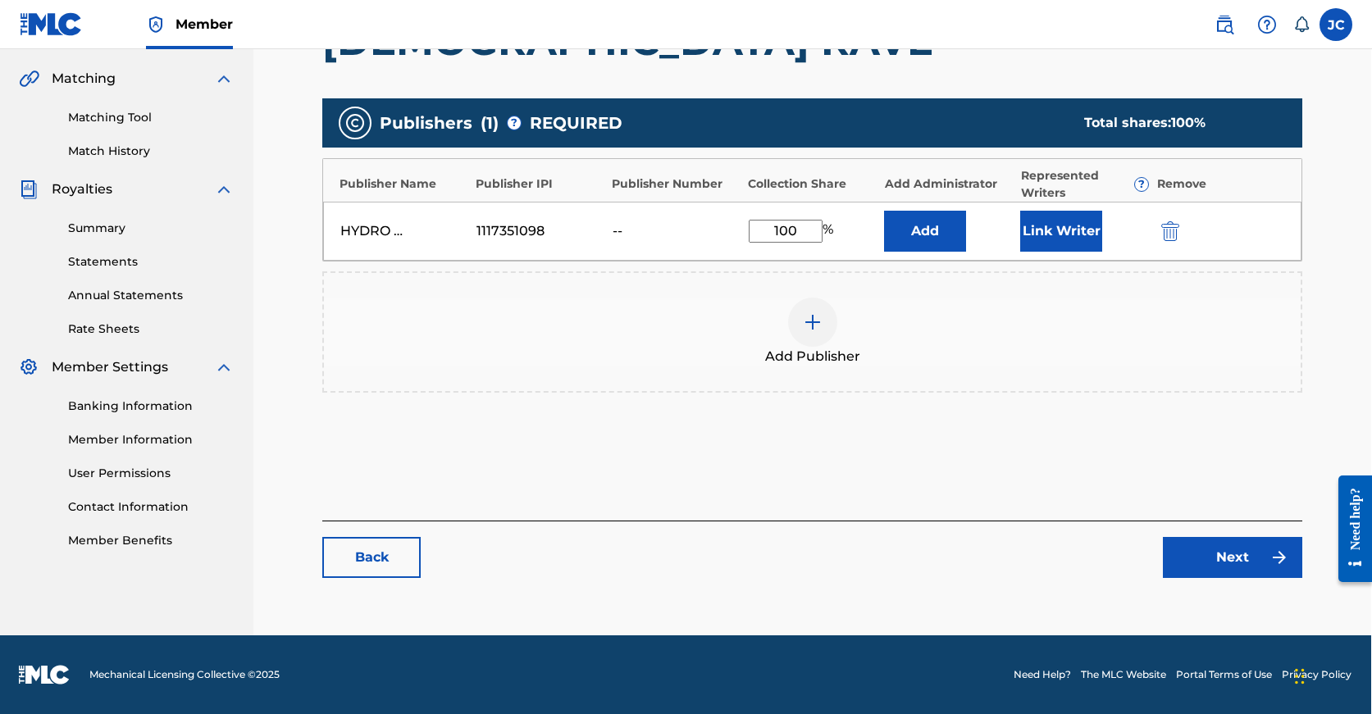
type input "100"
click at [1244, 571] on link "Next" at bounding box center [1232, 557] width 139 height 41
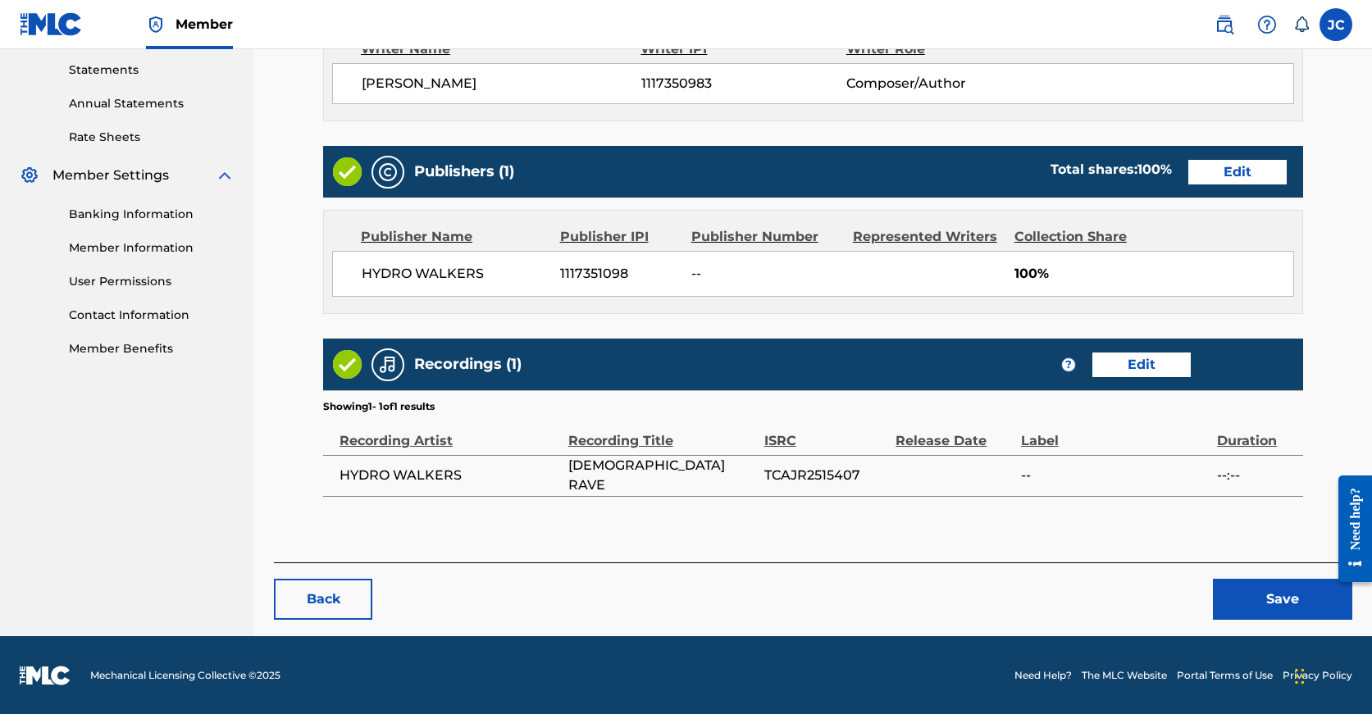
click at [1254, 593] on button "Save" at bounding box center [1282, 599] width 139 height 41
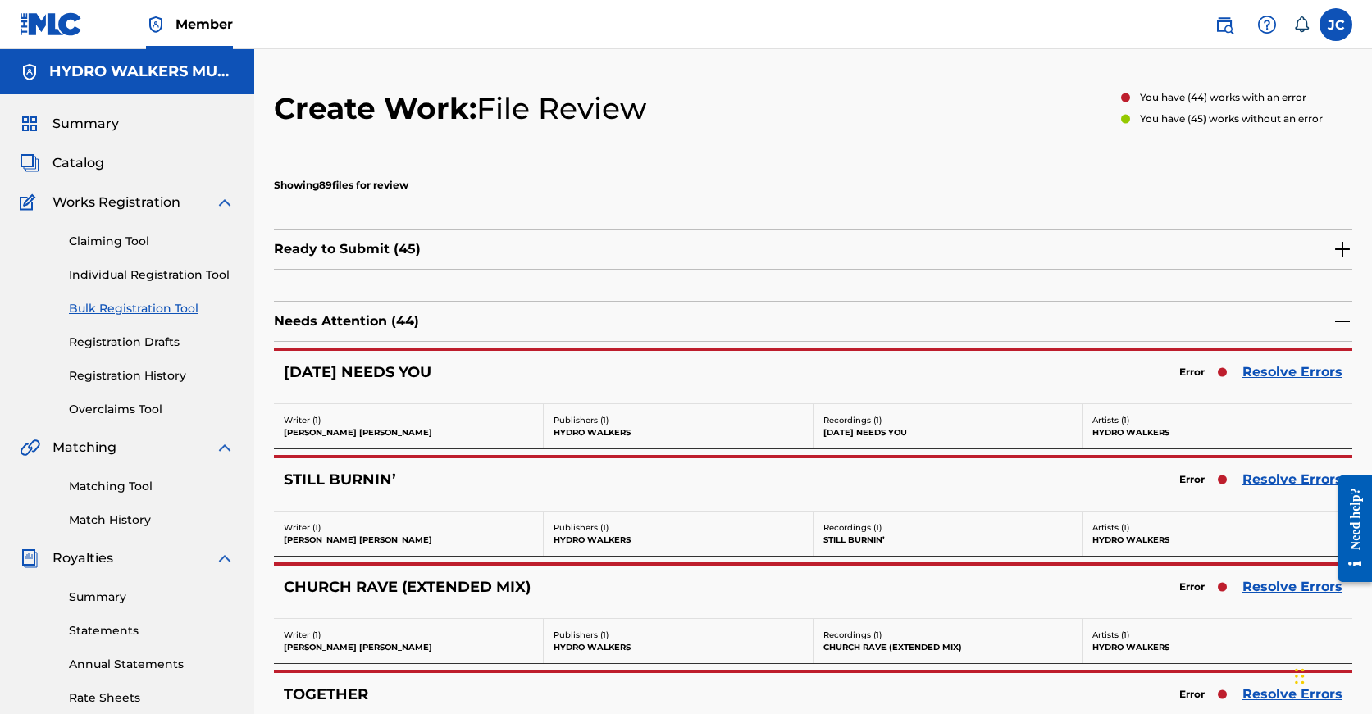
click at [1261, 563] on div "CHURCH RAVE (EXTENDED MIX) Error Resolve Errors Writer ( 1 ) JOEL COLLISHAW Pub…" at bounding box center [813, 614] width 1078 height 102
click at [1262, 583] on link "Resolve Errors" at bounding box center [1292, 587] width 100 height 20
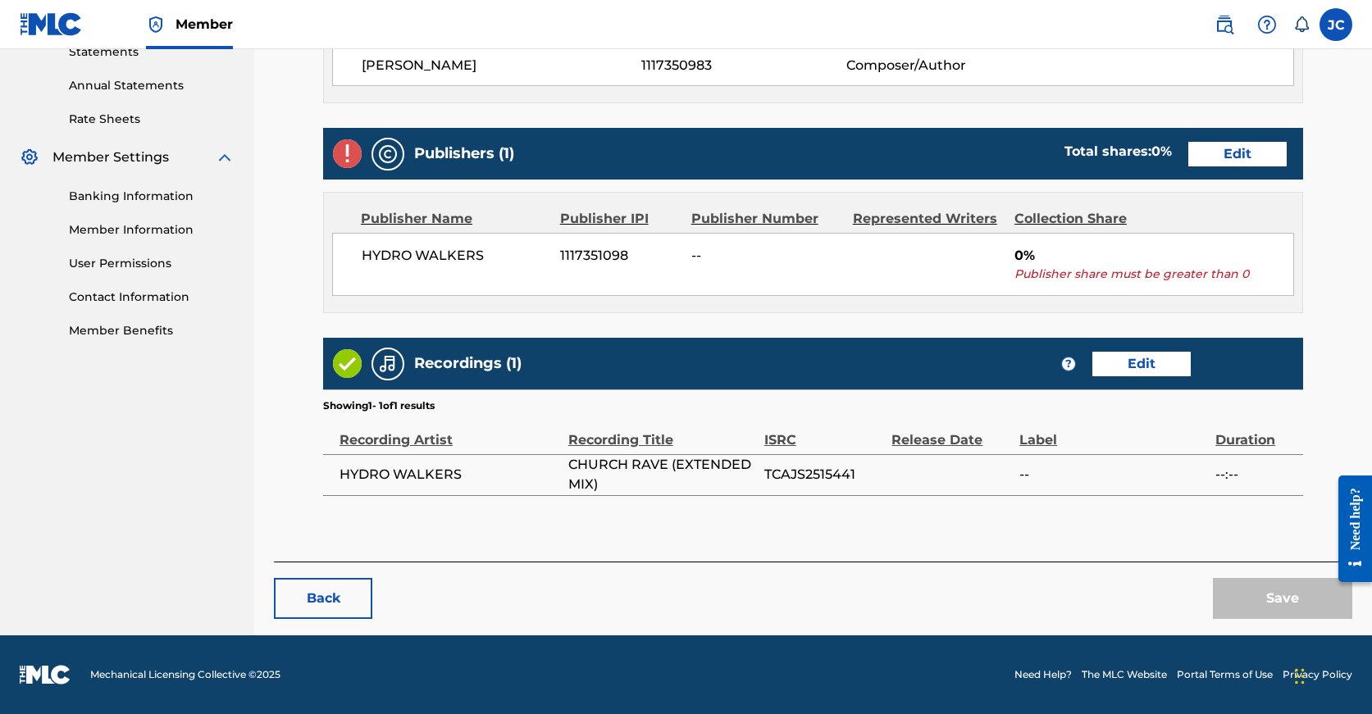
click at [1188, 142] on link "Edit" at bounding box center [1237, 154] width 98 height 25
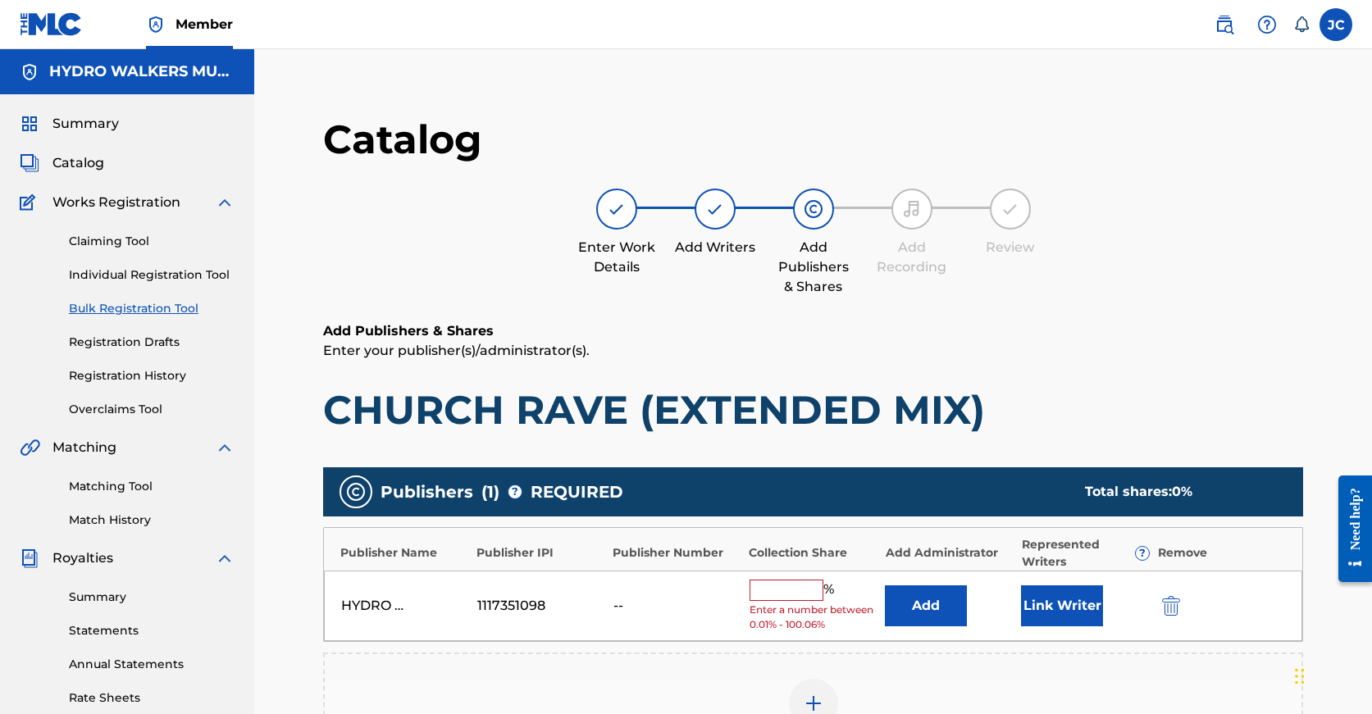
click at [786, 584] on input "text" at bounding box center [787, 590] width 74 height 21
paste input "100"
type input "100"
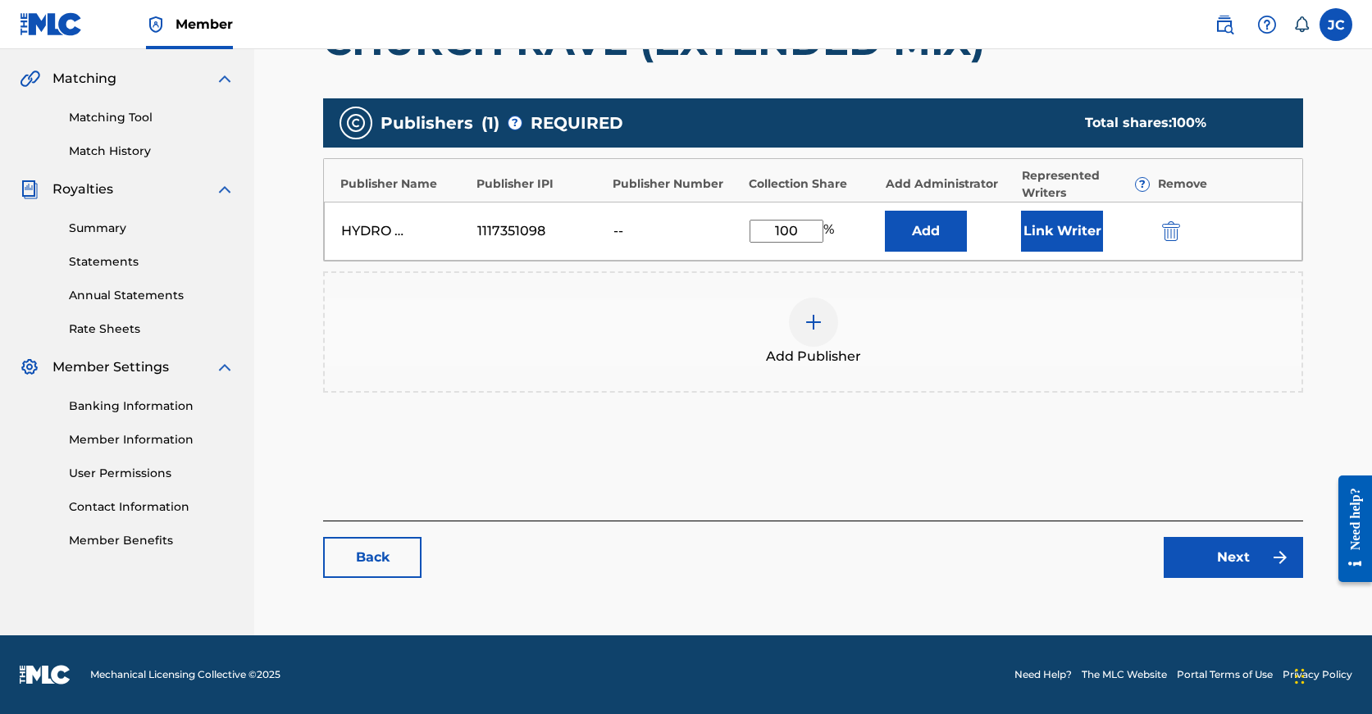
click at [1182, 576] on link "Next" at bounding box center [1233, 557] width 139 height 41
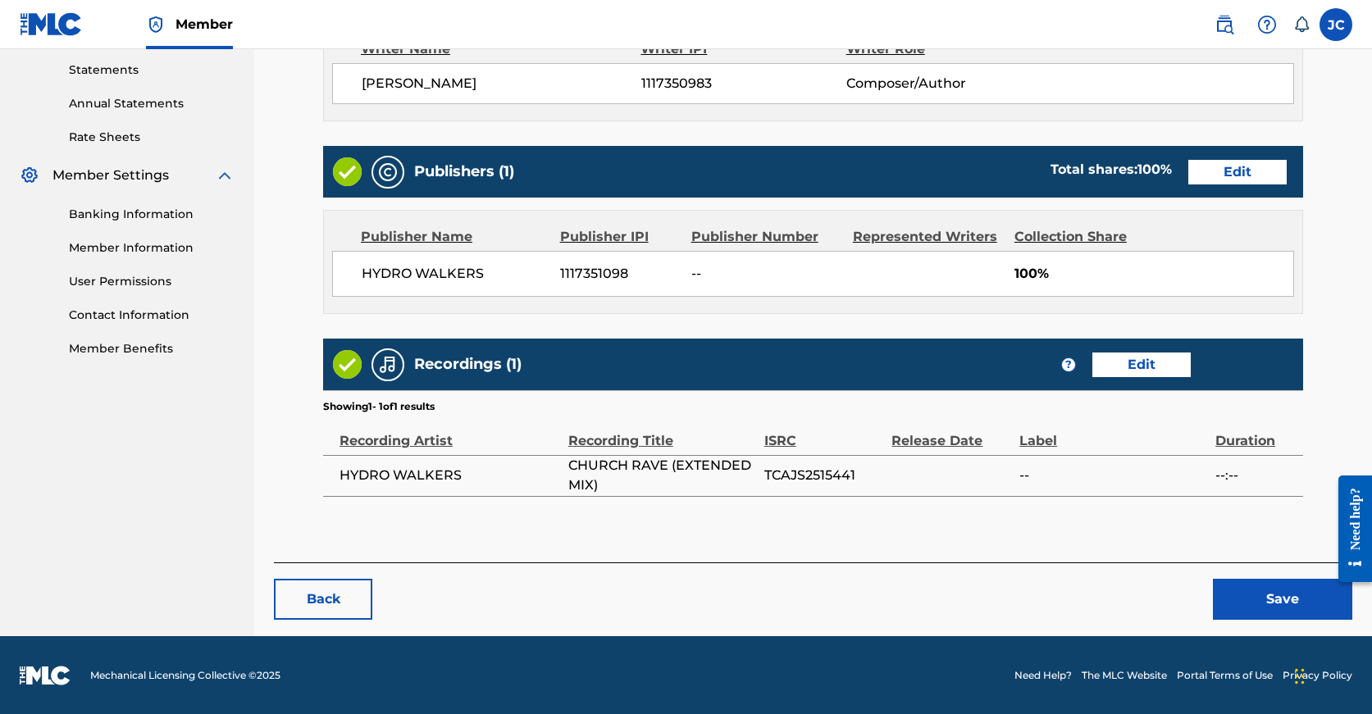
click at [1258, 579] on button "Save" at bounding box center [1282, 599] width 139 height 41
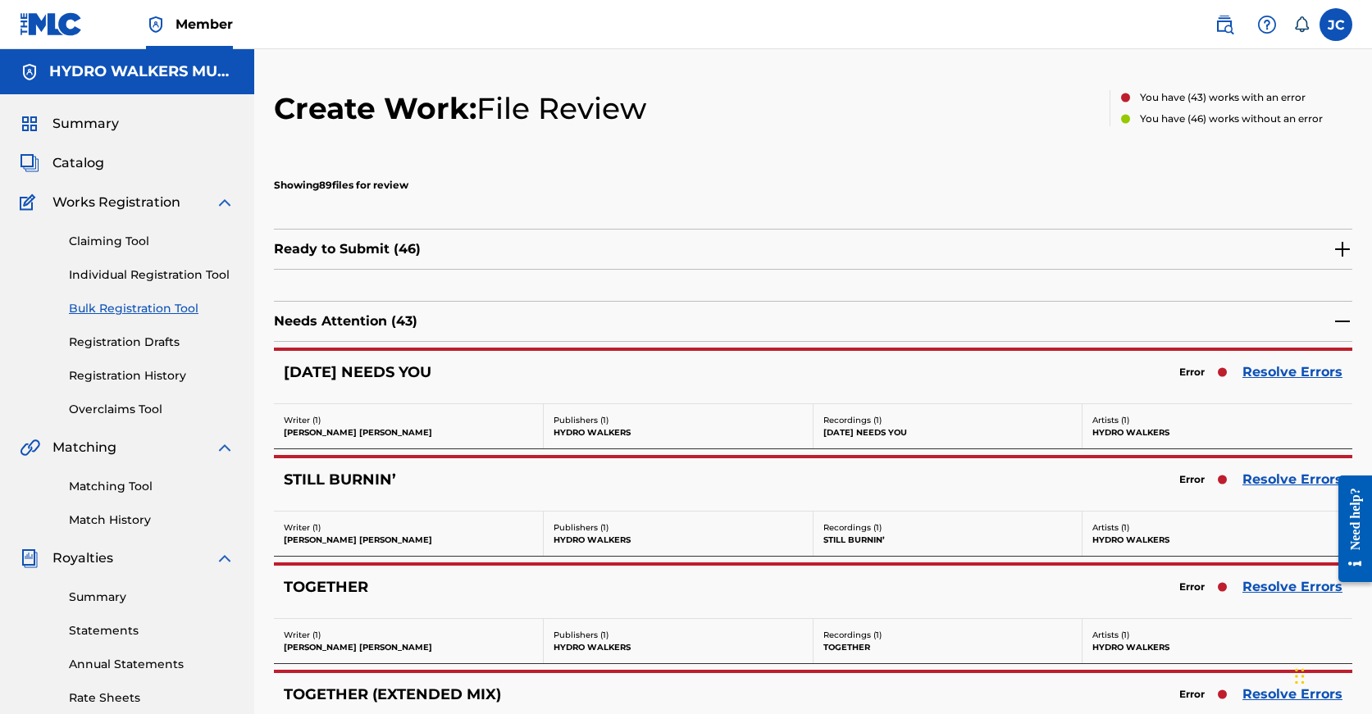
click at [1263, 571] on div "TOGETHER Error Resolve Errors" at bounding box center [813, 592] width 1078 height 52
click at [1263, 584] on link "Resolve Errors" at bounding box center [1292, 587] width 100 height 20
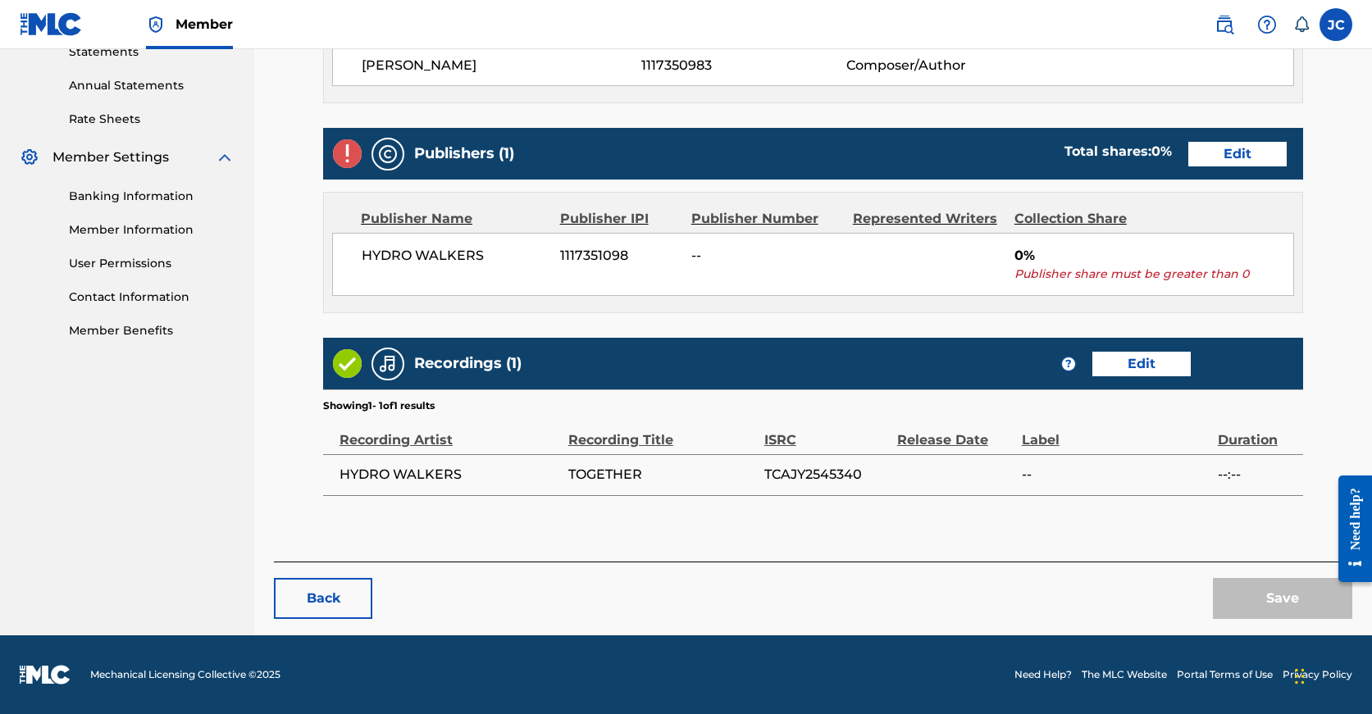
click at [1188, 146] on link "Edit" at bounding box center [1237, 154] width 98 height 25
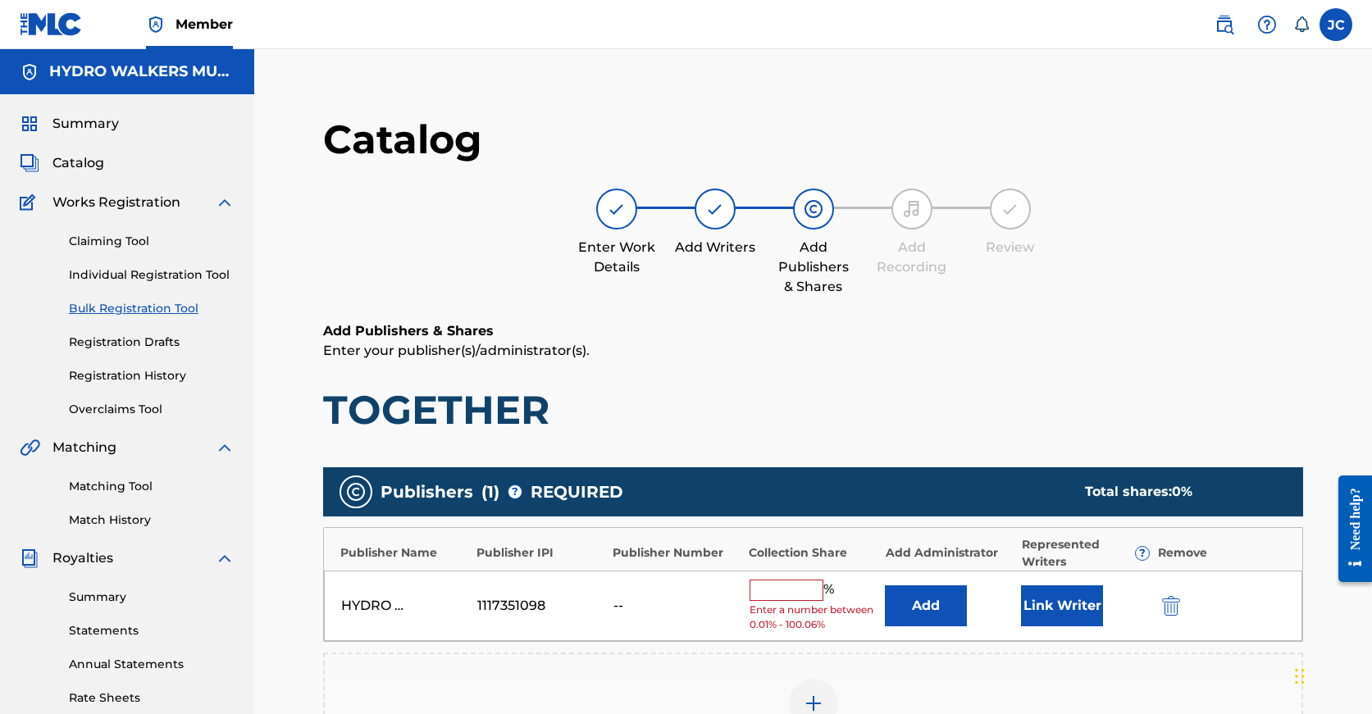
click at [787, 573] on div "HYDRO WALKERS 1117351098 -- % Enter a number between 0.01% - 100.06% Add Link W…" at bounding box center [813, 606] width 978 height 71
click at [790, 580] on input "text" at bounding box center [787, 590] width 74 height 21
paste input "100"
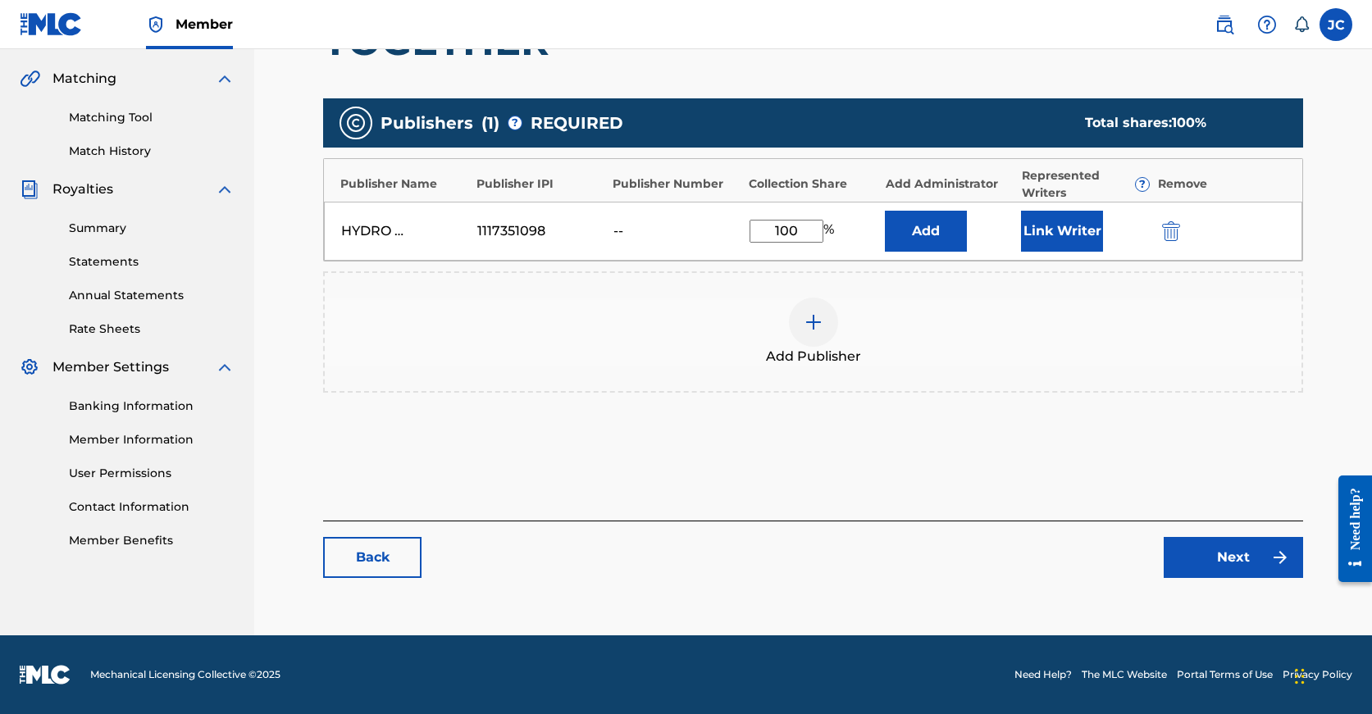
type input "100"
click at [1222, 569] on link "Next" at bounding box center [1233, 557] width 139 height 41
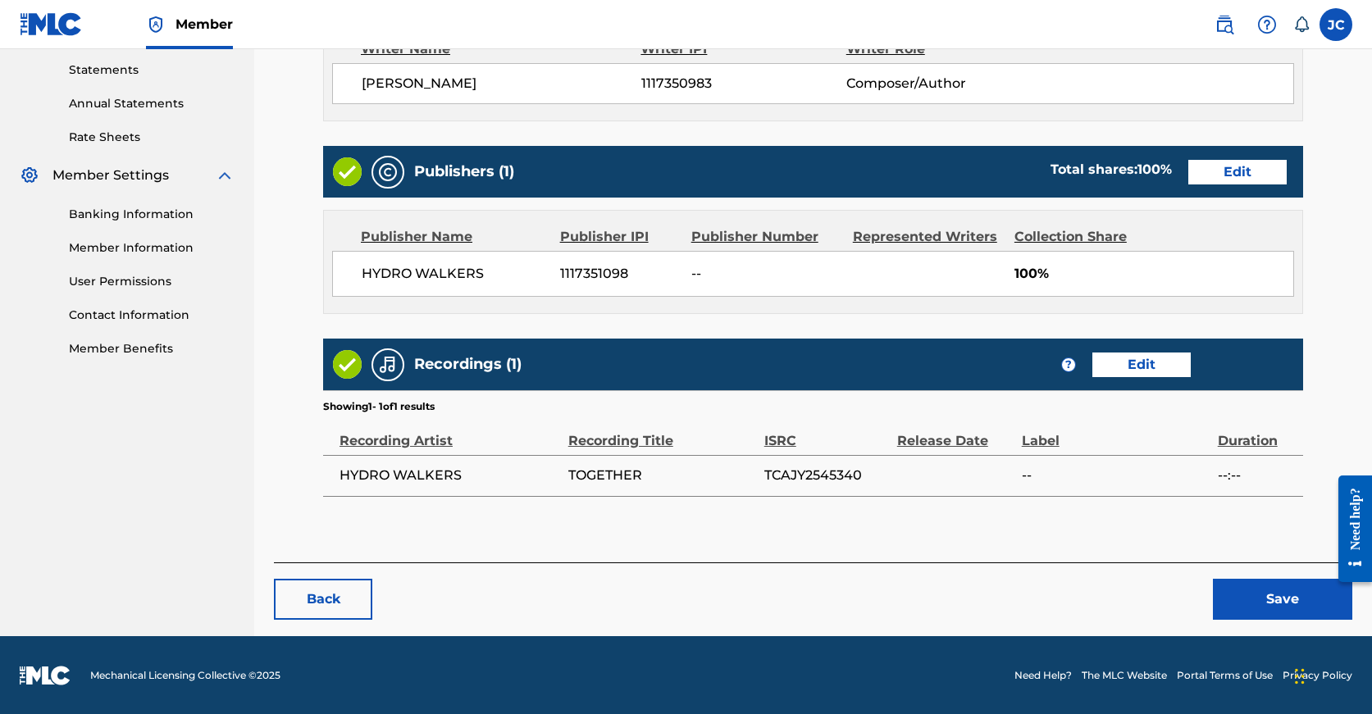
click at [1248, 585] on button "Save" at bounding box center [1282, 599] width 139 height 41
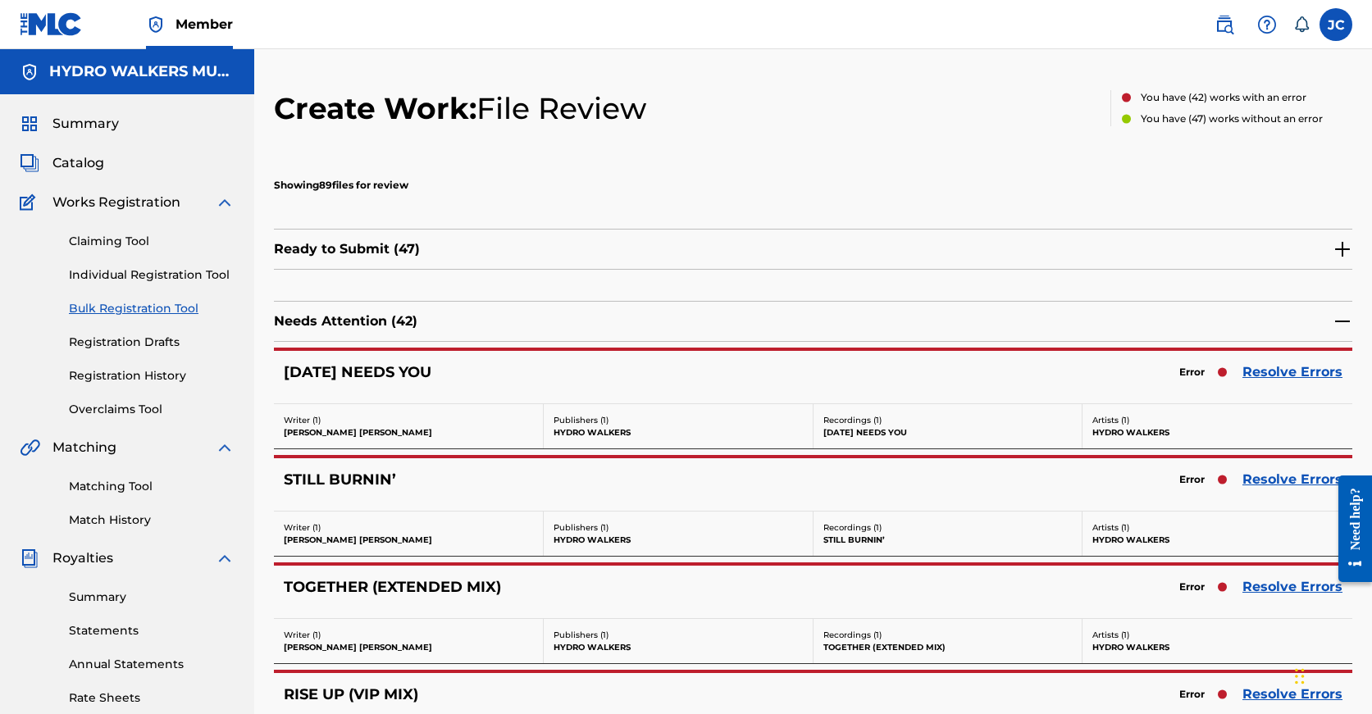
click at [1272, 484] on link "Resolve Errors" at bounding box center [1292, 480] width 100 height 20
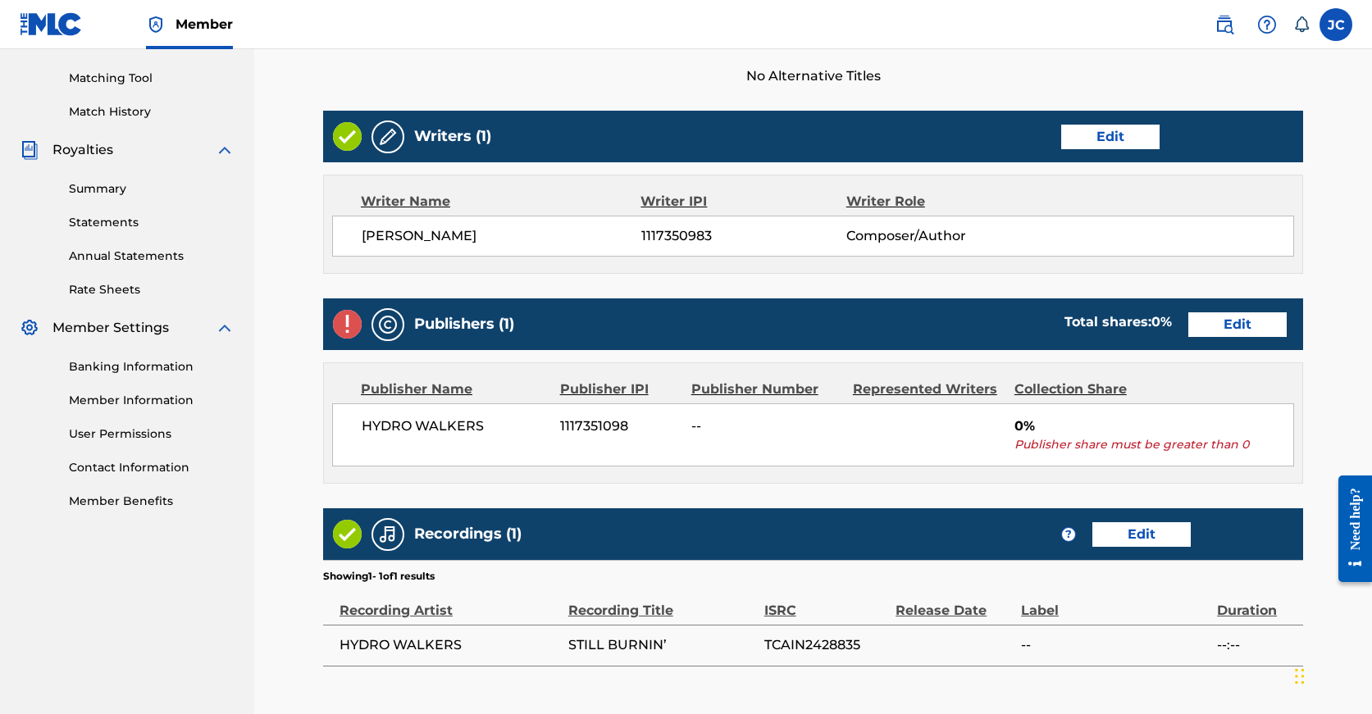
click at [1188, 332] on link "Edit" at bounding box center [1237, 324] width 98 height 25
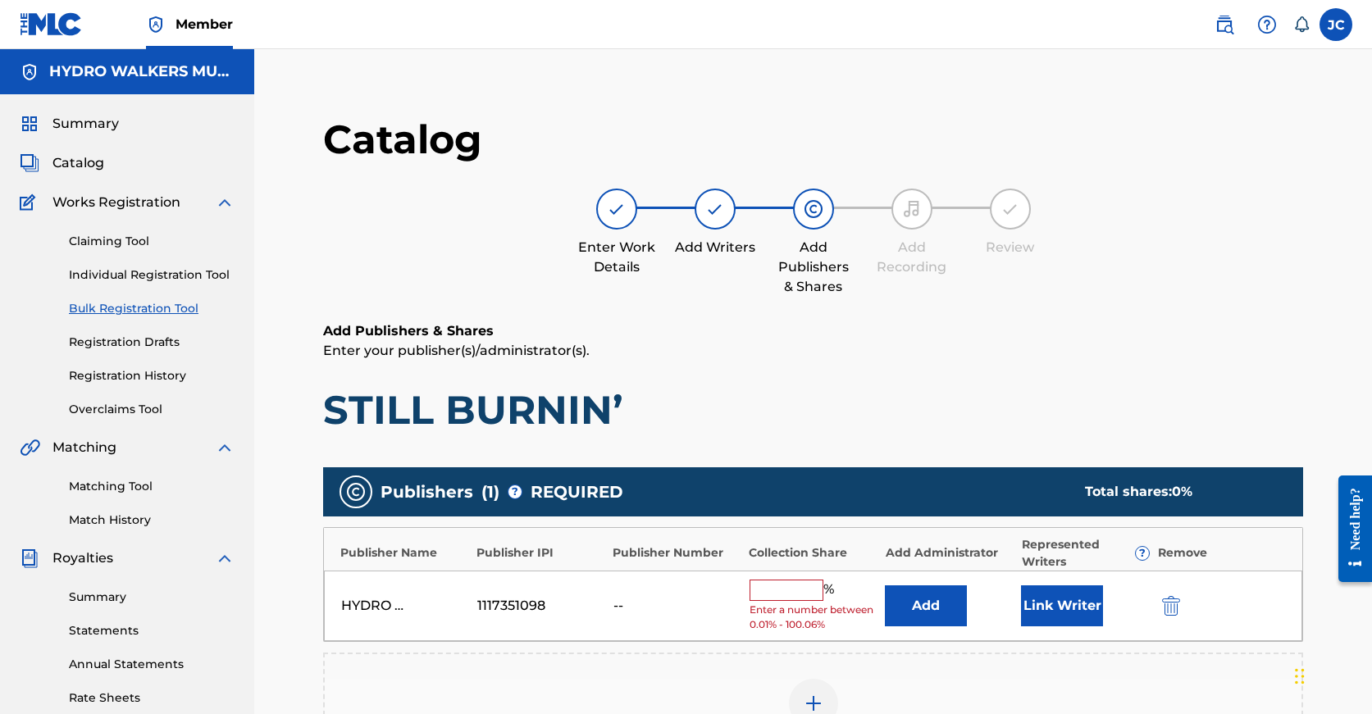
click at [762, 599] on input "text" at bounding box center [787, 590] width 74 height 21
paste input "100"
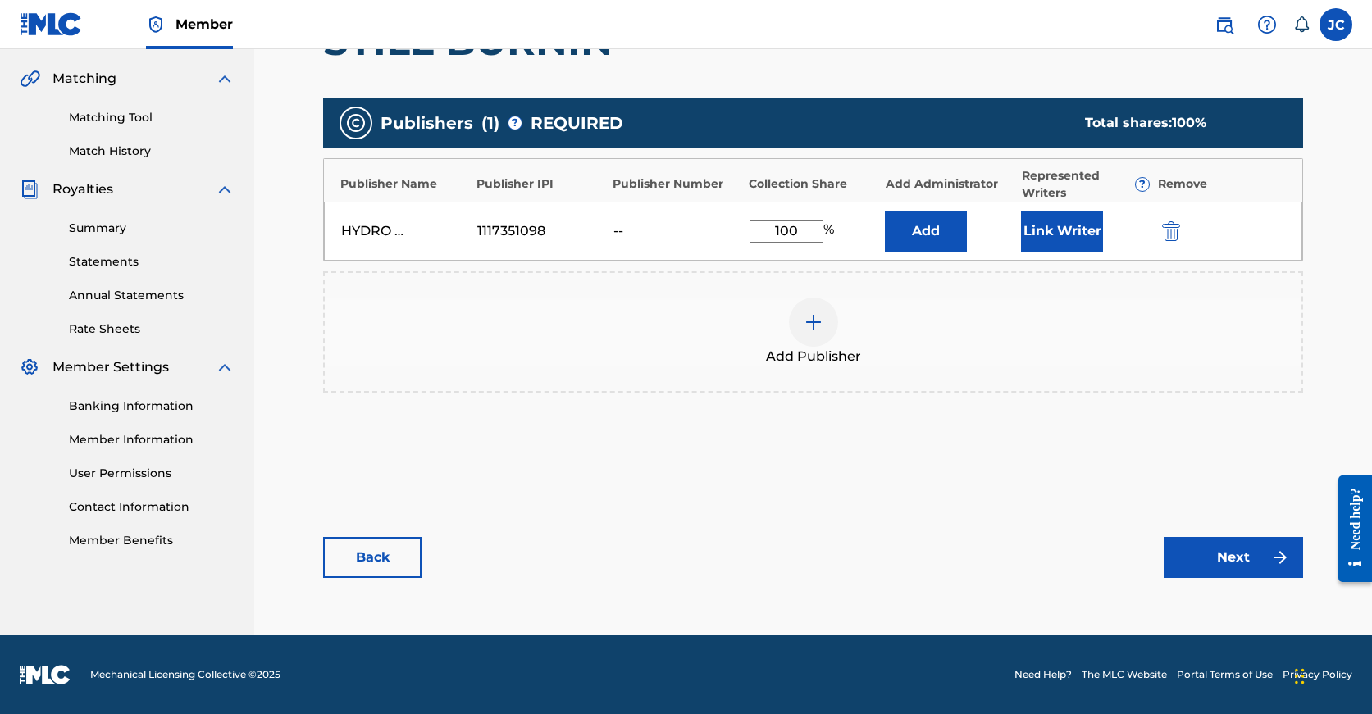
type input "100"
click at [1238, 581] on div "Catalog Enter Work Details Add Writers Add Publishers & Shares Add Recording Re…" at bounding box center [813, 170] width 980 height 849
click at [1241, 567] on link "Next" at bounding box center [1233, 557] width 139 height 41
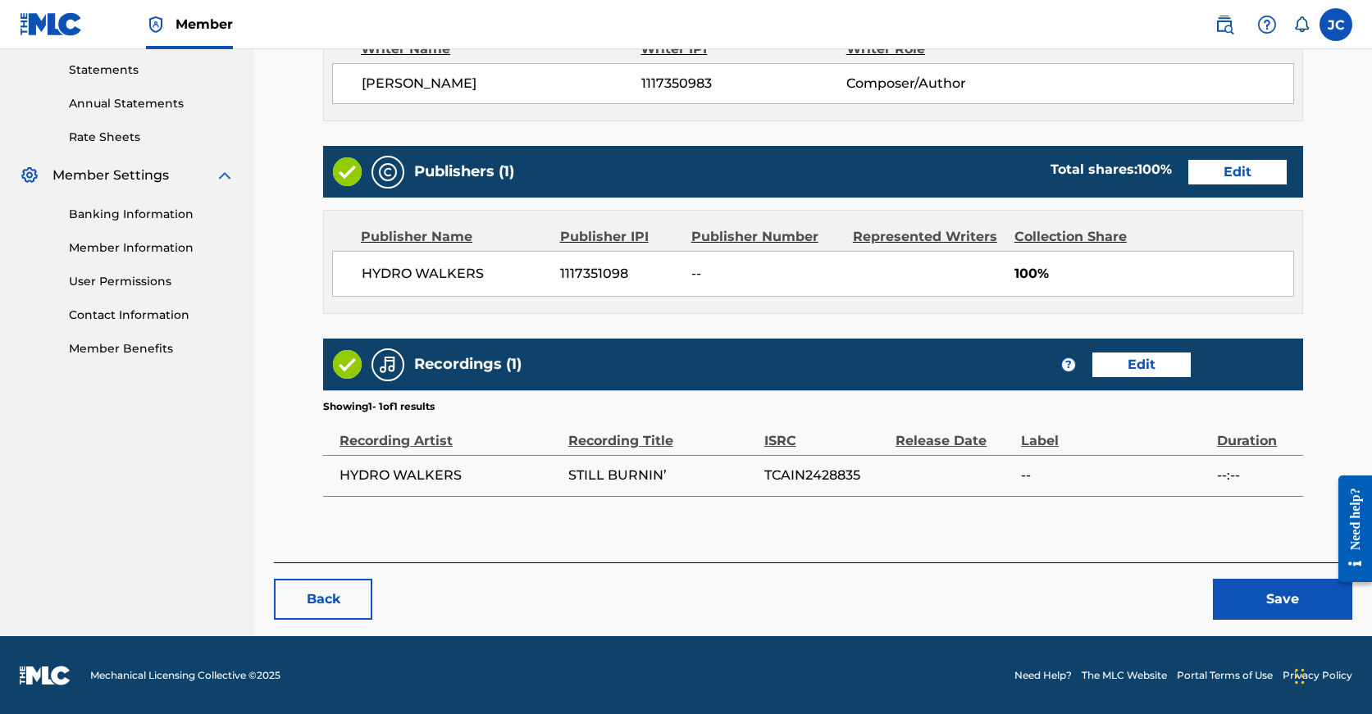
click at [1246, 599] on button "Save" at bounding box center [1282, 599] width 139 height 41
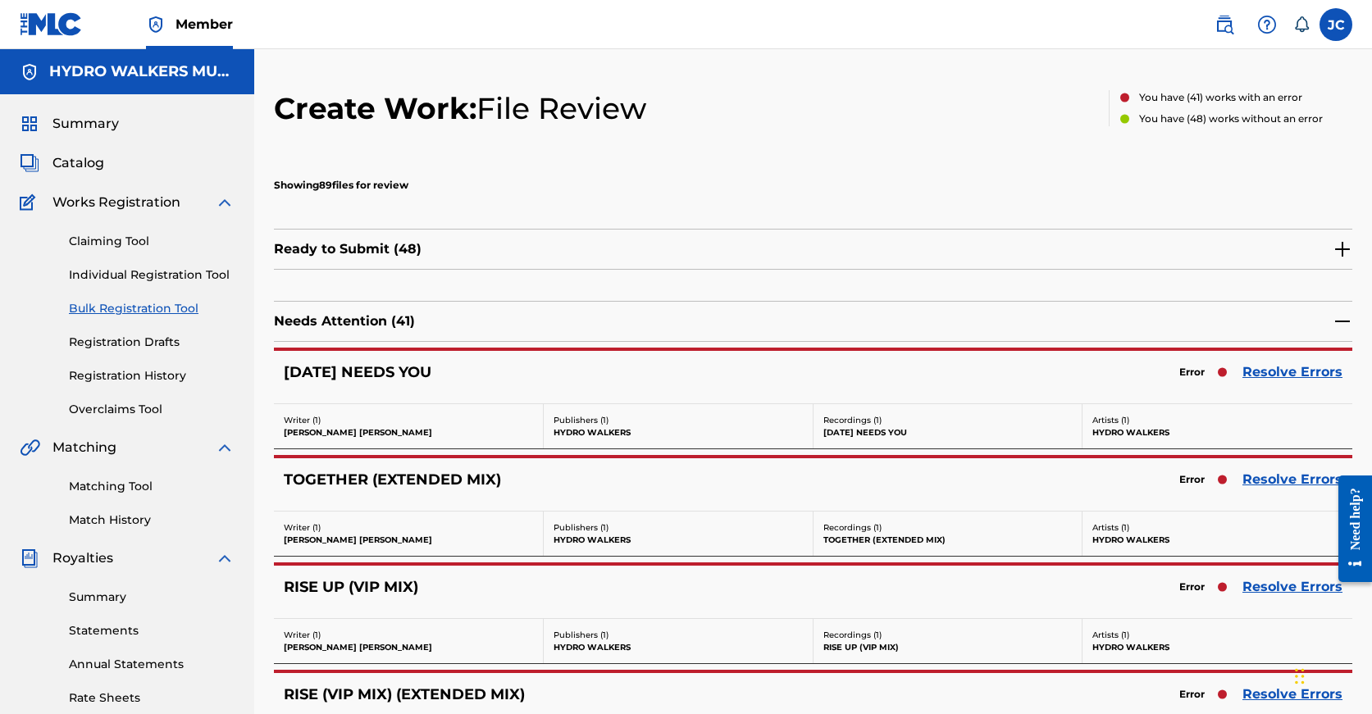
click at [1256, 590] on link "Resolve Errors" at bounding box center [1292, 587] width 100 height 20
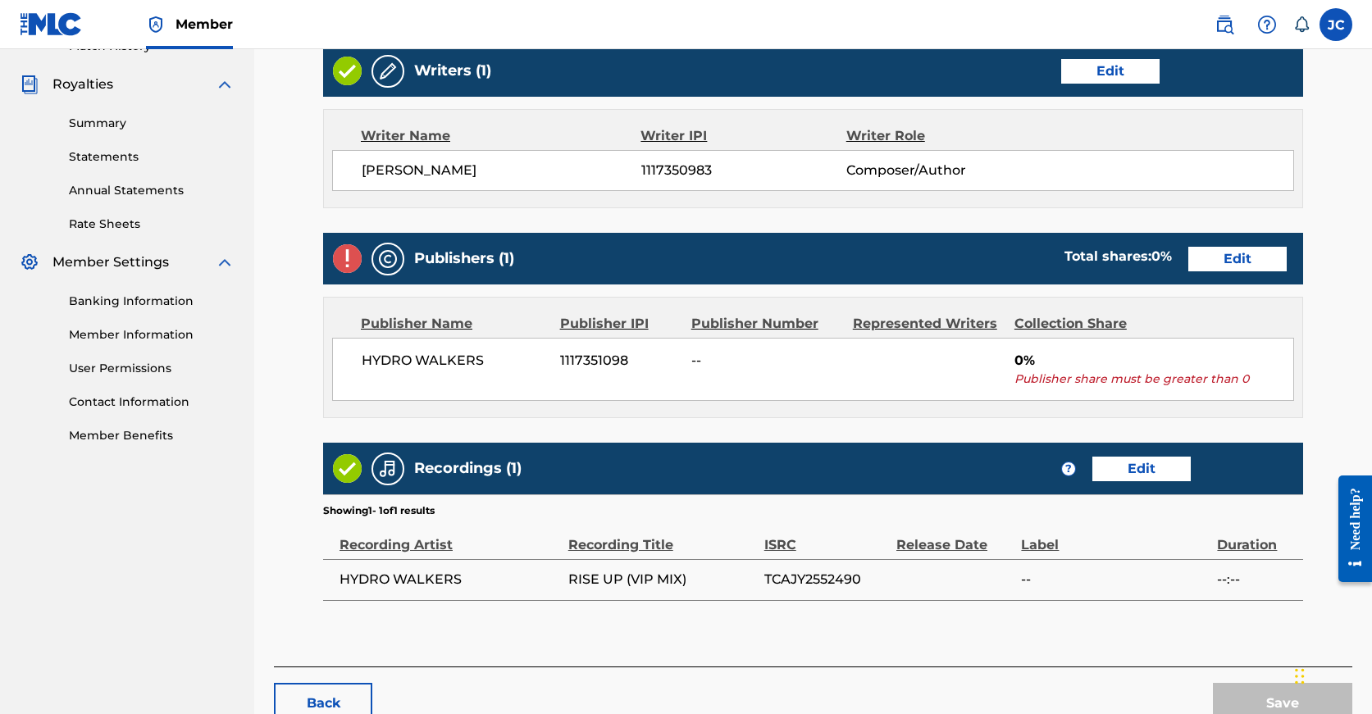
click at [1188, 247] on link "Edit" at bounding box center [1237, 259] width 98 height 25
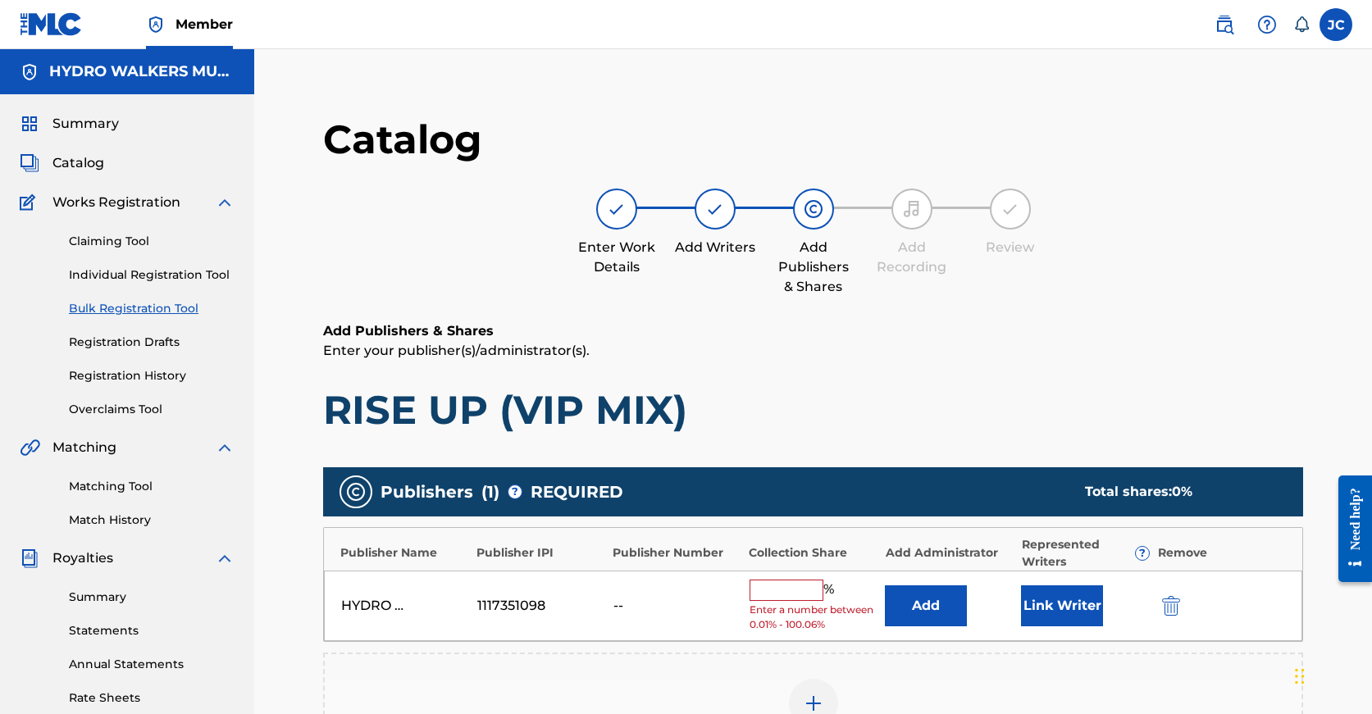
click at [777, 600] on input "text" at bounding box center [787, 590] width 74 height 21
type input "v"
paste input "100"
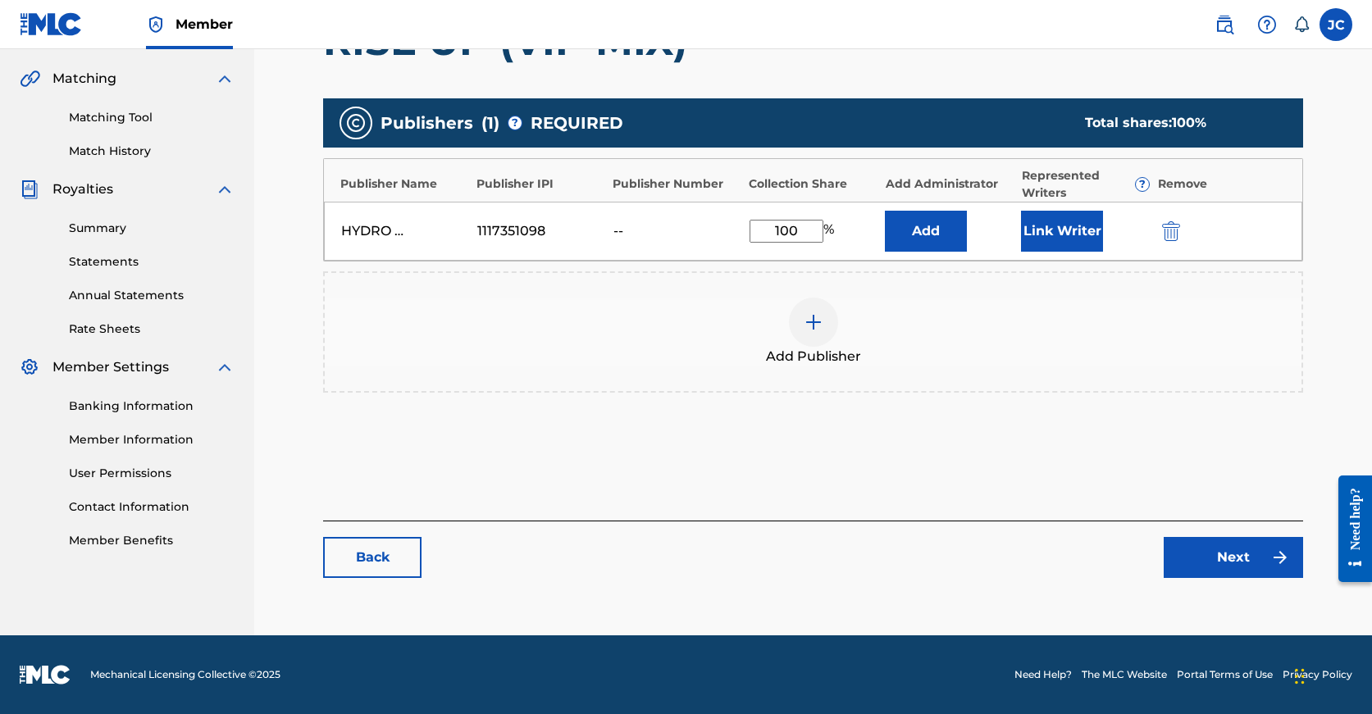
type input "100"
click at [1248, 558] on link "Next" at bounding box center [1233, 557] width 139 height 41
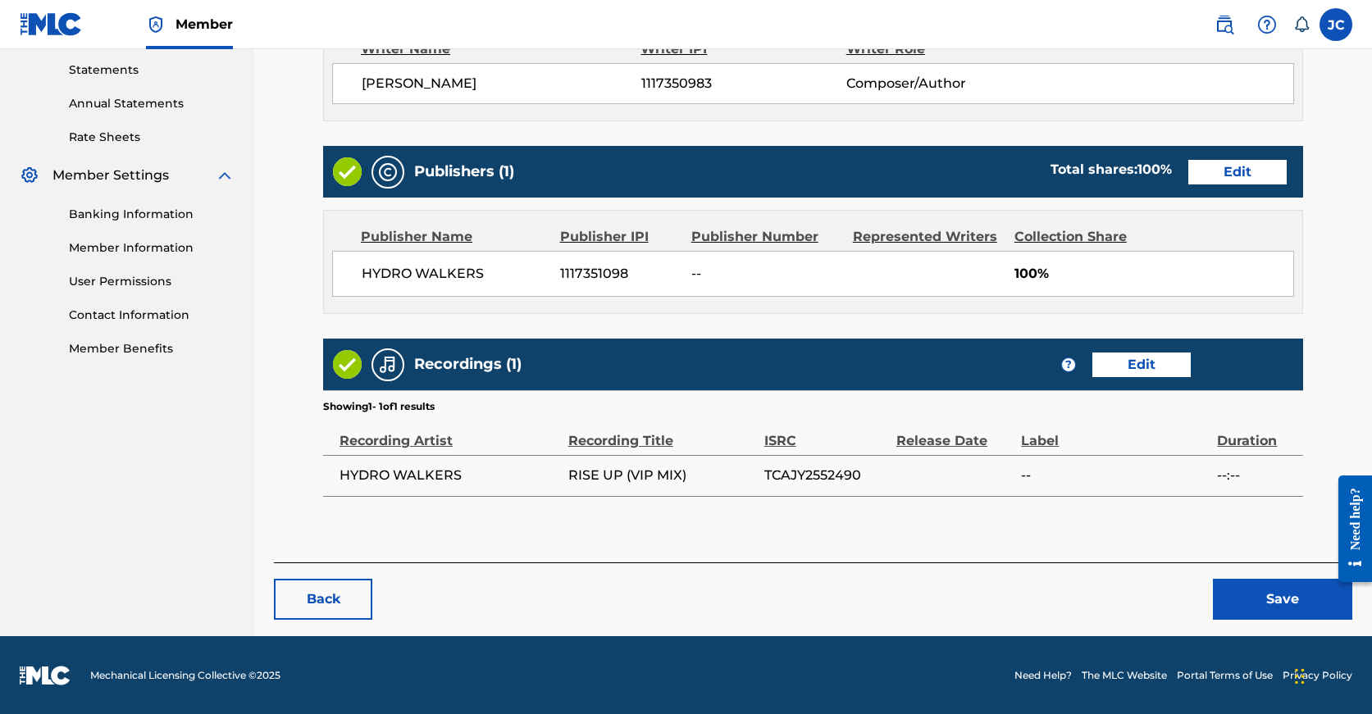
click at [1255, 586] on button "Save" at bounding box center [1282, 599] width 139 height 41
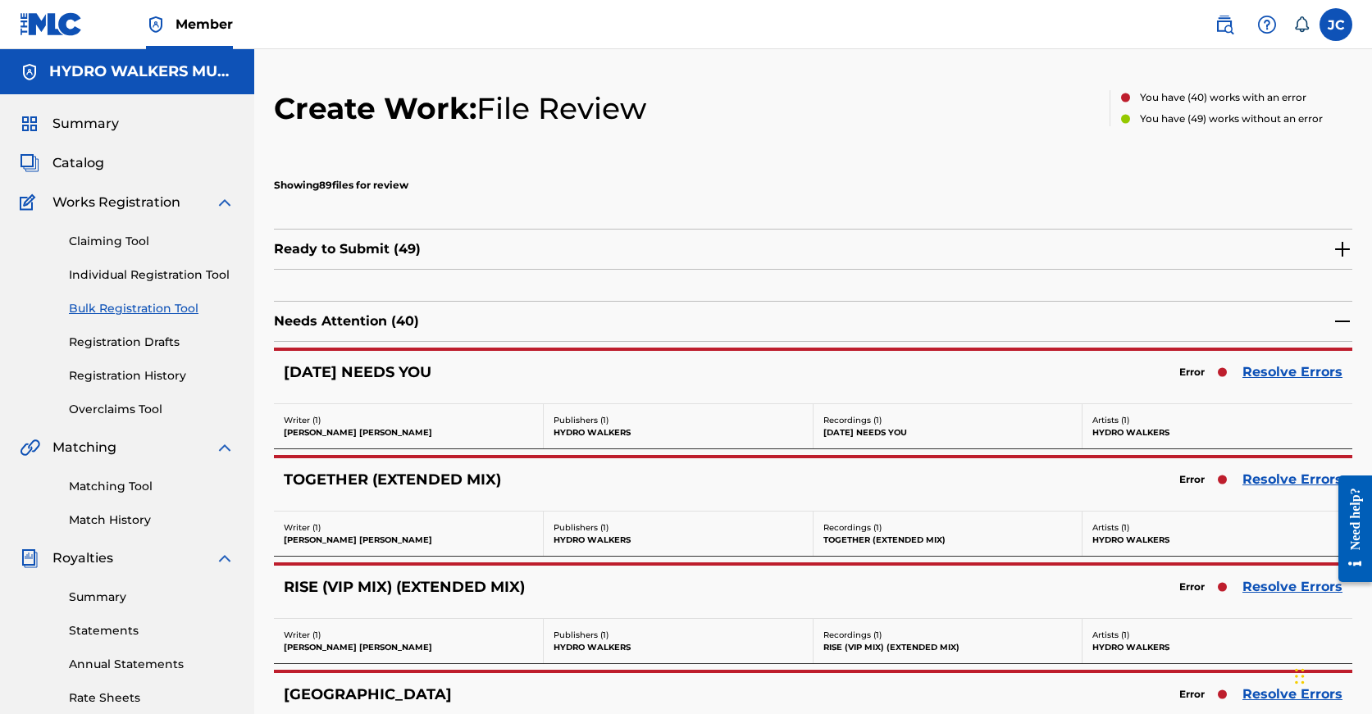
click at [1273, 490] on div "Error Resolve Errors" at bounding box center [1256, 479] width 171 height 23
click at [1273, 479] on link "Resolve Errors" at bounding box center [1292, 480] width 100 height 20
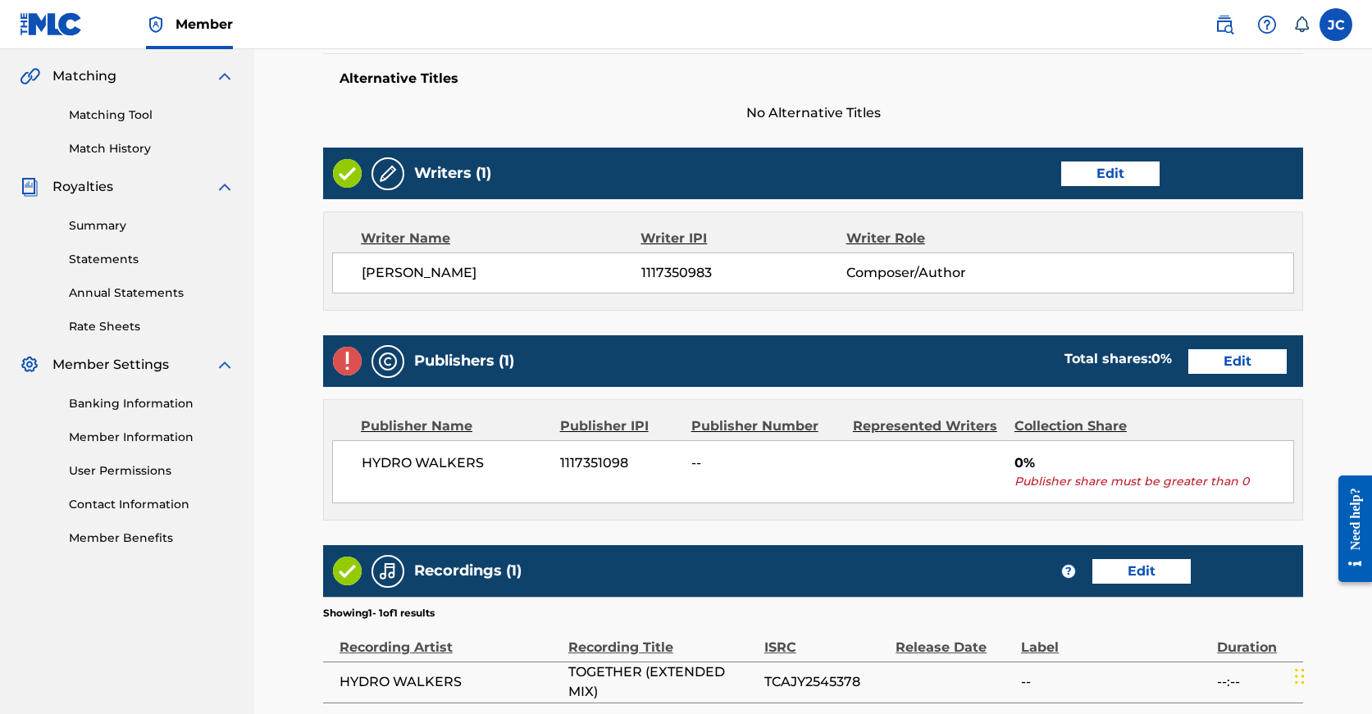
click at [1188, 362] on link "Edit" at bounding box center [1237, 361] width 98 height 25
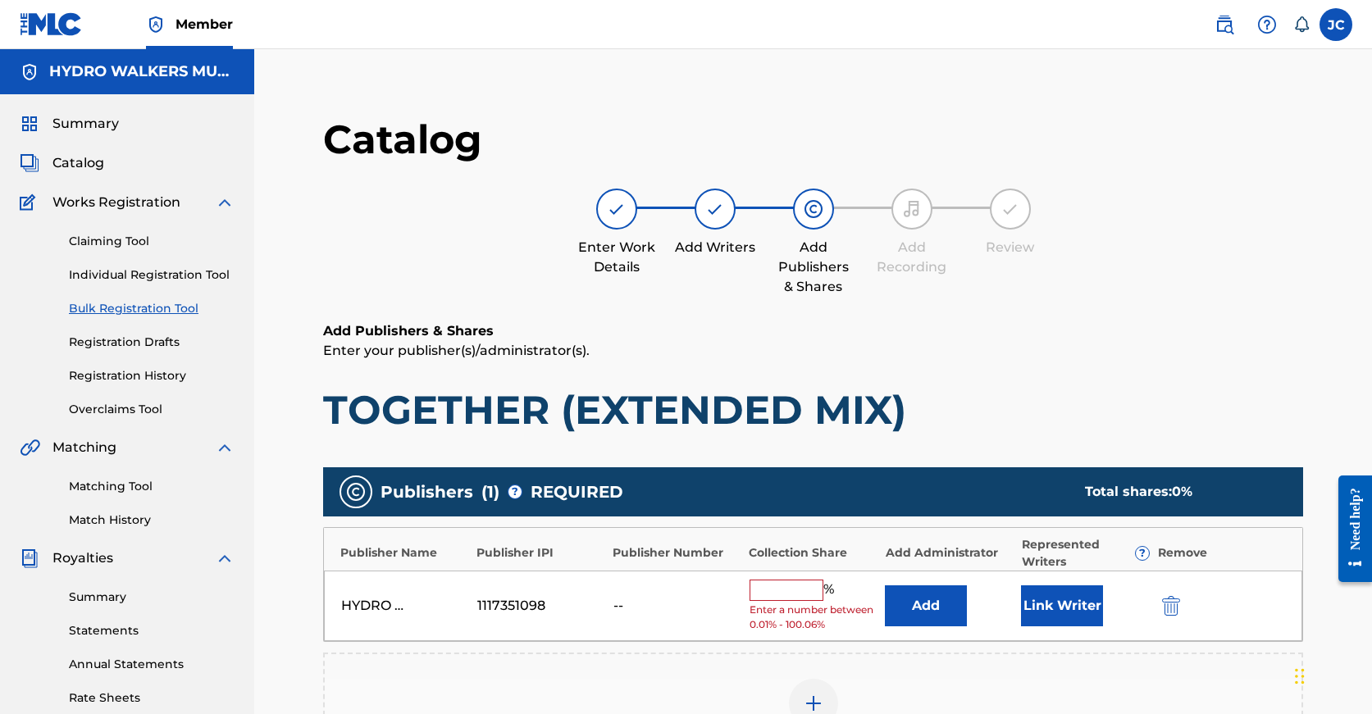
click at [775, 589] on input "text" at bounding box center [787, 590] width 74 height 21
paste input "100"
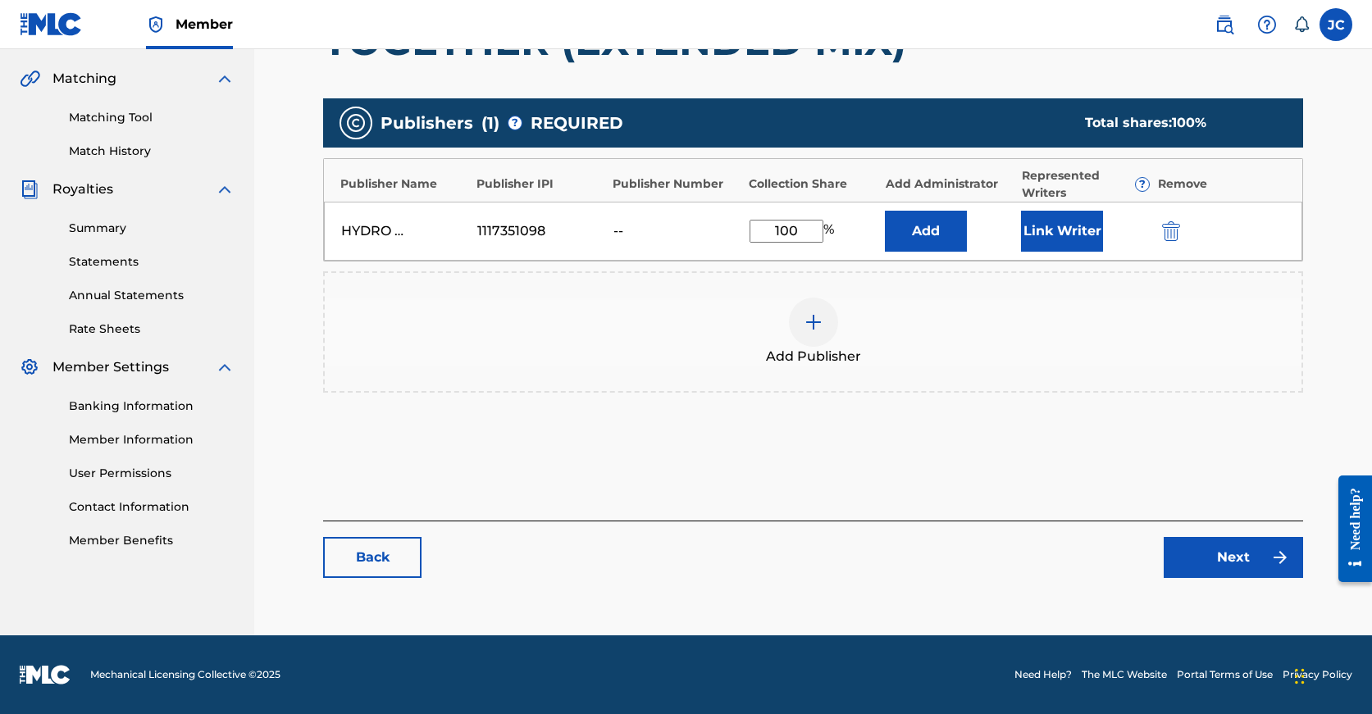
type input "100"
click at [1248, 547] on link "Next" at bounding box center [1233, 557] width 139 height 41
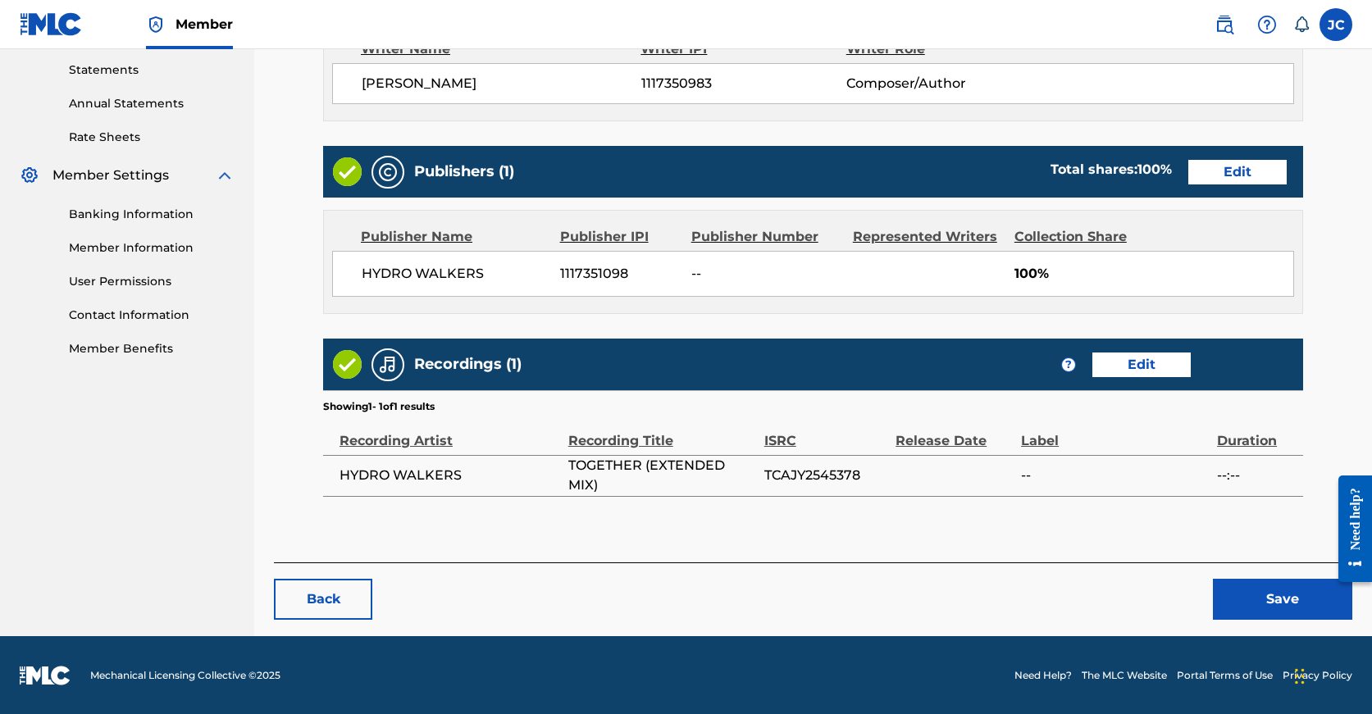
click at [1255, 591] on button "Save" at bounding box center [1282, 599] width 139 height 41
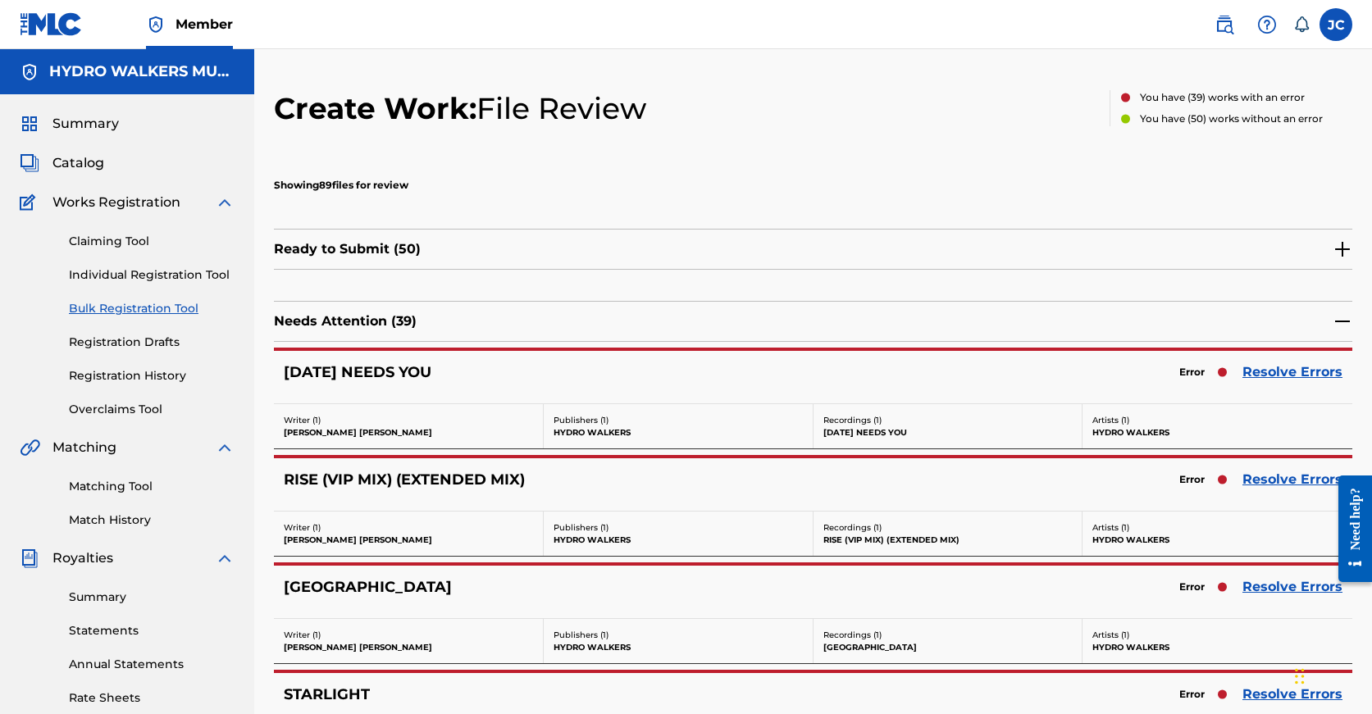
click at [1291, 367] on link "Resolve Errors" at bounding box center [1292, 372] width 100 height 20
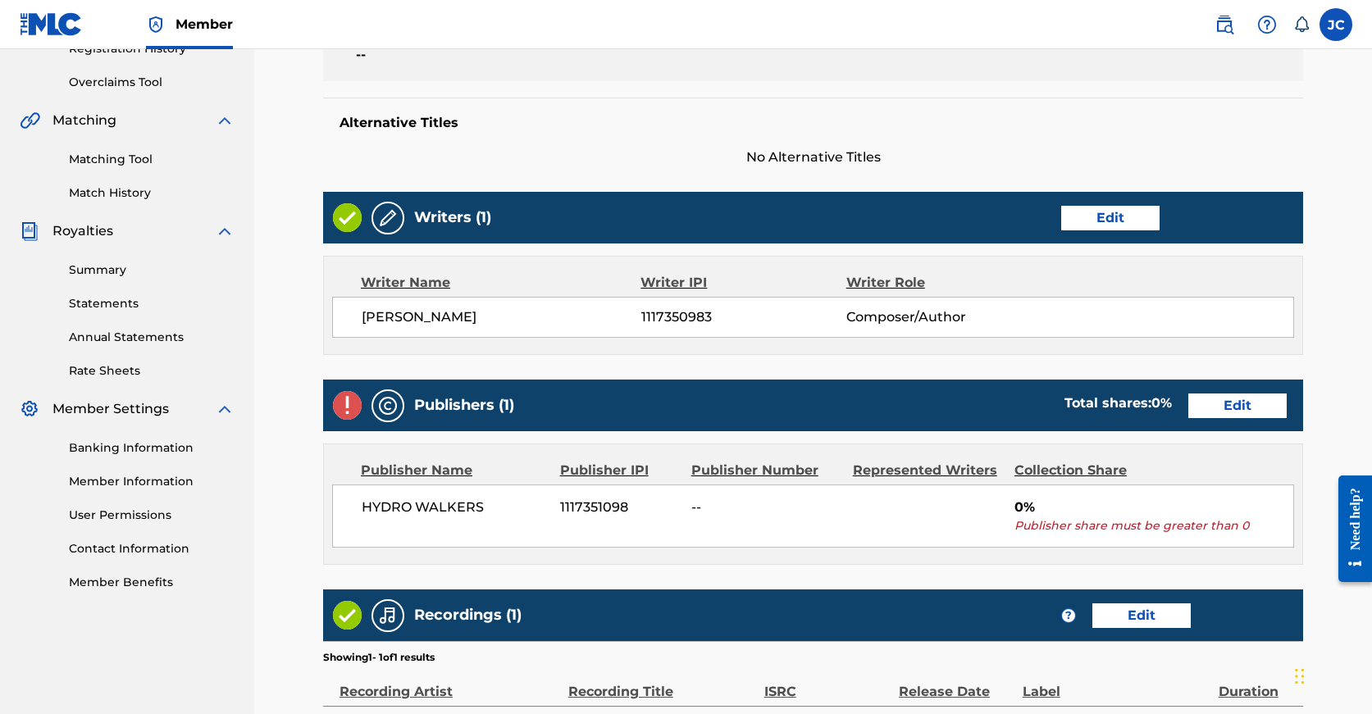
click at [1188, 412] on link "Edit" at bounding box center [1237, 406] width 98 height 25
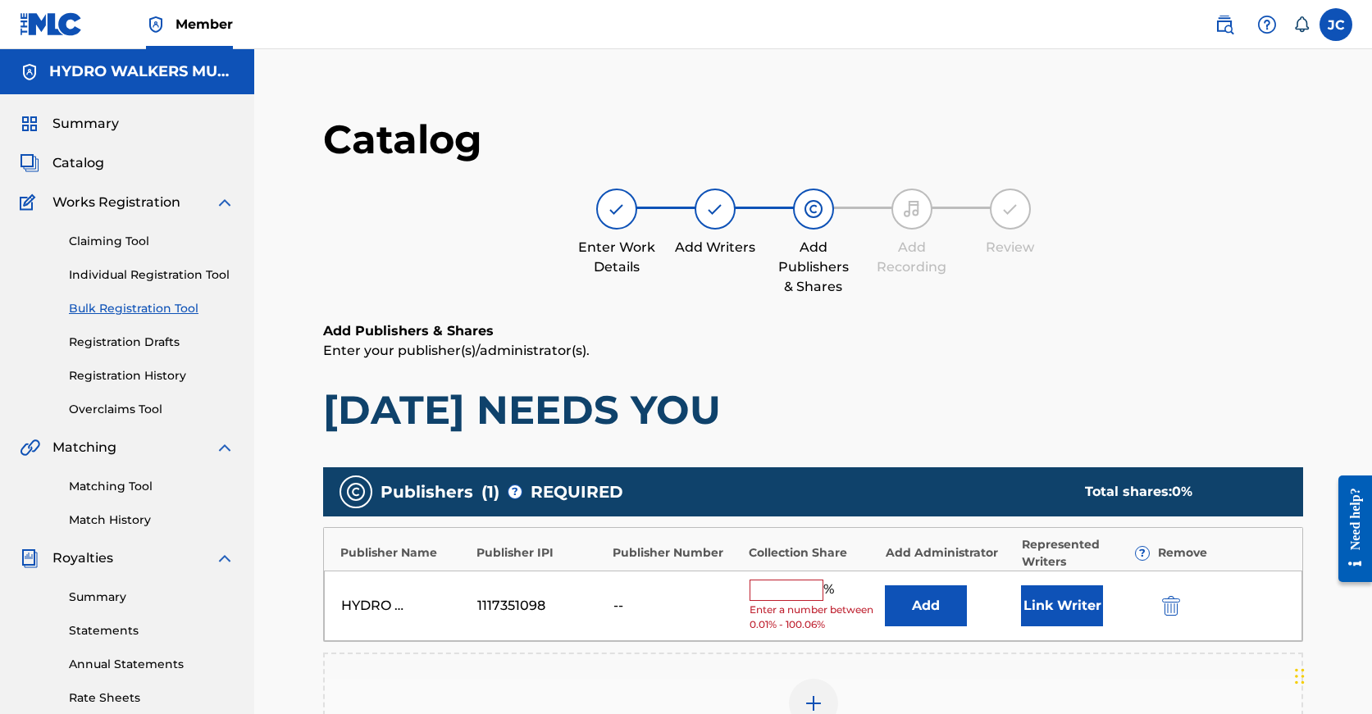
click at [787, 591] on input "text" at bounding box center [787, 590] width 74 height 21
paste input "100"
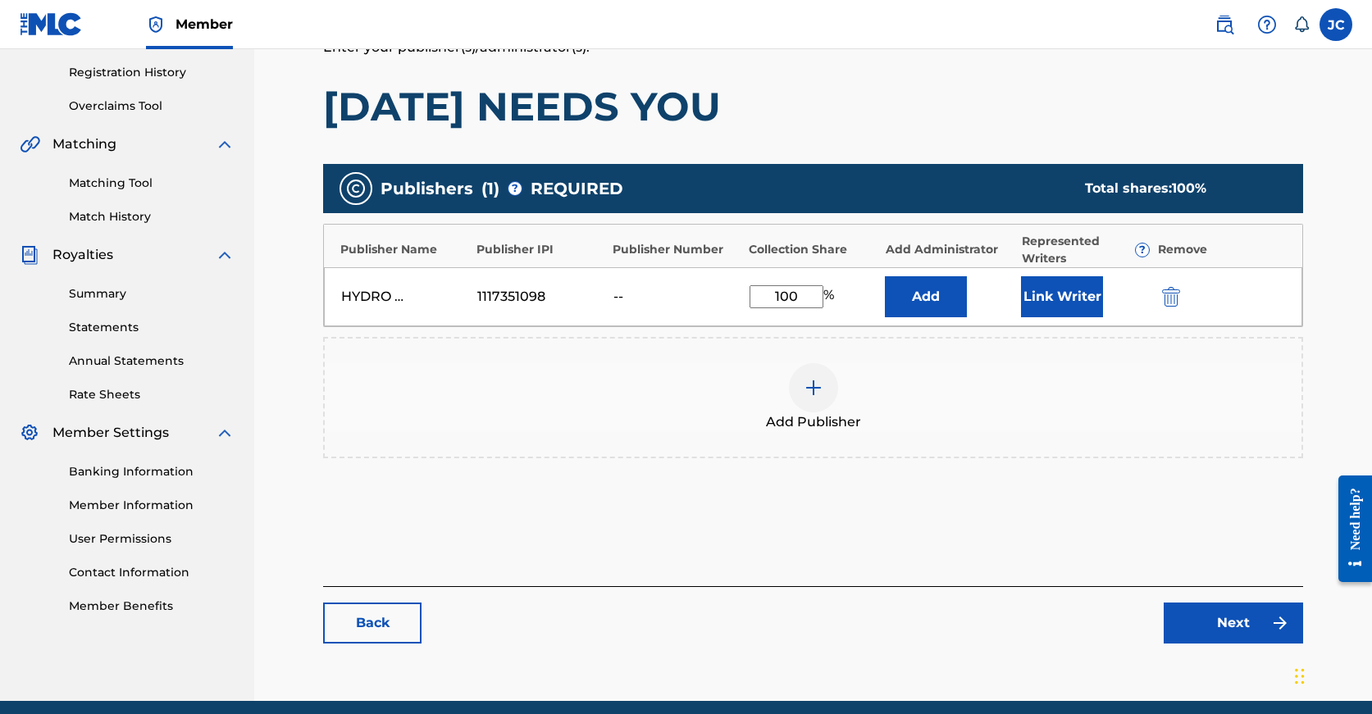
type input "100"
click at [1223, 637] on link "Next" at bounding box center [1233, 623] width 139 height 41
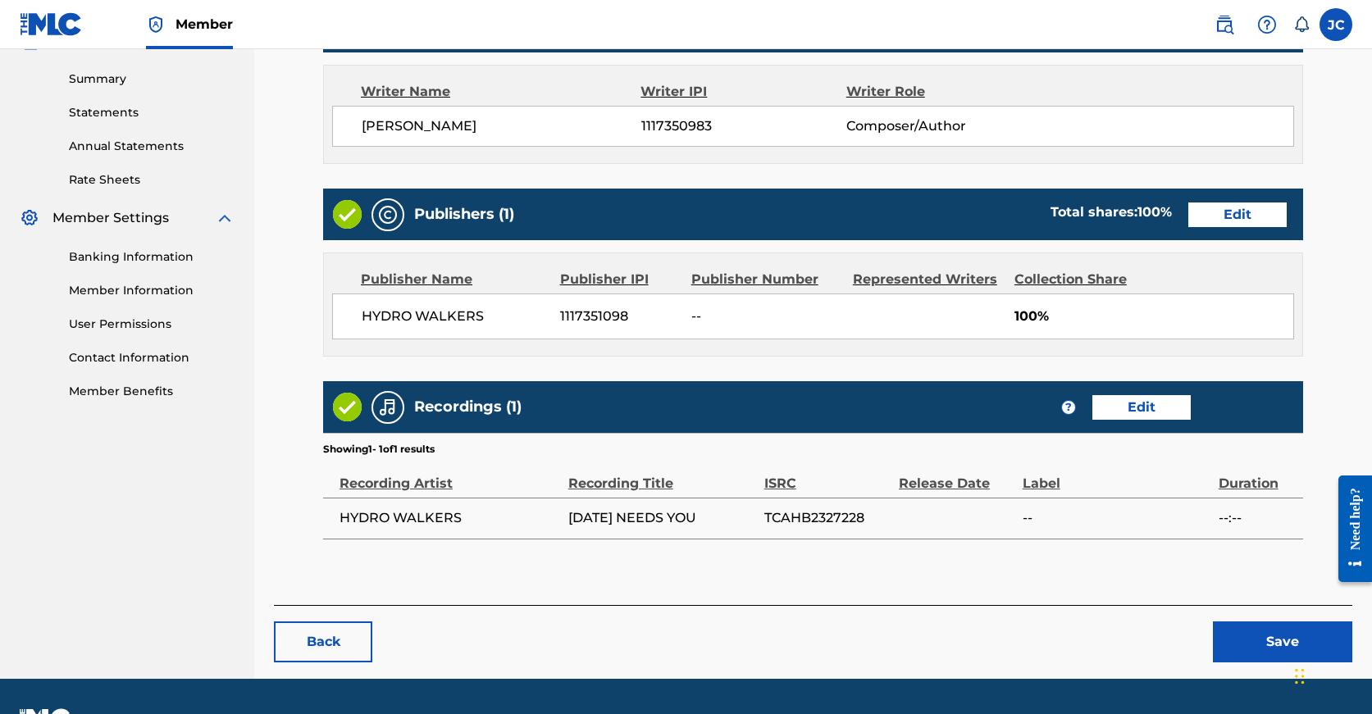
click at [1243, 635] on button "Save" at bounding box center [1282, 642] width 139 height 41
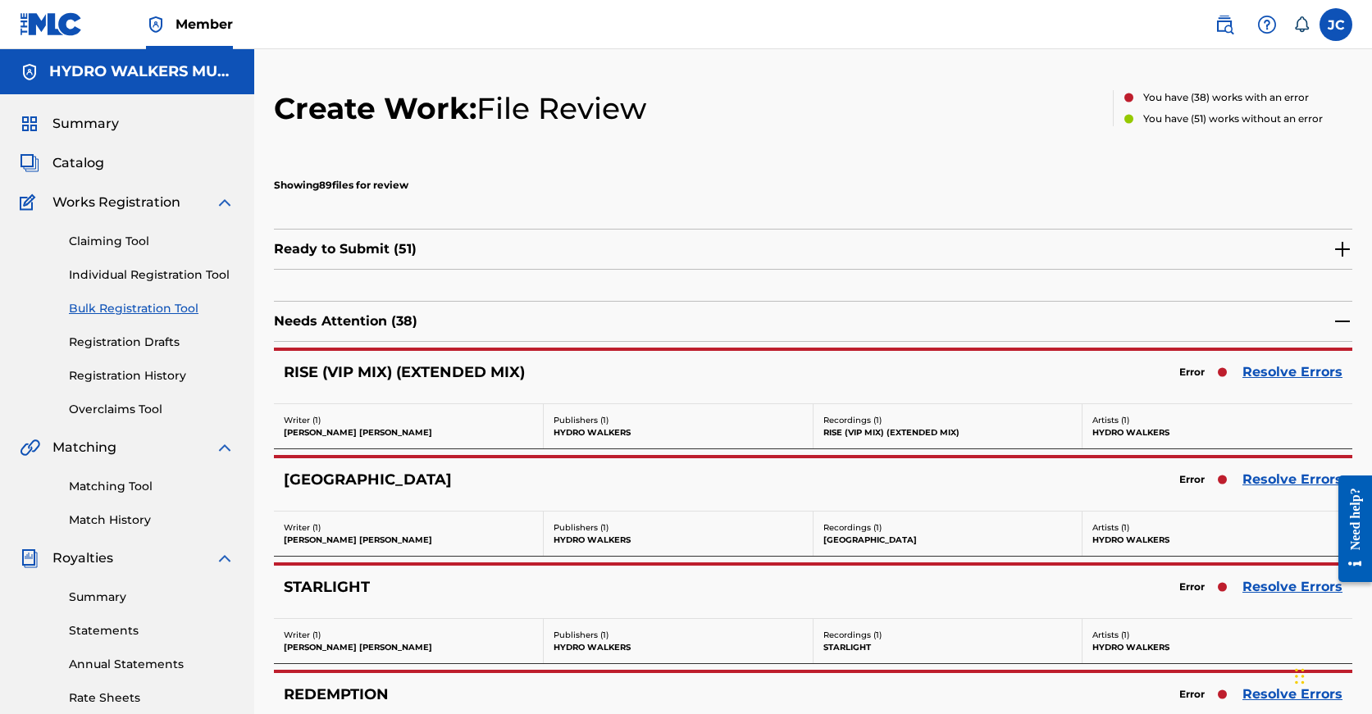
click at [1294, 473] on link "Resolve Errors" at bounding box center [1292, 480] width 100 height 20
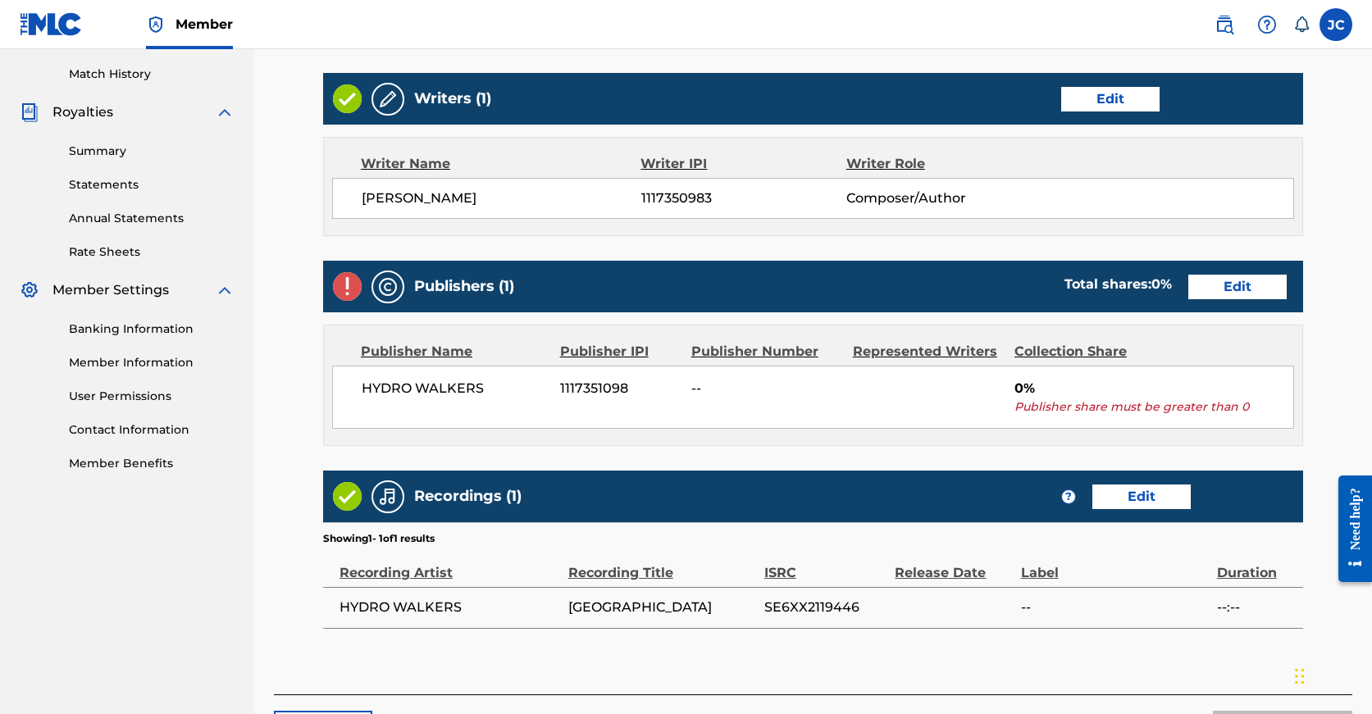
click at [1128, 269] on div "Publishers (1) Total shares: 0 % Edit" at bounding box center [813, 287] width 980 height 52
click at [1188, 280] on link "Edit" at bounding box center [1237, 287] width 98 height 25
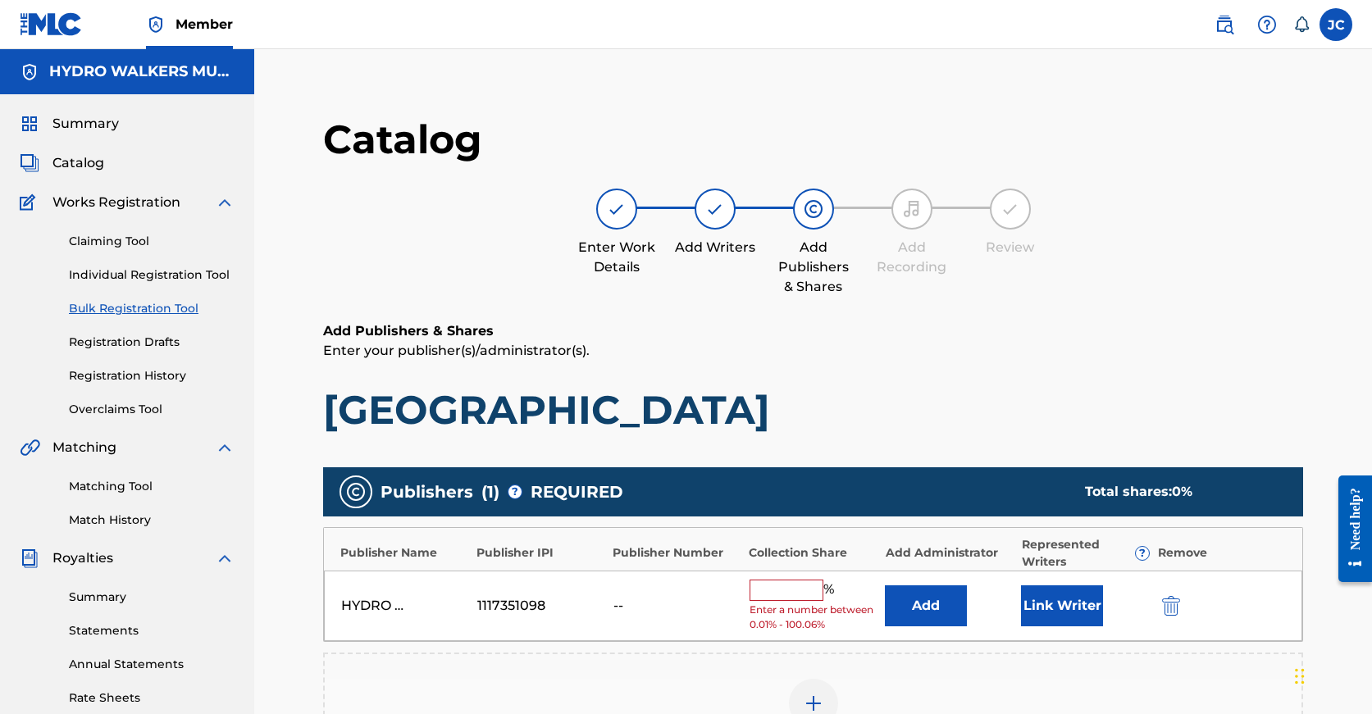
click at [760, 598] on input "text" at bounding box center [787, 590] width 74 height 21
paste input "100"
type input "100"
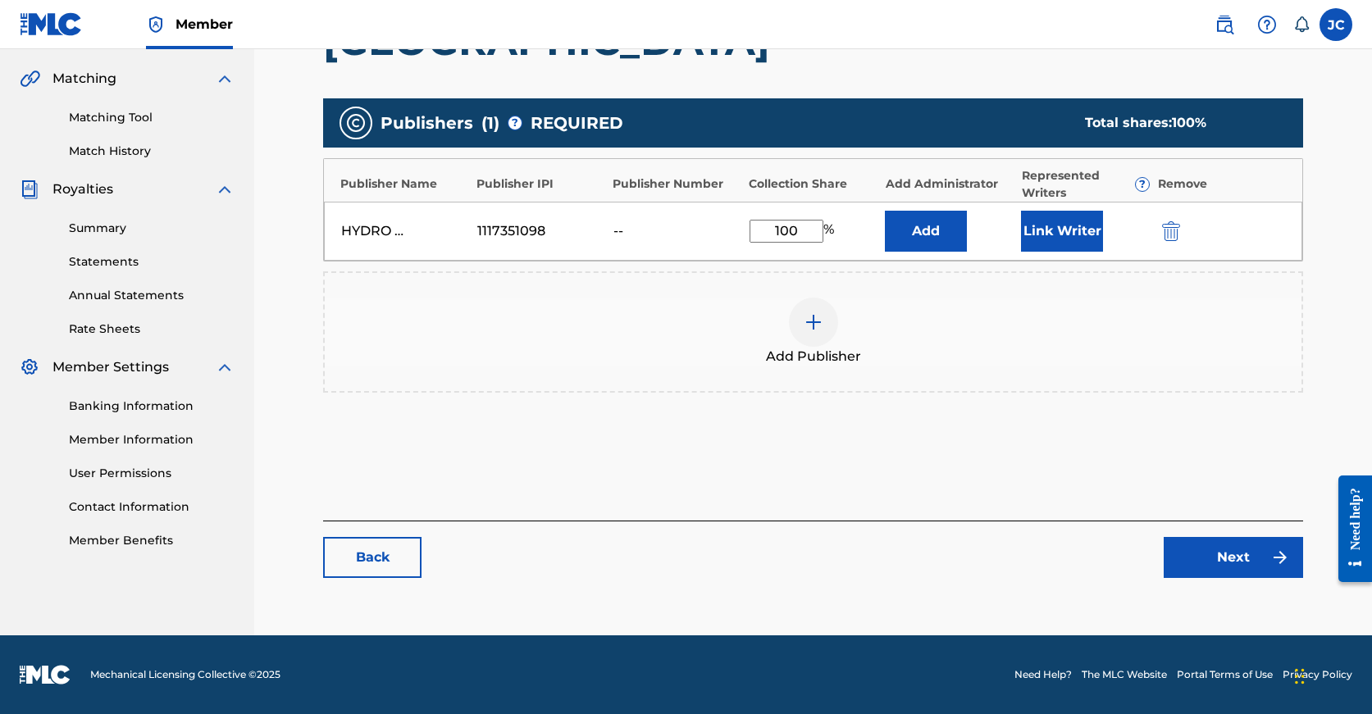
click at [1233, 548] on link "Next" at bounding box center [1233, 557] width 139 height 41
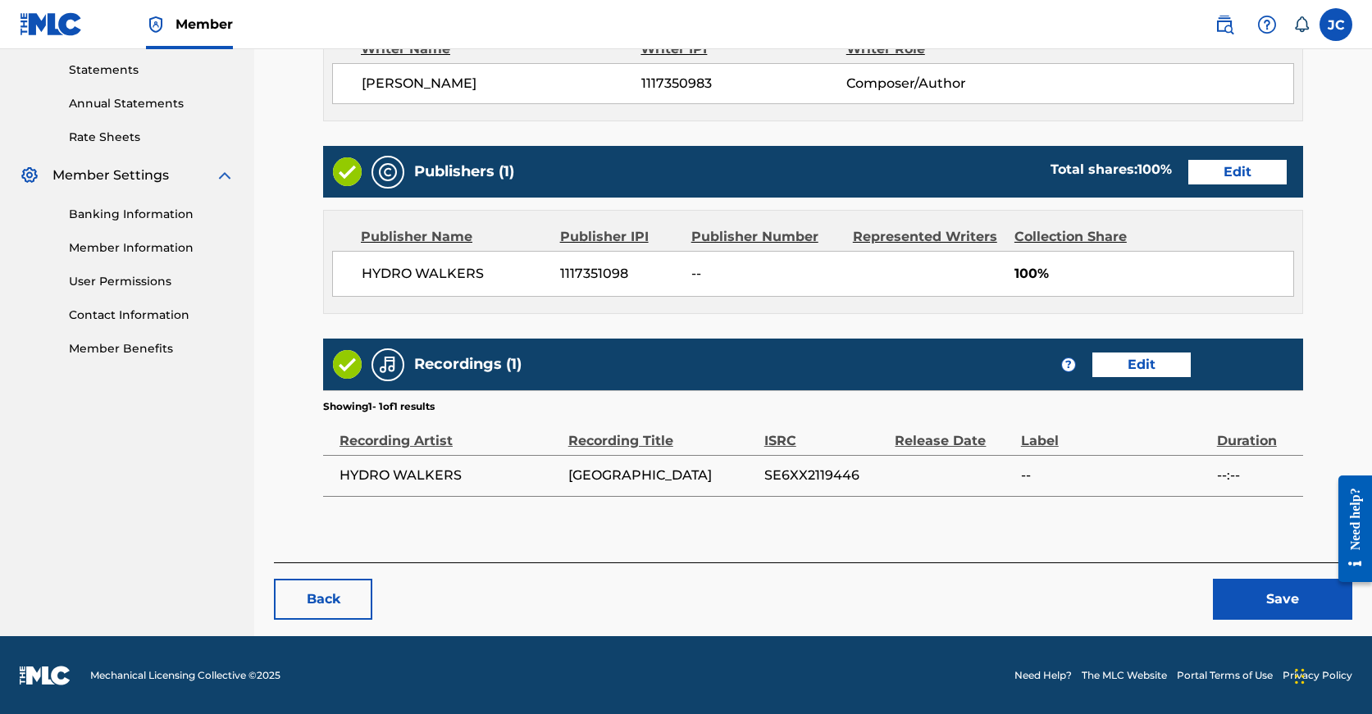
click at [1242, 591] on button "Save" at bounding box center [1282, 599] width 139 height 41
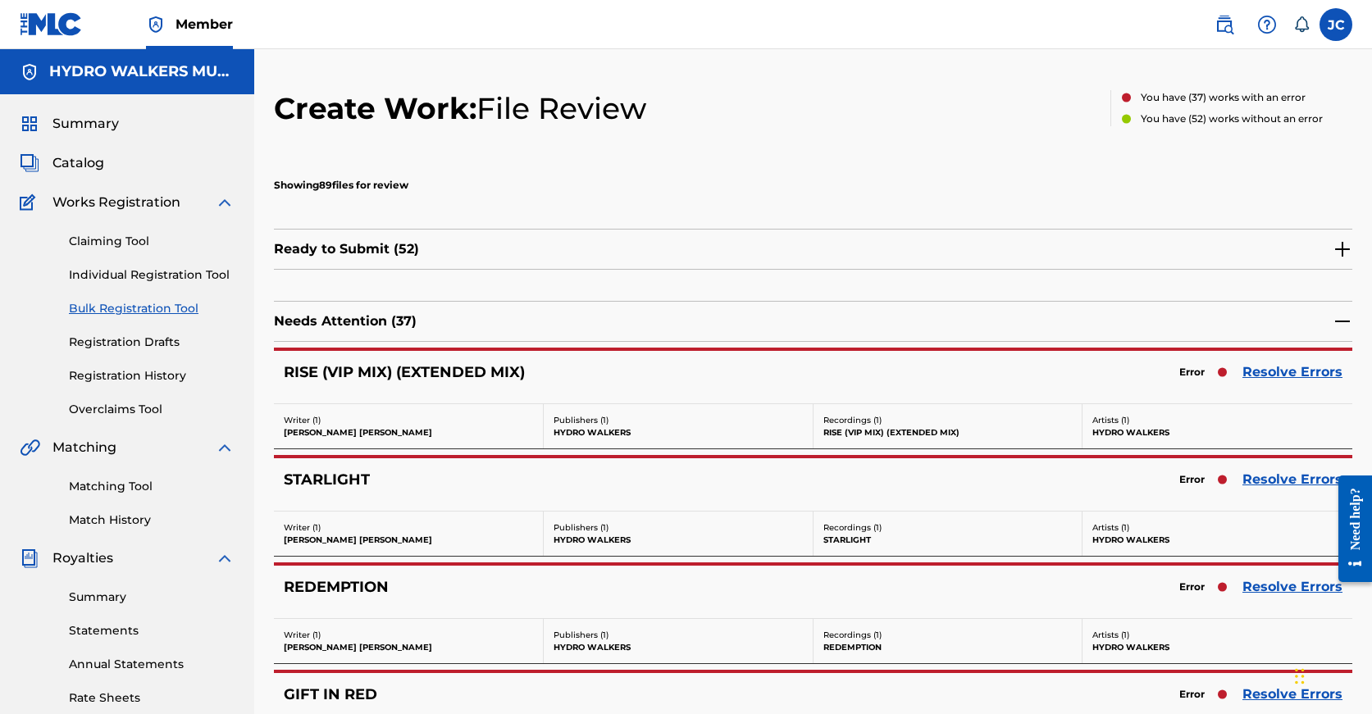
click at [1268, 476] on link "Resolve Errors" at bounding box center [1292, 480] width 100 height 20
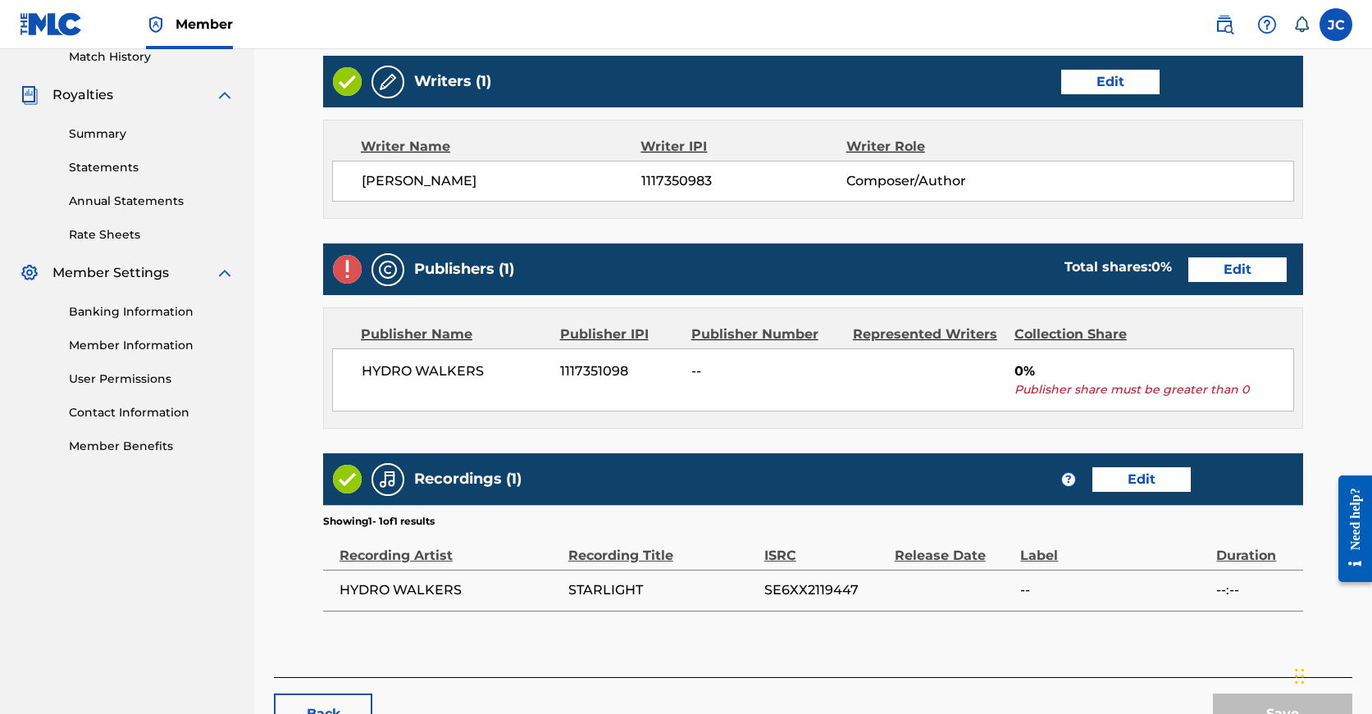
click at [1188, 268] on link "Edit" at bounding box center [1237, 269] width 98 height 25
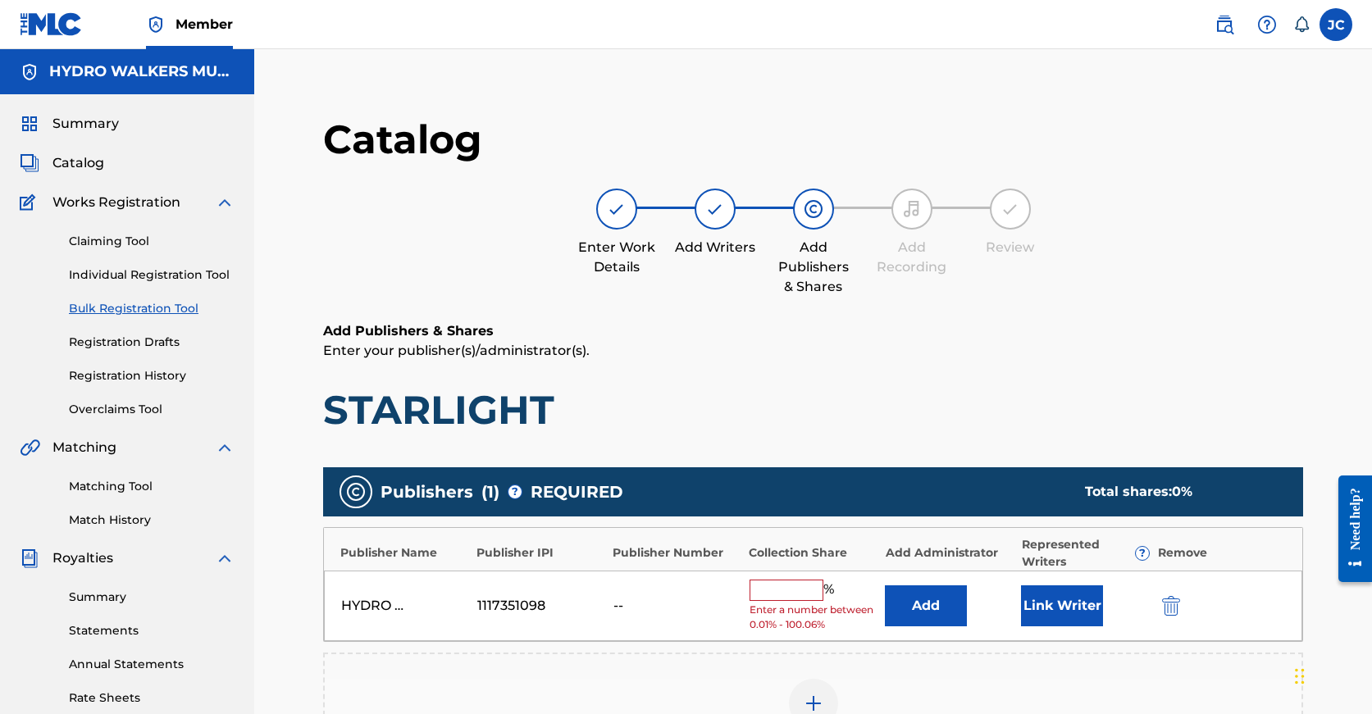
click at [768, 589] on input "text" at bounding box center [787, 590] width 74 height 21
paste input "100"
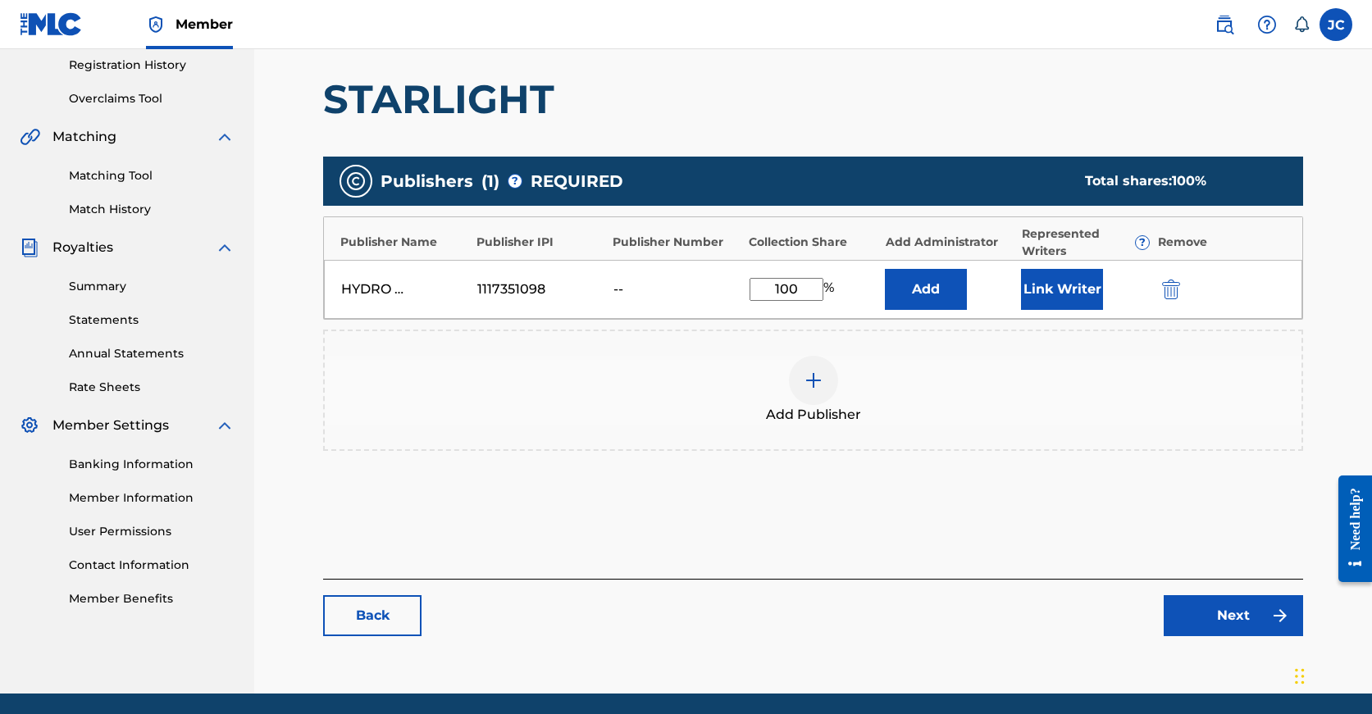
type input "100"
click at [1217, 622] on link "Next" at bounding box center [1233, 615] width 139 height 41
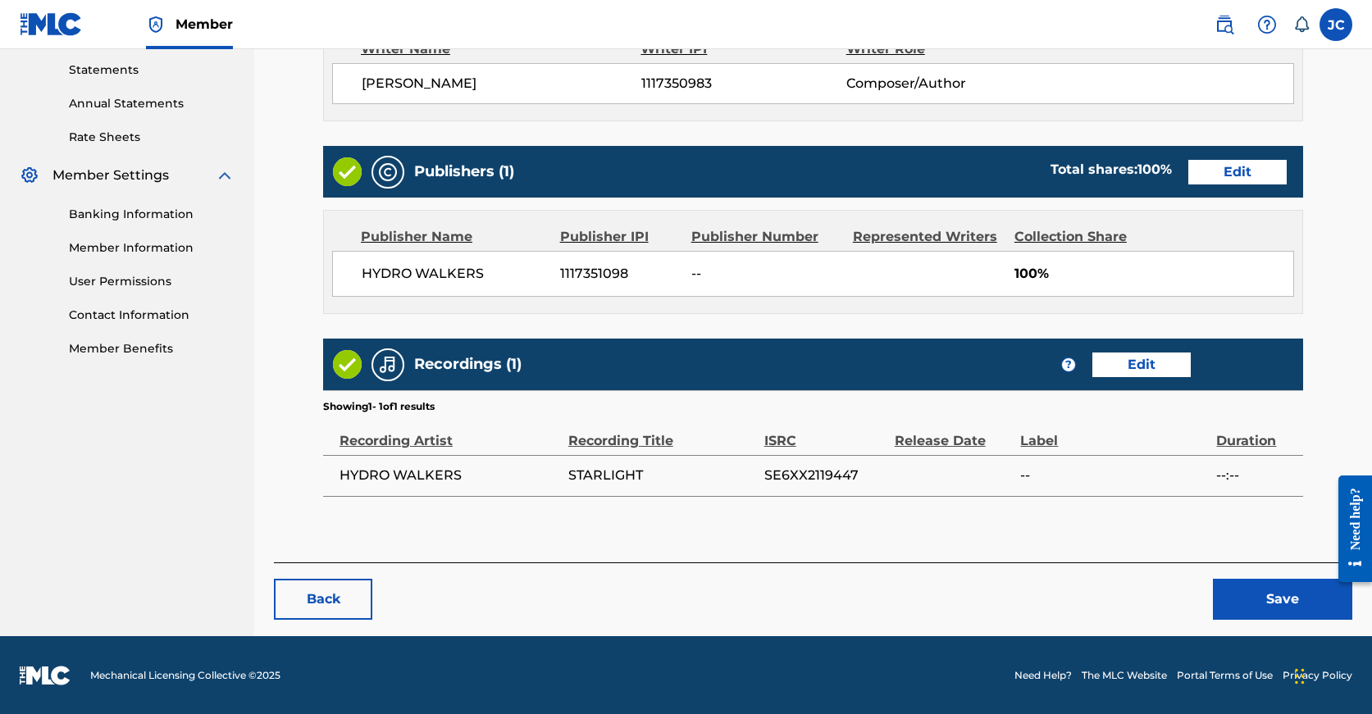
click at [1235, 593] on button "Save" at bounding box center [1282, 599] width 139 height 41
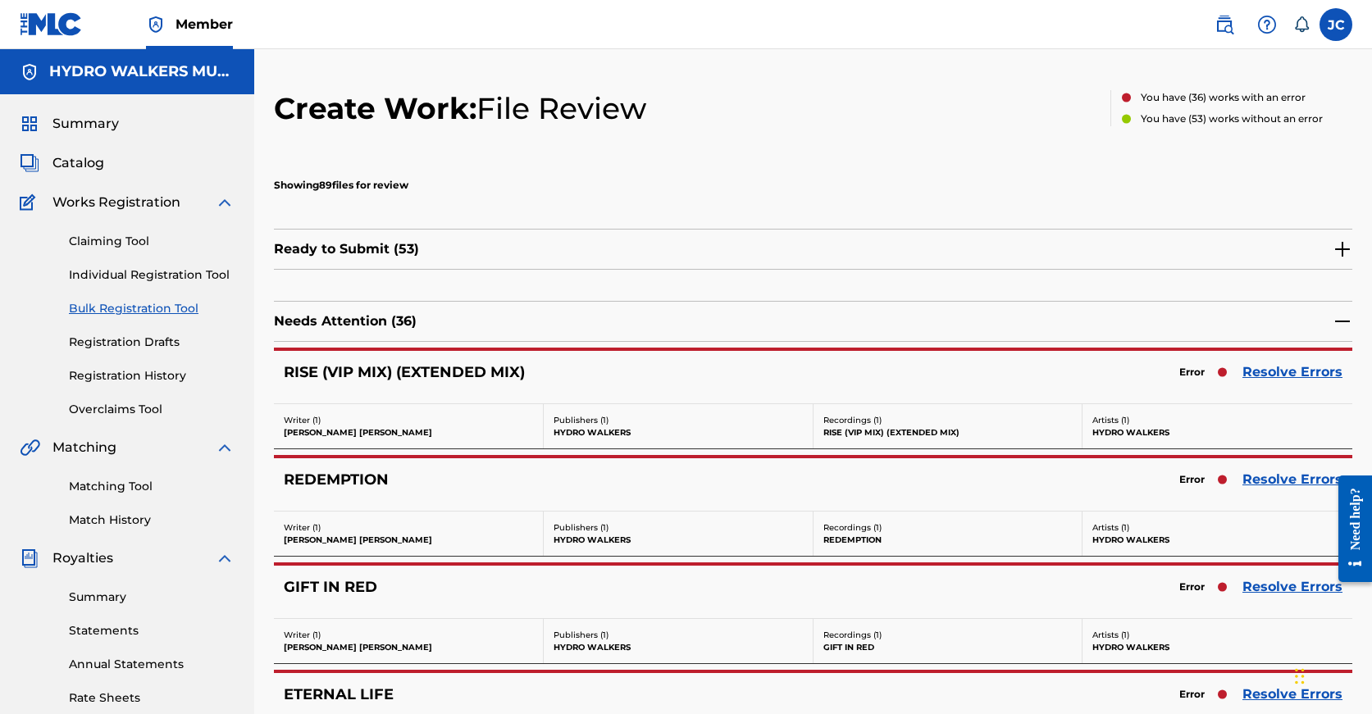
click at [1278, 481] on link "Resolve Errors" at bounding box center [1292, 480] width 100 height 20
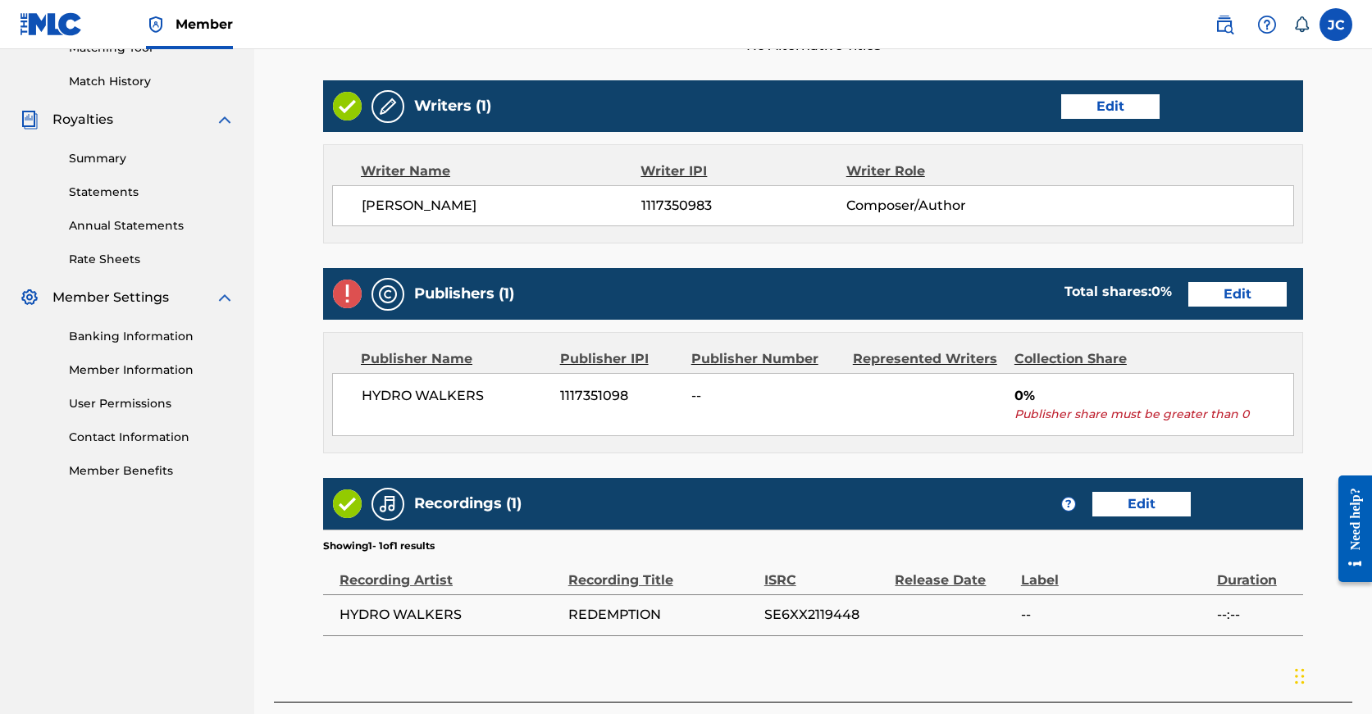
click at [1188, 293] on link "Edit" at bounding box center [1237, 294] width 98 height 25
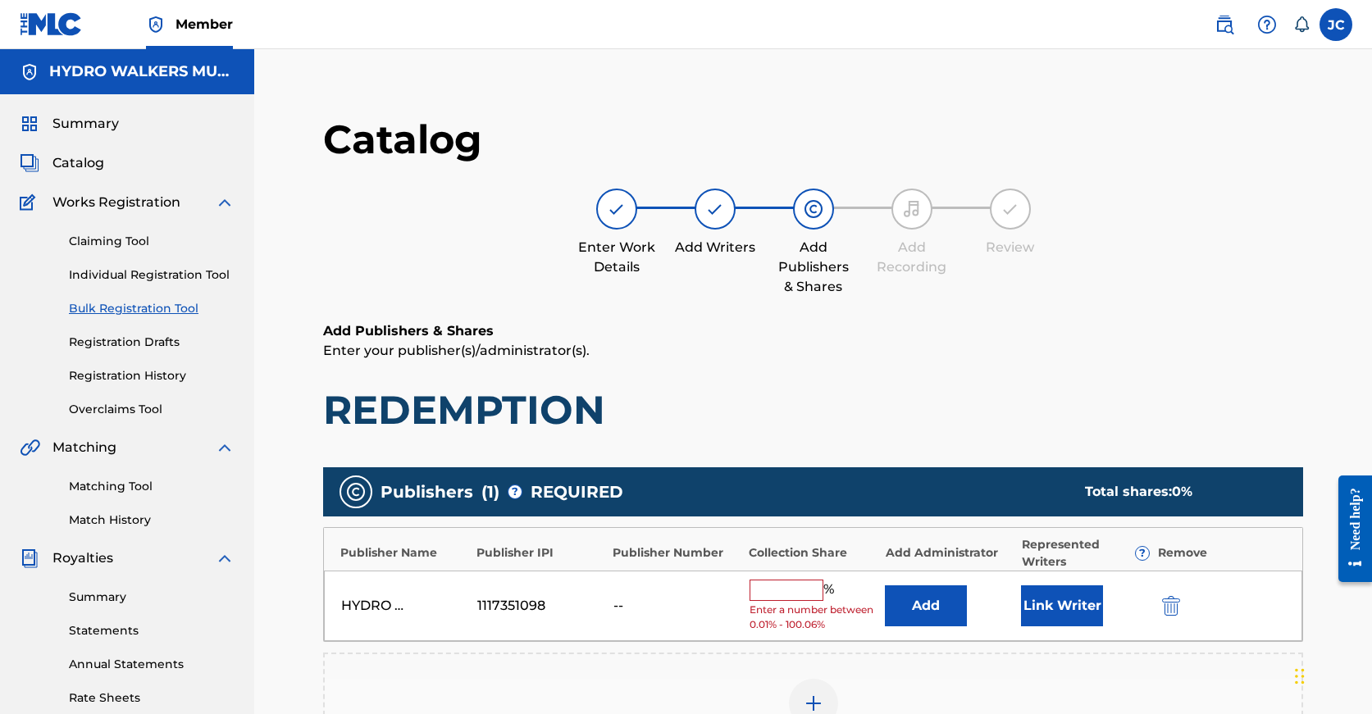
click at [794, 592] on input "text" at bounding box center [787, 590] width 74 height 21
paste input "100"
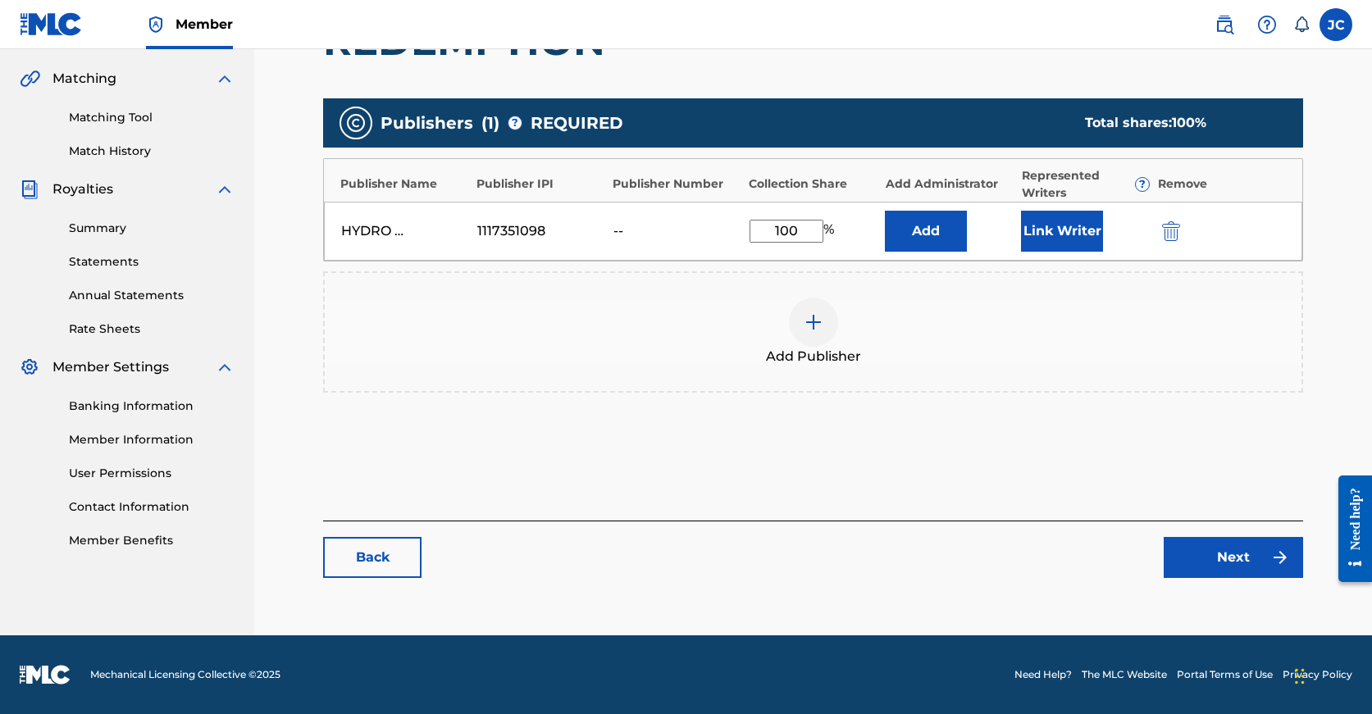
type input "100"
click at [1228, 558] on link "Next" at bounding box center [1233, 557] width 139 height 41
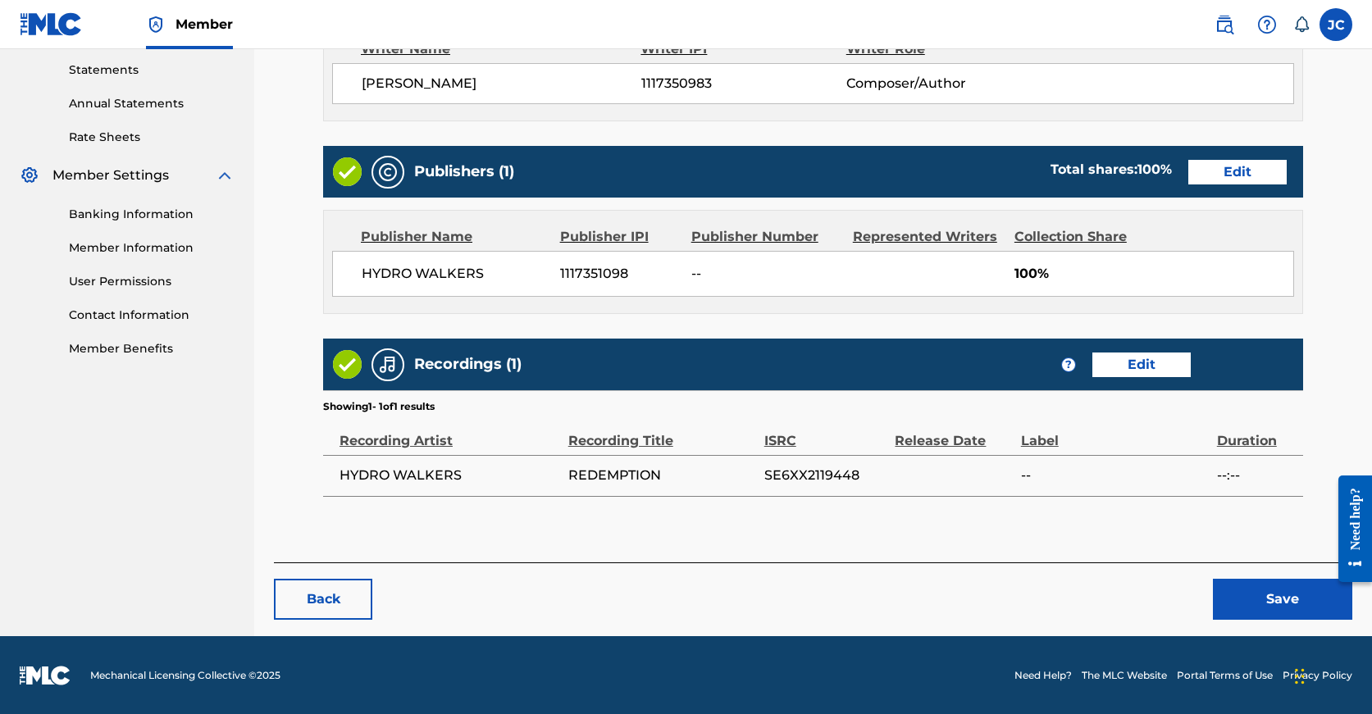
click at [1260, 594] on button "Save" at bounding box center [1282, 599] width 139 height 41
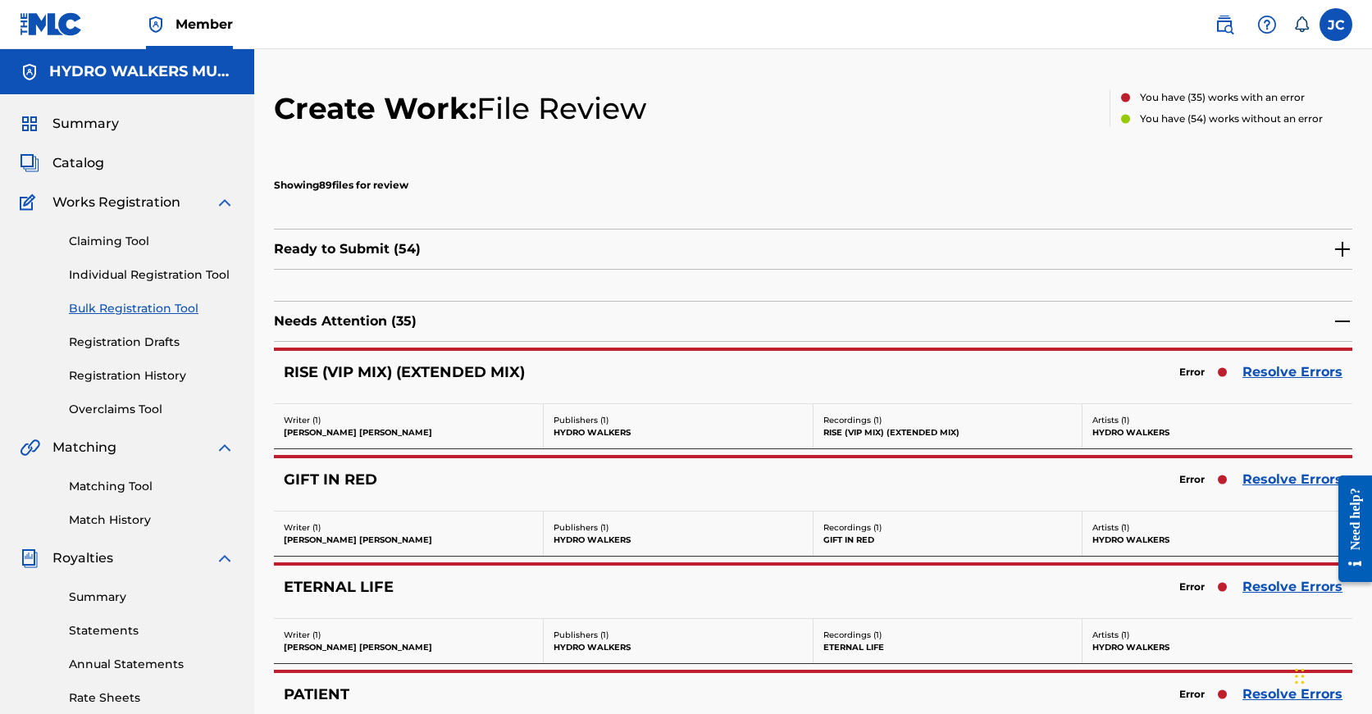
click at [1273, 577] on link "Resolve Errors" at bounding box center [1292, 587] width 100 height 20
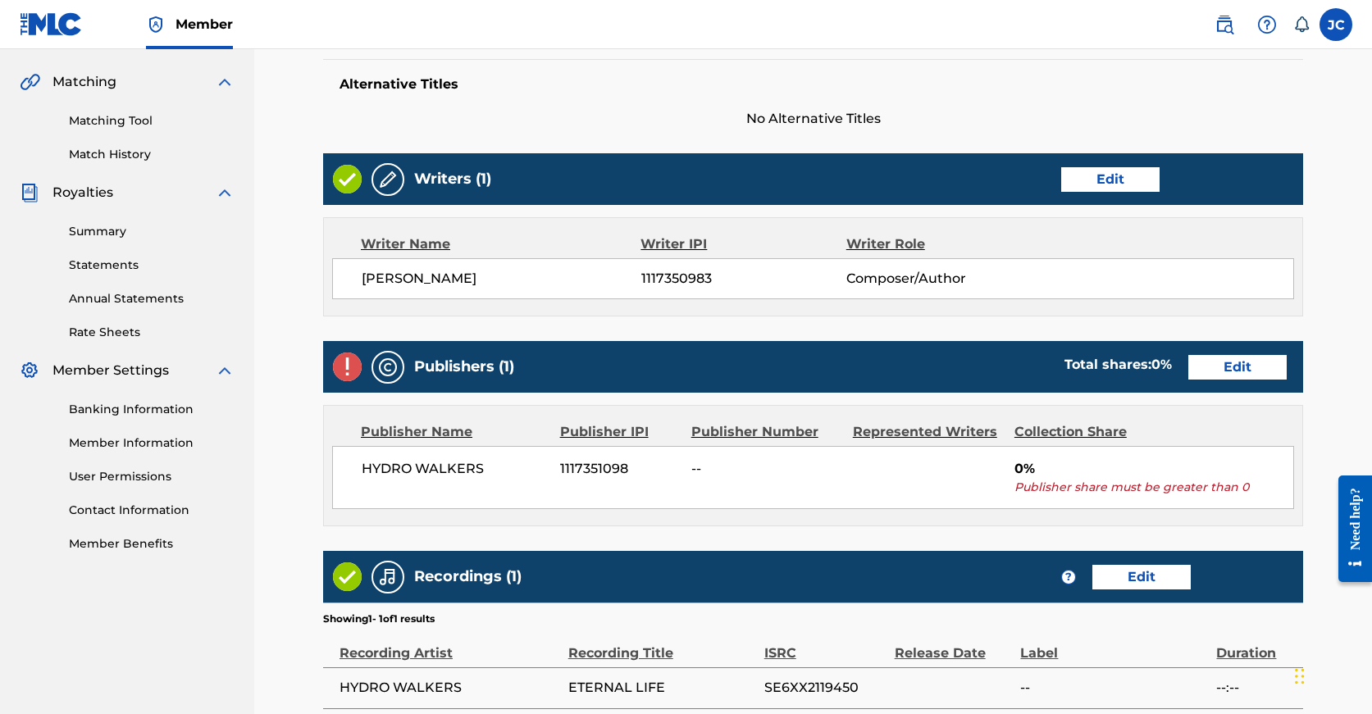
click at [1188, 366] on link "Edit" at bounding box center [1237, 367] width 98 height 25
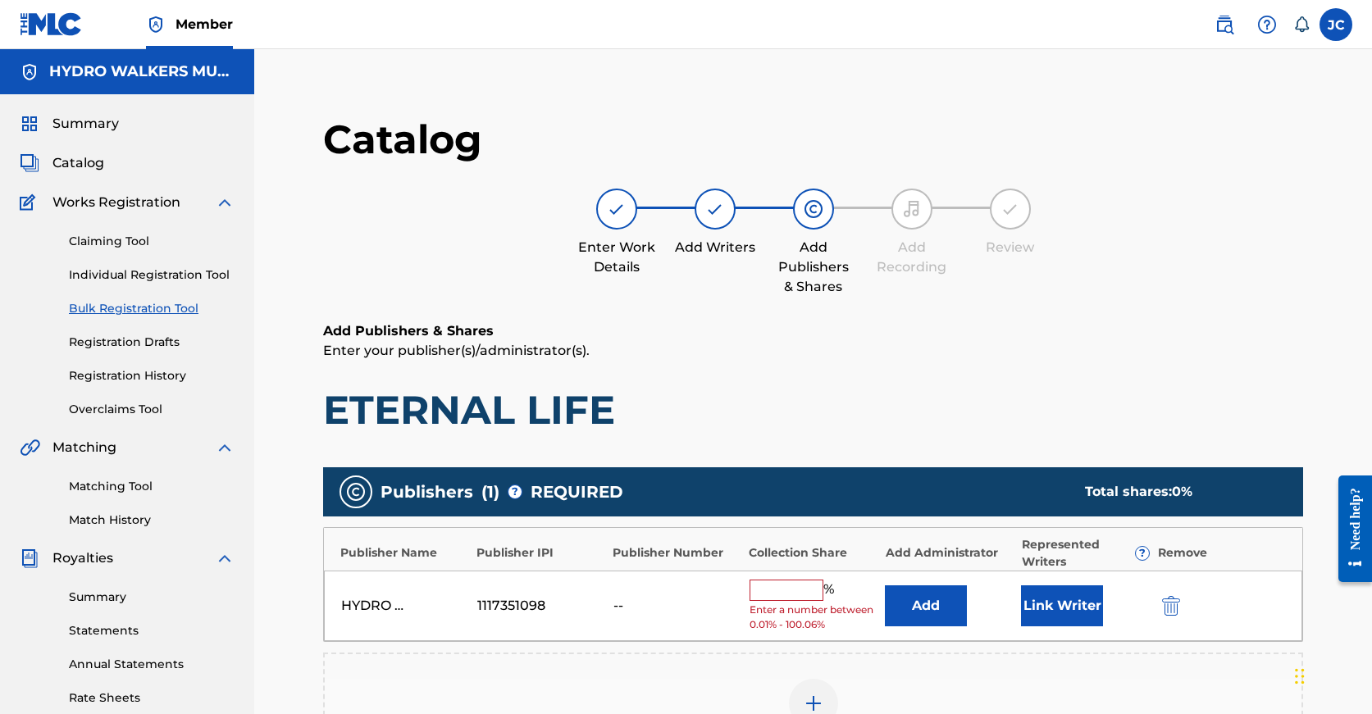
click at [788, 586] on input "text" at bounding box center [787, 590] width 74 height 21
paste input "100"
type input "100"
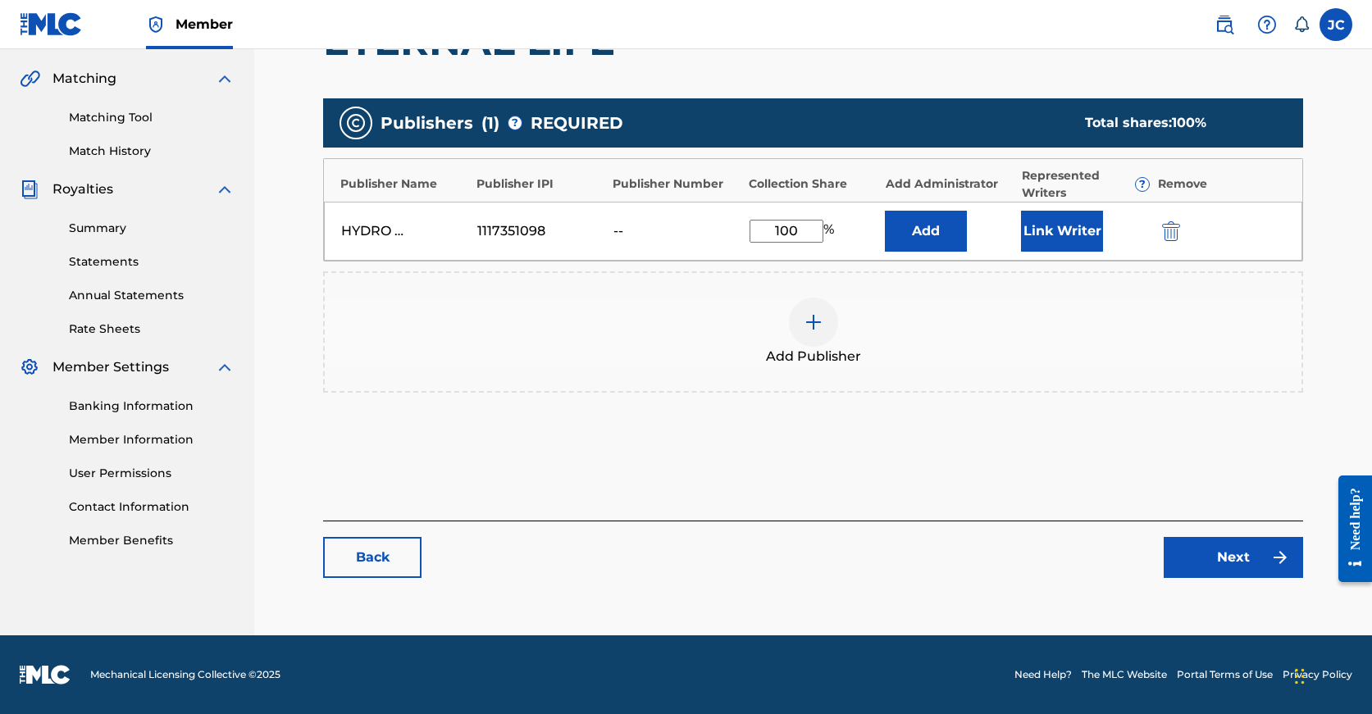
click at [1237, 550] on link "Next" at bounding box center [1233, 557] width 139 height 41
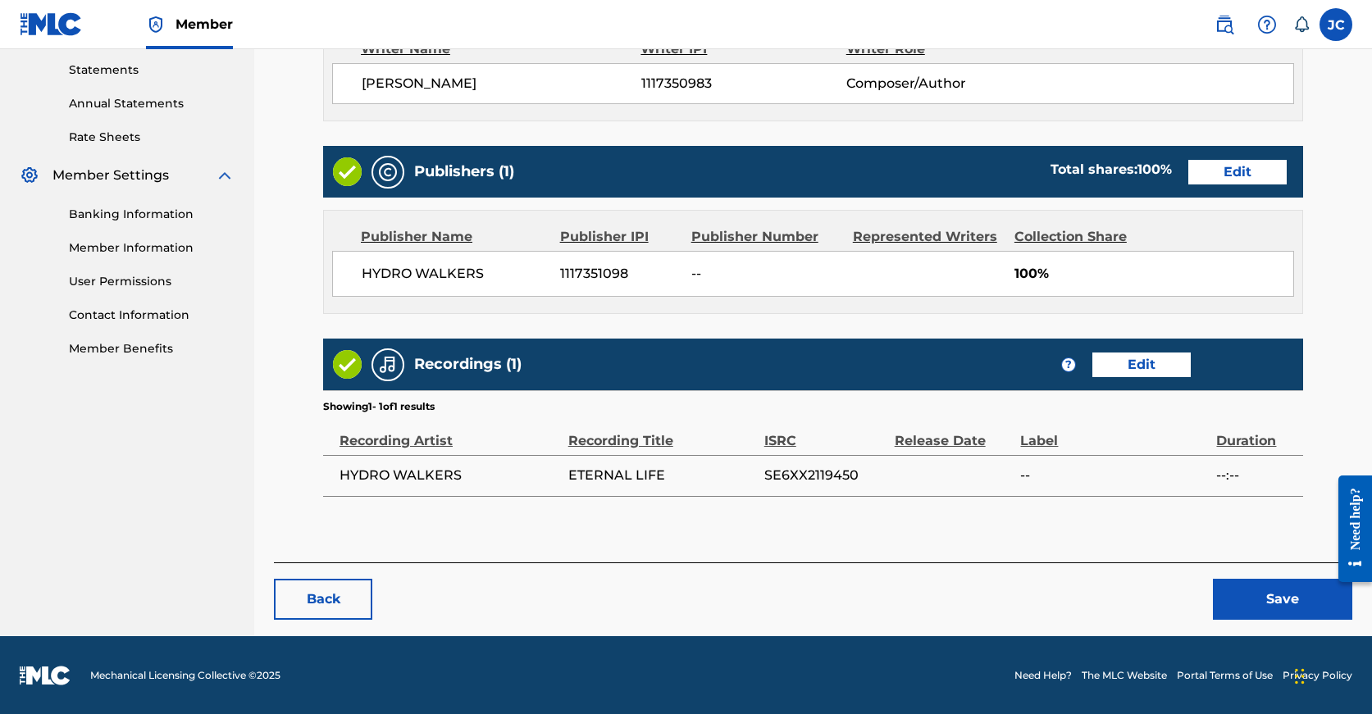
click at [1256, 603] on button "Save" at bounding box center [1282, 599] width 139 height 41
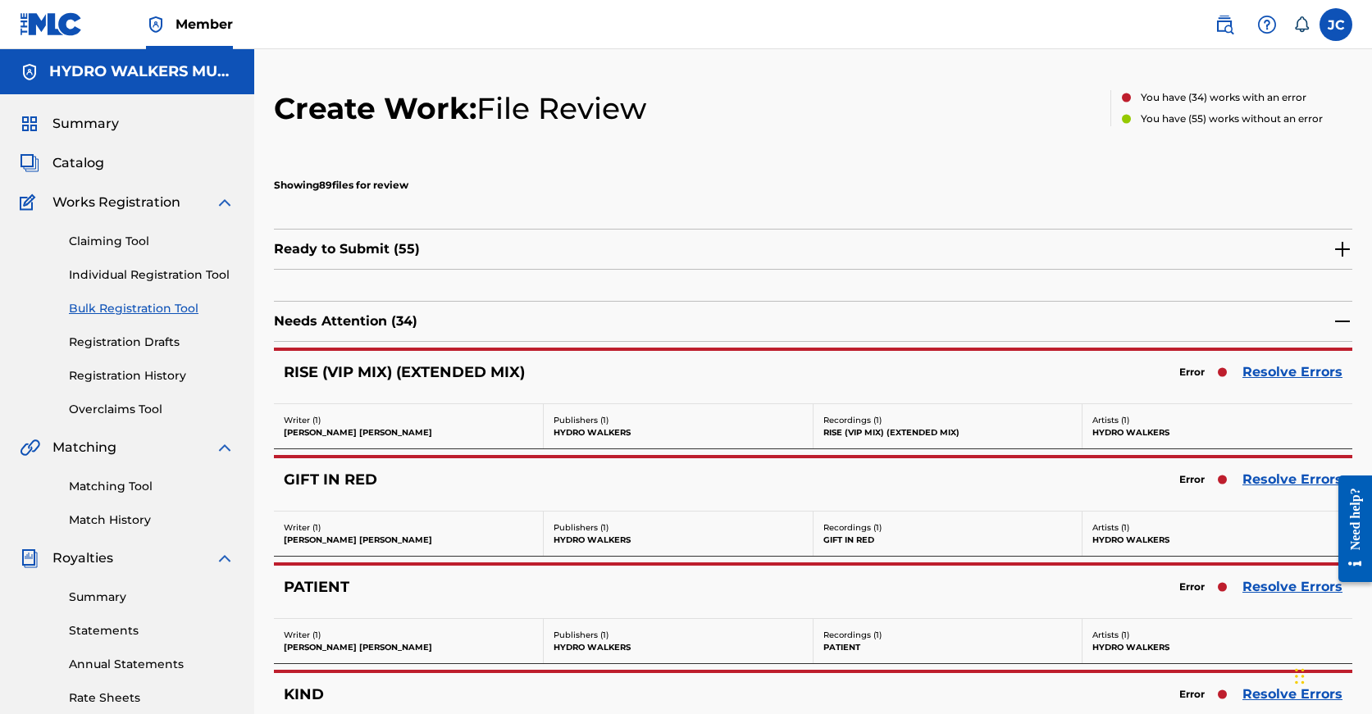
click at [1268, 584] on link "Resolve Errors" at bounding box center [1292, 587] width 100 height 20
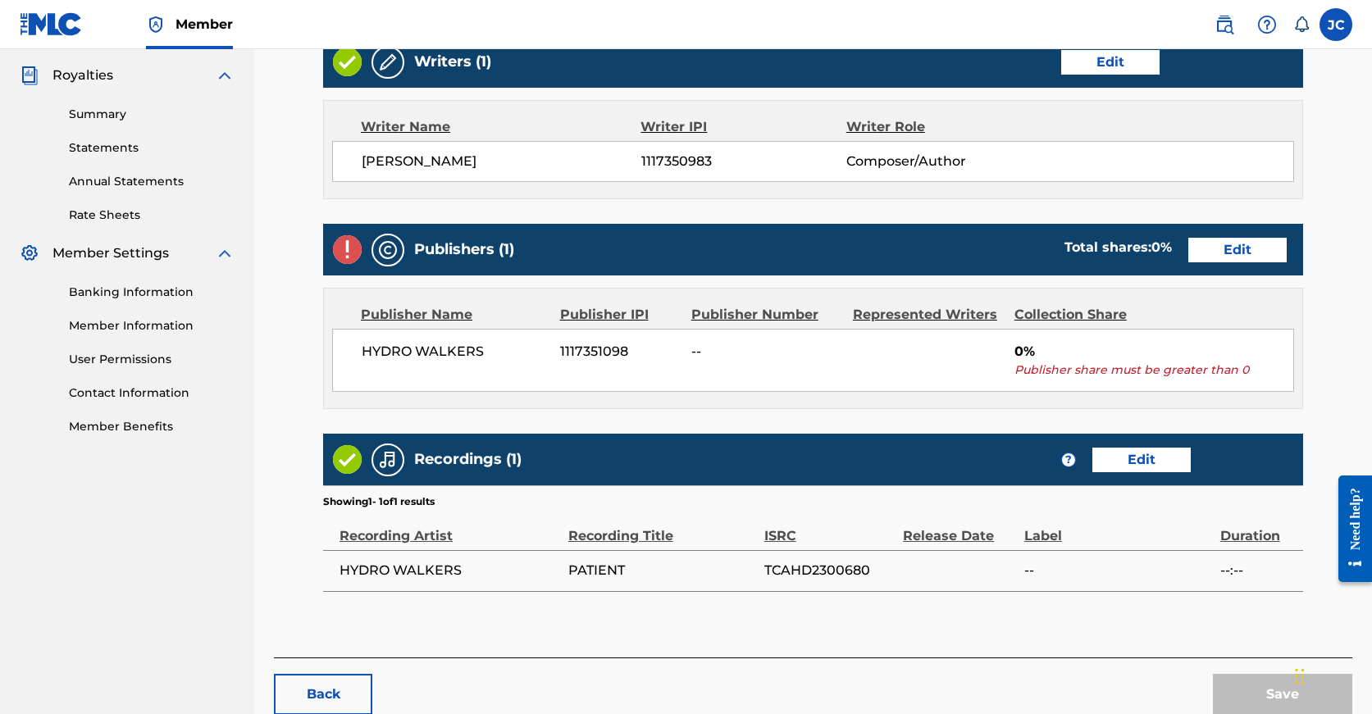
click at [1188, 249] on link "Edit" at bounding box center [1237, 250] width 98 height 25
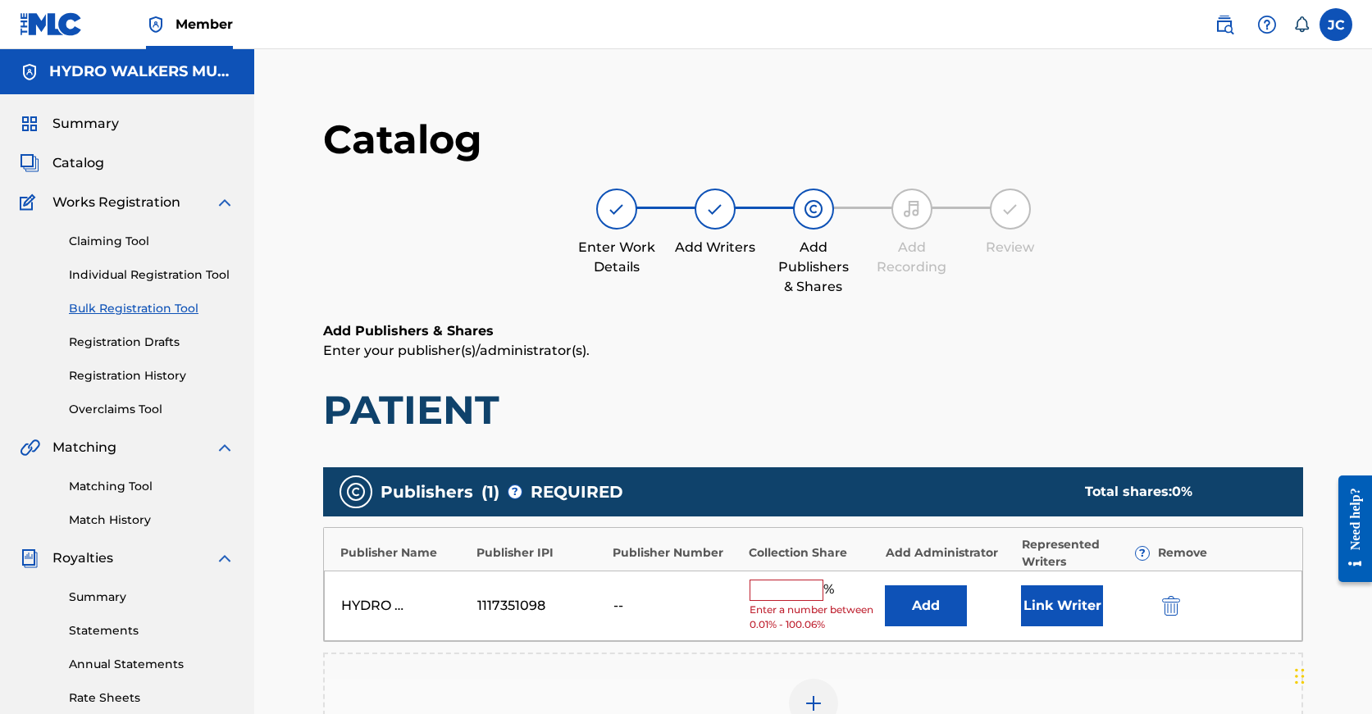
click at [774, 585] on input "text" at bounding box center [787, 590] width 74 height 21
paste input "100"
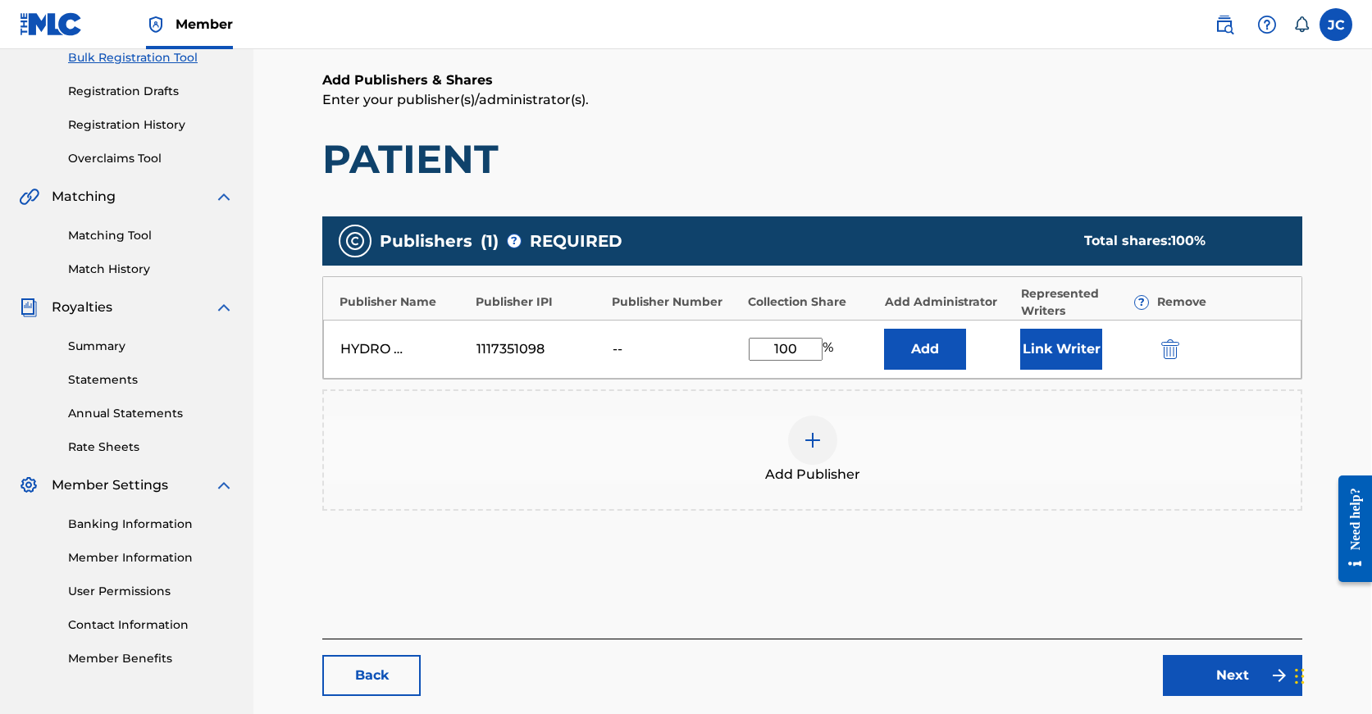
type input "100"
click at [1192, 666] on link "Next" at bounding box center [1232, 675] width 139 height 41
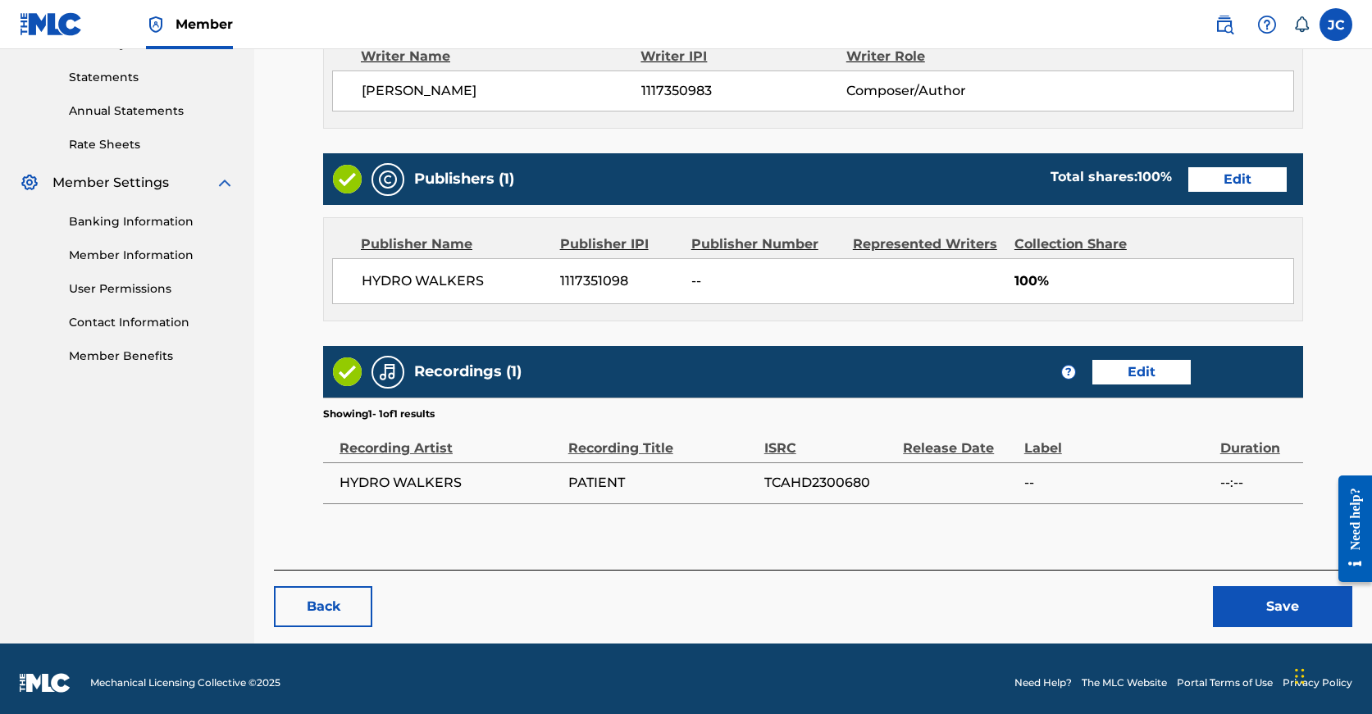
click at [1253, 615] on button "Save" at bounding box center [1282, 606] width 139 height 41
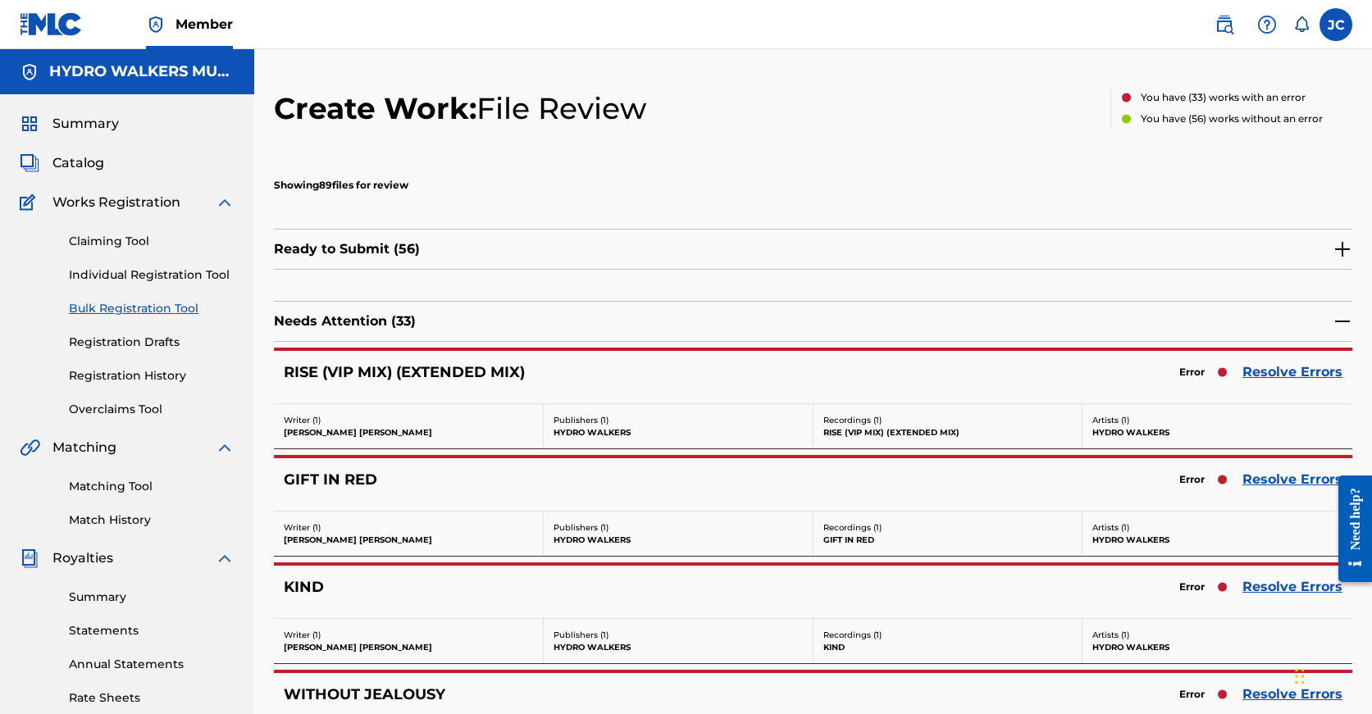
click at [1271, 586] on link "Resolve Errors" at bounding box center [1292, 587] width 100 height 20
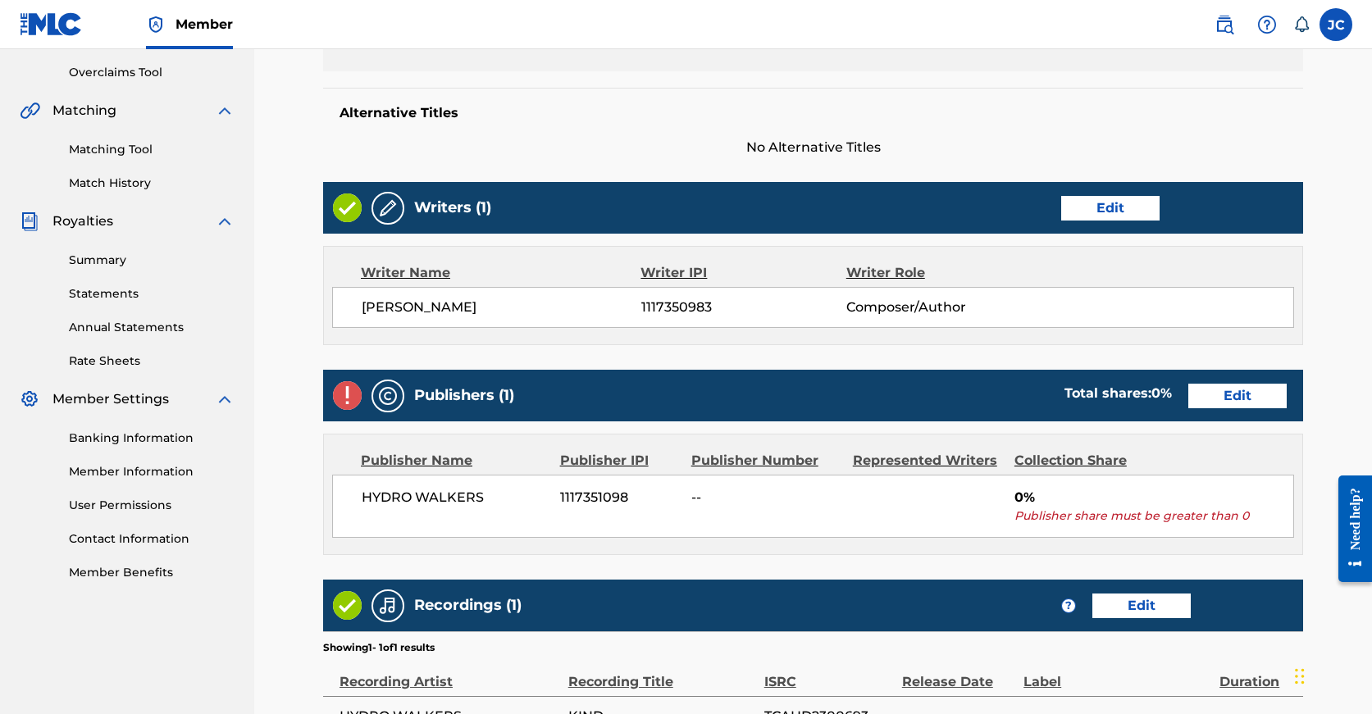
click at [1188, 398] on link "Edit" at bounding box center [1237, 396] width 98 height 25
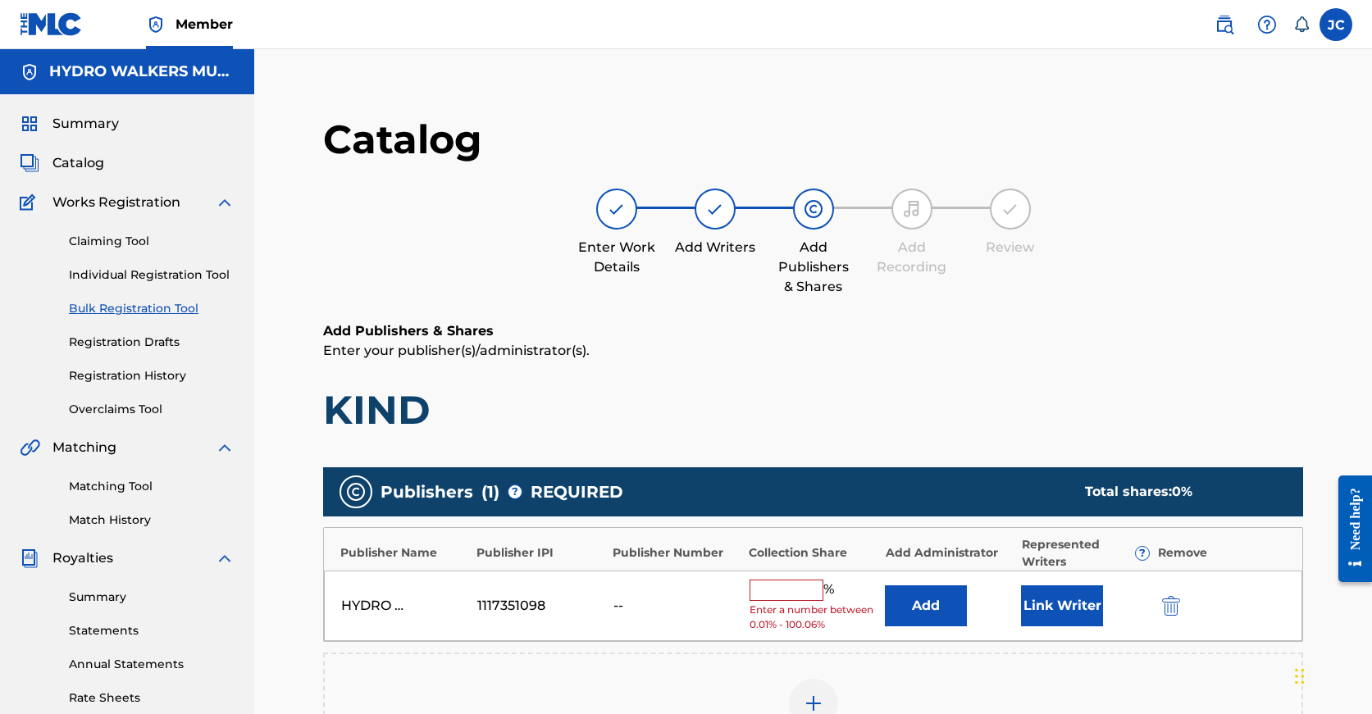
click at [781, 590] on input "text" at bounding box center [787, 590] width 74 height 21
paste input "100"
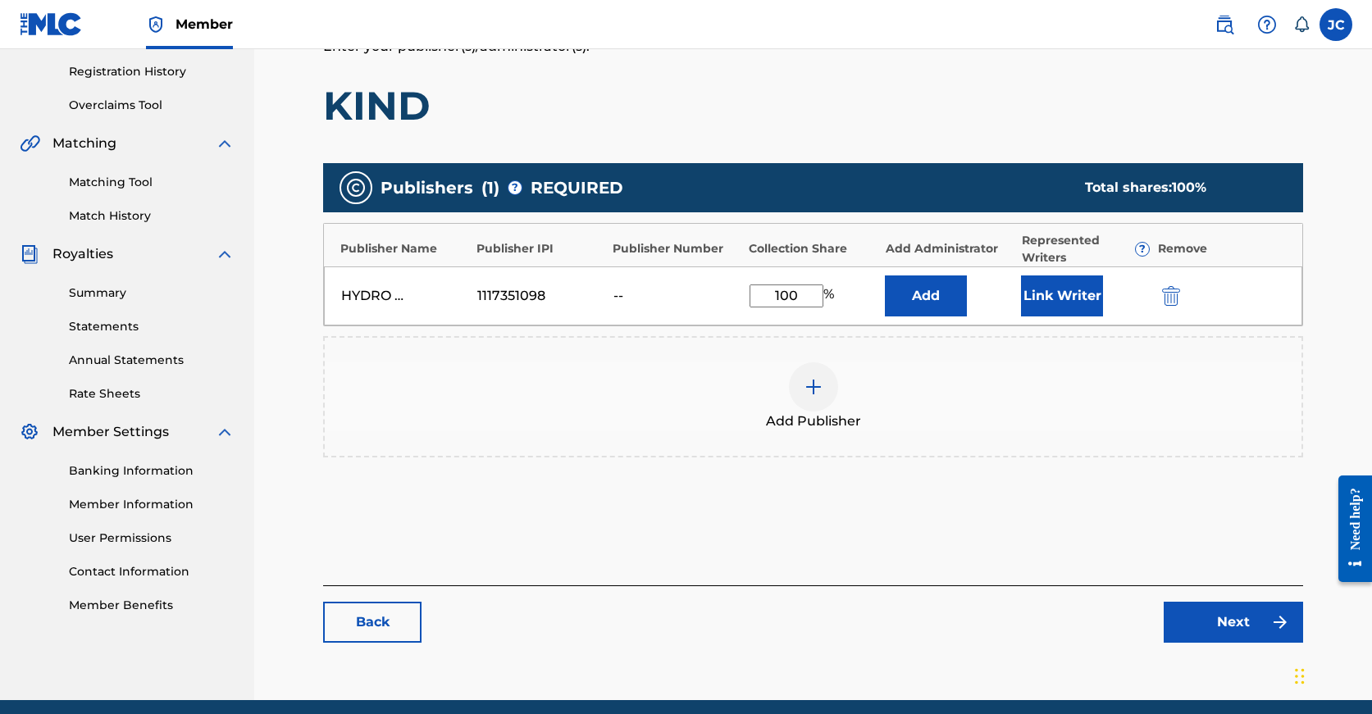
type input "100"
click at [1210, 612] on link "Next" at bounding box center [1233, 622] width 139 height 41
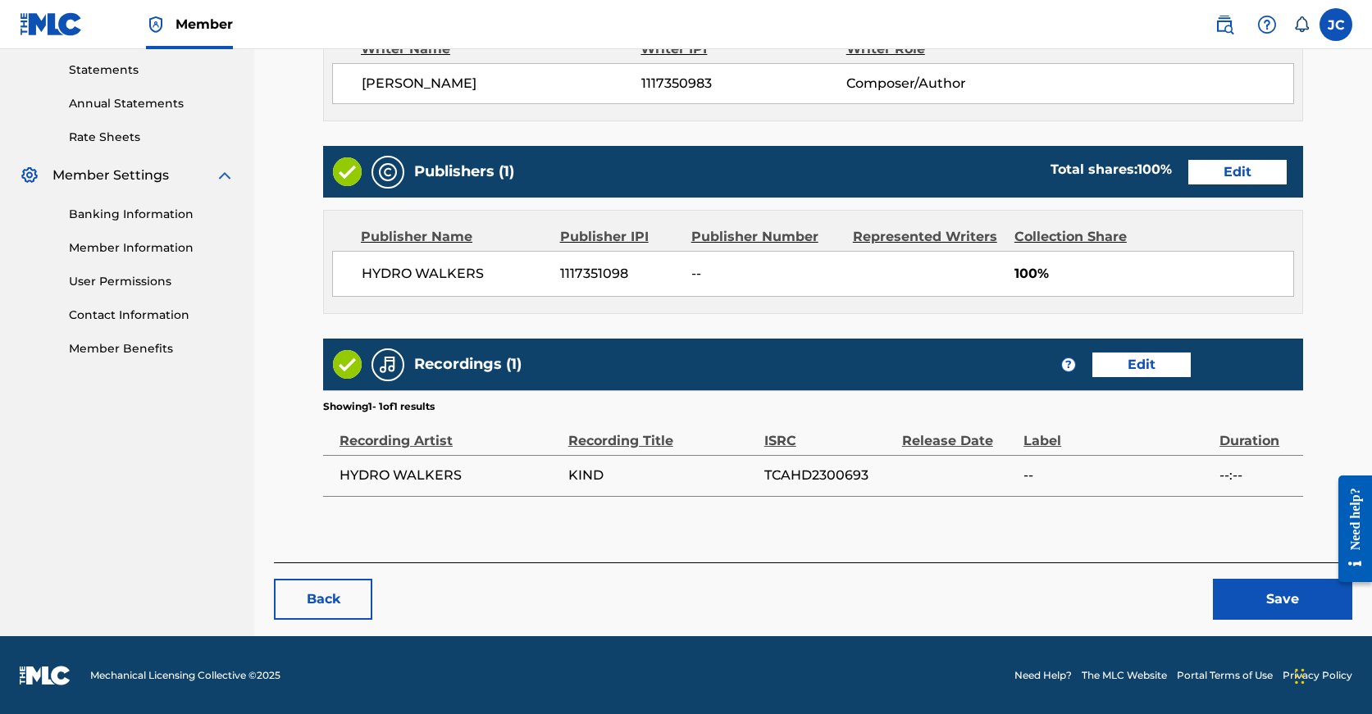
click at [1287, 592] on button "Save" at bounding box center [1282, 599] width 139 height 41
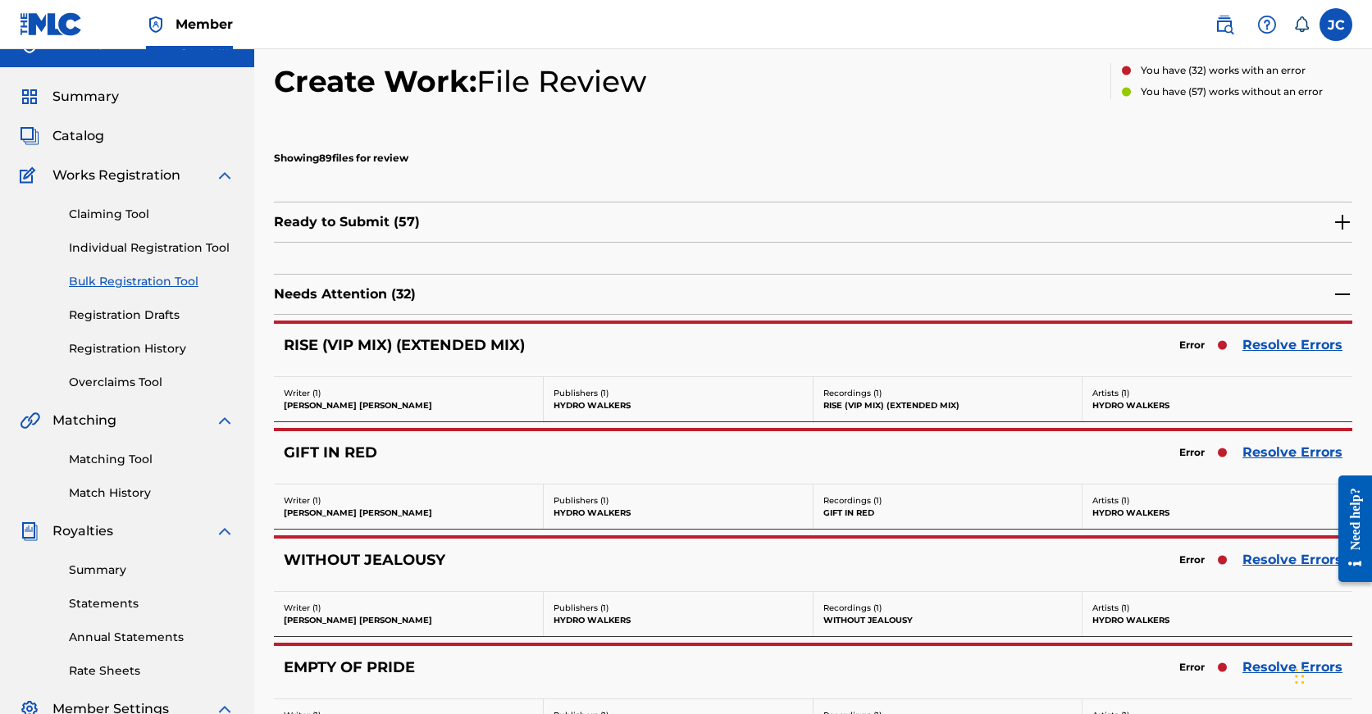
click at [1284, 562] on link "Resolve Errors" at bounding box center [1292, 560] width 100 height 20
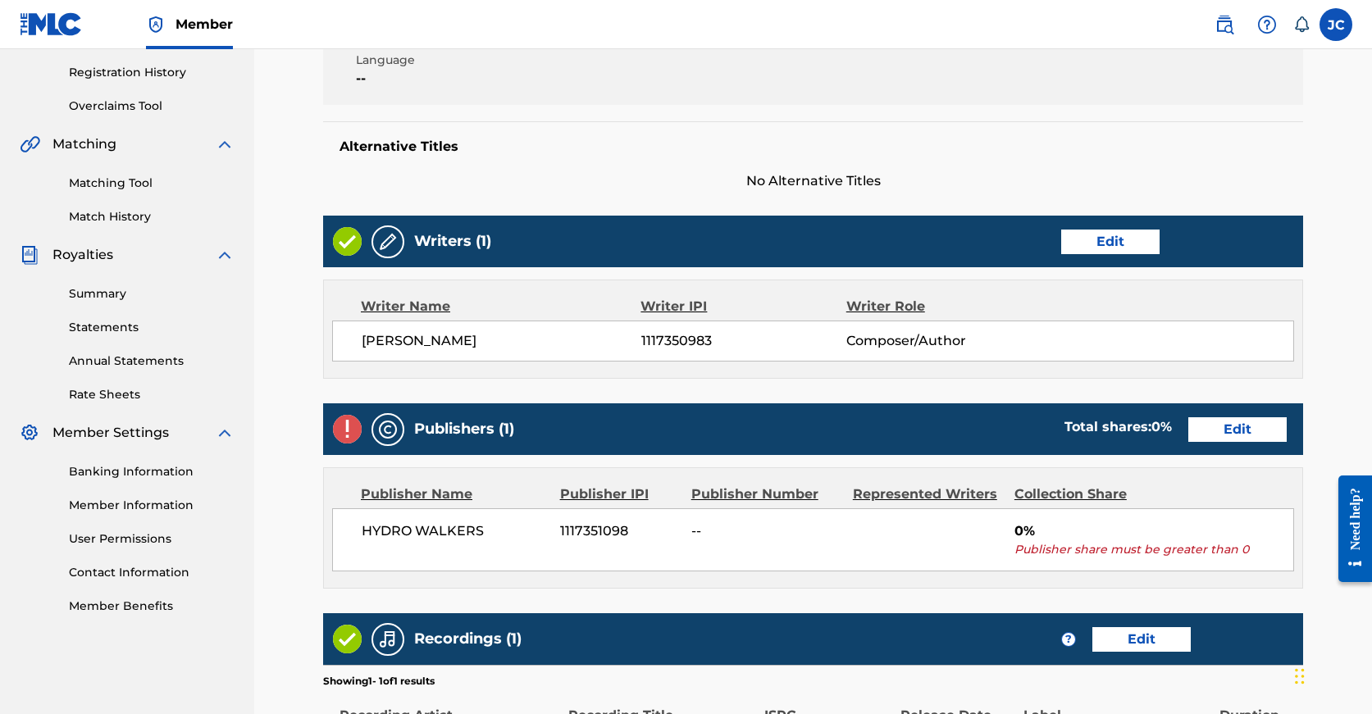
click at [1188, 437] on link "Edit" at bounding box center [1237, 429] width 98 height 25
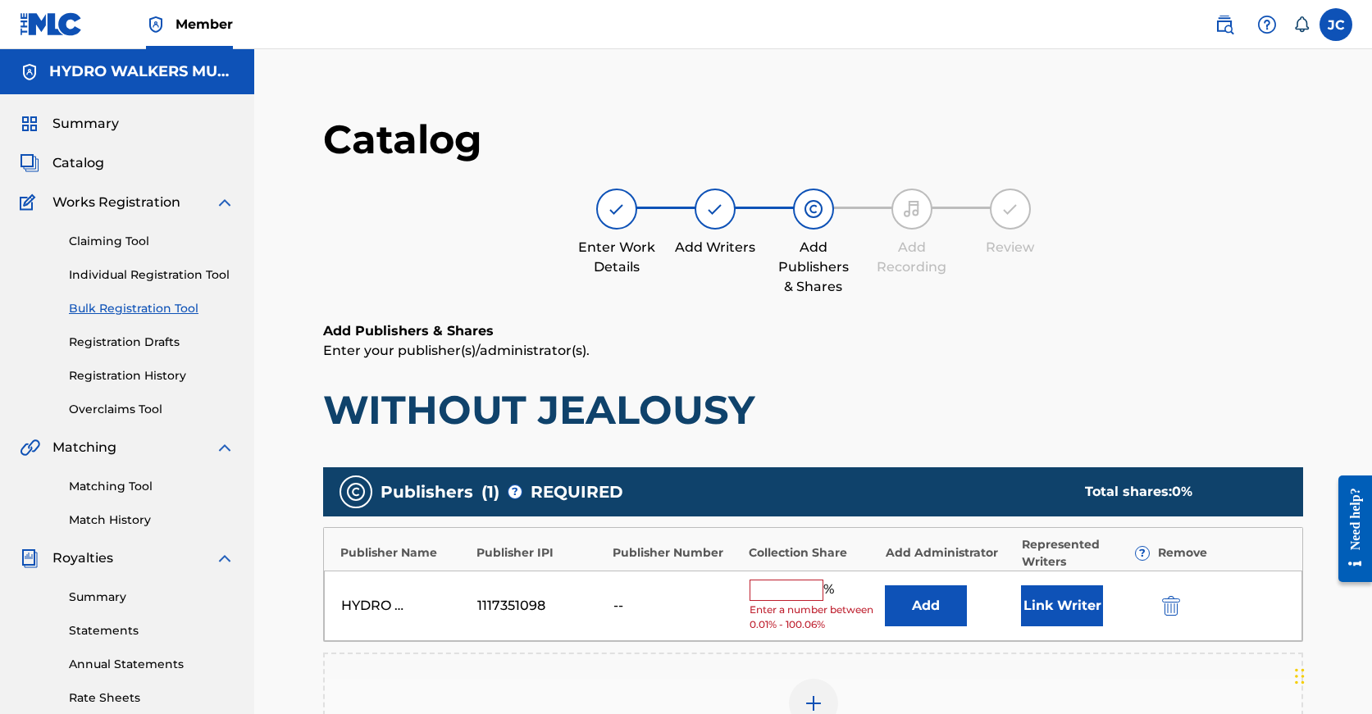
click at [777, 592] on input "text" at bounding box center [787, 590] width 74 height 21
paste input "100"
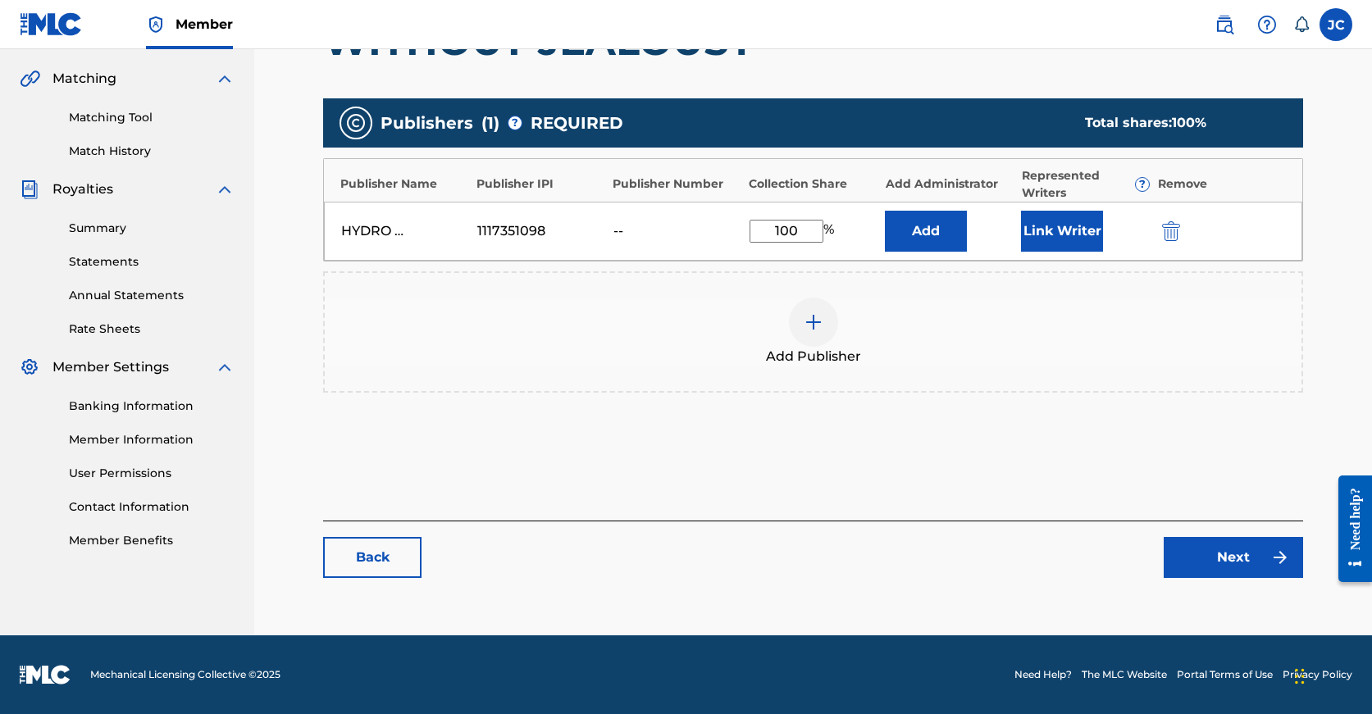
type input "100"
click at [1224, 564] on link "Next" at bounding box center [1233, 557] width 139 height 41
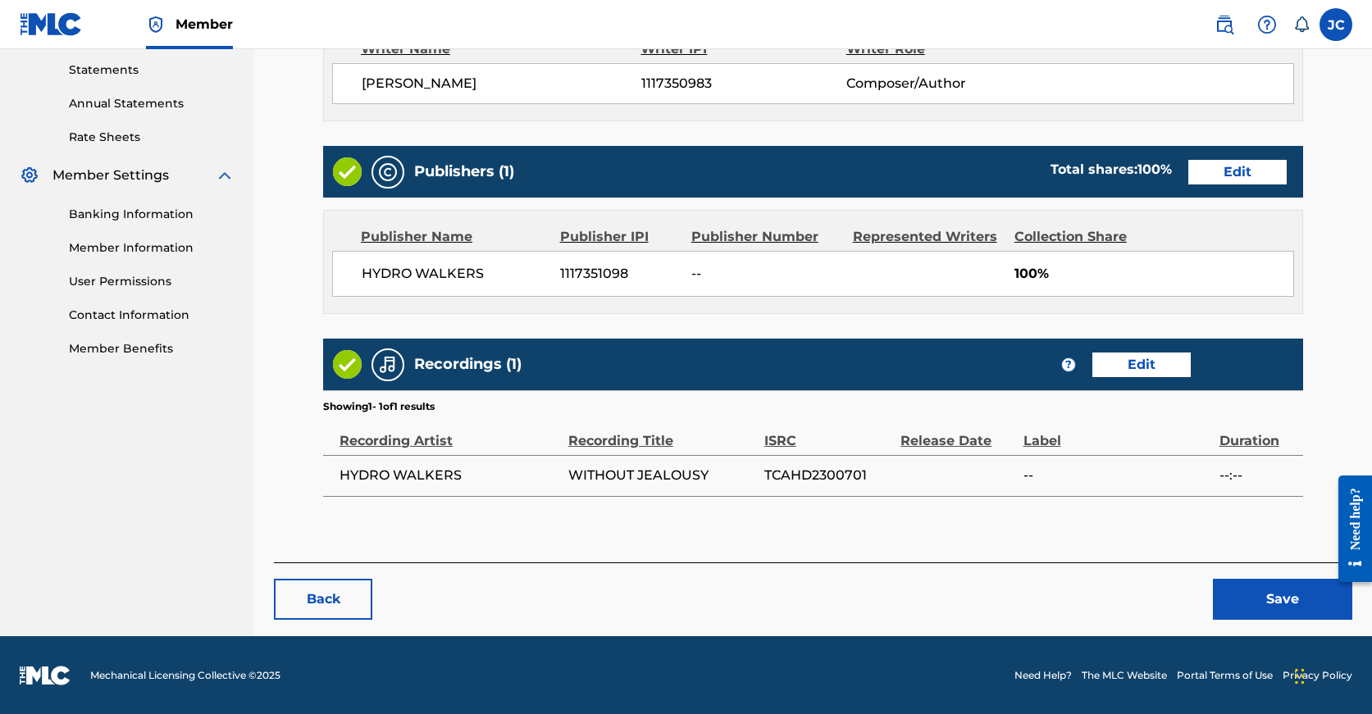
click at [1253, 586] on button "Save" at bounding box center [1282, 599] width 139 height 41
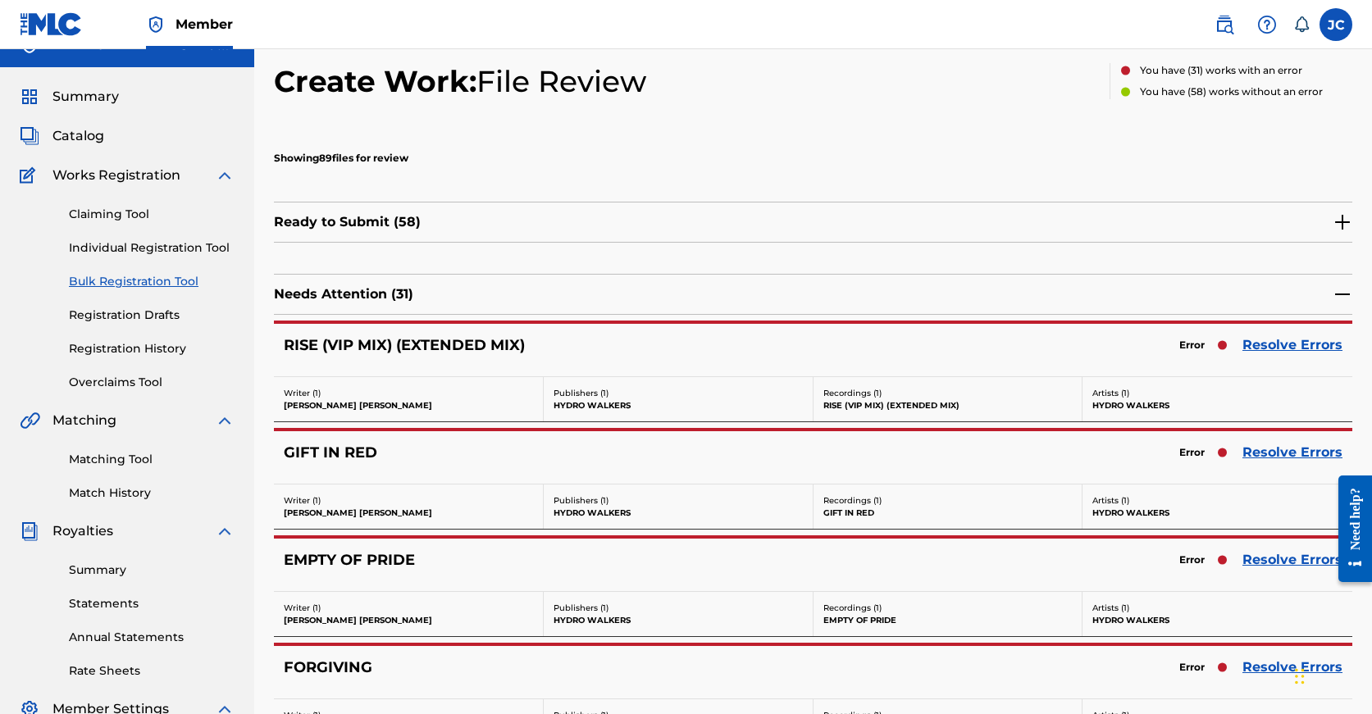
click at [1274, 563] on link "Resolve Errors" at bounding box center [1292, 560] width 100 height 20
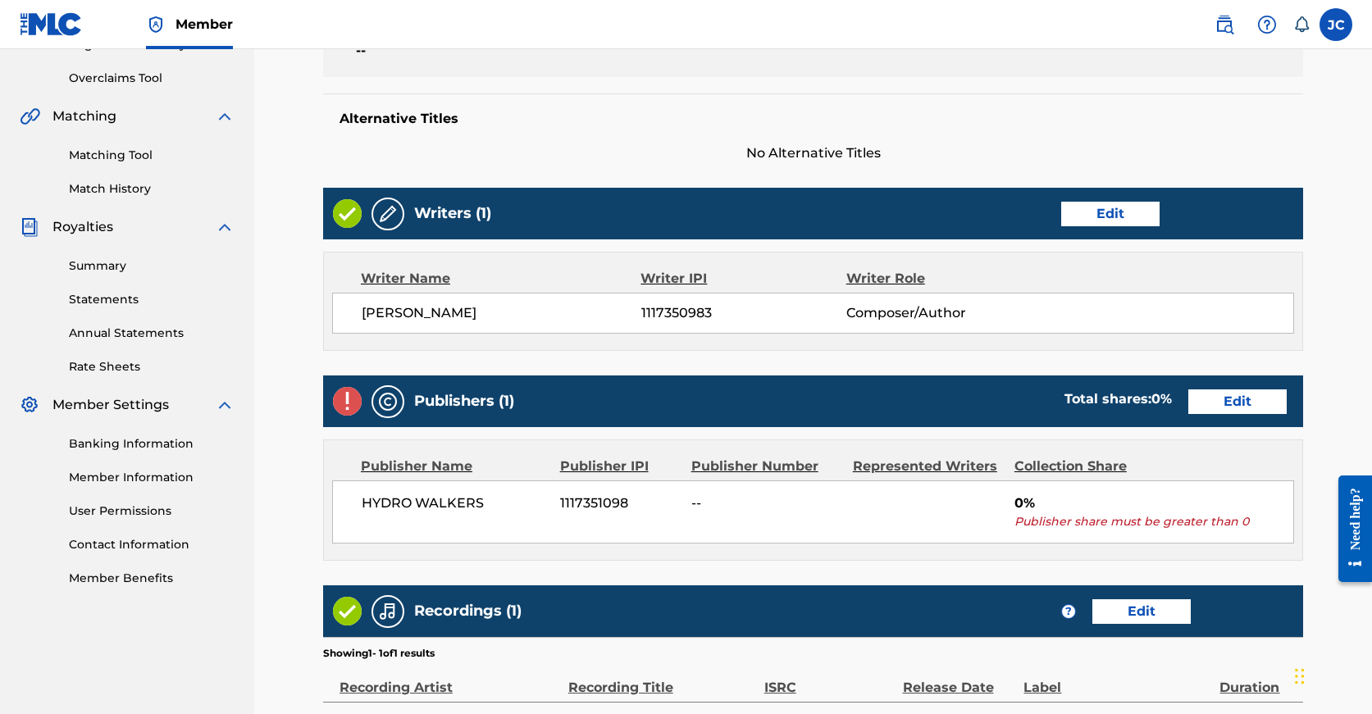
click at [1188, 411] on link "Edit" at bounding box center [1237, 402] width 98 height 25
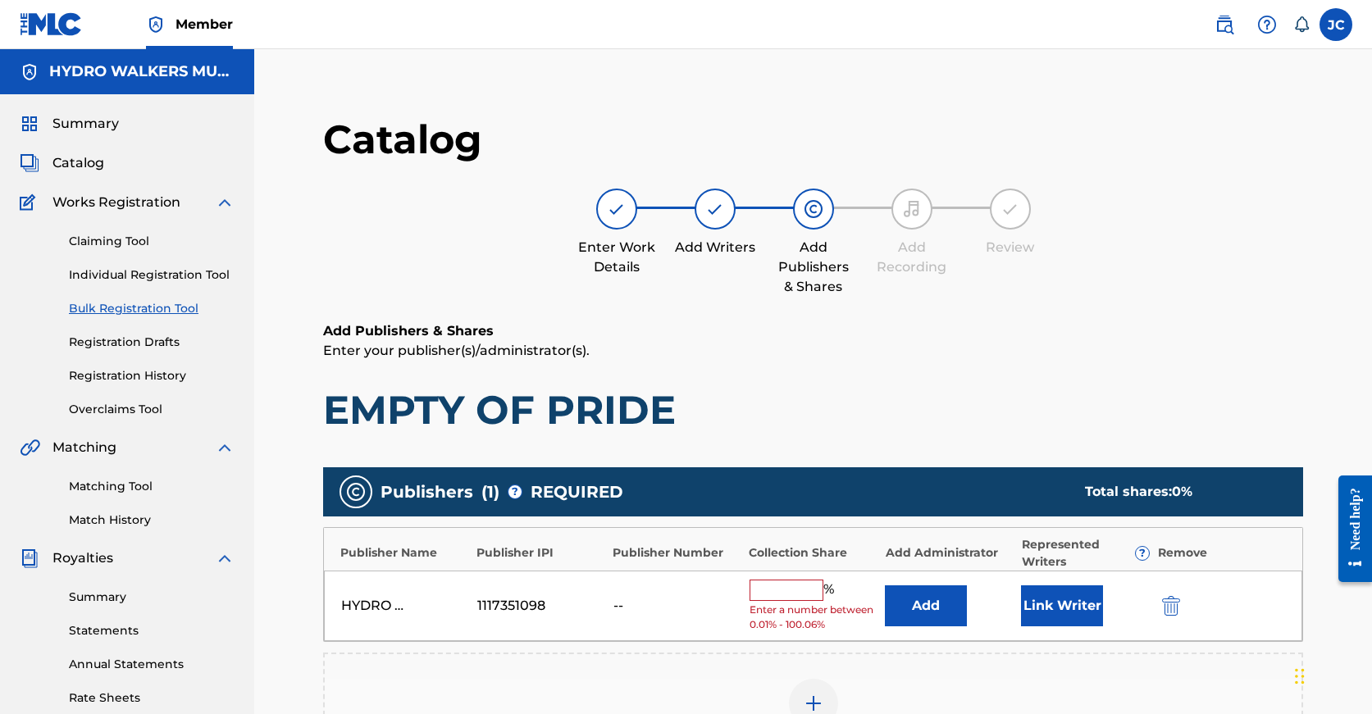
click at [791, 591] on input "text" at bounding box center [787, 590] width 74 height 21
paste input "100"
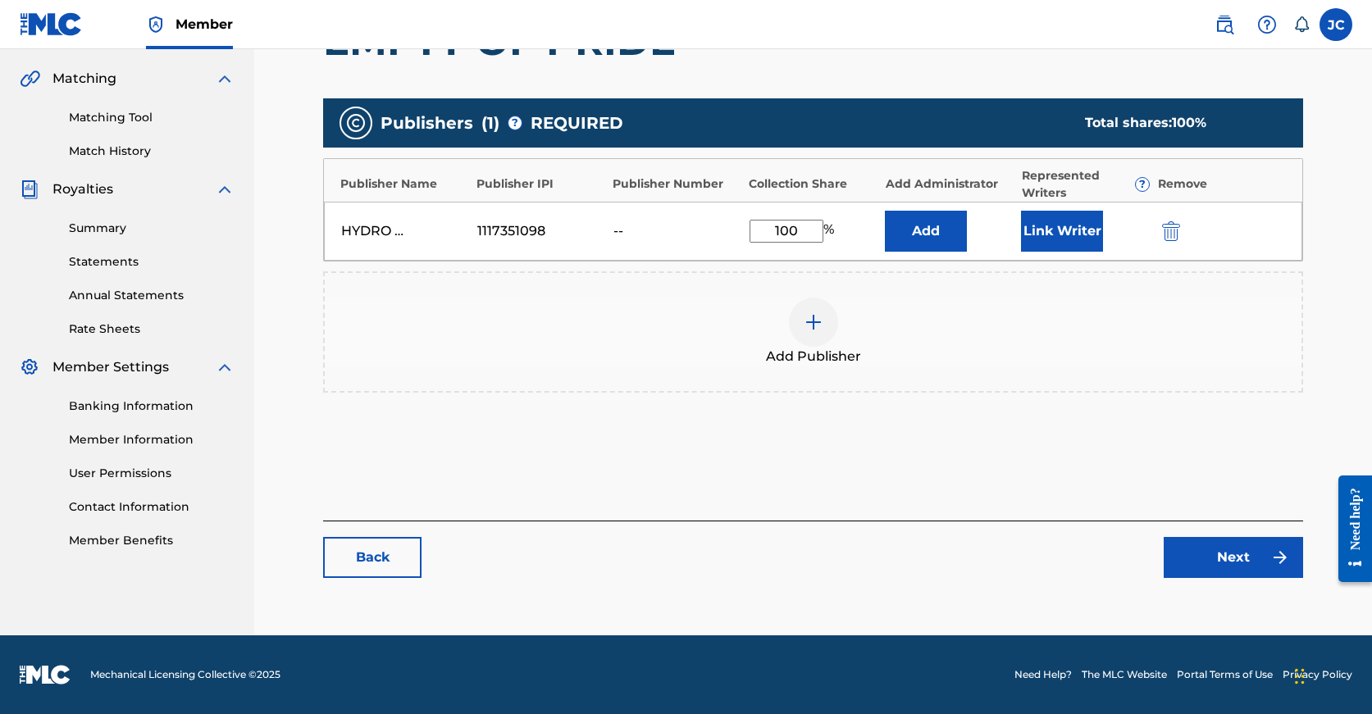
type input "100"
click at [1228, 572] on link "Next" at bounding box center [1233, 557] width 139 height 41
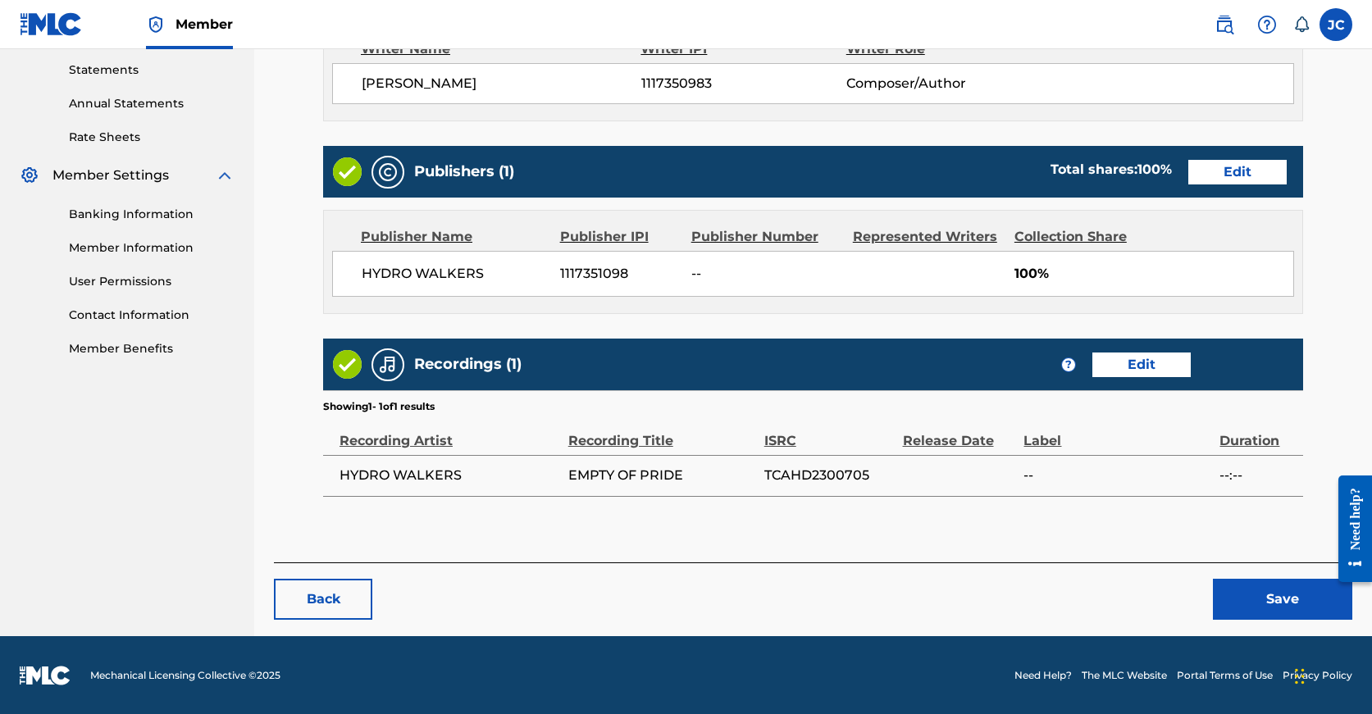
click at [1239, 573] on div "Back Save" at bounding box center [813, 591] width 1078 height 57
click at [1239, 588] on button "Save" at bounding box center [1282, 599] width 139 height 41
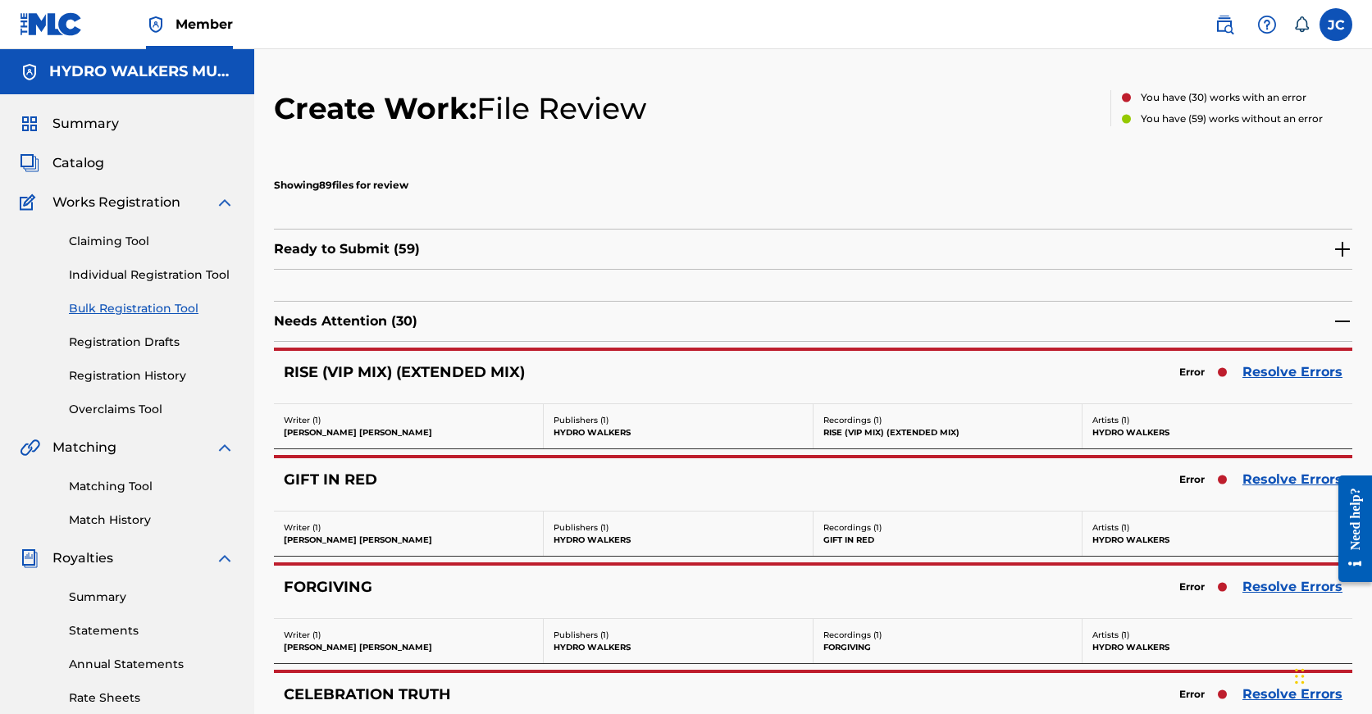
click at [1275, 367] on link "Resolve Errors" at bounding box center [1292, 372] width 100 height 20
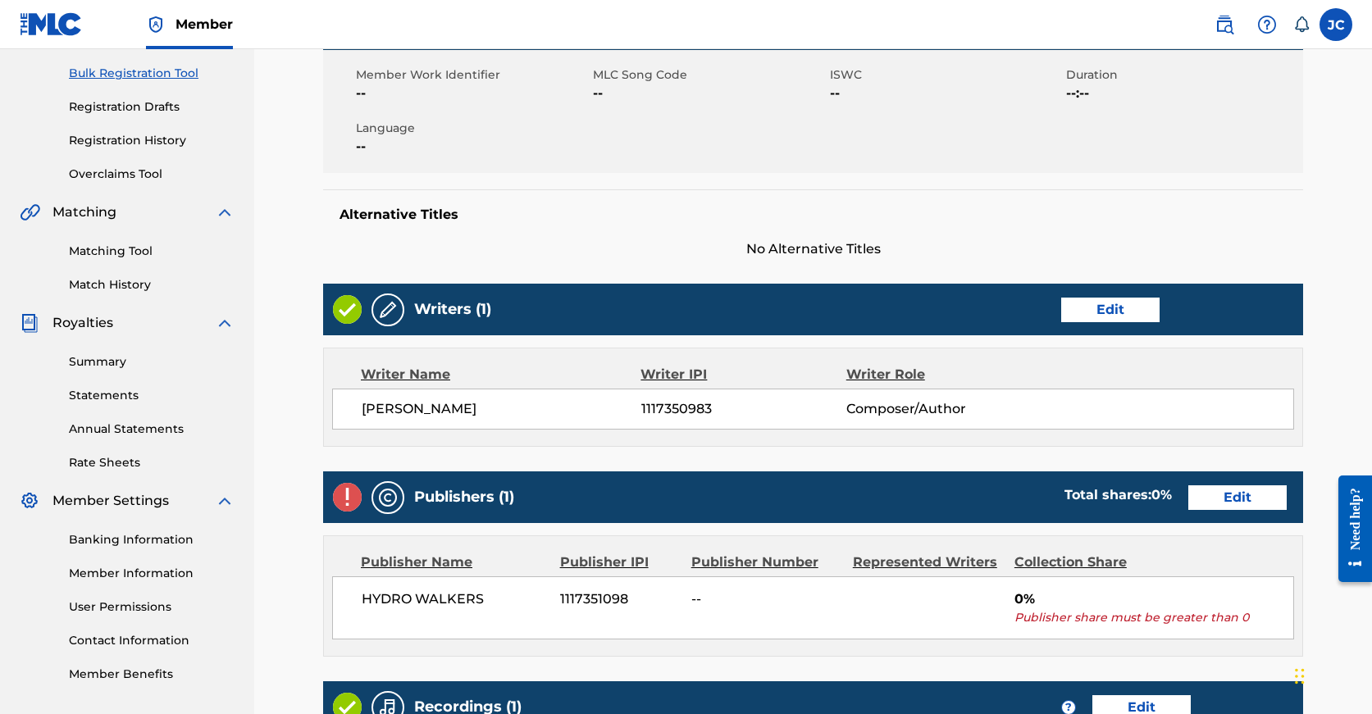
click at [1188, 501] on link "Edit" at bounding box center [1237, 497] width 98 height 25
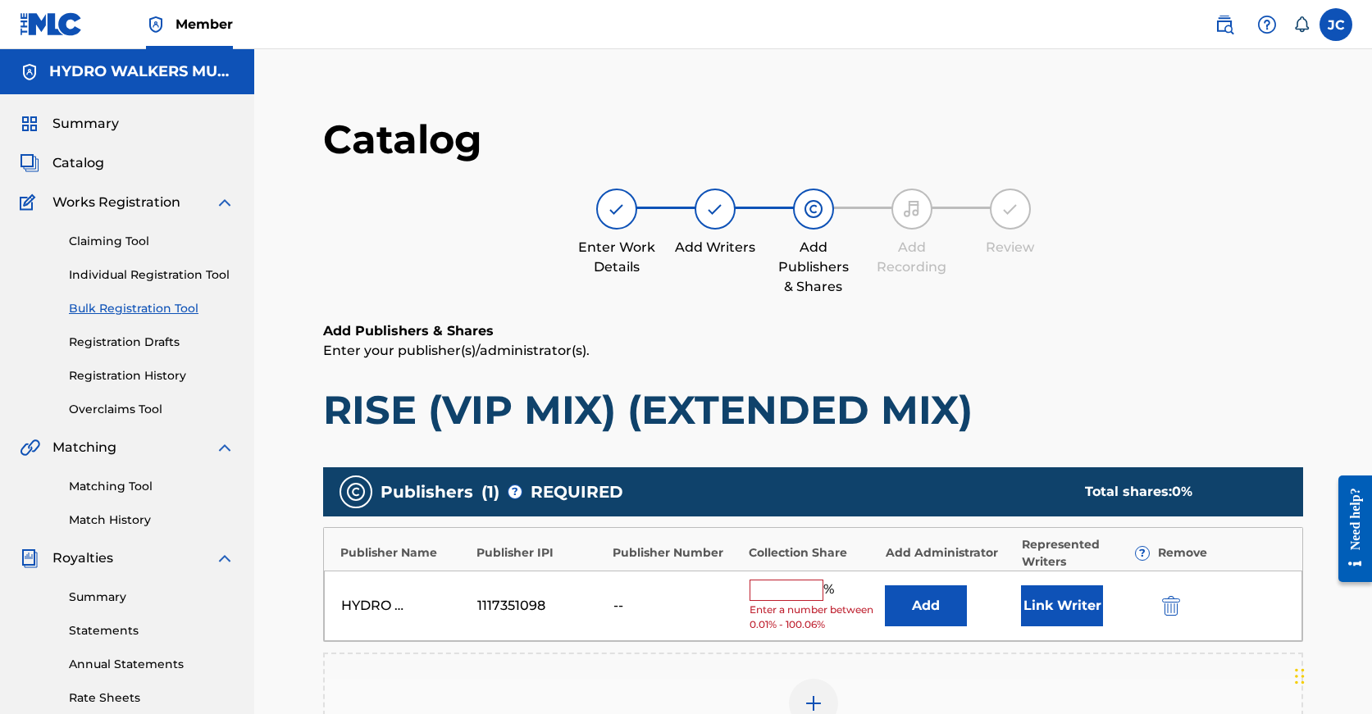
click at [785, 591] on input "text" at bounding box center [787, 590] width 74 height 21
paste input "100"
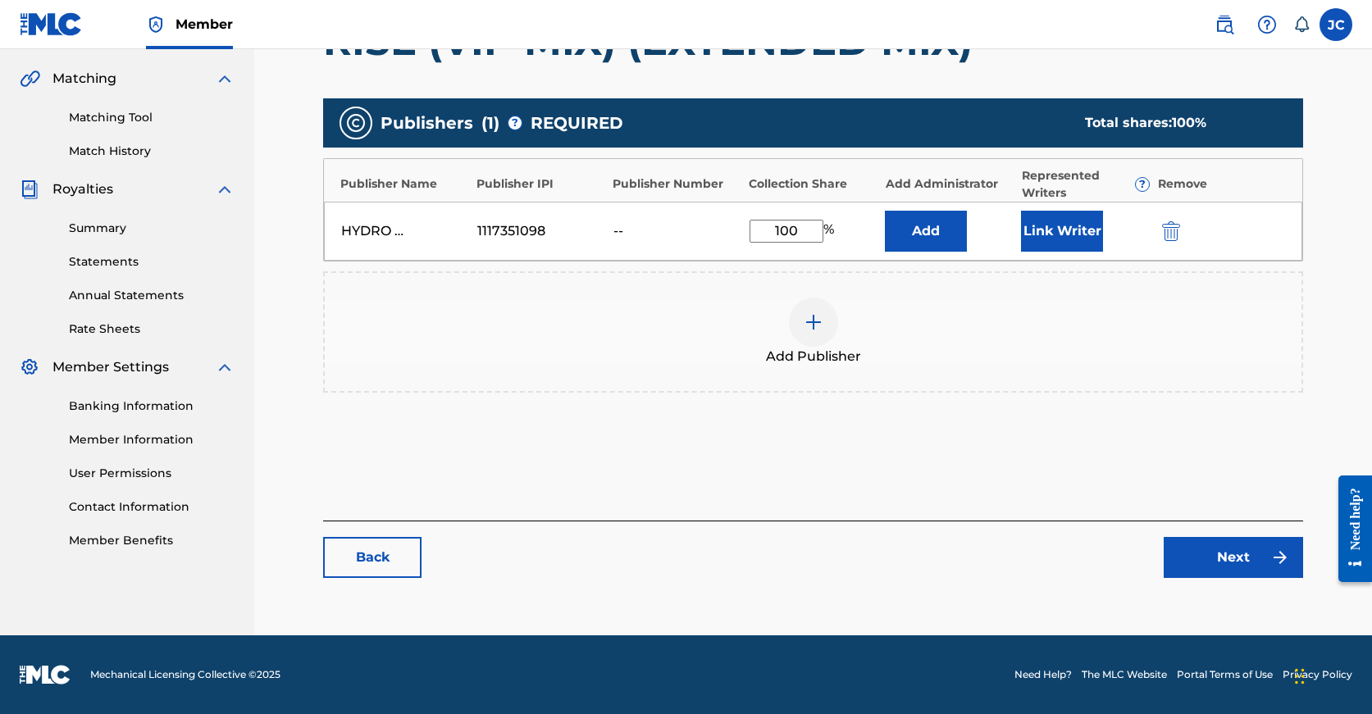
type input "100"
click at [1209, 584] on div "Catalog Enter Work Details Add Writers Add Publishers & Shares Add Recording Re…" at bounding box center [813, 170] width 980 height 849
click at [1212, 571] on link "Next" at bounding box center [1233, 557] width 139 height 41
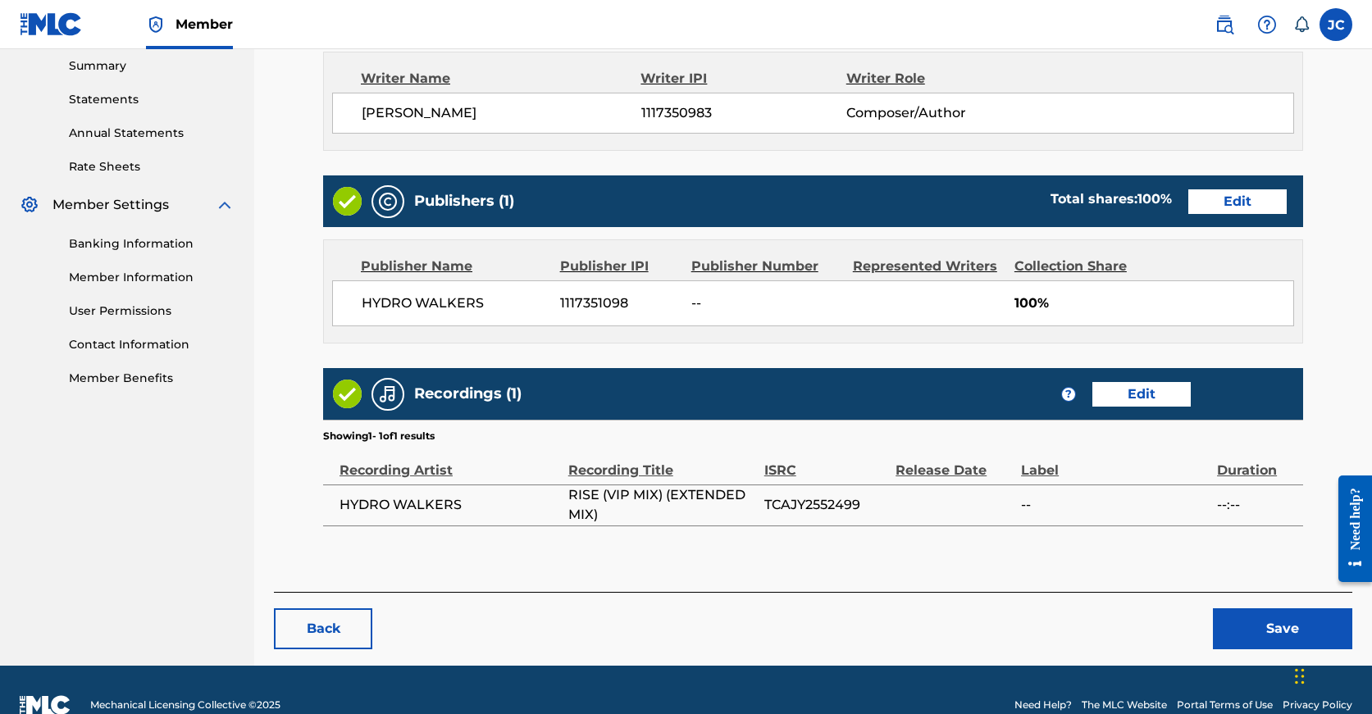
click at [1254, 614] on button "Save" at bounding box center [1282, 628] width 139 height 41
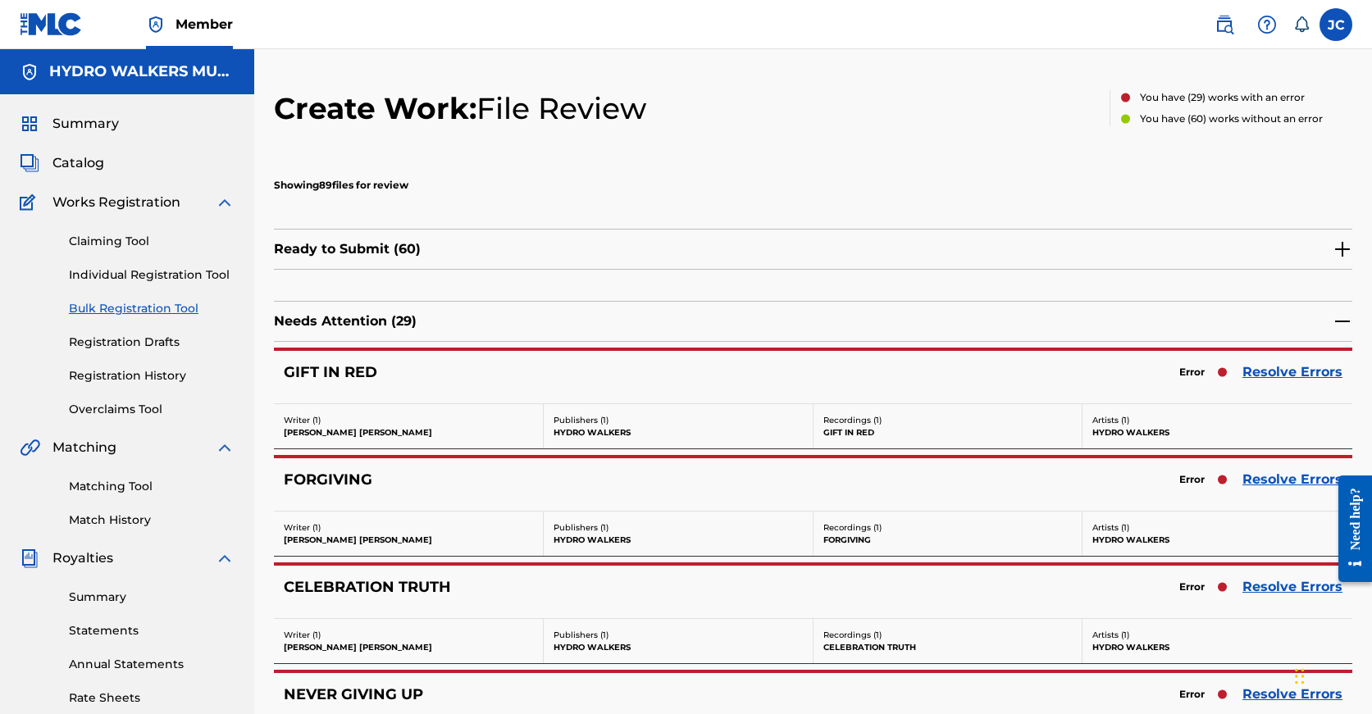
click at [1273, 481] on link "Resolve Errors" at bounding box center [1292, 480] width 100 height 20
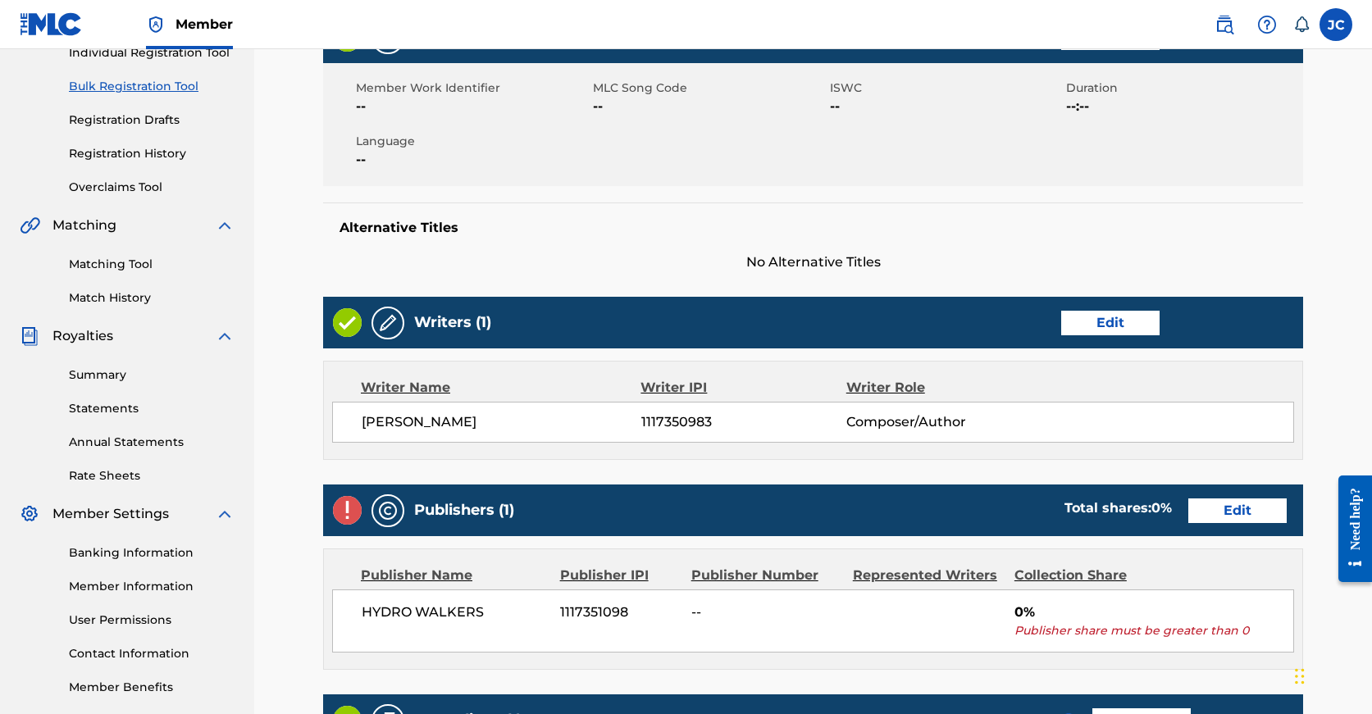
click at [1102, 528] on div "Publishers (1) Total shares: 0 % Edit" at bounding box center [813, 511] width 980 height 52
click at [1188, 514] on link "Edit" at bounding box center [1237, 511] width 98 height 25
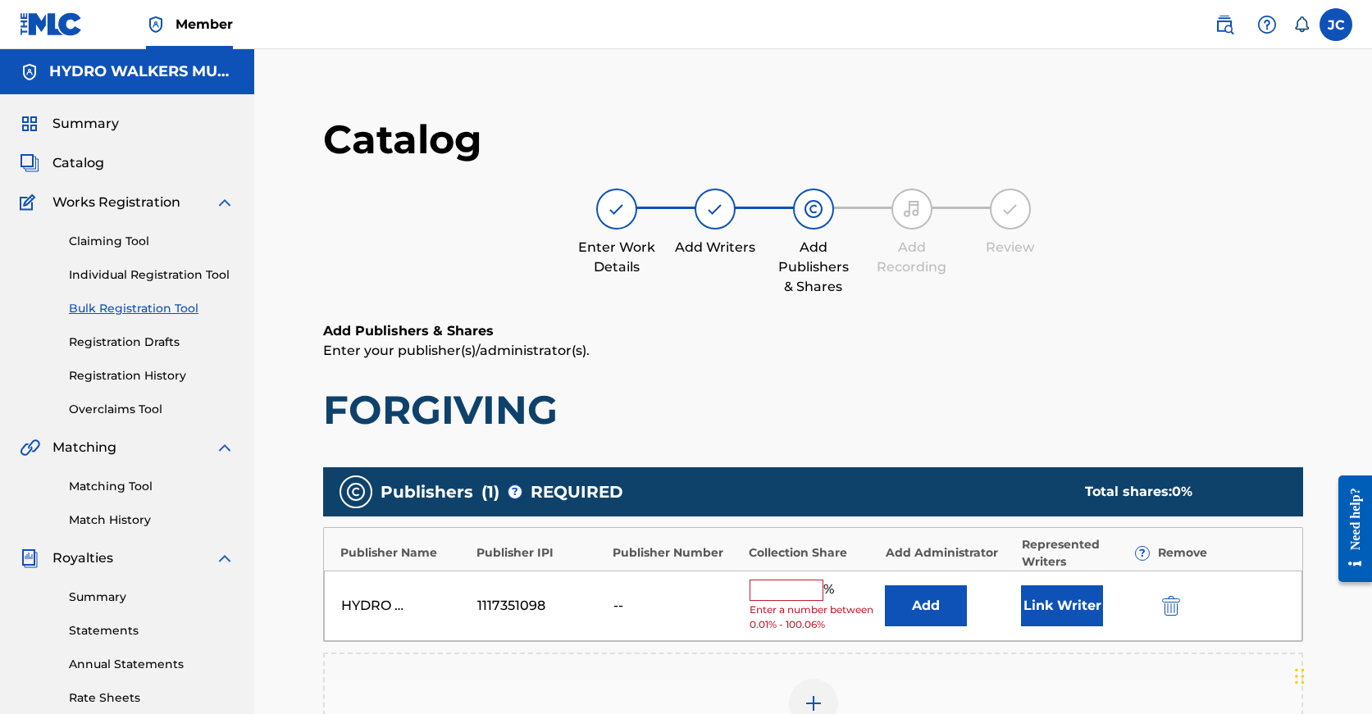
click at [792, 588] on input "text" at bounding box center [787, 590] width 74 height 21
paste input "100"
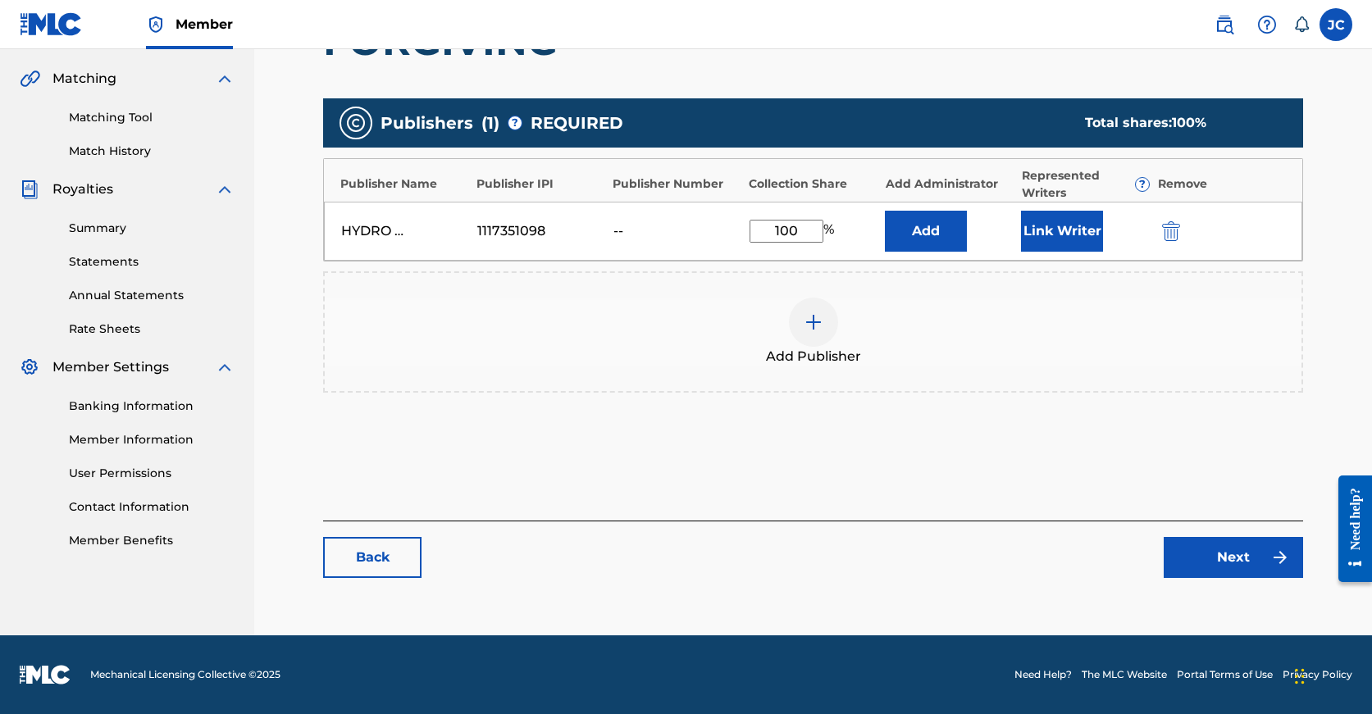
type input "100"
click at [1209, 576] on link "Next" at bounding box center [1233, 557] width 139 height 41
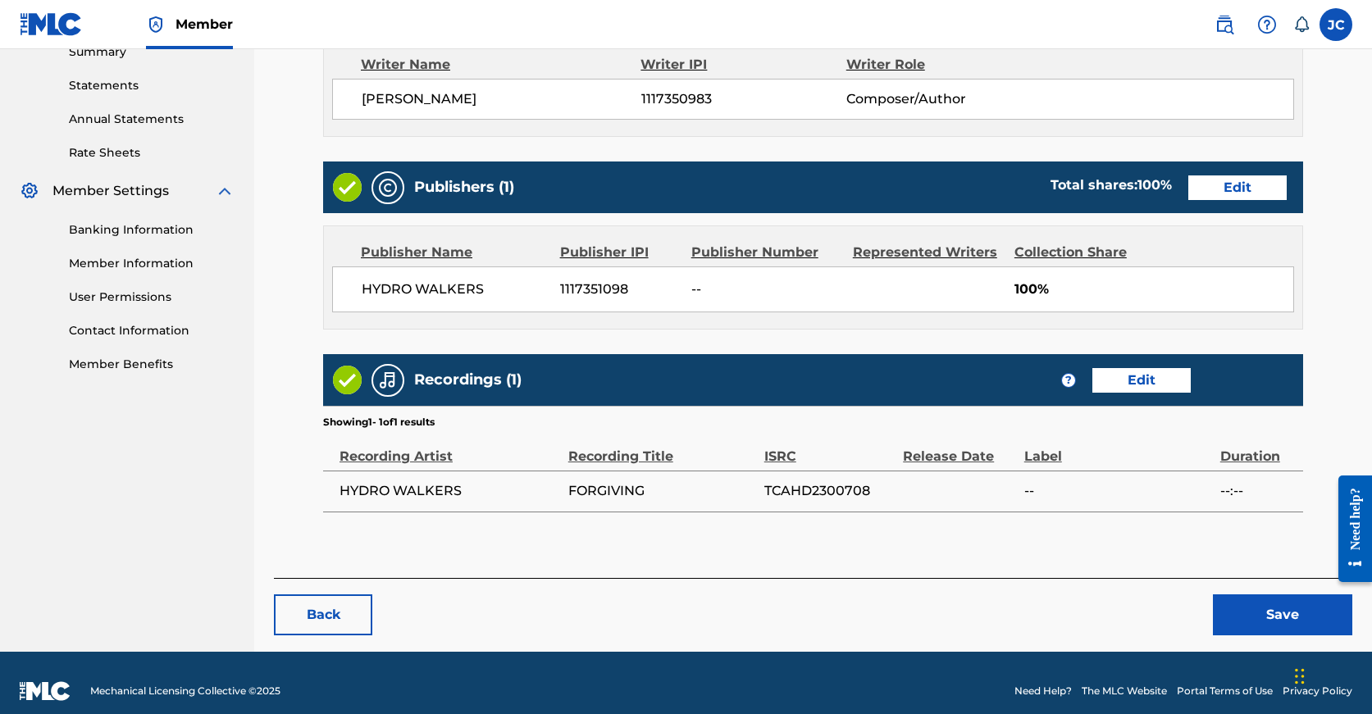
click at [1254, 611] on button "Save" at bounding box center [1282, 615] width 139 height 41
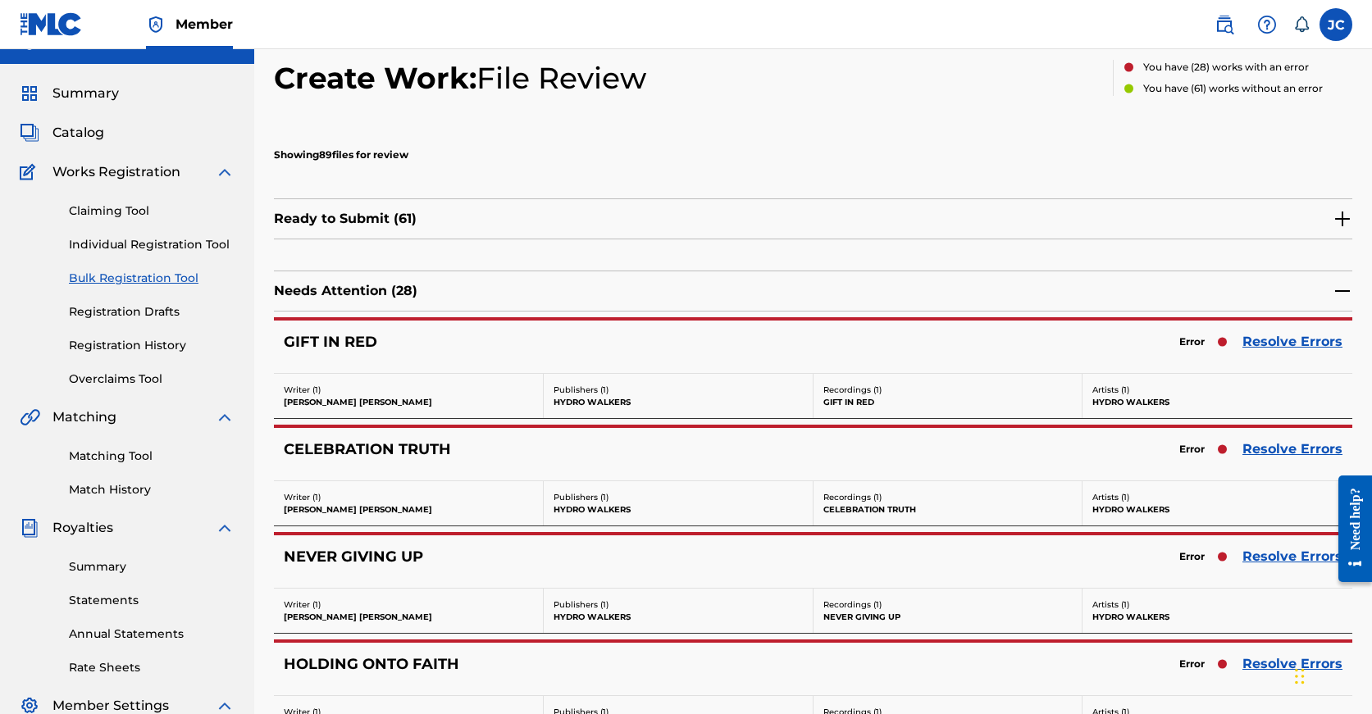
click at [1274, 449] on link "Resolve Errors" at bounding box center [1292, 450] width 100 height 20
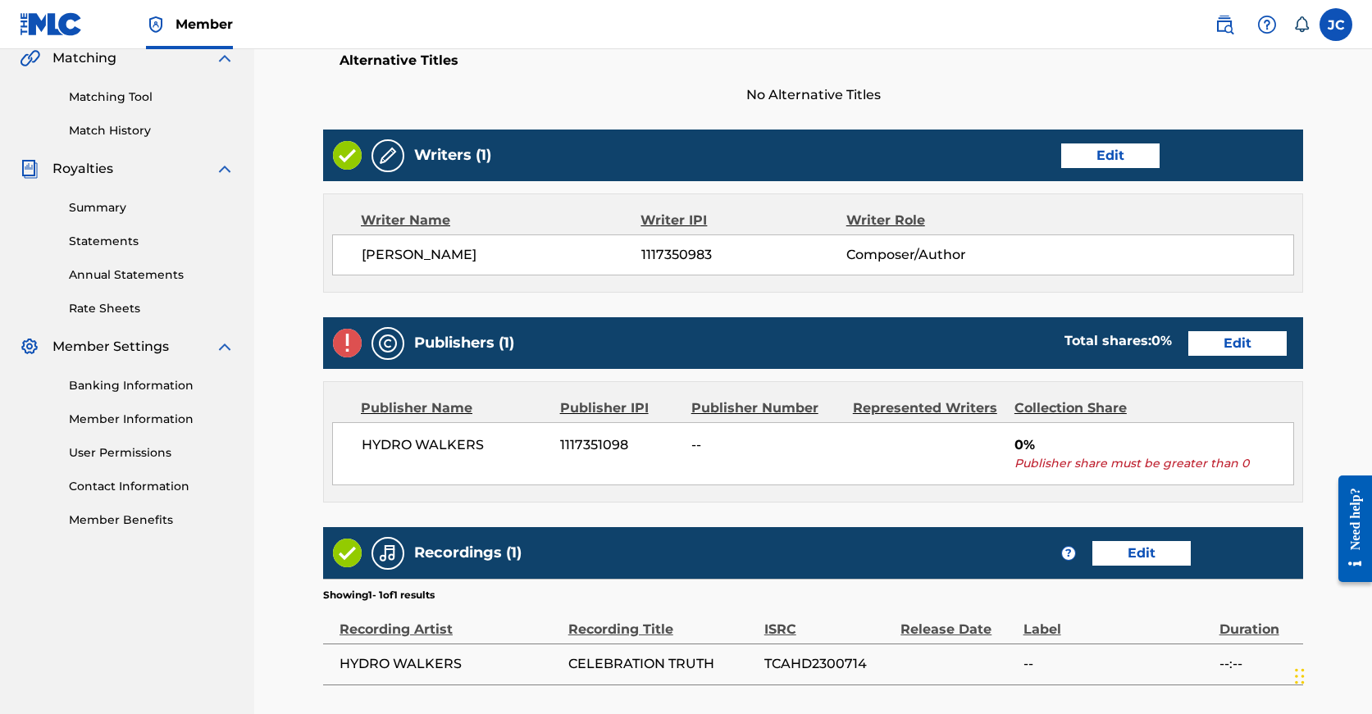
click at [1188, 346] on link "Edit" at bounding box center [1237, 343] width 98 height 25
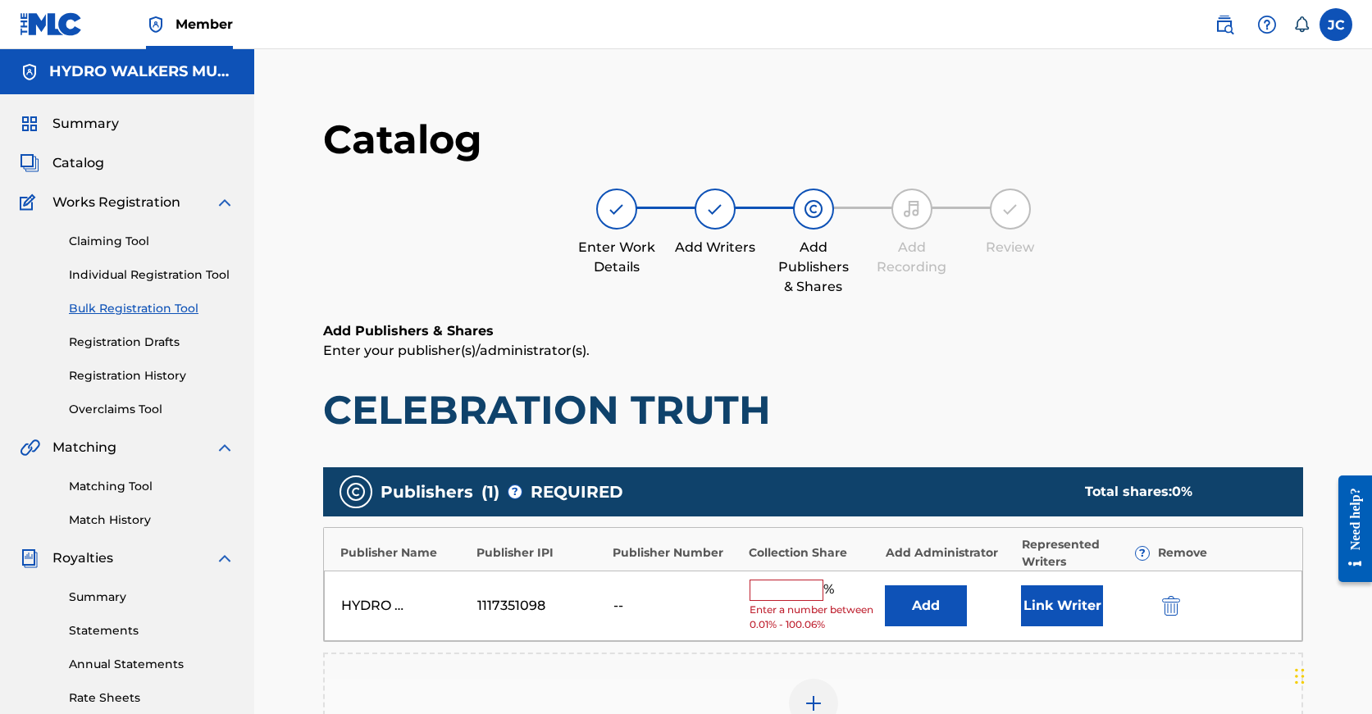
click at [789, 587] on input "text" at bounding box center [787, 590] width 74 height 21
paste input "100"
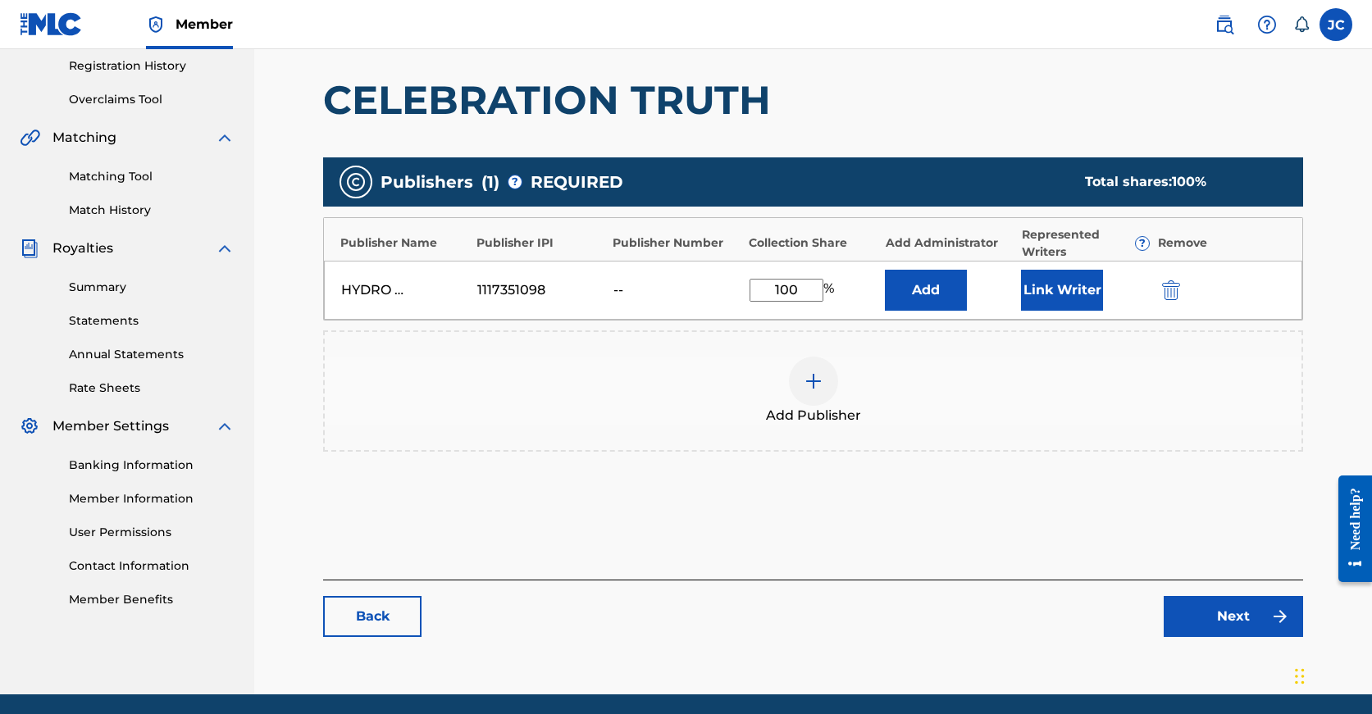
type input "100"
click at [1227, 614] on link "Next" at bounding box center [1233, 616] width 139 height 41
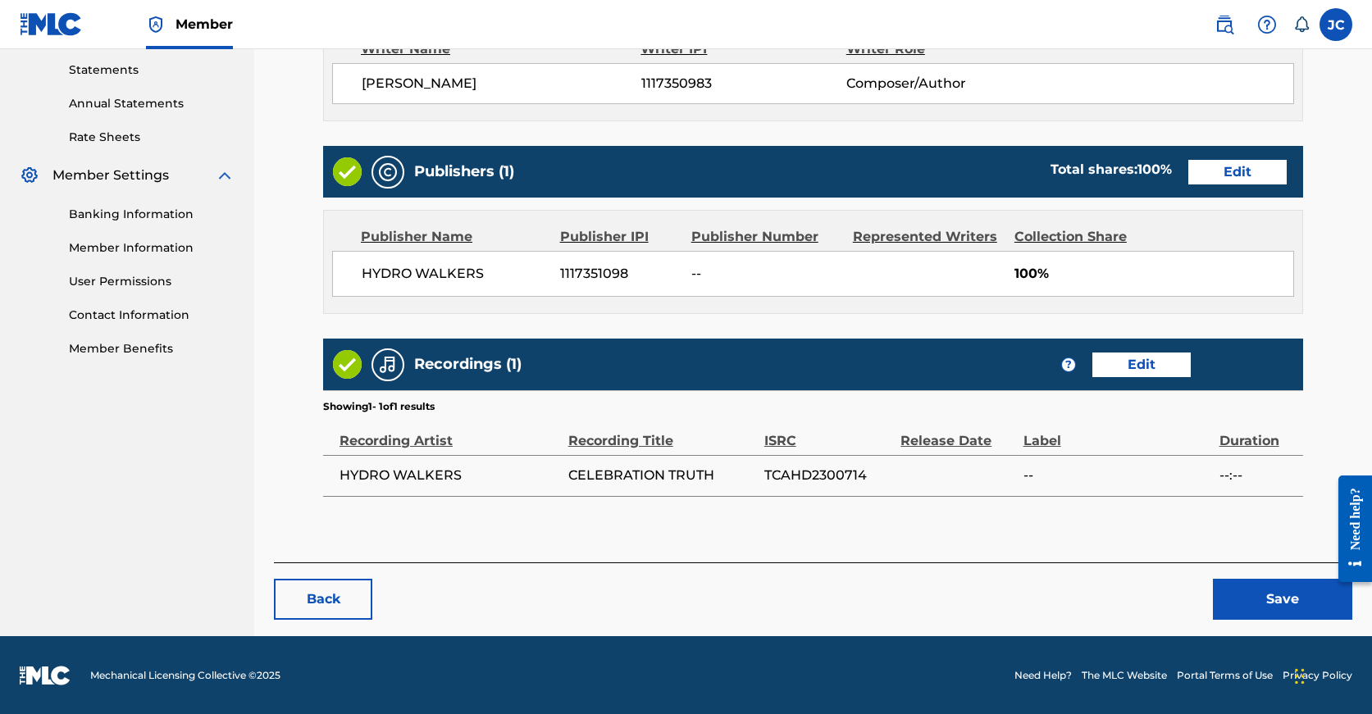
click at [1253, 595] on button "Save" at bounding box center [1282, 599] width 139 height 41
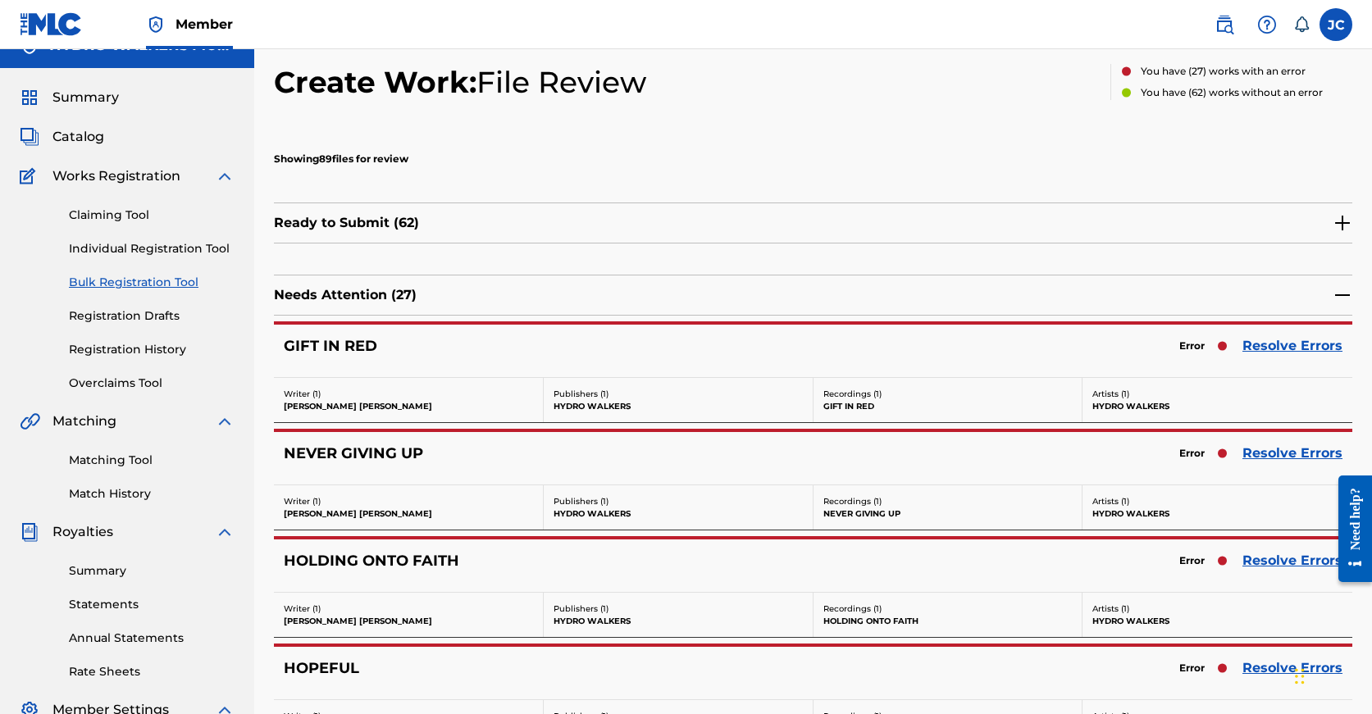
click at [1272, 558] on link "Resolve Errors" at bounding box center [1292, 561] width 100 height 20
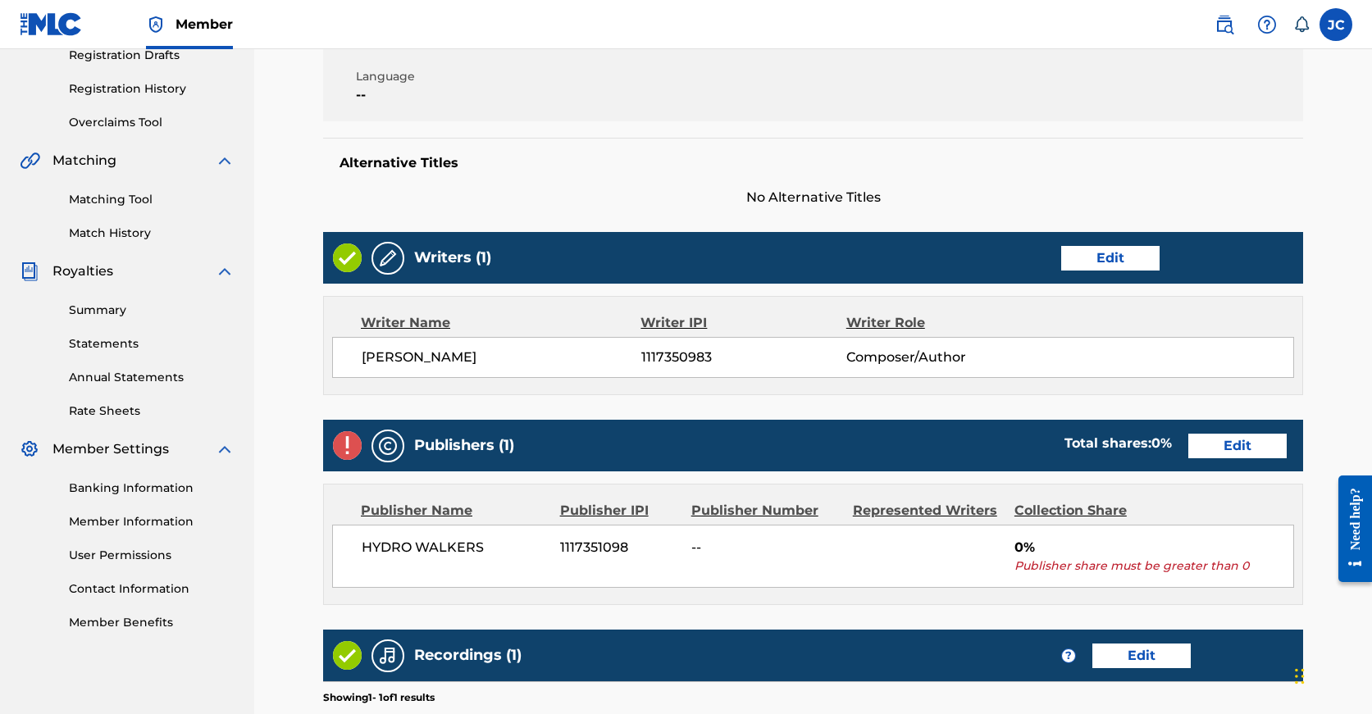
click at [1188, 443] on link "Edit" at bounding box center [1237, 446] width 98 height 25
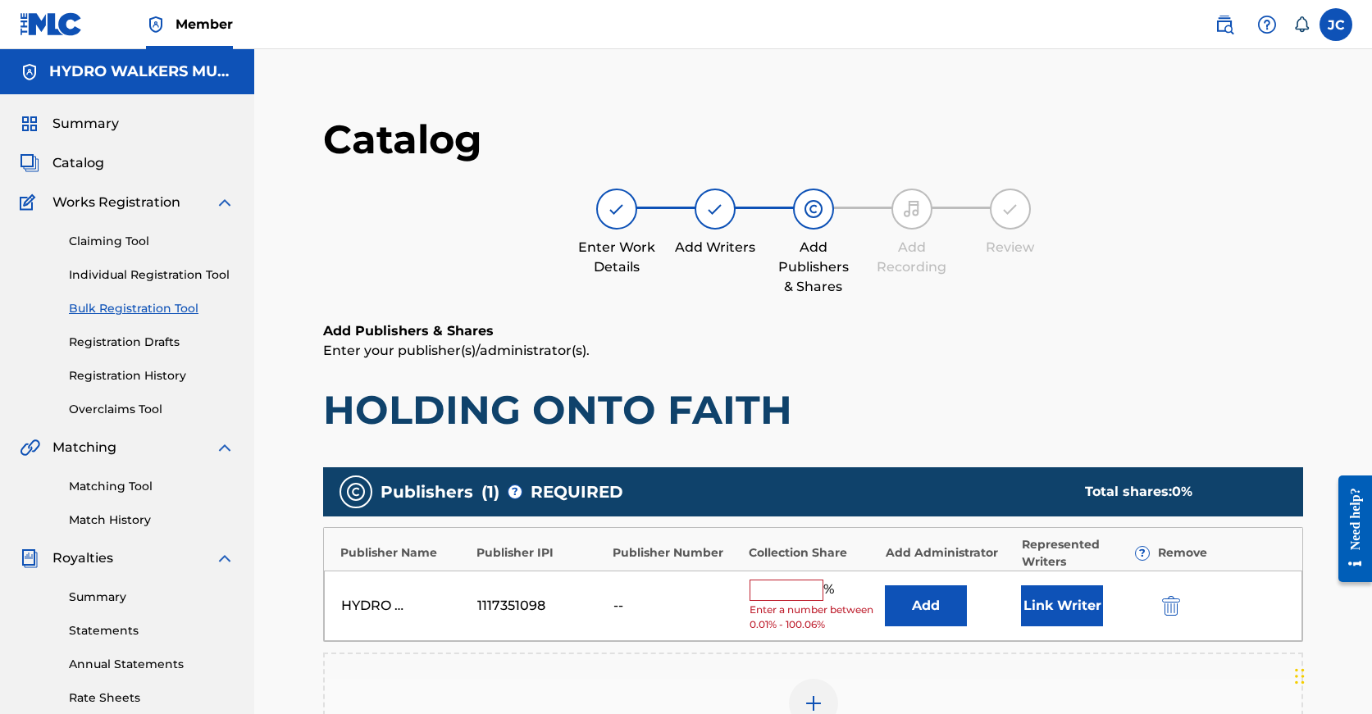
click at [789, 583] on input "text" at bounding box center [787, 590] width 74 height 21
paste input "100"
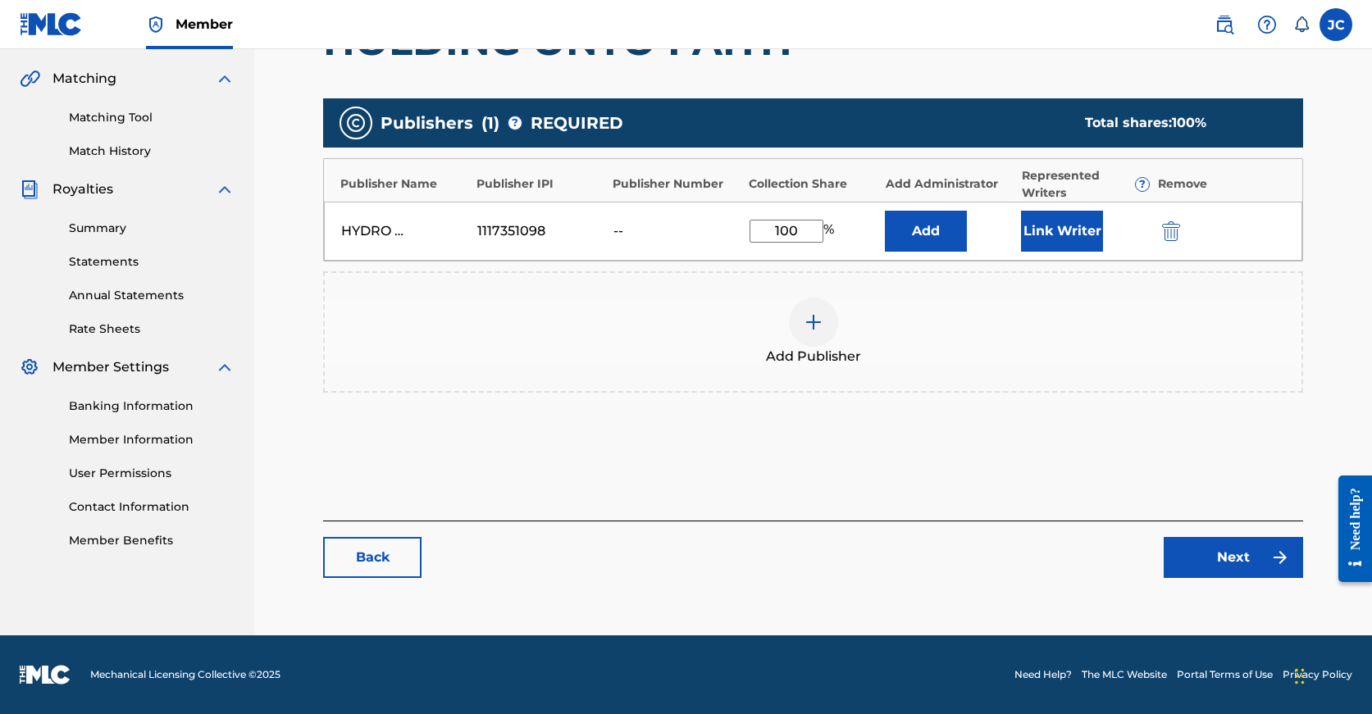
type input "100"
click at [1196, 563] on link "Next" at bounding box center [1233, 557] width 139 height 41
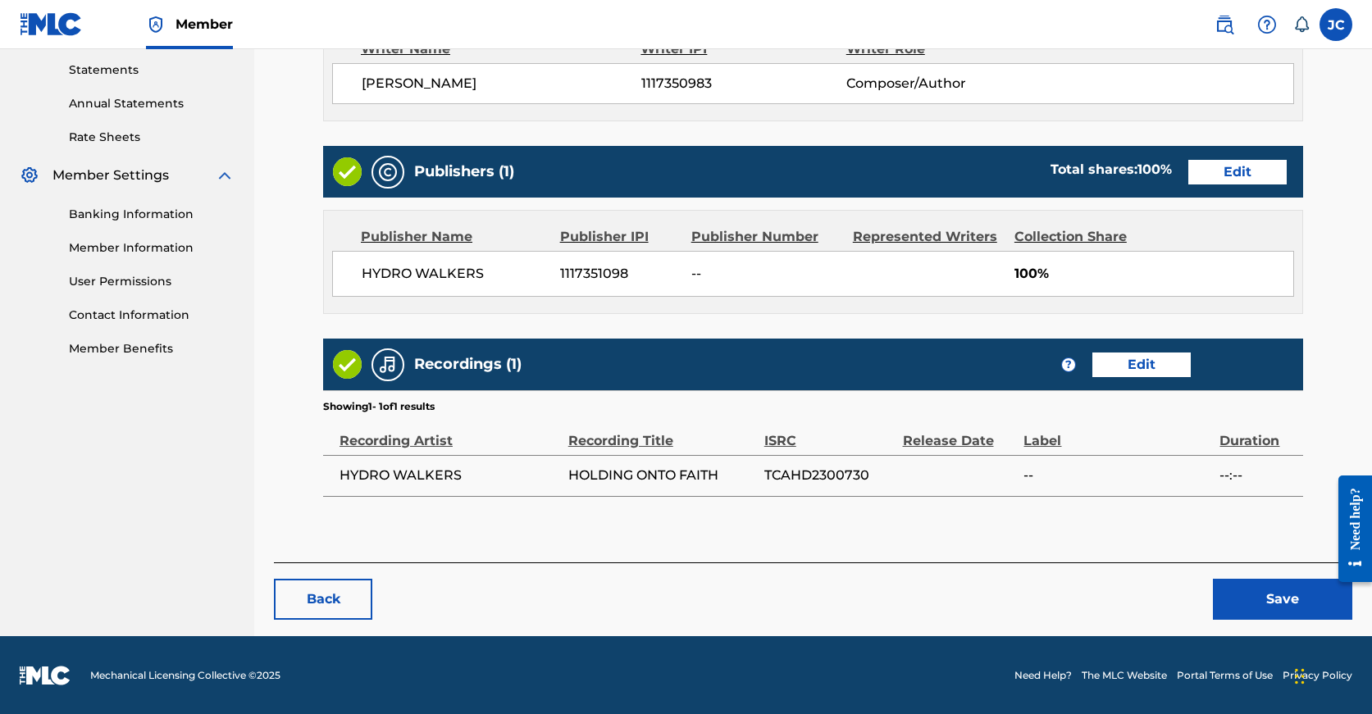
click at [1249, 583] on button "Save" at bounding box center [1282, 599] width 139 height 41
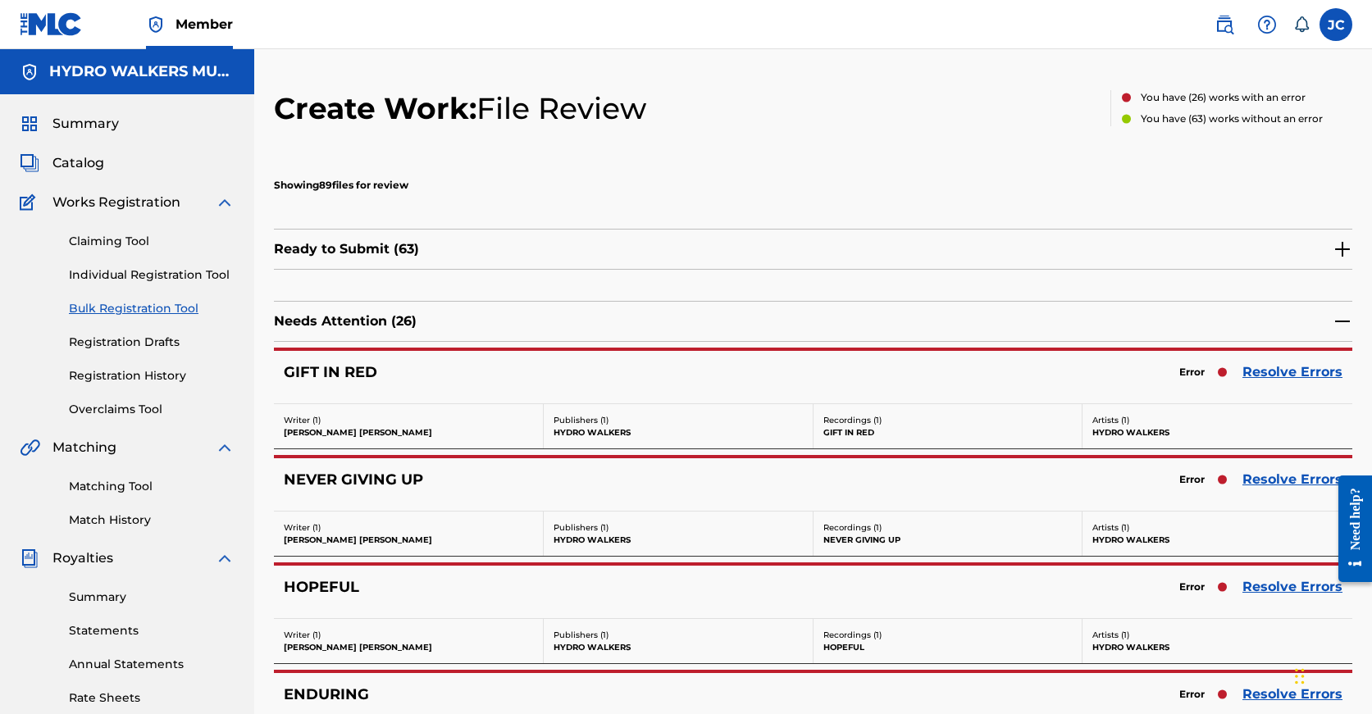
click at [1272, 490] on div "Error Resolve Errors" at bounding box center [1256, 479] width 171 height 23
click at [1270, 474] on link "Resolve Errors" at bounding box center [1292, 480] width 100 height 20
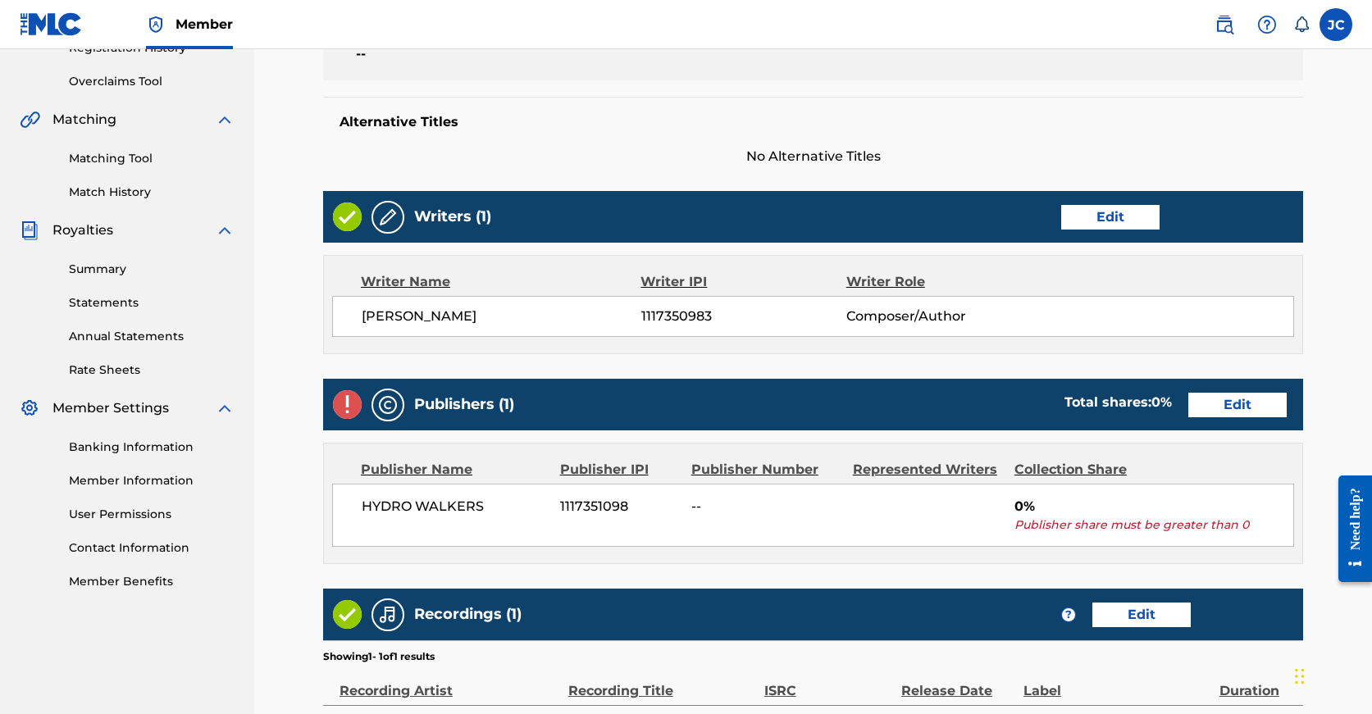
click at [1188, 407] on link "Edit" at bounding box center [1237, 405] width 98 height 25
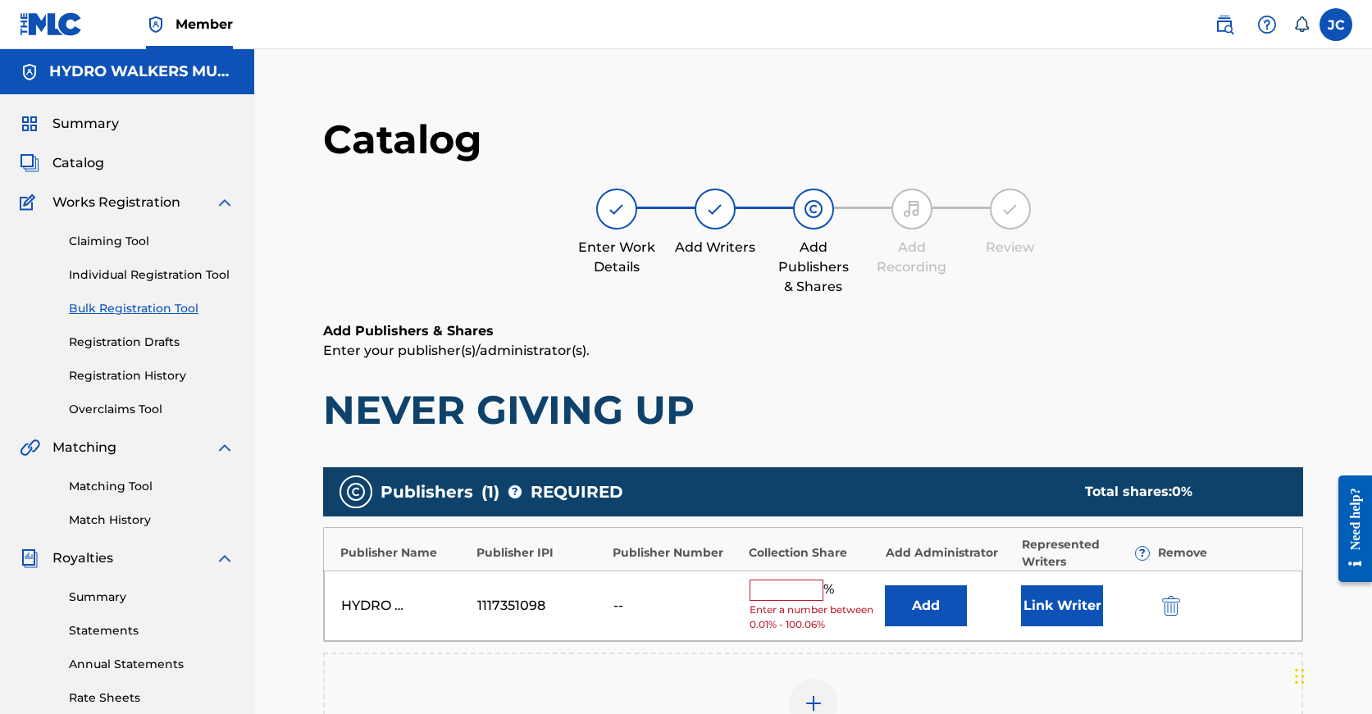
click at [799, 595] on input "text" at bounding box center [787, 590] width 74 height 21
paste input "100"
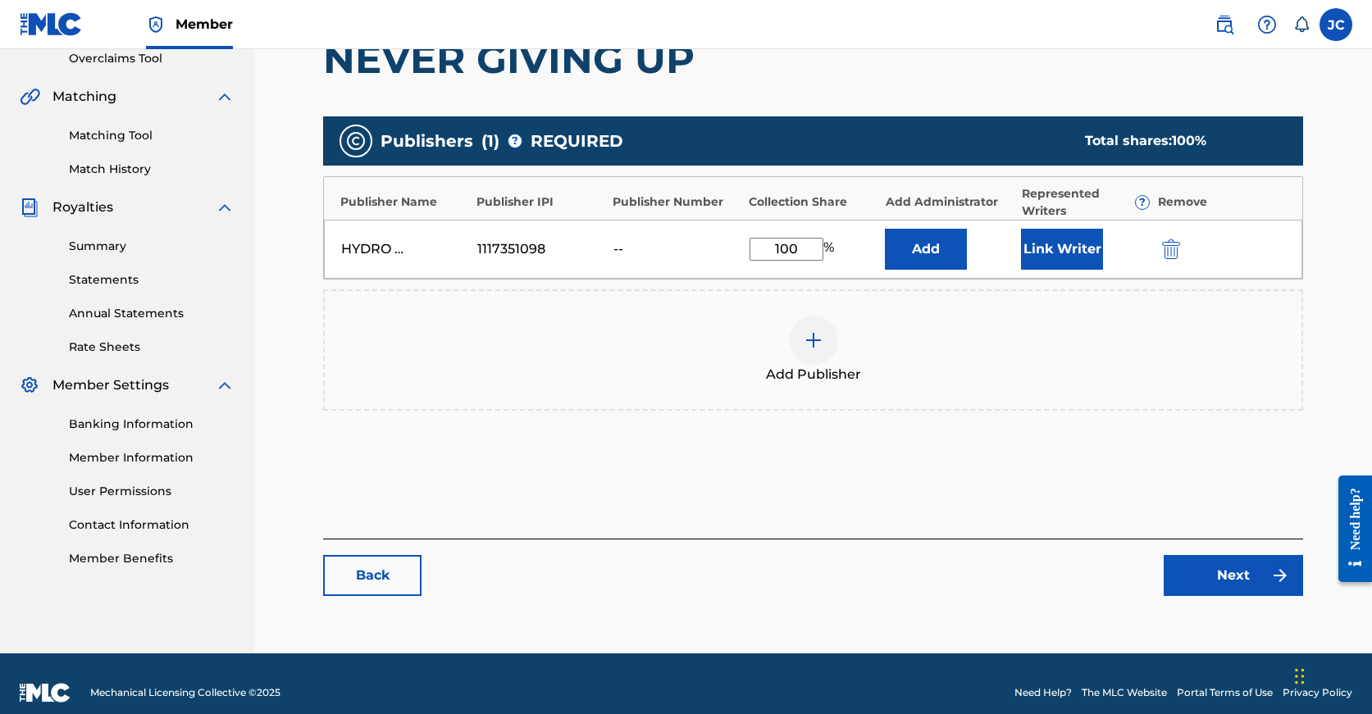
type input "100"
click at [1188, 583] on link "Next" at bounding box center [1233, 575] width 139 height 41
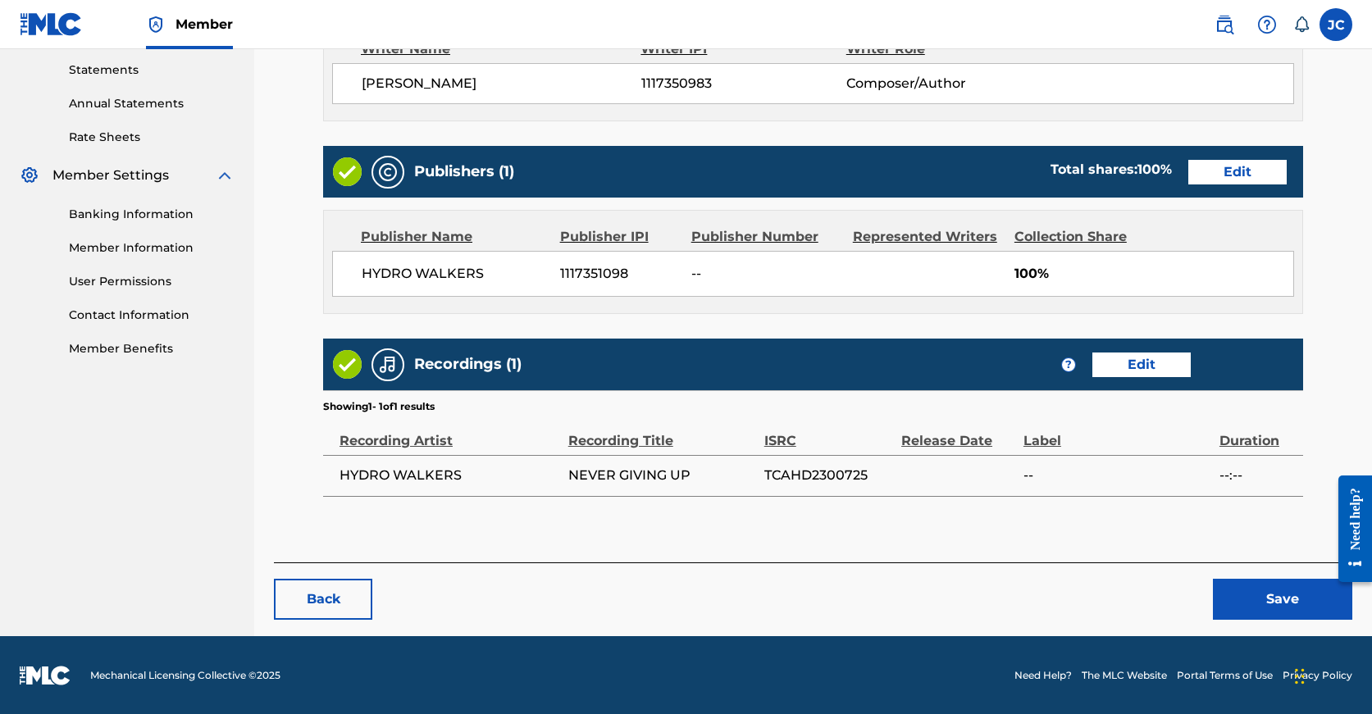
click at [1240, 618] on button "Save" at bounding box center [1282, 599] width 139 height 41
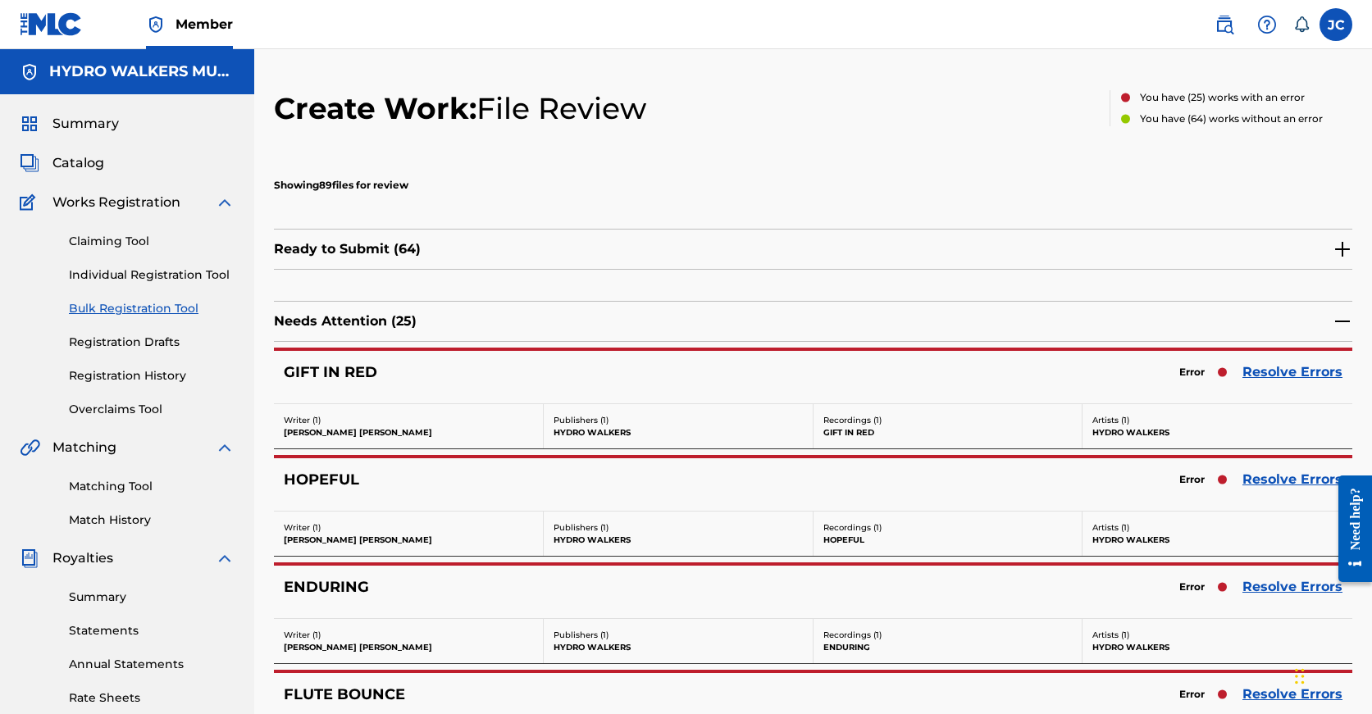
click at [1240, 608] on div "ENDURING Error Resolve Errors" at bounding box center [813, 592] width 1078 height 52
click at [1261, 589] on link "Resolve Errors" at bounding box center [1292, 587] width 100 height 20
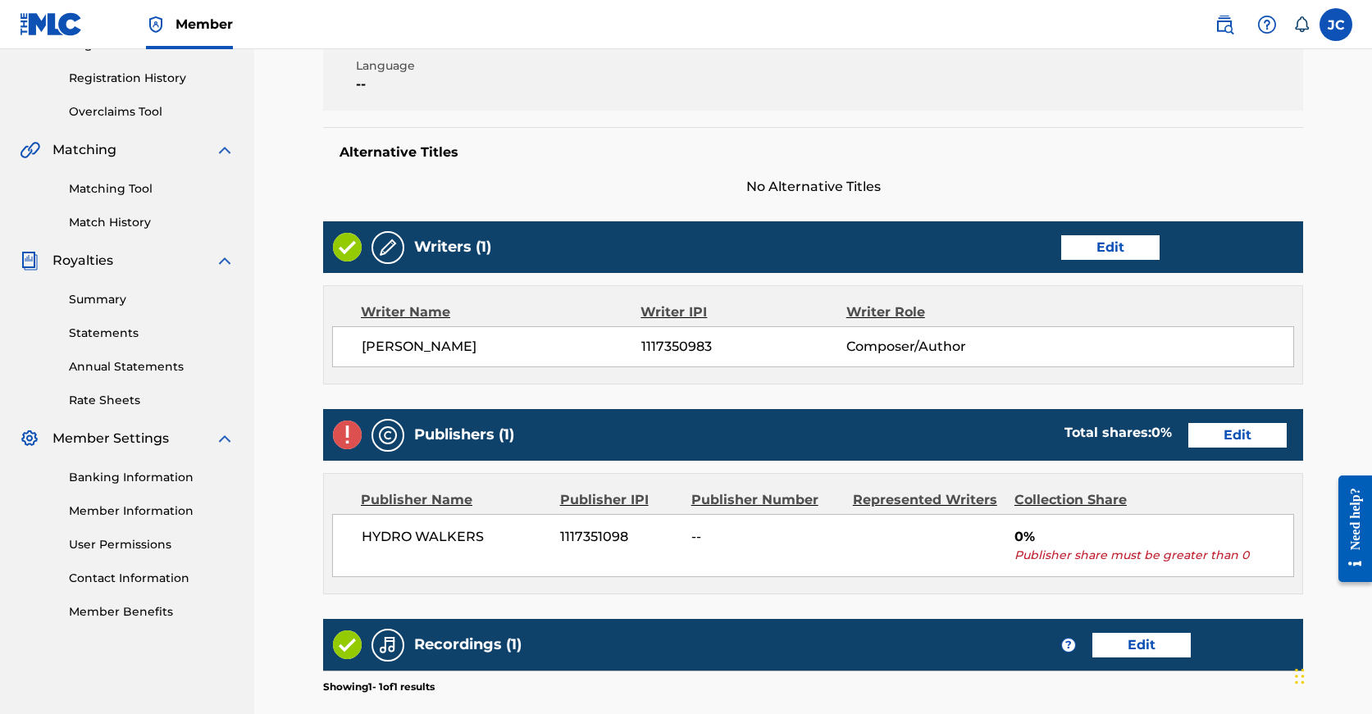
click at [1127, 418] on div "Publishers (1) Total shares: 0 % Edit" at bounding box center [813, 435] width 980 height 52
click at [1188, 440] on link "Edit" at bounding box center [1237, 435] width 98 height 25
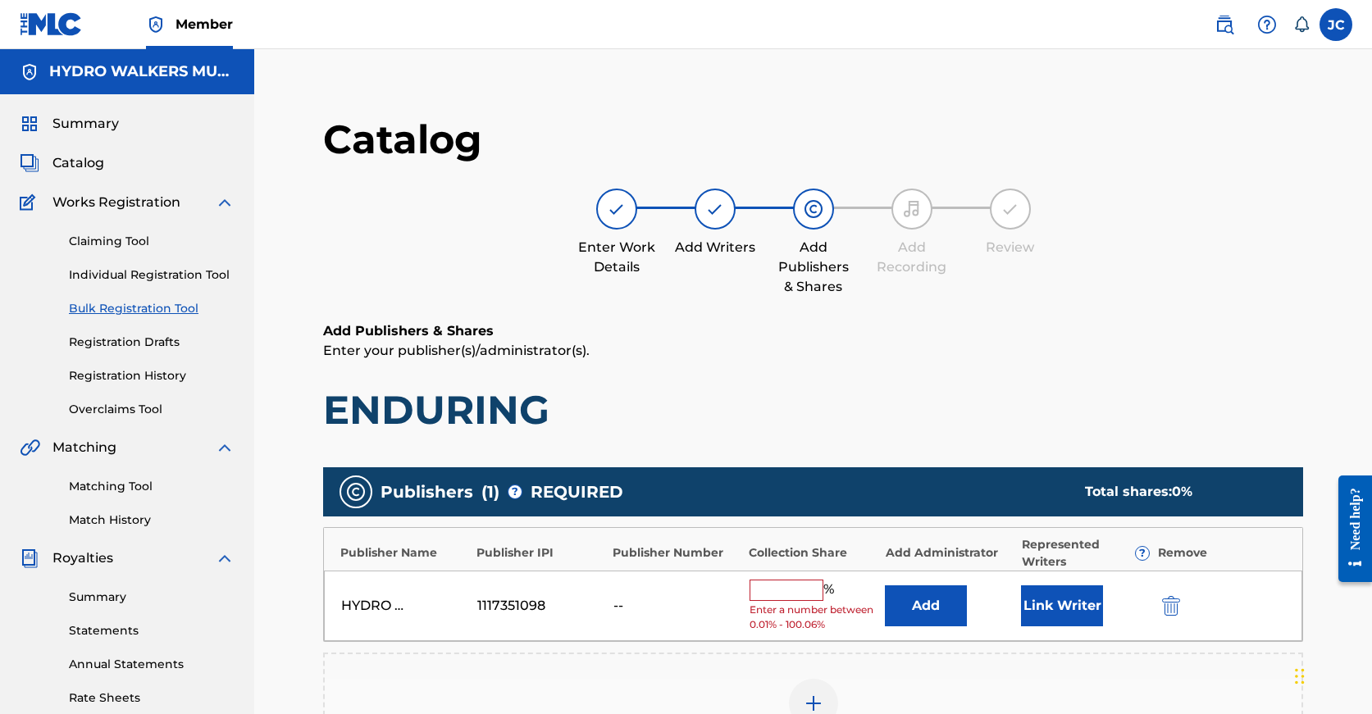
click at [816, 587] on input "text" at bounding box center [787, 590] width 74 height 21
paste input "100"
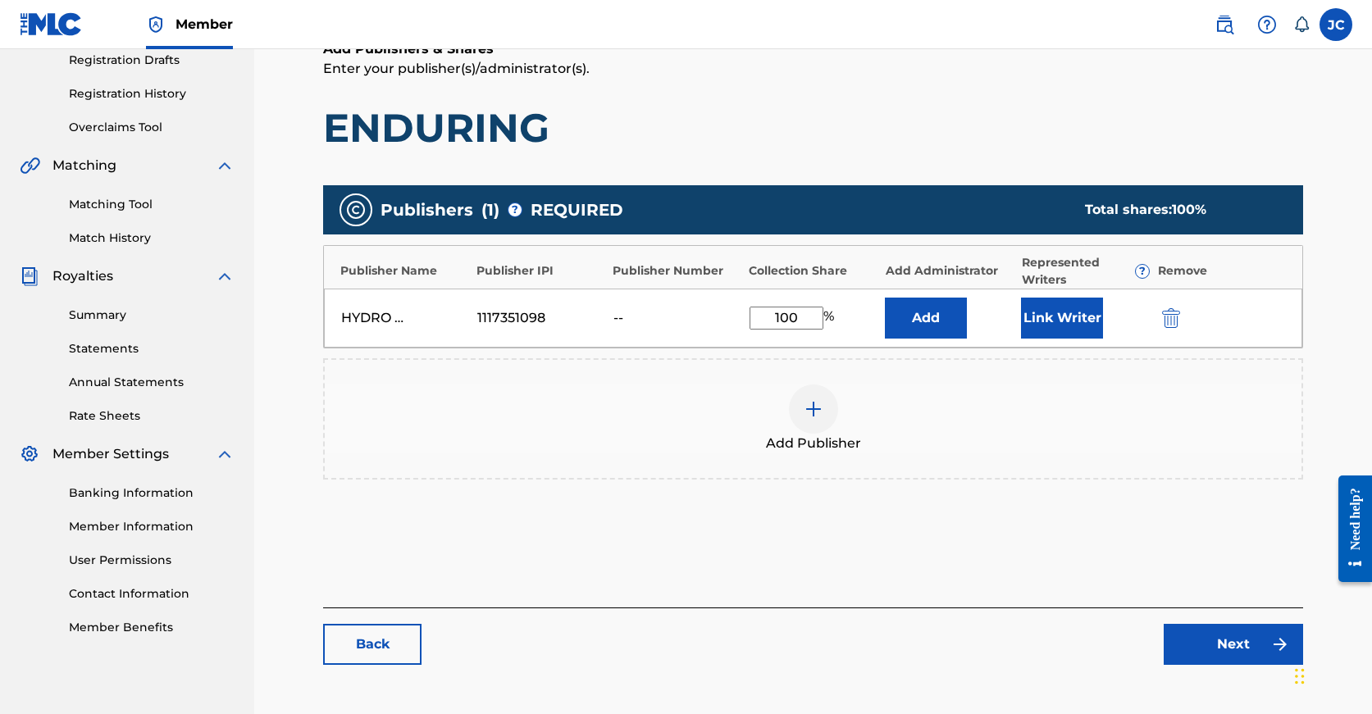
type input "100"
click at [1223, 640] on link "Next" at bounding box center [1233, 644] width 139 height 41
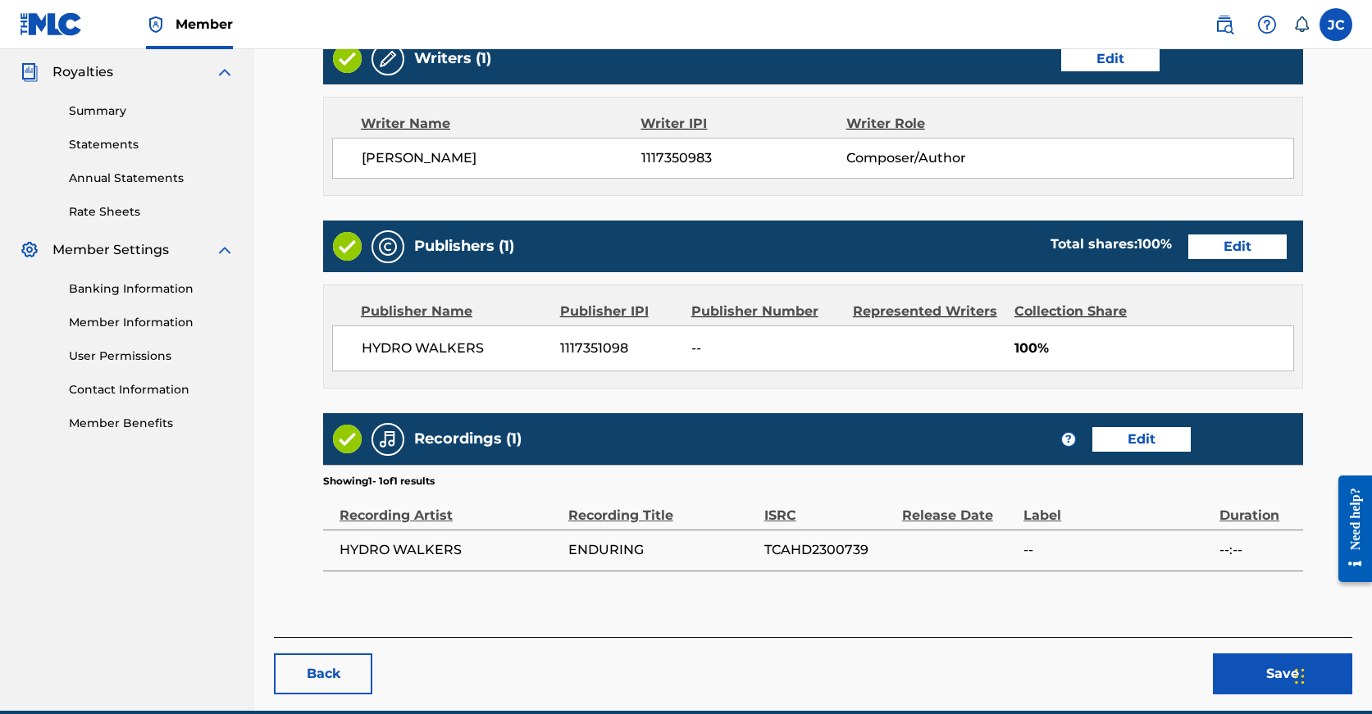
click at [1248, 649] on div "Back Save" at bounding box center [813, 665] width 1078 height 57
click at [1246, 658] on button "Save" at bounding box center [1282, 674] width 139 height 41
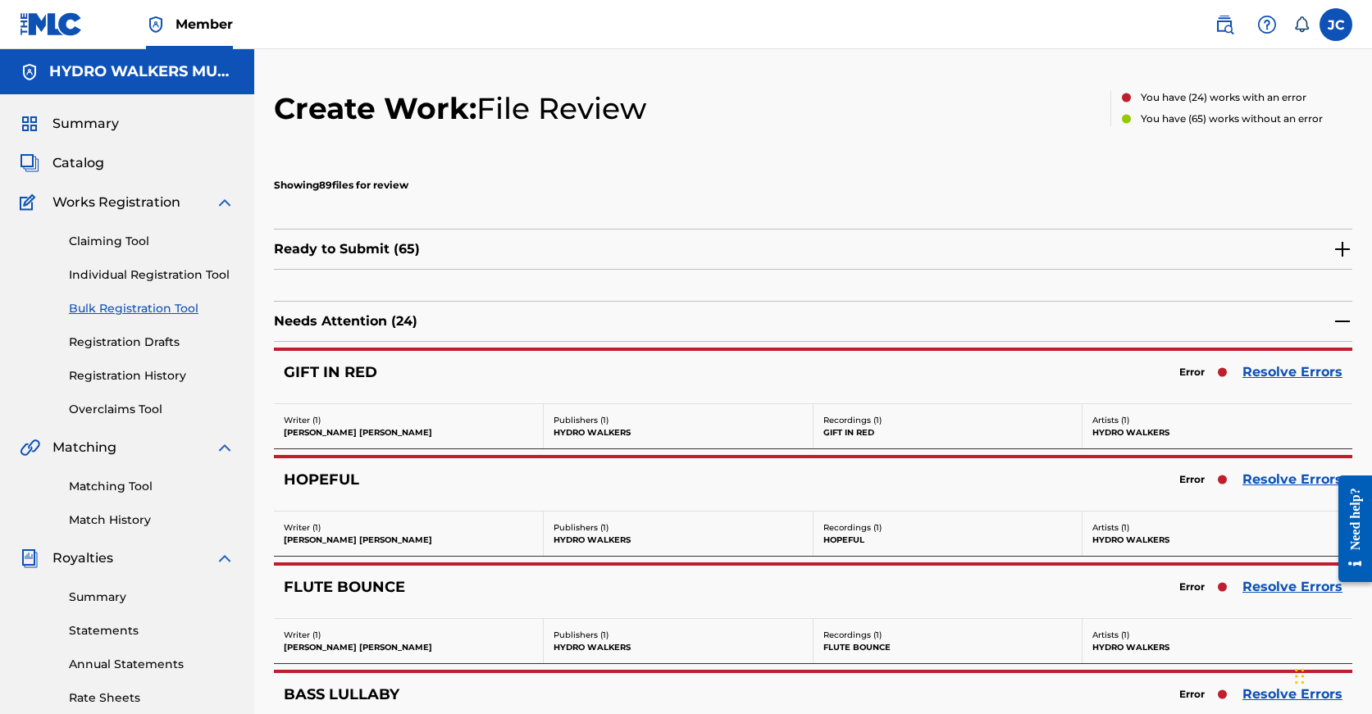
click at [1277, 476] on link "Resolve Errors" at bounding box center [1292, 480] width 100 height 20
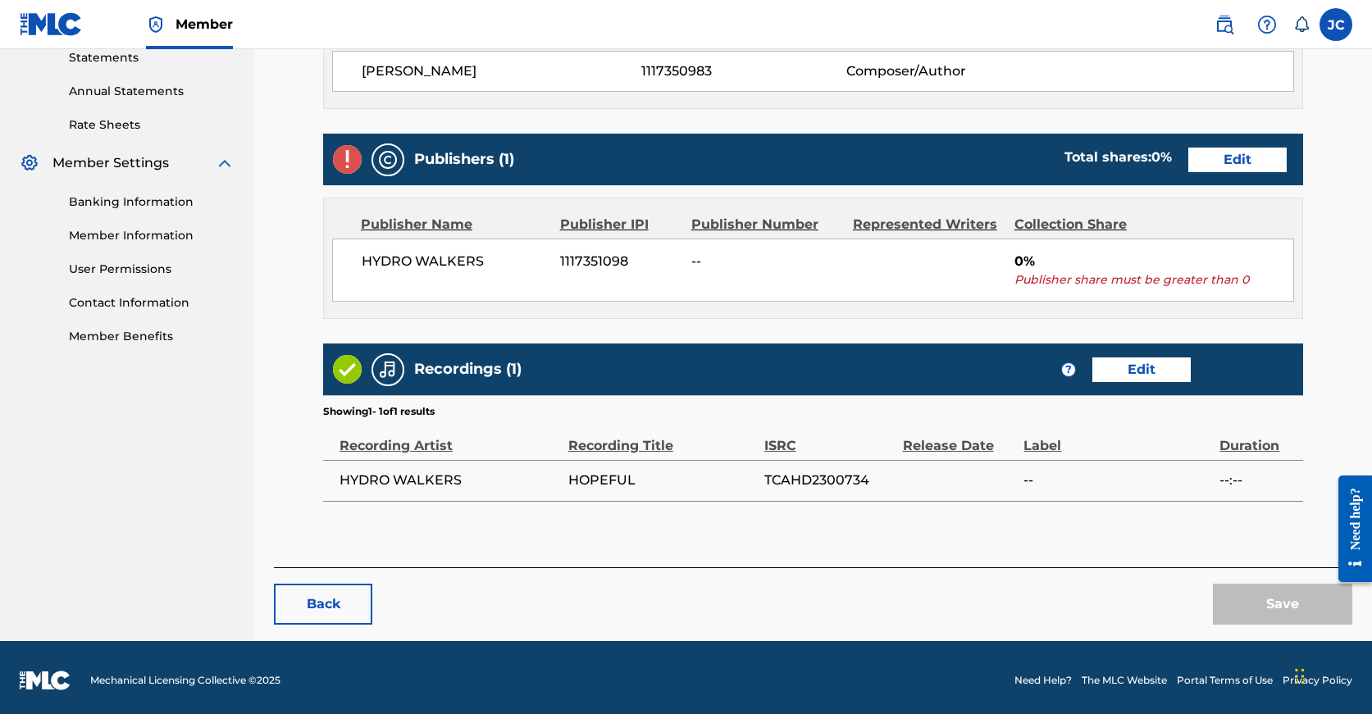
click at [1188, 167] on link "Edit" at bounding box center [1237, 160] width 98 height 25
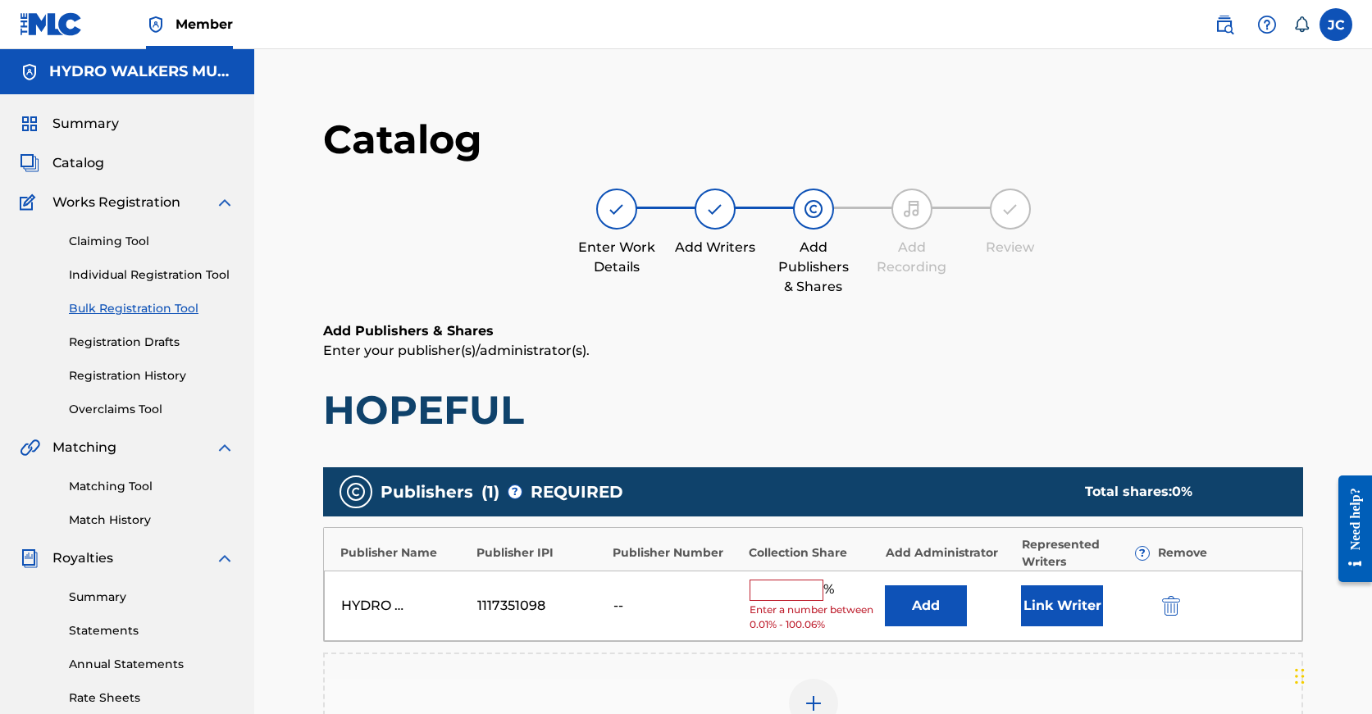
click at [794, 581] on input "text" at bounding box center [787, 590] width 74 height 21
paste input "100"
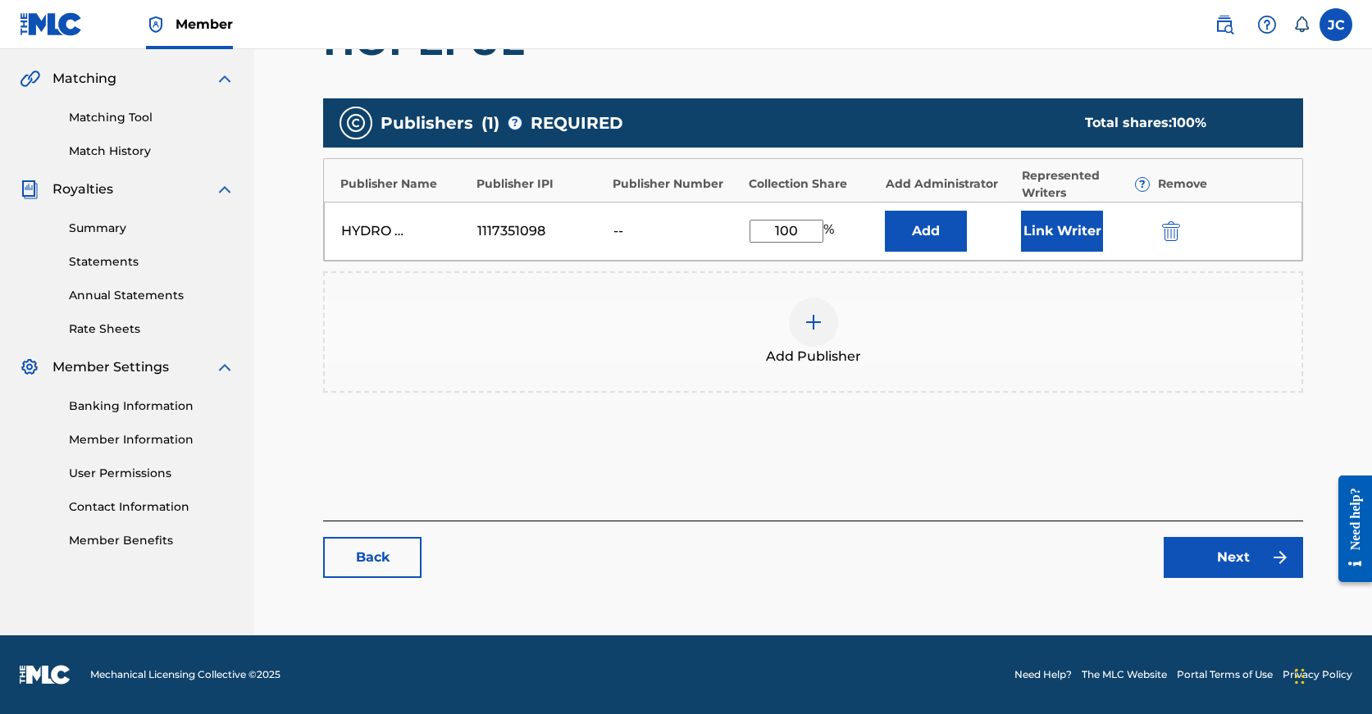
type input "100"
click at [1218, 539] on link "Next" at bounding box center [1233, 557] width 139 height 41
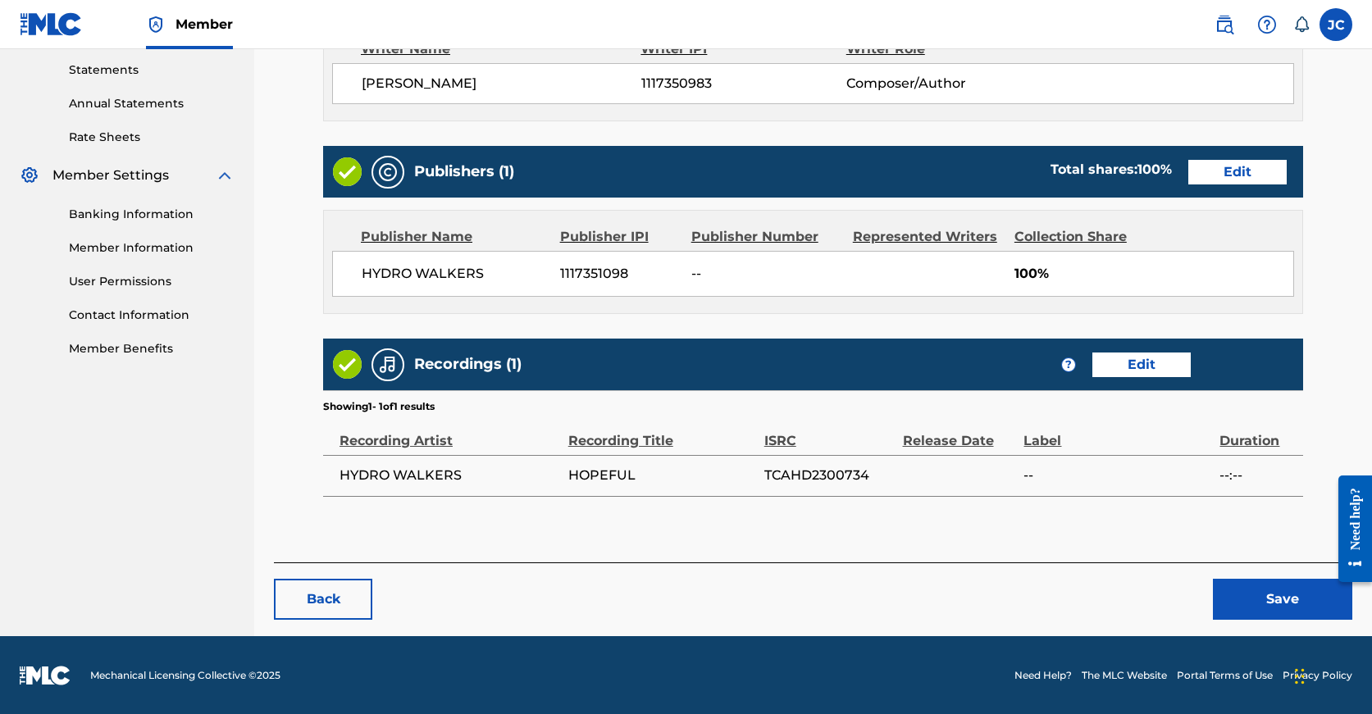
click at [1239, 579] on button "Save" at bounding box center [1282, 599] width 139 height 41
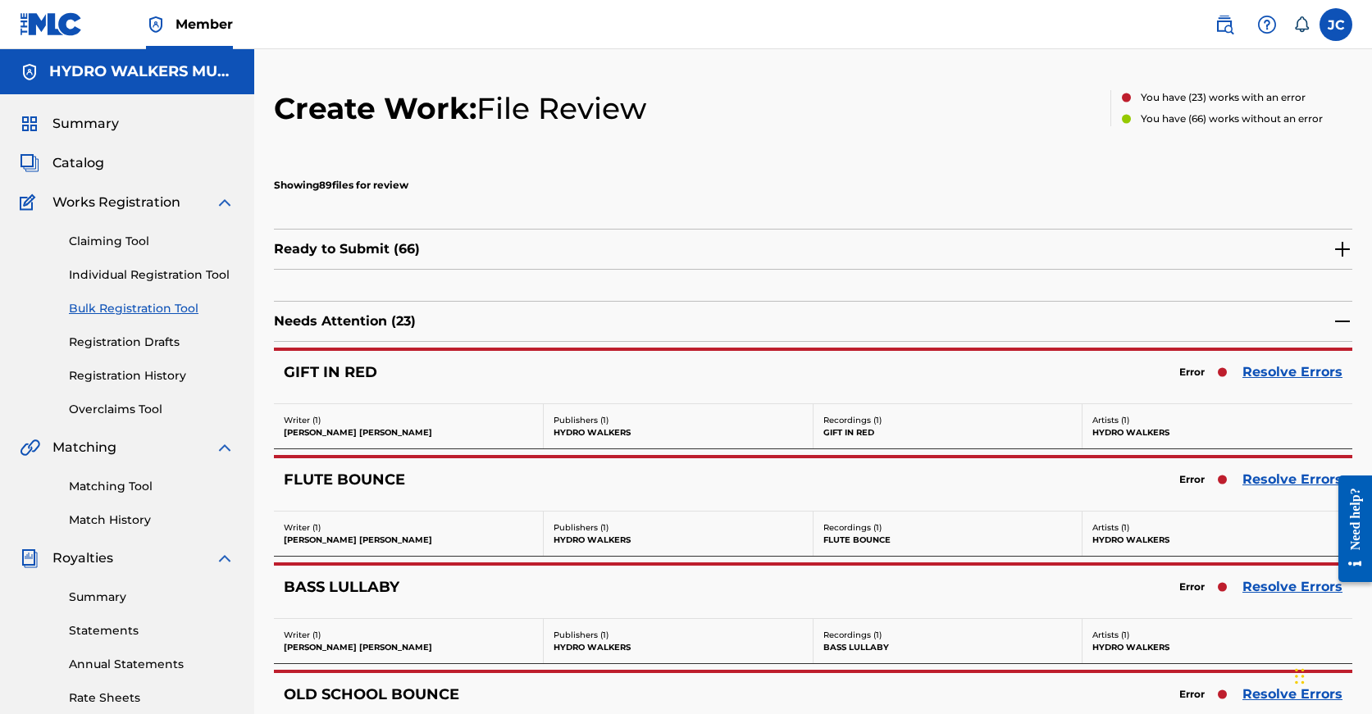
click at [1274, 367] on link "Resolve Errors" at bounding box center [1292, 372] width 100 height 20
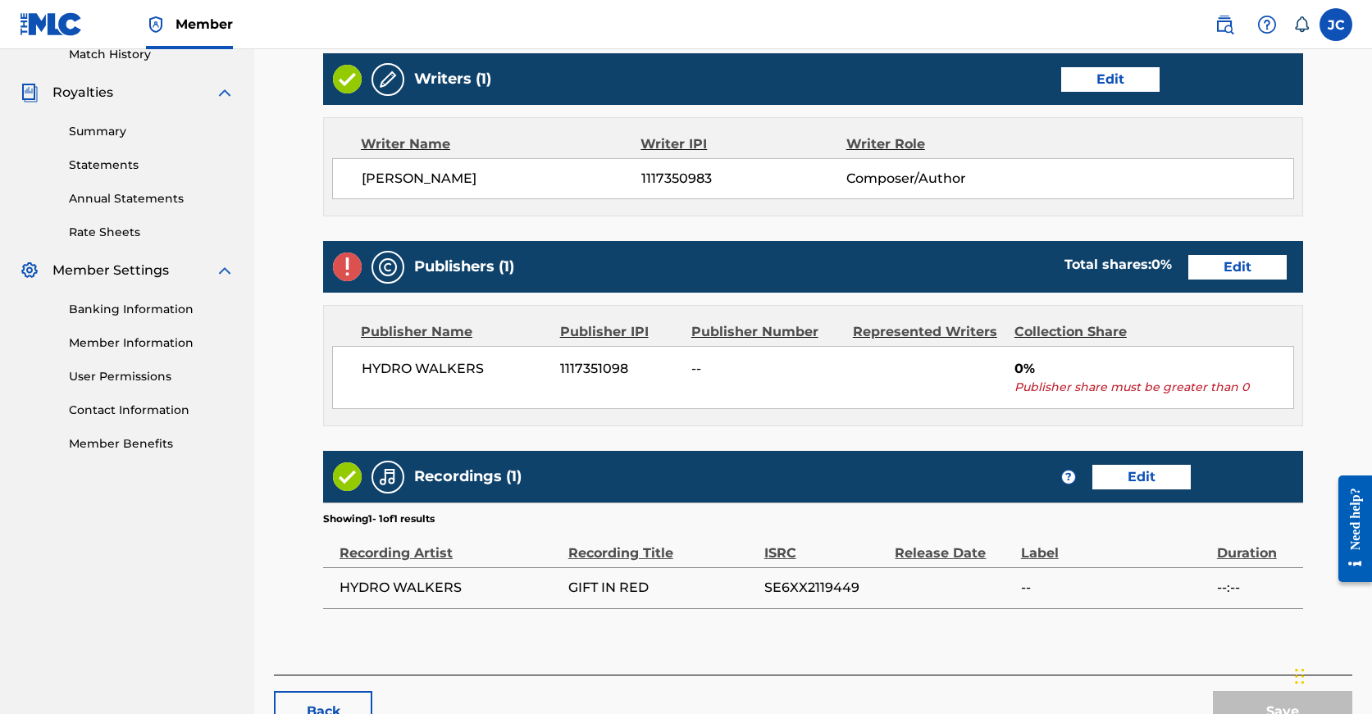
click at [1188, 275] on link "Edit" at bounding box center [1237, 267] width 98 height 25
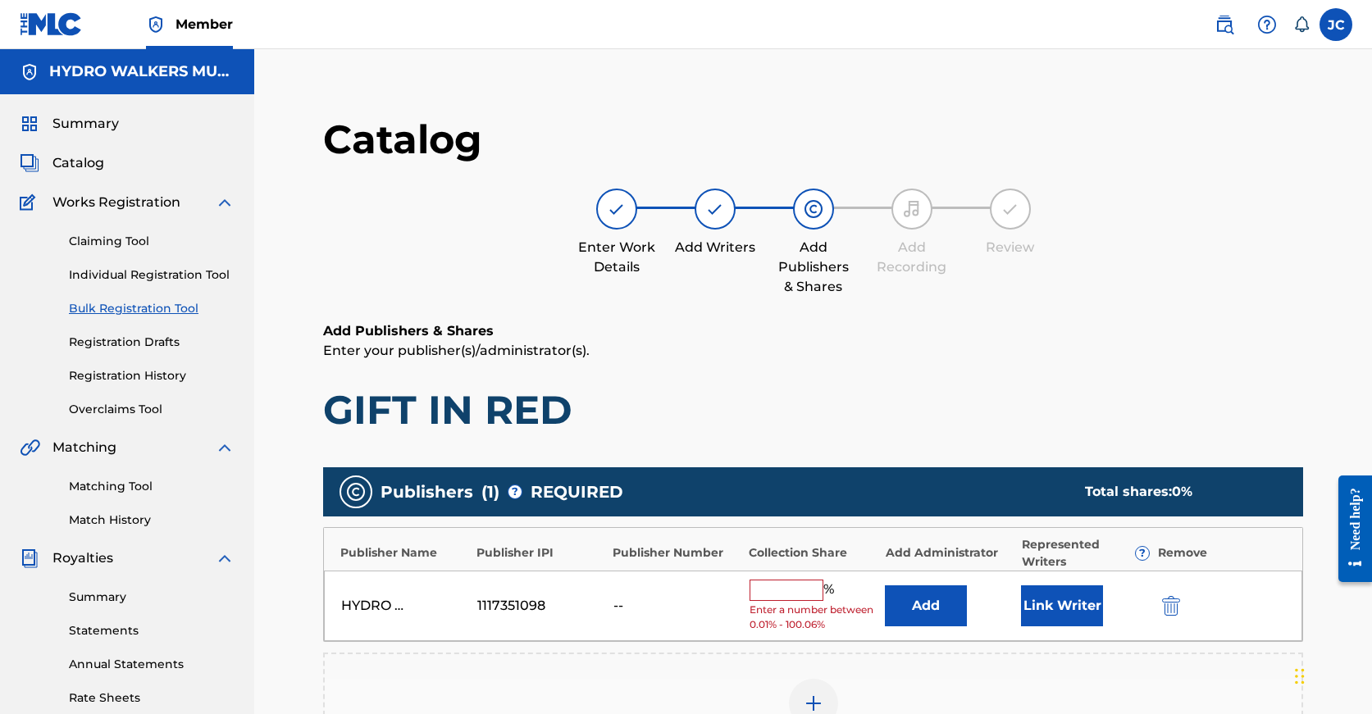
click at [784, 587] on input "text" at bounding box center [787, 590] width 74 height 21
paste input "100"
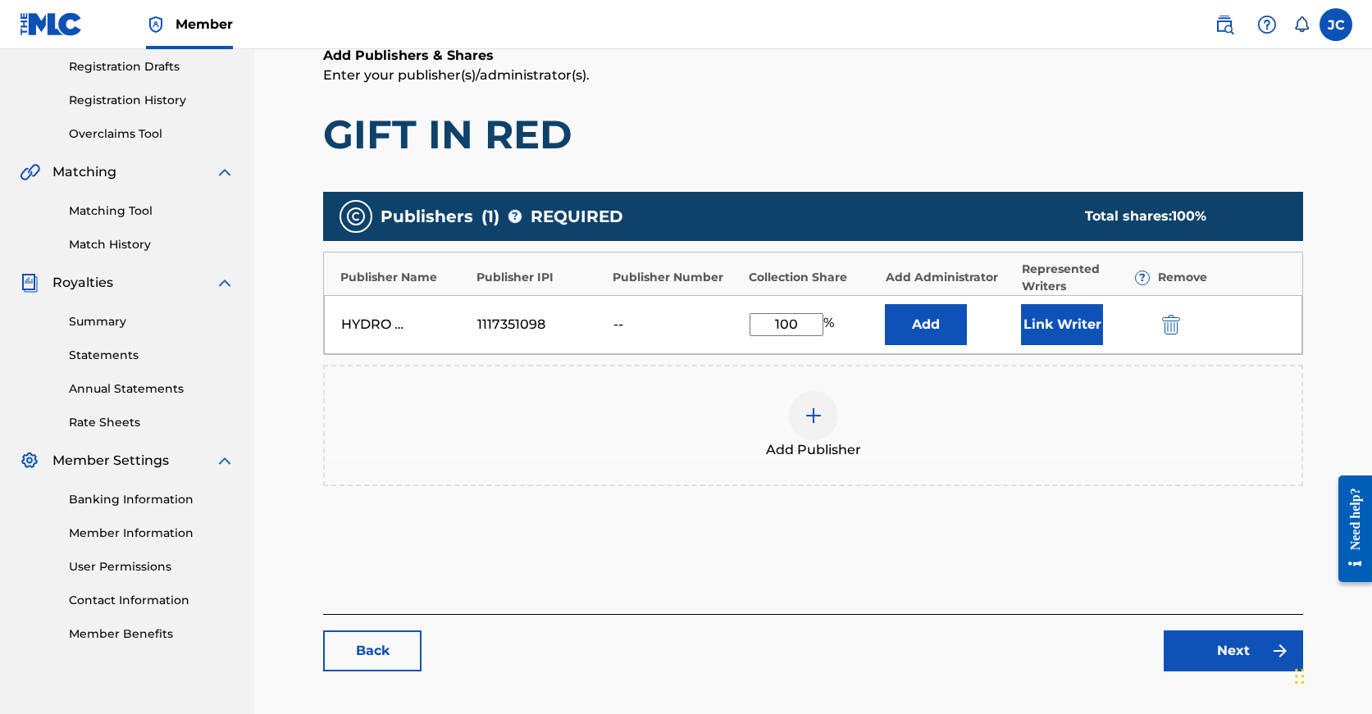
type input "100"
click at [1246, 658] on link "Next" at bounding box center [1233, 651] width 139 height 41
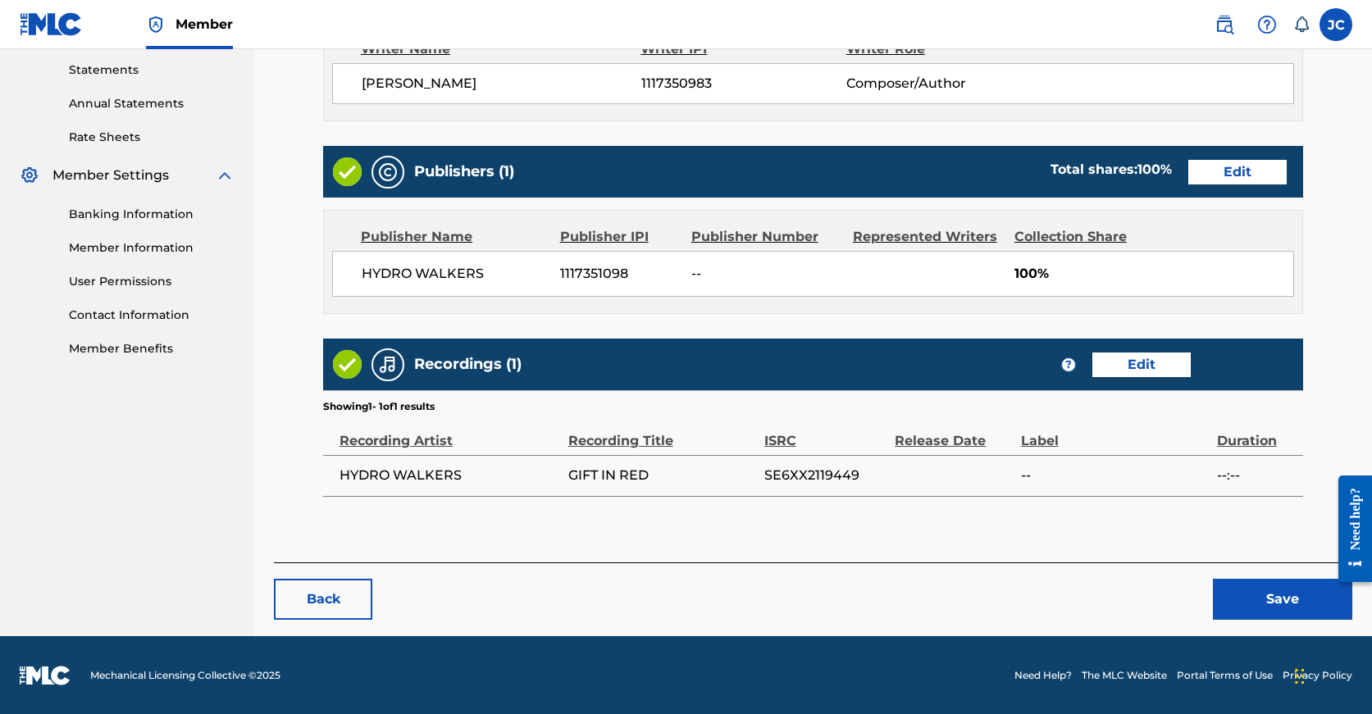
click at [1269, 595] on button "Save" at bounding box center [1282, 599] width 139 height 41
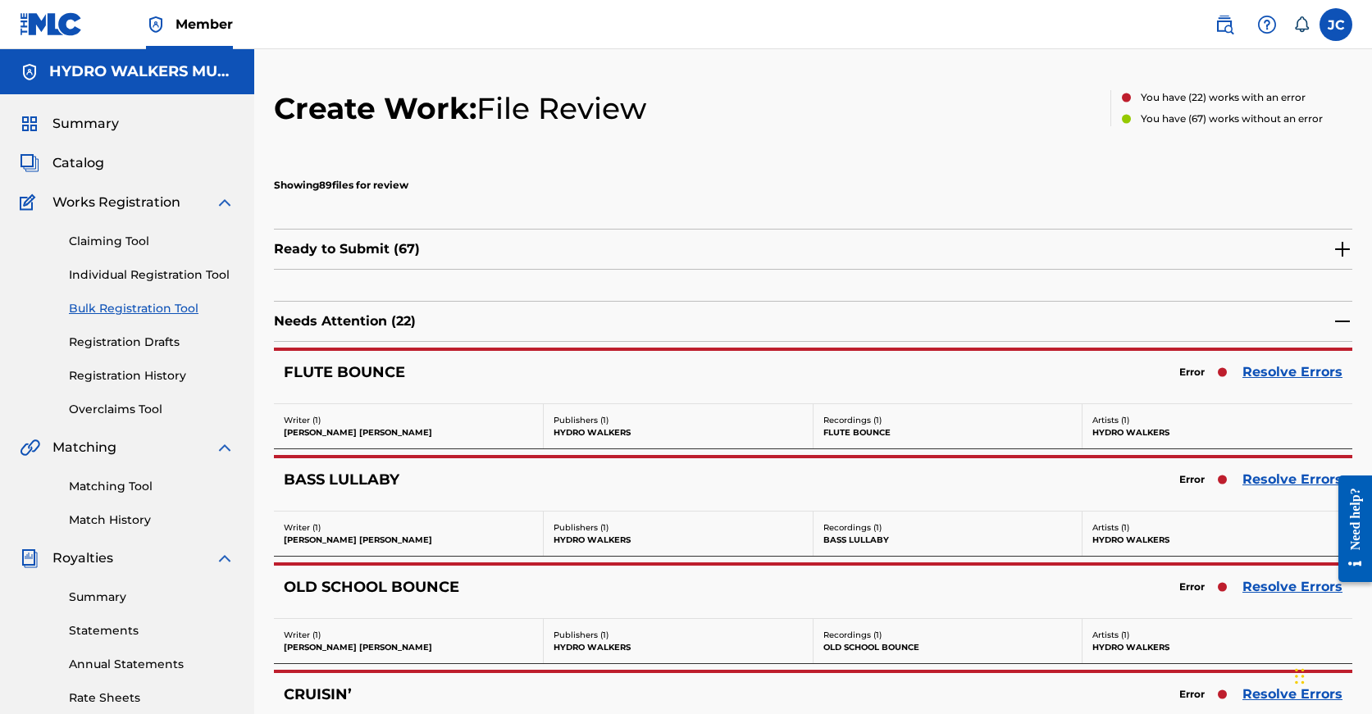
click at [1286, 472] on link "Resolve Errors" at bounding box center [1292, 480] width 100 height 20
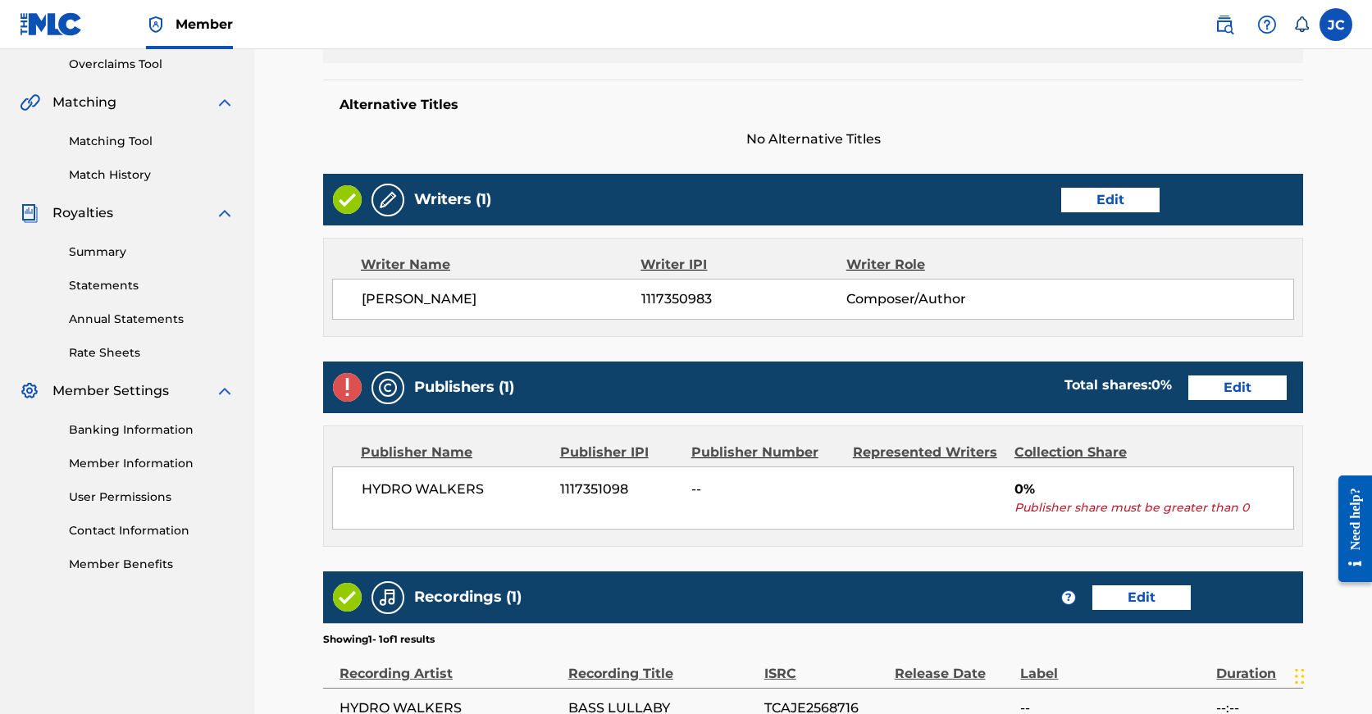
click at [1188, 388] on link "Edit" at bounding box center [1237, 388] width 98 height 25
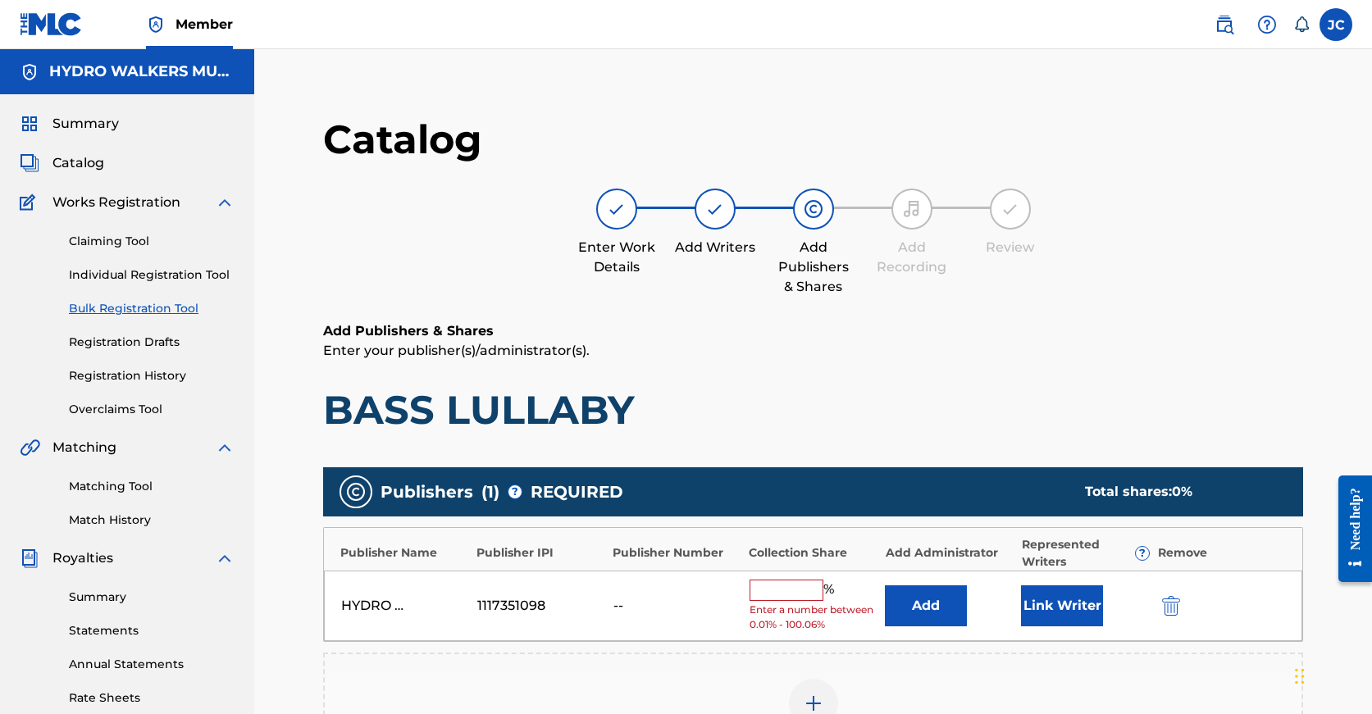
click at [779, 586] on input "text" at bounding box center [787, 590] width 74 height 21
paste input "100"
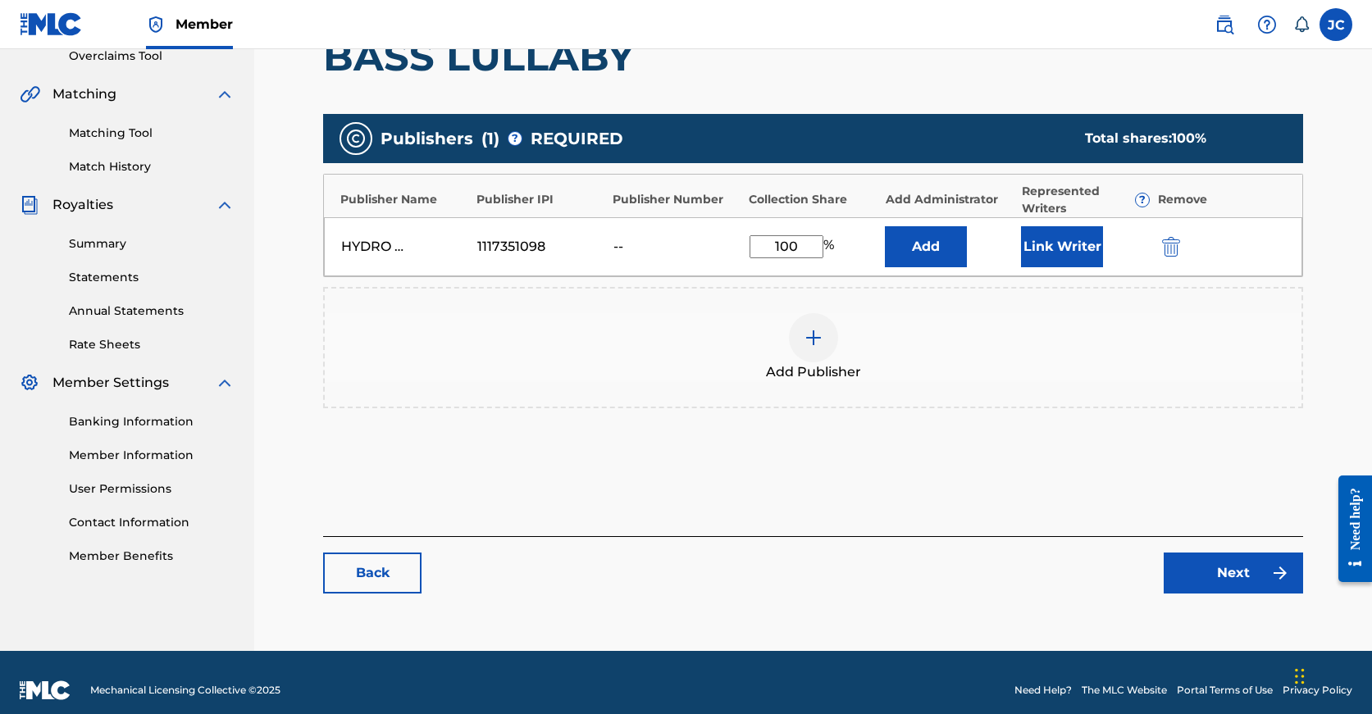
type input "100"
click at [1223, 579] on link "Next" at bounding box center [1233, 573] width 139 height 41
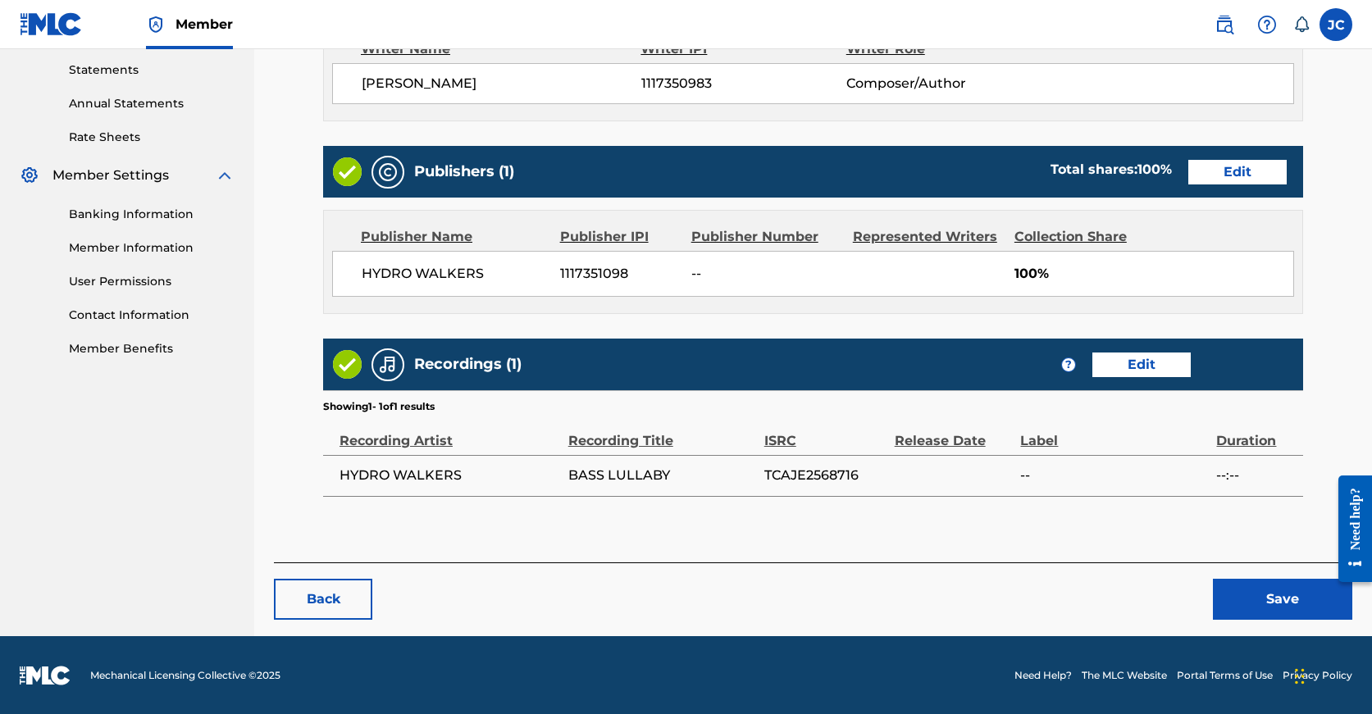
click at [1253, 613] on button "Save" at bounding box center [1282, 599] width 139 height 41
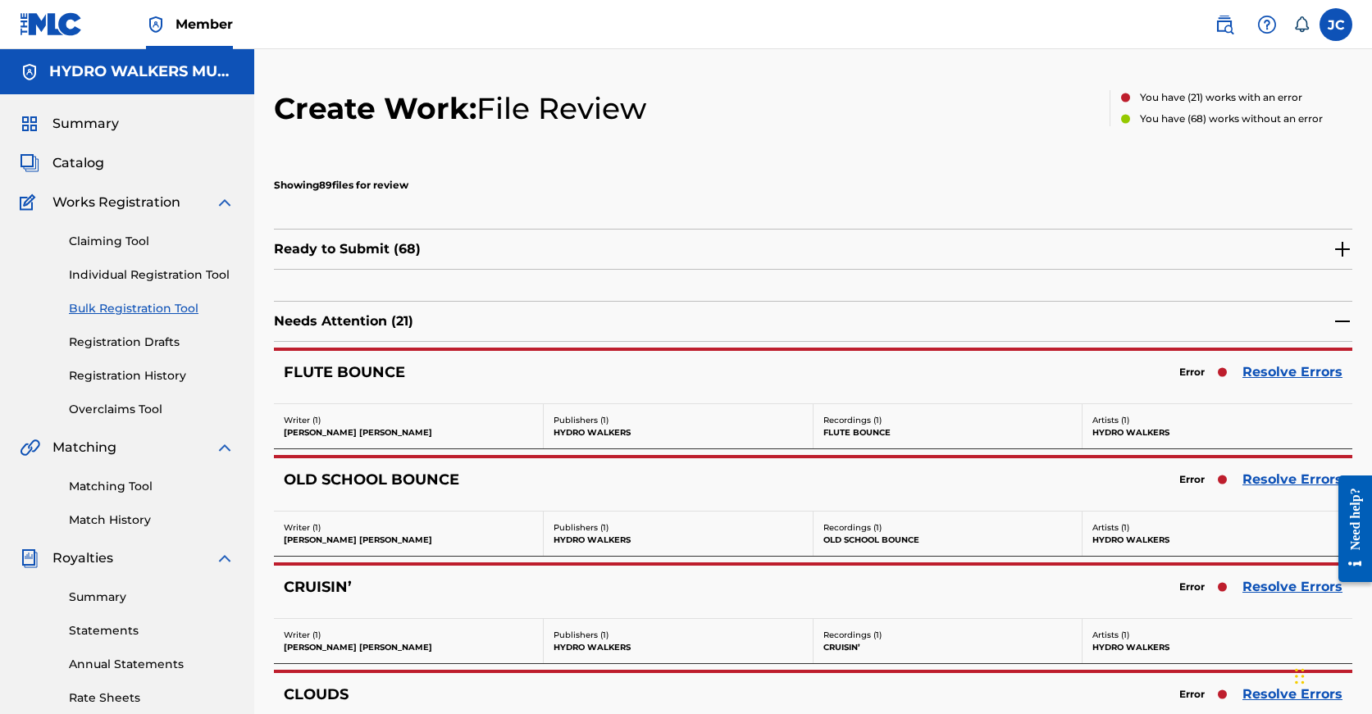
click at [1274, 473] on link "Resolve Errors" at bounding box center [1292, 480] width 100 height 20
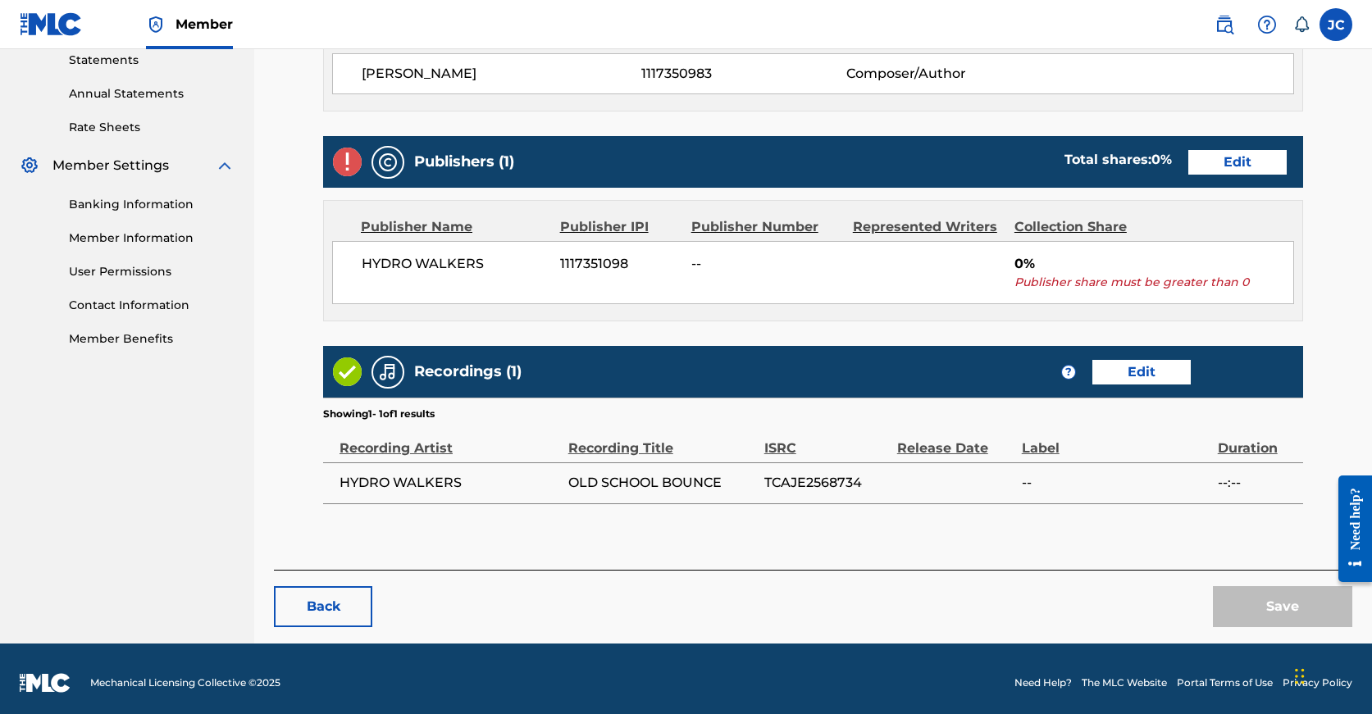
click at [1188, 167] on link "Edit" at bounding box center [1237, 162] width 98 height 25
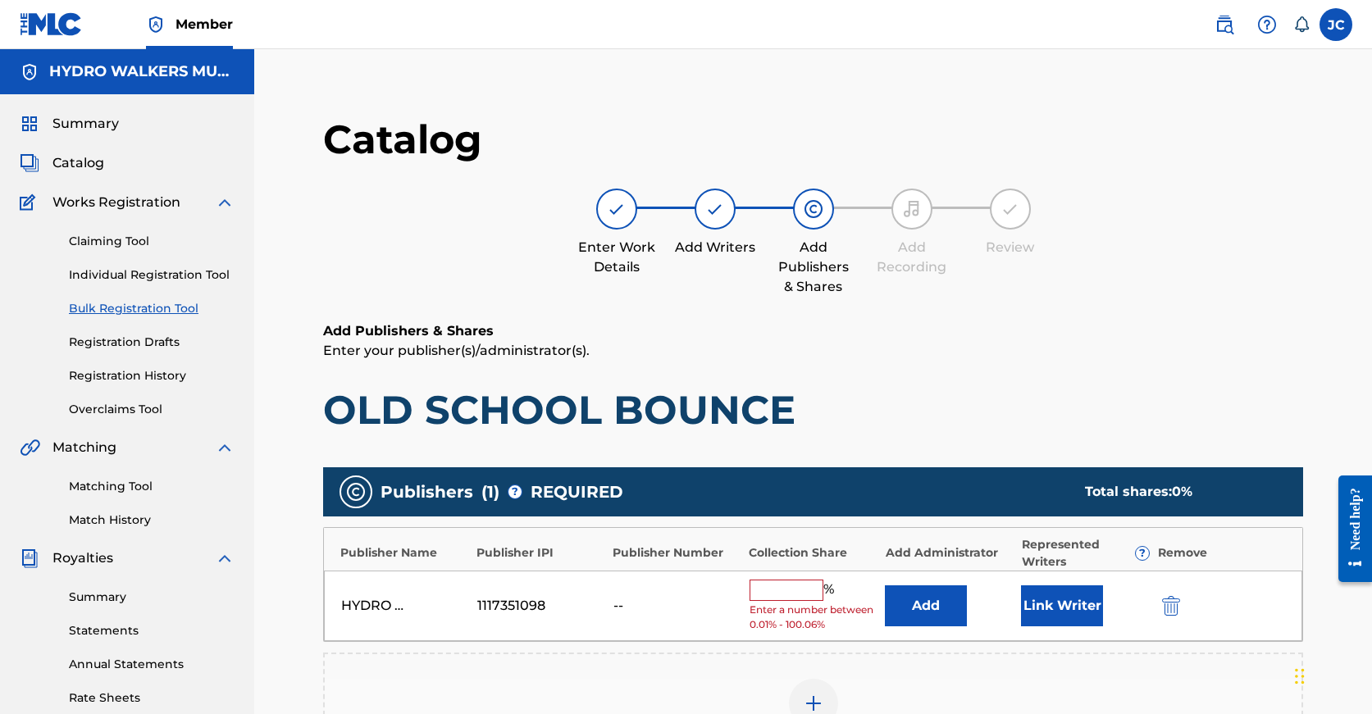
click at [782, 600] on input "text" at bounding box center [787, 590] width 74 height 21
paste input "100"
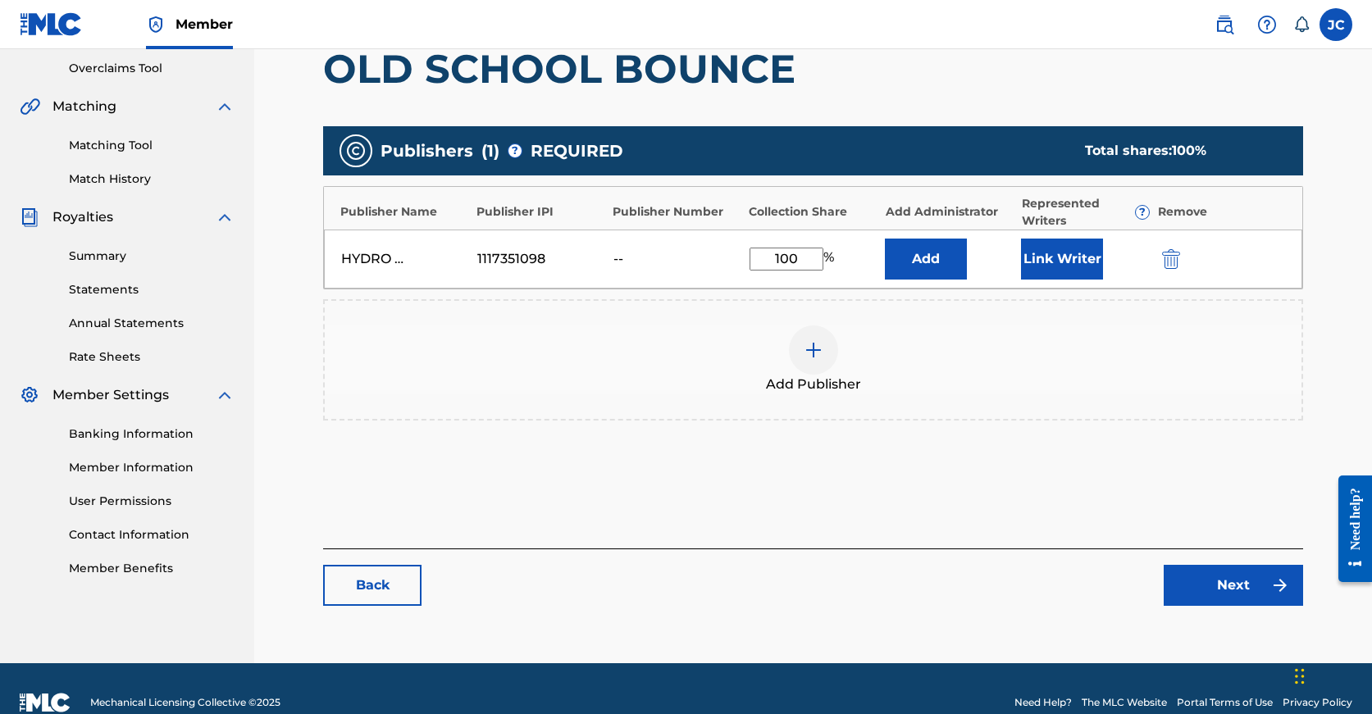
type input "100"
click at [1251, 608] on div "Catalog Enter Work Details Add Writers Add Publishers & Shares Add Recording Re…" at bounding box center [813, 198] width 980 height 849
click at [1248, 590] on link "Next" at bounding box center [1233, 585] width 139 height 41
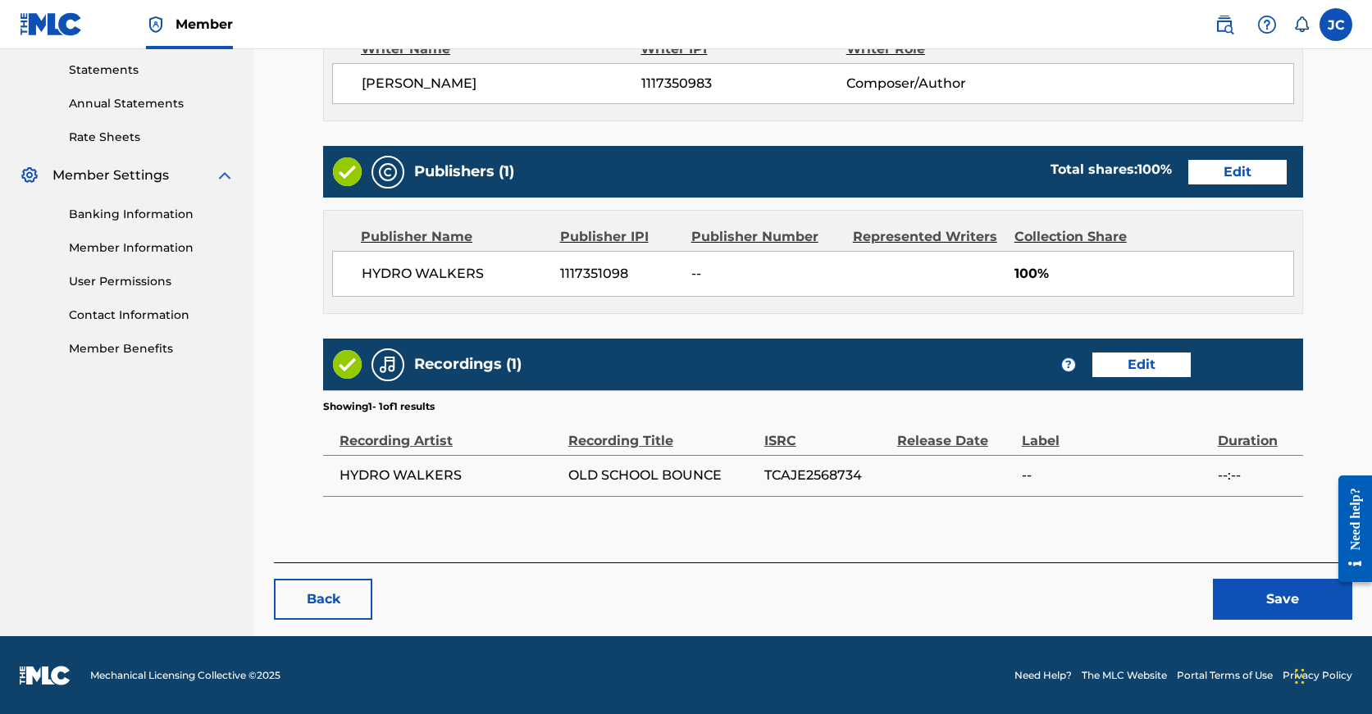
click at [1248, 590] on button "Save" at bounding box center [1282, 599] width 139 height 41
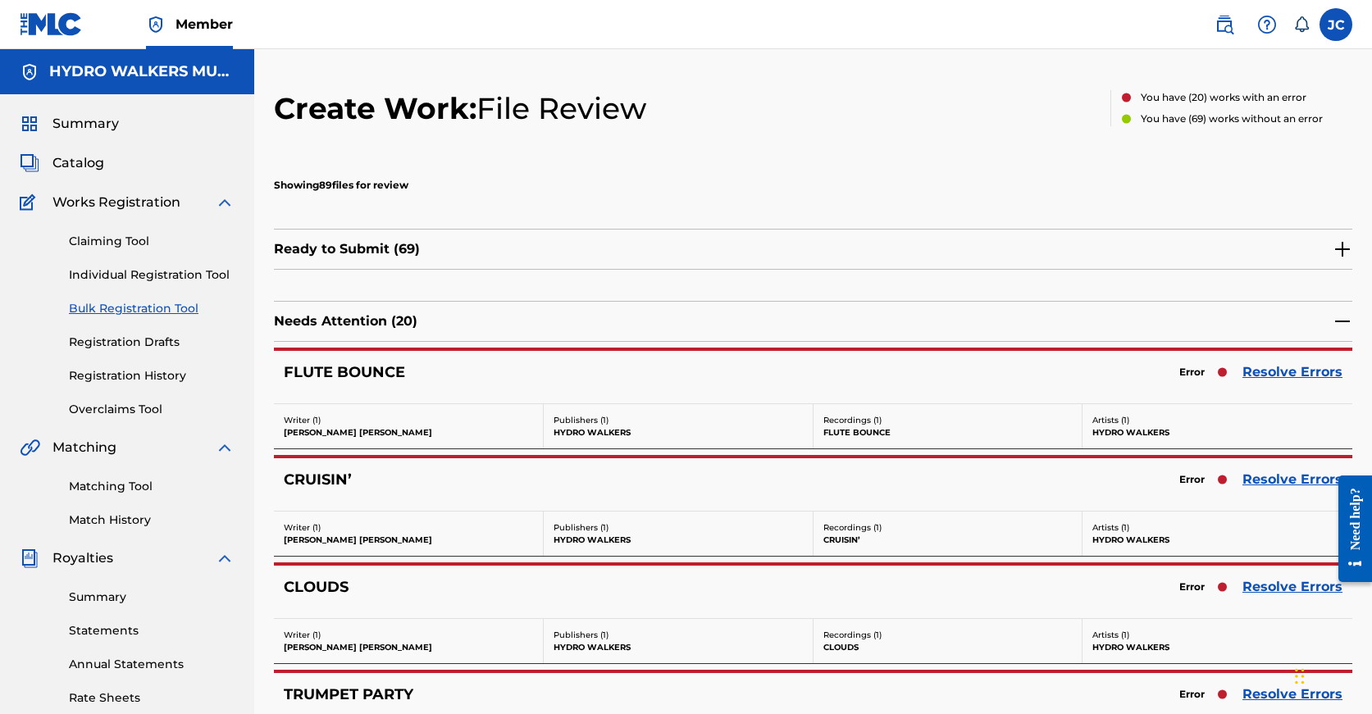
click at [1269, 376] on link "Resolve Errors" at bounding box center [1292, 372] width 100 height 20
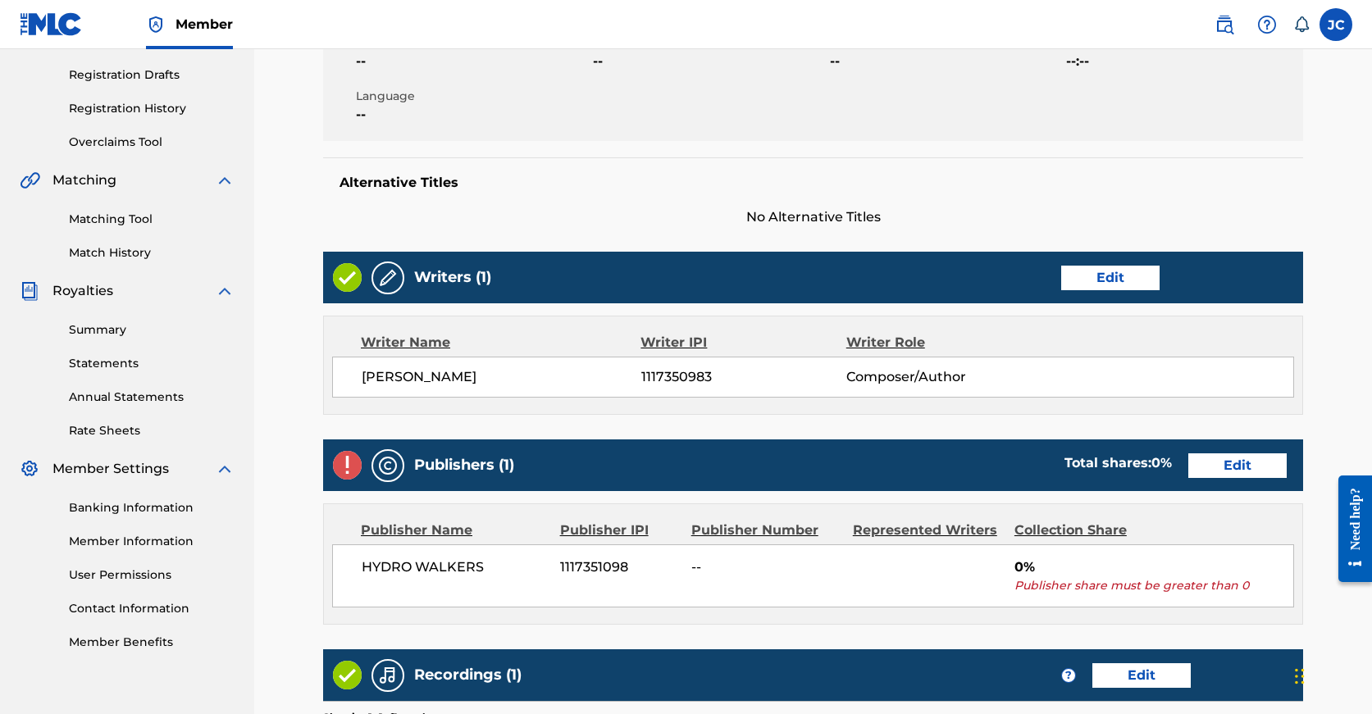
click at [1089, 447] on div "Publishers (1) Total shares: 0 % Edit" at bounding box center [813, 466] width 980 height 52
click at [1188, 467] on link "Edit" at bounding box center [1237, 465] width 98 height 25
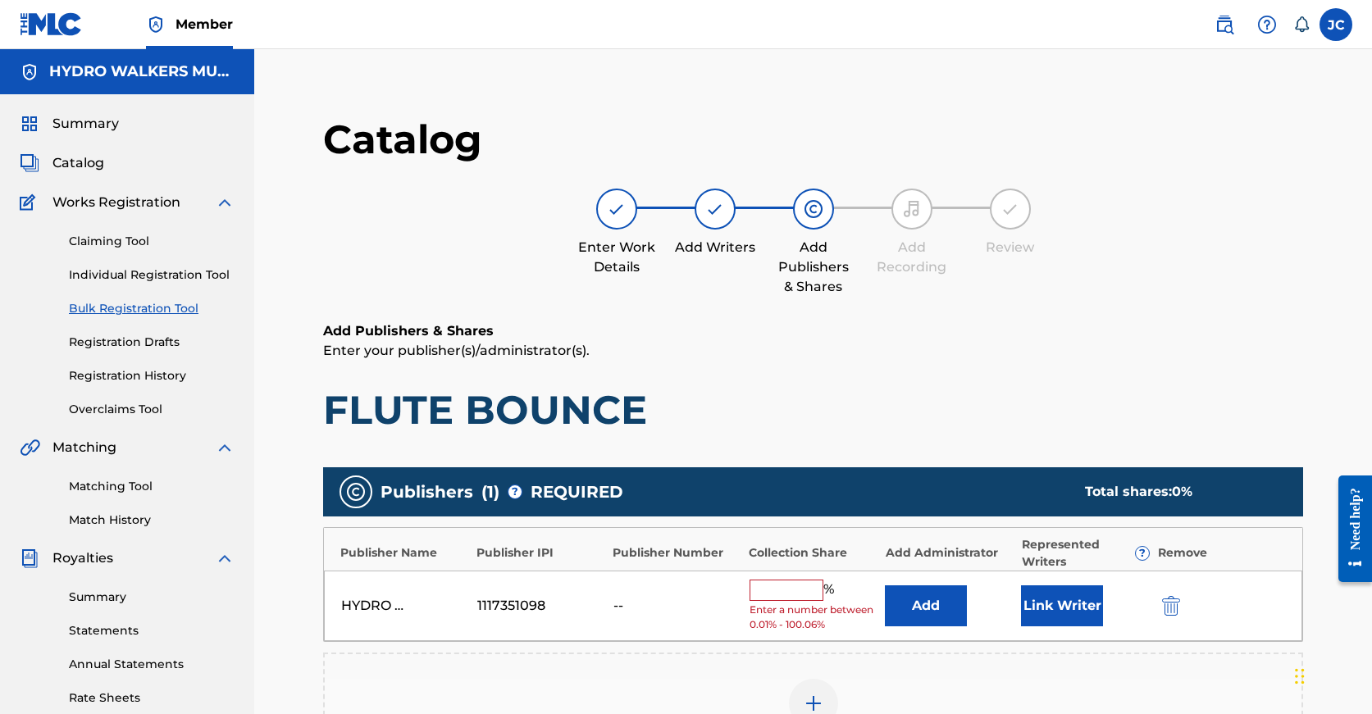
click at [780, 586] on input "text" at bounding box center [787, 590] width 74 height 21
paste input "100"
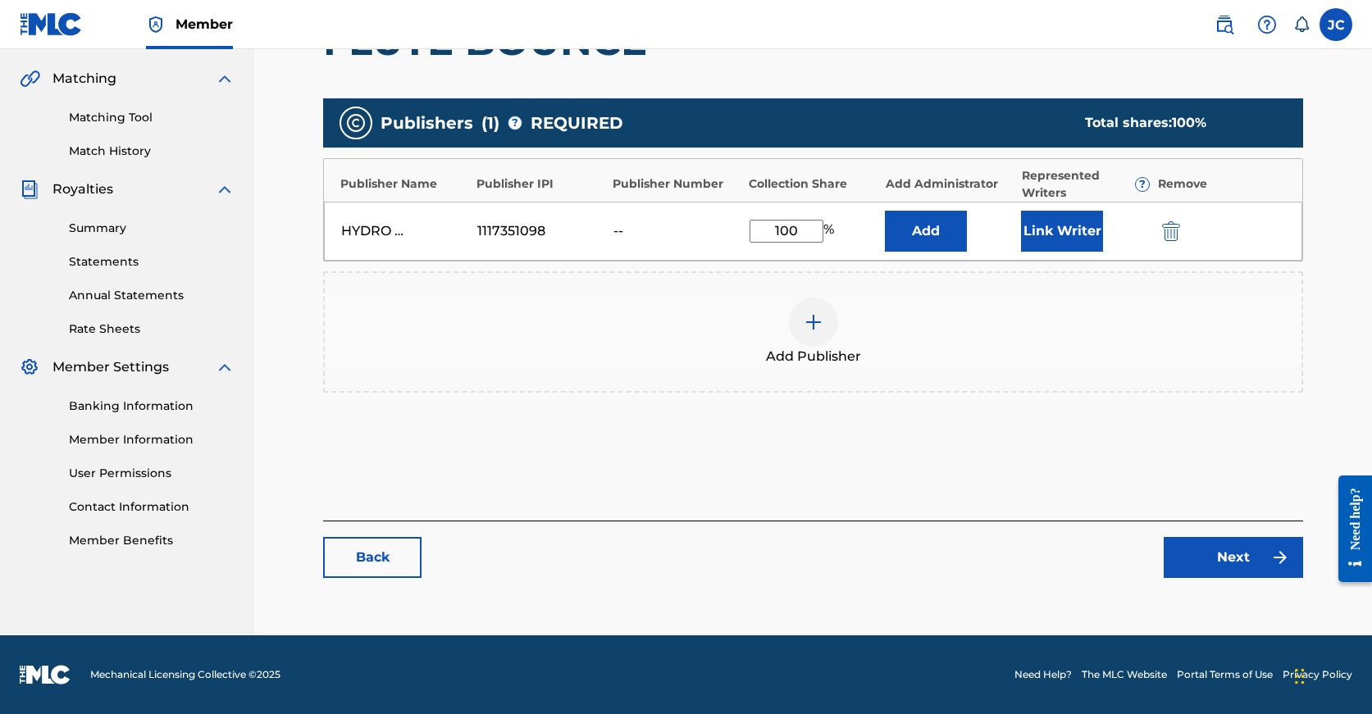
type input "100"
click at [1210, 552] on link "Next" at bounding box center [1233, 557] width 139 height 41
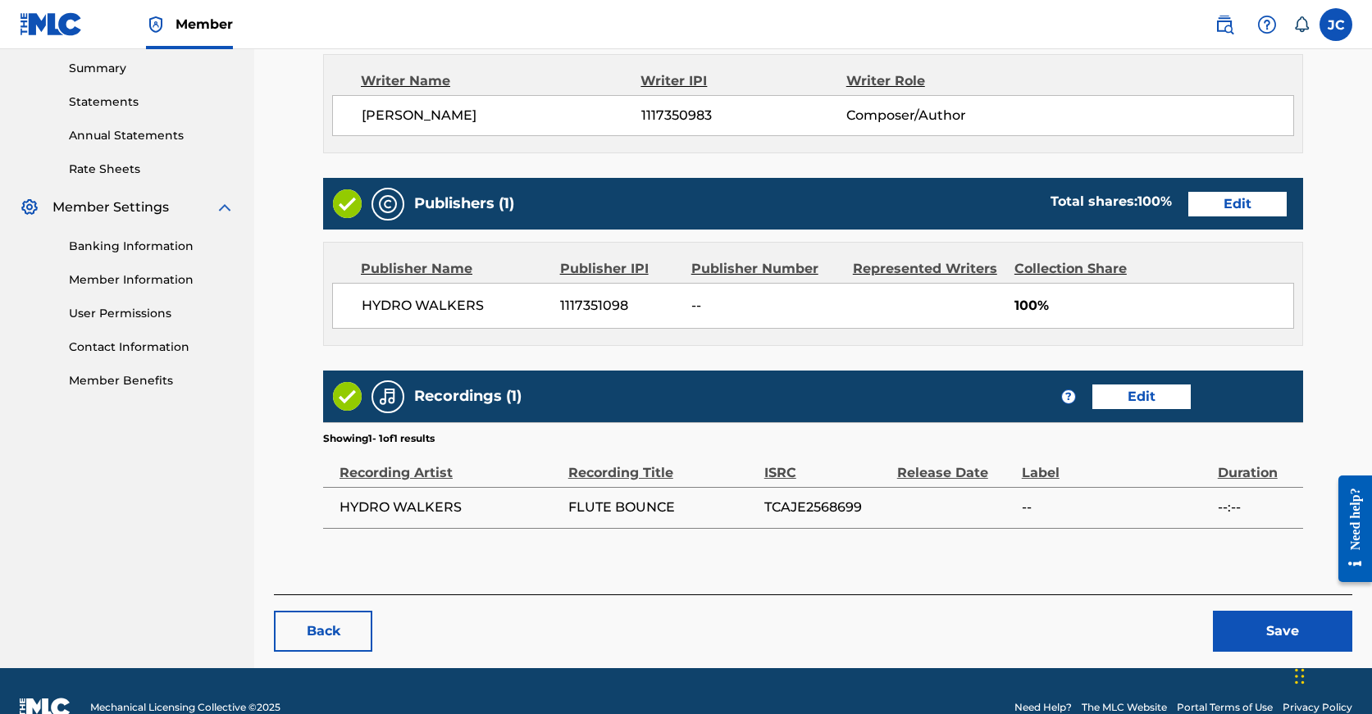
click at [1232, 614] on button "Save" at bounding box center [1282, 631] width 139 height 41
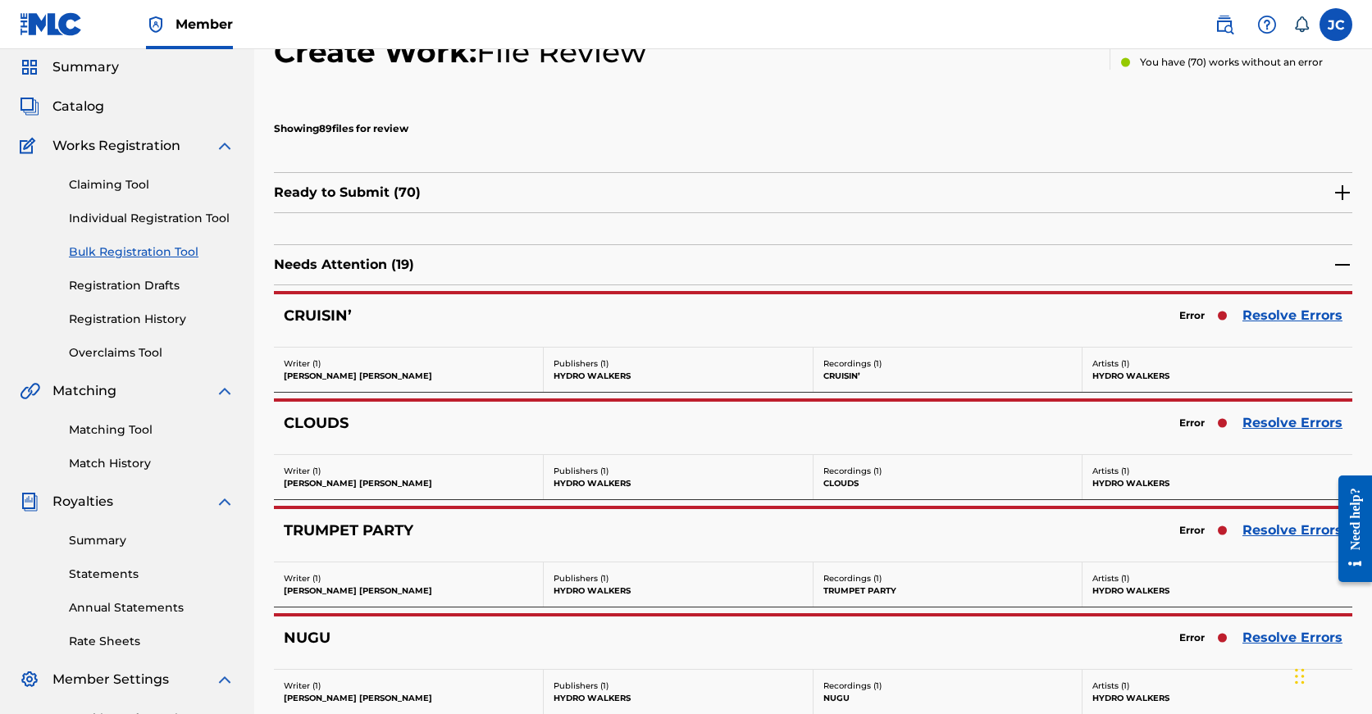
click at [1268, 528] on link "Resolve Errors" at bounding box center [1292, 531] width 100 height 20
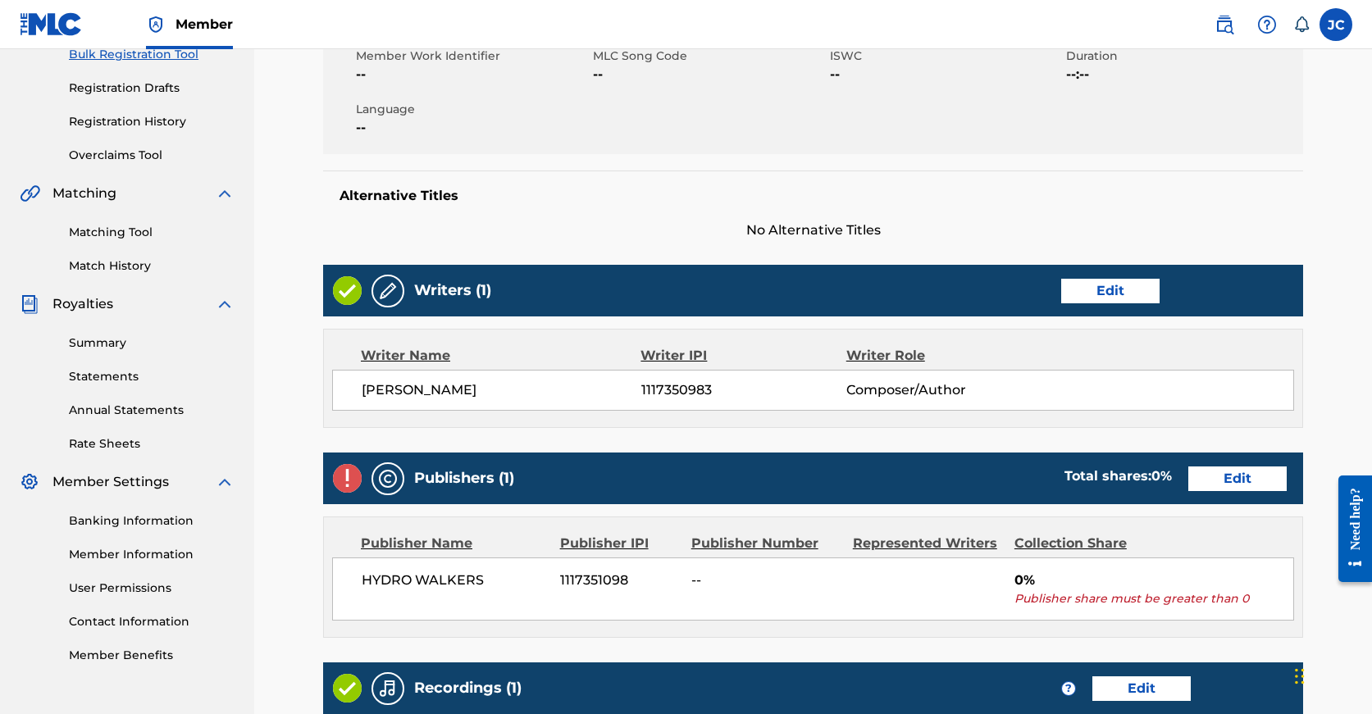
click at [1188, 483] on link "Edit" at bounding box center [1237, 479] width 98 height 25
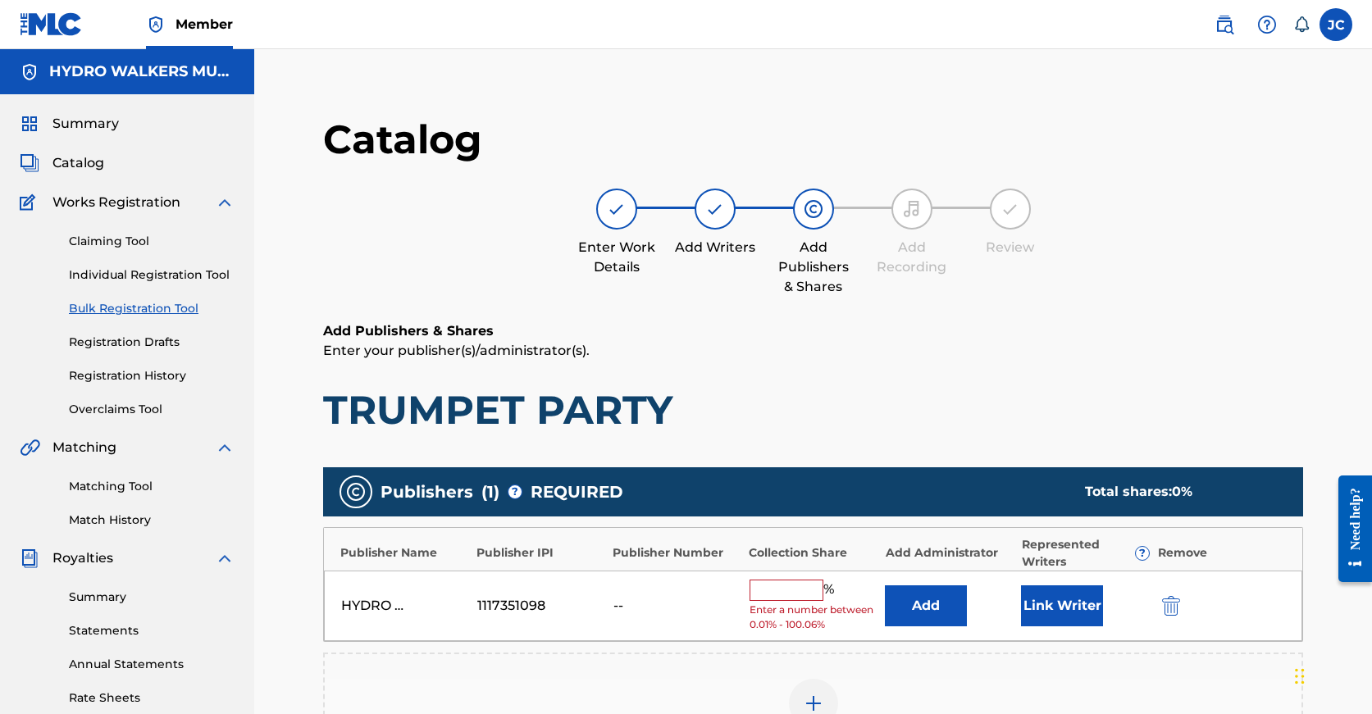
click at [781, 583] on input "text" at bounding box center [787, 590] width 74 height 21
paste input "100"
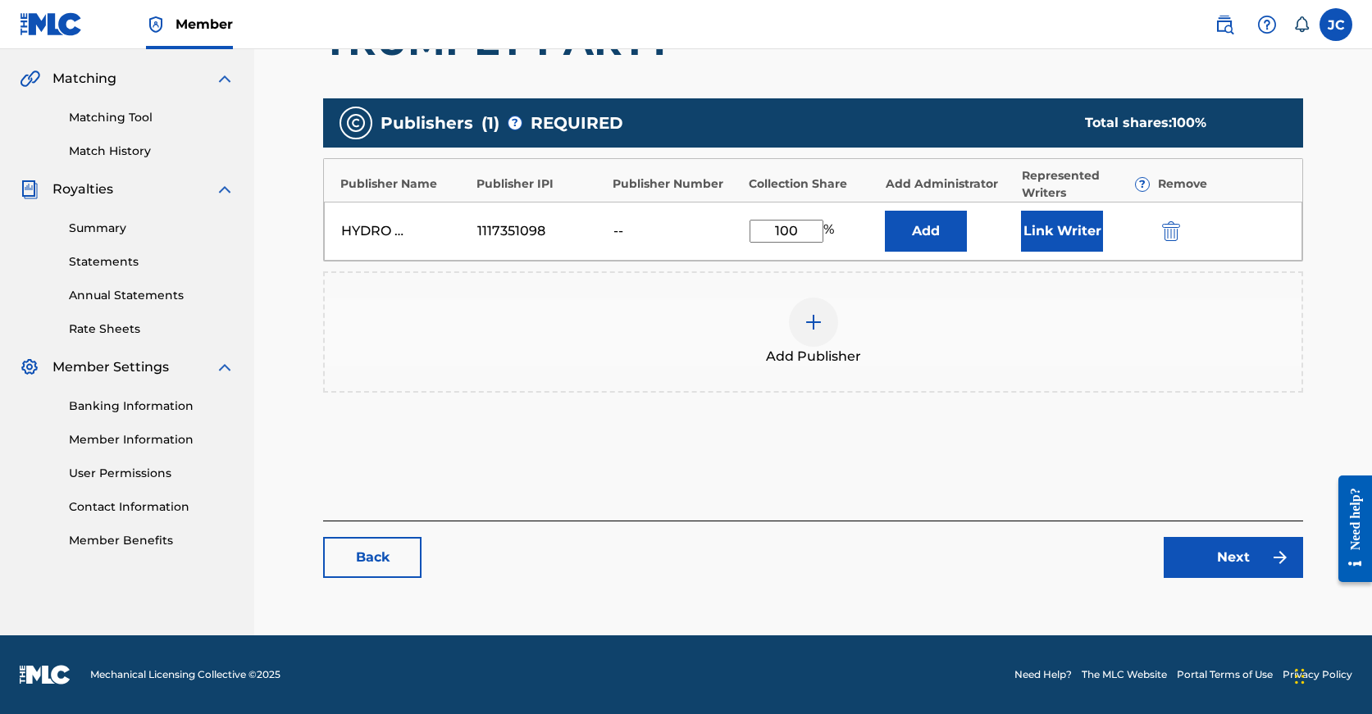
type input "100"
click at [1255, 572] on link "Next" at bounding box center [1233, 557] width 139 height 41
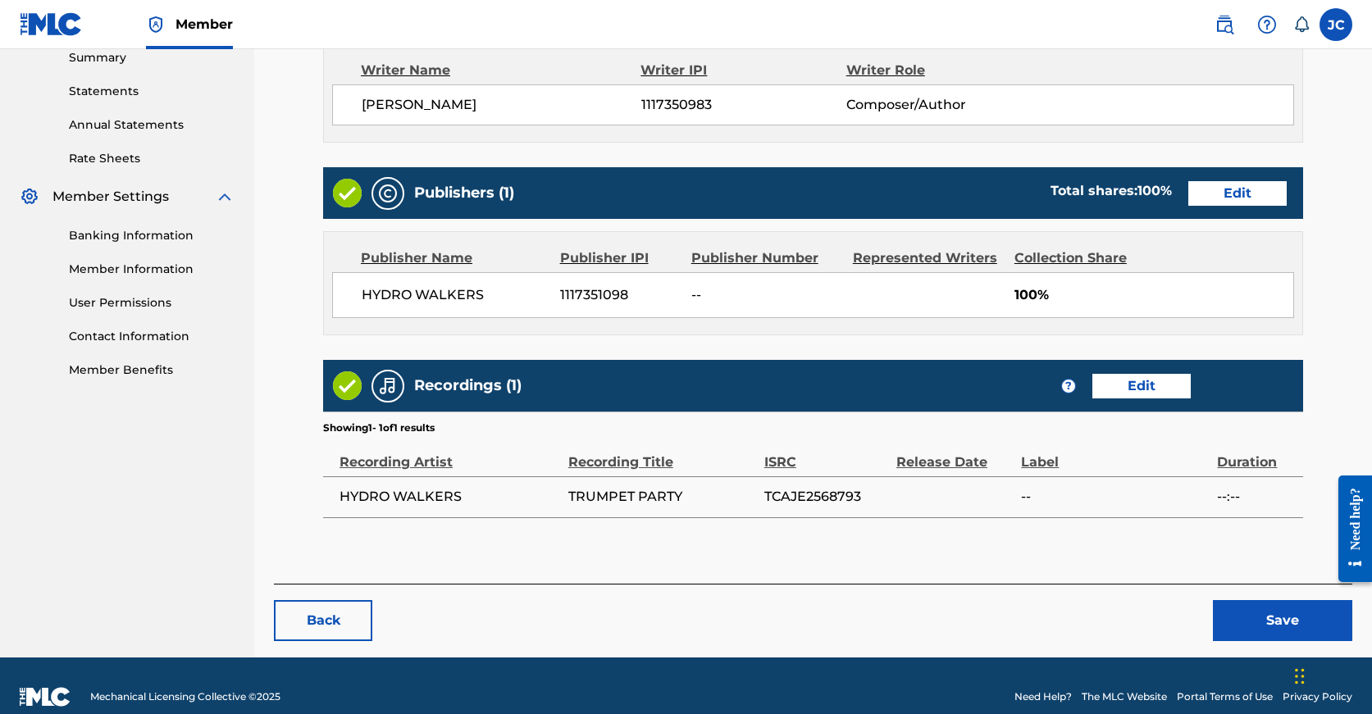
click at [1251, 635] on button "Save" at bounding box center [1282, 620] width 139 height 41
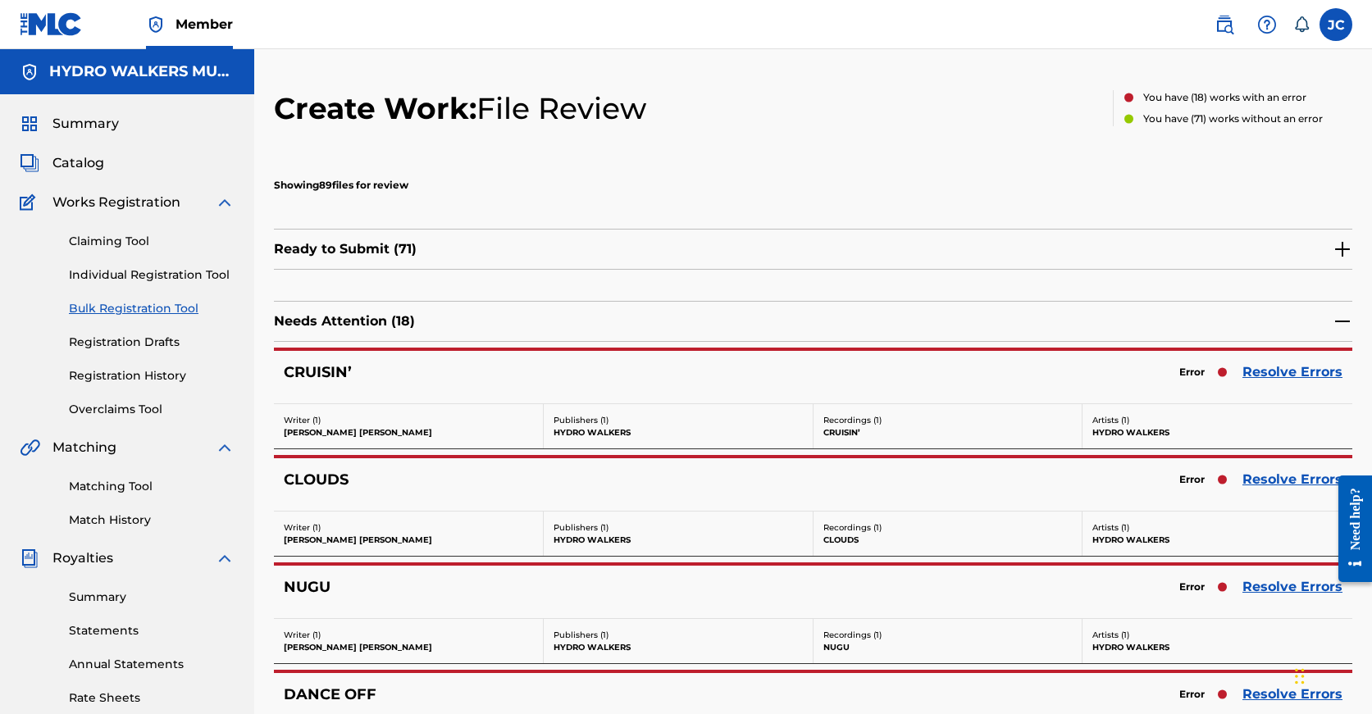
click at [1270, 477] on link "Resolve Errors" at bounding box center [1292, 480] width 100 height 20
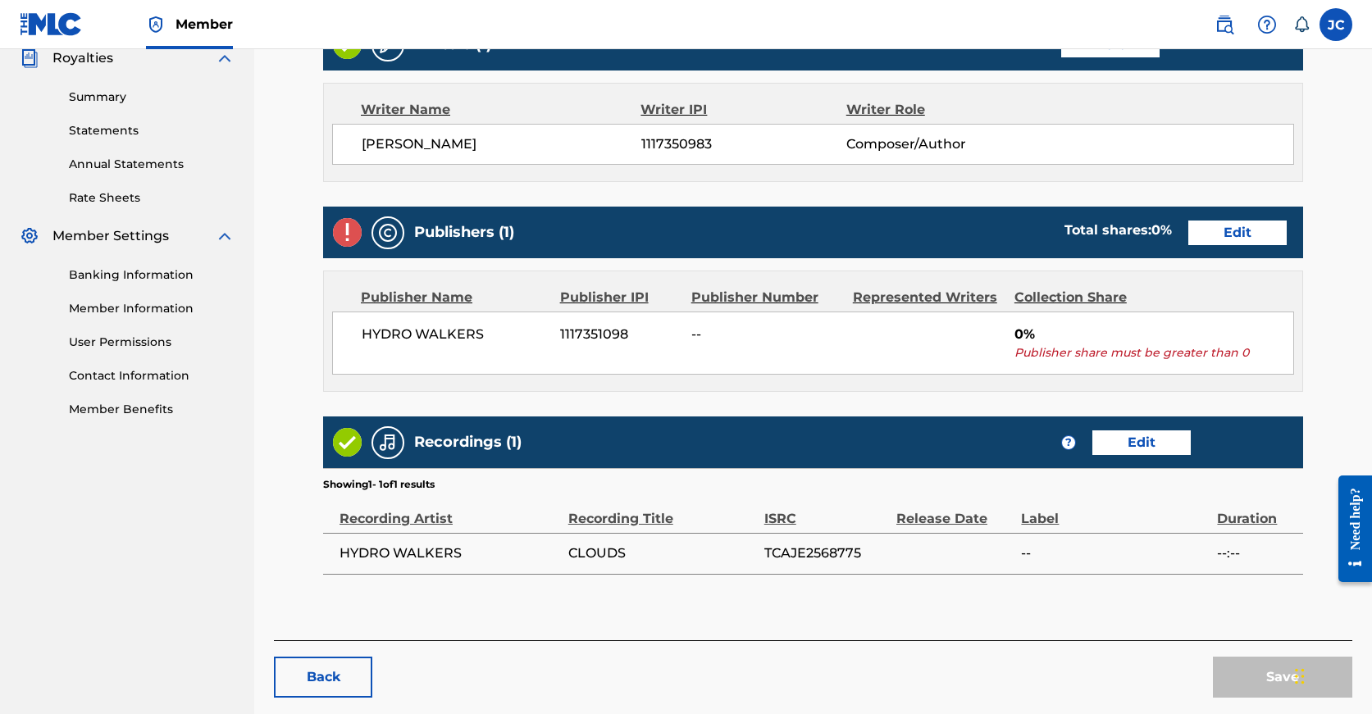
click at [1115, 248] on div "Publishers (1) Total shares: 0 % Edit" at bounding box center [813, 233] width 980 height 52
click at [1188, 227] on link "Edit" at bounding box center [1237, 233] width 98 height 25
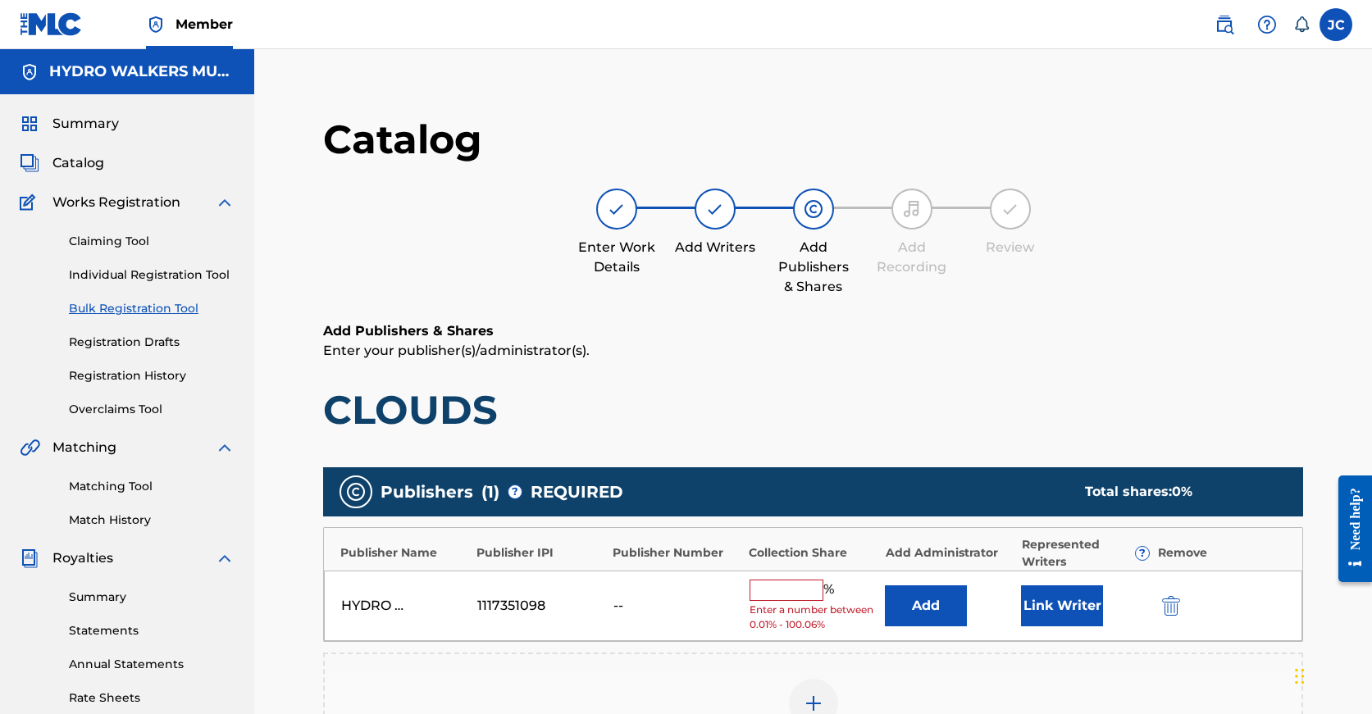
click at [788, 586] on input "text" at bounding box center [787, 590] width 74 height 21
paste input "100"
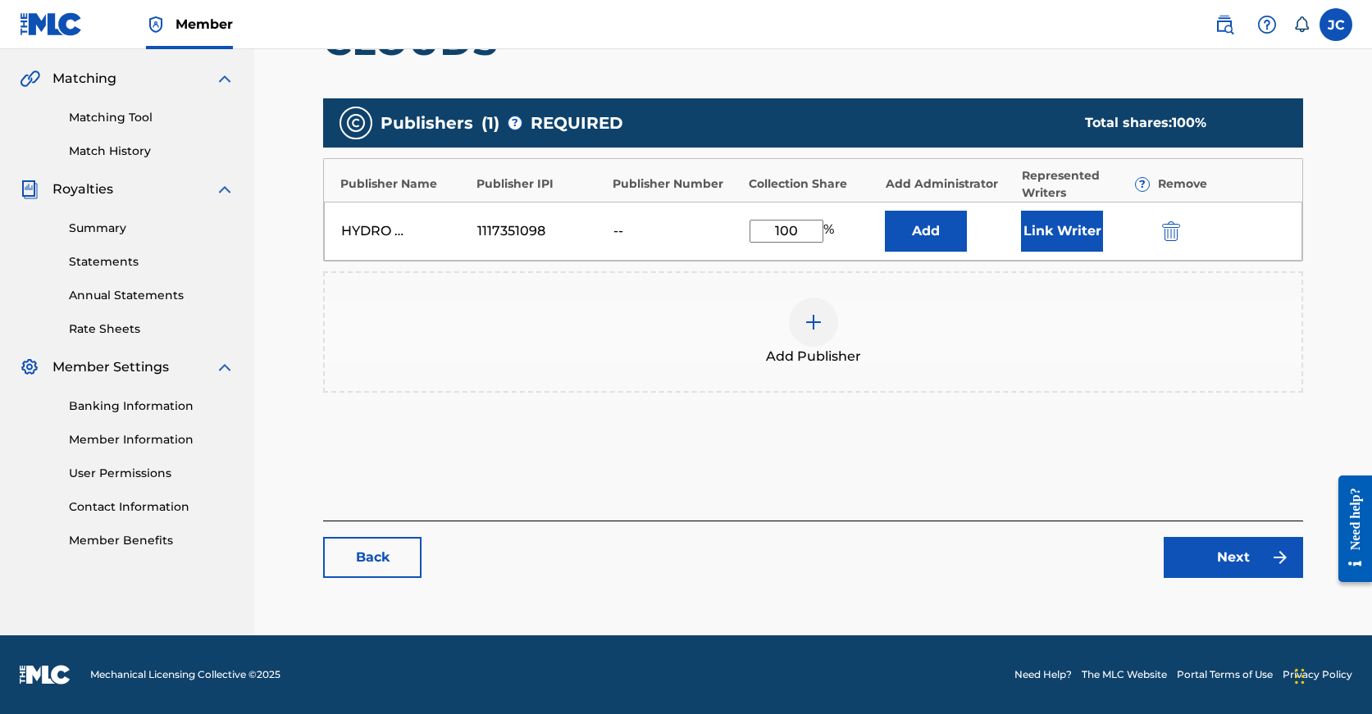
type input "100"
click at [1211, 546] on link "Next" at bounding box center [1233, 557] width 139 height 41
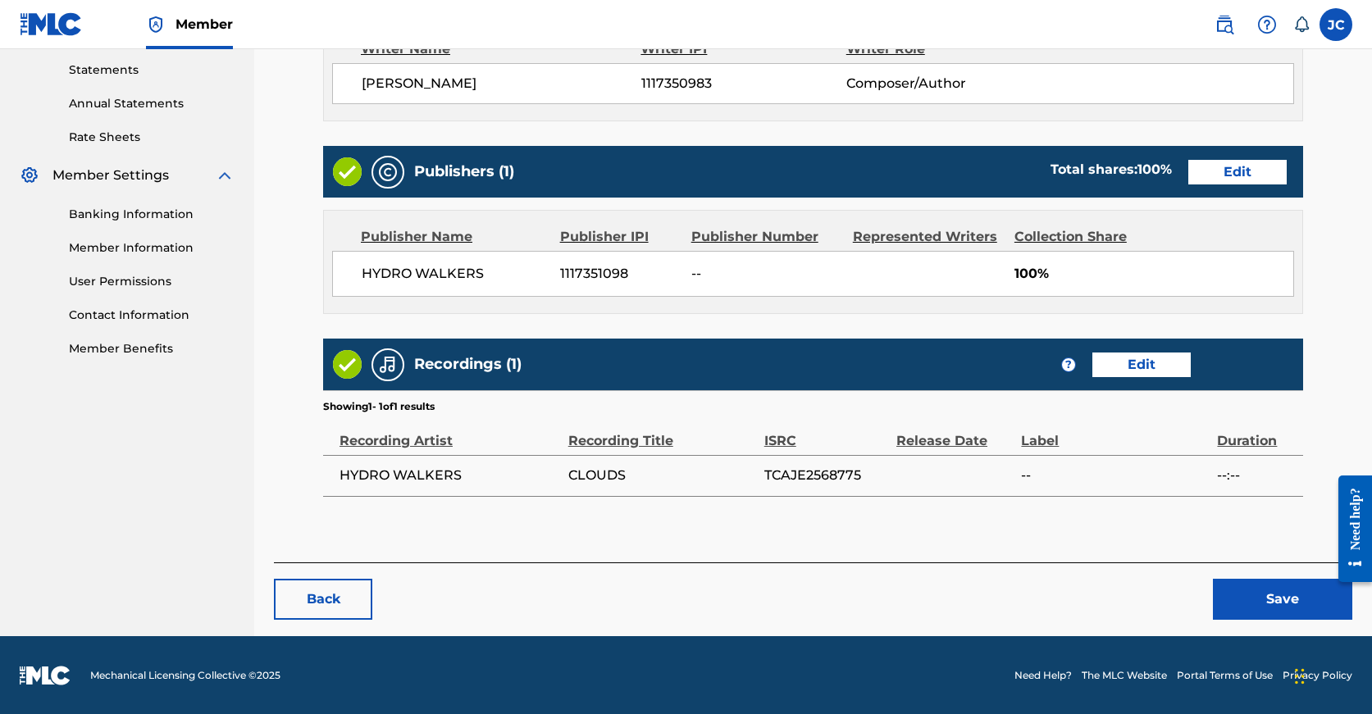
click at [1241, 594] on button "Save" at bounding box center [1282, 599] width 139 height 41
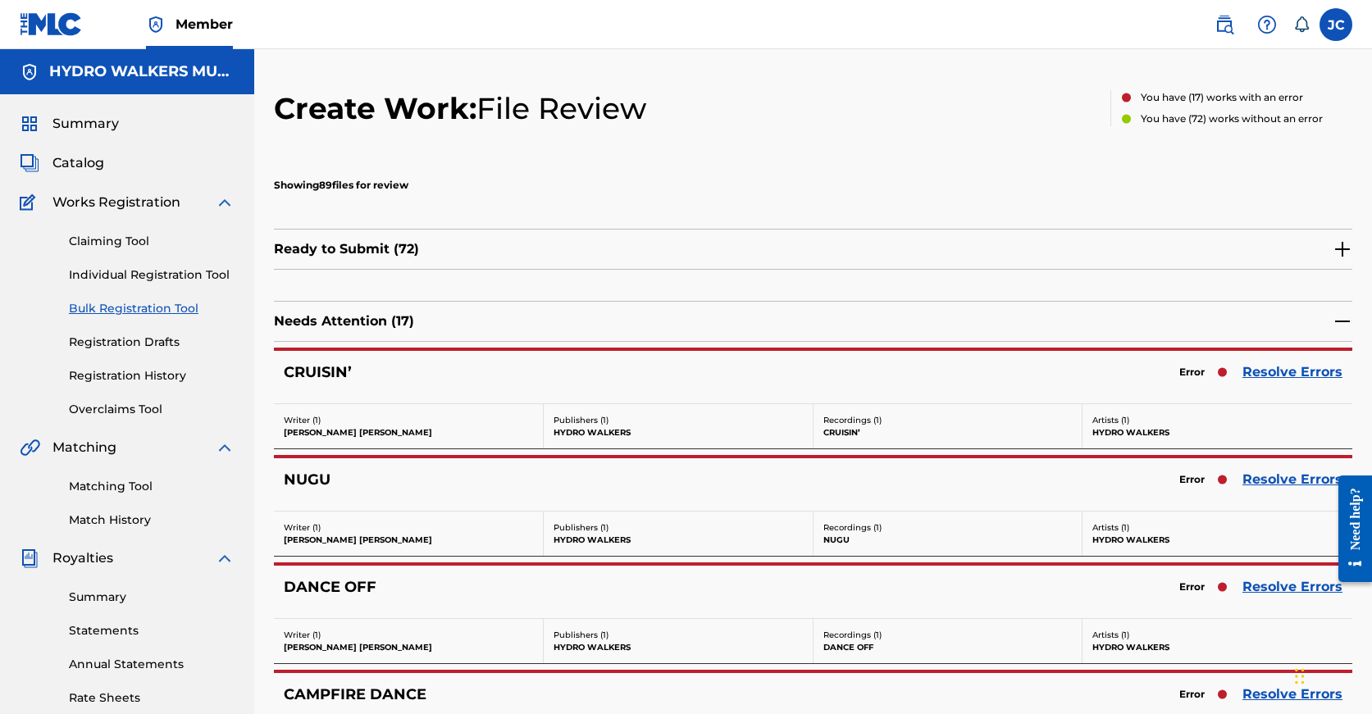
click at [1294, 372] on link "Resolve Errors" at bounding box center [1292, 372] width 100 height 20
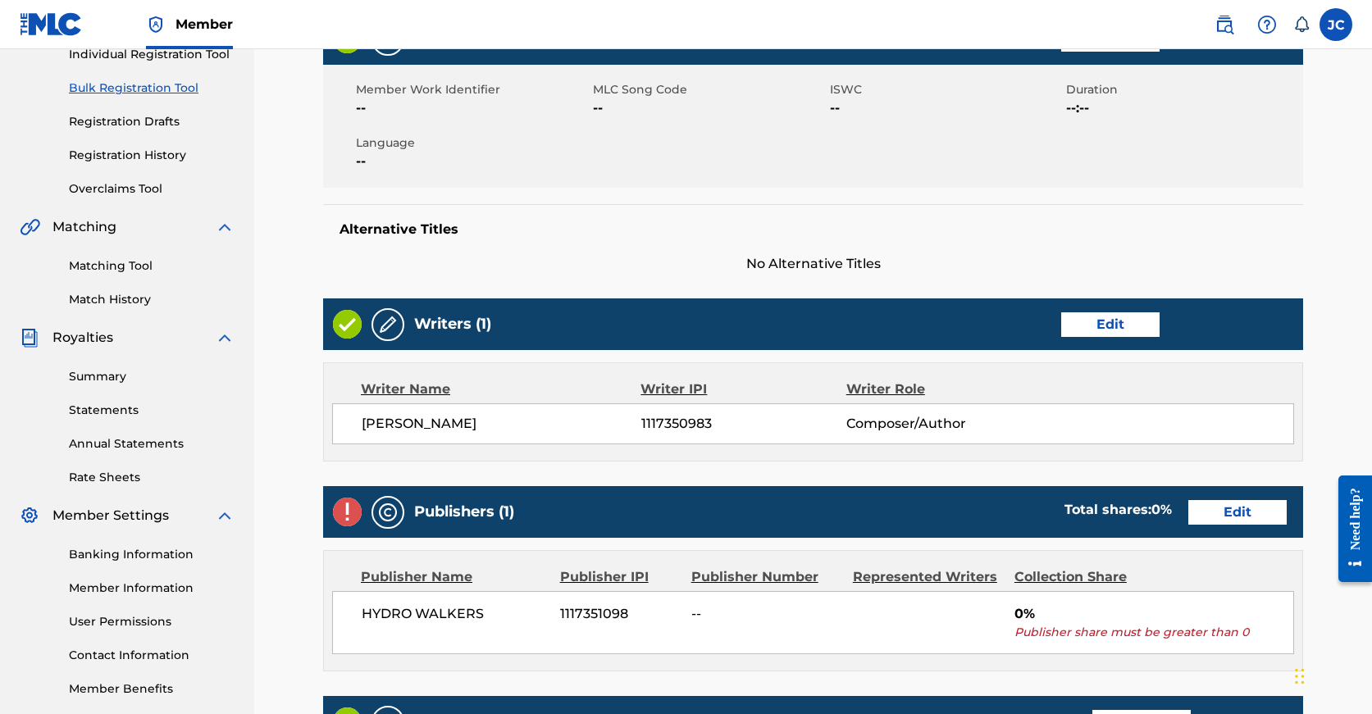
click at [1188, 508] on link "Edit" at bounding box center [1237, 512] width 98 height 25
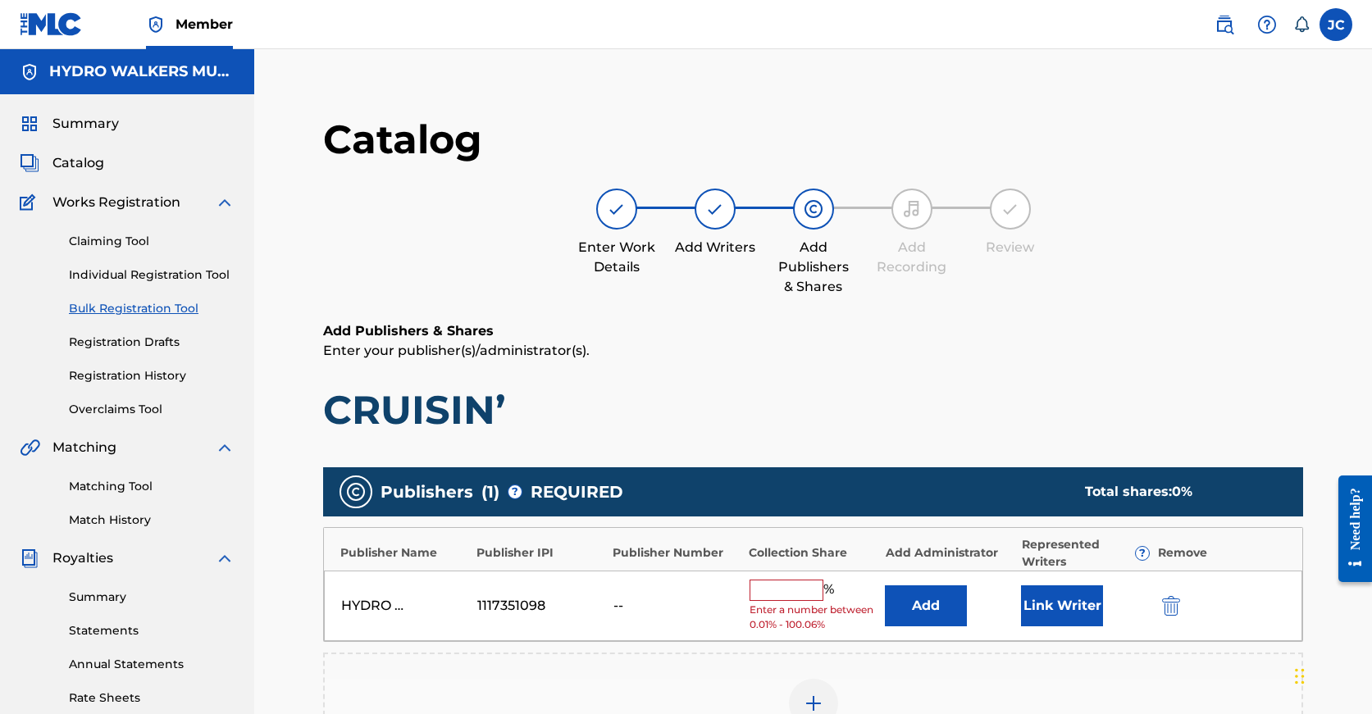
click at [793, 594] on input "text" at bounding box center [787, 590] width 74 height 21
paste input "100"
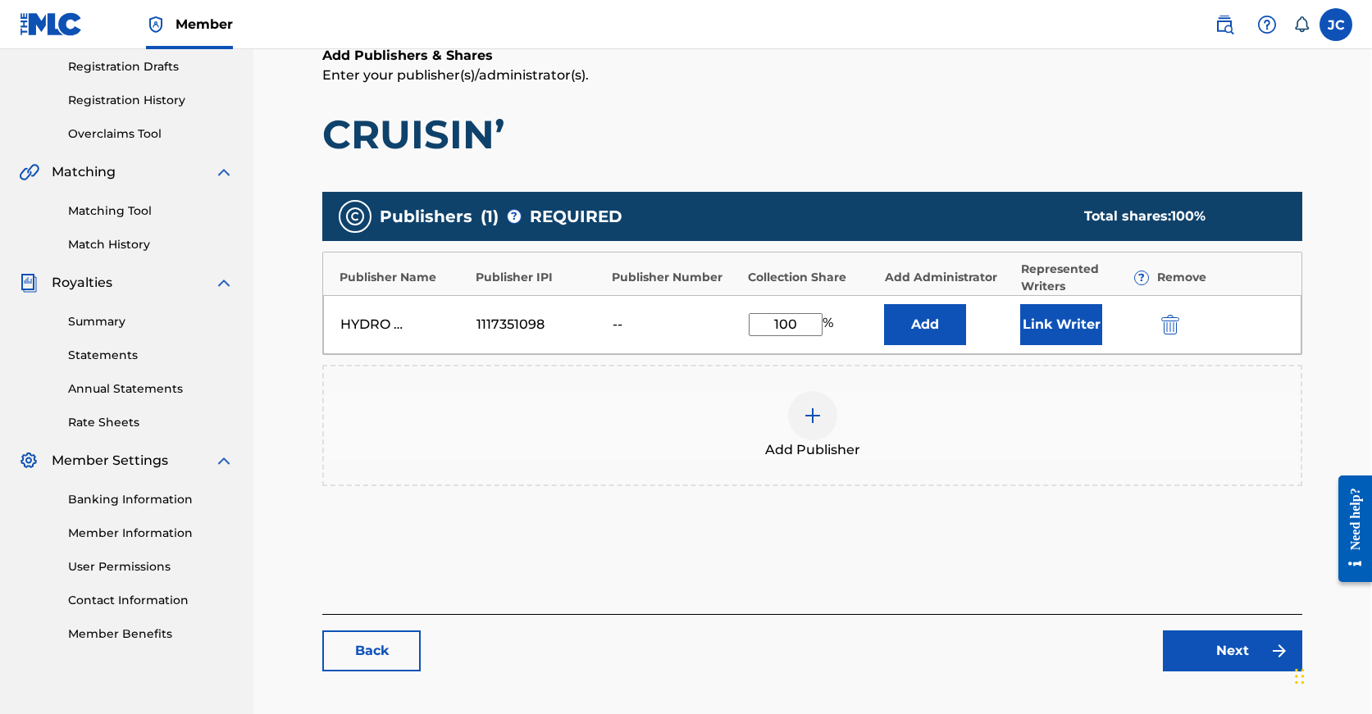
type input "100"
click at [1218, 653] on link "Next" at bounding box center [1232, 651] width 139 height 41
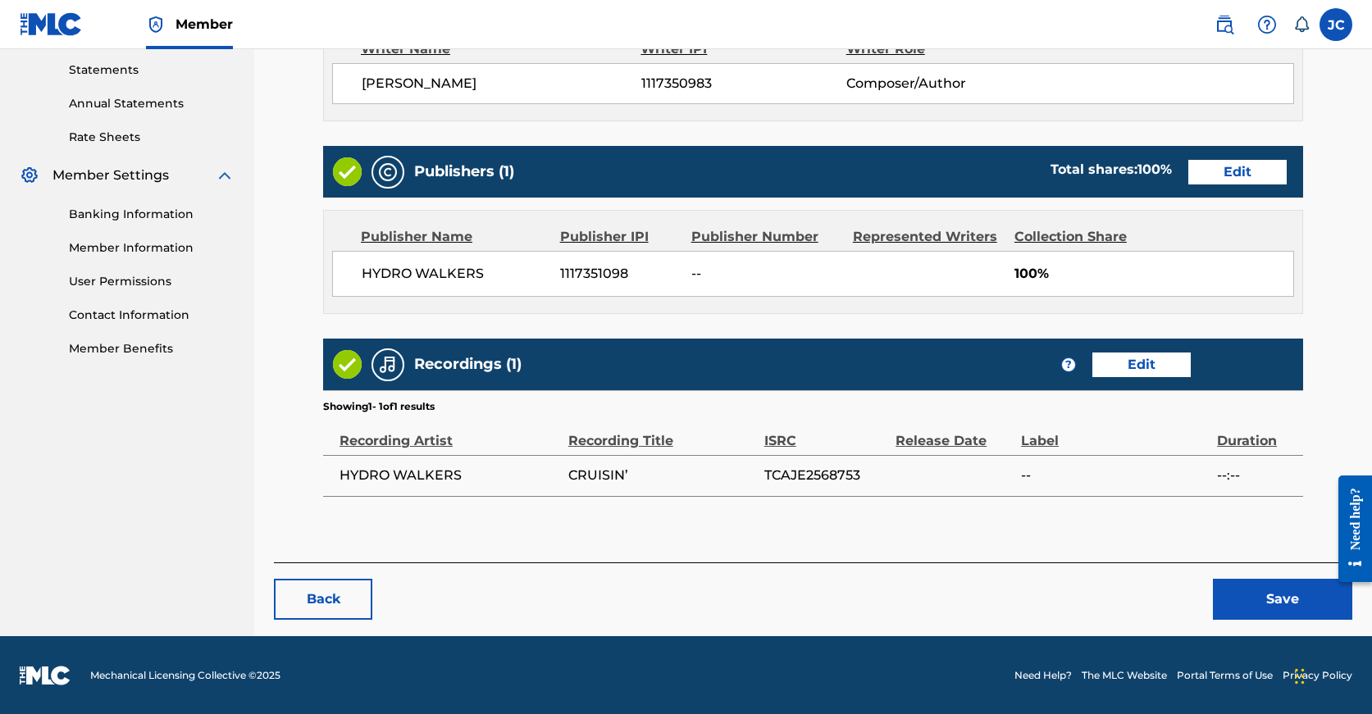
click at [1246, 607] on button "Save" at bounding box center [1282, 599] width 139 height 41
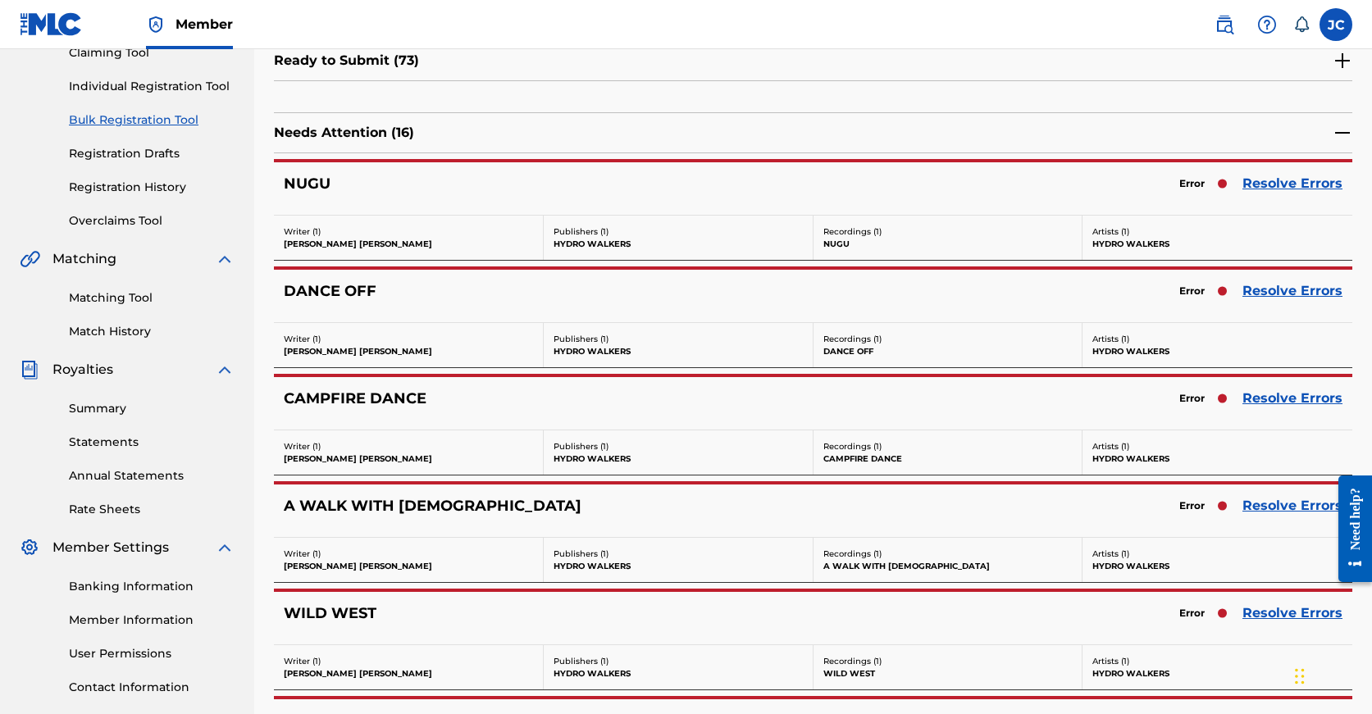
click at [1284, 506] on link "Resolve Errors" at bounding box center [1292, 506] width 100 height 20
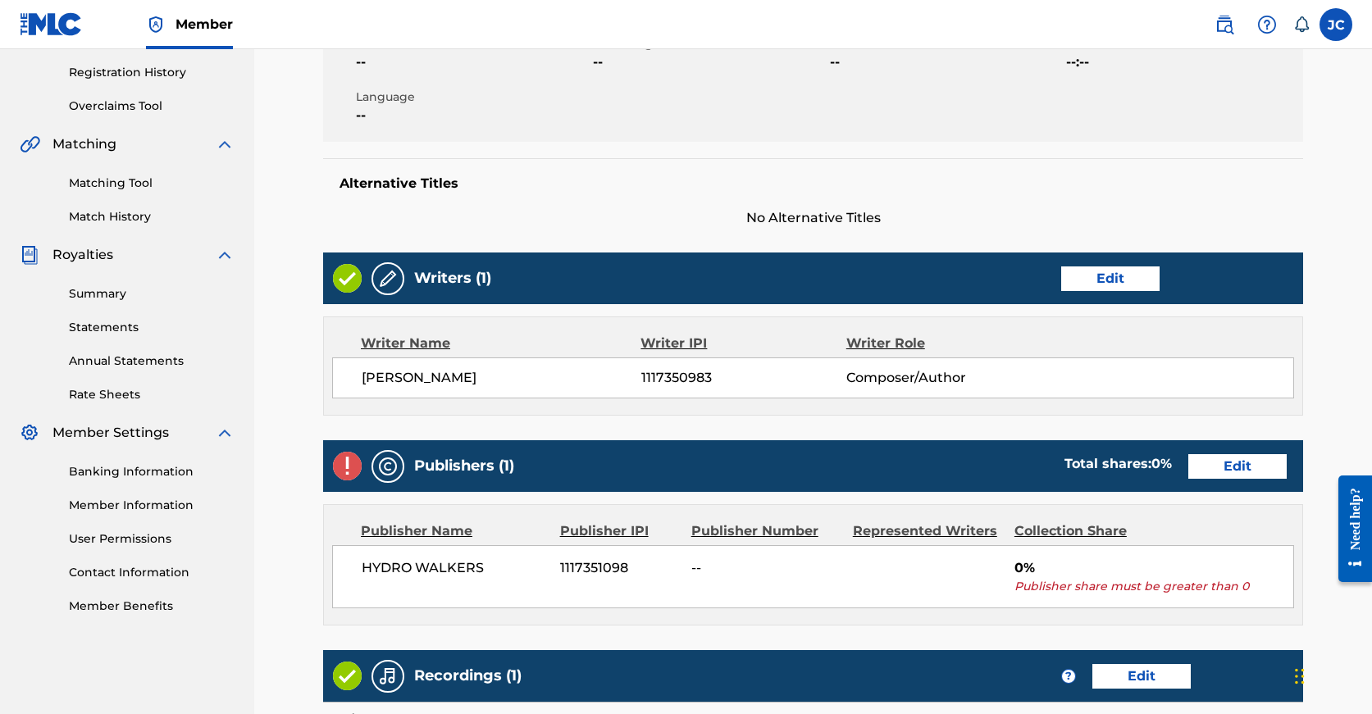
click at [1188, 454] on link "Edit" at bounding box center [1237, 466] width 98 height 25
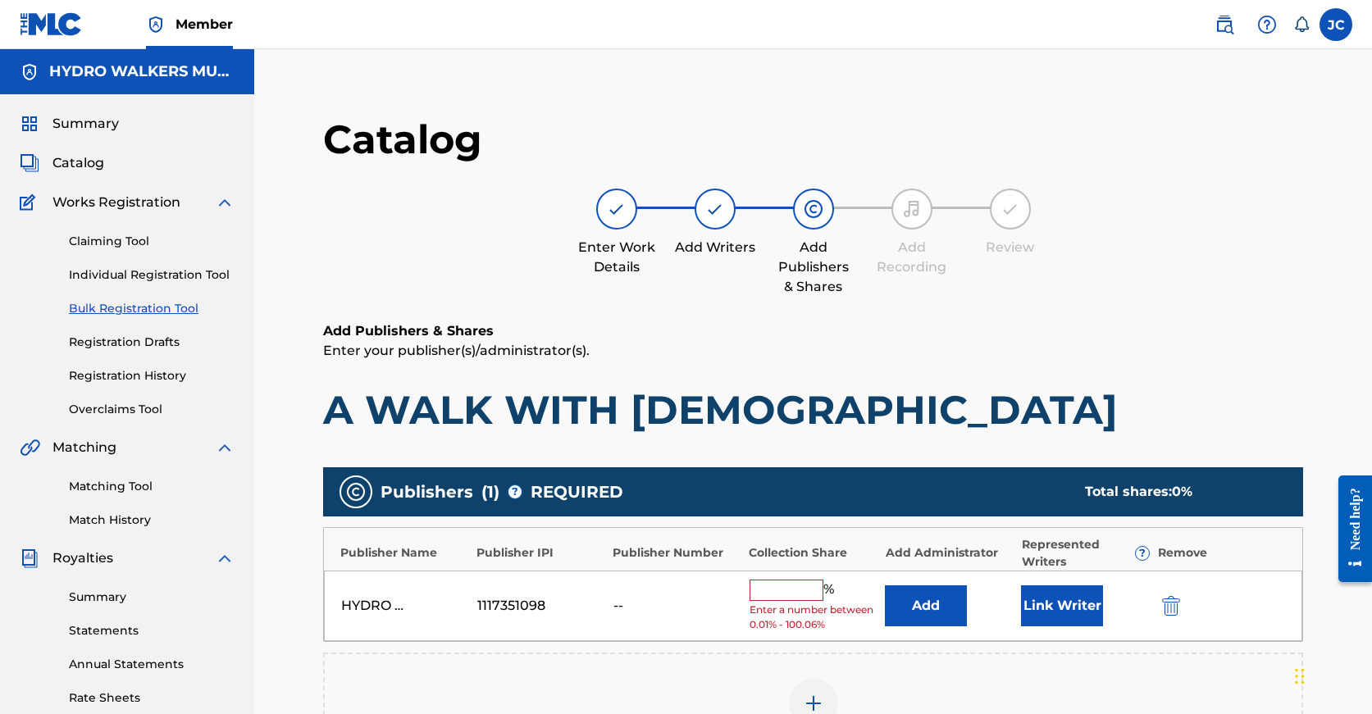
click at [1101, 426] on h1 "A WALK WITH [DEMOGRAPHIC_DATA]" at bounding box center [813, 409] width 980 height 49
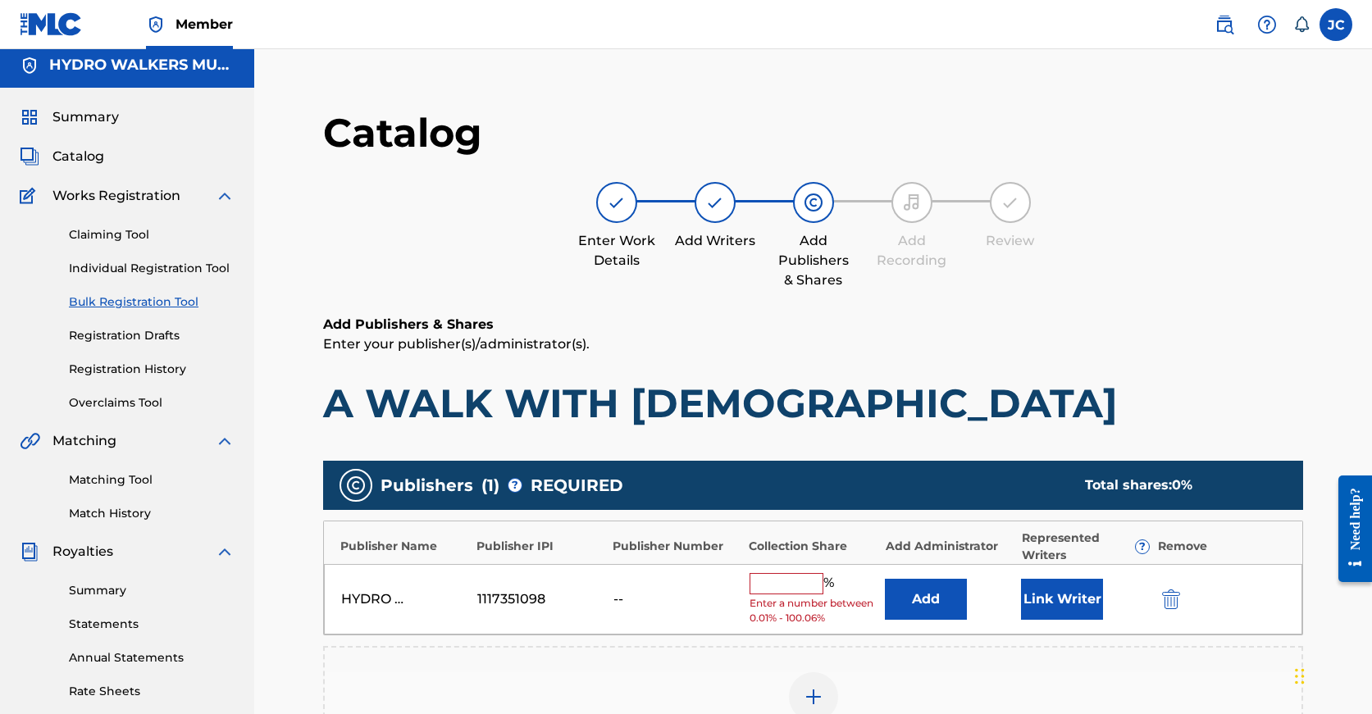
click at [795, 585] on input "text" at bounding box center [787, 583] width 74 height 21
paste input "100"
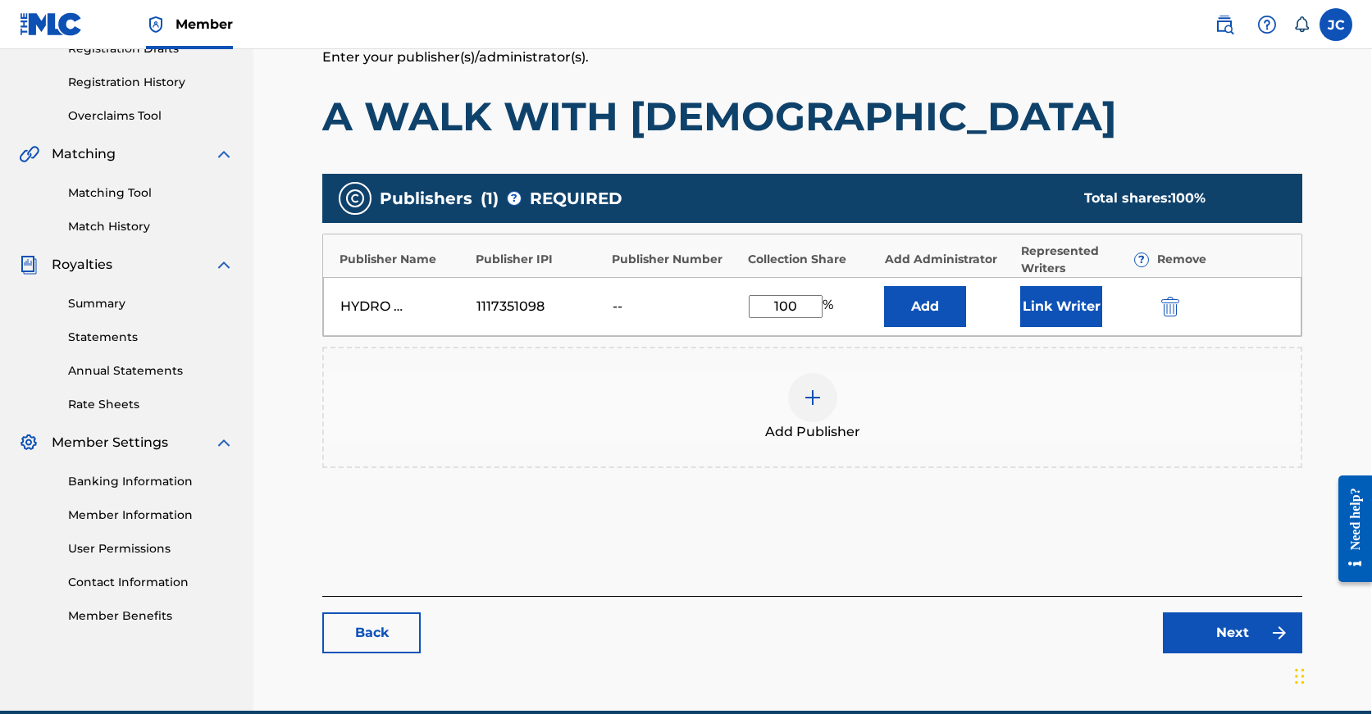
type input "100"
click at [1214, 636] on link "Next" at bounding box center [1232, 633] width 139 height 41
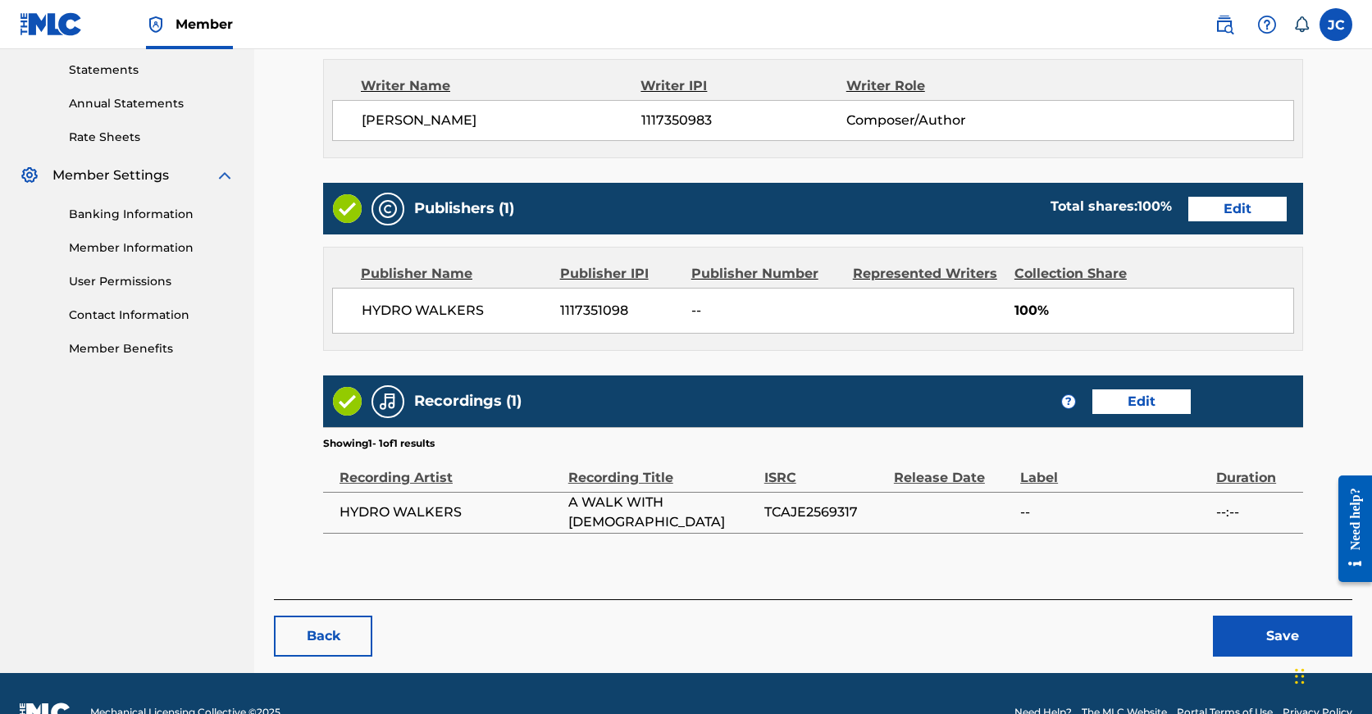
click at [1247, 627] on div "< Back A WALK WITH GOD Draft Work Detail Edit Member Work Identifier -- MLC Son…" at bounding box center [813, 101] width 1078 height 1144
click at [1250, 616] on button "Save" at bounding box center [1282, 636] width 139 height 41
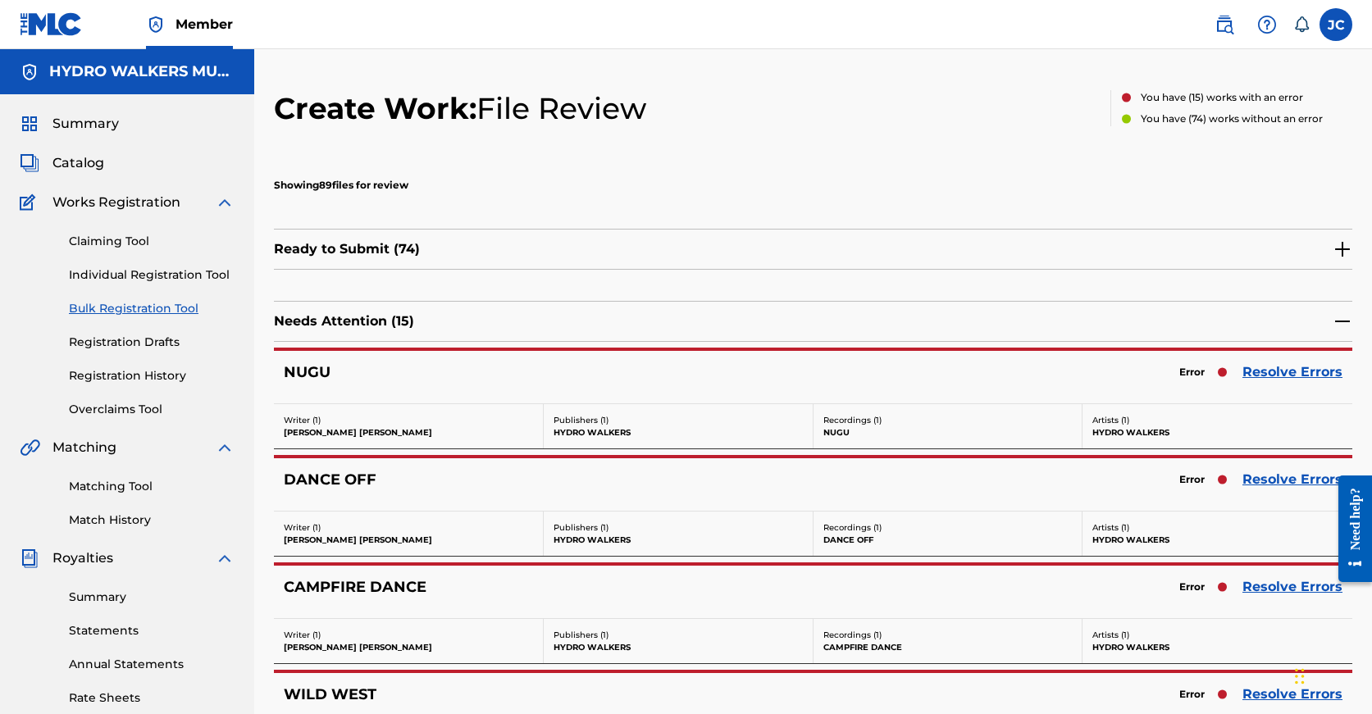
click at [1292, 493] on div "DANCE OFF Error Resolve Errors" at bounding box center [813, 484] width 1078 height 52
click at [1292, 481] on link "Resolve Errors" at bounding box center [1292, 480] width 100 height 20
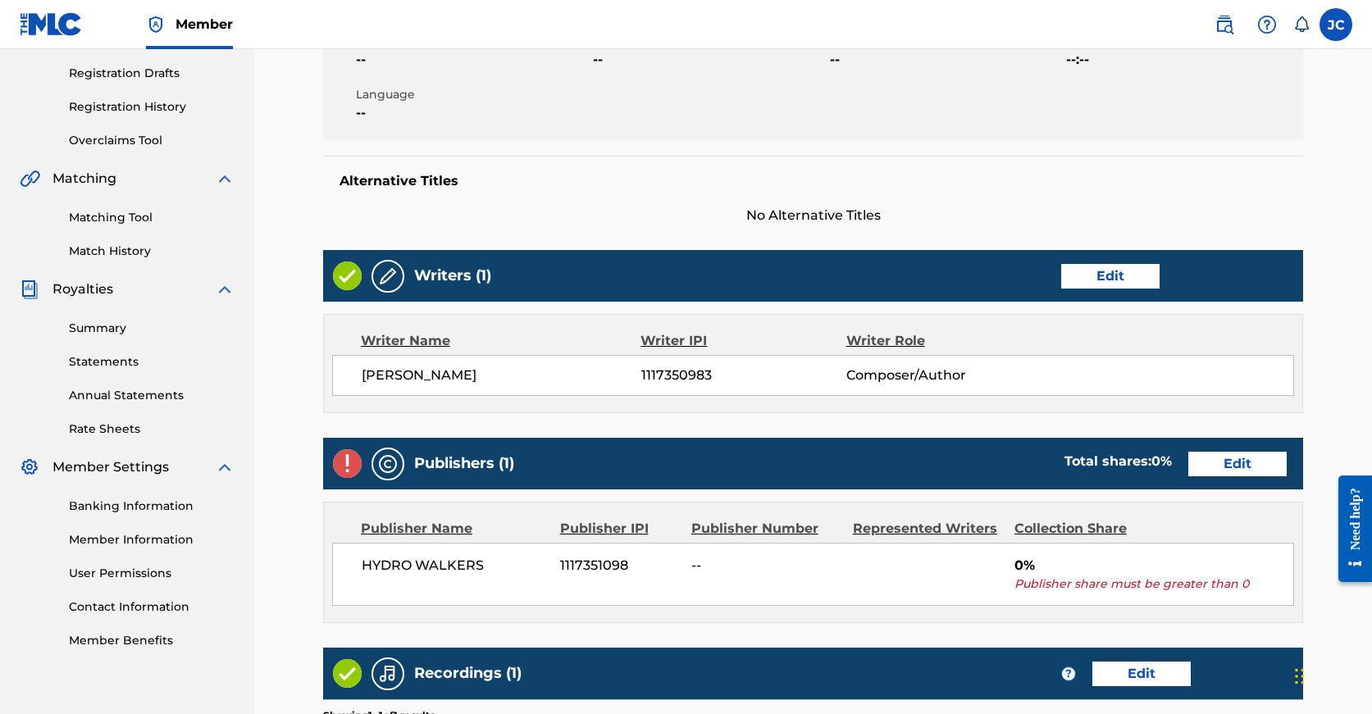
click at [1188, 462] on link "Edit" at bounding box center [1237, 464] width 98 height 25
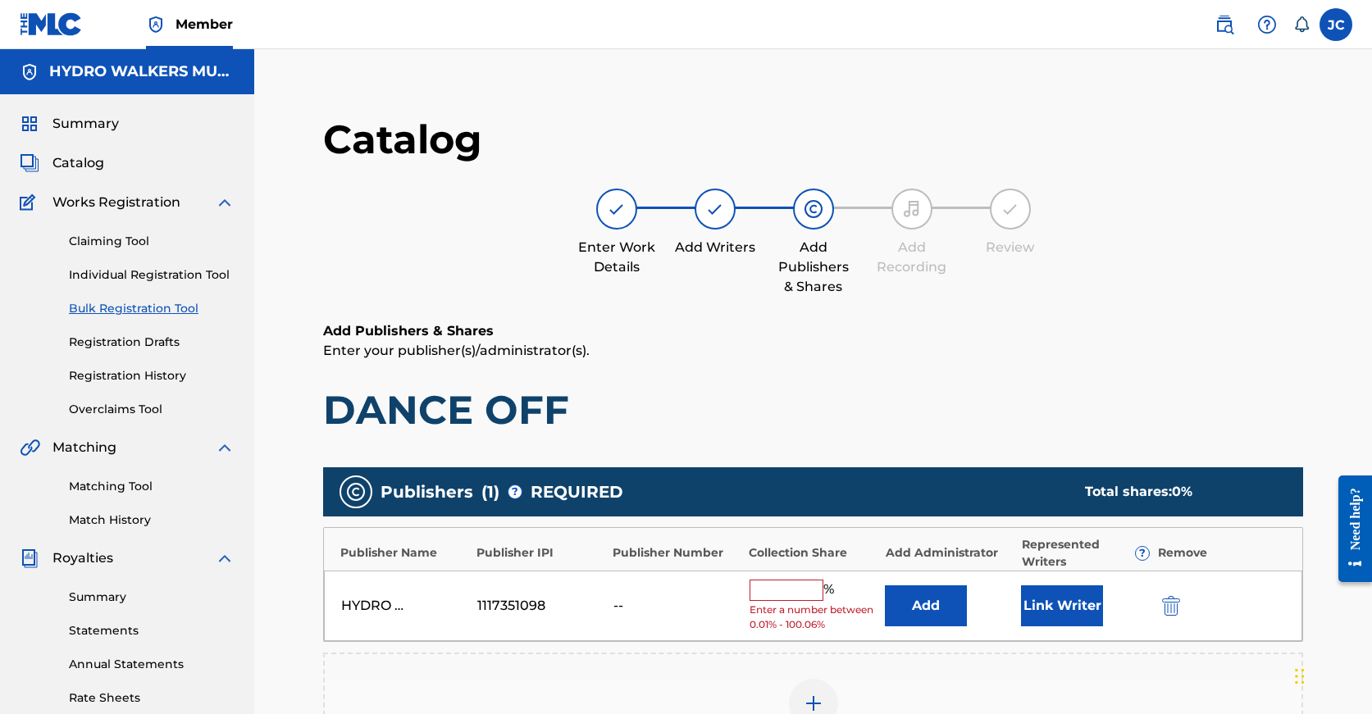
click at [813, 568] on div "Publisher Name Publisher IPI Publisher Number Collection Share Add Administrato…" at bounding box center [813, 549] width 978 height 43
click at [810, 581] on input "text" at bounding box center [787, 590] width 74 height 21
paste input "100"
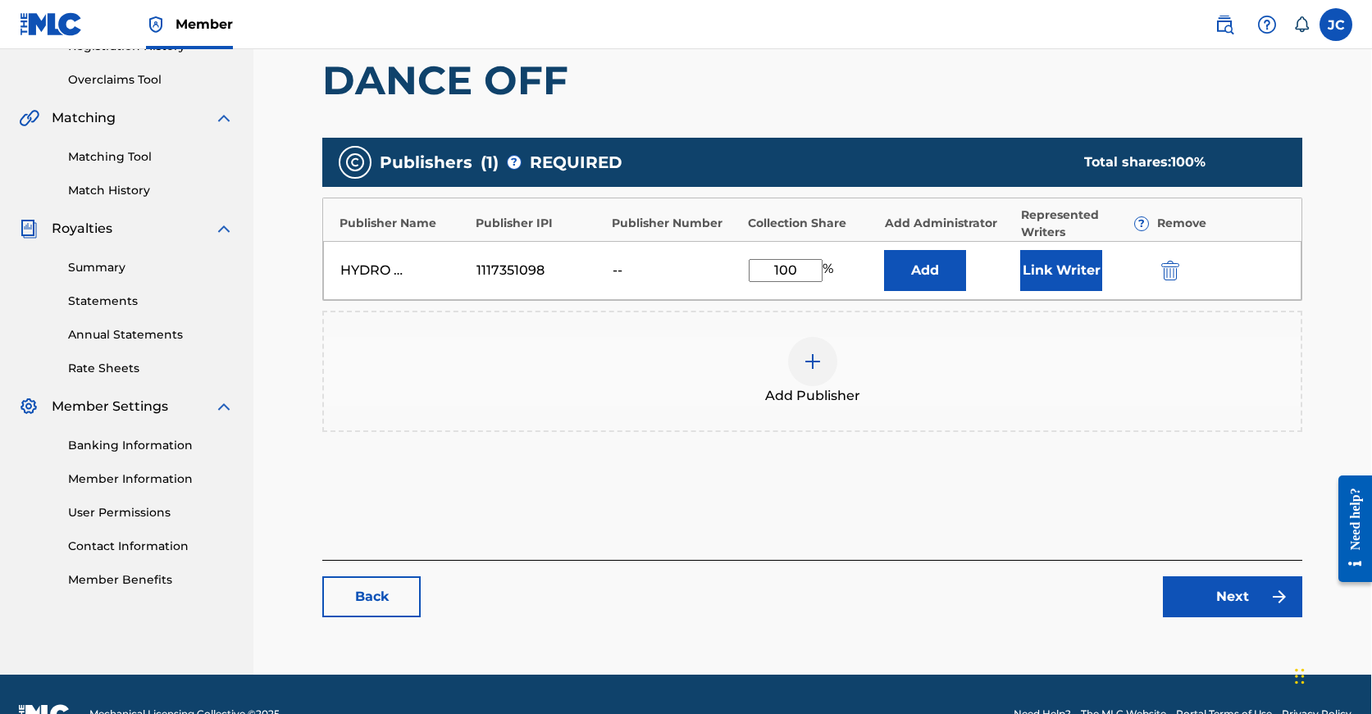
type input "100"
click at [1173, 613] on link "Next" at bounding box center [1232, 596] width 139 height 41
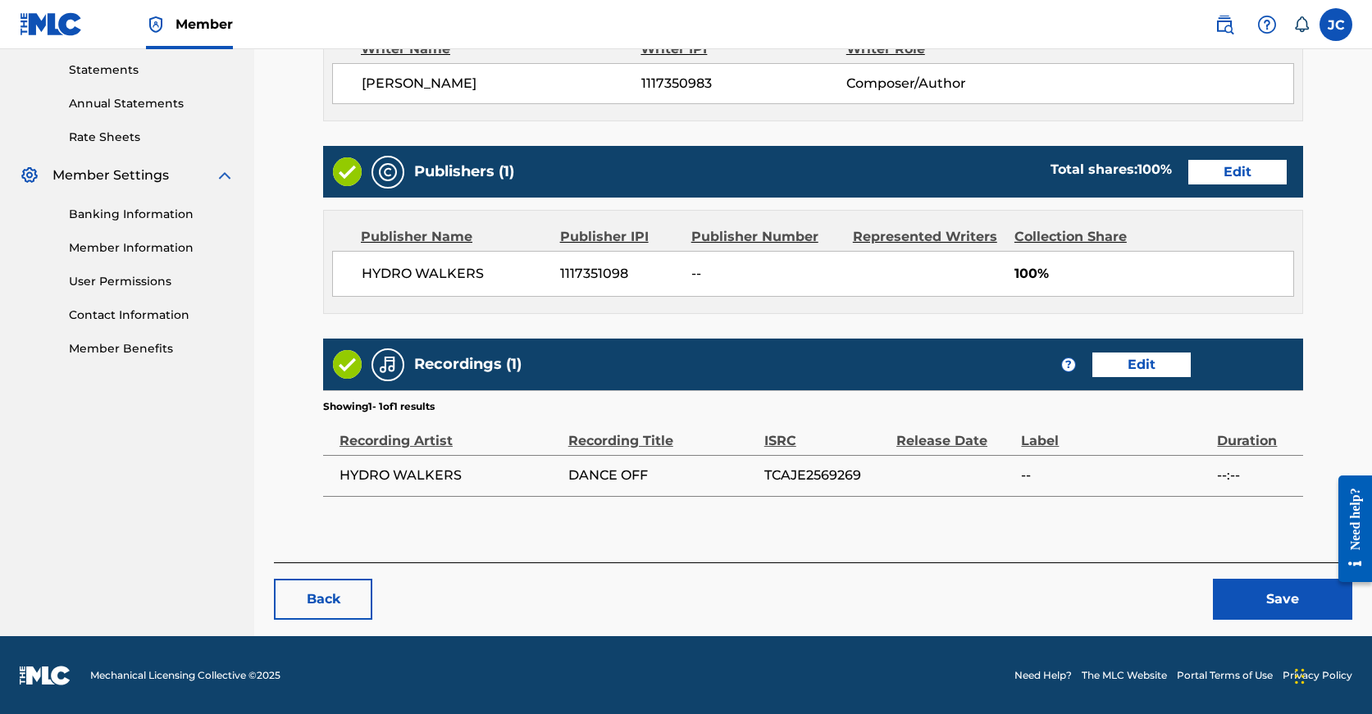
click at [1273, 583] on button "Save" at bounding box center [1282, 599] width 139 height 41
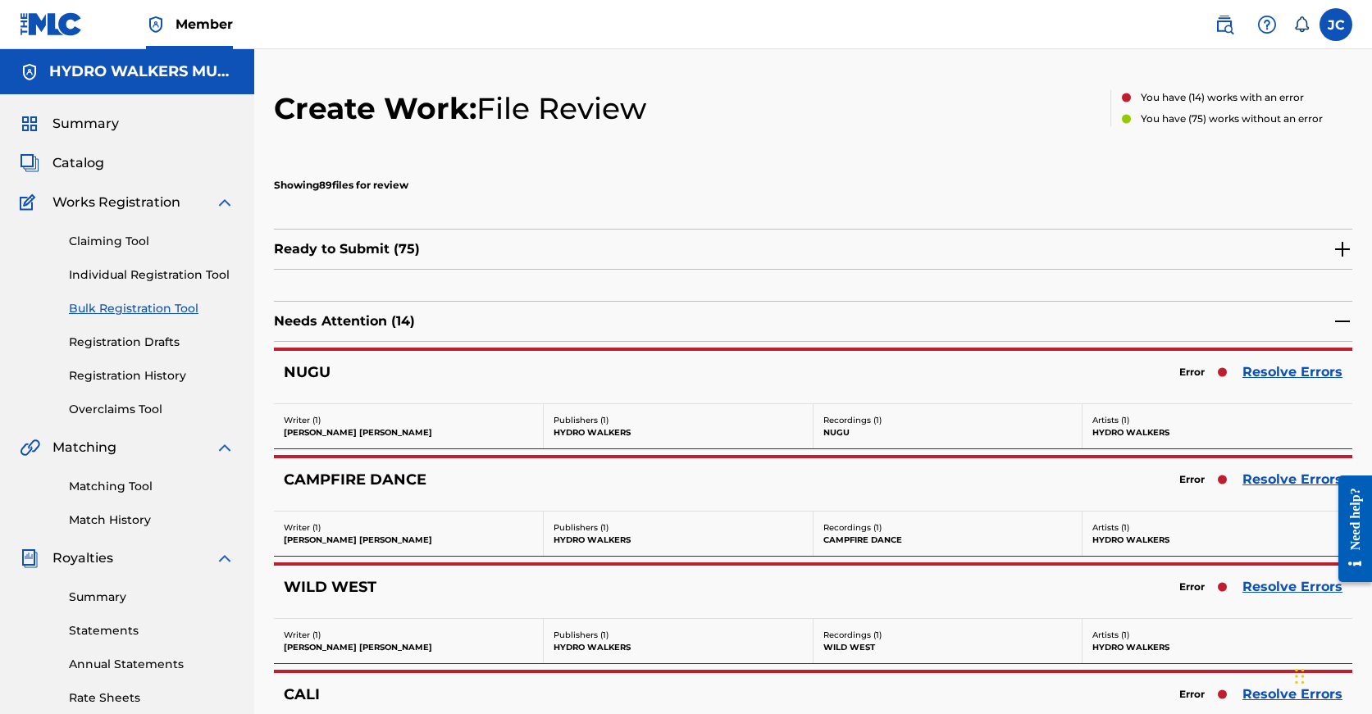
click at [1299, 475] on link "Resolve Errors" at bounding box center [1292, 480] width 100 height 20
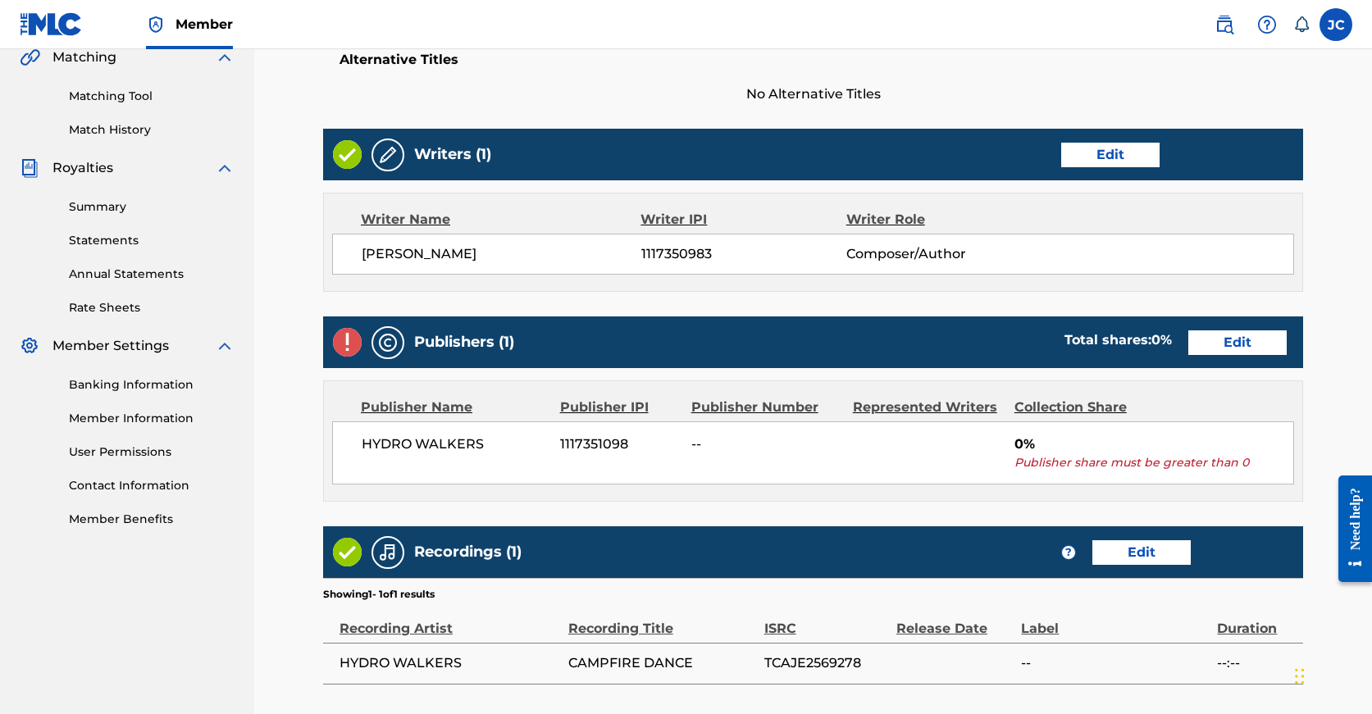
click at [1188, 344] on link "Edit" at bounding box center [1237, 342] width 98 height 25
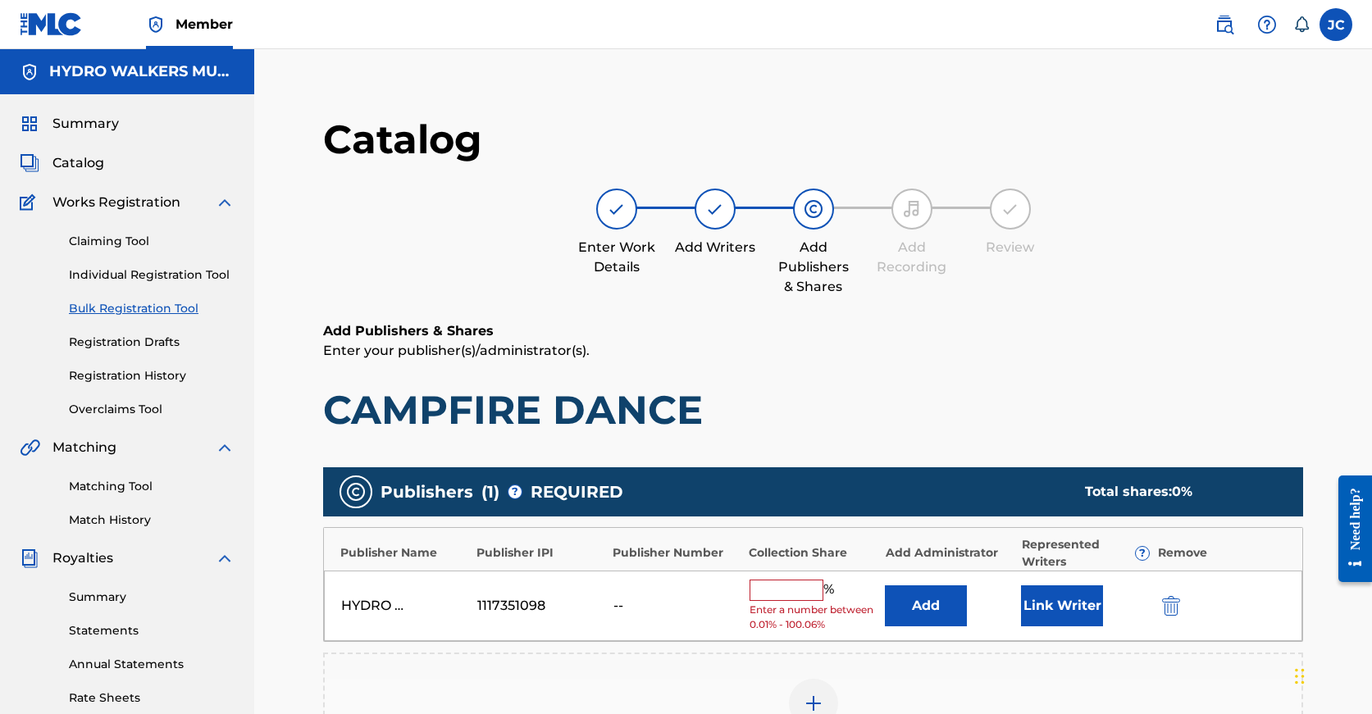
click at [768, 593] on input "text" at bounding box center [787, 590] width 74 height 21
paste input "100"
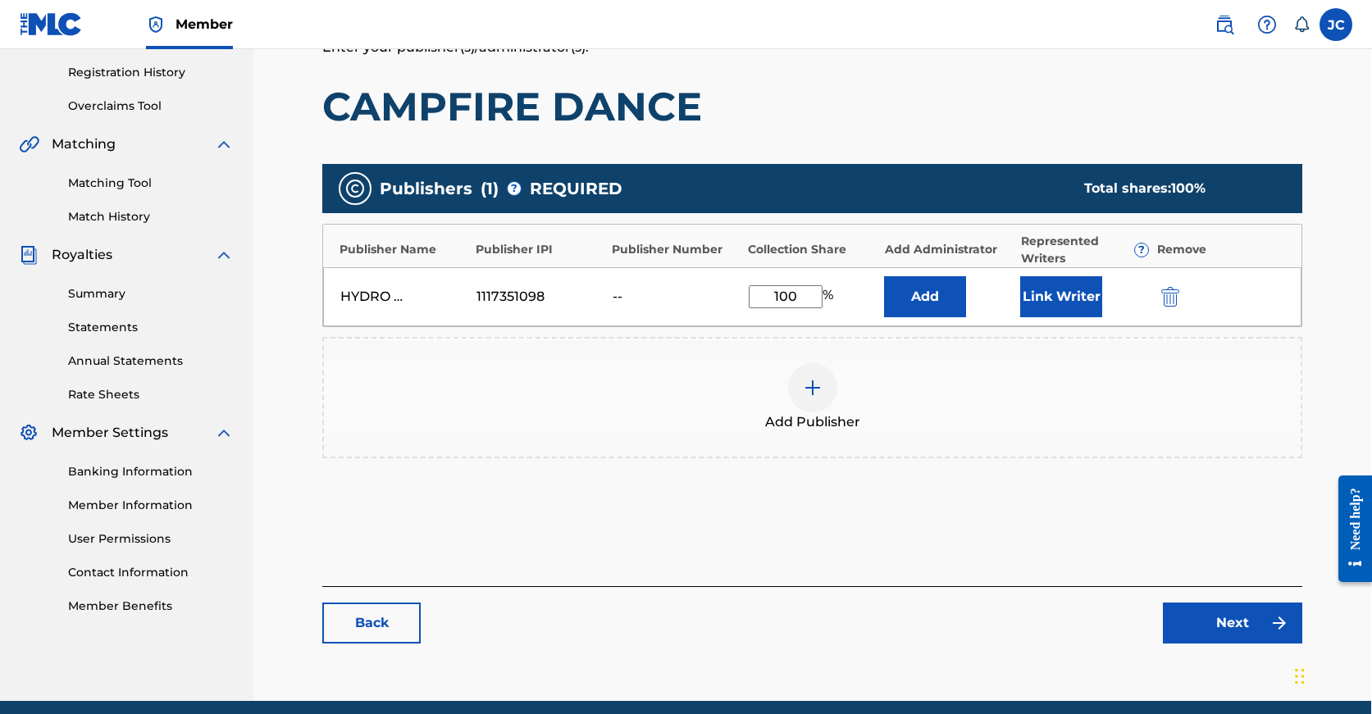
type input "100"
click at [1248, 608] on link "Next" at bounding box center [1232, 623] width 139 height 41
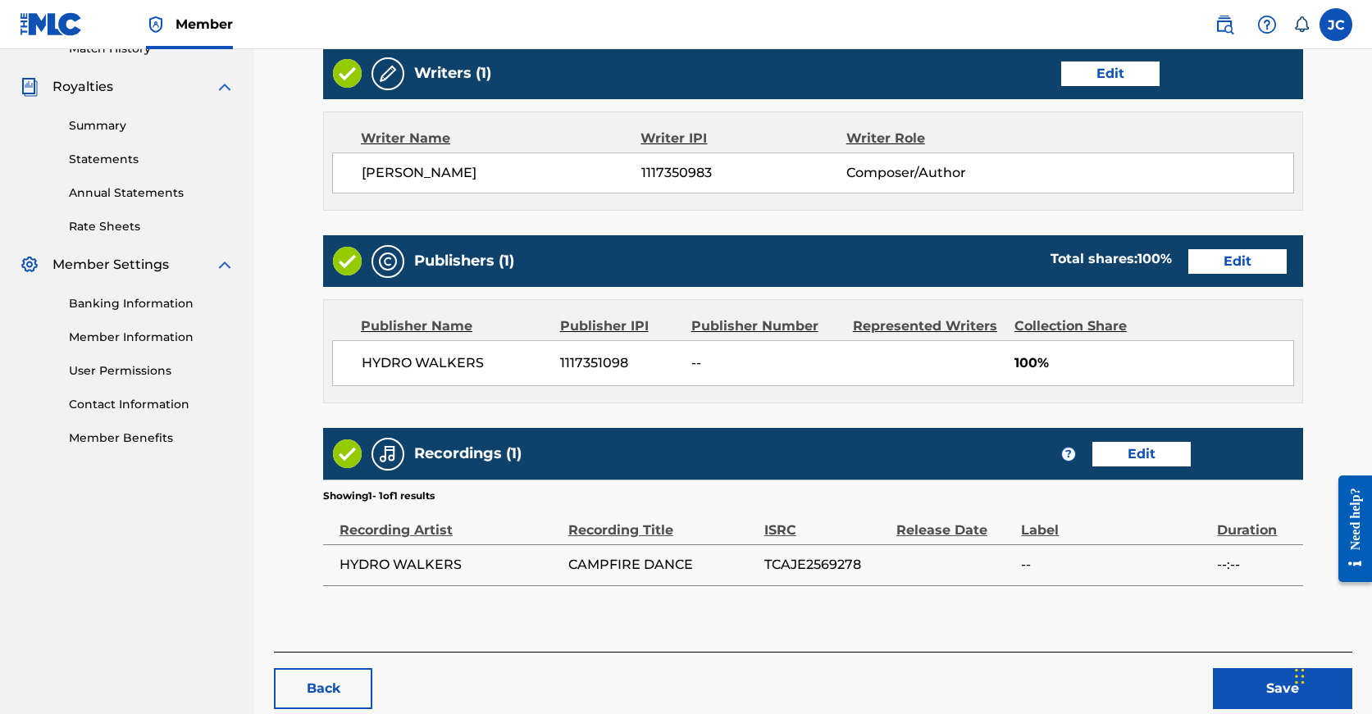
click at [1250, 698] on button "Save" at bounding box center [1282, 688] width 139 height 41
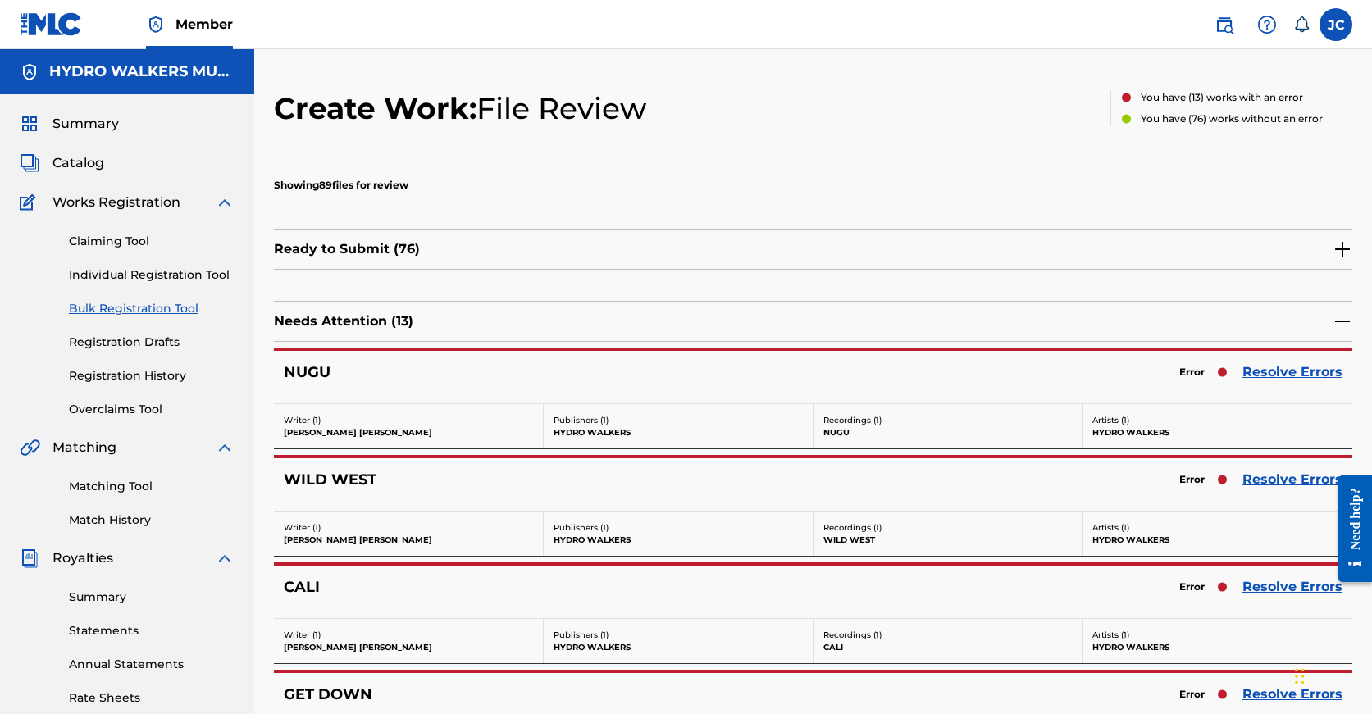
click at [1313, 374] on link "Resolve Errors" at bounding box center [1292, 372] width 100 height 20
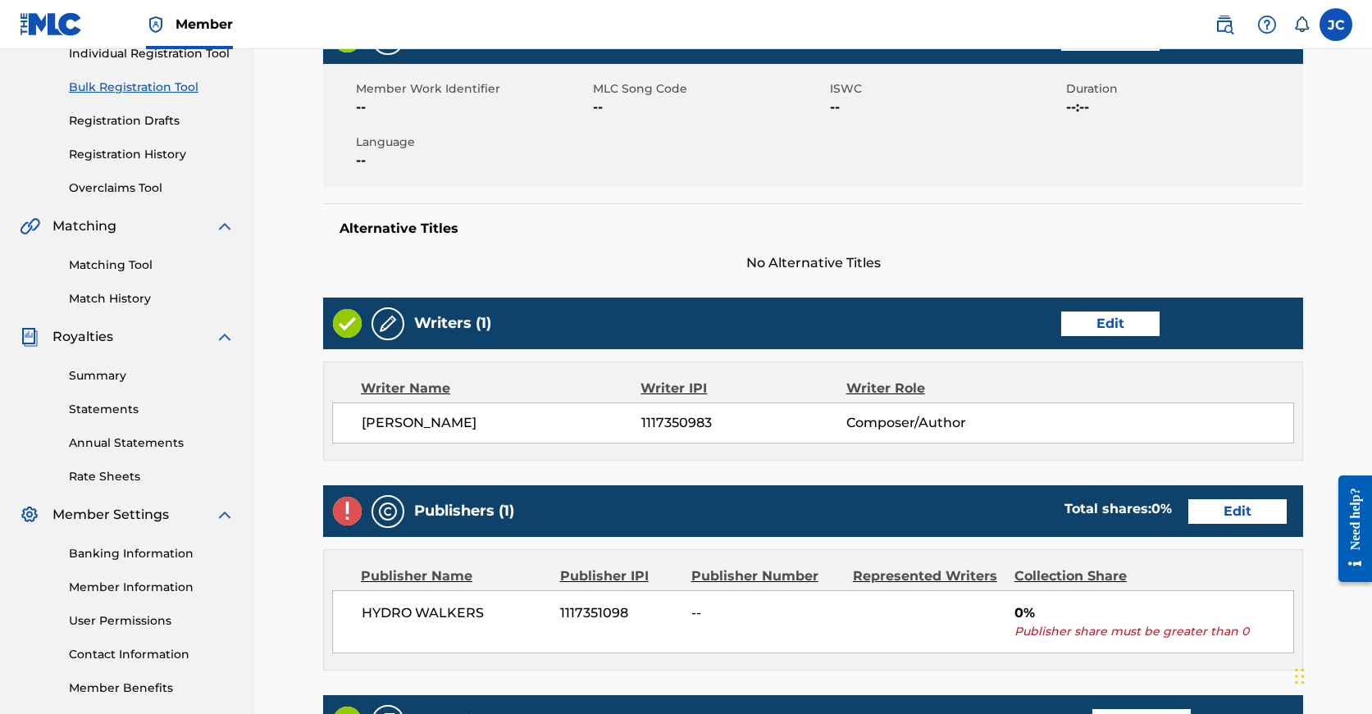
click at [1096, 497] on div "Publishers (1) Total shares: 0 % Edit" at bounding box center [813, 511] width 980 height 52
click at [1188, 513] on link "Edit" at bounding box center [1237, 511] width 98 height 25
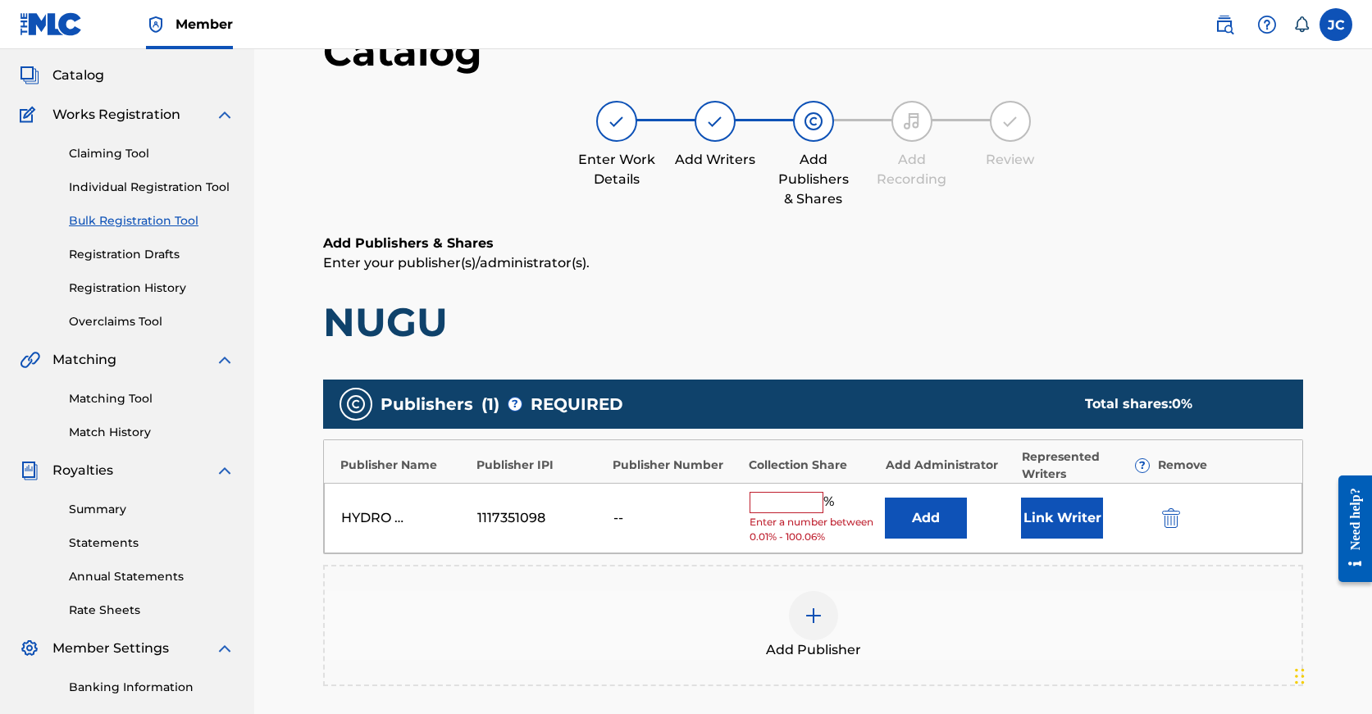
click at [791, 495] on input "text" at bounding box center [787, 502] width 74 height 21
paste input "100"
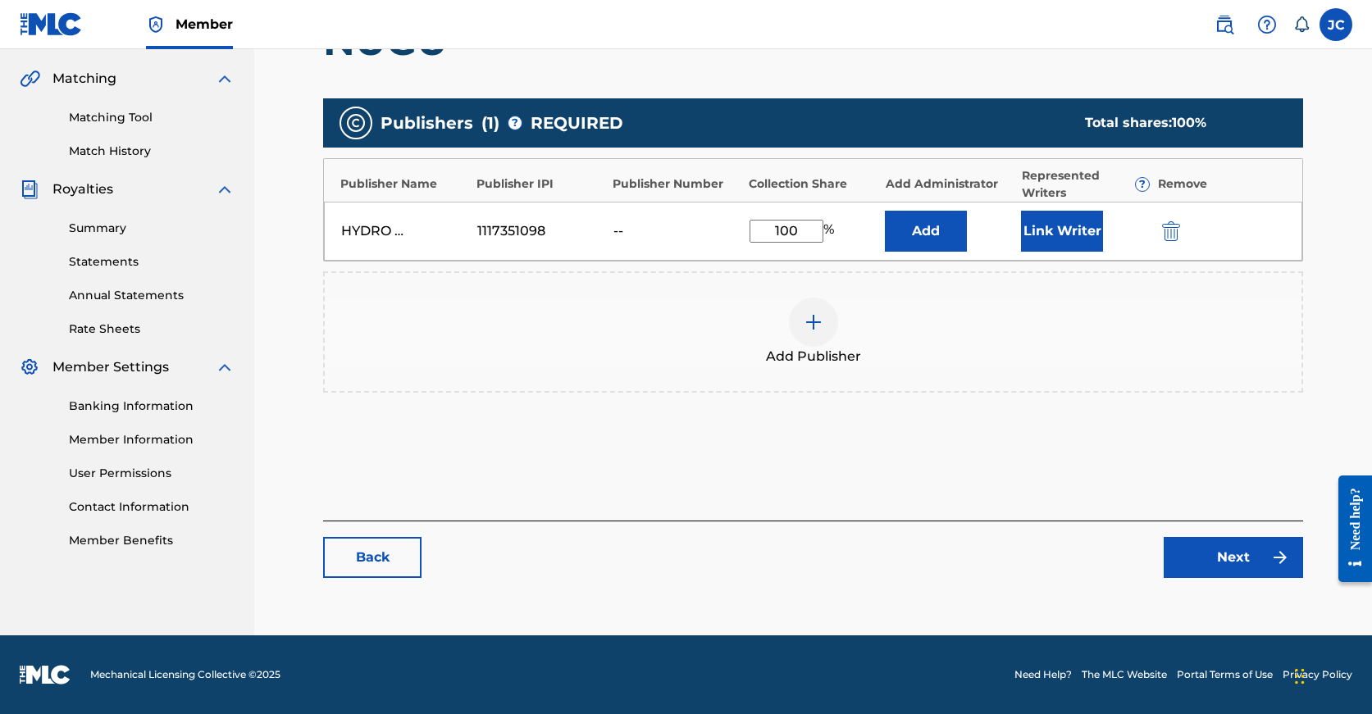
type input "100"
click at [1266, 560] on link "Next" at bounding box center [1233, 557] width 139 height 41
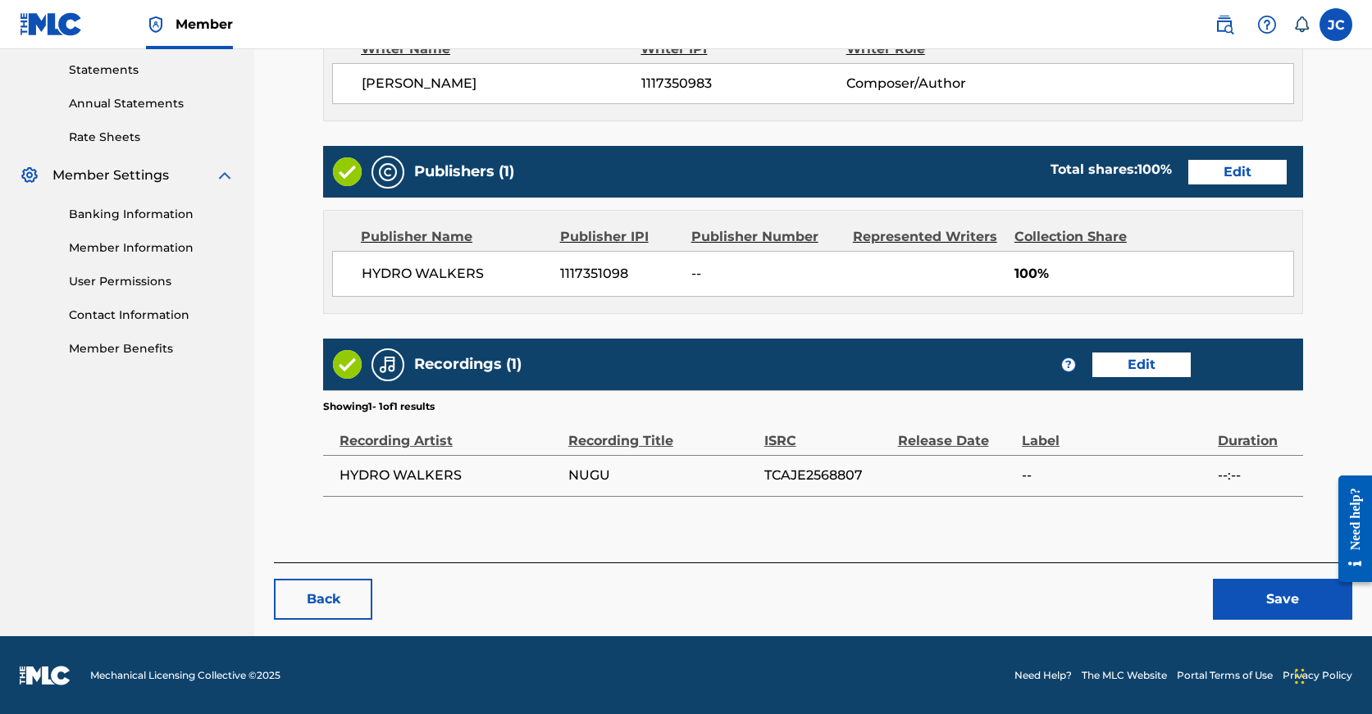
click at [1248, 579] on button "Save" at bounding box center [1282, 599] width 139 height 41
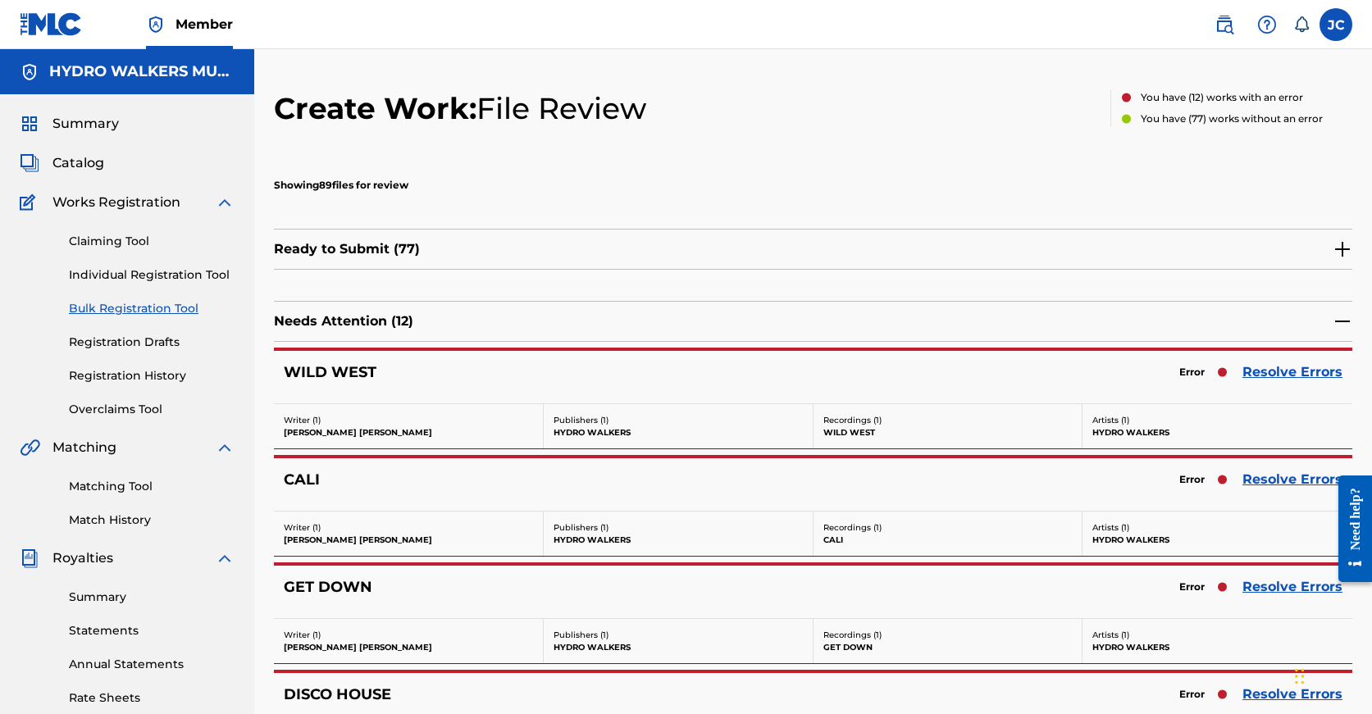
click at [1264, 472] on link "Resolve Errors" at bounding box center [1292, 480] width 100 height 20
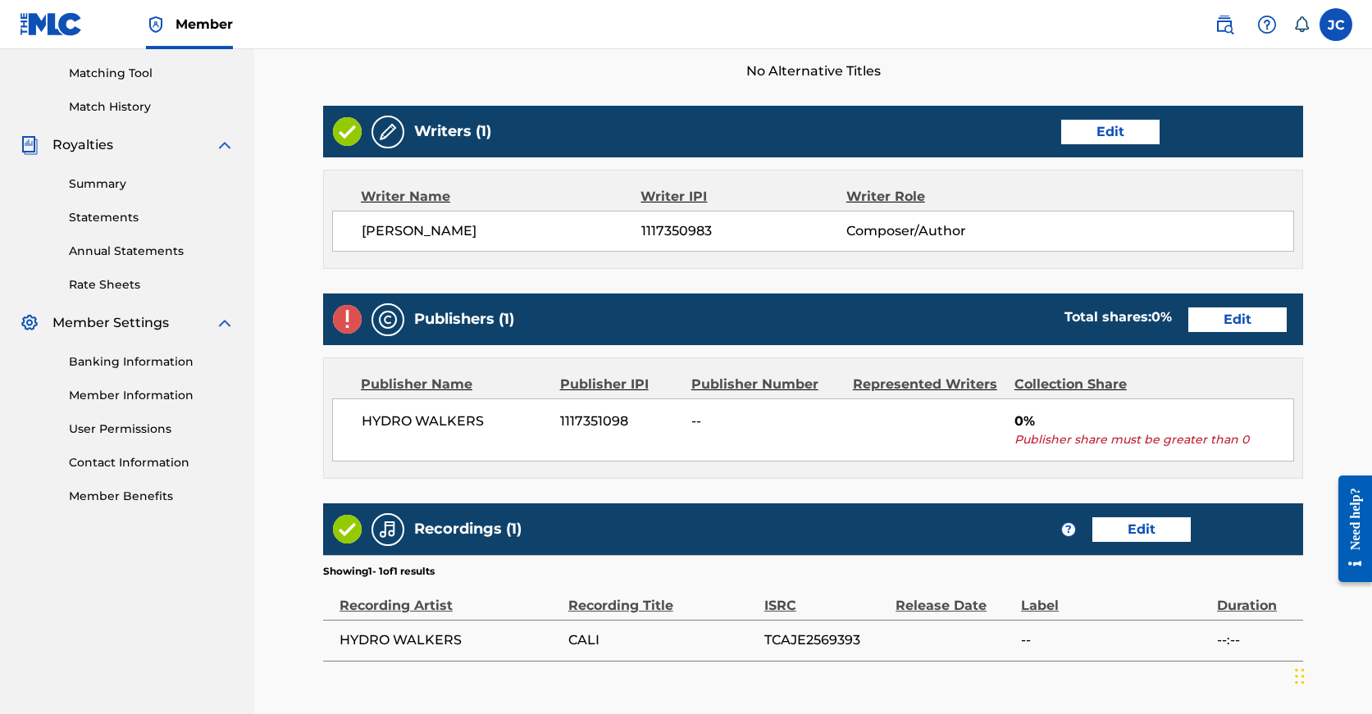
click at [1188, 317] on link "Edit" at bounding box center [1237, 320] width 98 height 25
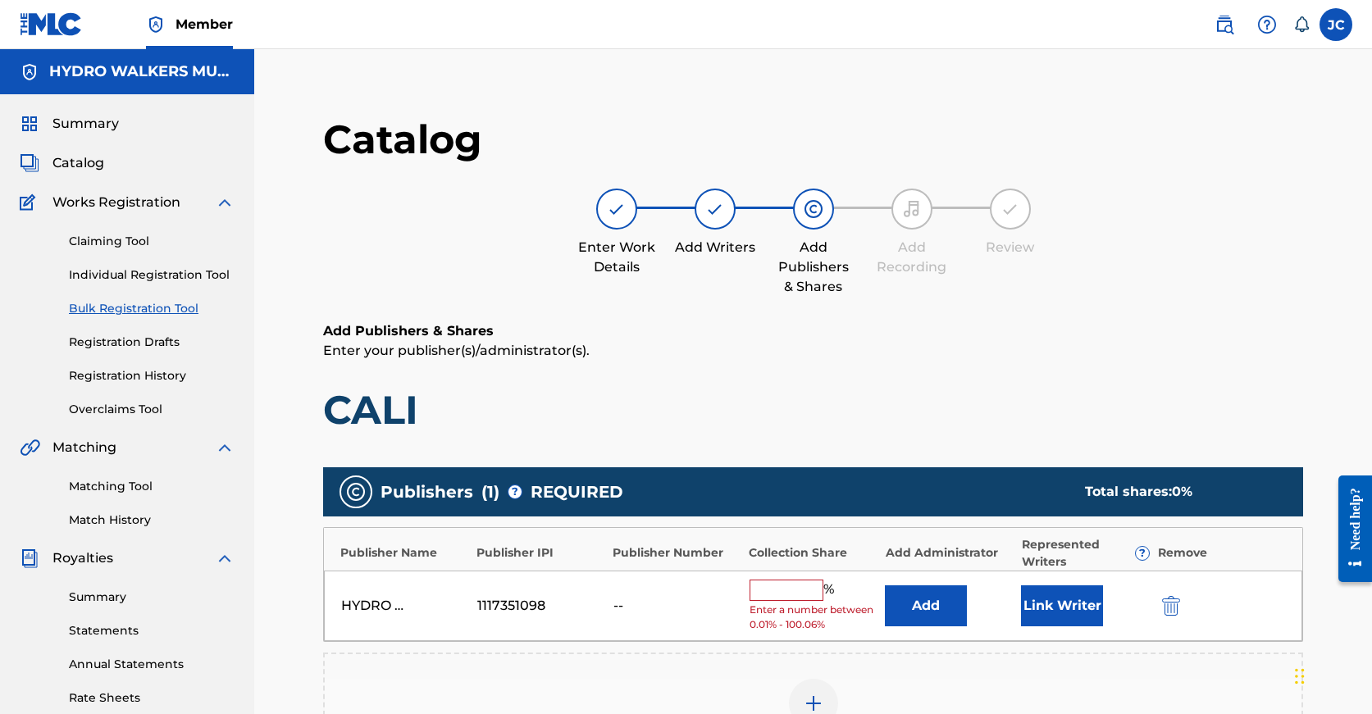
click at [778, 585] on input "text" at bounding box center [787, 590] width 74 height 21
paste input "100"
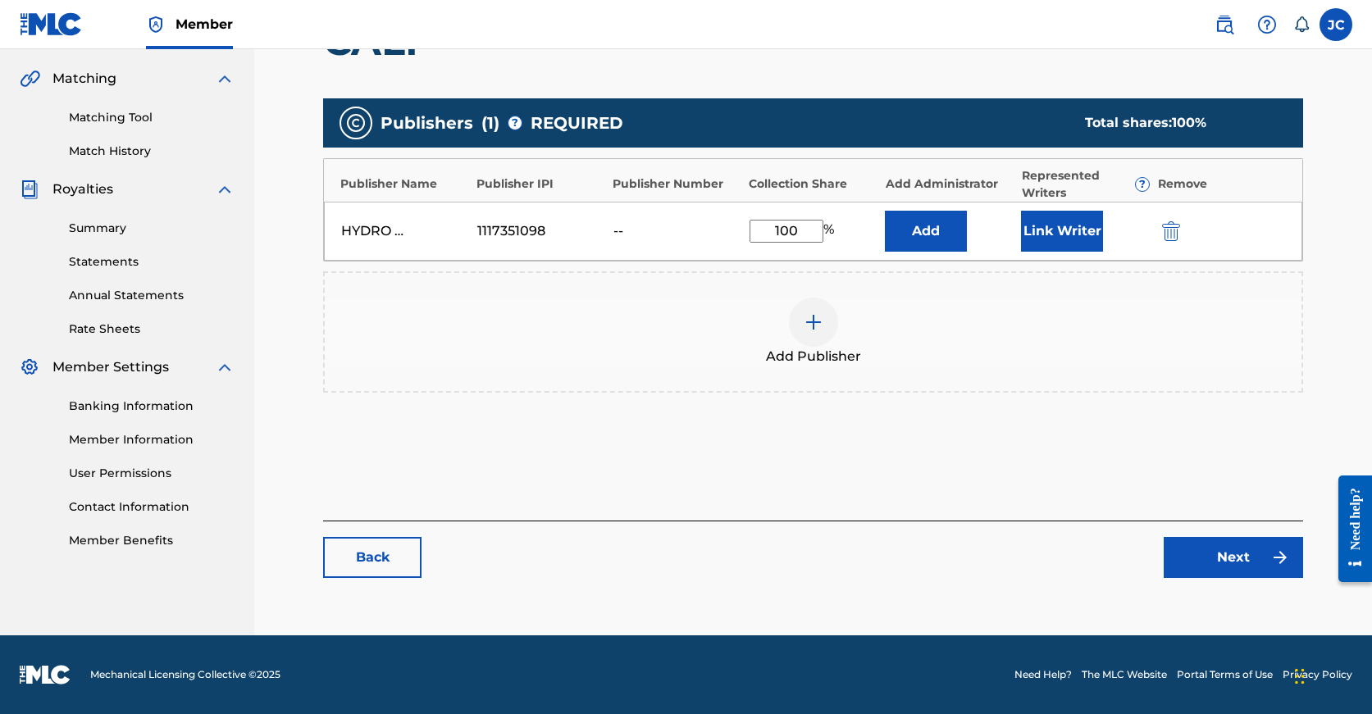
type input "100"
click at [1236, 551] on link "Next" at bounding box center [1233, 557] width 139 height 41
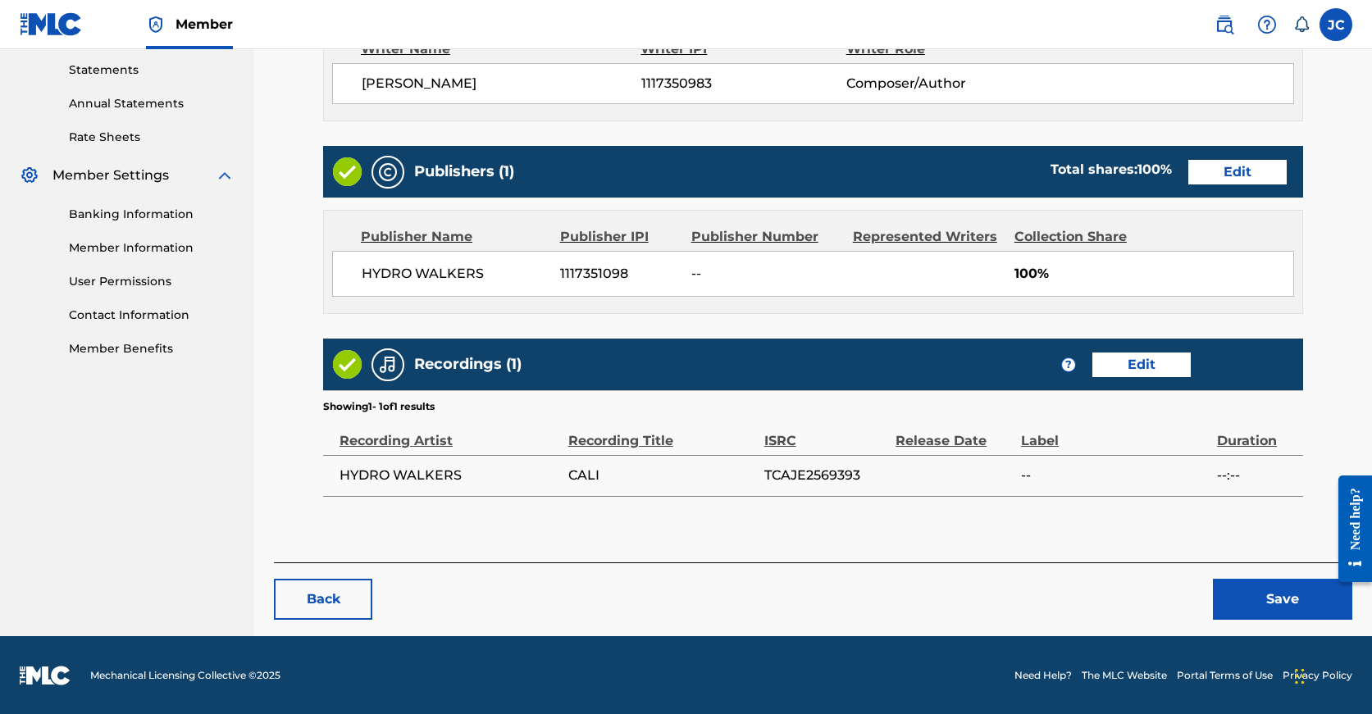
click at [1245, 595] on button "Save" at bounding box center [1282, 599] width 139 height 41
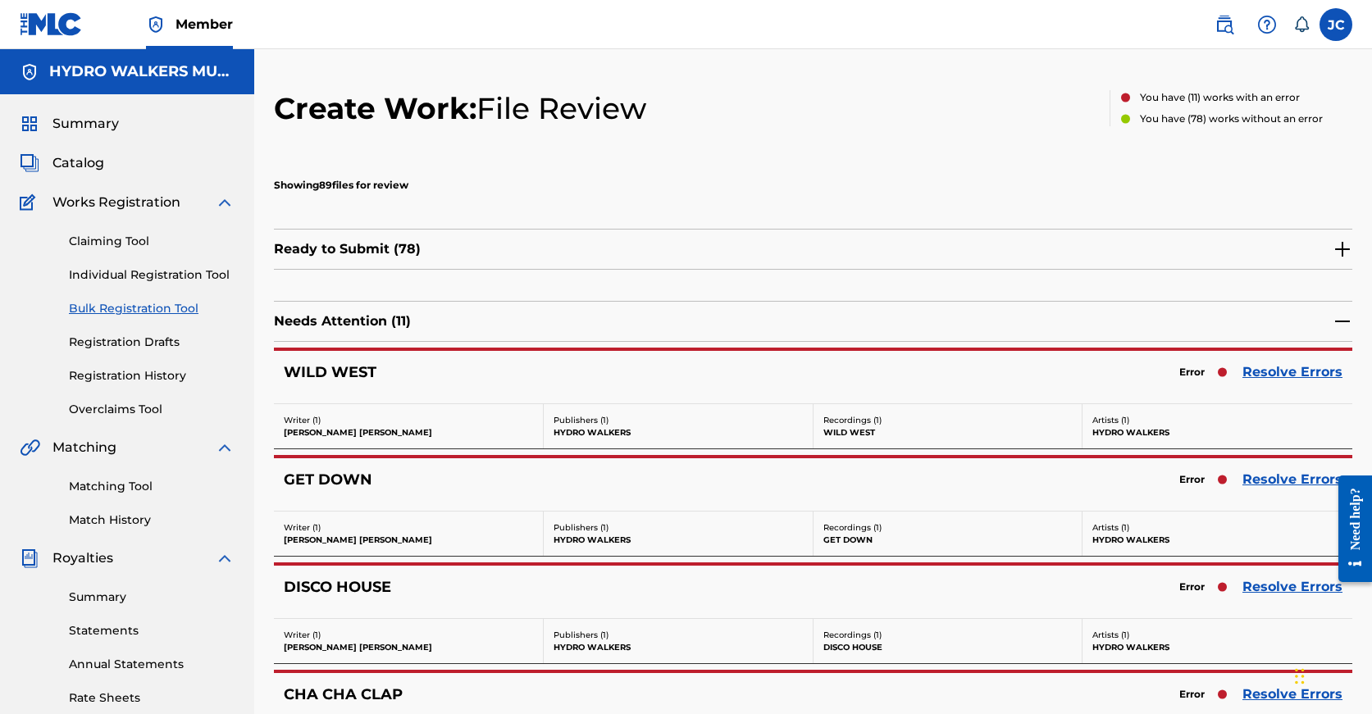
click at [1265, 469] on div "Error Resolve Errors" at bounding box center [1256, 479] width 171 height 23
click at [1268, 479] on link "Resolve Errors" at bounding box center [1292, 480] width 100 height 20
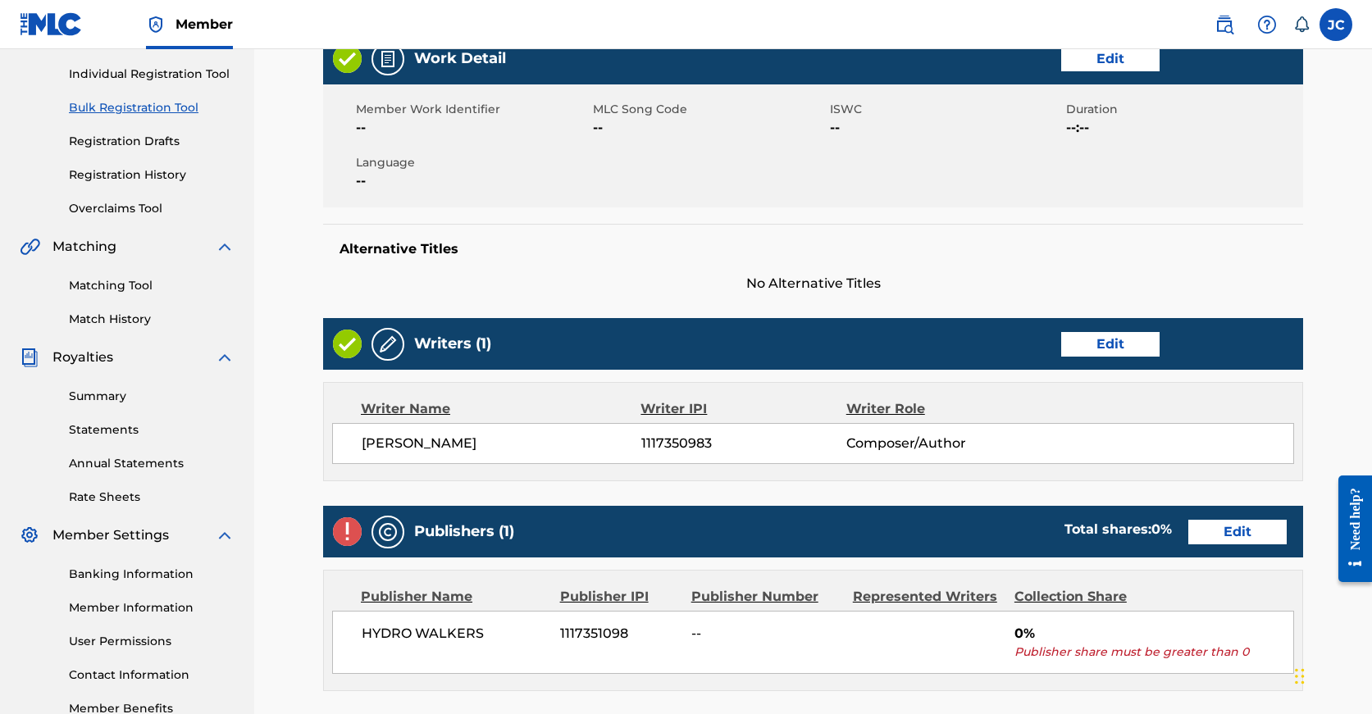
click at [1188, 535] on link "Edit" at bounding box center [1237, 532] width 98 height 25
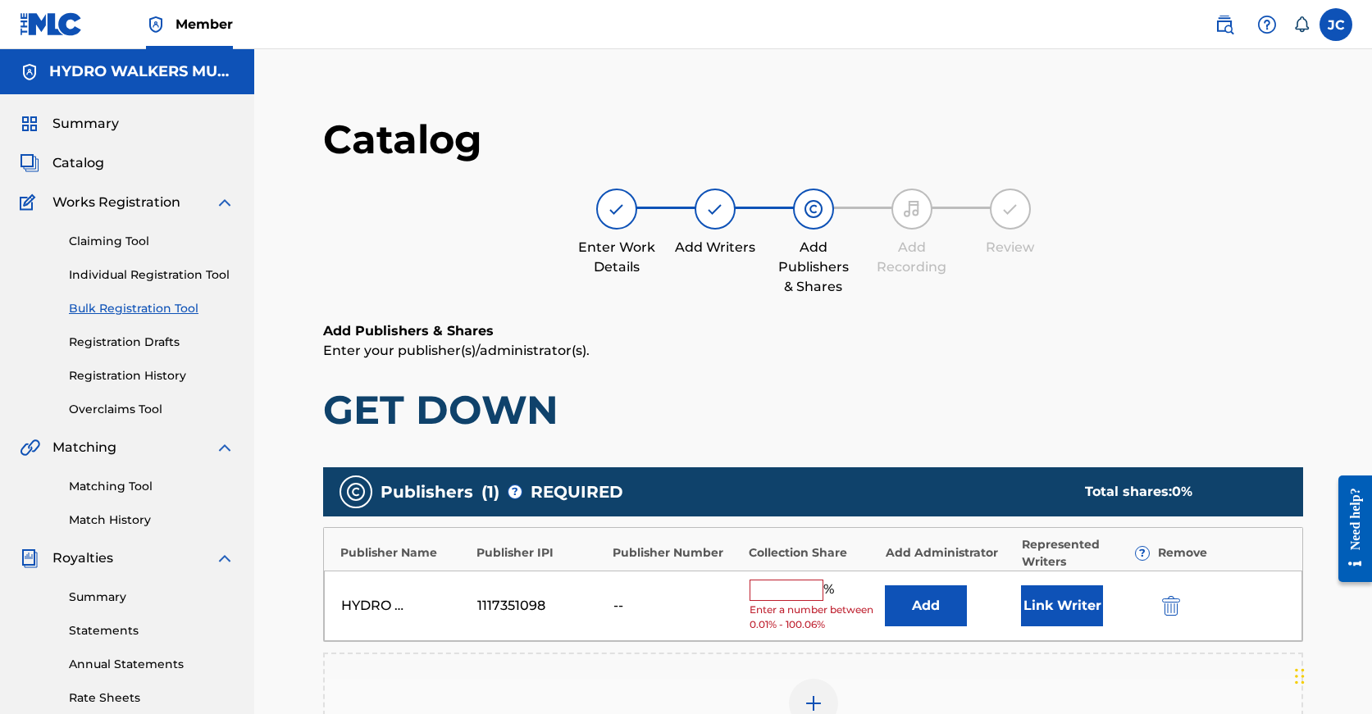
click at [777, 593] on input "text" at bounding box center [787, 590] width 74 height 21
paste input "100"
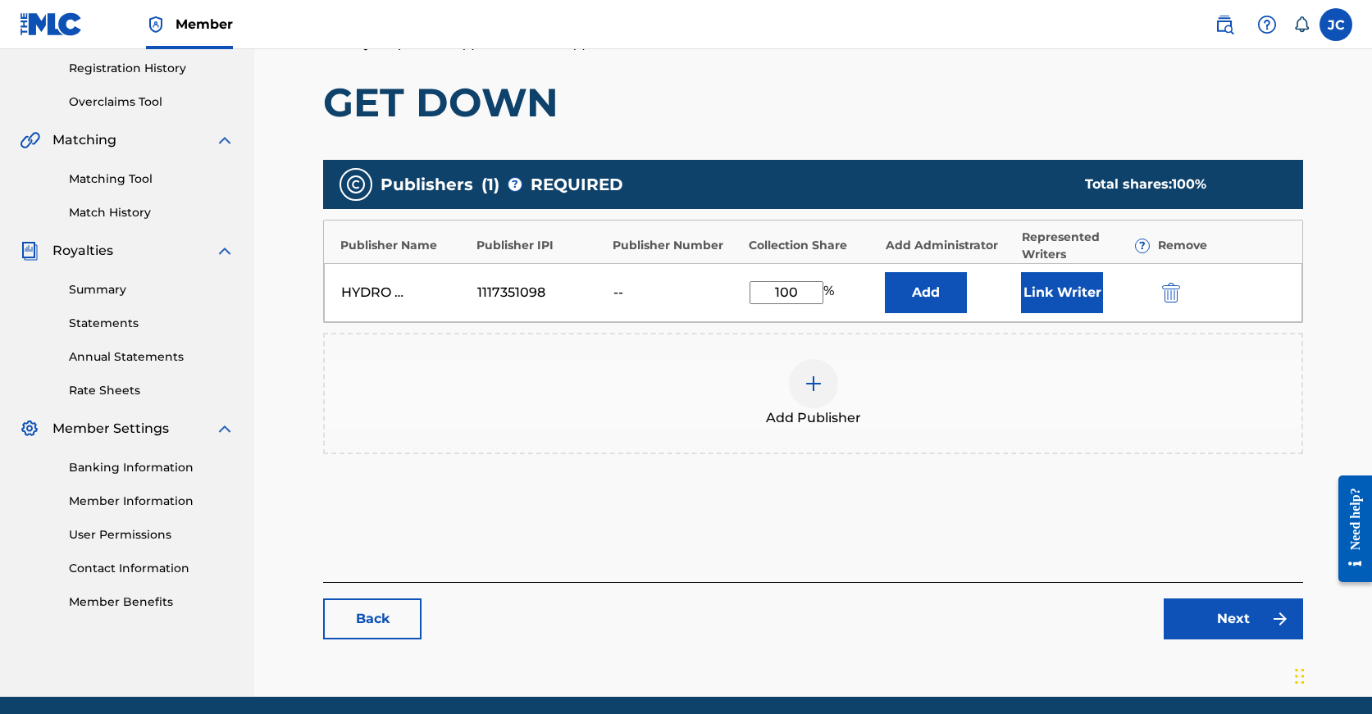
type input "100"
click at [1202, 610] on link "Next" at bounding box center [1233, 619] width 139 height 41
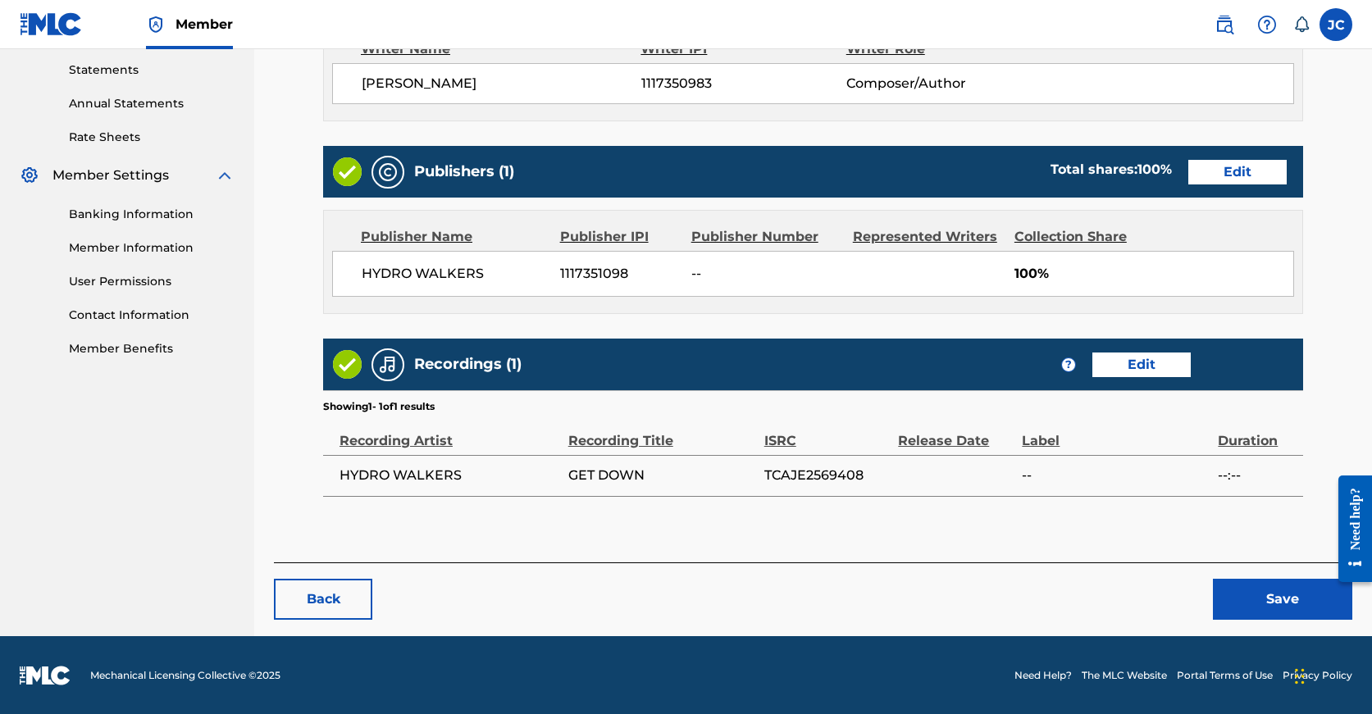
click at [1244, 607] on button "Save" at bounding box center [1282, 599] width 139 height 41
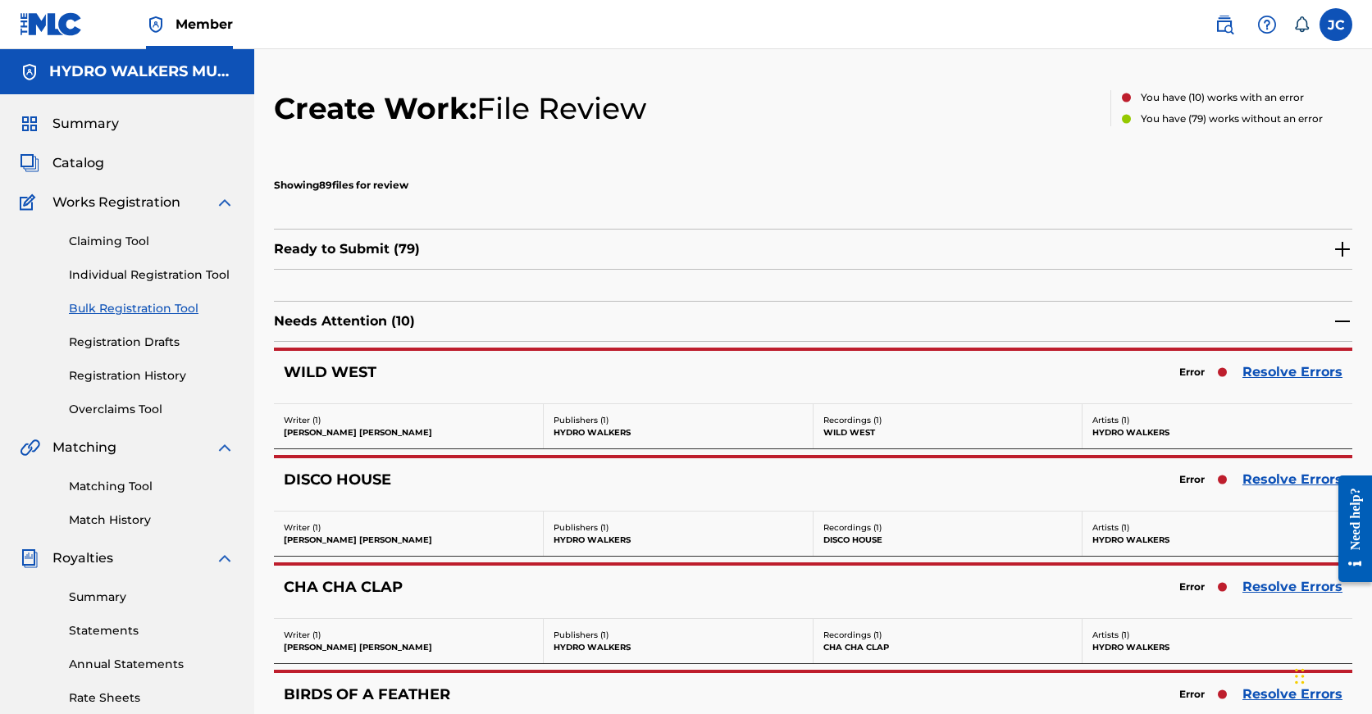
click at [1276, 468] on div "Error Resolve Errors" at bounding box center [1256, 479] width 171 height 23
click at [1275, 474] on link "Resolve Errors" at bounding box center [1292, 480] width 100 height 20
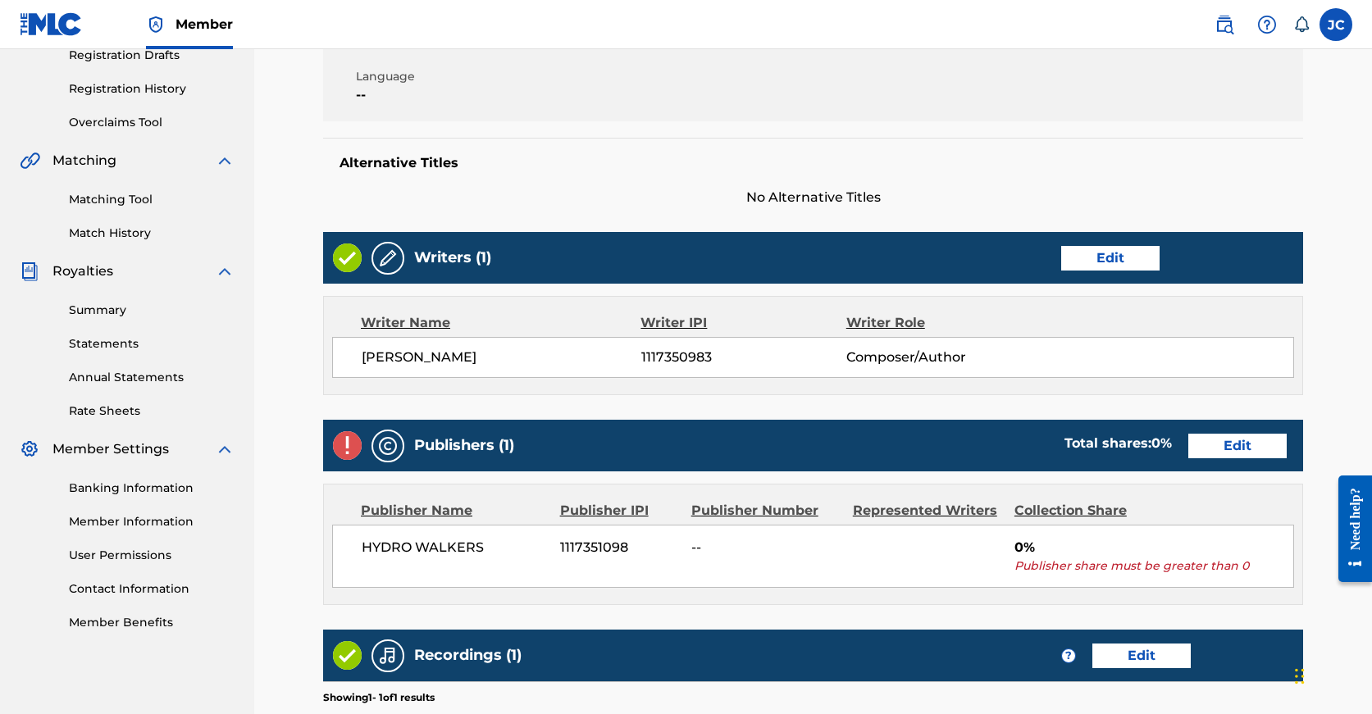
click at [1188, 434] on link "Edit" at bounding box center [1237, 446] width 98 height 25
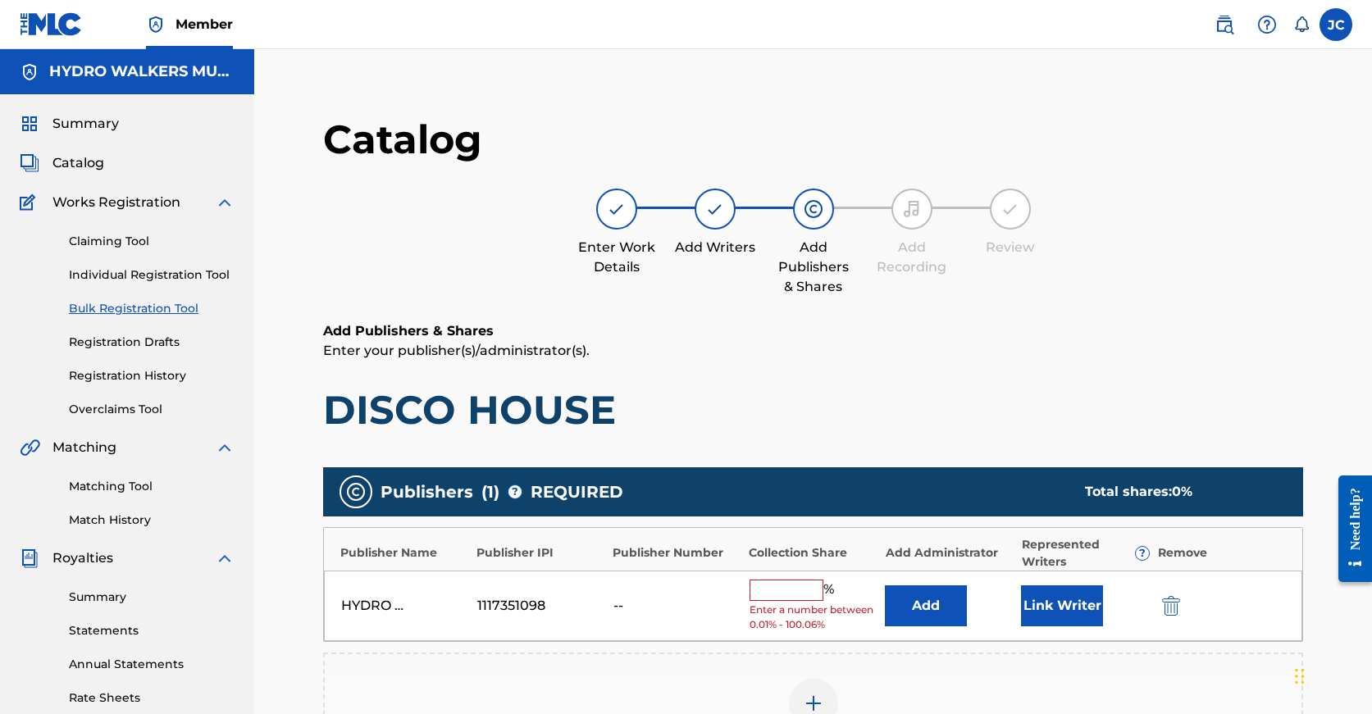
click at [827, 574] on div "HYDRO WALKERS 1117351098 -- % Enter a number between 0.01% - 100.06% Add Link W…" at bounding box center [813, 606] width 978 height 71
click at [810, 577] on div "HYDRO WALKERS 1117351098 -- % Enter a number between 0.01% - 100.06% Add Link W…" at bounding box center [813, 606] width 978 height 71
click at [804, 588] on input "text" at bounding box center [787, 590] width 74 height 21
paste input "100"
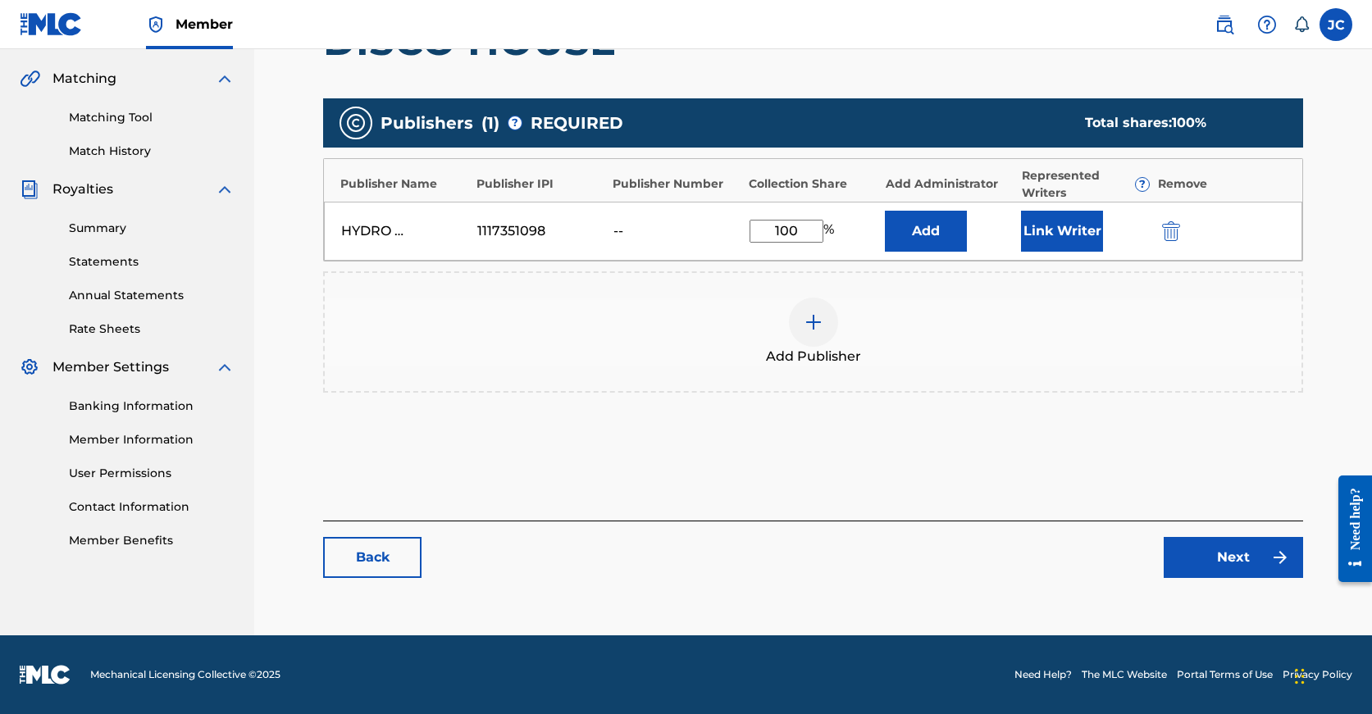
type input "100"
click at [1210, 571] on link "Next" at bounding box center [1233, 557] width 139 height 41
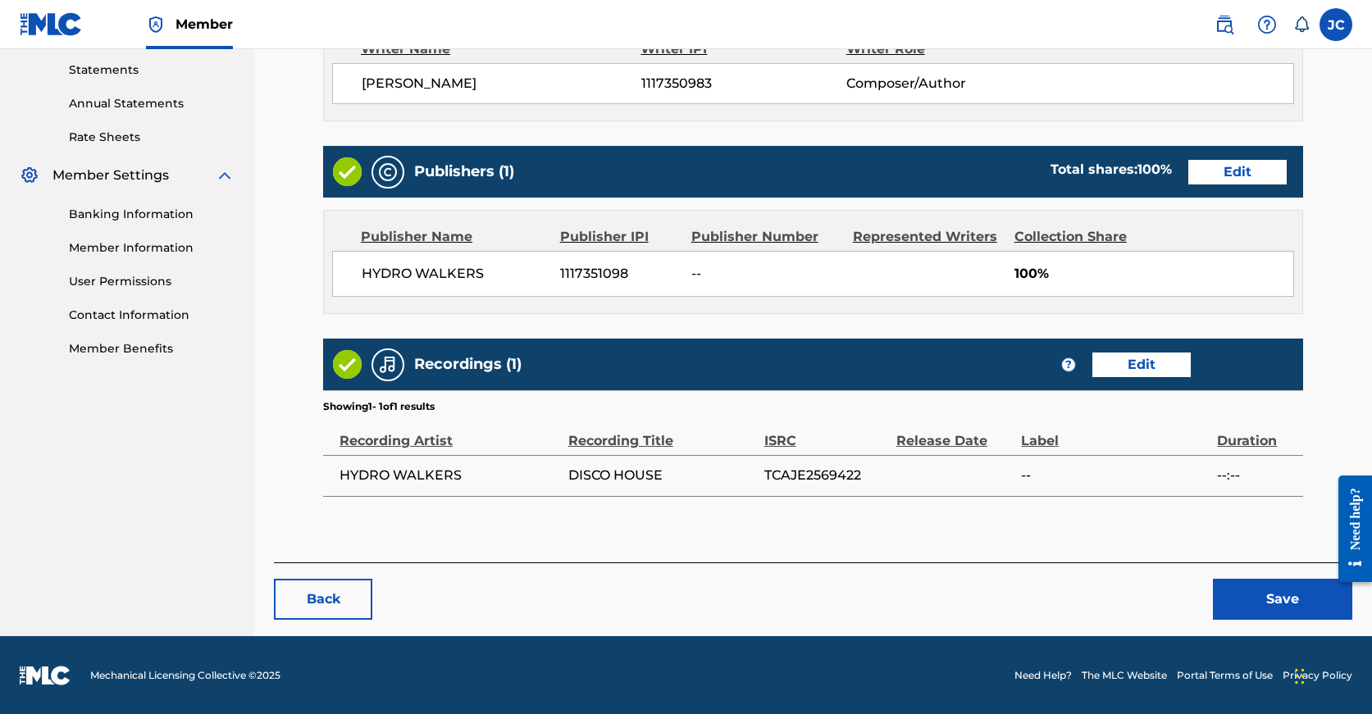
click at [1253, 613] on button "Save" at bounding box center [1282, 599] width 139 height 41
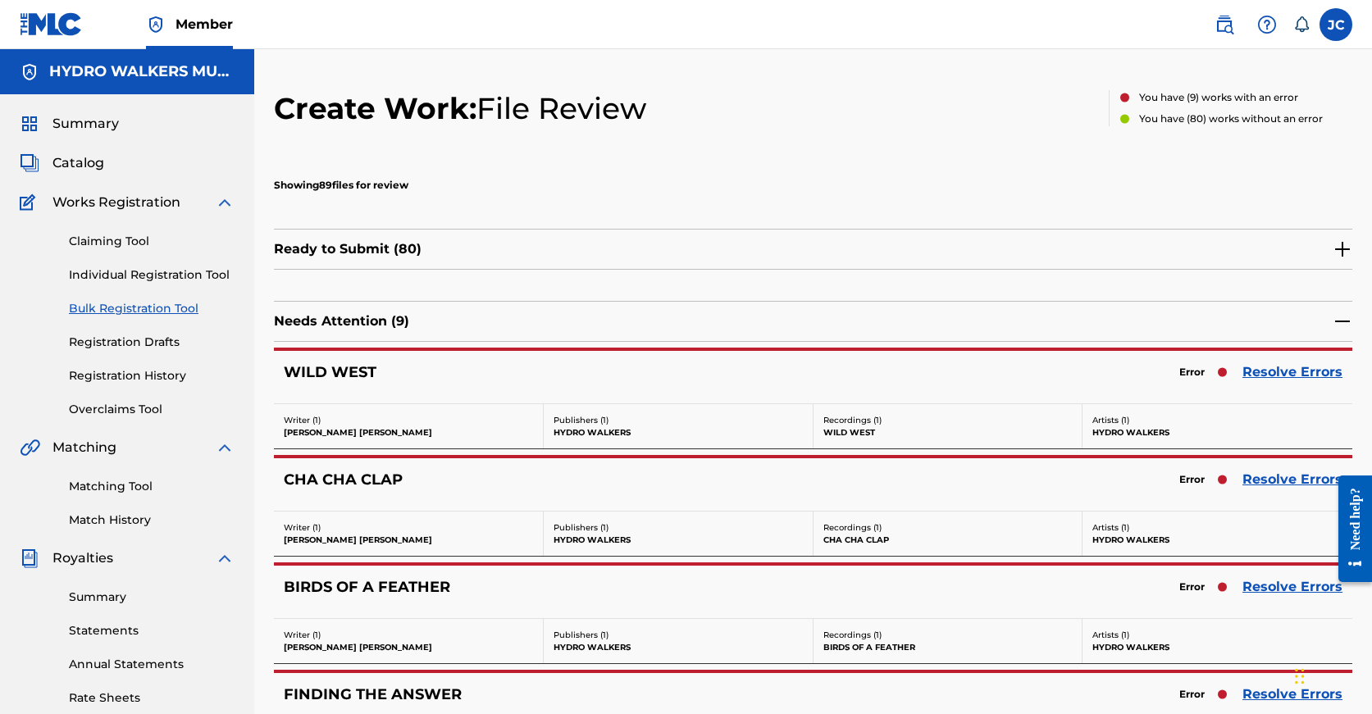
click at [1284, 483] on link "Resolve Errors" at bounding box center [1292, 480] width 100 height 20
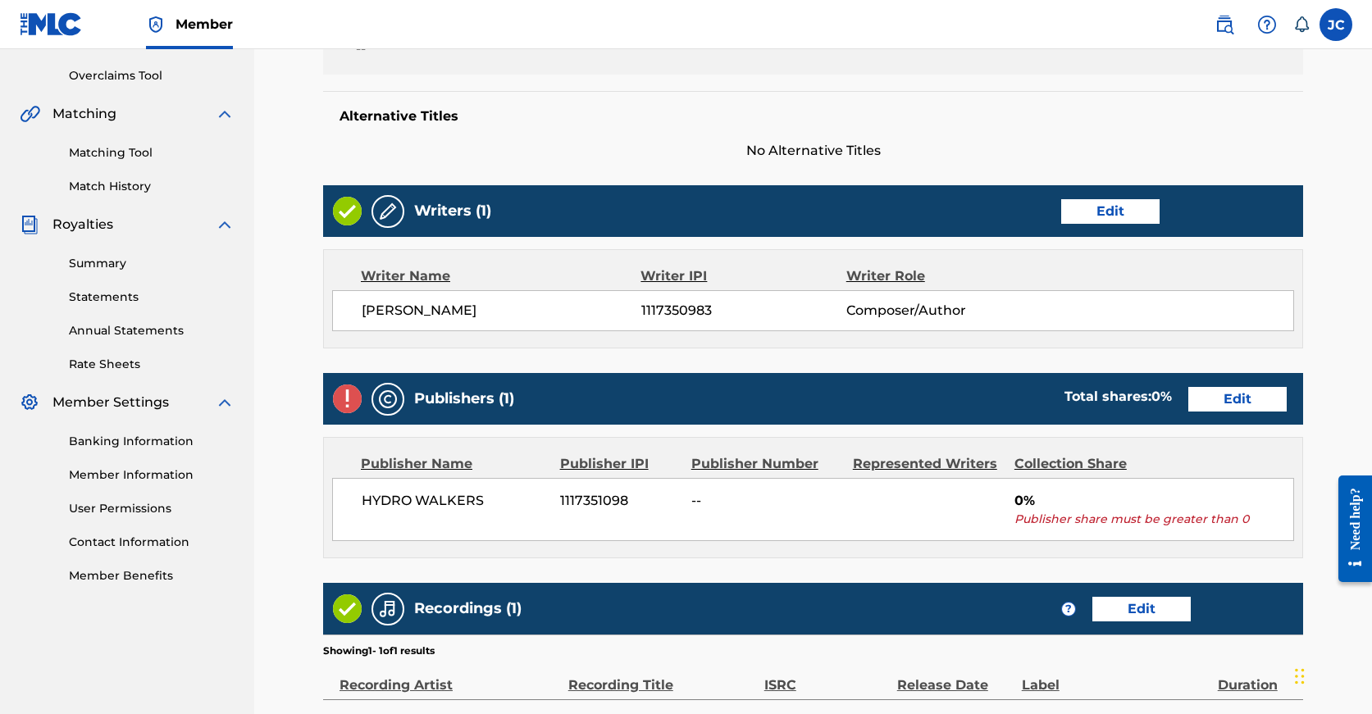
click at [1188, 408] on link "Edit" at bounding box center [1237, 399] width 98 height 25
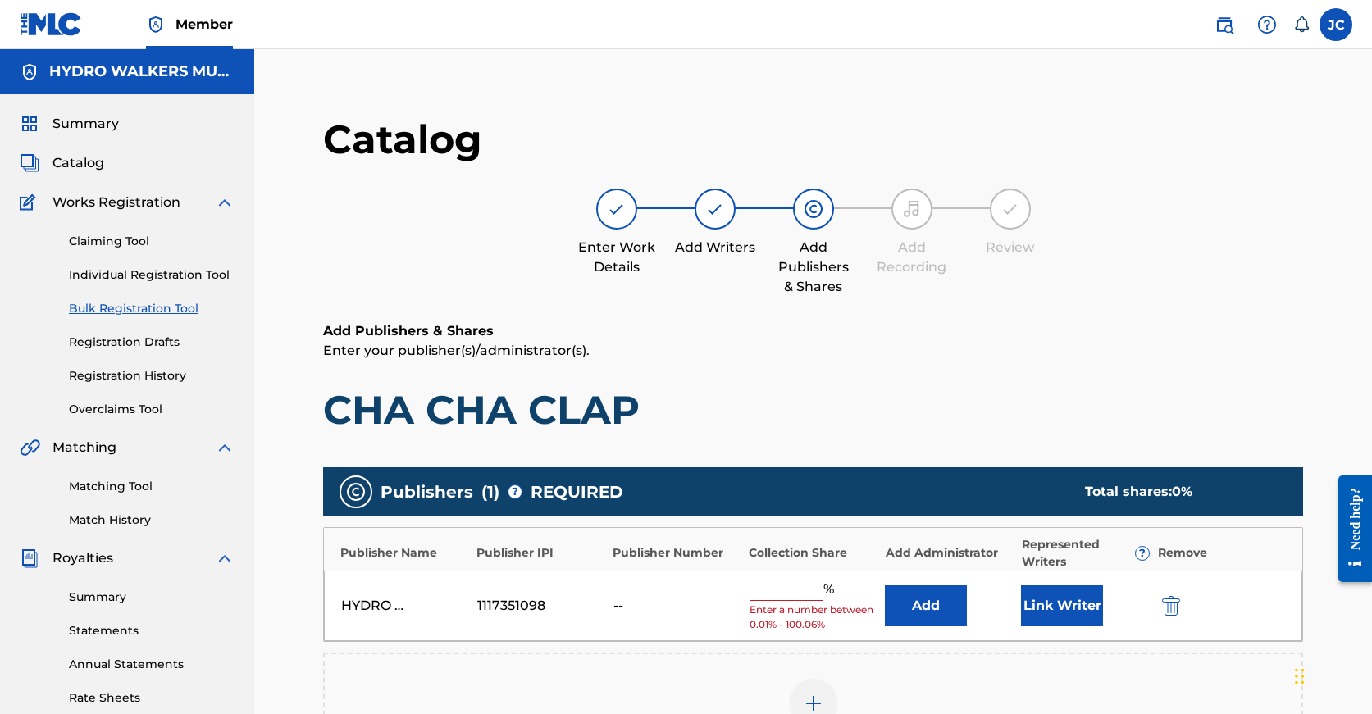
click at [779, 594] on input "text" at bounding box center [787, 590] width 74 height 21
paste input "100"
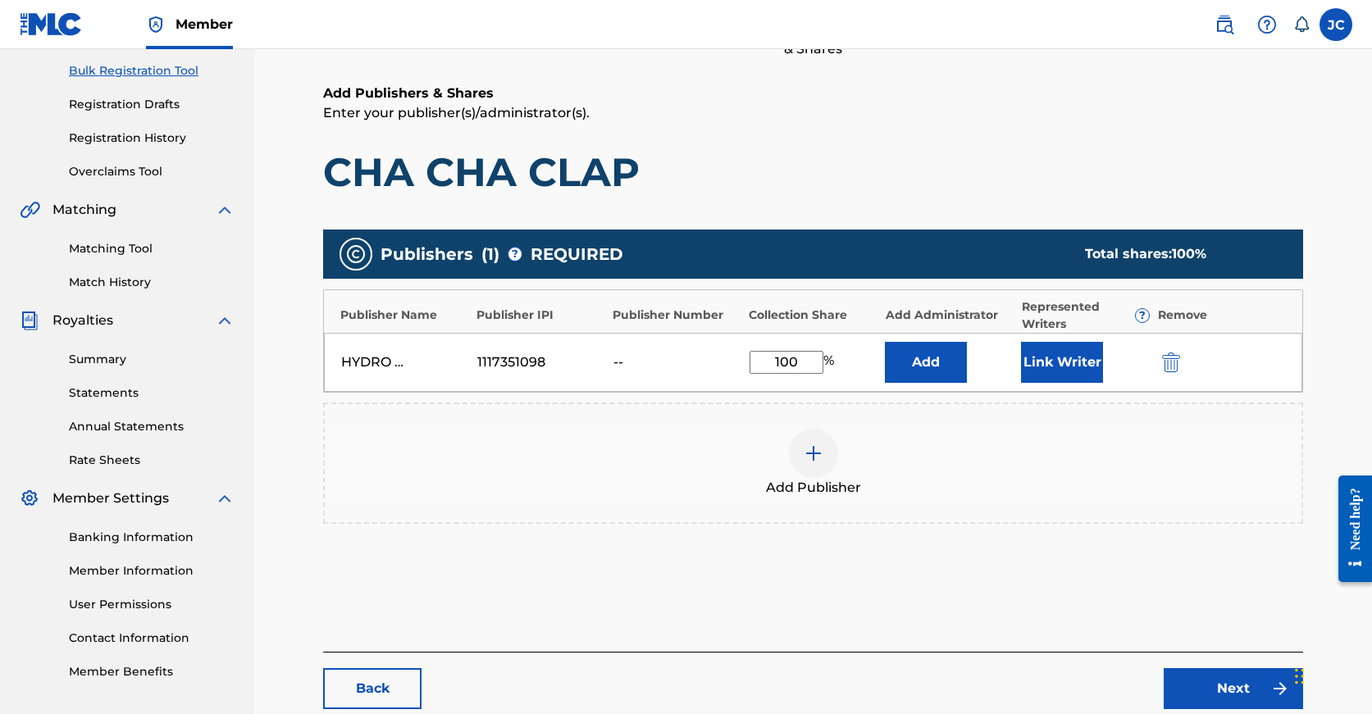
type input "100"
click at [1237, 667] on div "Back Next" at bounding box center [813, 680] width 980 height 57
click at [1229, 682] on link "Next" at bounding box center [1233, 688] width 139 height 41
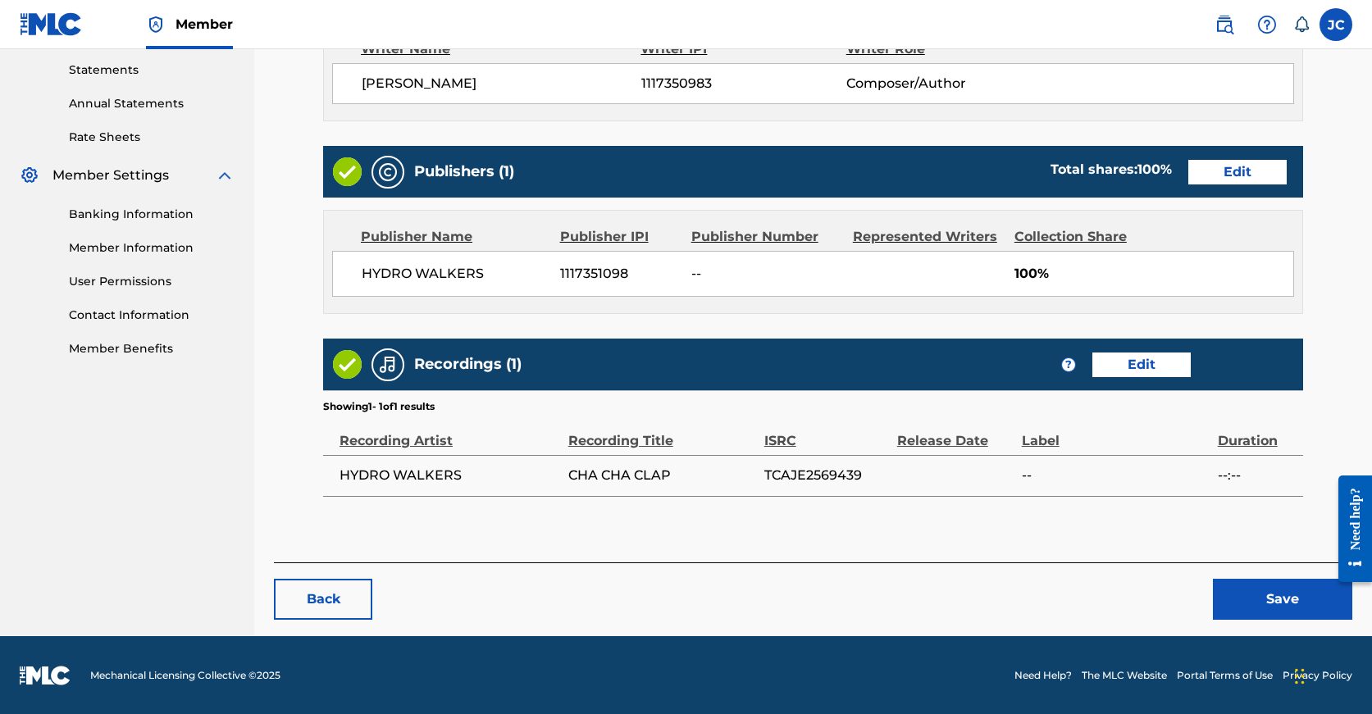
click at [1263, 608] on button "Save" at bounding box center [1282, 599] width 139 height 41
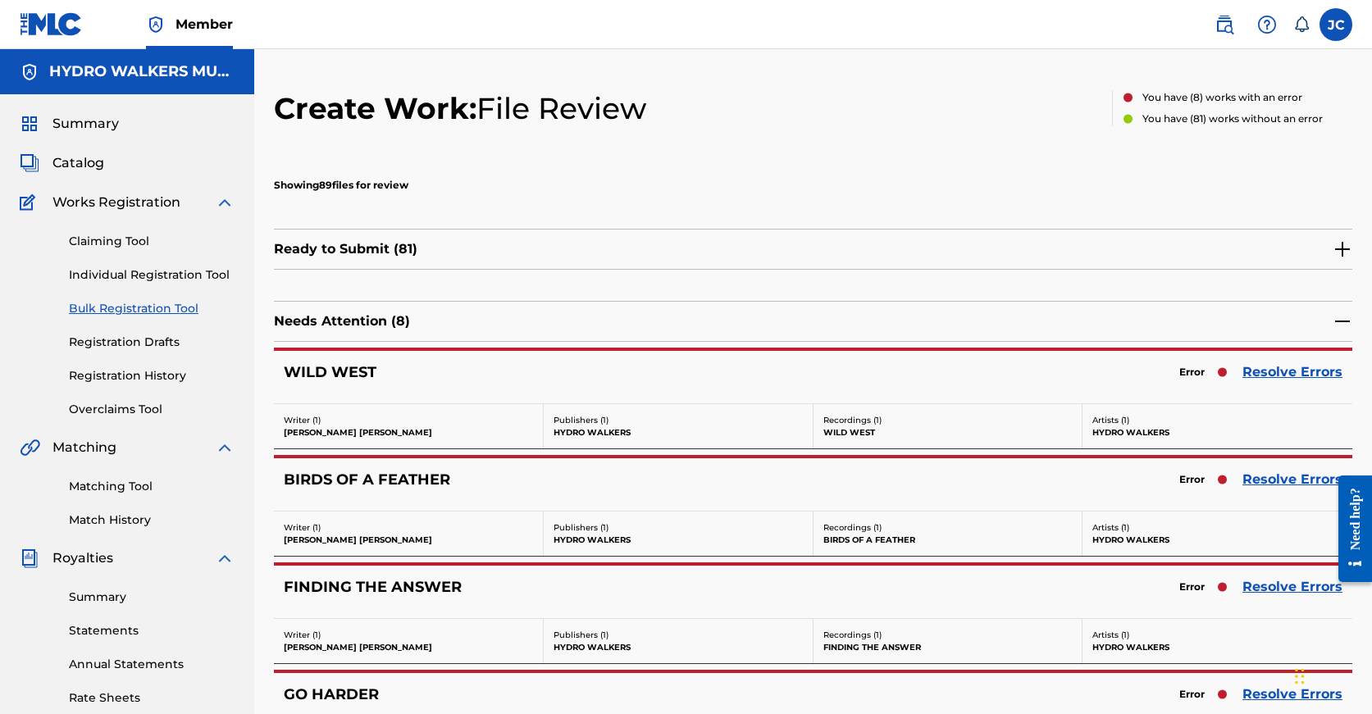
click at [1280, 586] on link "Resolve Errors" at bounding box center [1292, 587] width 100 height 20
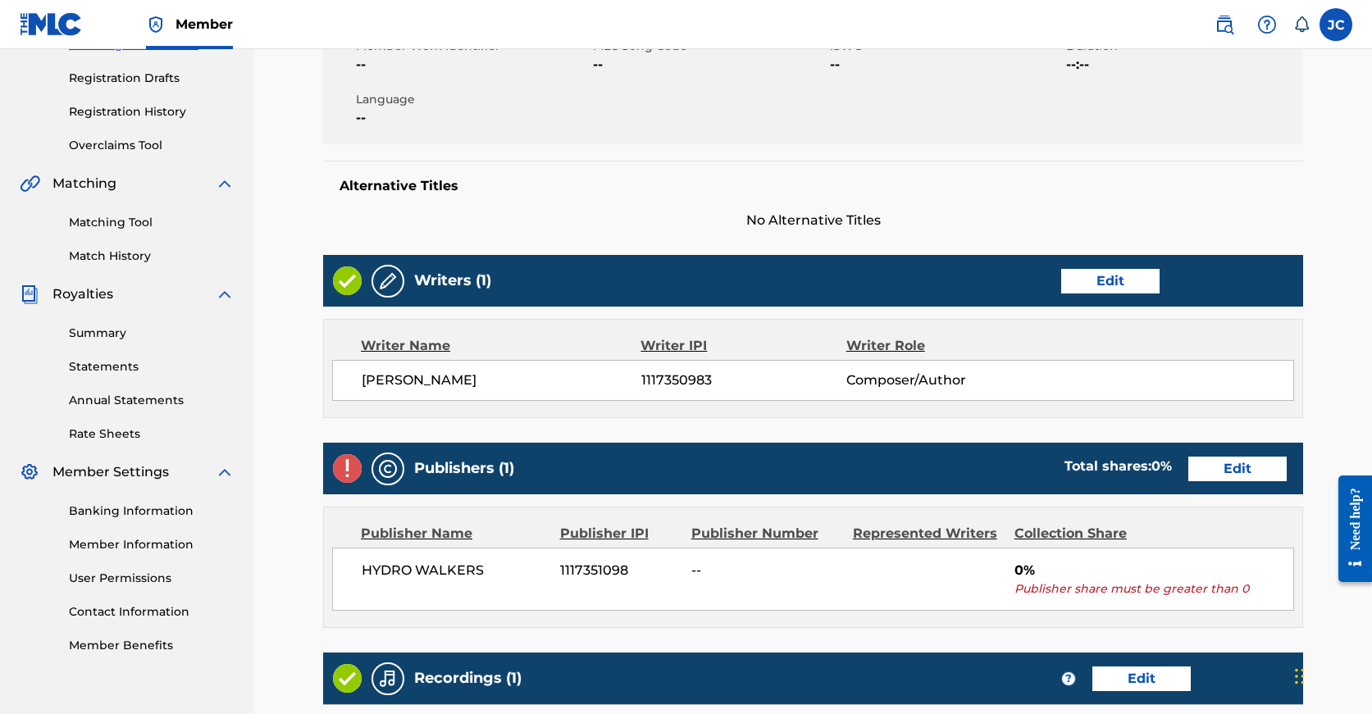
click at [1188, 476] on link "Edit" at bounding box center [1237, 469] width 98 height 25
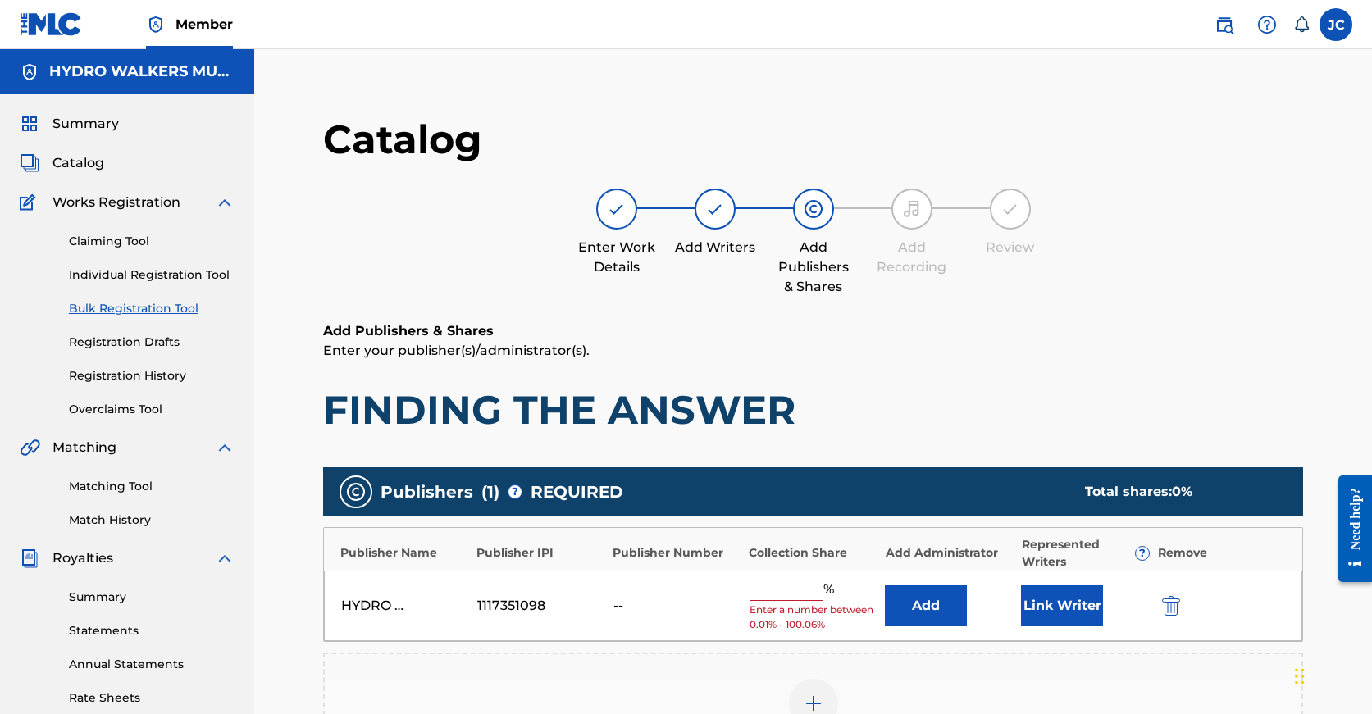
click at [785, 599] on input "text" at bounding box center [787, 590] width 74 height 21
type input "v"
paste input "100"
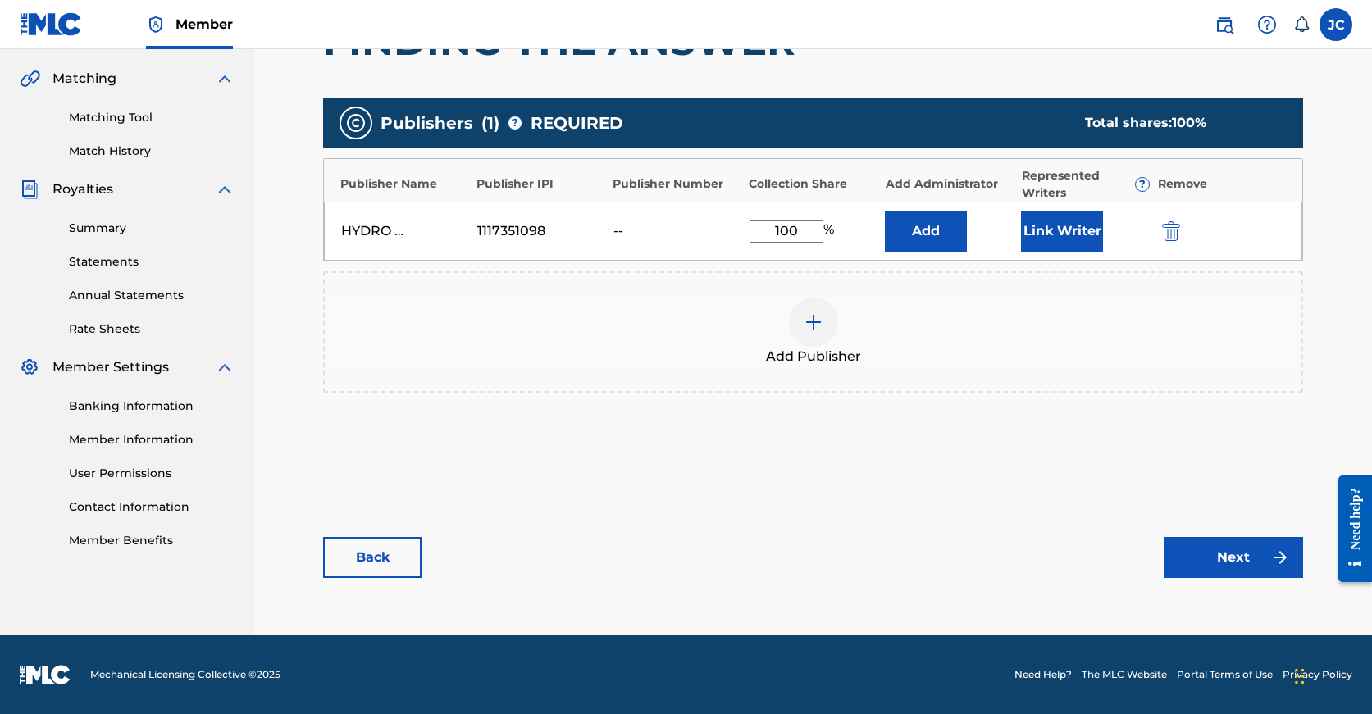
type input "100"
click at [1205, 543] on link "Next" at bounding box center [1233, 557] width 139 height 41
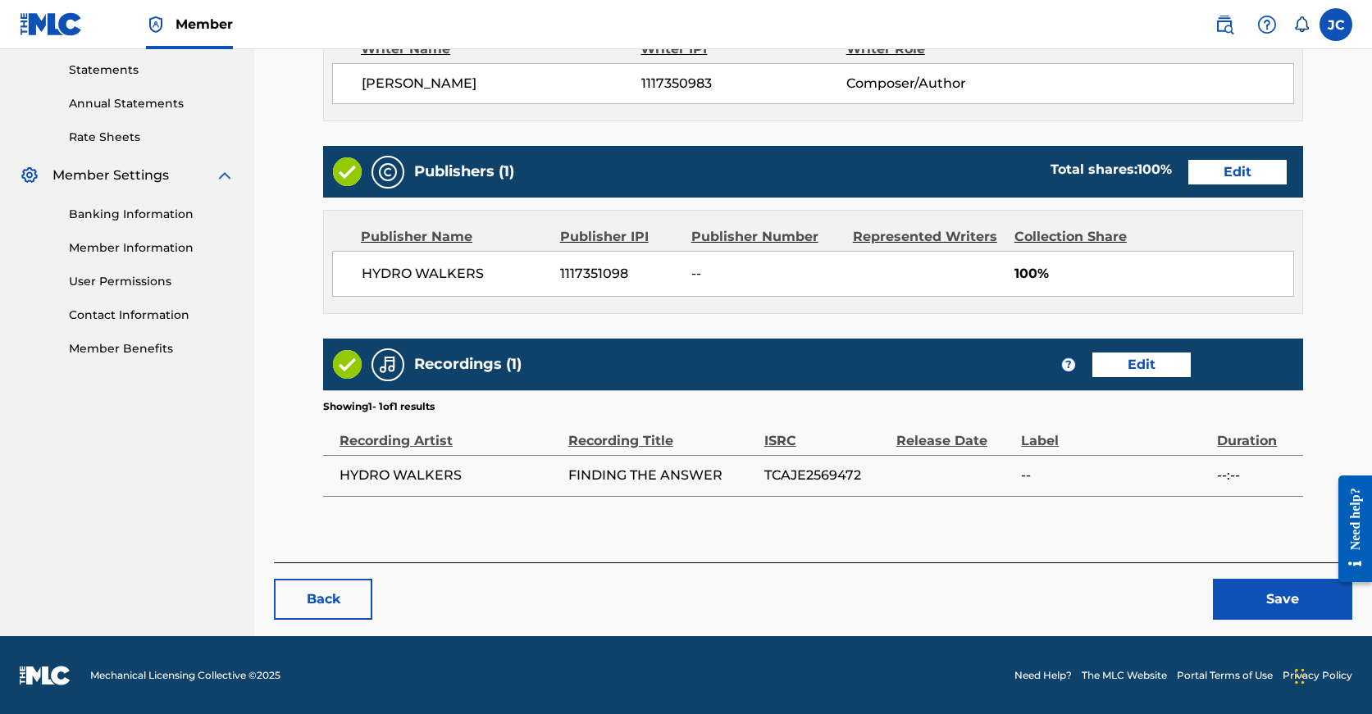
click at [1247, 592] on button "Save" at bounding box center [1282, 599] width 139 height 41
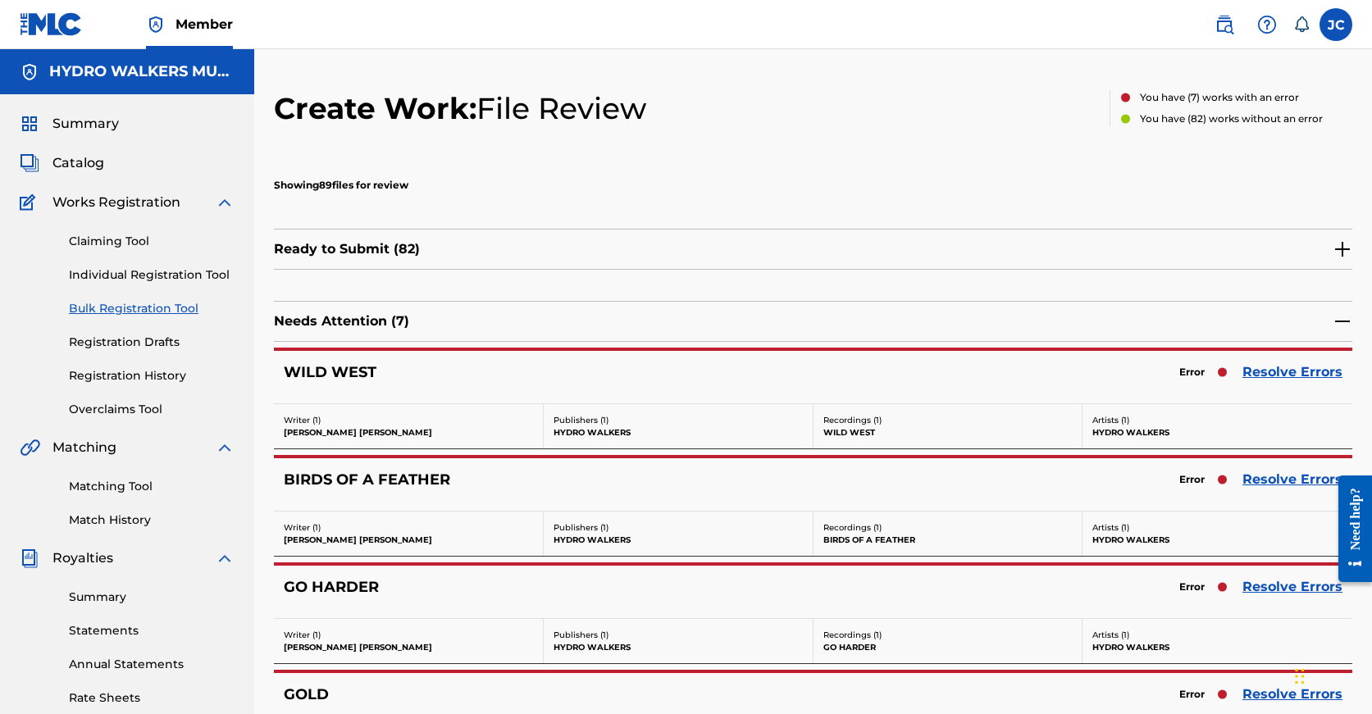
click at [1282, 485] on link "Resolve Errors" at bounding box center [1292, 480] width 100 height 20
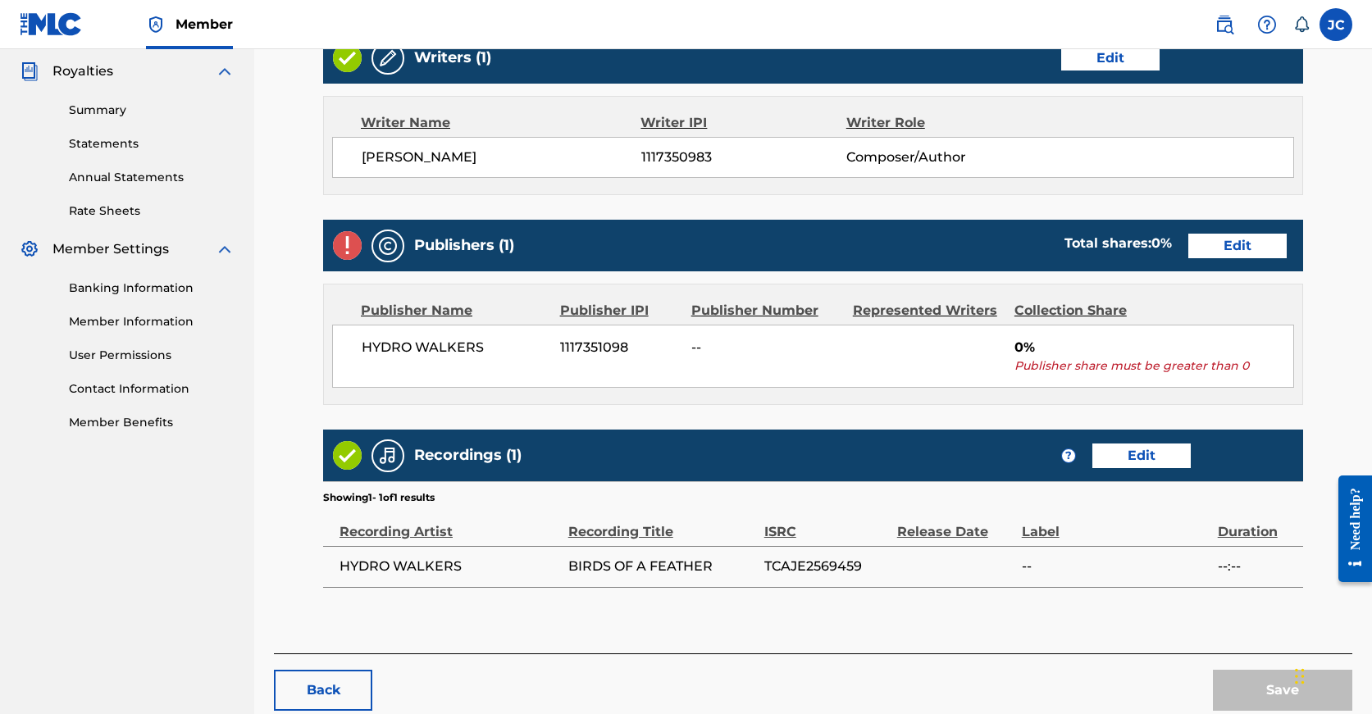
click at [1188, 252] on link "Edit" at bounding box center [1237, 246] width 98 height 25
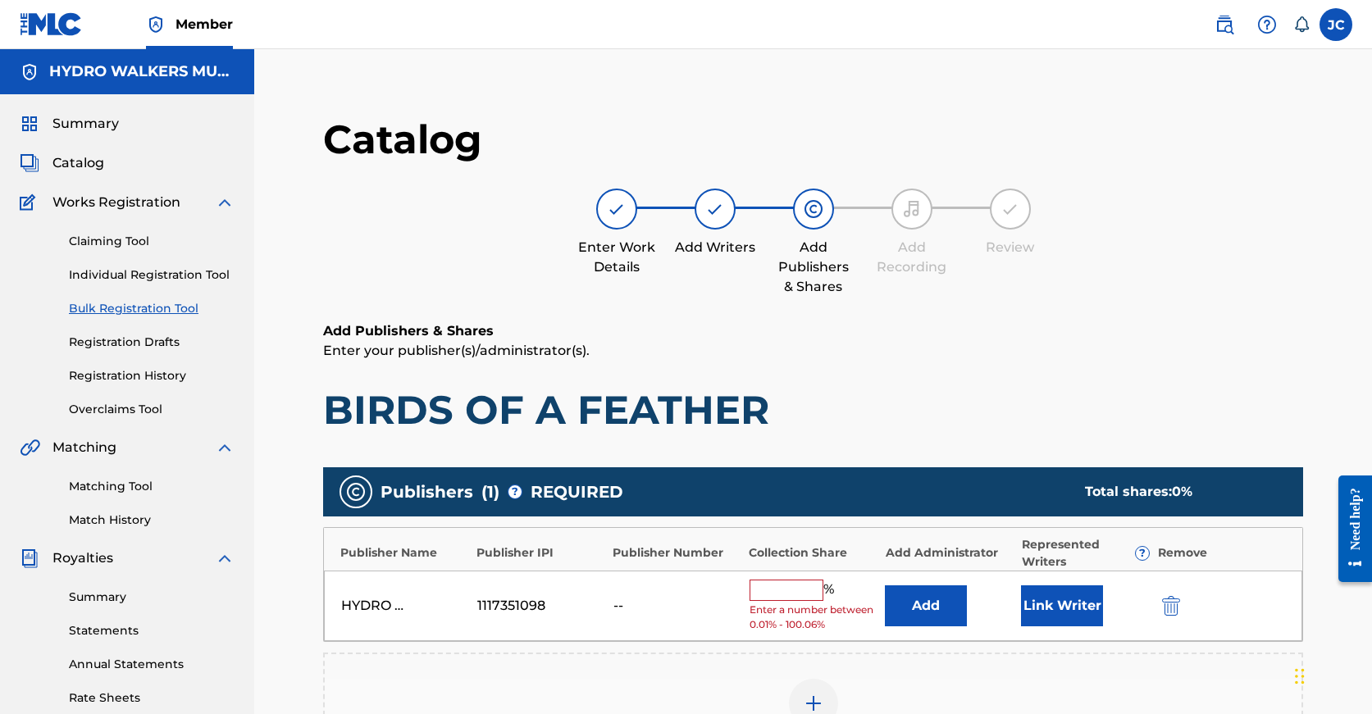
click at [778, 588] on input "text" at bounding box center [787, 590] width 74 height 21
paste input "100"
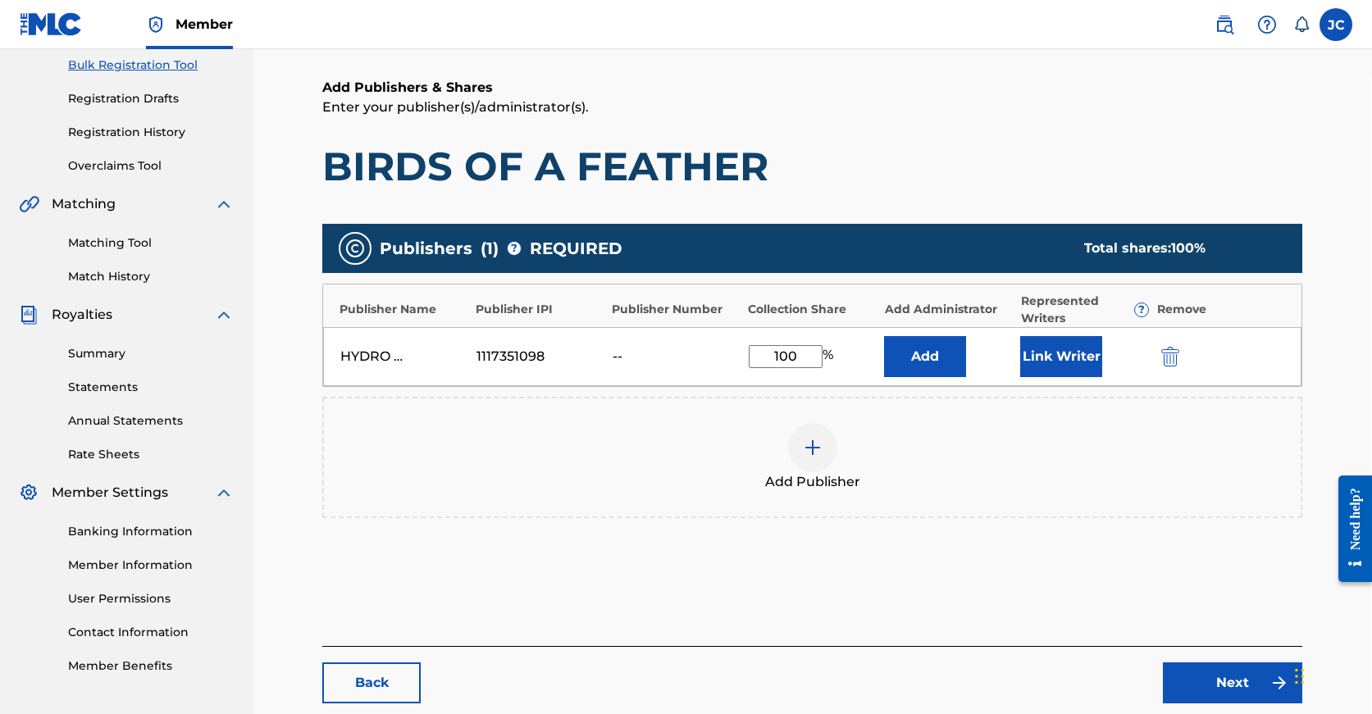
type input "100"
click at [1237, 679] on link "Next" at bounding box center [1232, 683] width 139 height 41
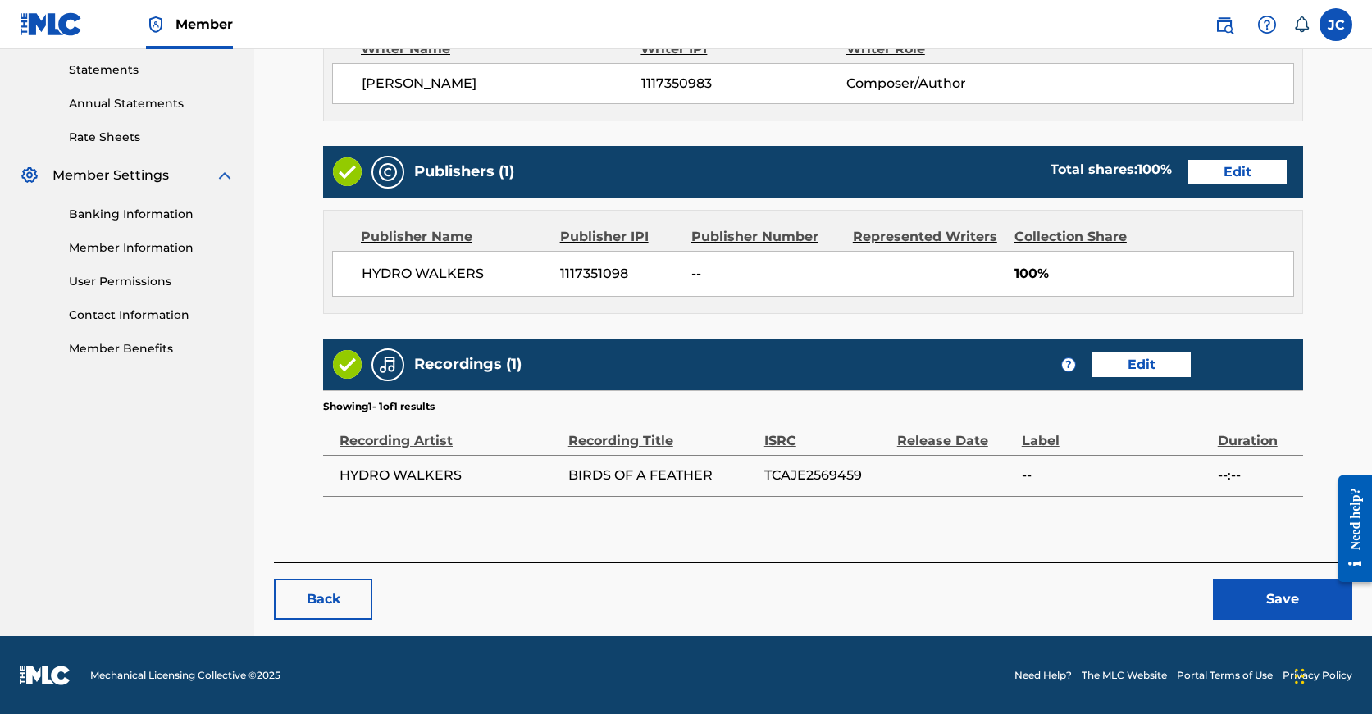
click at [1263, 622] on div "< Back BIRDS OF A FEATHER Draft Work Detail Edit Member Work Identifier -- MLC …" at bounding box center [813, 82] width 1078 height 1107
click at [1264, 608] on button "Save" at bounding box center [1282, 599] width 139 height 41
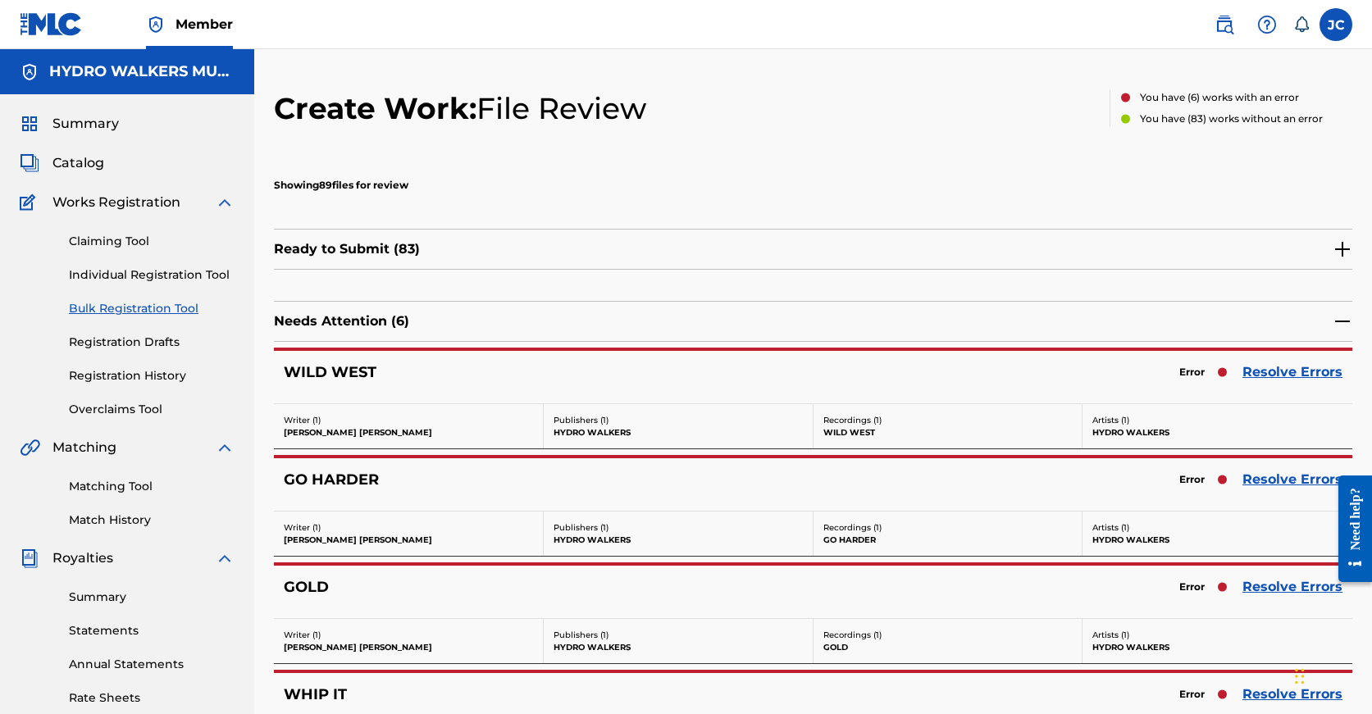
click at [1276, 589] on link "Resolve Errors" at bounding box center [1292, 587] width 100 height 20
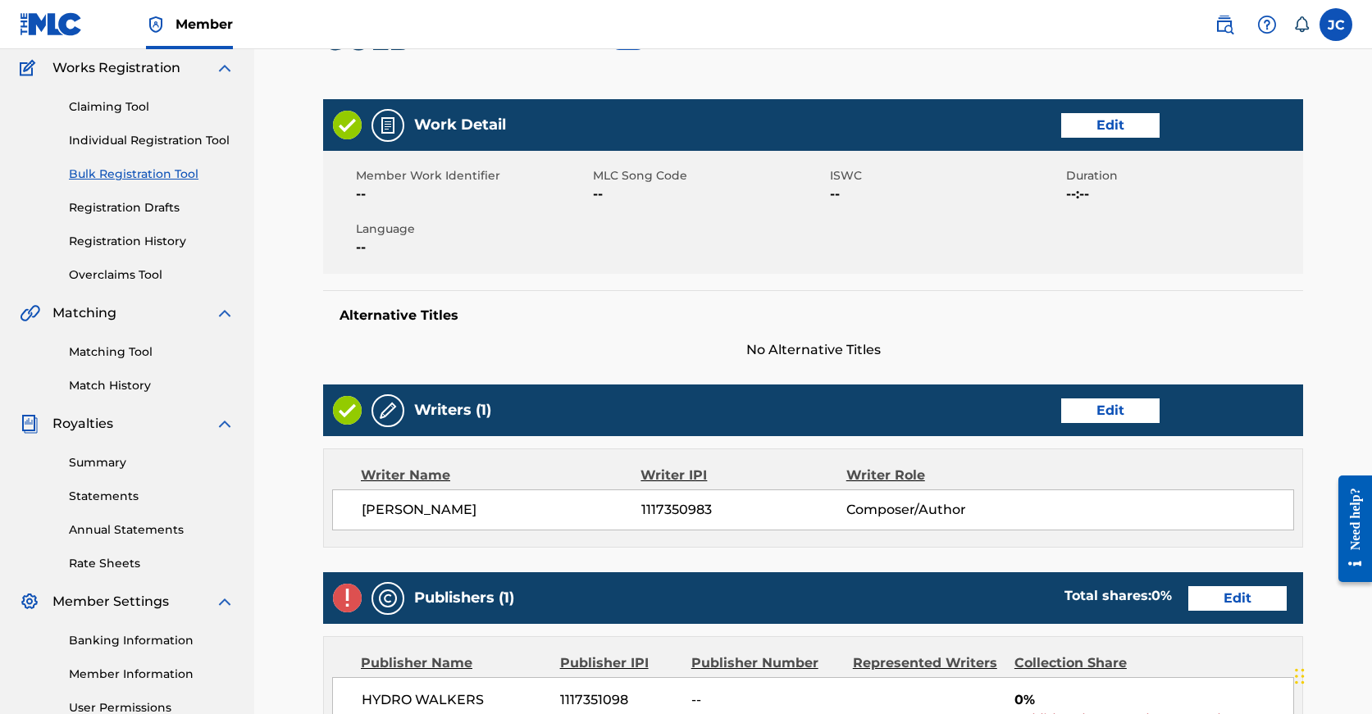
click at [1188, 602] on link "Edit" at bounding box center [1237, 598] width 98 height 25
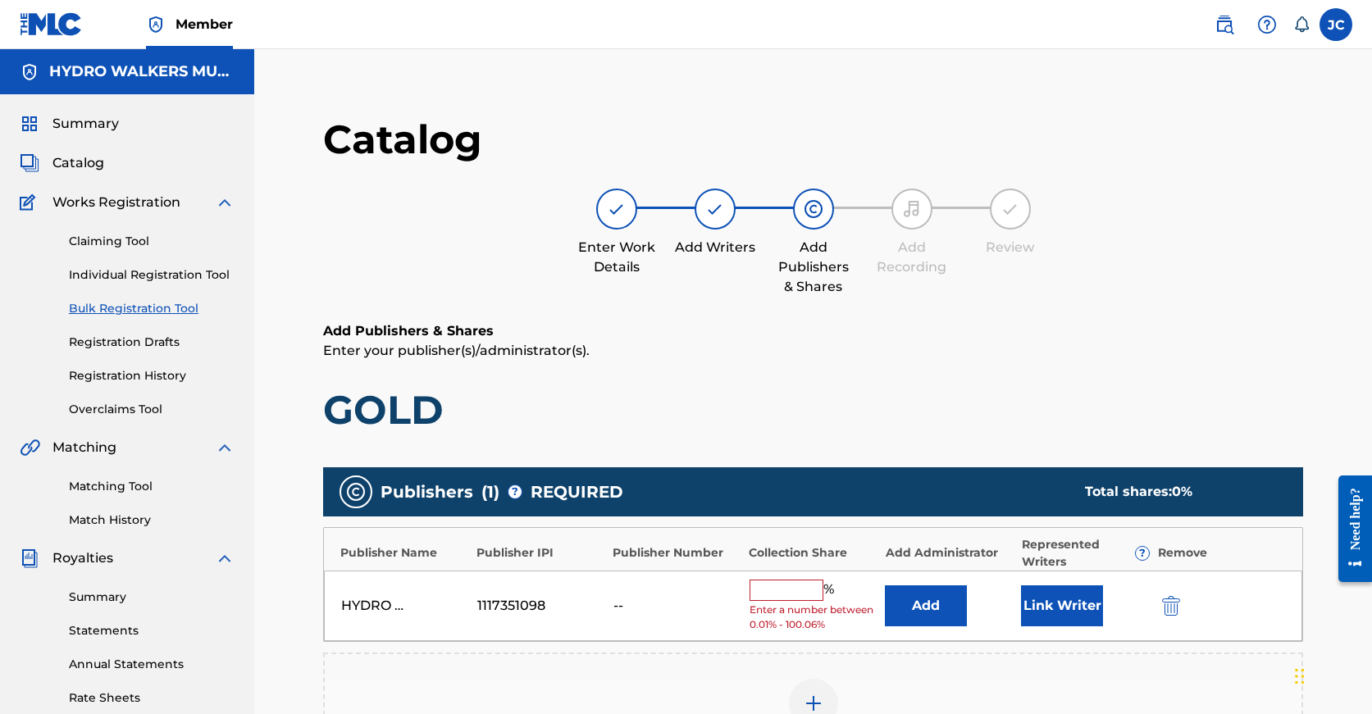
click at [788, 594] on input "text" at bounding box center [787, 590] width 74 height 21
paste input "100"
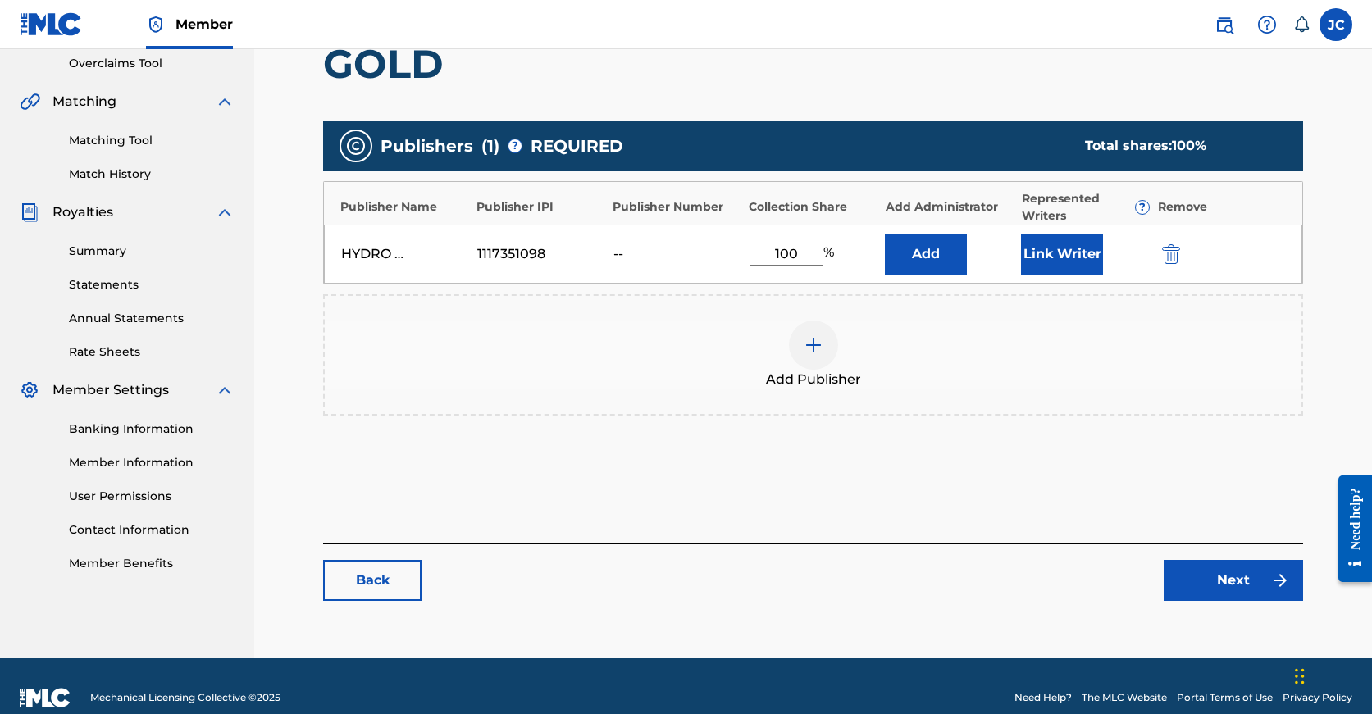
type input "100"
click at [1294, 604] on div "Catalog Enter Work Details Add Writers Add Publishers & Shares Add Recording Re…" at bounding box center [813, 193] width 980 height 849
click at [1247, 588] on link "Next" at bounding box center [1233, 580] width 139 height 41
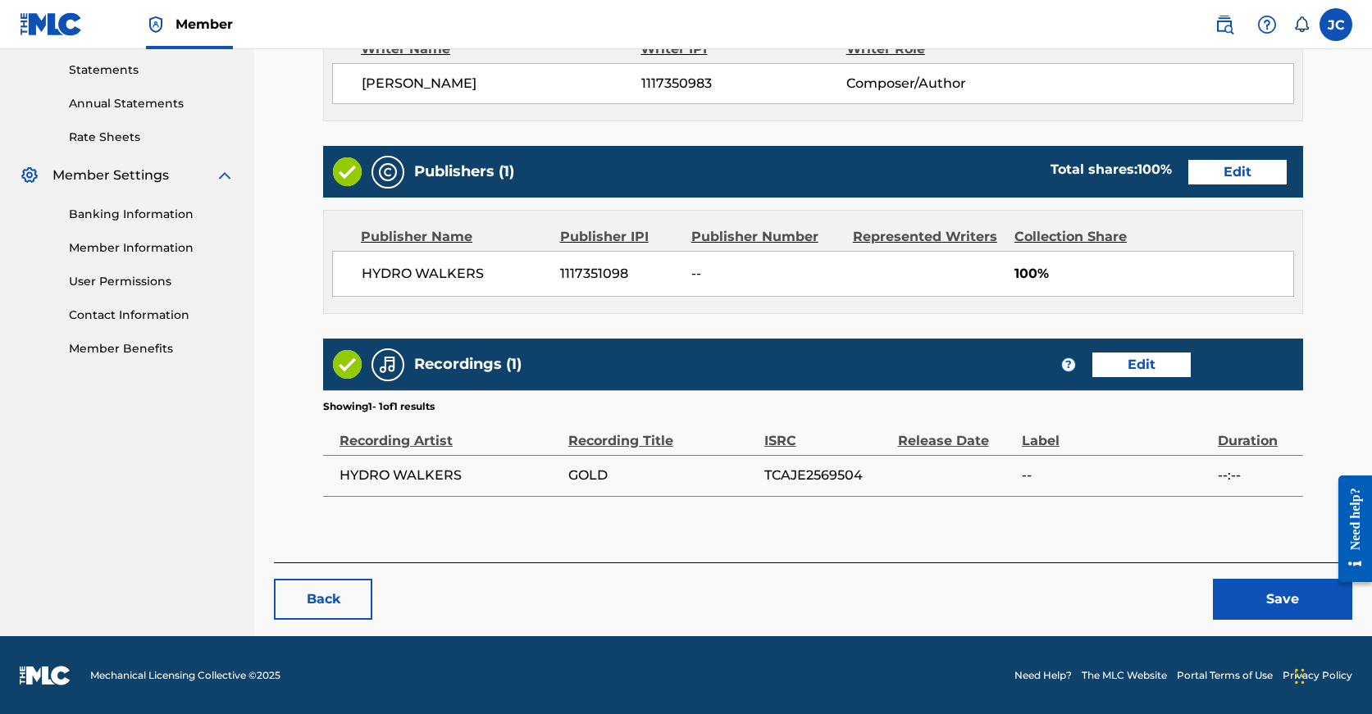
click at [1247, 588] on button "Save" at bounding box center [1282, 599] width 139 height 41
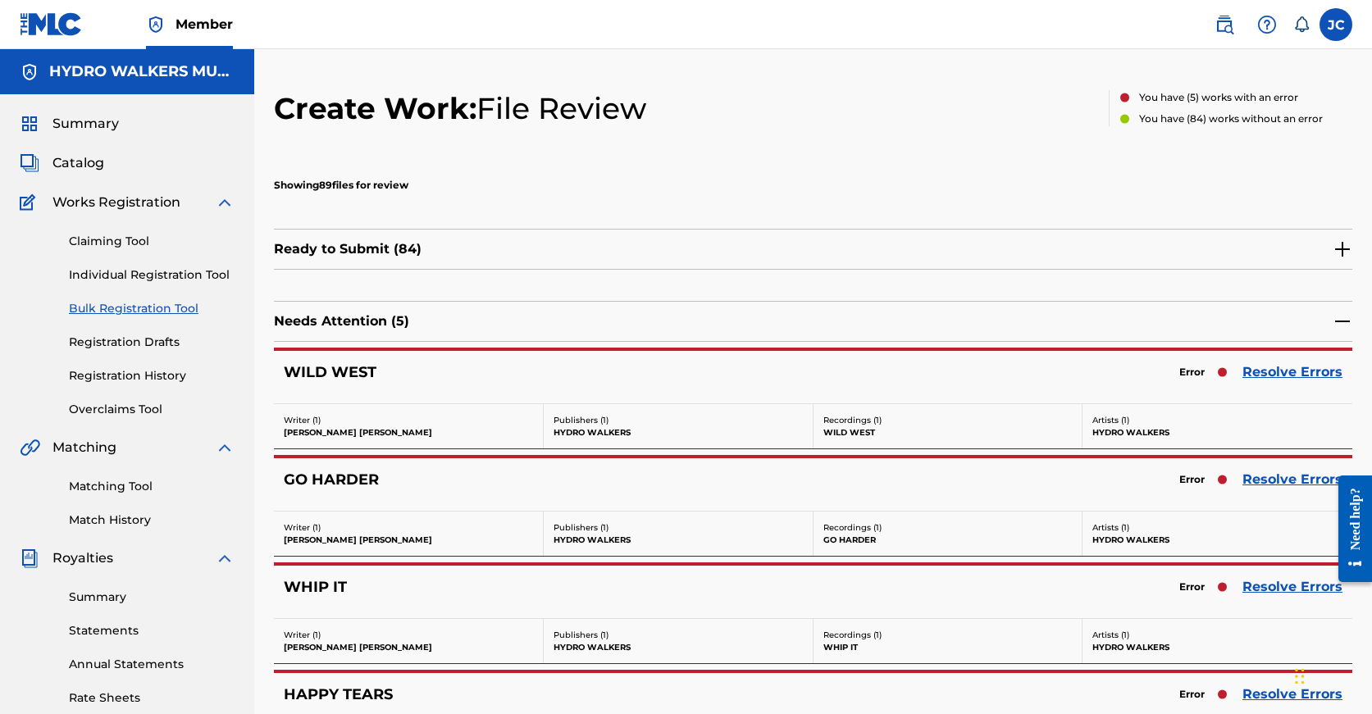
click at [1264, 586] on link "Resolve Errors" at bounding box center [1292, 587] width 100 height 20
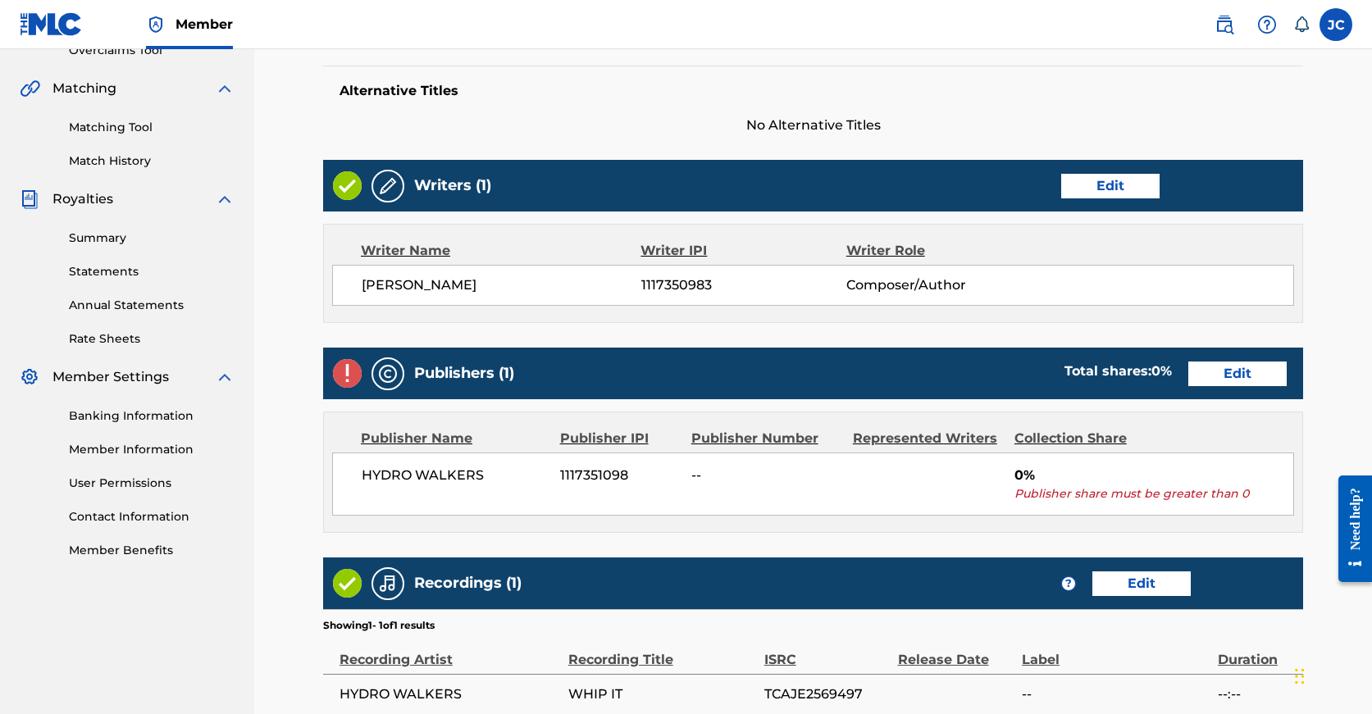
click at [1114, 390] on div "Publishers (1) Total shares: 0 % Edit" at bounding box center [813, 374] width 980 height 52
click at [1188, 377] on link "Edit" at bounding box center [1237, 374] width 98 height 25
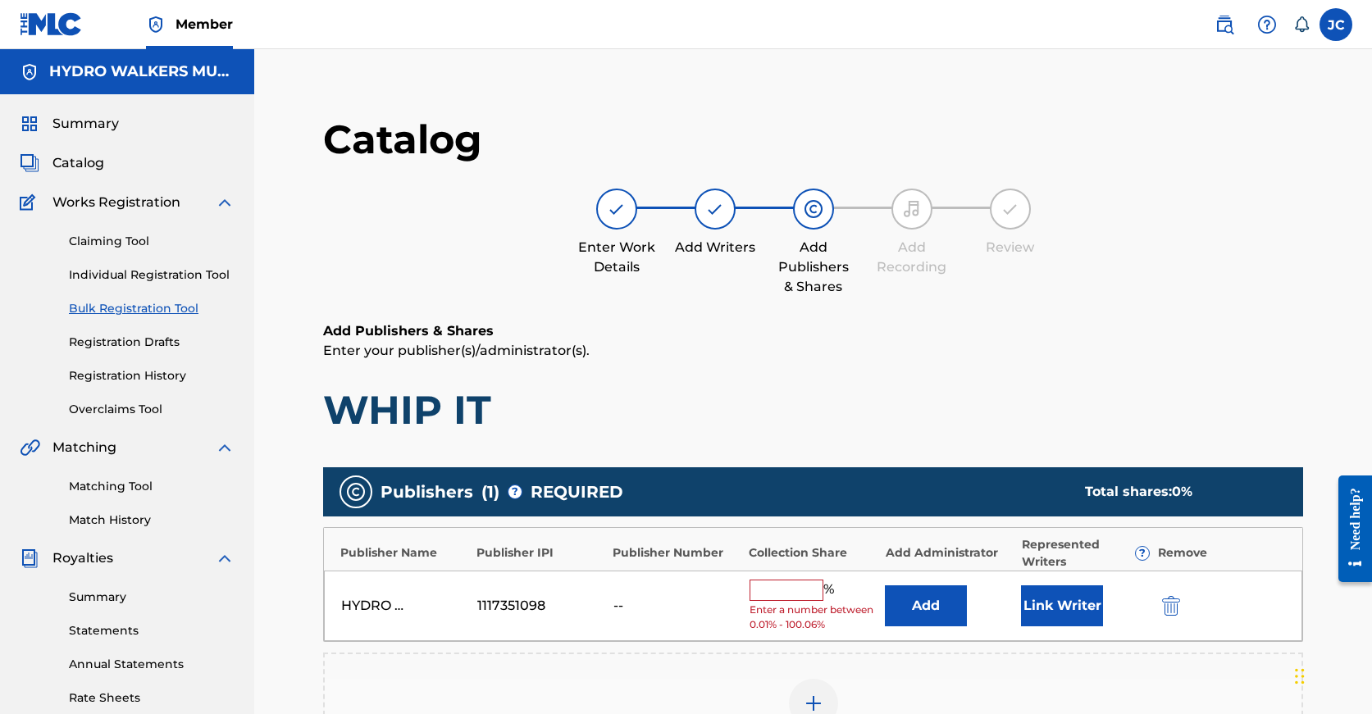
click at [791, 581] on input "text" at bounding box center [787, 590] width 74 height 21
paste input "100"
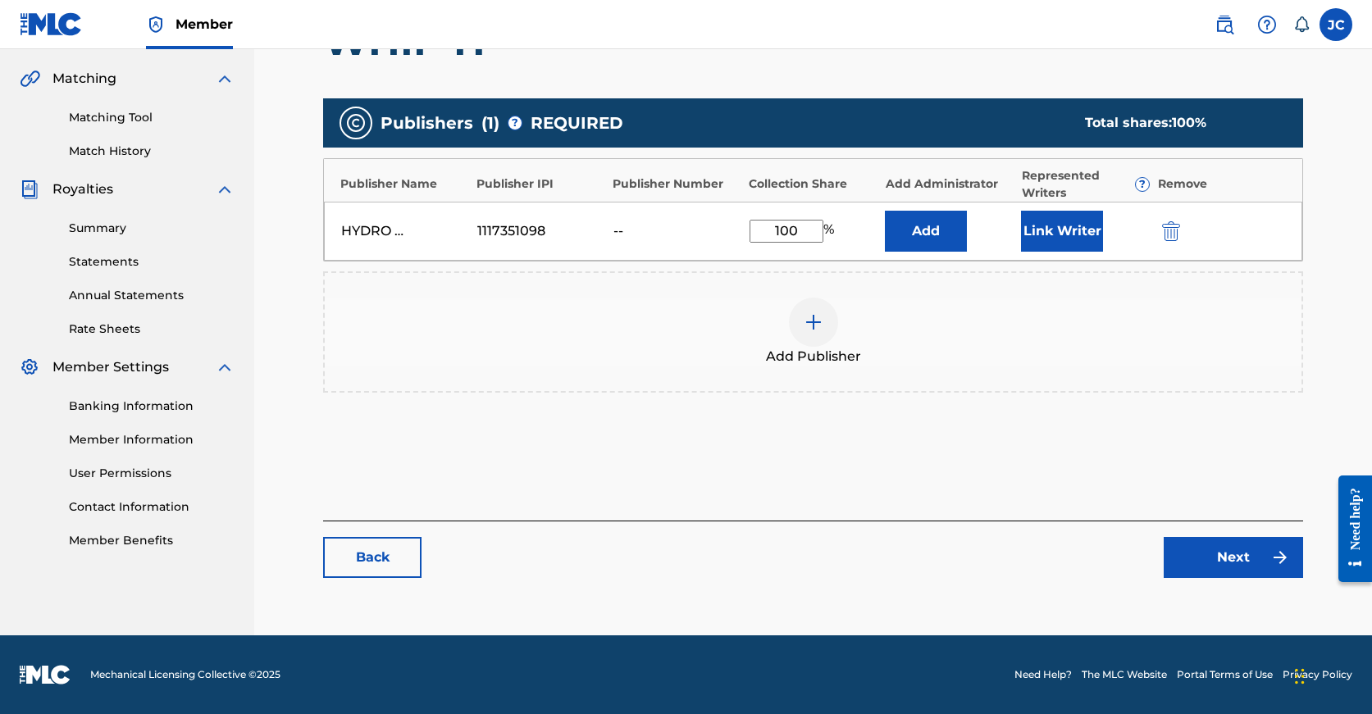
type input "100"
click at [1251, 576] on link "Next" at bounding box center [1233, 557] width 139 height 41
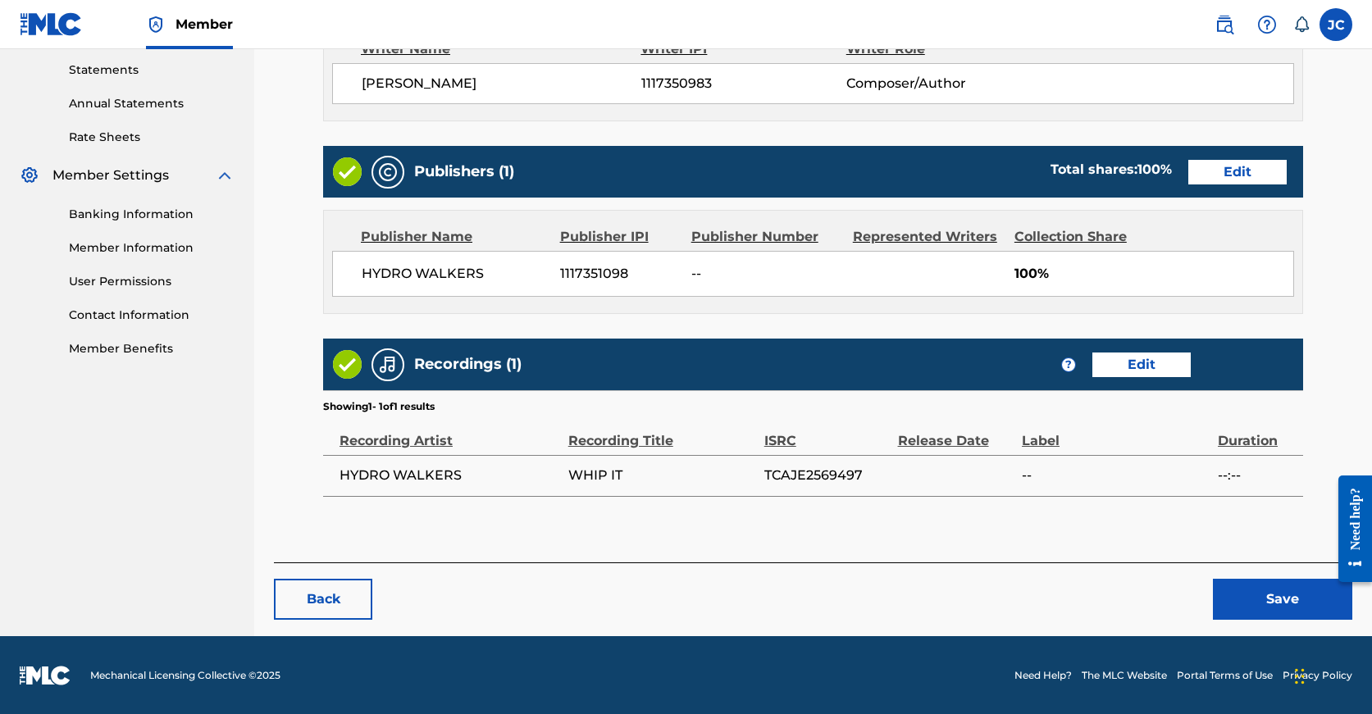
click at [1251, 576] on div "Back Save" at bounding box center [813, 591] width 1078 height 57
click at [1251, 590] on button "Save" at bounding box center [1282, 599] width 139 height 41
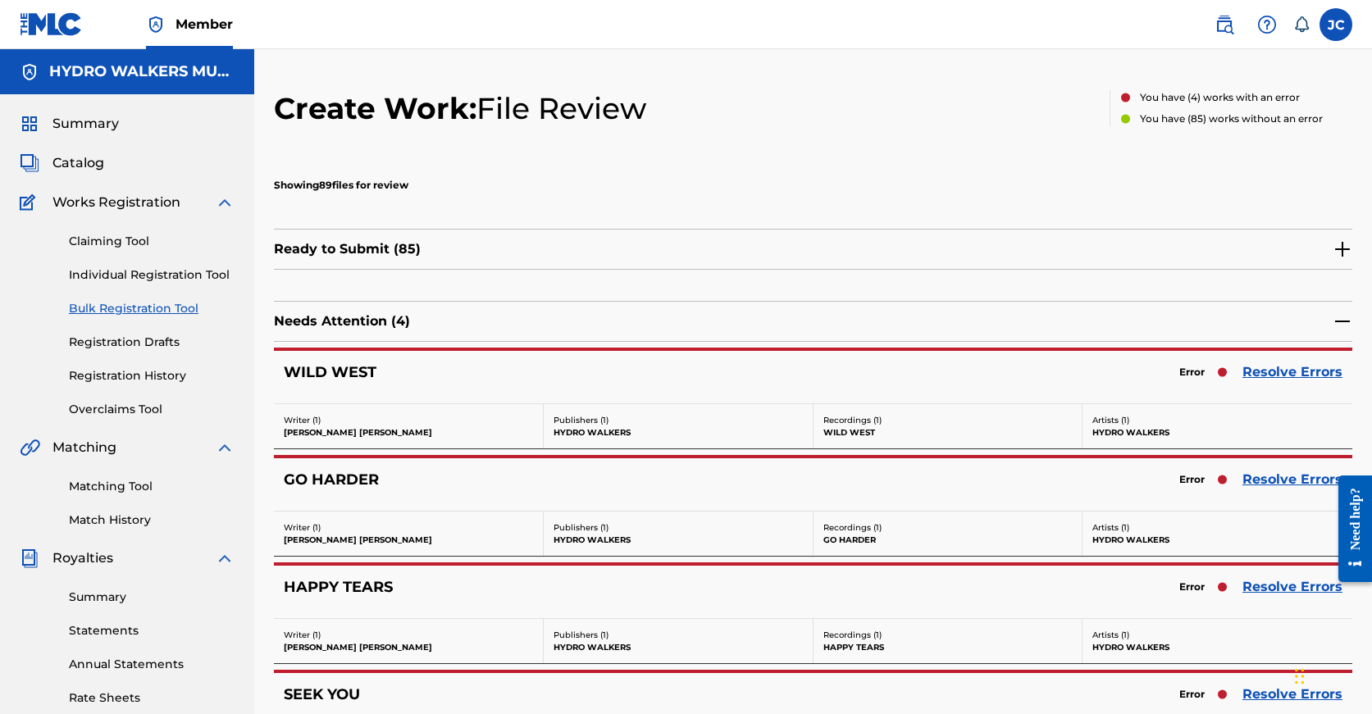
click at [1276, 485] on link "Resolve Errors" at bounding box center [1292, 480] width 100 height 20
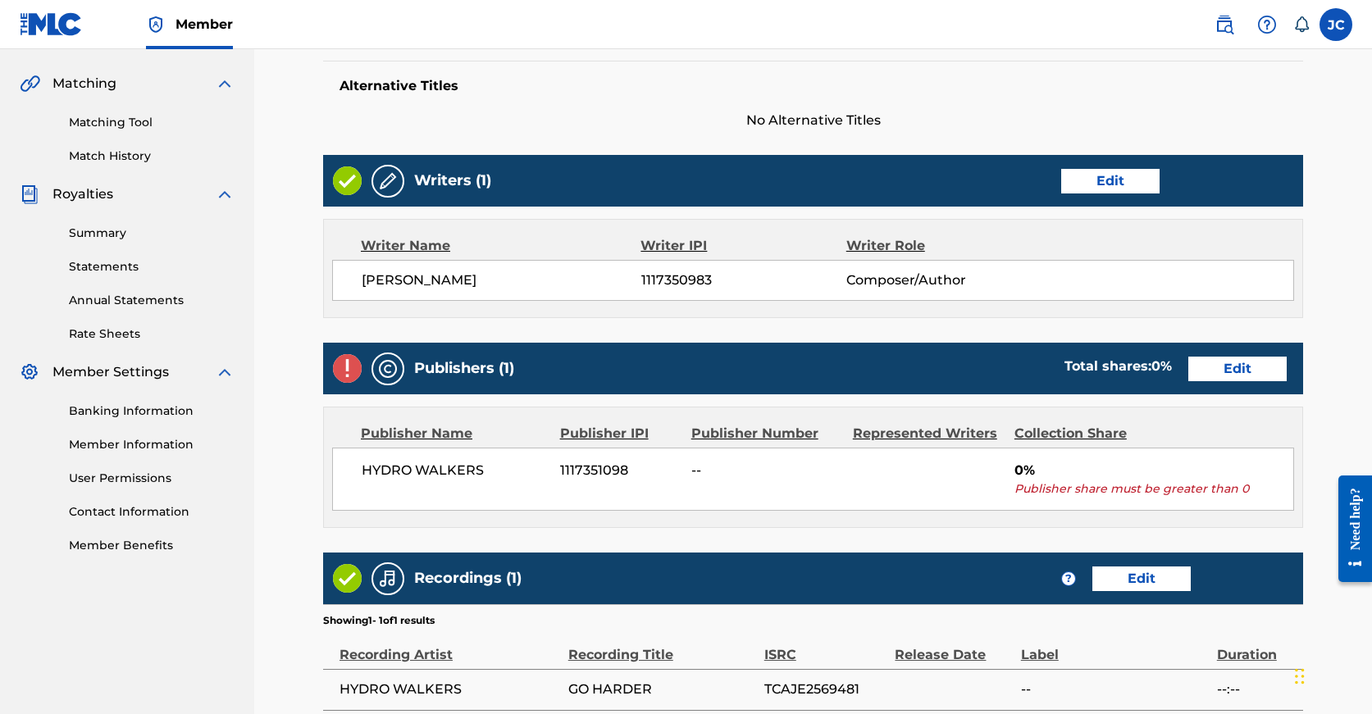
click at [1188, 371] on link "Edit" at bounding box center [1237, 369] width 98 height 25
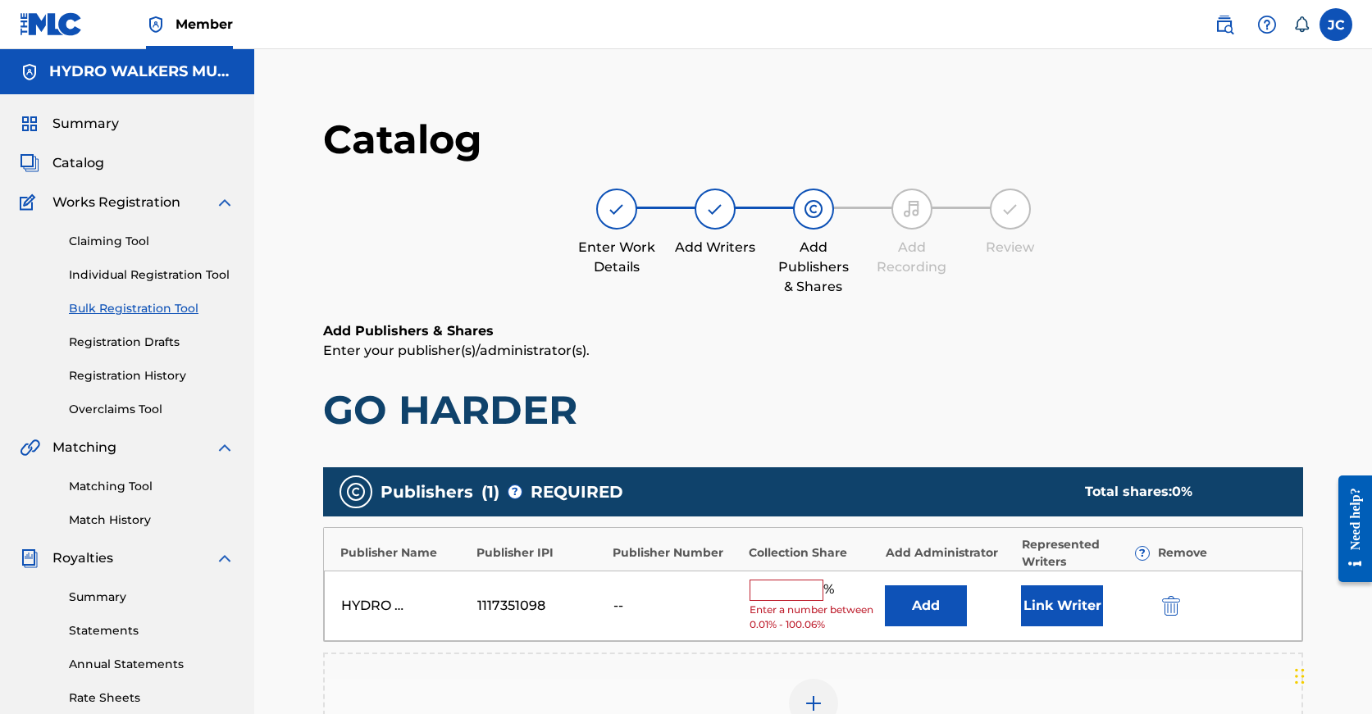
click at [804, 586] on input "text" at bounding box center [787, 590] width 74 height 21
paste input "100"
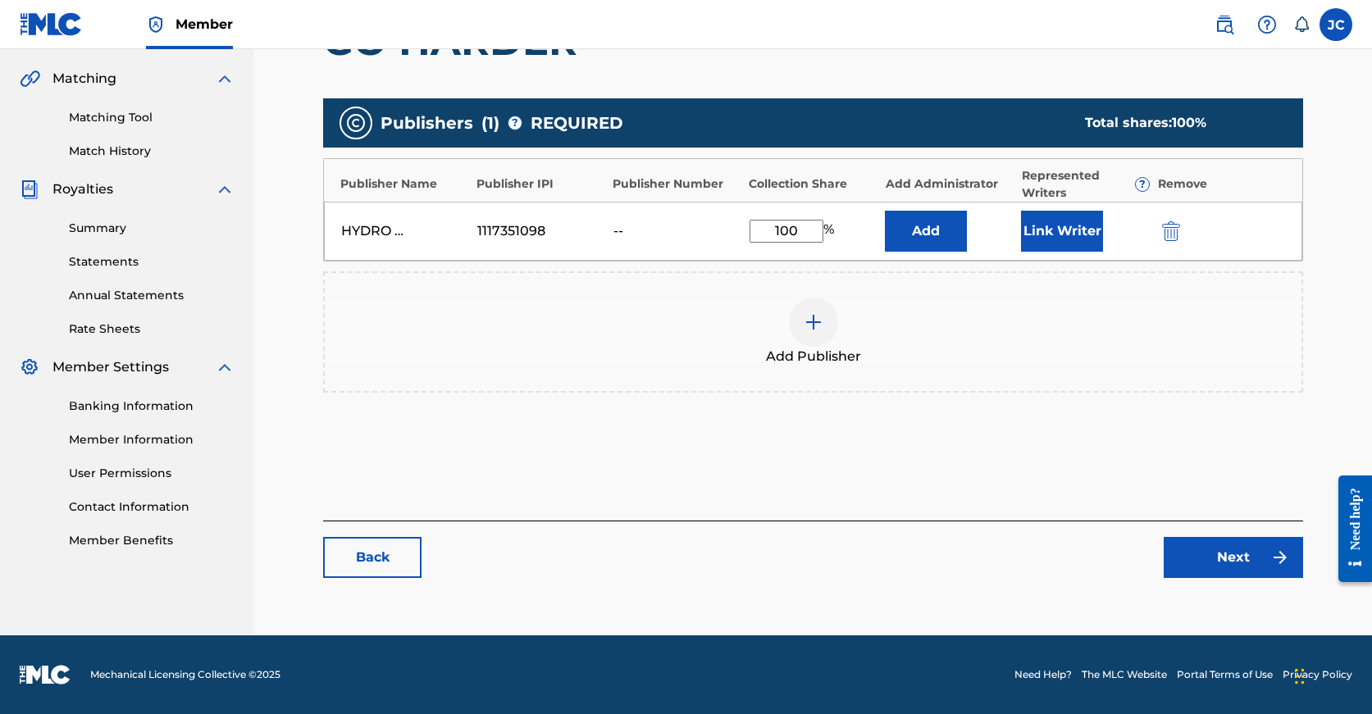
type input "100"
click at [1207, 556] on link "Next" at bounding box center [1233, 557] width 139 height 41
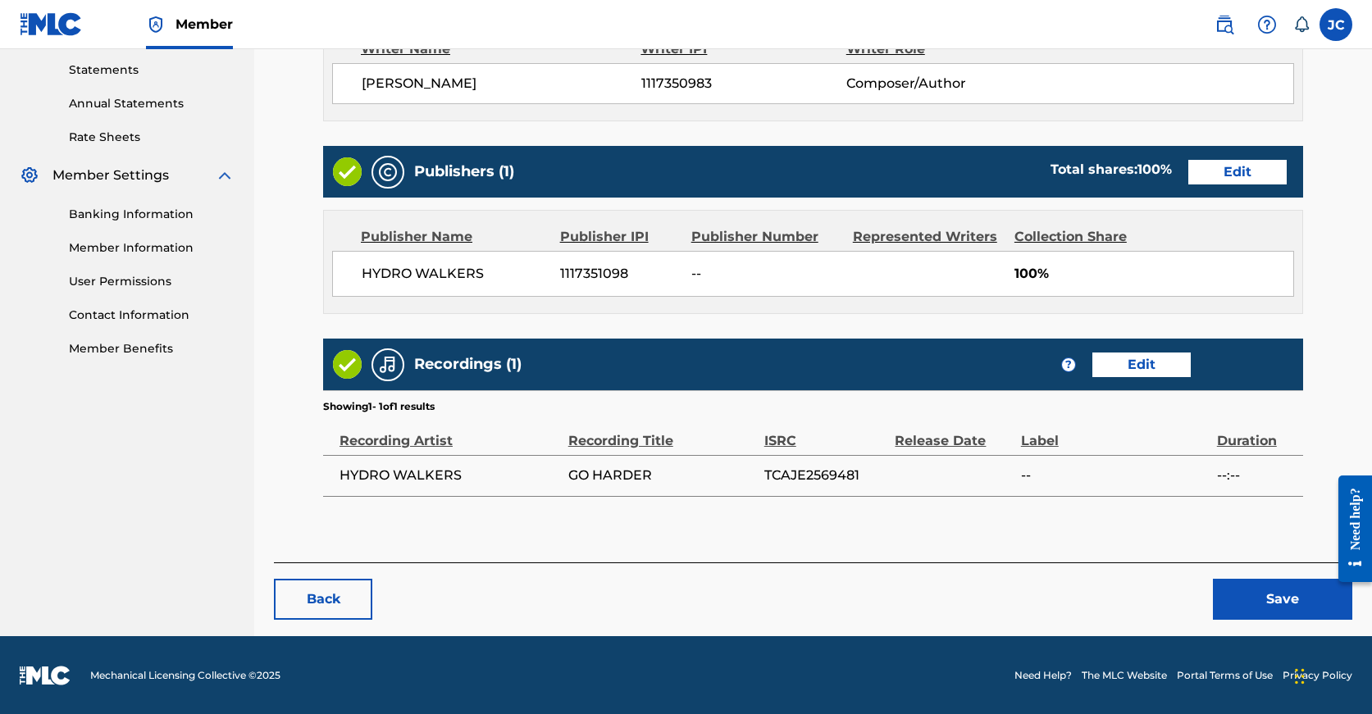
click at [1247, 604] on button "Save" at bounding box center [1282, 599] width 139 height 41
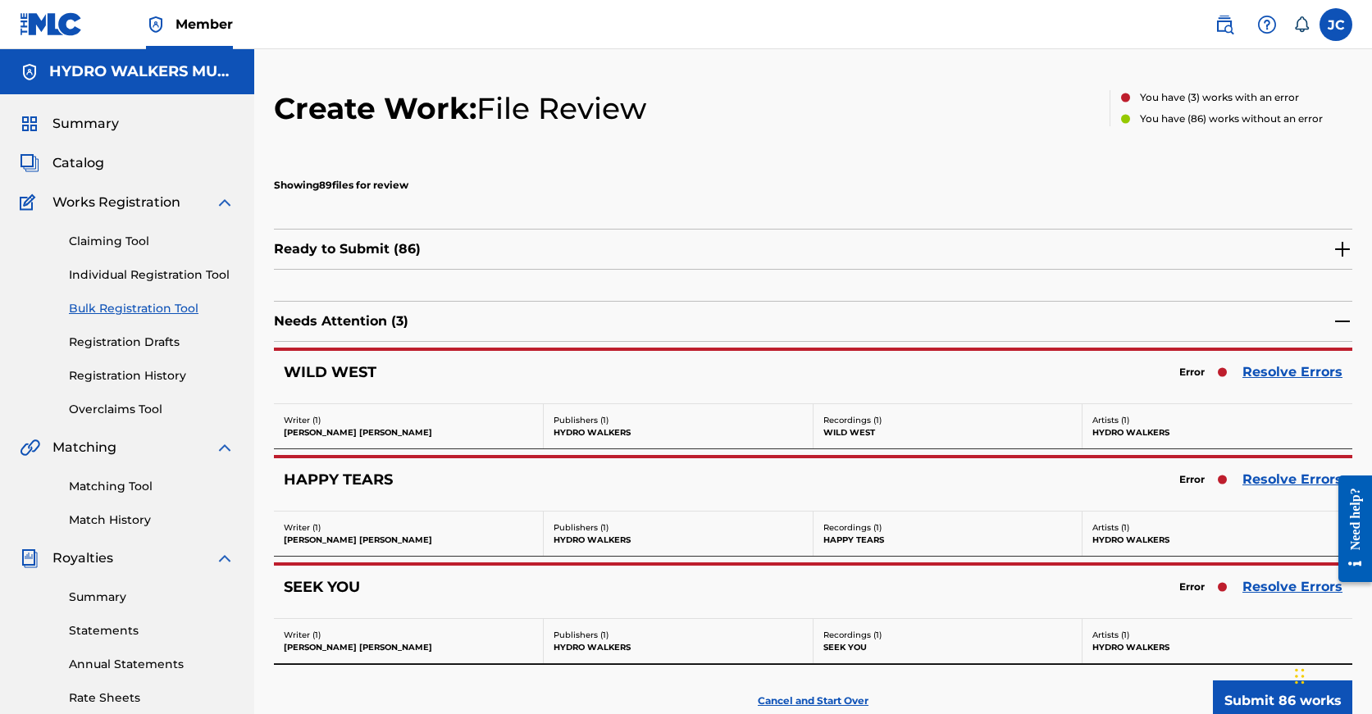
click at [1287, 480] on link "Resolve Errors" at bounding box center [1292, 480] width 100 height 20
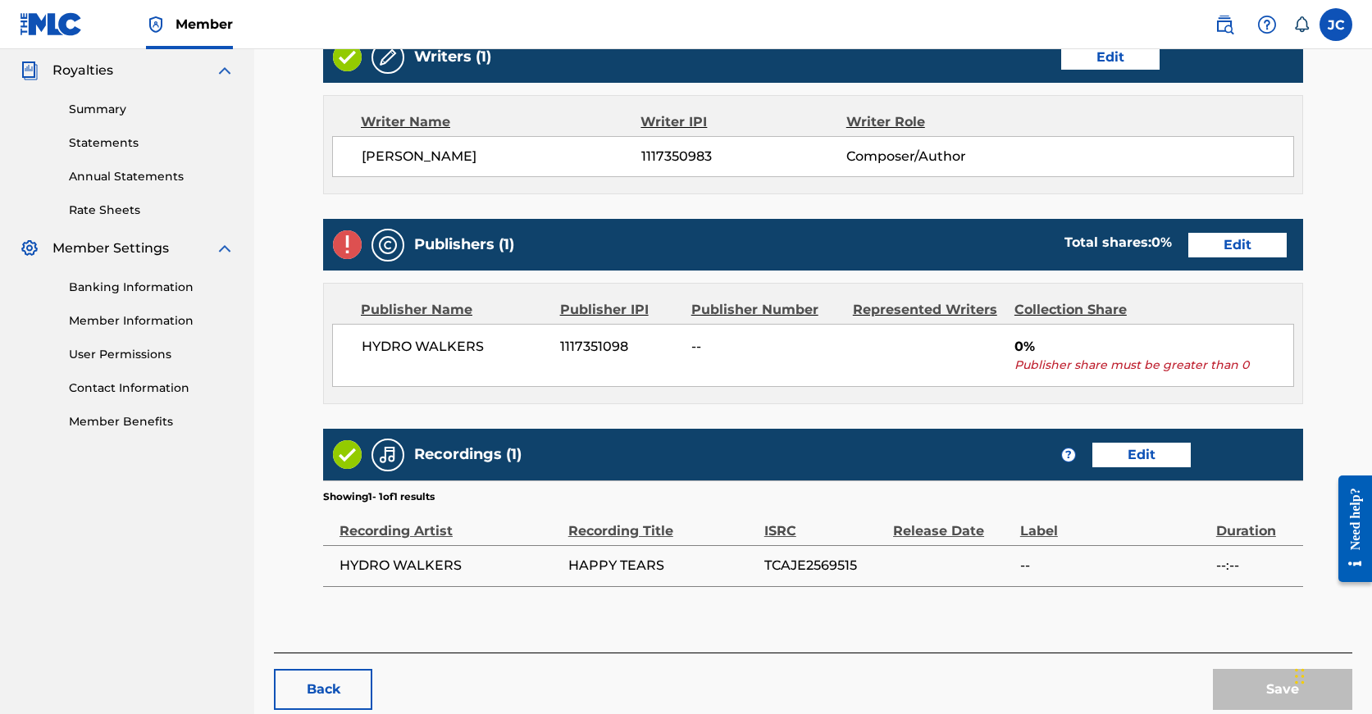
click at [1188, 242] on link "Edit" at bounding box center [1237, 245] width 98 height 25
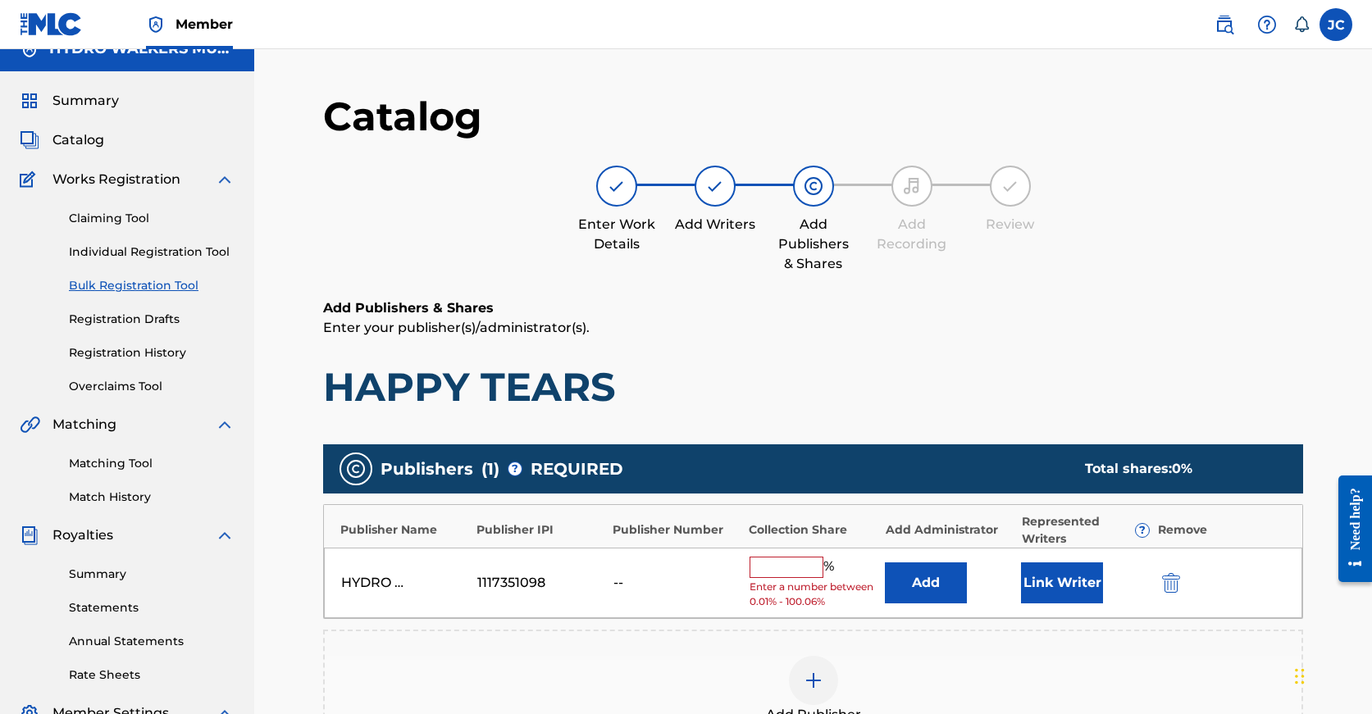
click at [798, 558] on input "text" at bounding box center [787, 567] width 74 height 21
paste input "100"
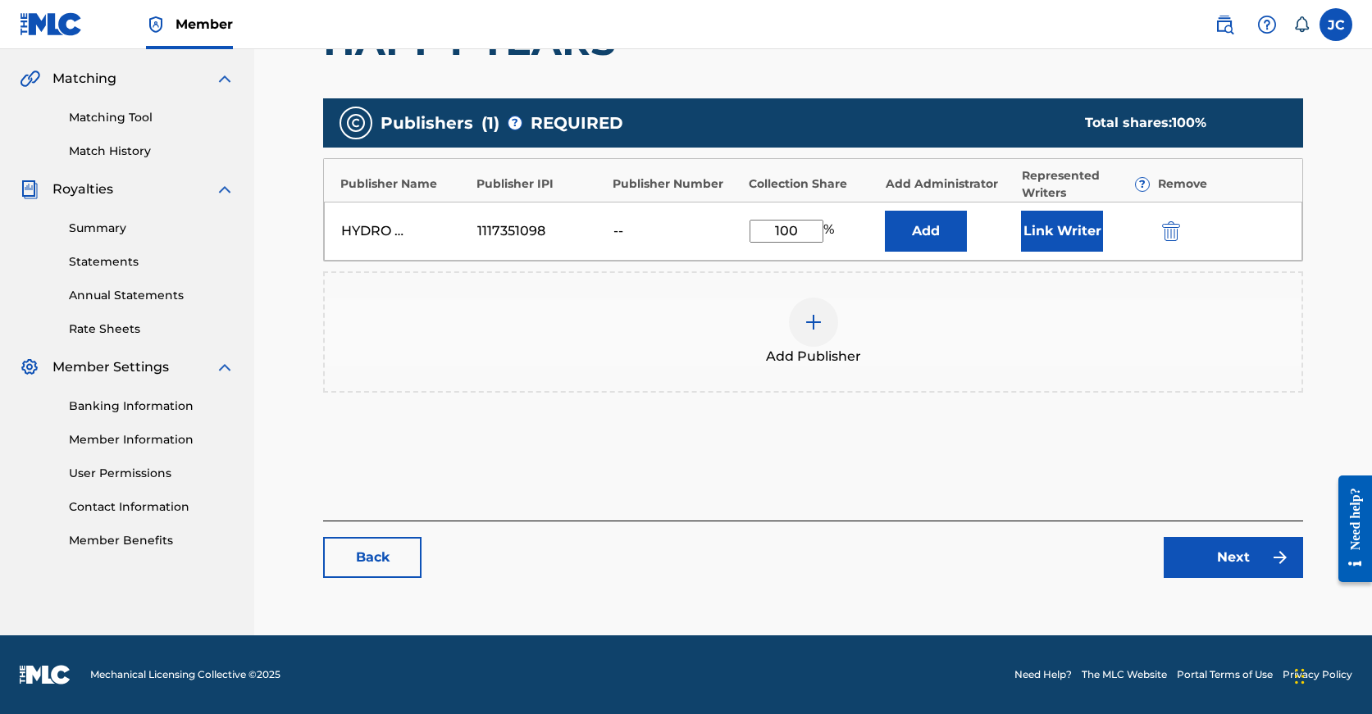
type input "100"
click at [1240, 540] on link "Next" at bounding box center [1233, 557] width 139 height 41
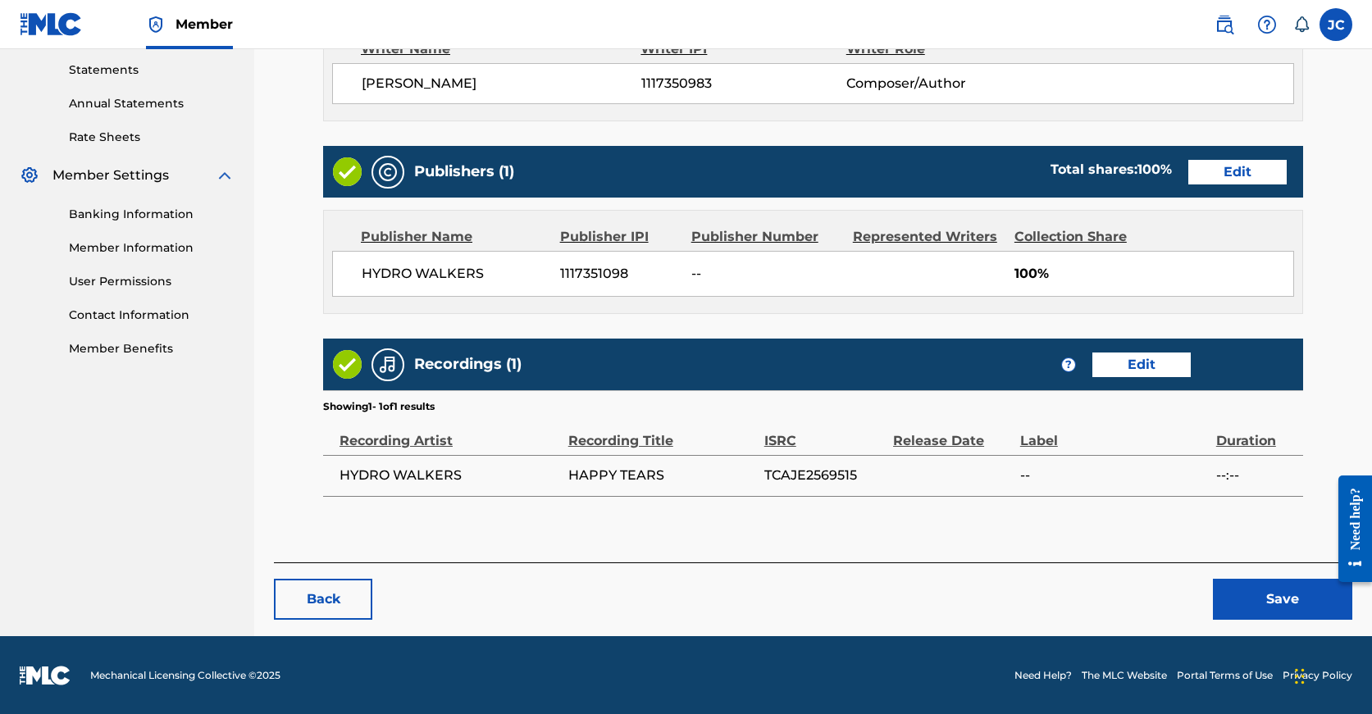
click at [1249, 579] on button "Save" at bounding box center [1282, 599] width 139 height 41
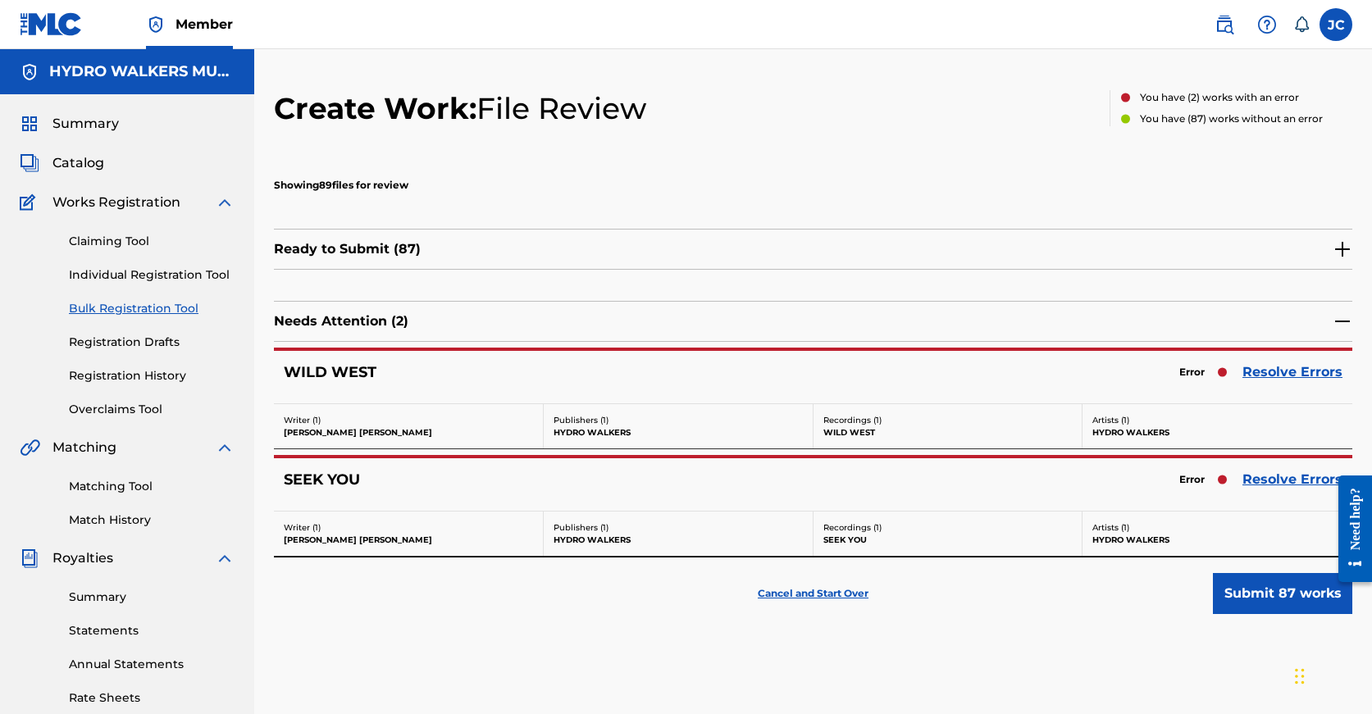
click at [1288, 381] on link "Resolve Errors" at bounding box center [1292, 372] width 100 height 20
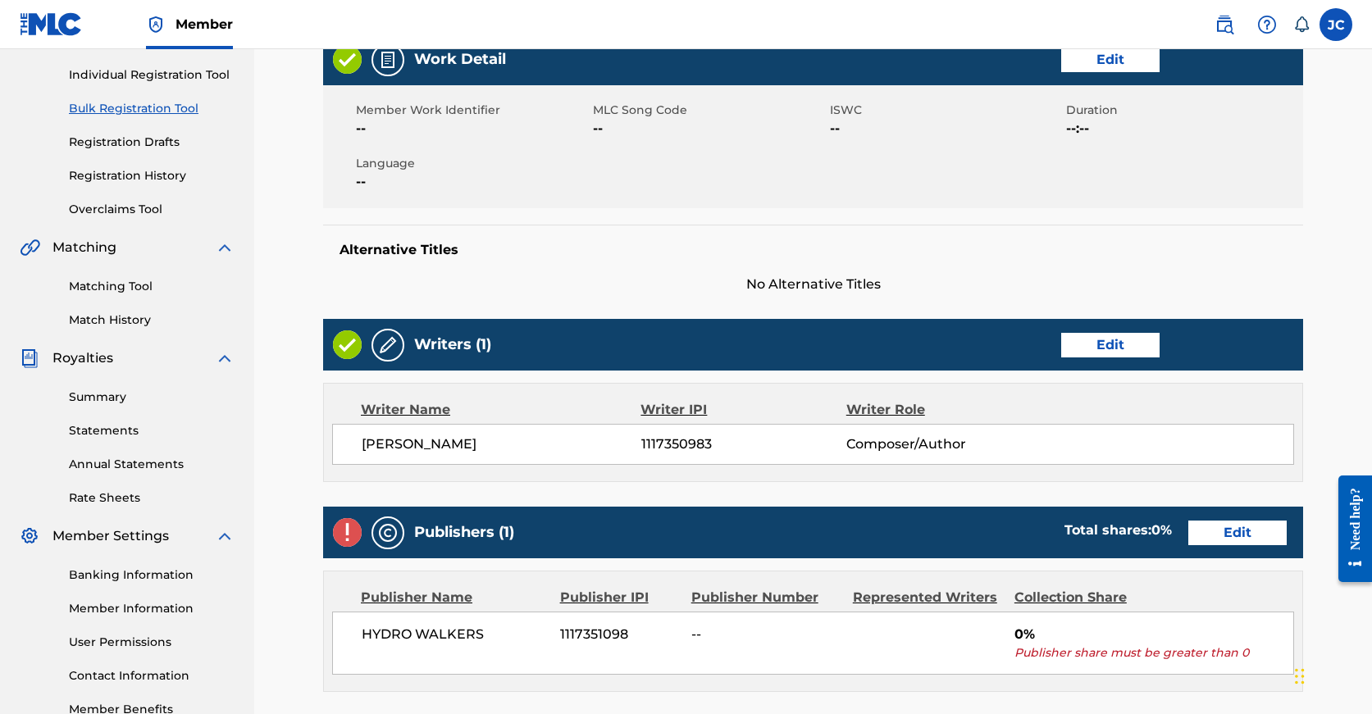
click at [1188, 541] on link "Edit" at bounding box center [1237, 533] width 98 height 25
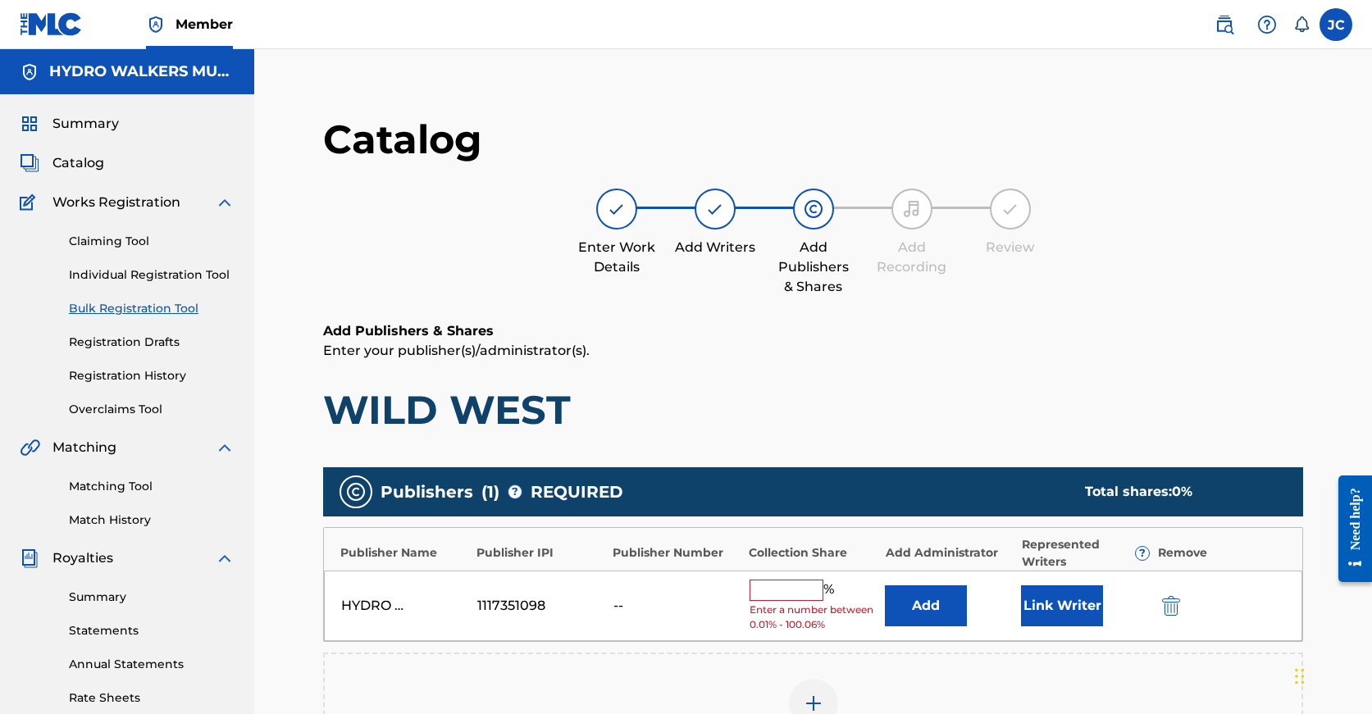
click at [777, 594] on input "text" at bounding box center [787, 590] width 74 height 21
paste input "100"
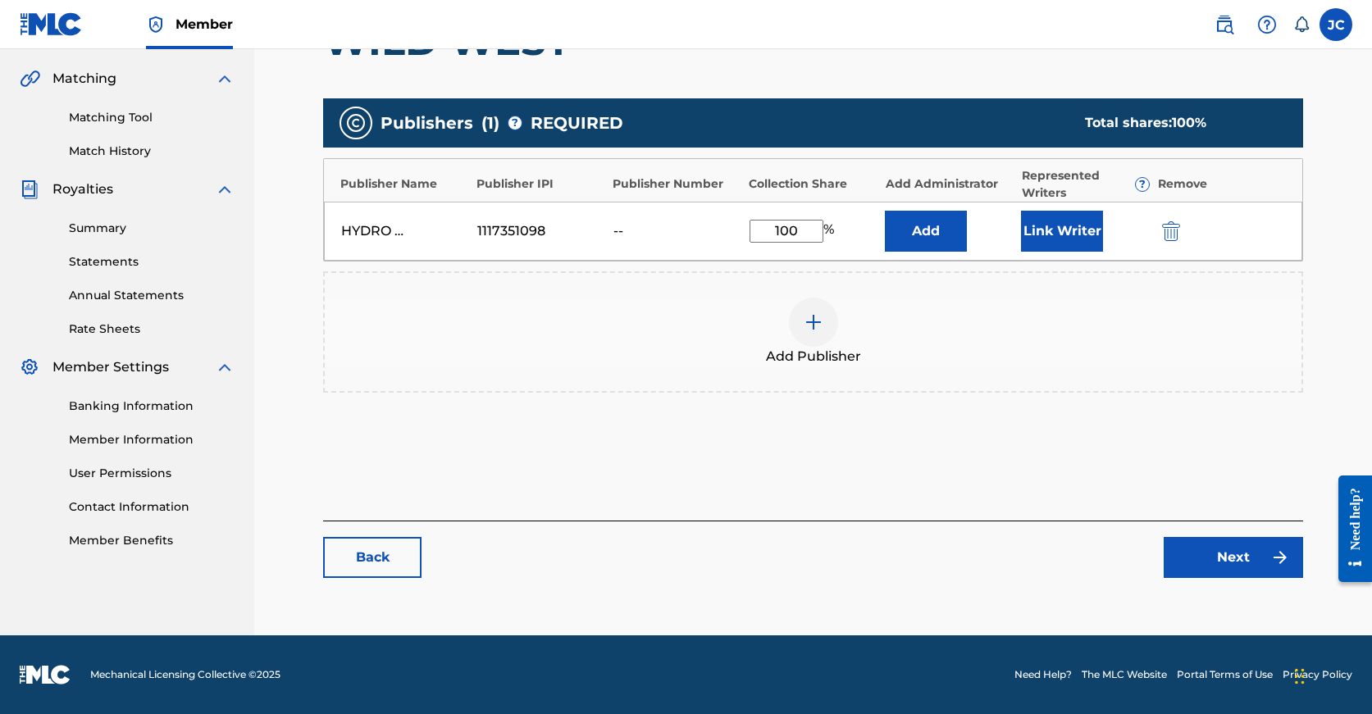
type input "100"
click at [1220, 556] on link "Next" at bounding box center [1233, 557] width 139 height 41
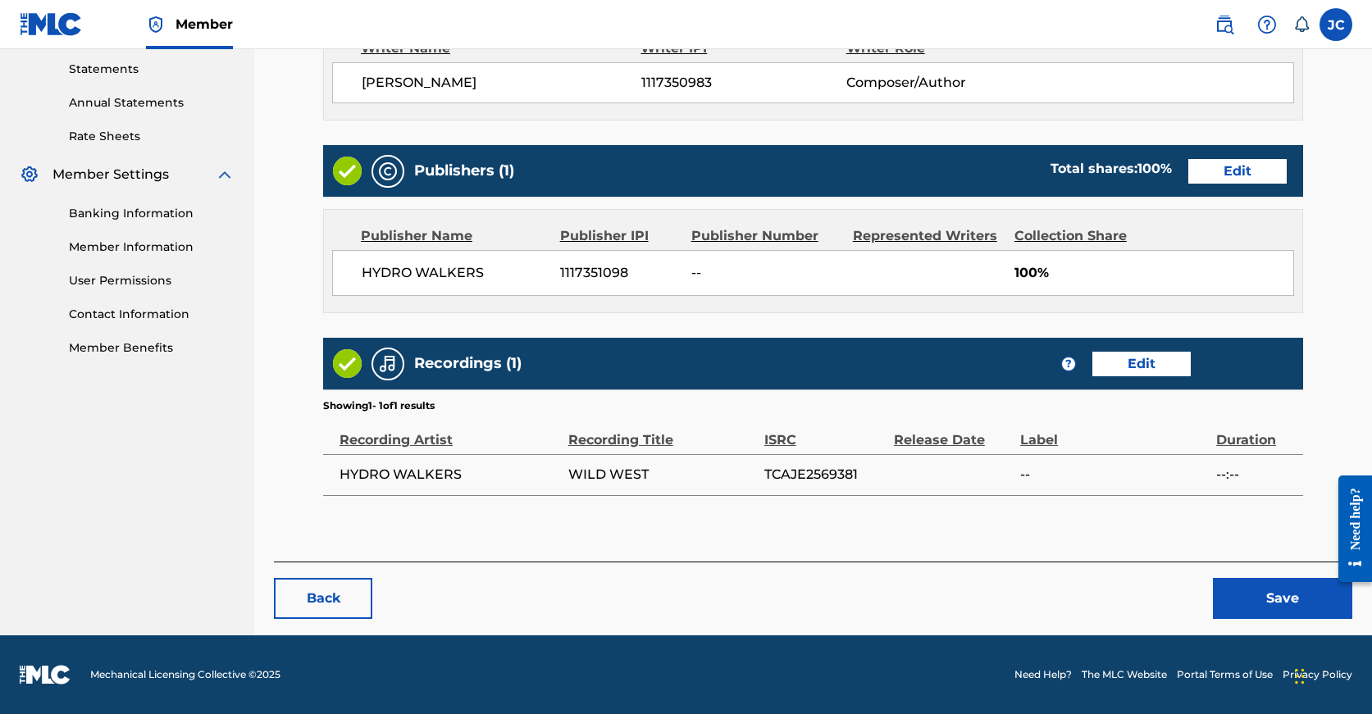
click at [1242, 584] on button "Save" at bounding box center [1282, 598] width 139 height 41
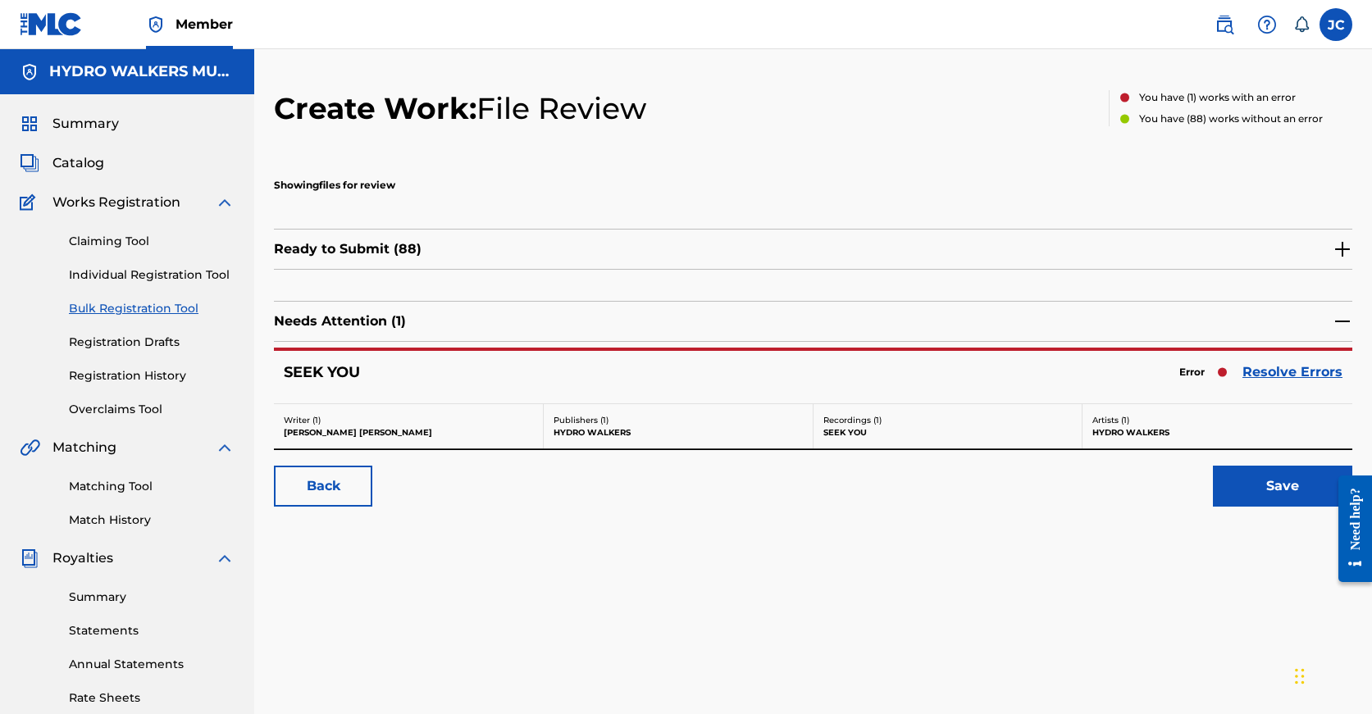
click at [1242, 610] on div "Create Work: File Review You have ( 1 ) works with an error You have ( 88 ) wor…" at bounding box center [813, 514] width 1118 height 848
click at [1273, 375] on link "Resolve Errors" at bounding box center [1292, 372] width 100 height 20
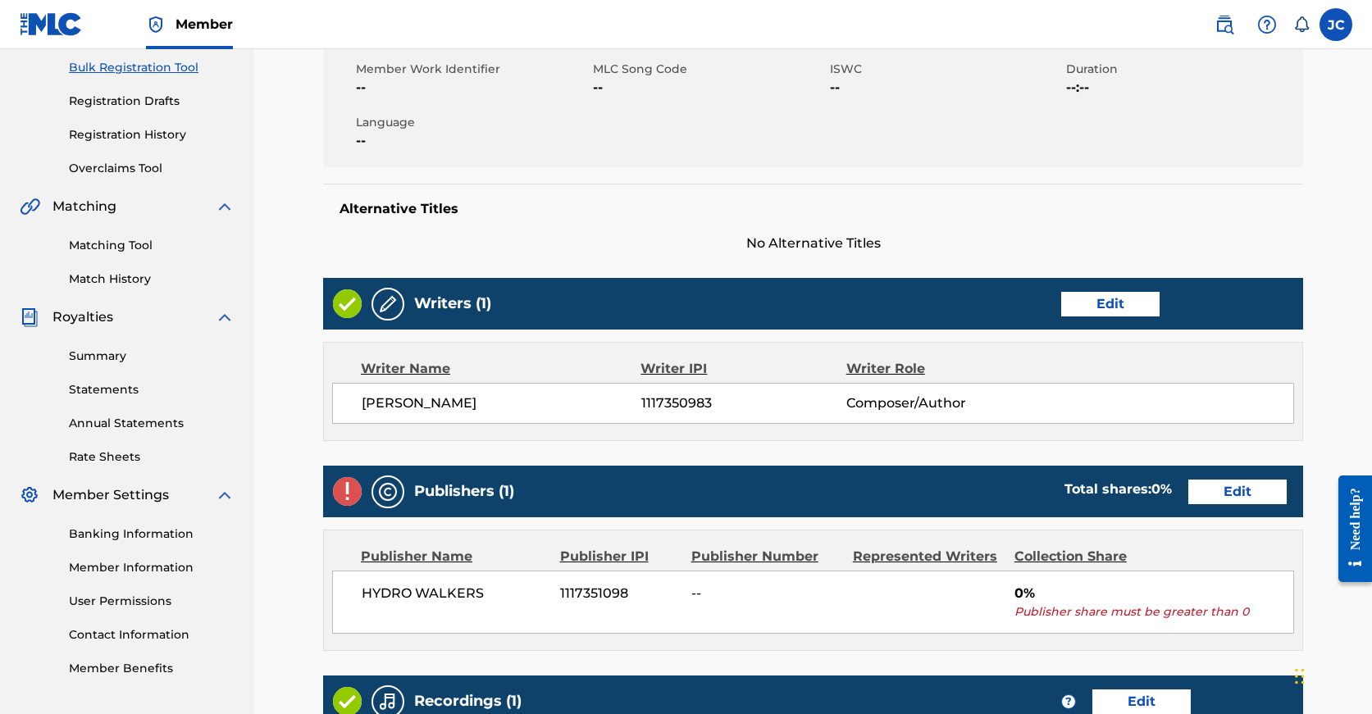
click at [1188, 490] on link "Edit" at bounding box center [1237, 492] width 98 height 25
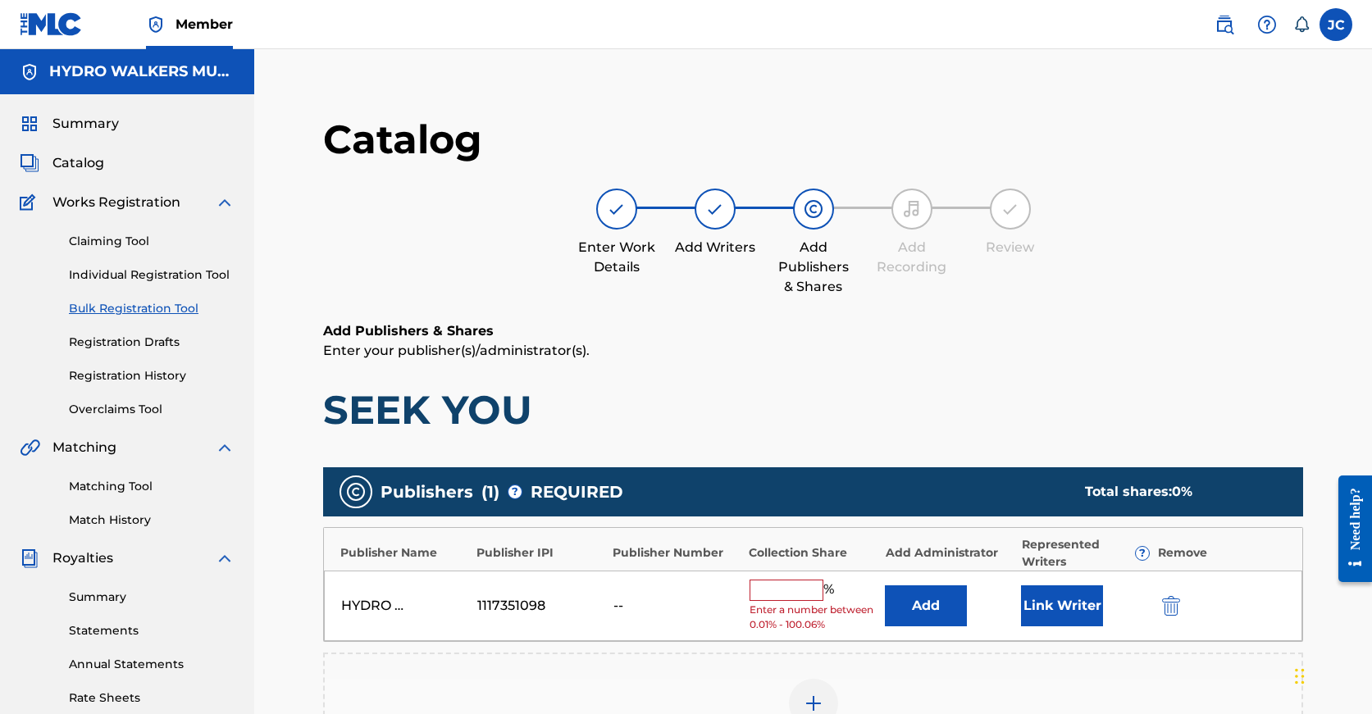
click at [800, 582] on input "text" at bounding box center [787, 590] width 74 height 21
paste input "100"
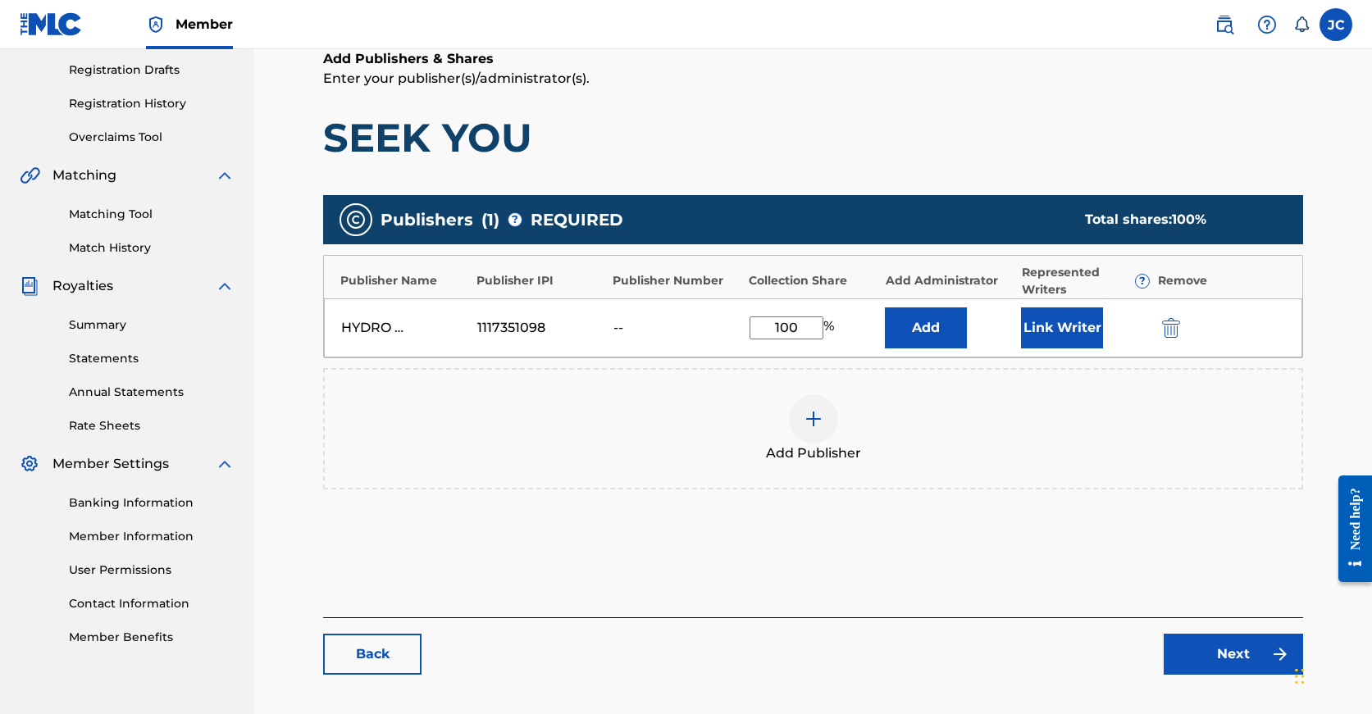
type input "100"
click at [1203, 636] on link "Next" at bounding box center [1233, 654] width 139 height 41
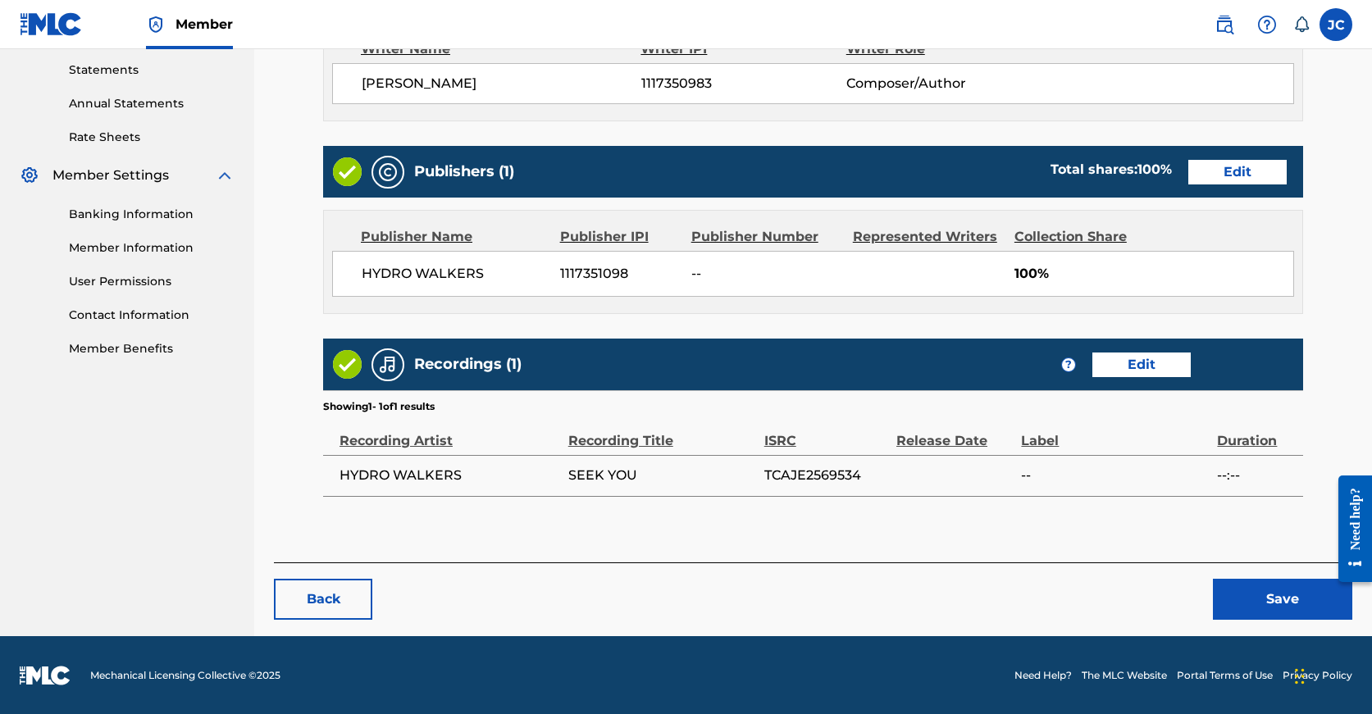
click at [1252, 621] on div "< Back SEEK YOU Draft Work Detail Edit Member Work Identifier -- MLC Song Code …" at bounding box center [813, 82] width 1078 height 1107
click at [1259, 606] on button "Save" at bounding box center [1282, 599] width 139 height 41
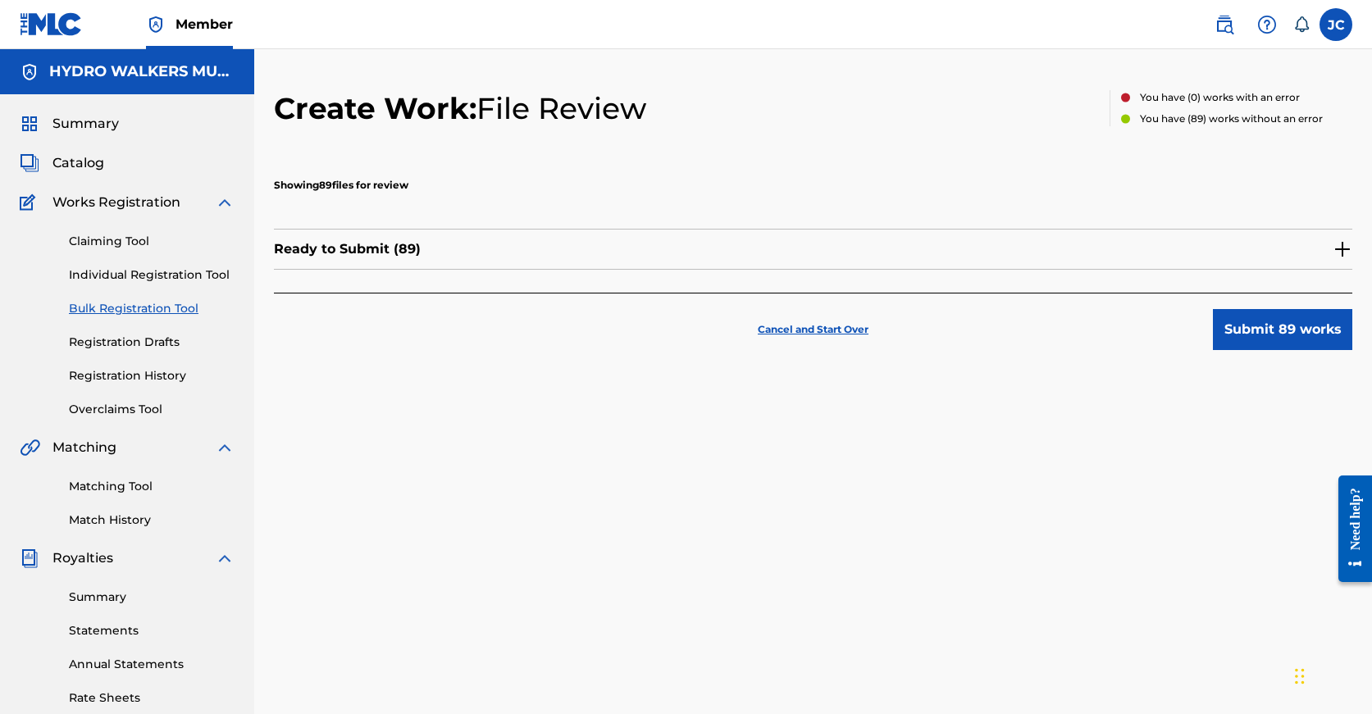
click at [1301, 327] on button "Submit 89 works" at bounding box center [1282, 329] width 139 height 41
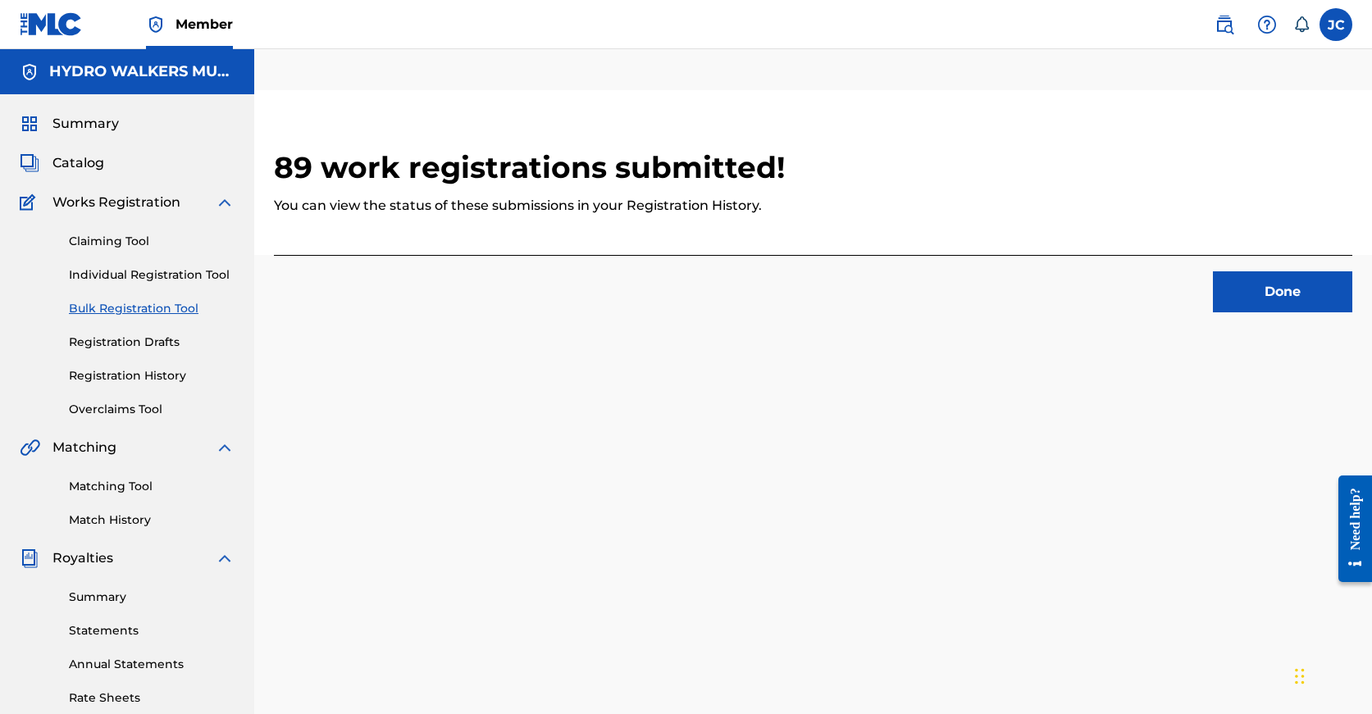
click at [1240, 292] on button "Done" at bounding box center [1282, 291] width 139 height 41
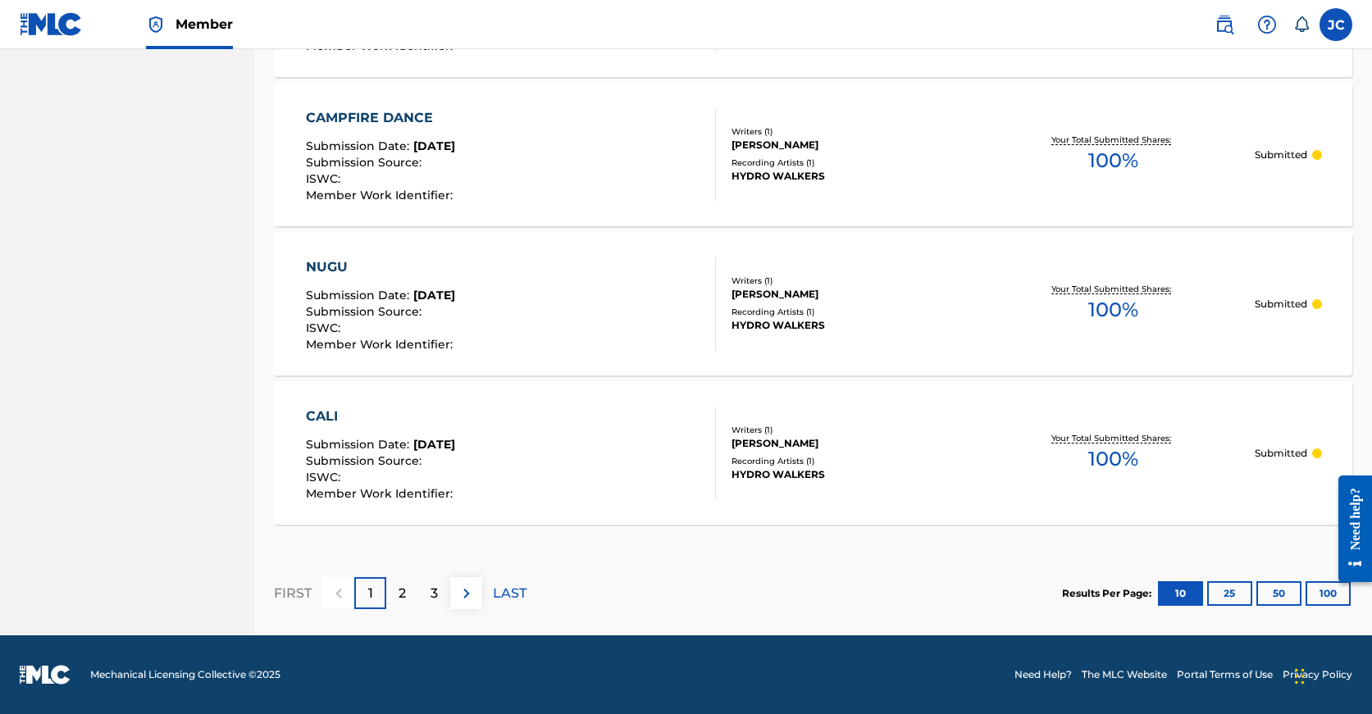
click at [1230, 600] on button "25" at bounding box center [1229, 593] width 45 height 25
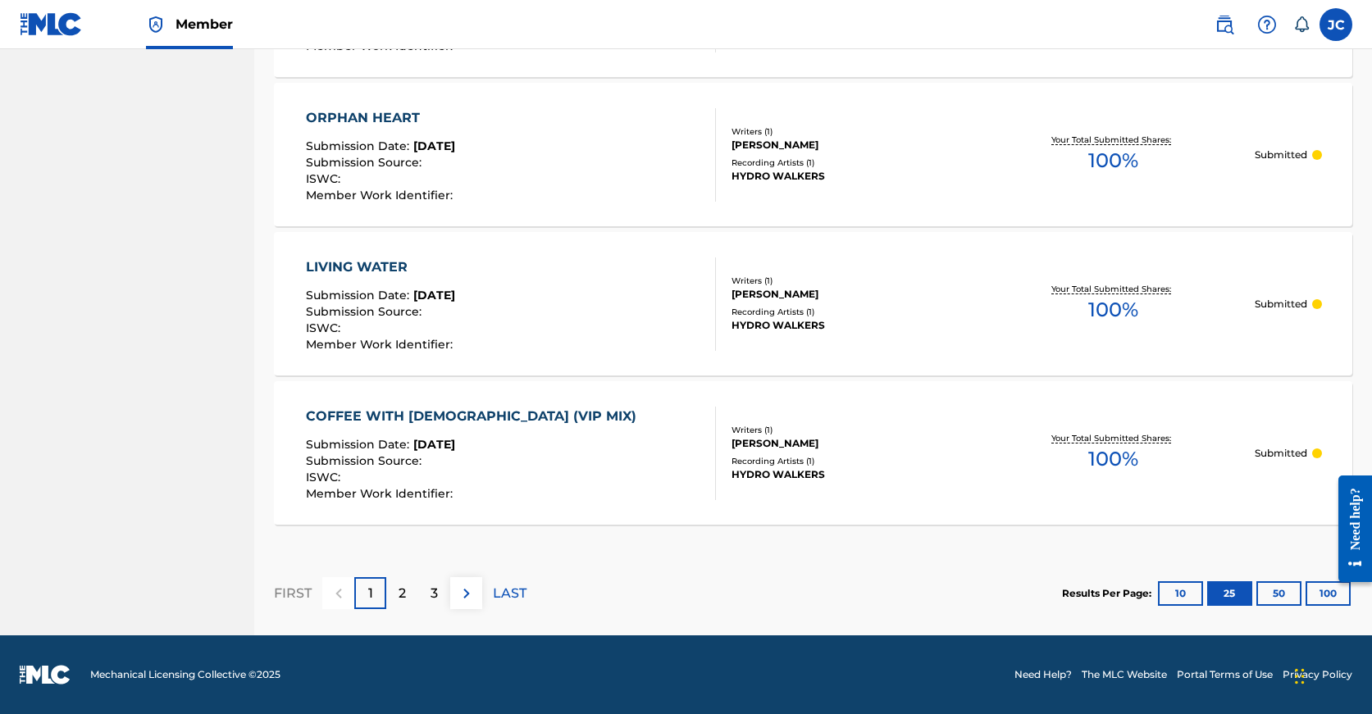
click at [1318, 590] on button "100" at bounding box center [1327, 593] width 45 height 25
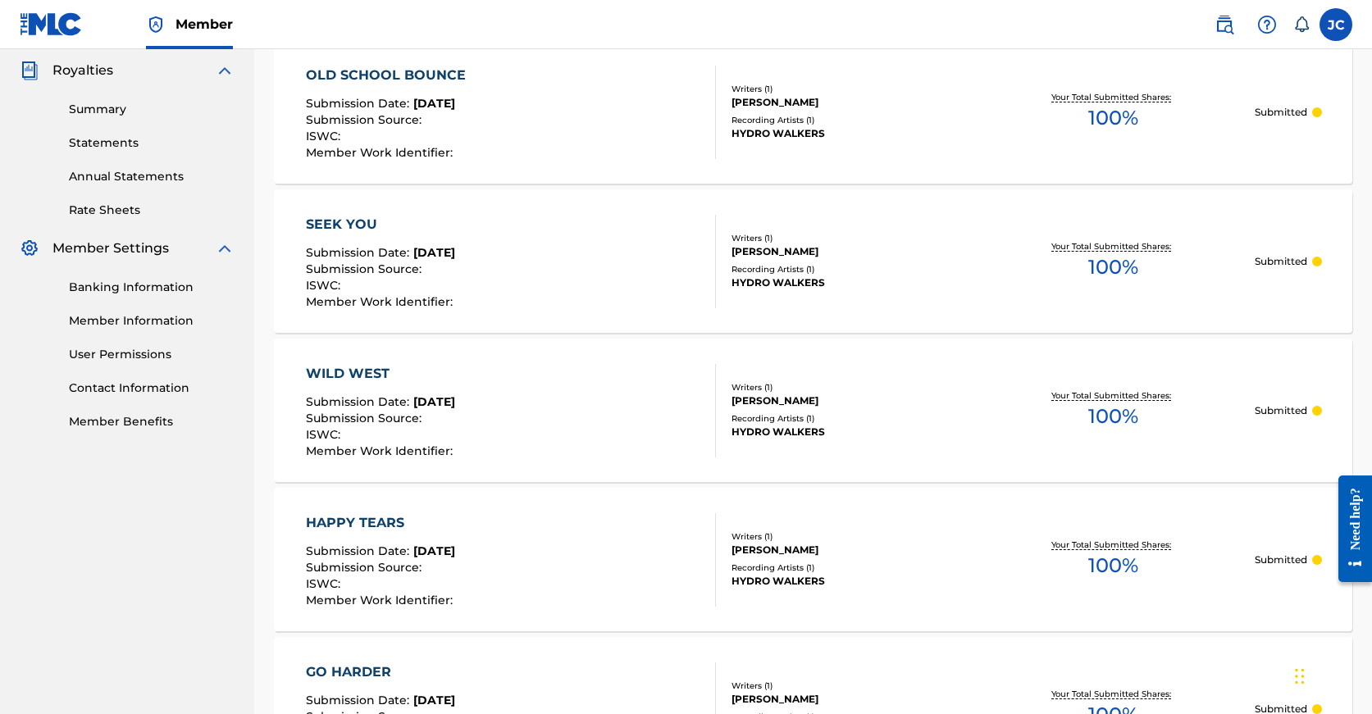
scroll to position [381, 0]
